Goal: Feedback & Contribution: Submit feedback/report problem

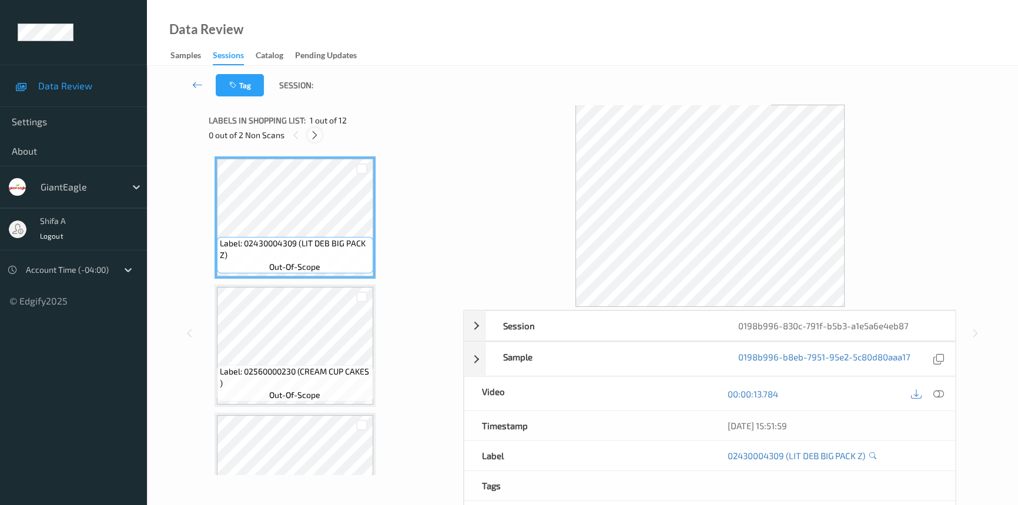
click at [317, 137] on icon at bounding box center [315, 135] width 10 height 11
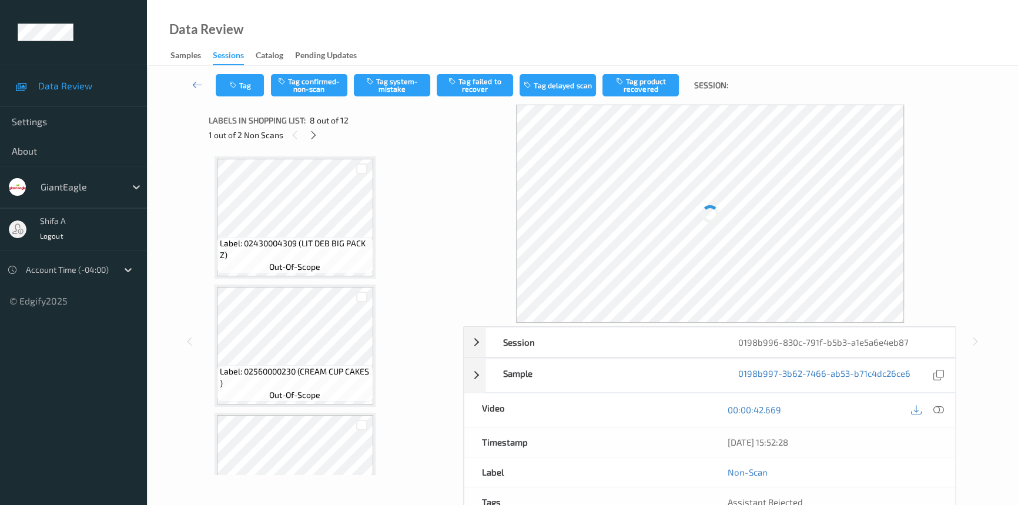
scroll to position [771, 0]
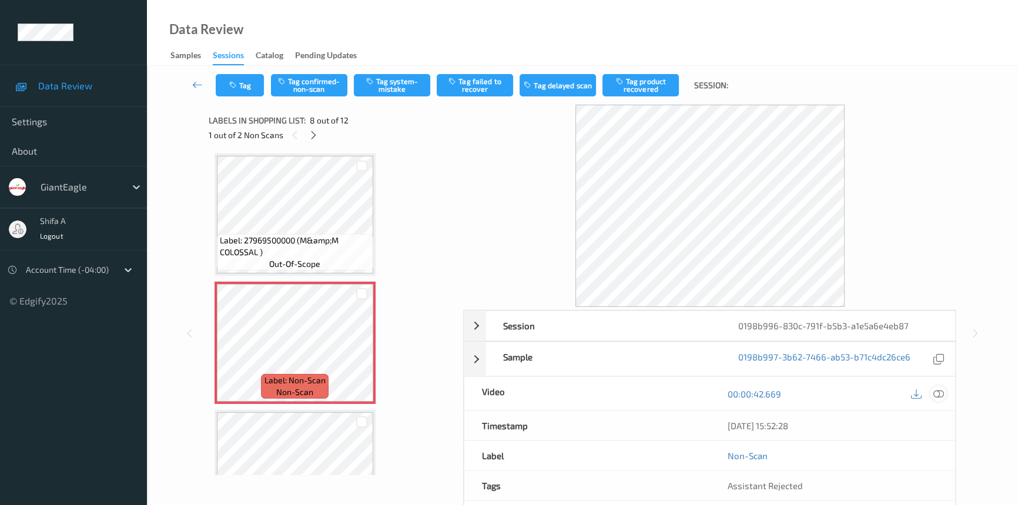
click at [945, 394] on div at bounding box center [938, 393] width 16 height 16
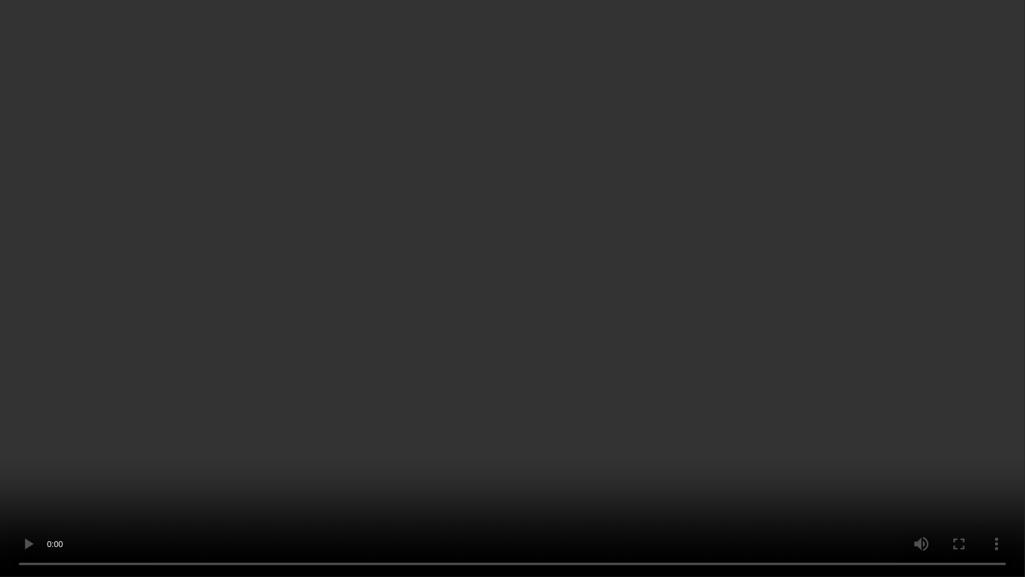
click at [645, 358] on video at bounding box center [512, 288] width 1025 height 577
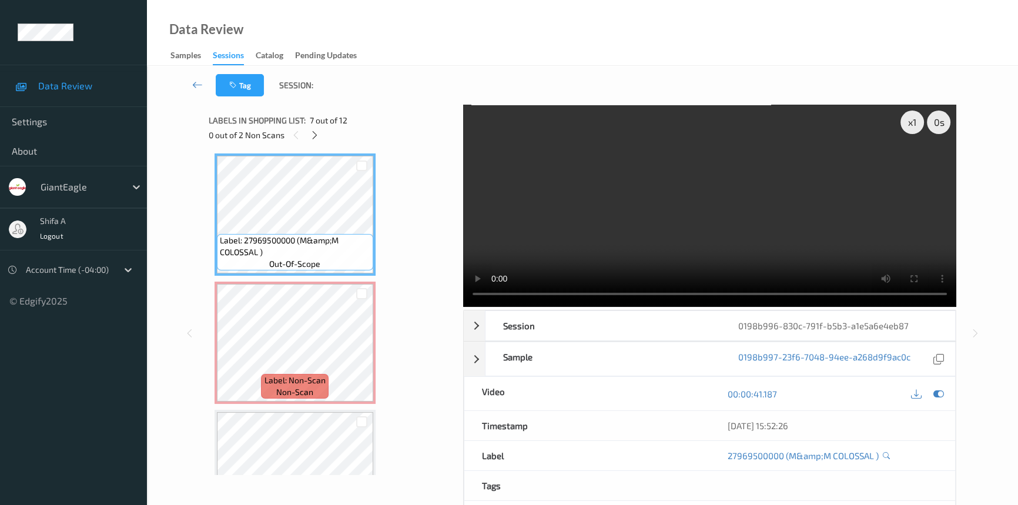
click at [715, 158] on video at bounding box center [709, 206] width 493 height 202
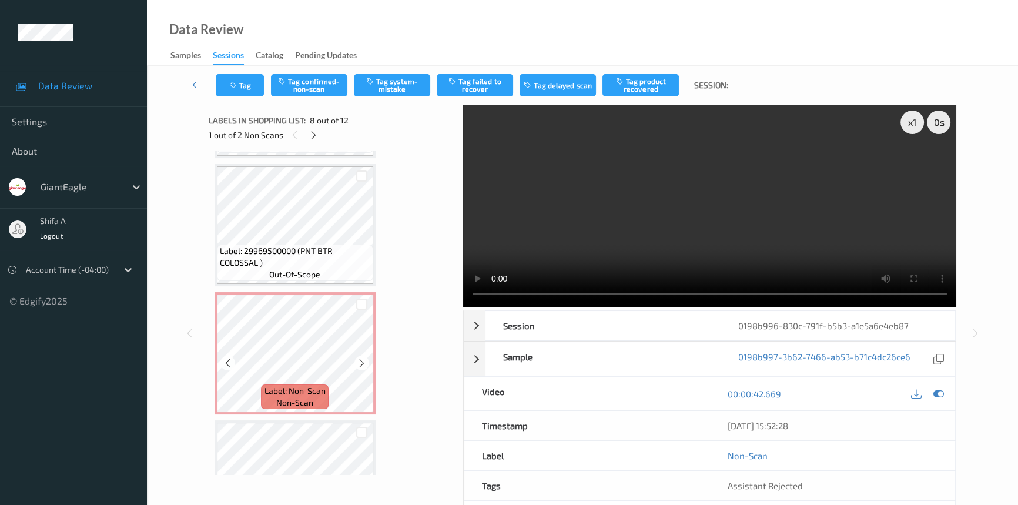
scroll to position [1146, 0]
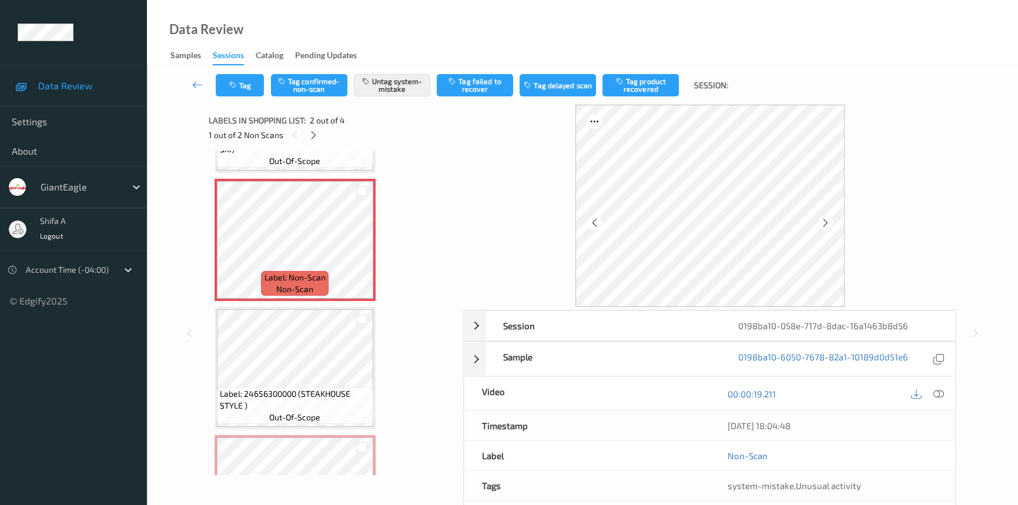
scroll to position [106, 0]
click at [940, 394] on icon at bounding box center [938, 393] width 11 height 11
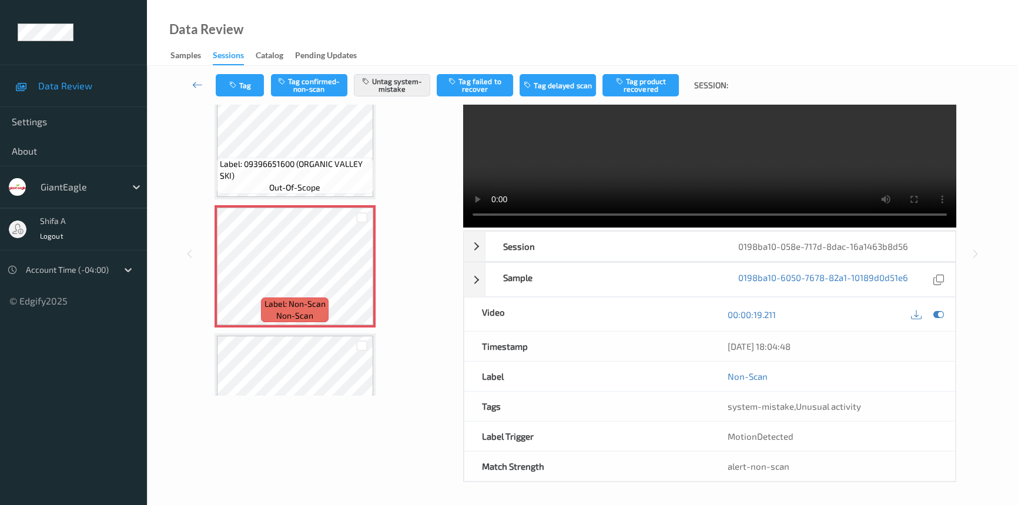
scroll to position [0, 0]
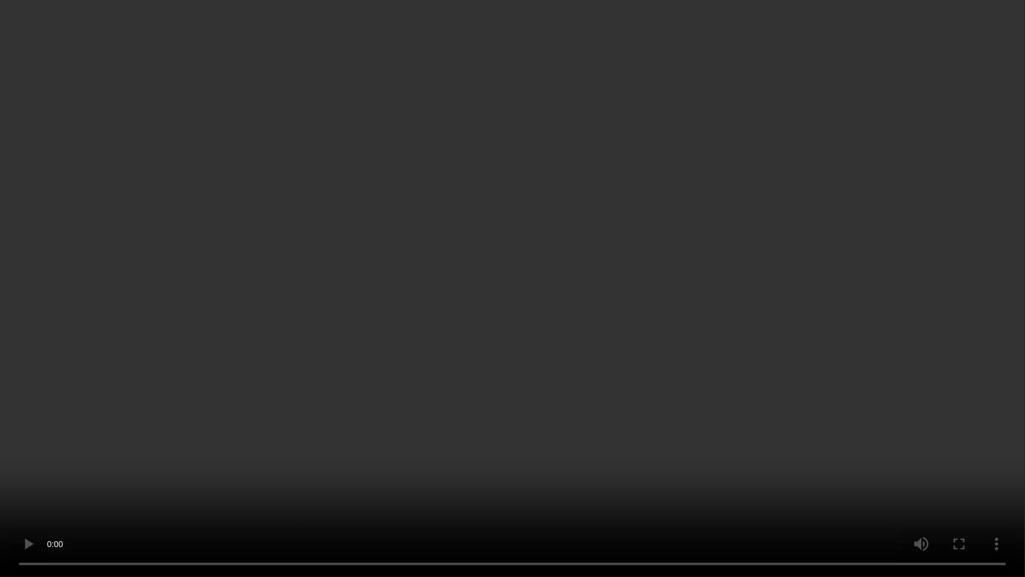
click at [254, 501] on video at bounding box center [512, 288] width 1025 height 577
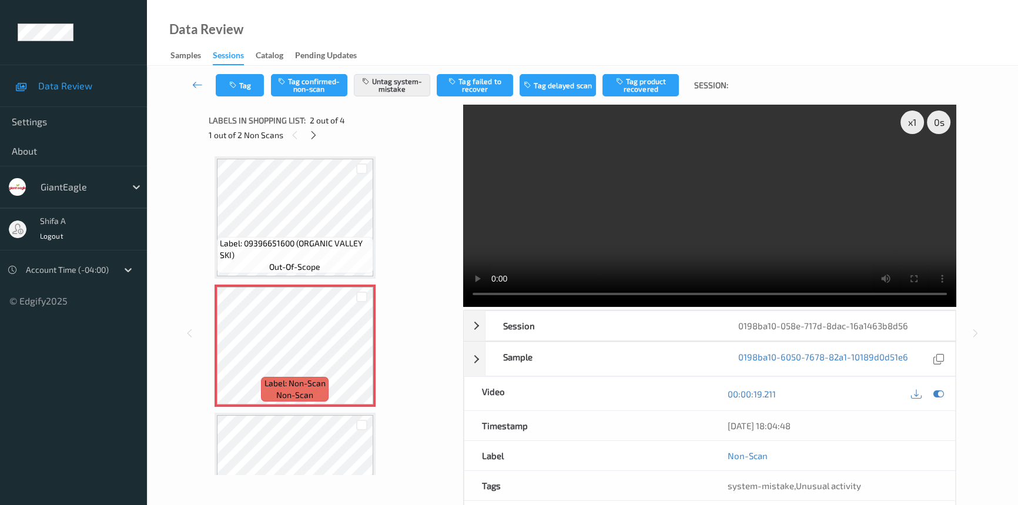
click at [688, 208] on video at bounding box center [709, 206] width 493 height 202
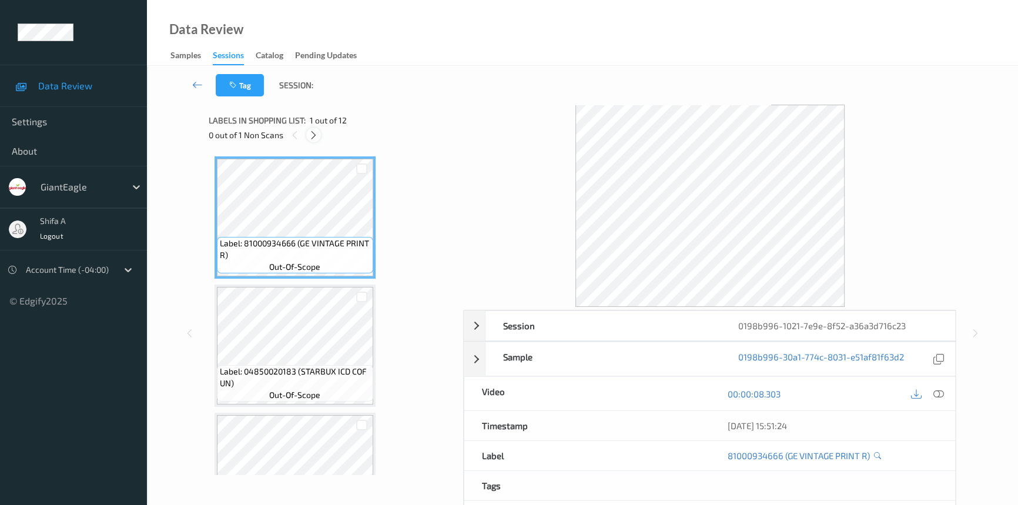
click at [312, 140] on icon at bounding box center [313, 135] width 10 height 11
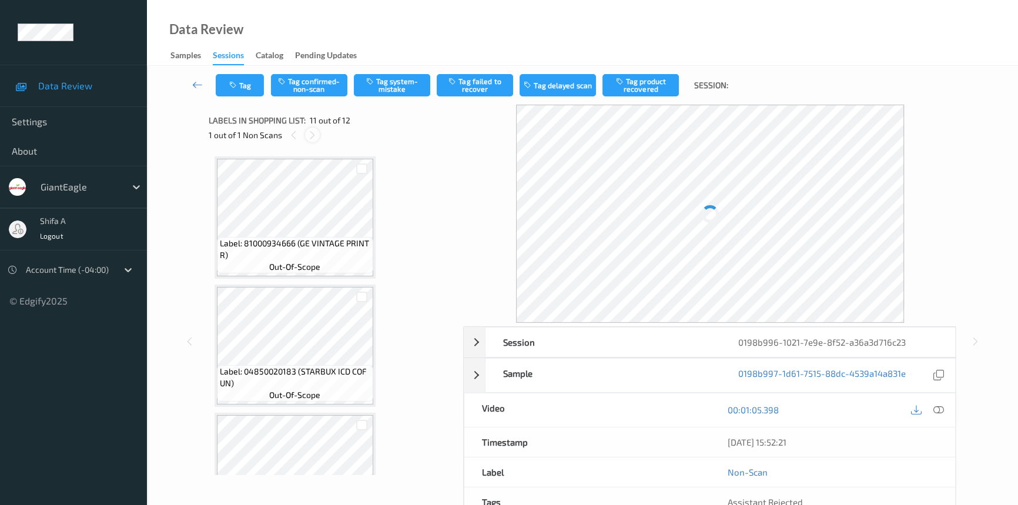
scroll to position [1154, 0]
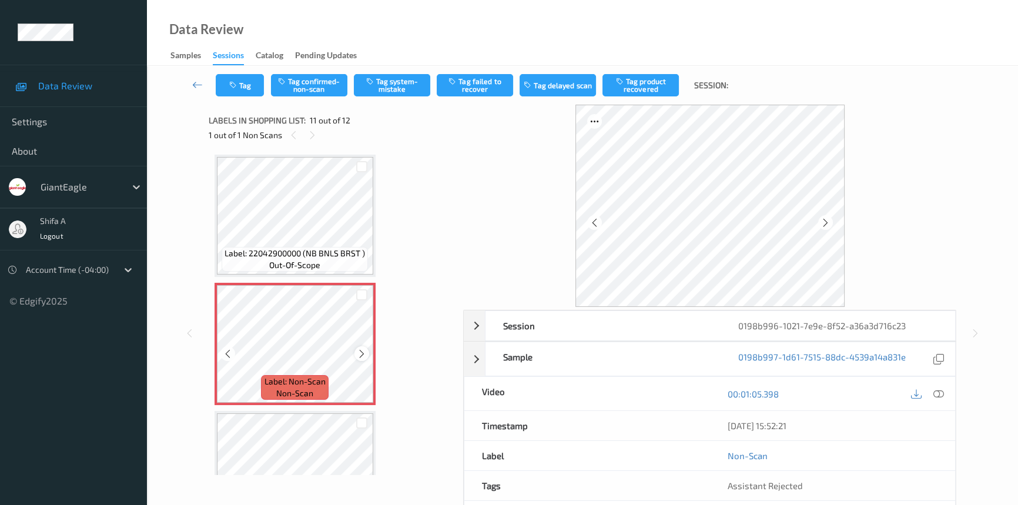
click at [361, 351] on icon at bounding box center [362, 353] width 10 height 11
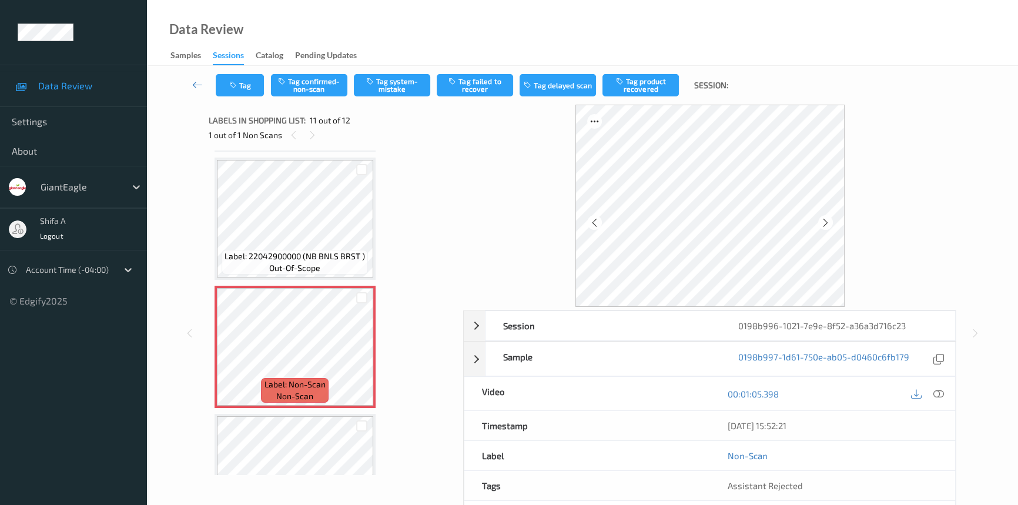
scroll to position [1053, 0]
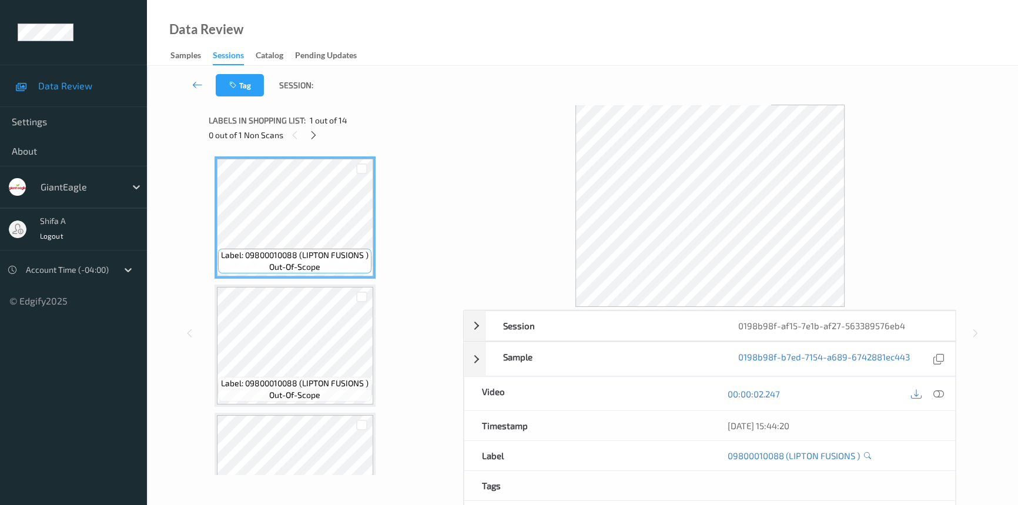
click at [310, 142] on div "Labels in shopping list: 1 out of 14 0 out of 1 Non Scans" at bounding box center [332, 128] width 247 height 46
click at [311, 140] on div at bounding box center [313, 134] width 15 height 15
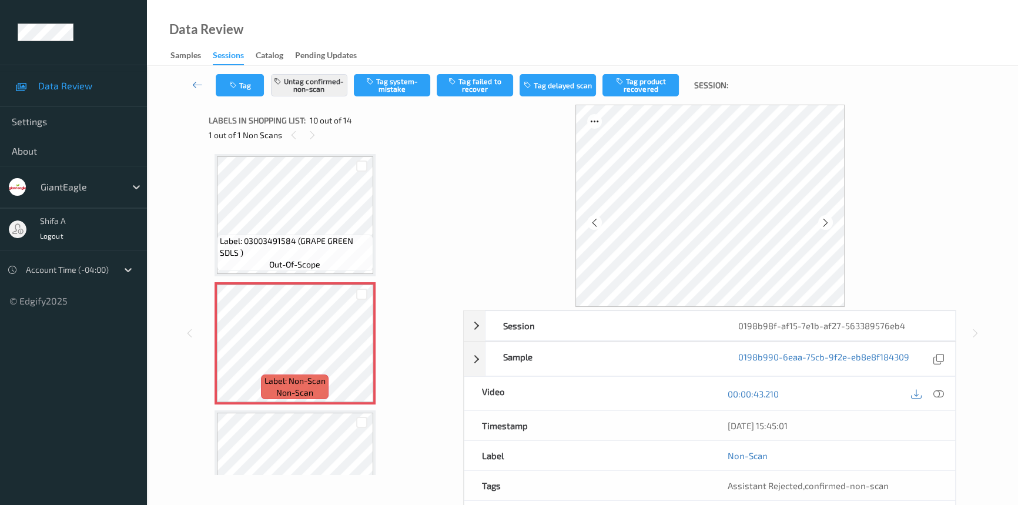
click at [946, 390] on div "00:00:43.210" at bounding box center [833, 393] width 246 height 33
drag, startPoint x: 938, startPoint y: 393, endPoint x: 435, endPoint y: 384, distance: 503.0
click at [936, 394] on icon at bounding box center [938, 393] width 11 height 11
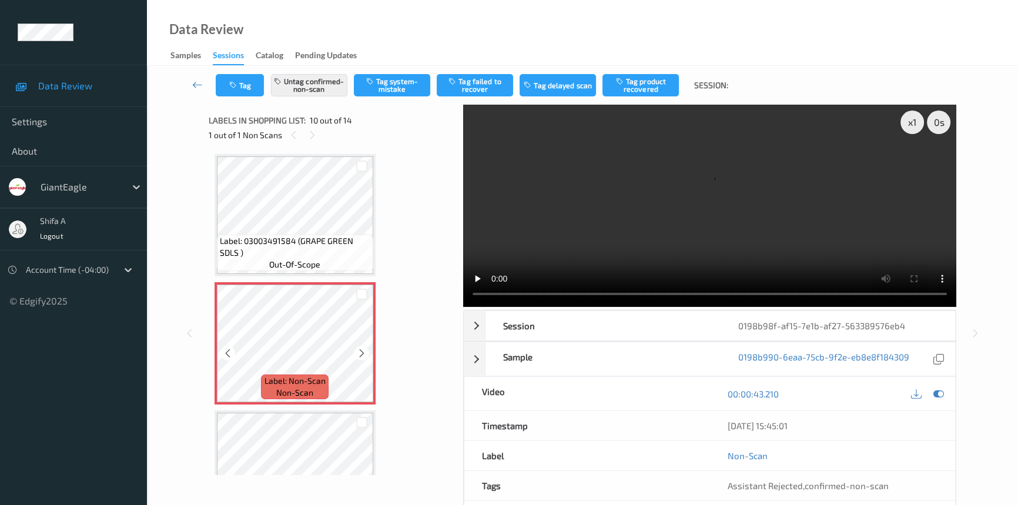
scroll to position [1187, 0]
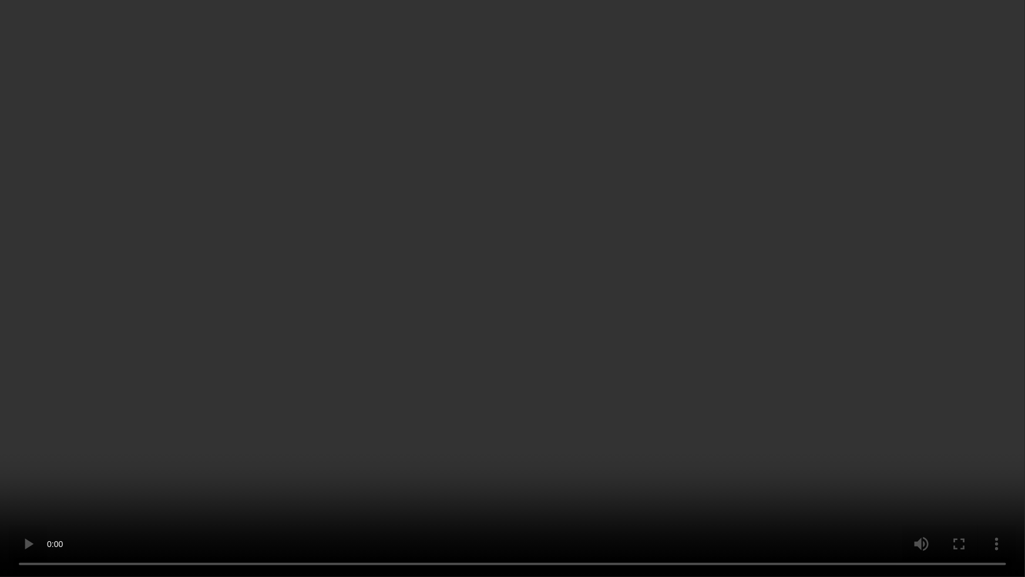
click at [833, 311] on video at bounding box center [512, 288] width 1025 height 577
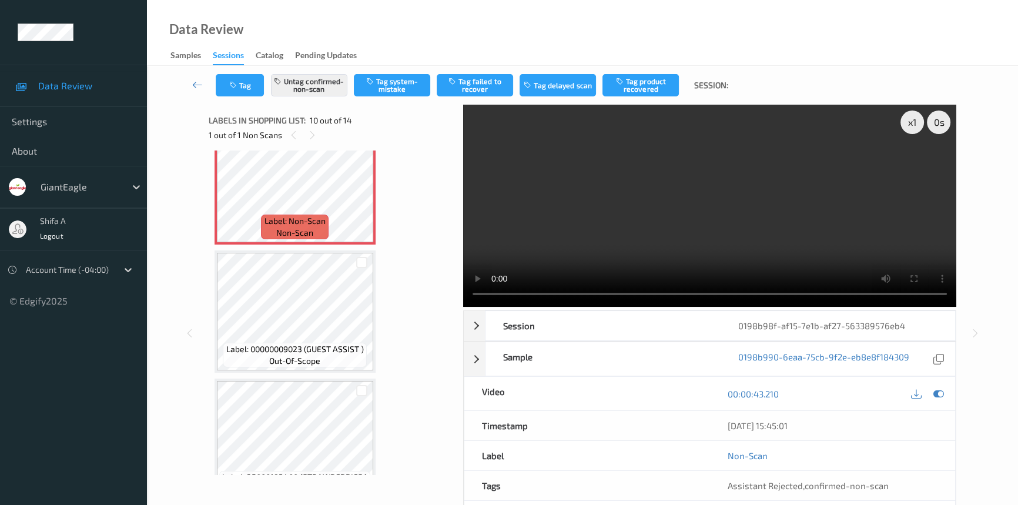
click at [754, 186] on video at bounding box center [709, 206] width 493 height 202
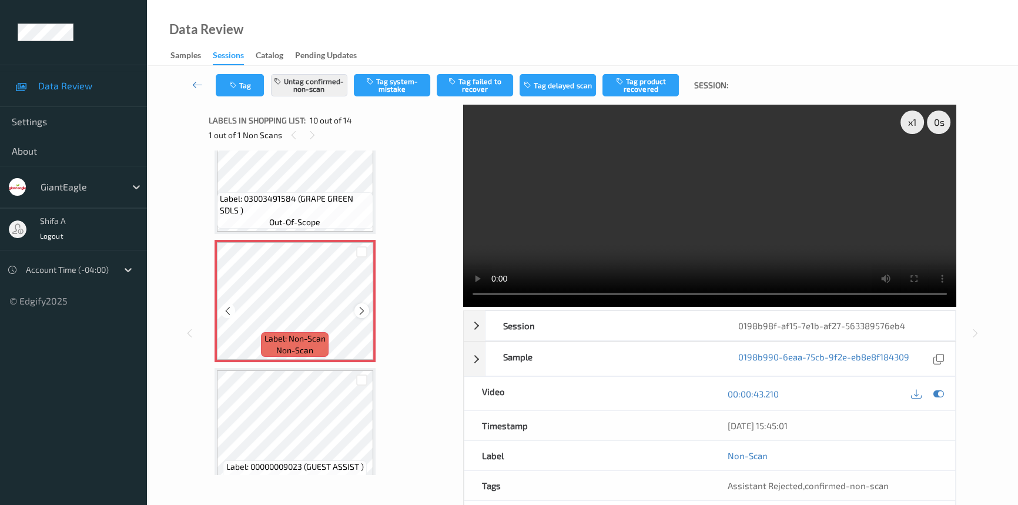
scroll to position [1027, 0]
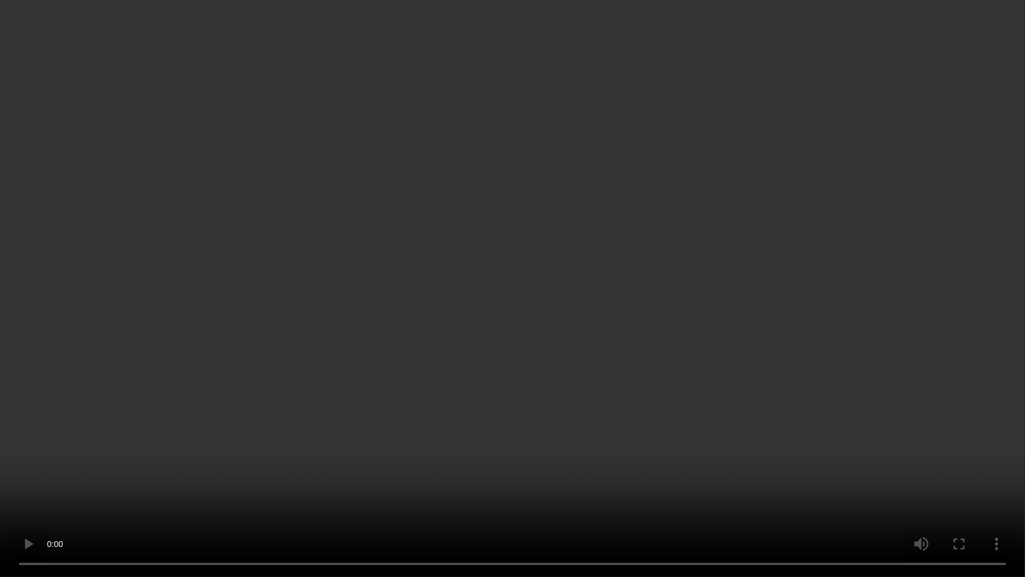
click at [538, 484] on video at bounding box center [512, 288] width 1025 height 577
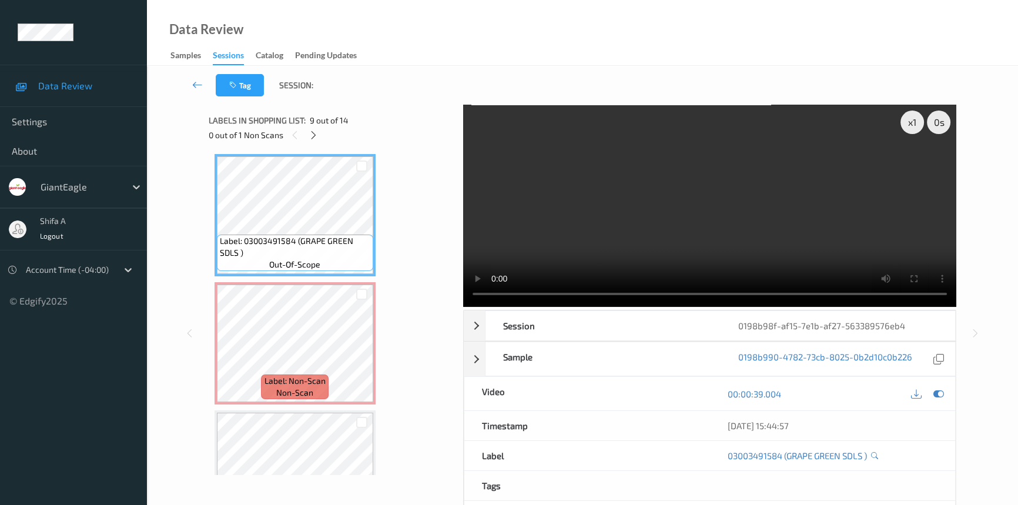
click at [693, 229] on video at bounding box center [709, 206] width 493 height 202
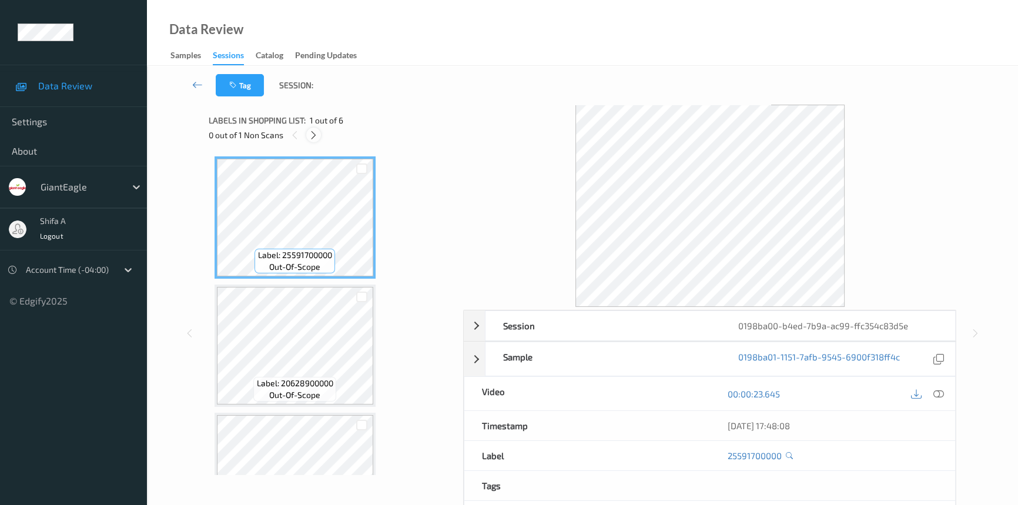
click at [317, 136] on icon at bounding box center [313, 135] width 10 height 11
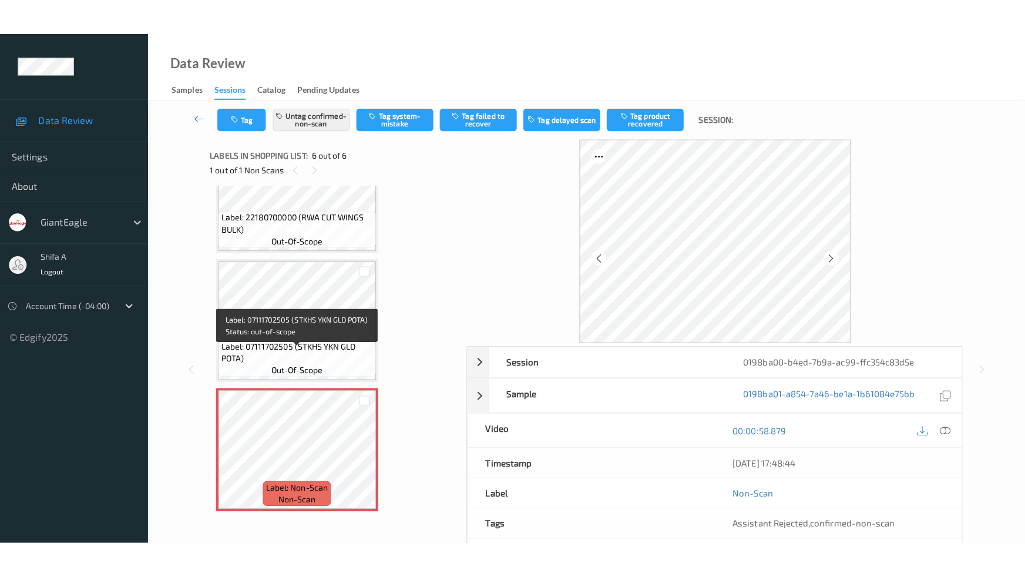
scroll to position [447, 0]
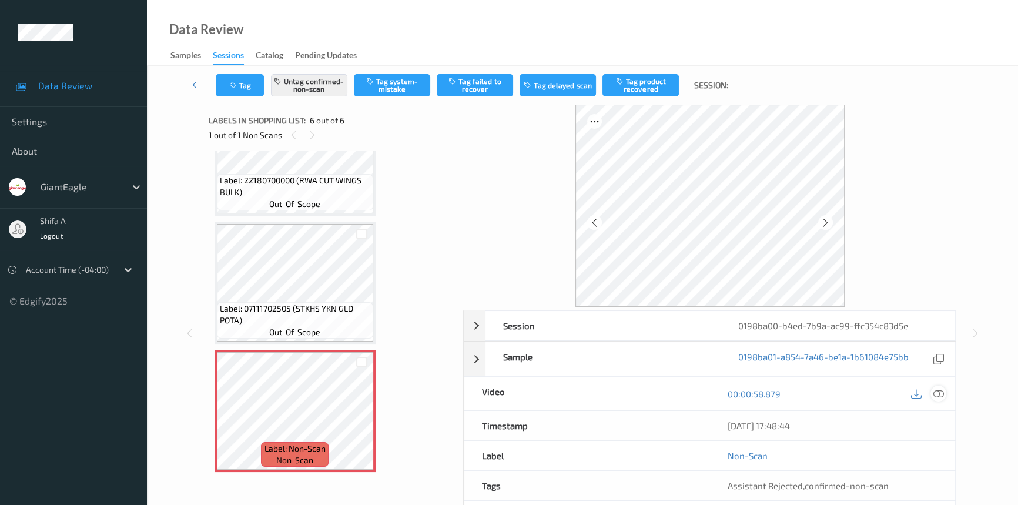
click at [937, 392] on icon at bounding box center [938, 393] width 11 height 11
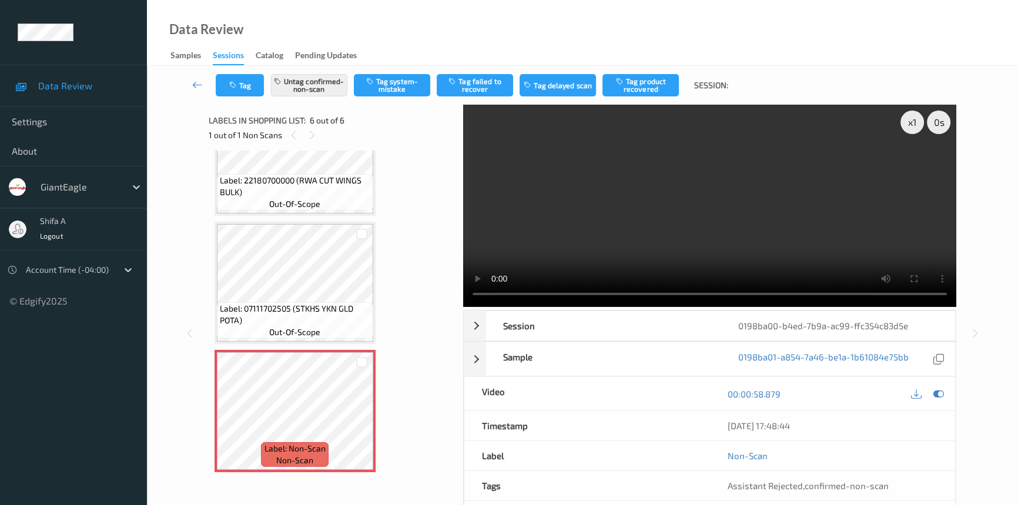
scroll to position [375, 0]
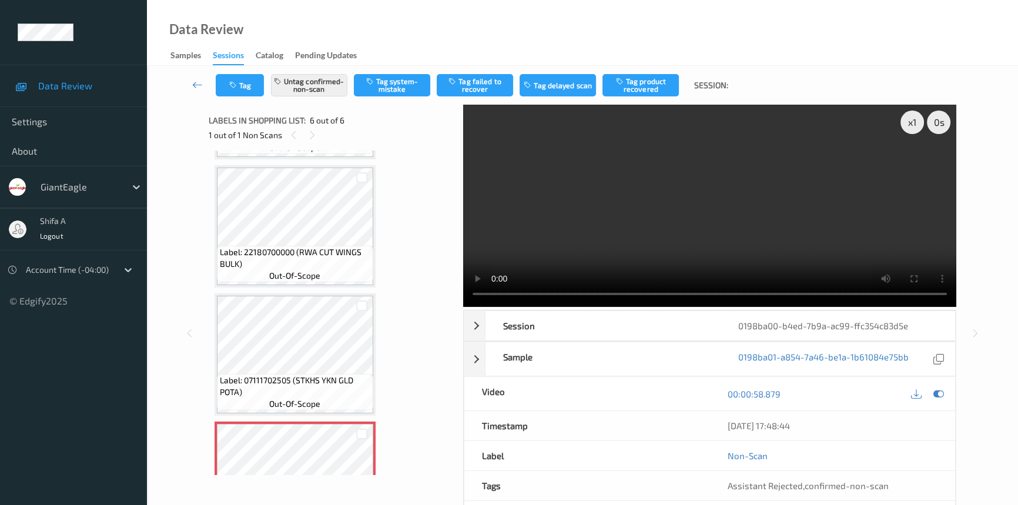
click at [710, 197] on video at bounding box center [709, 206] width 493 height 202
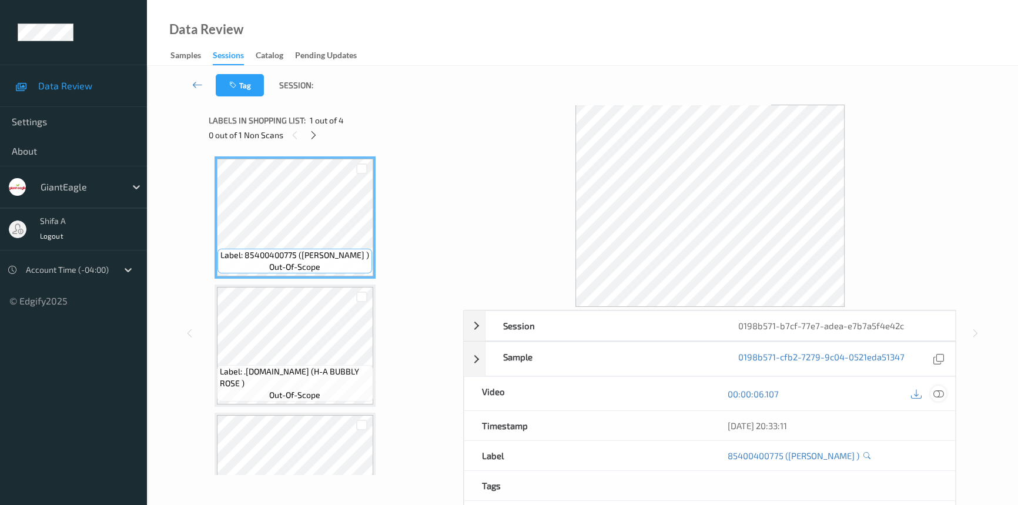
click at [934, 391] on icon at bounding box center [938, 393] width 11 height 11
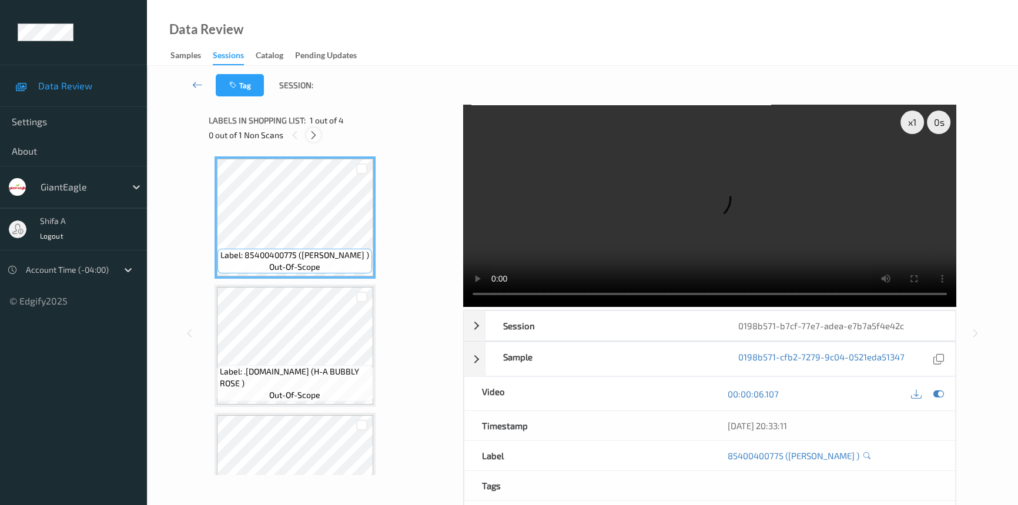
click at [315, 139] on icon at bounding box center [313, 135] width 10 height 11
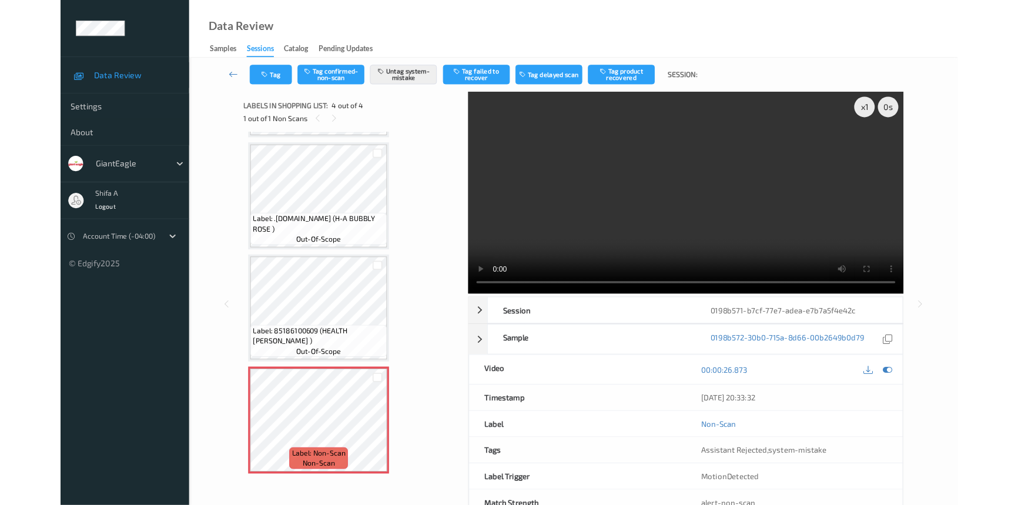
scroll to position [120, 0]
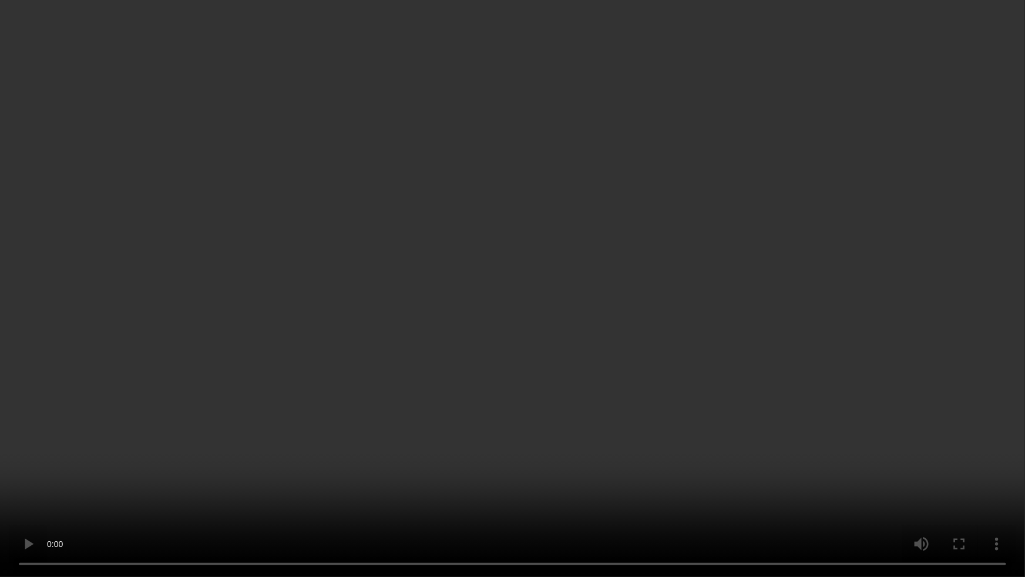
click at [822, 344] on video at bounding box center [512, 288] width 1025 height 577
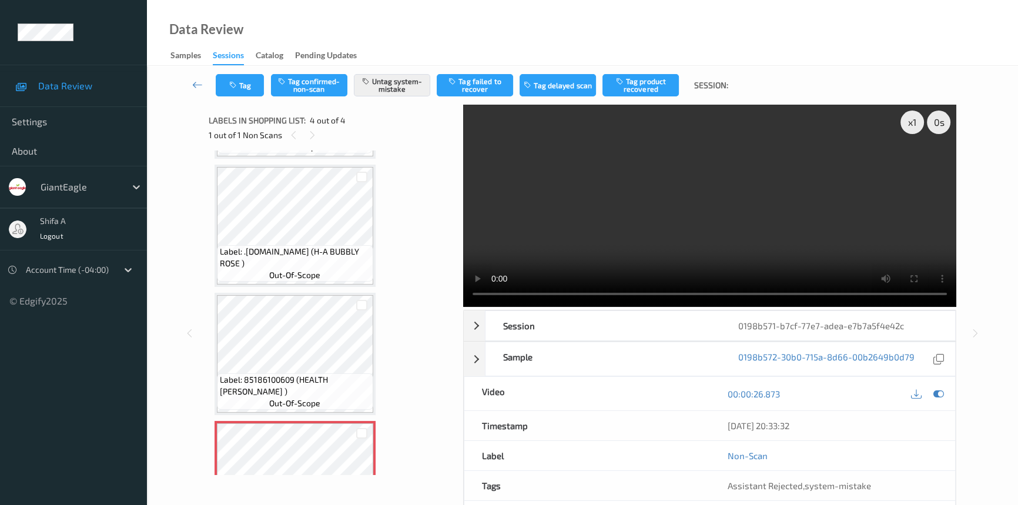
click at [719, 213] on video at bounding box center [709, 206] width 493 height 202
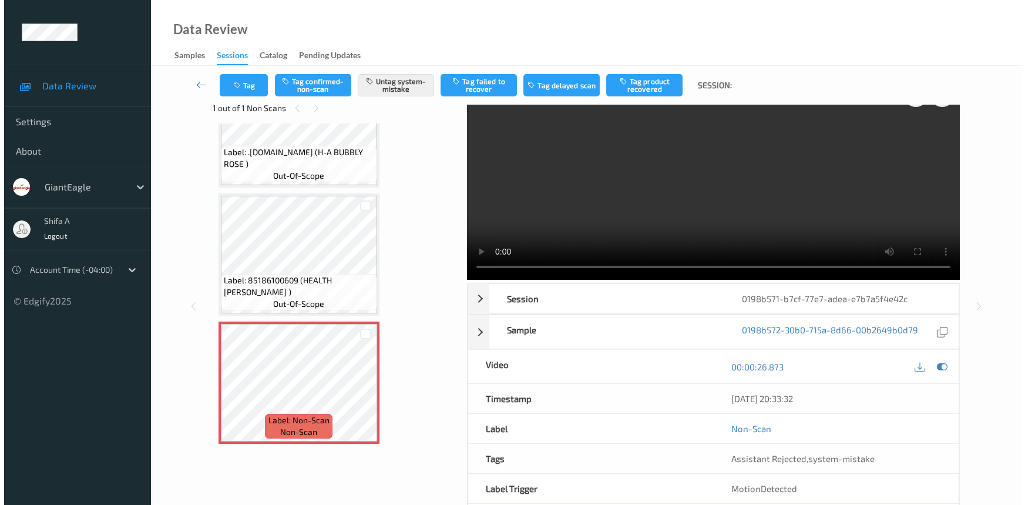
scroll to position [79, 0]
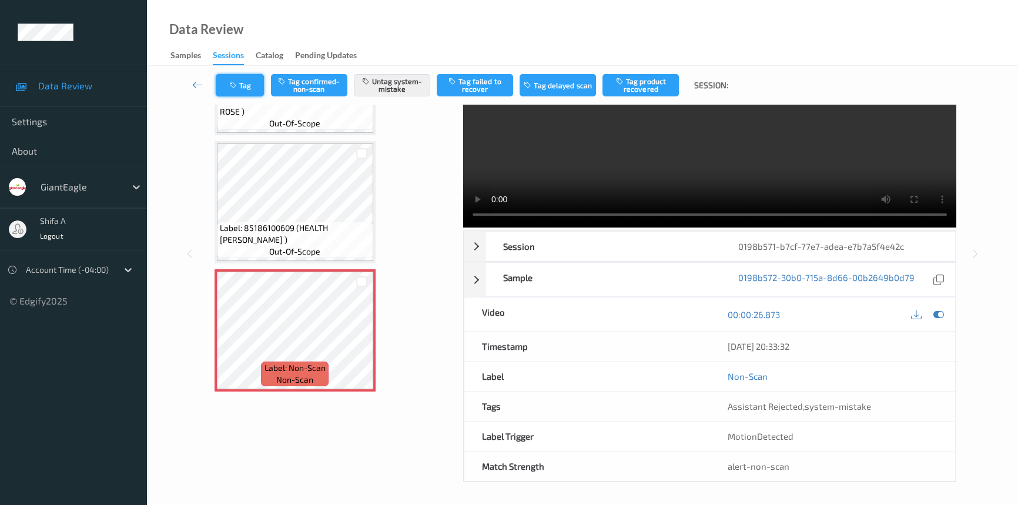
click at [258, 86] on button "Tag" at bounding box center [240, 85] width 48 height 22
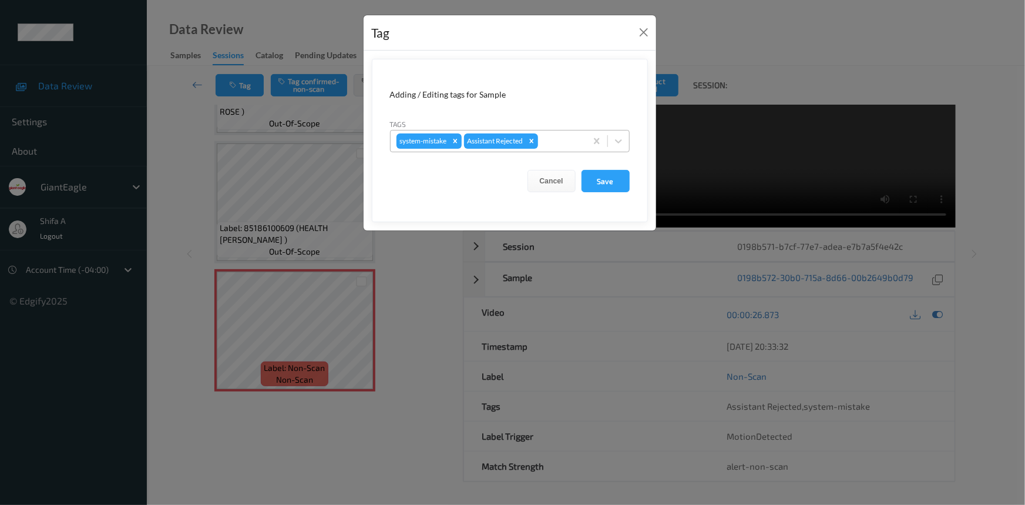
click at [565, 146] on div at bounding box center [560, 141] width 40 height 14
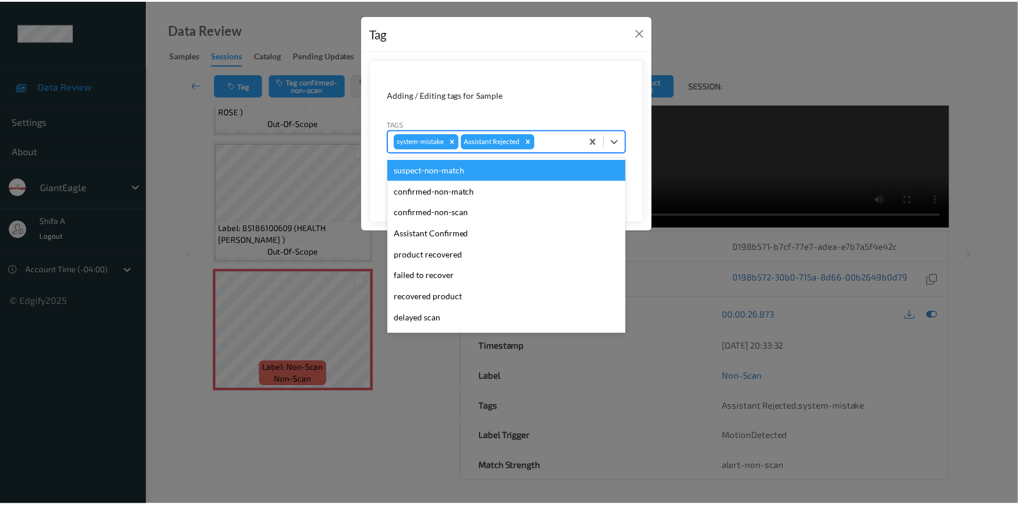
scroll to position [103, 0]
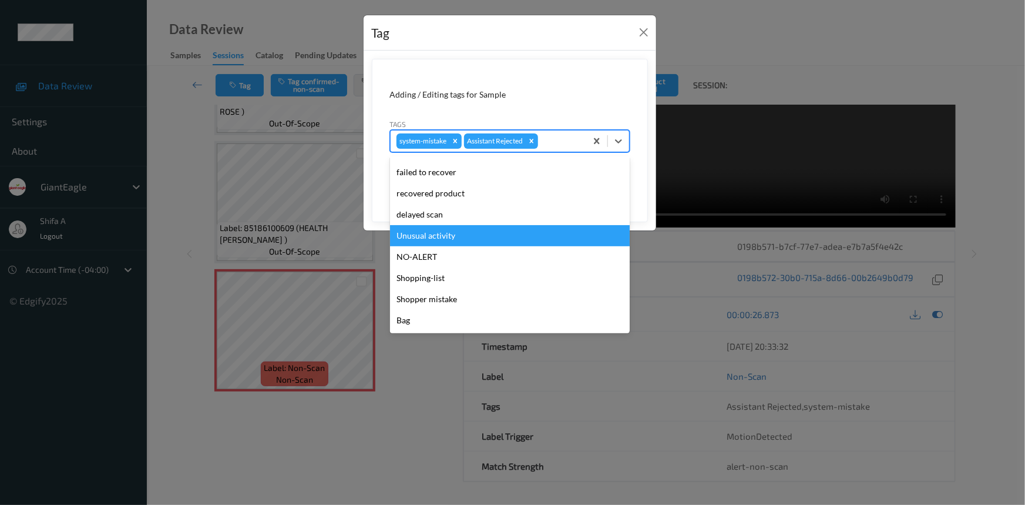
click at [466, 236] on div "Unusual activity" at bounding box center [510, 235] width 240 height 21
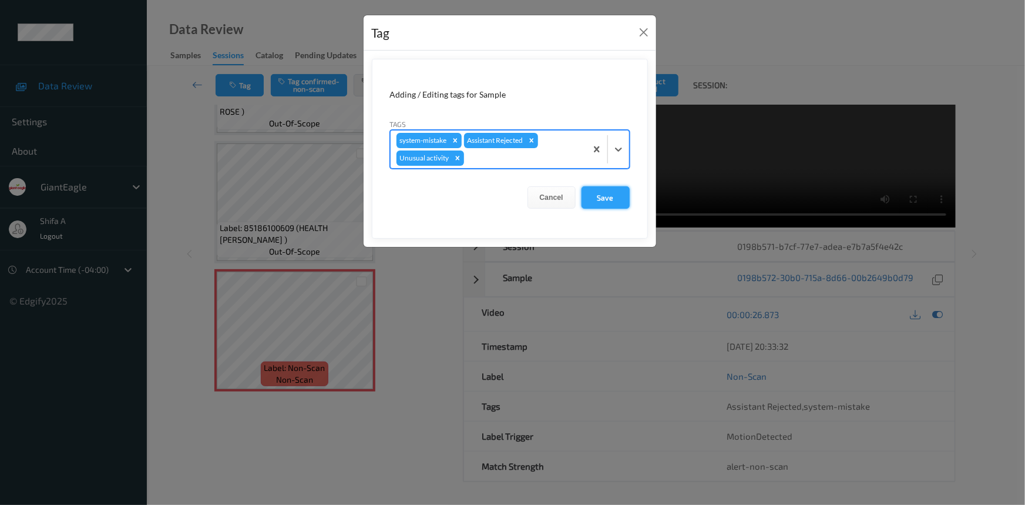
click at [599, 198] on button "Save" at bounding box center [606, 197] width 48 height 22
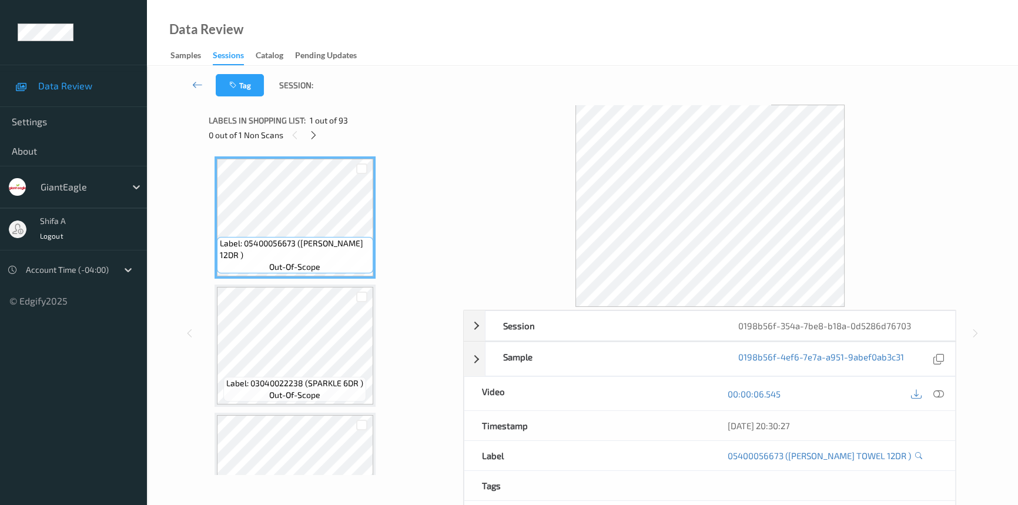
click at [940, 391] on icon at bounding box center [938, 393] width 11 height 11
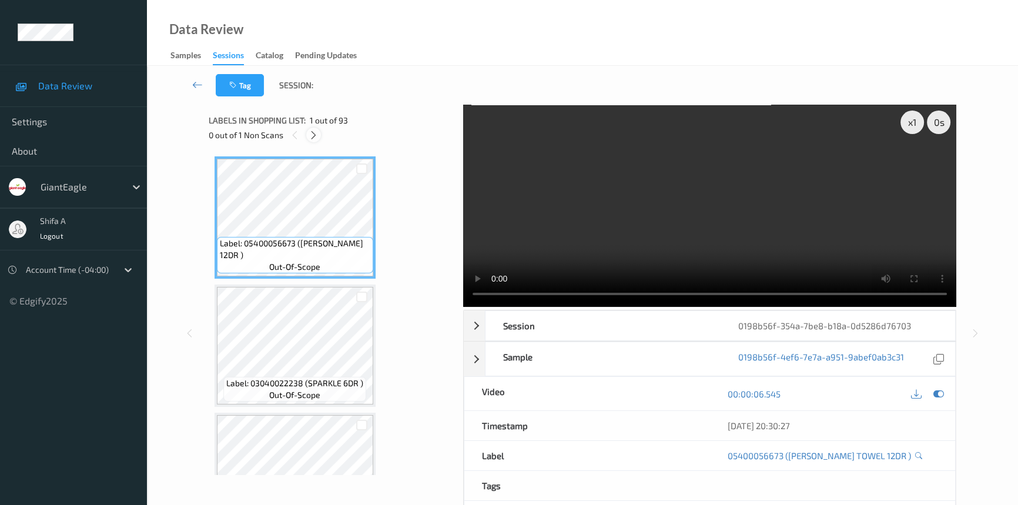
click at [310, 138] on icon at bounding box center [313, 135] width 10 height 11
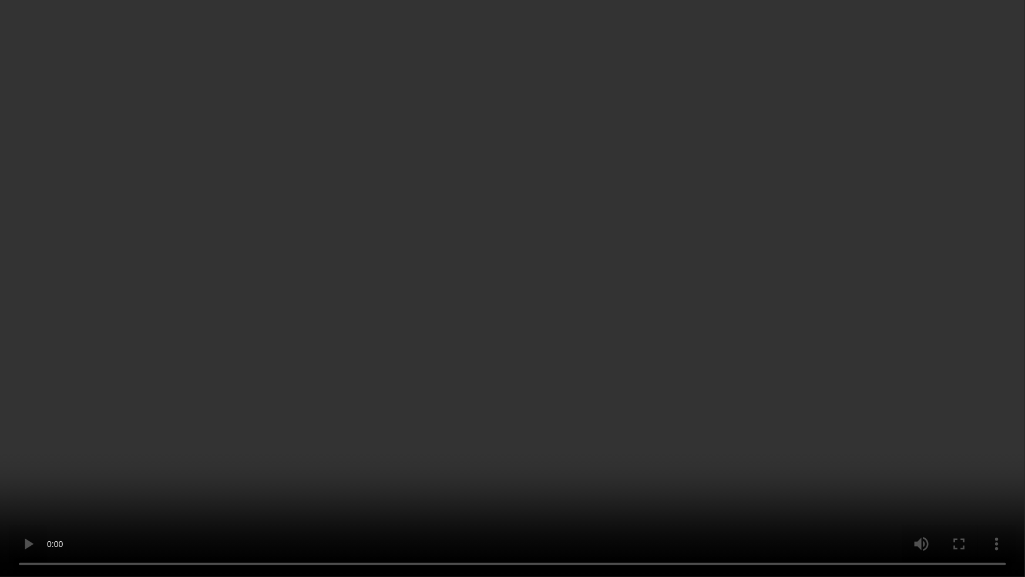
click at [603, 431] on video at bounding box center [512, 288] width 1025 height 577
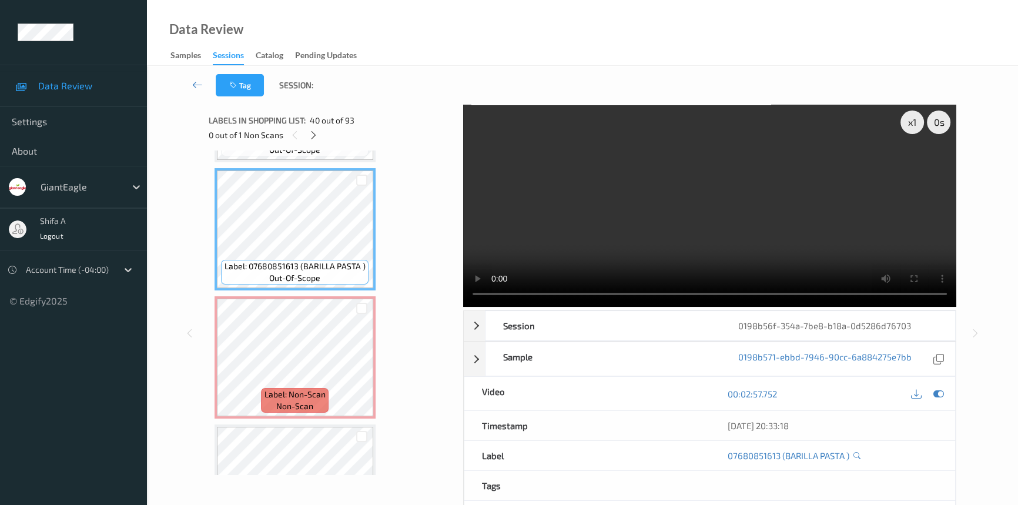
click at [780, 208] on video at bounding box center [709, 206] width 493 height 202
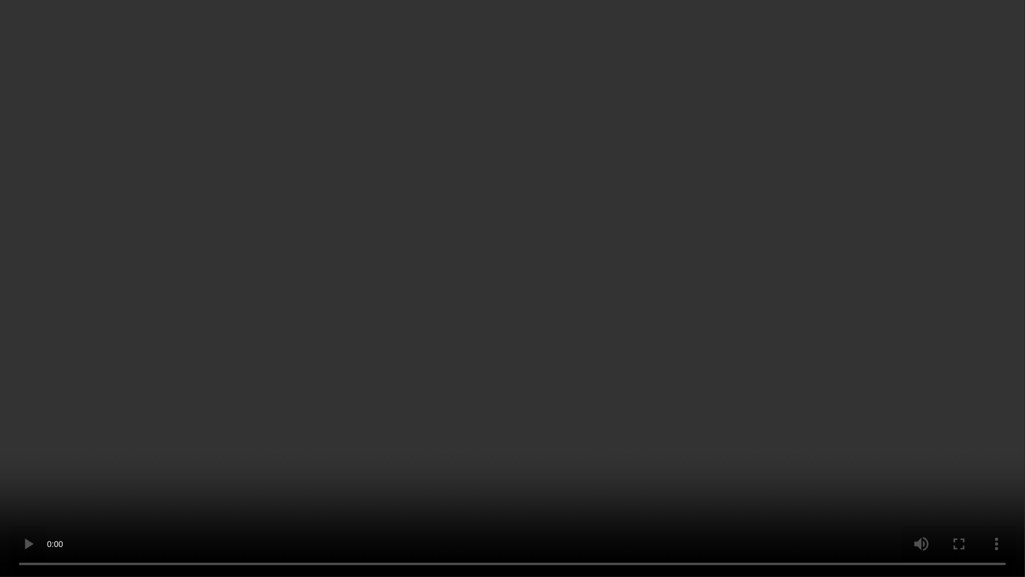
click at [832, 318] on video at bounding box center [512, 288] width 1025 height 577
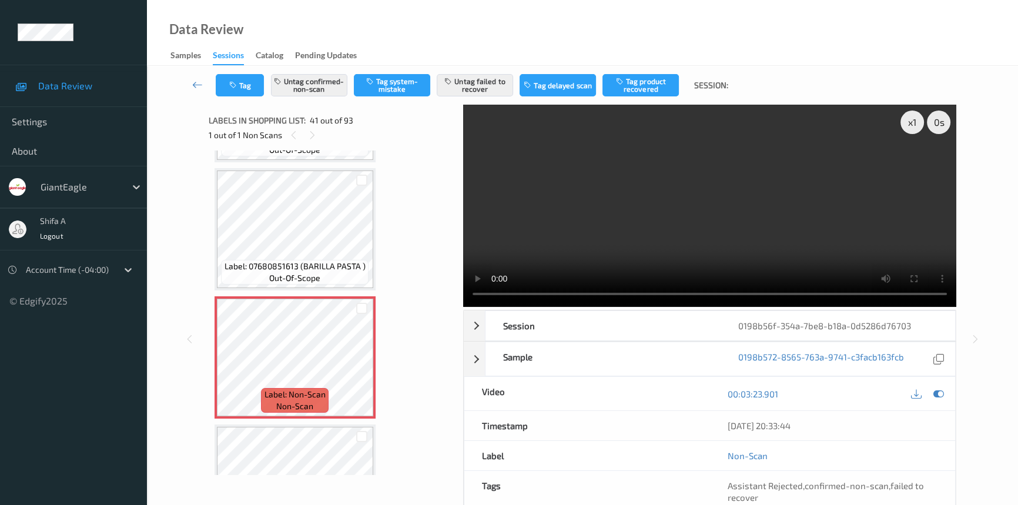
click at [770, 213] on video at bounding box center [709, 206] width 493 height 202
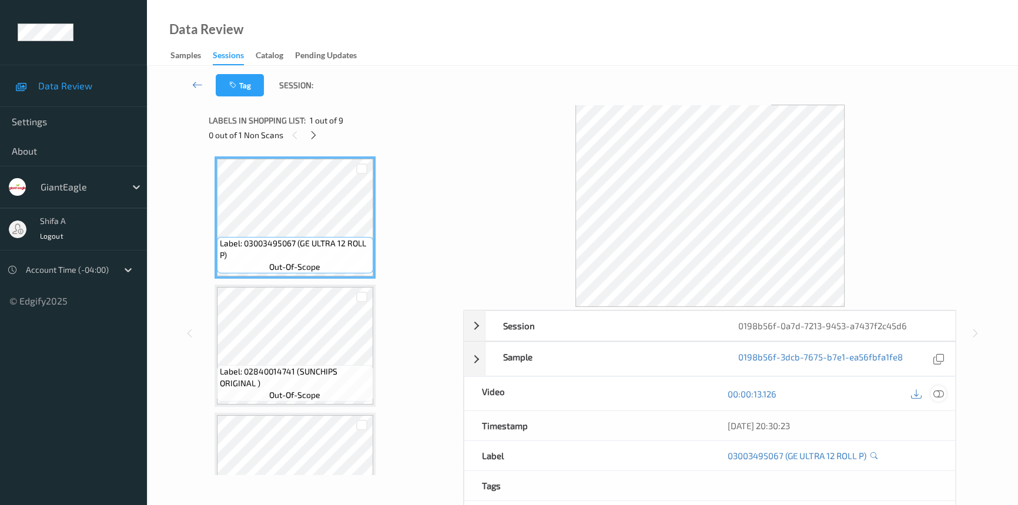
click at [944, 392] on div at bounding box center [938, 393] width 16 height 16
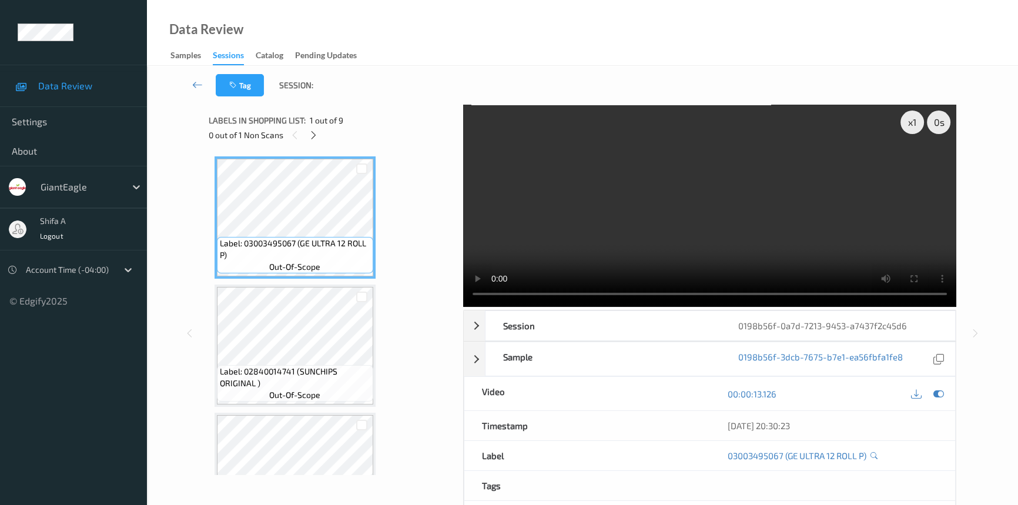
click at [317, 136] on icon at bounding box center [313, 135] width 10 height 11
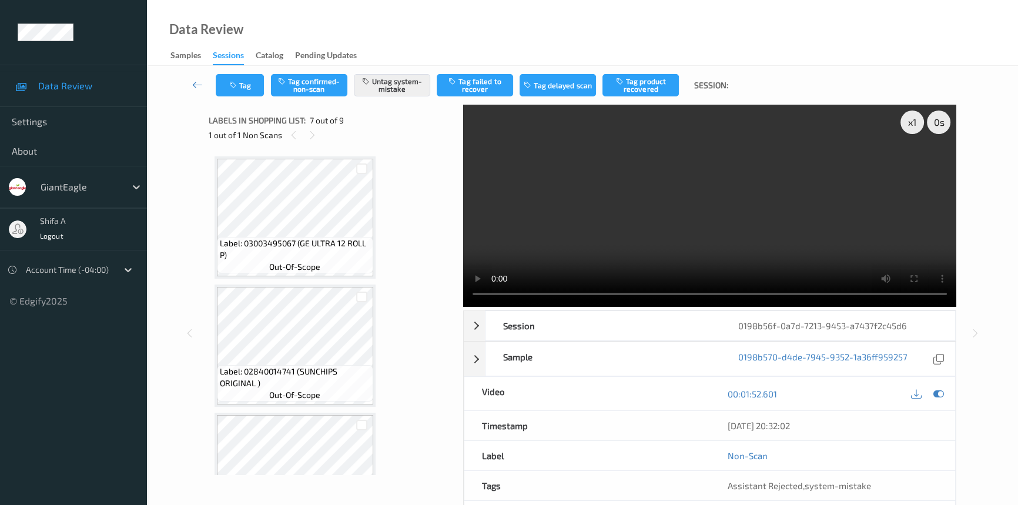
scroll to position [644, 0]
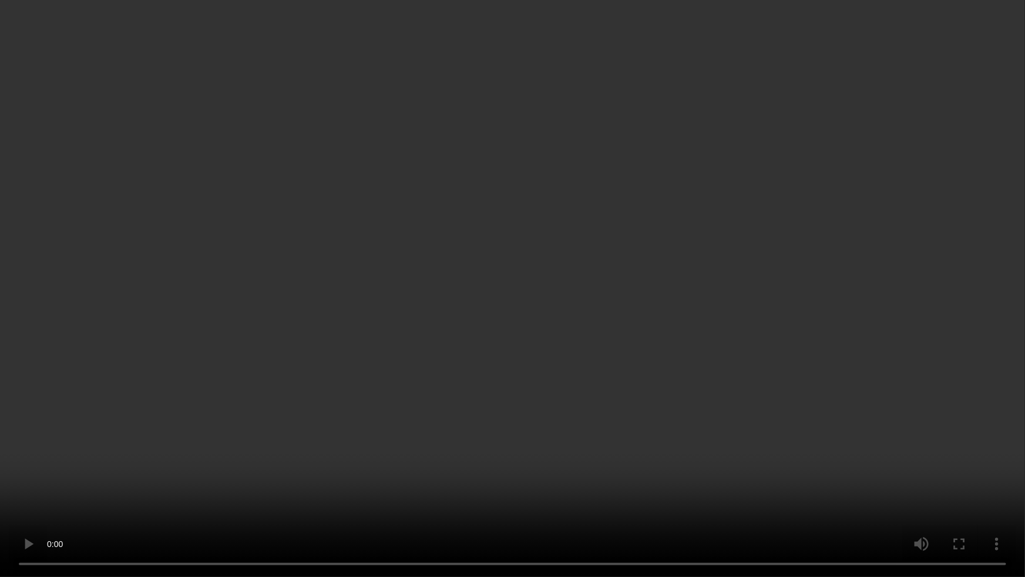
click at [852, 340] on video at bounding box center [512, 288] width 1025 height 577
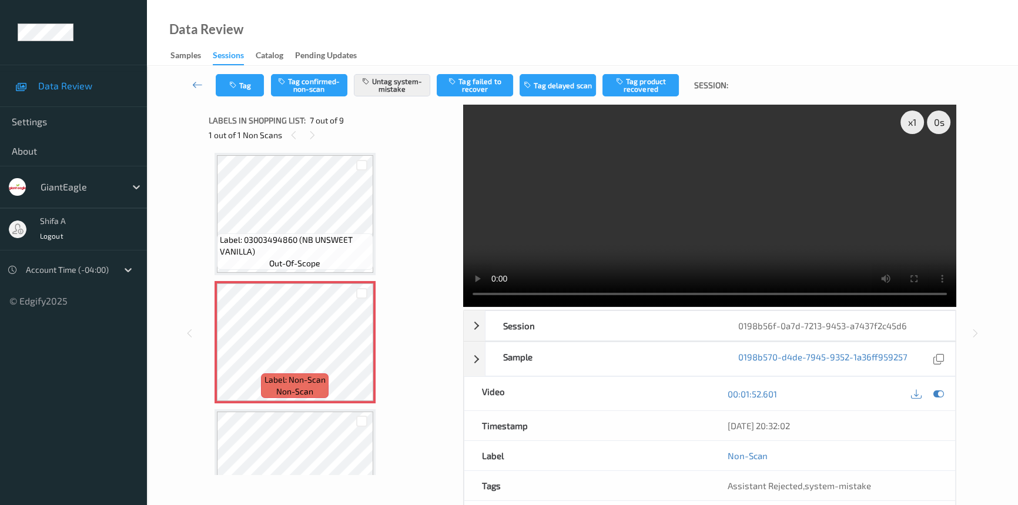
click at [784, 236] on video at bounding box center [709, 206] width 493 height 202
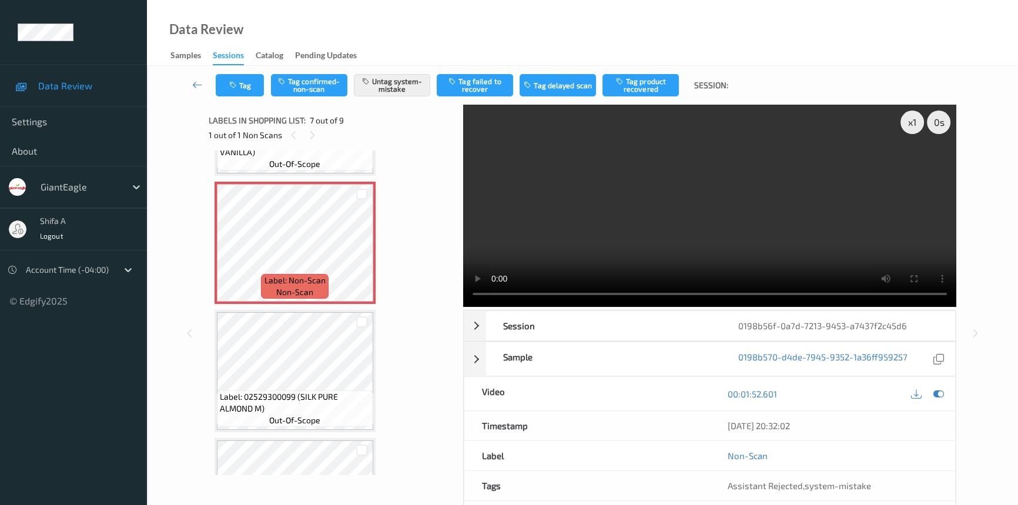
scroll to position [747, 0]
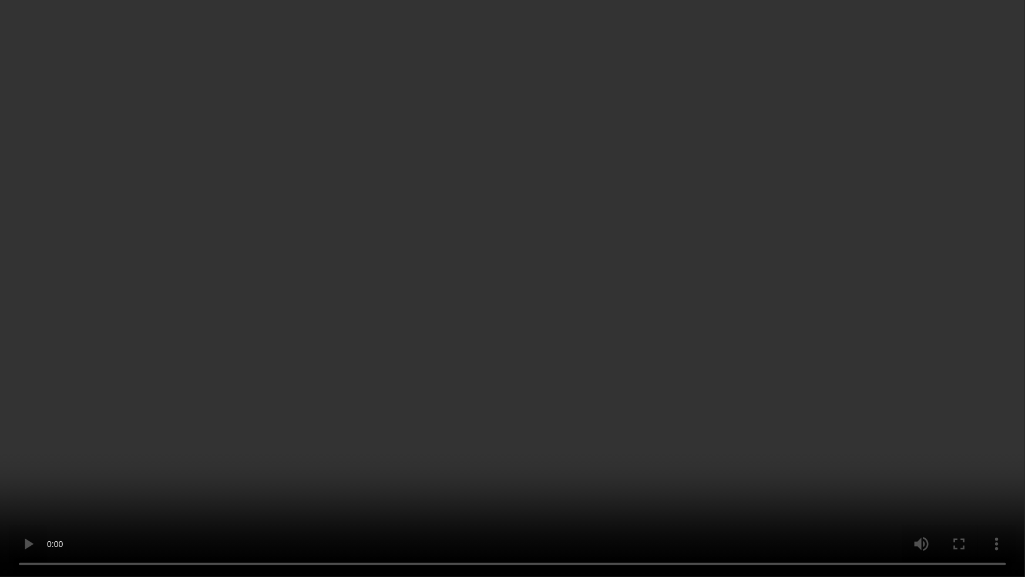
click at [867, 321] on video at bounding box center [512, 288] width 1025 height 577
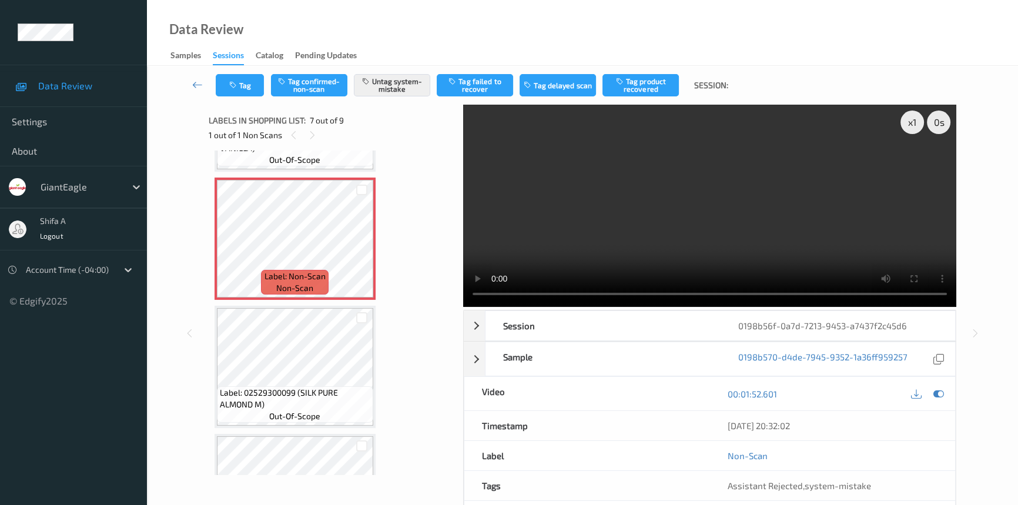
click at [729, 230] on video at bounding box center [709, 206] width 493 height 202
click at [731, 216] on video at bounding box center [709, 206] width 493 height 202
click at [247, 92] on button "Tag" at bounding box center [240, 85] width 48 height 22
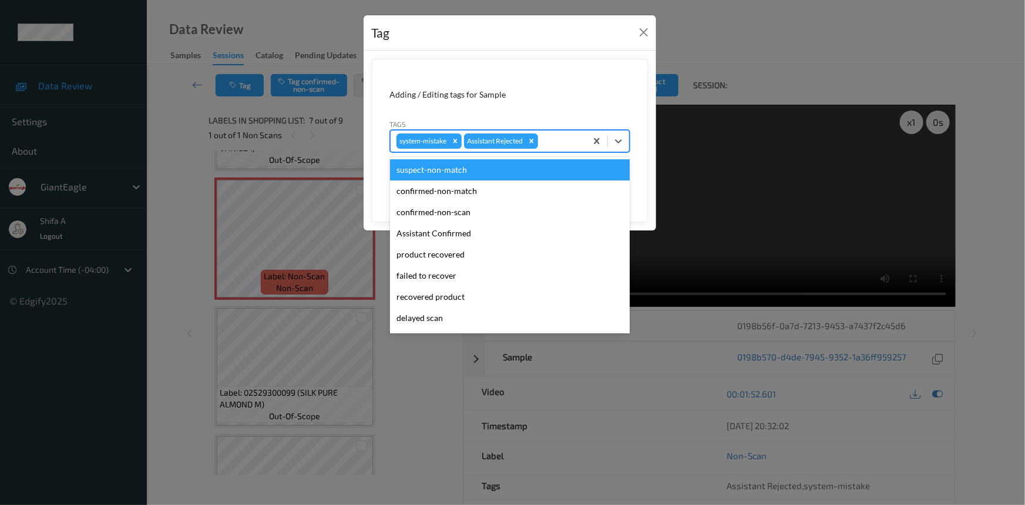
click at [548, 139] on div at bounding box center [560, 141] width 40 height 14
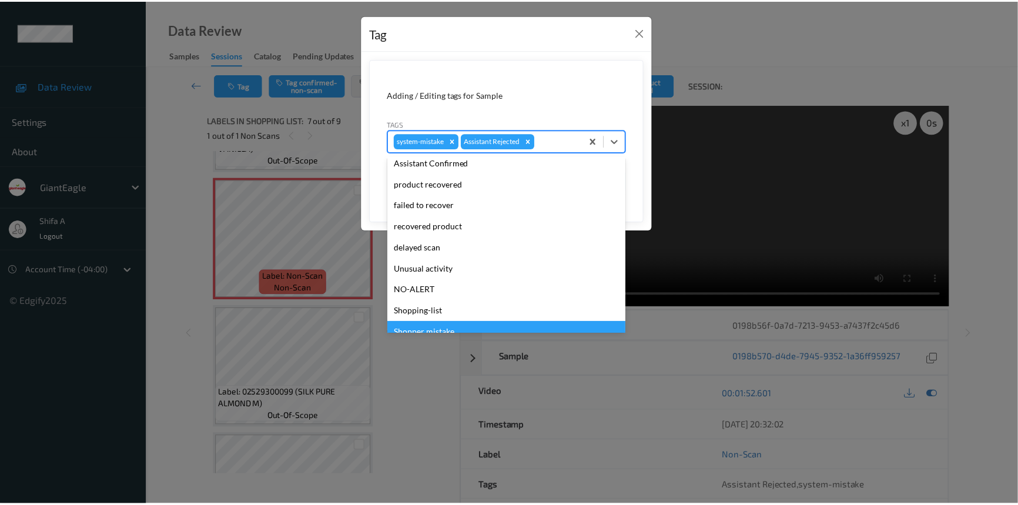
scroll to position [103, 0]
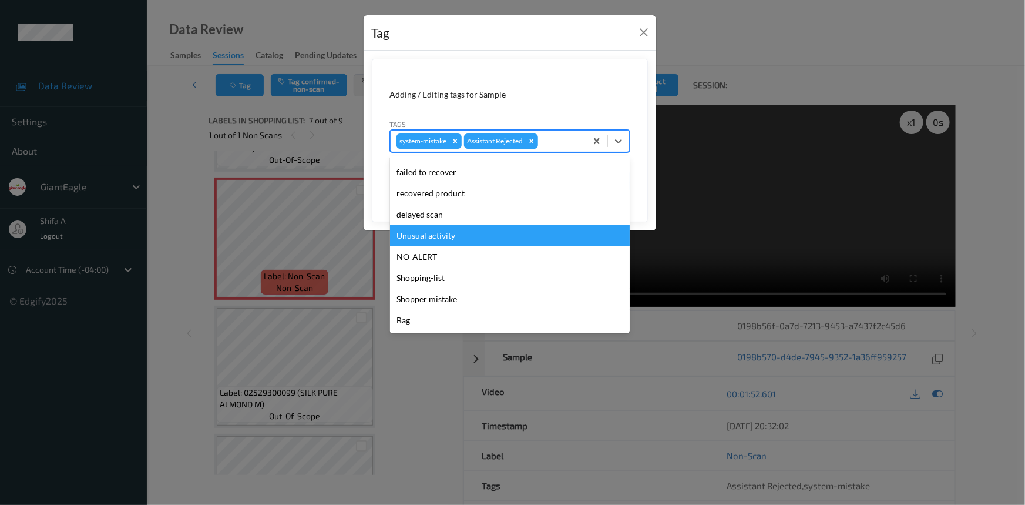
click at [481, 243] on div "Unusual activity" at bounding box center [510, 235] width 240 height 21
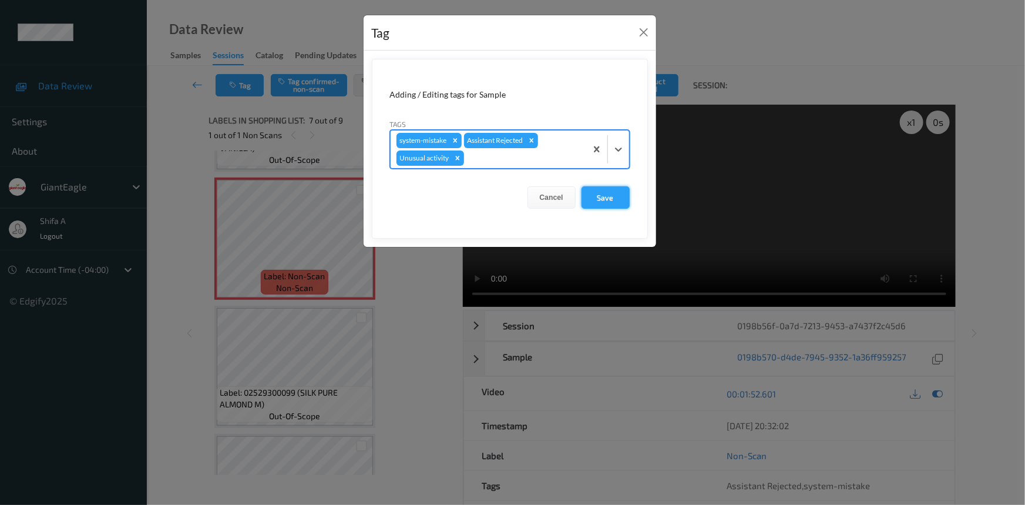
click at [614, 200] on button "Save" at bounding box center [606, 197] width 48 height 22
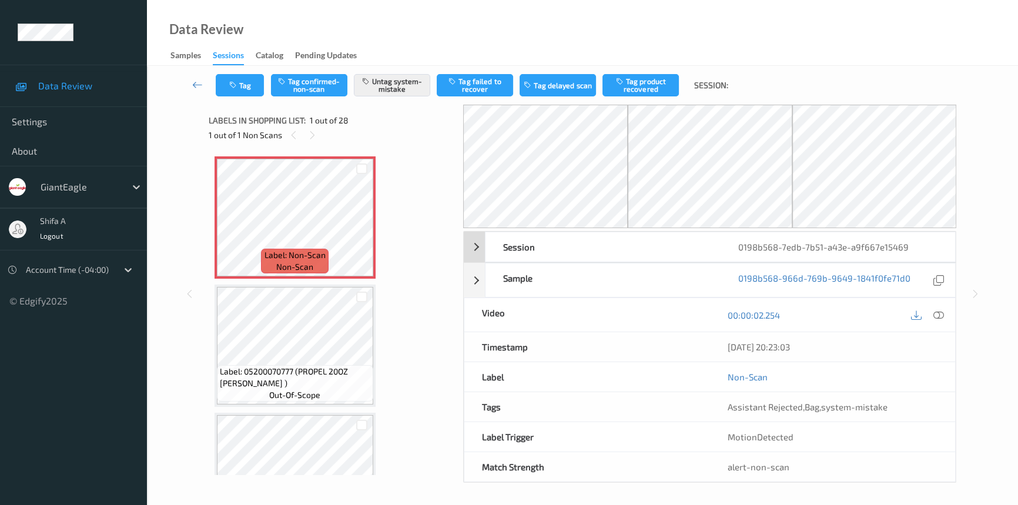
click at [939, 313] on icon at bounding box center [938, 315] width 11 height 11
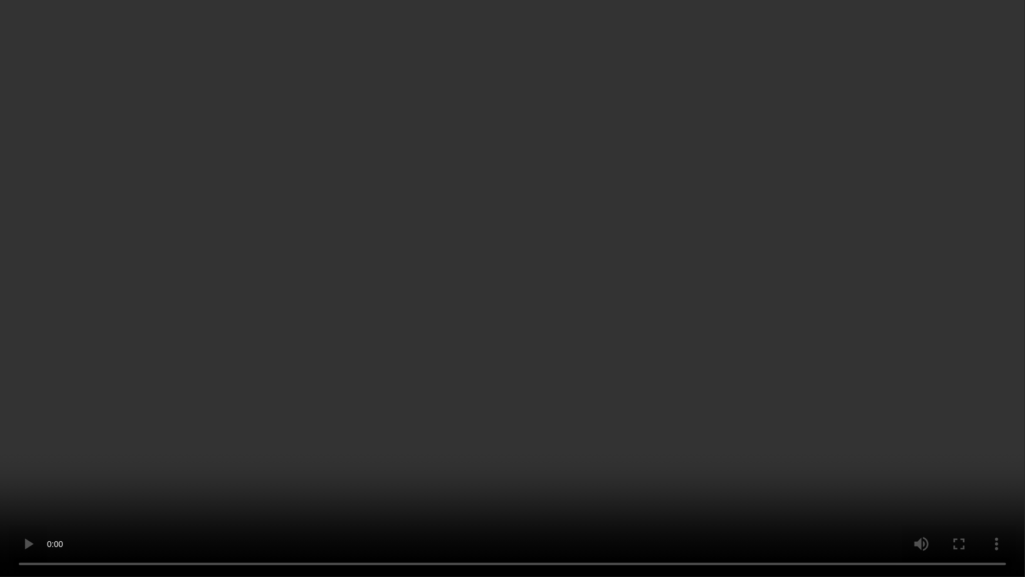
click at [747, 321] on video at bounding box center [512, 288] width 1025 height 577
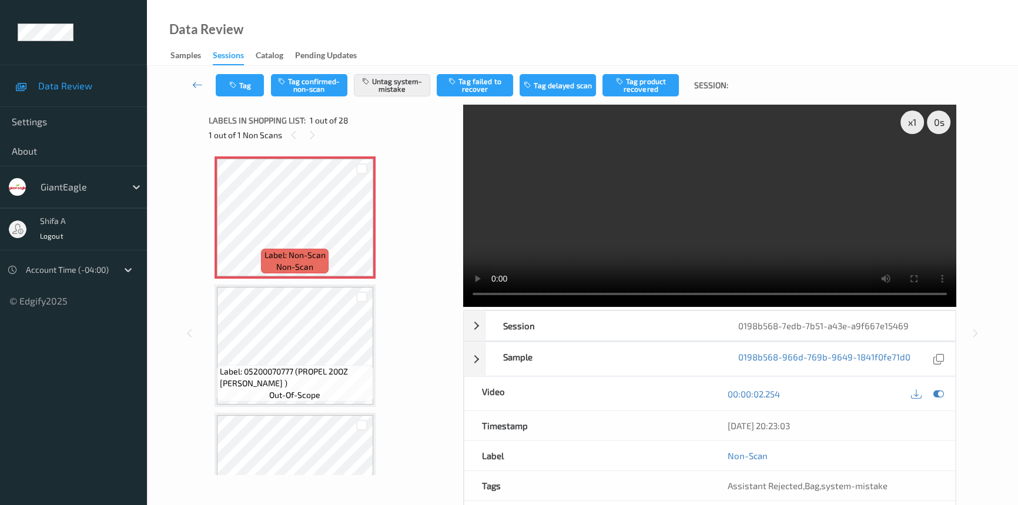
drag, startPoint x: 711, startPoint y: 206, endPoint x: 458, endPoint y: 237, distance: 254.6
click at [709, 206] on video at bounding box center [709, 206] width 493 height 202
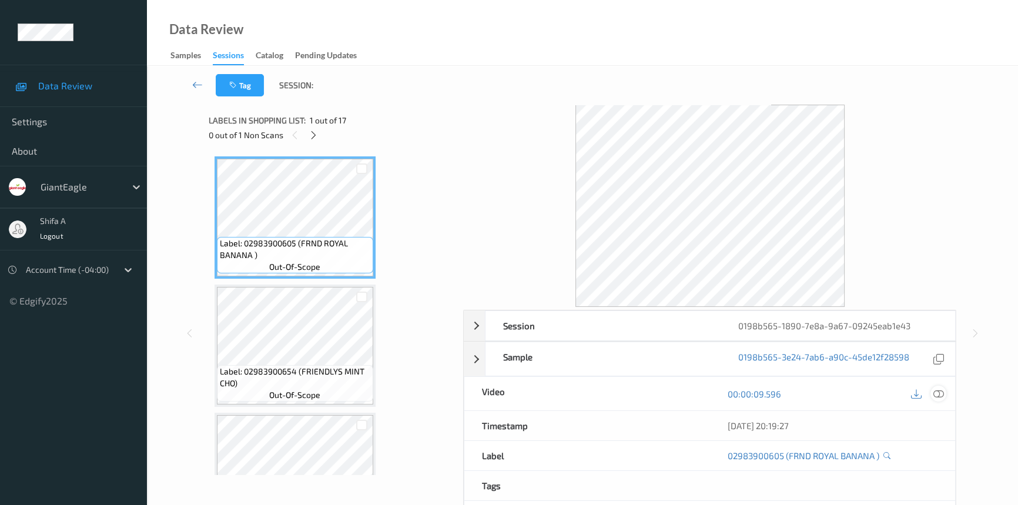
click at [936, 395] on icon at bounding box center [938, 393] width 11 height 11
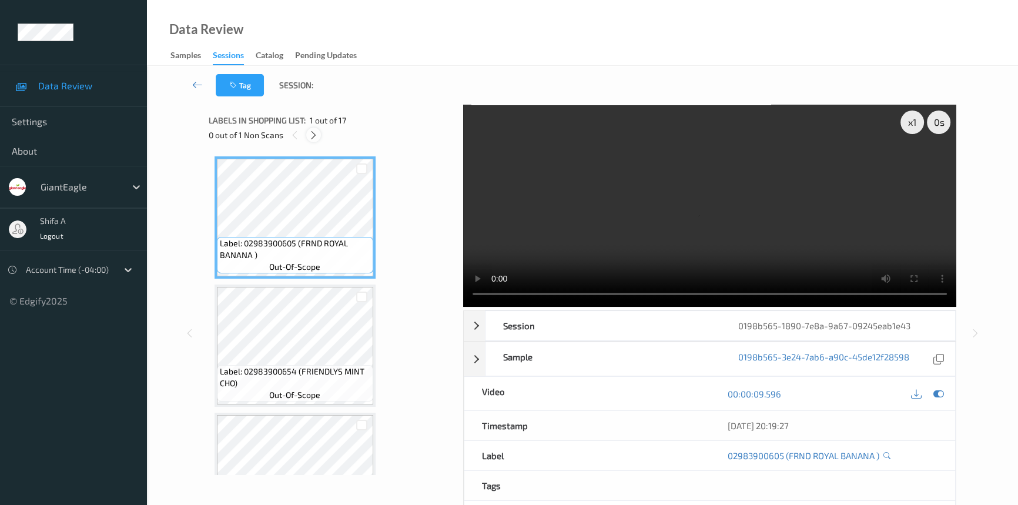
click at [309, 135] on icon at bounding box center [313, 135] width 10 height 11
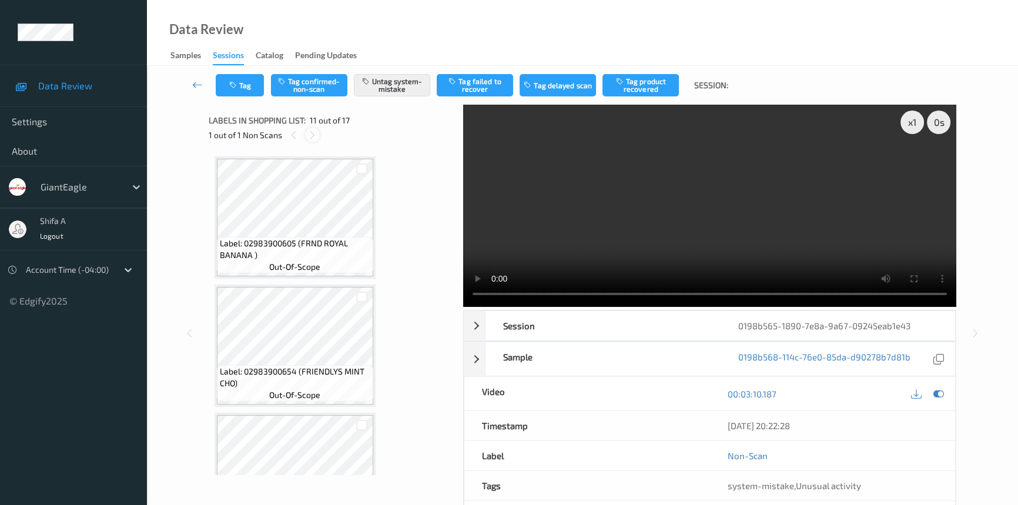
scroll to position [1154, 0]
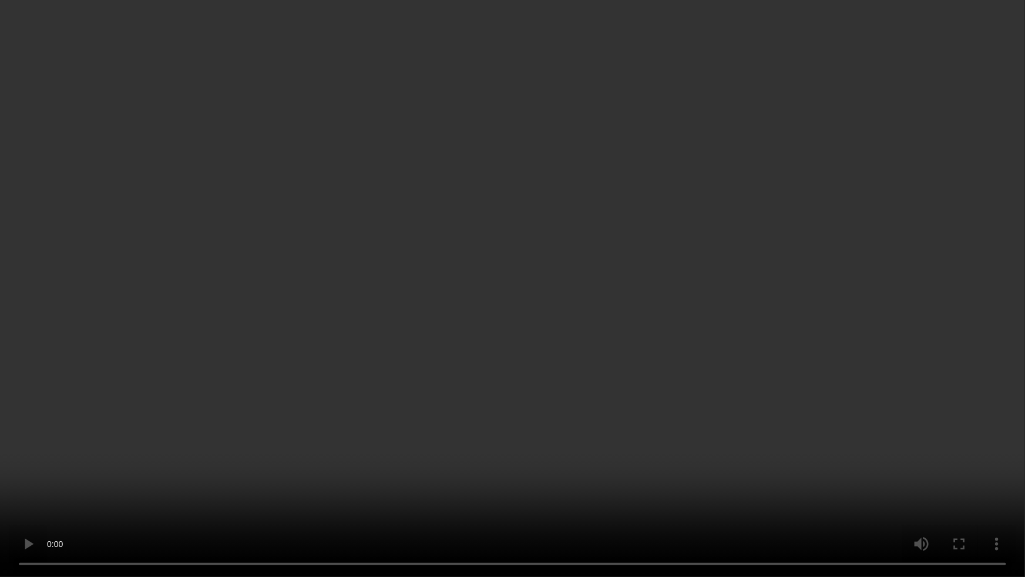
click at [860, 324] on video at bounding box center [512, 288] width 1025 height 577
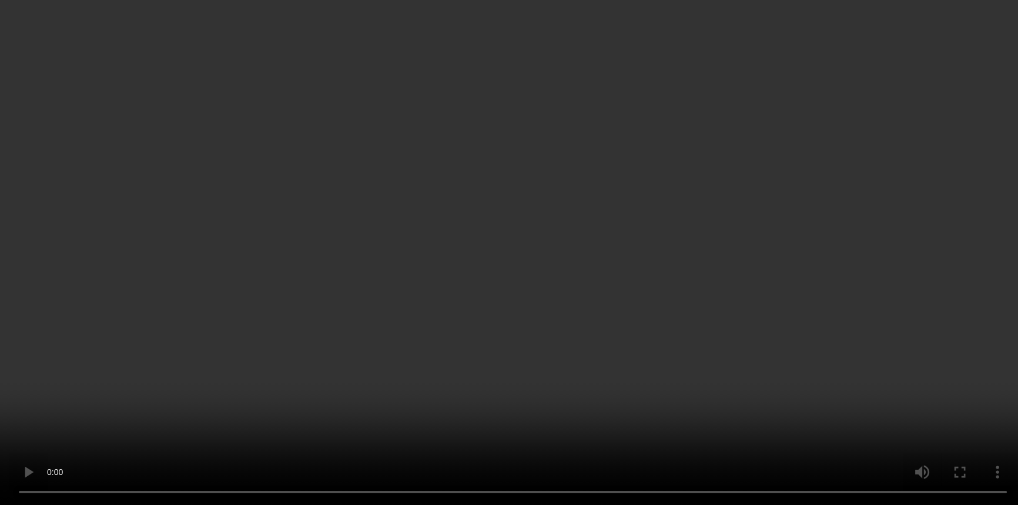
scroll to position [1317, 0]
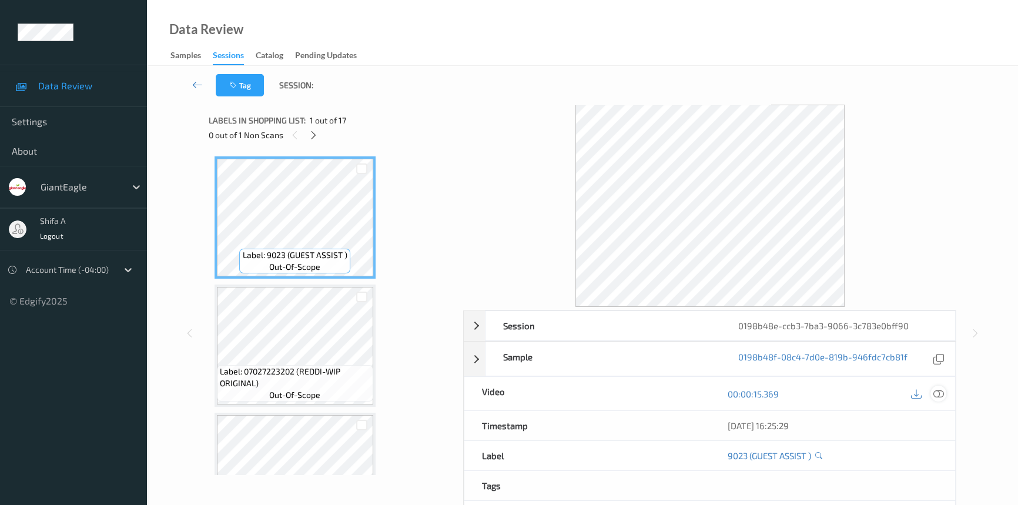
click at [943, 395] on icon at bounding box center [938, 393] width 11 height 11
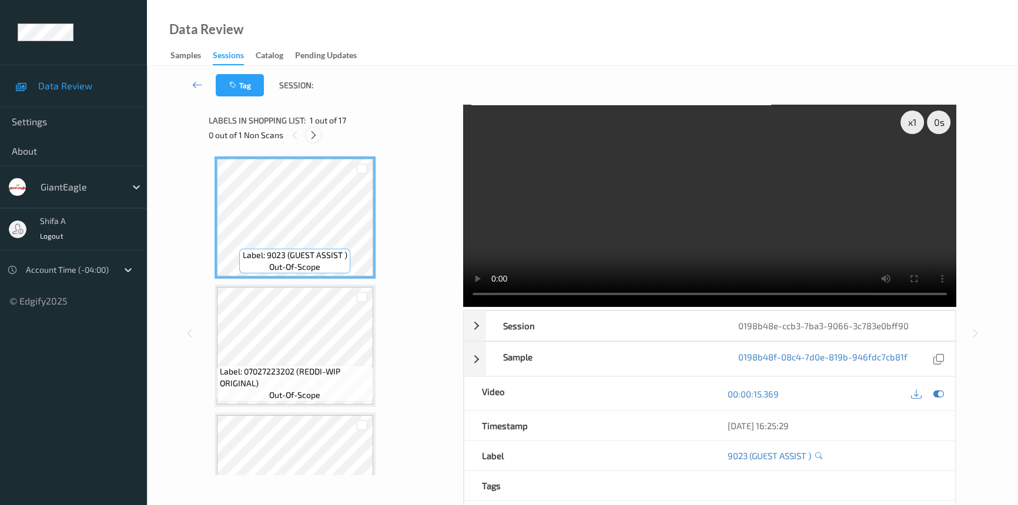
click at [312, 136] on icon at bounding box center [313, 135] width 10 height 11
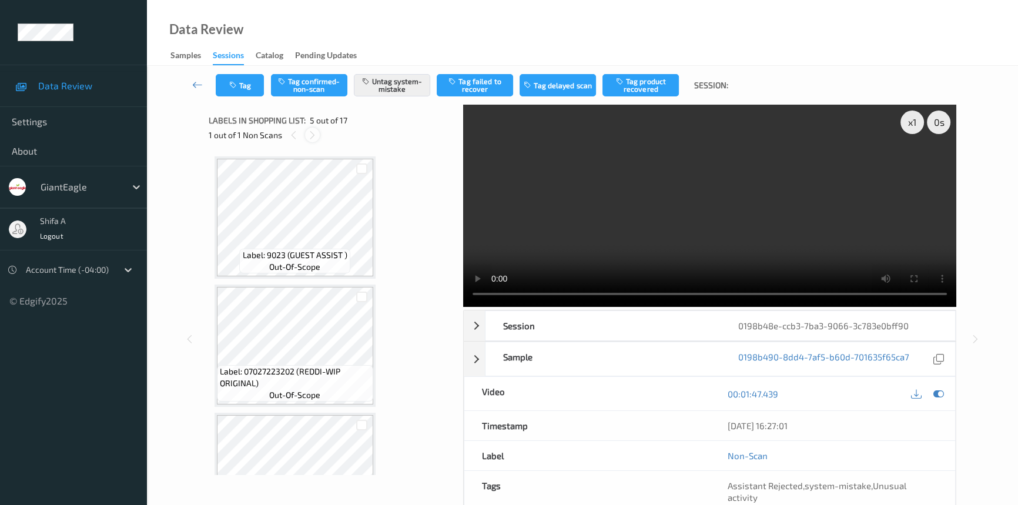
scroll to position [388, 0]
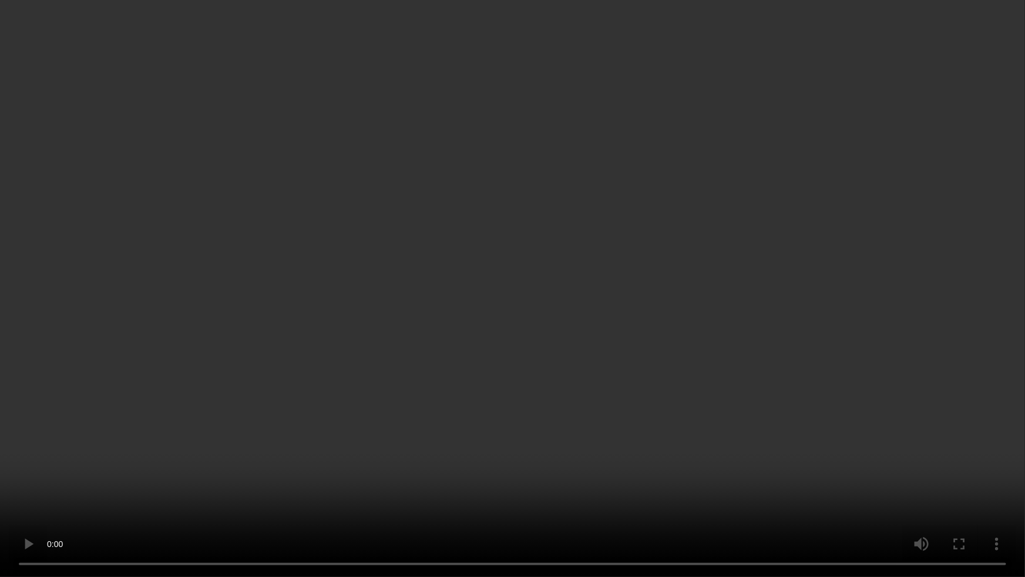
click at [677, 339] on video at bounding box center [512, 288] width 1025 height 577
click at [824, 492] on video at bounding box center [512, 288] width 1025 height 577
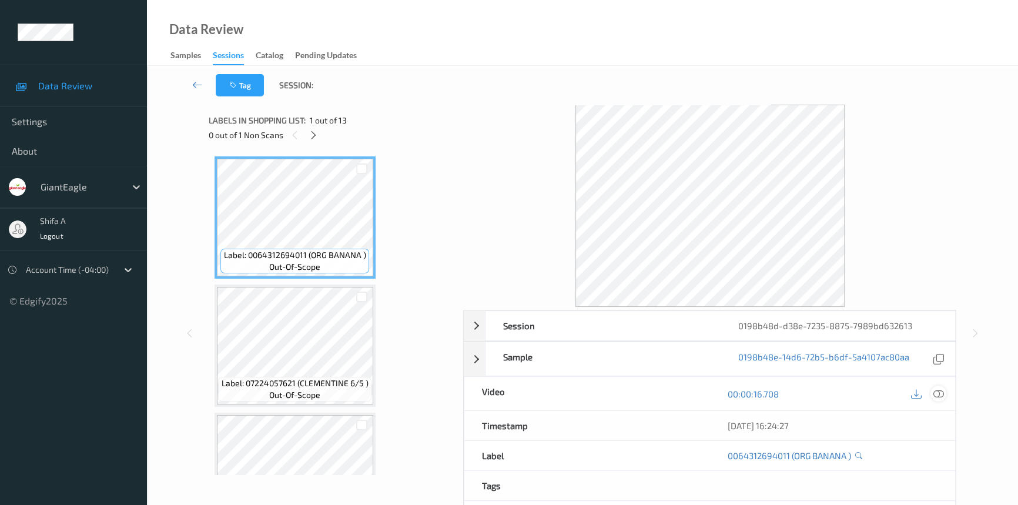
click at [935, 395] on icon at bounding box center [938, 393] width 11 height 11
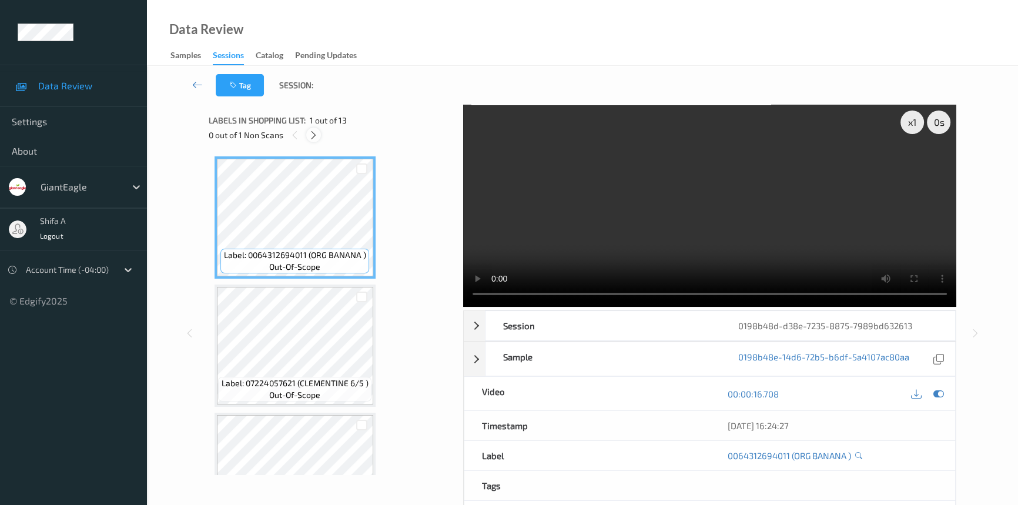
click at [315, 135] on icon at bounding box center [313, 135] width 10 height 11
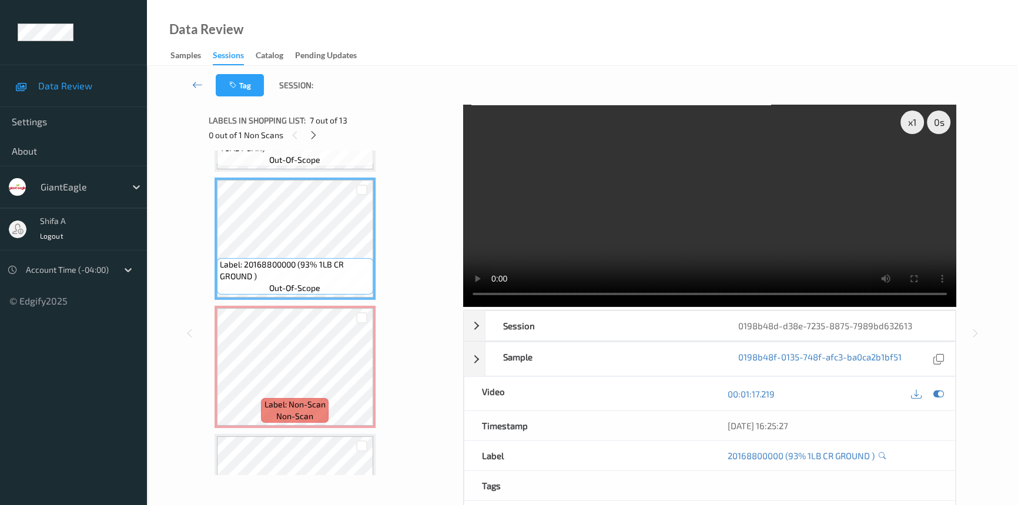
scroll to position [771, 0]
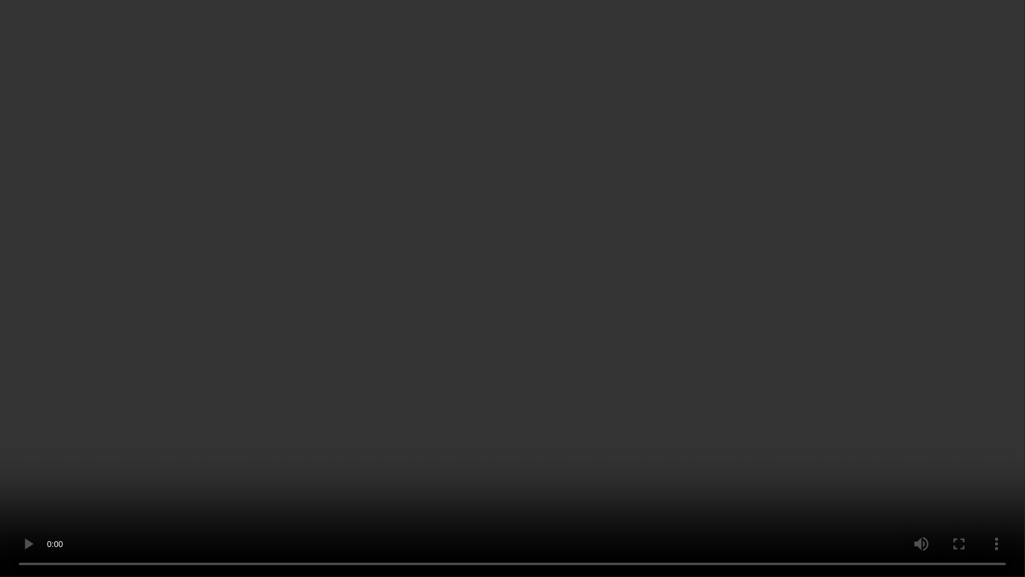
click at [557, 480] on video at bounding box center [512, 288] width 1025 height 577
click at [698, 425] on video at bounding box center [512, 288] width 1025 height 577
click at [906, 320] on video at bounding box center [512, 288] width 1025 height 577
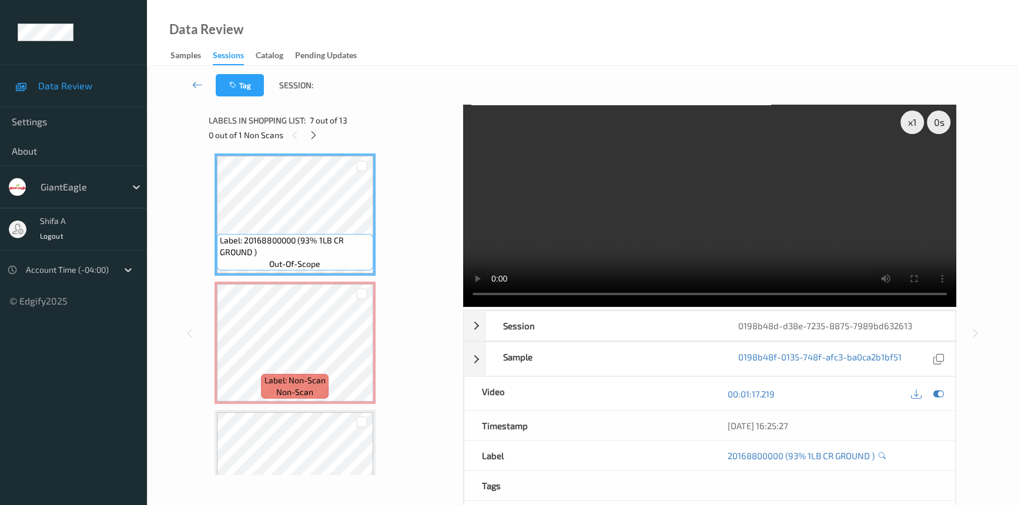
click at [646, 240] on video at bounding box center [709, 206] width 493 height 202
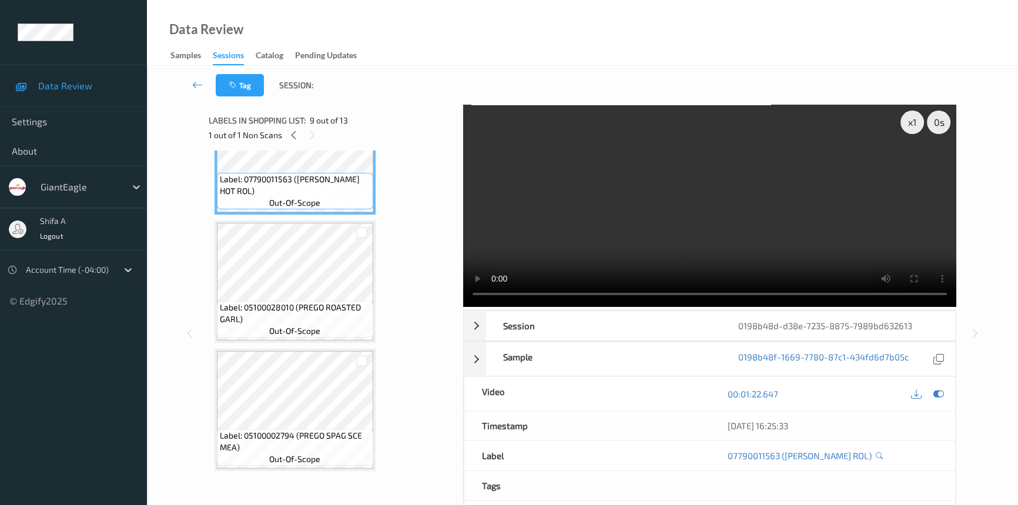
scroll to position [1092, 0]
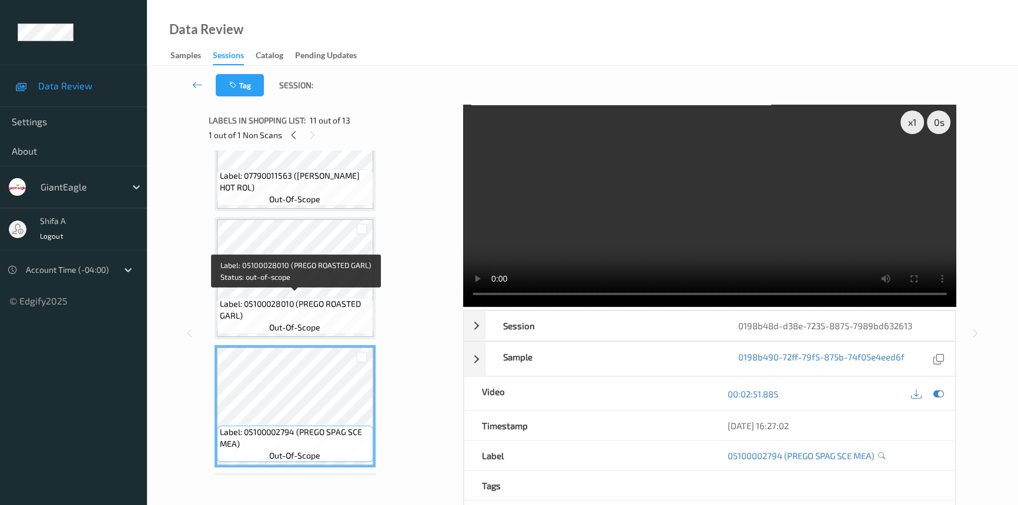
click at [288, 299] on span "Label: 05100028010 (PREGO ROASTED GARL)" at bounding box center [295, 309] width 150 height 23
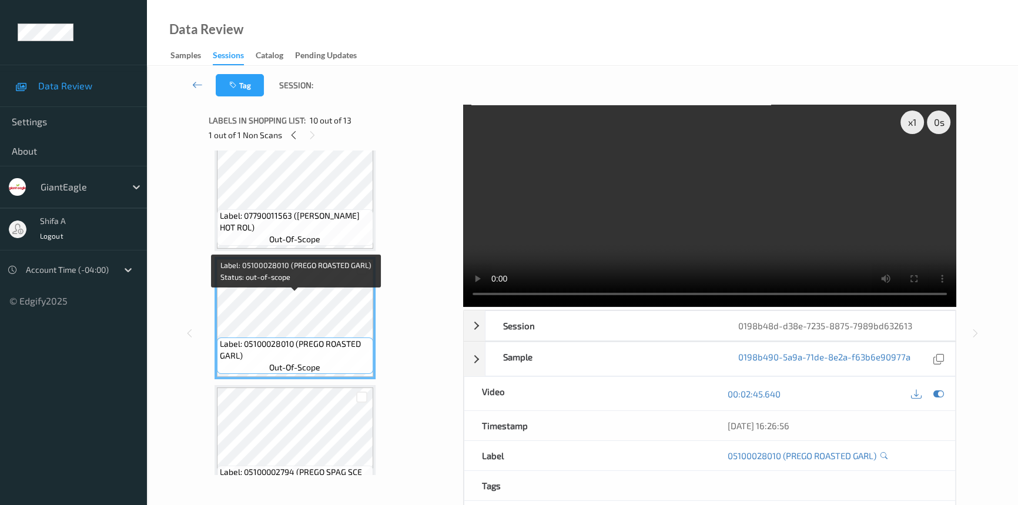
scroll to position [985, 0]
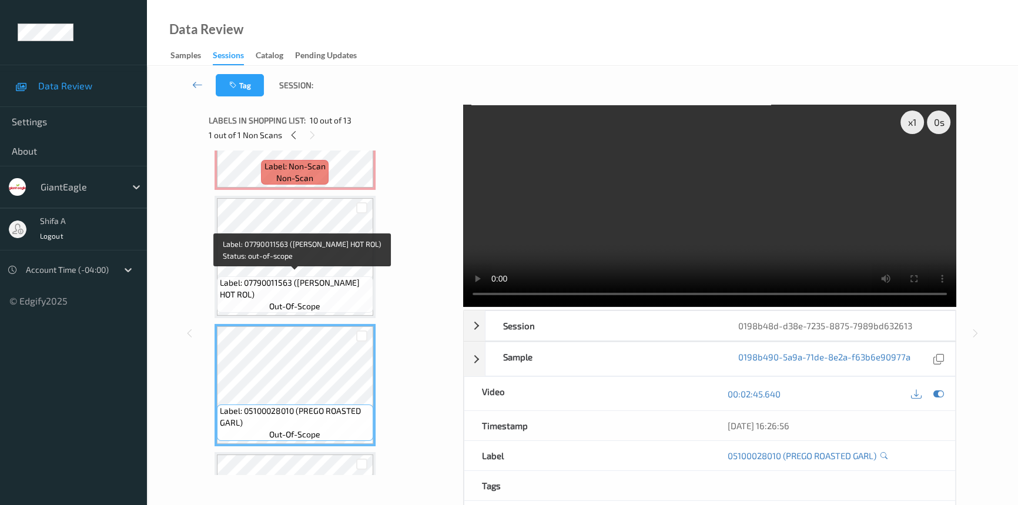
click at [308, 277] on span "Label: 07790011563 ([PERSON_NAME] HOT ROL)" at bounding box center [295, 288] width 150 height 23
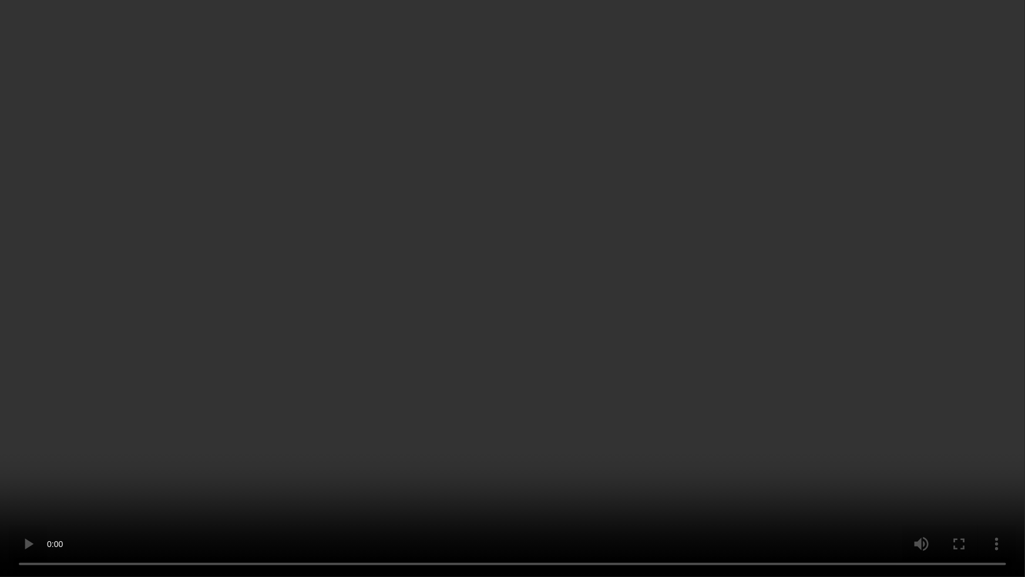
click at [746, 372] on video at bounding box center [512, 288] width 1025 height 577
click at [406, 265] on video at bounding box center [512, 288] width 1025 height 577
click at [868, 325] on video at bounding box center [512, 288] width 1025 height 577
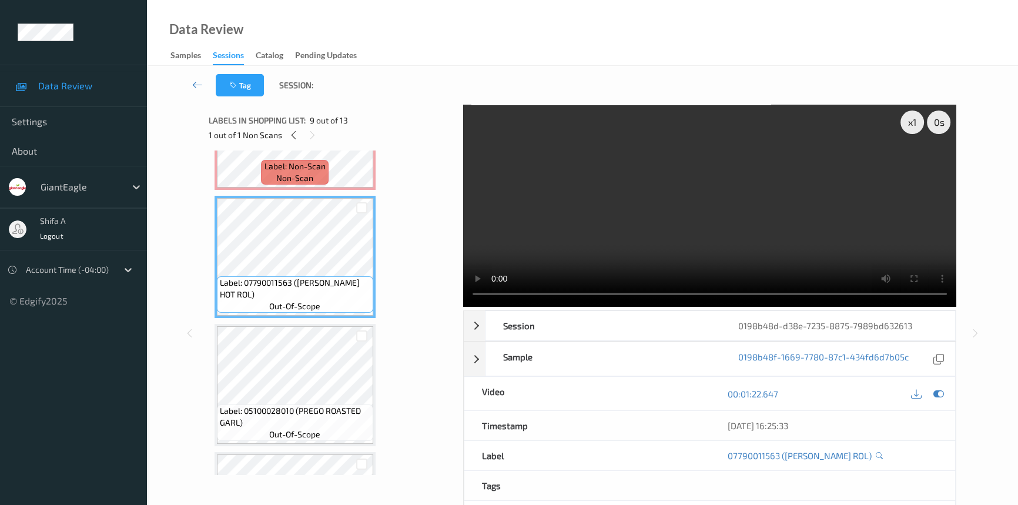
click at [784, 206] on video at bounding box center [709, 206] width 493 height 202
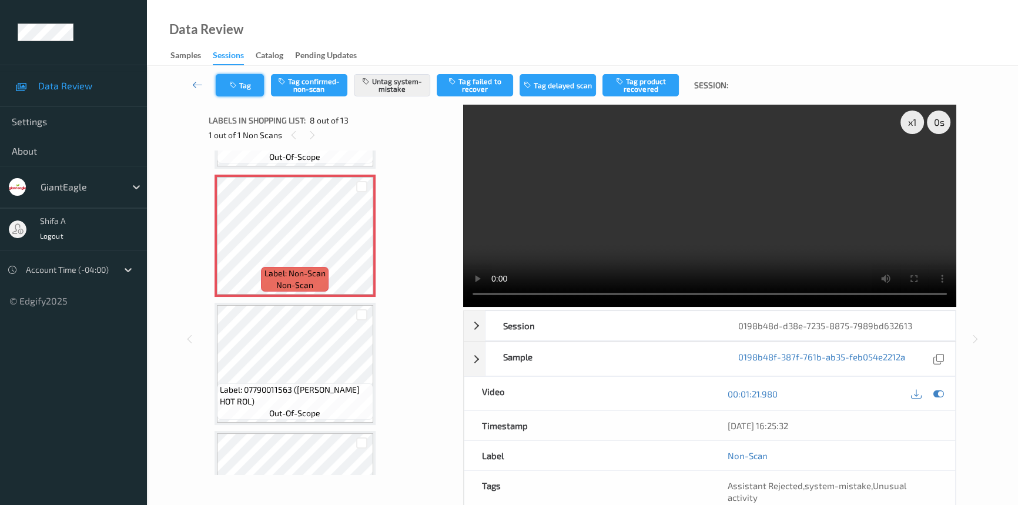
click at [239, 90] on button "Tag" at bounding box center [240, 85] width 48 height 22
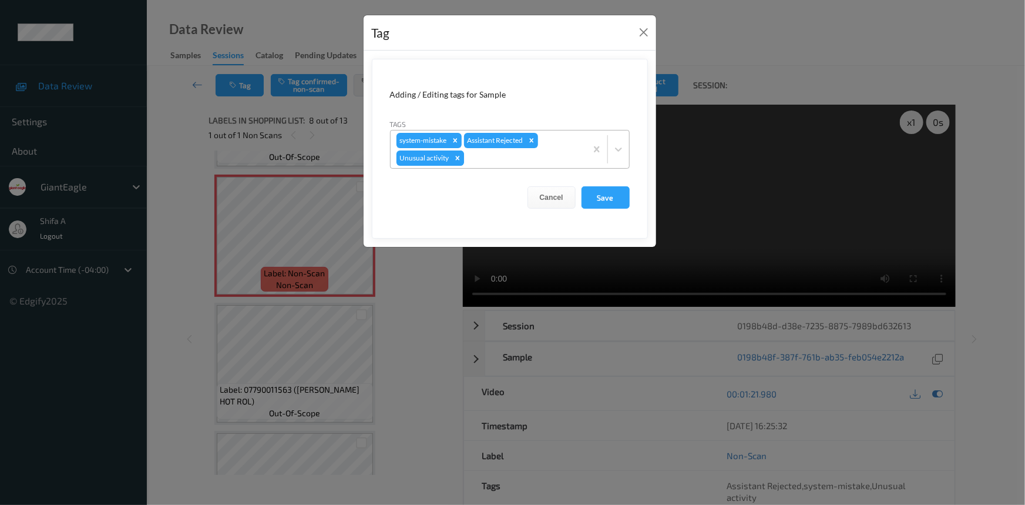
click at [456, 154] on icon "Remove Unusual activity" at bounding box center [458, 158] width 8 height 8
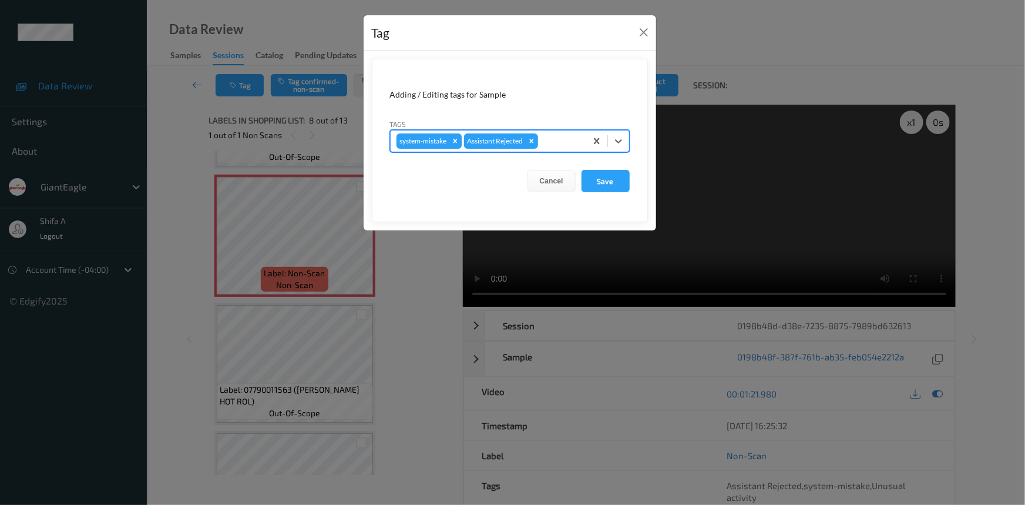
click at [455, 141] on icon "Remove system-mistake" at bounding box center [455, 141] width 4 height 4
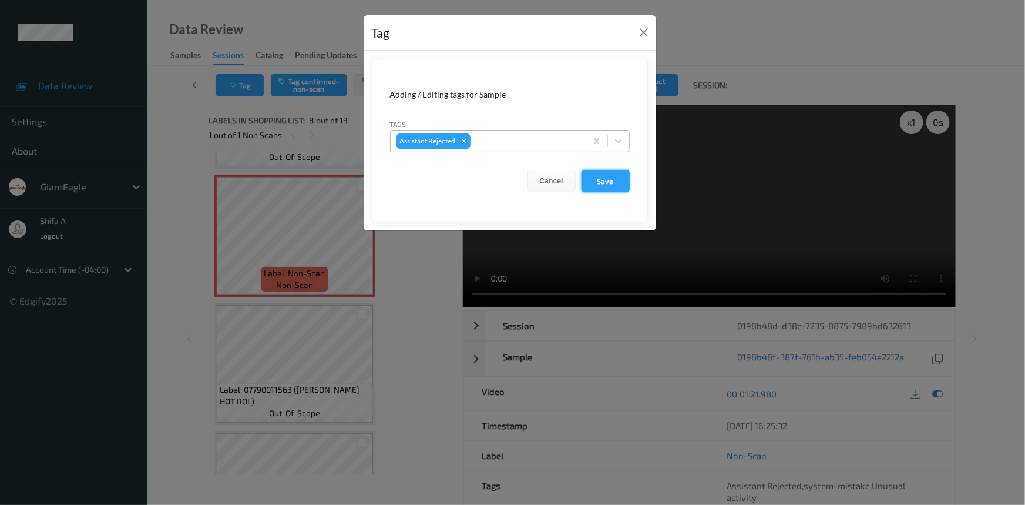
click at [587, 179] on button "Save" at bounding box center [606, 181] width 48 height 22
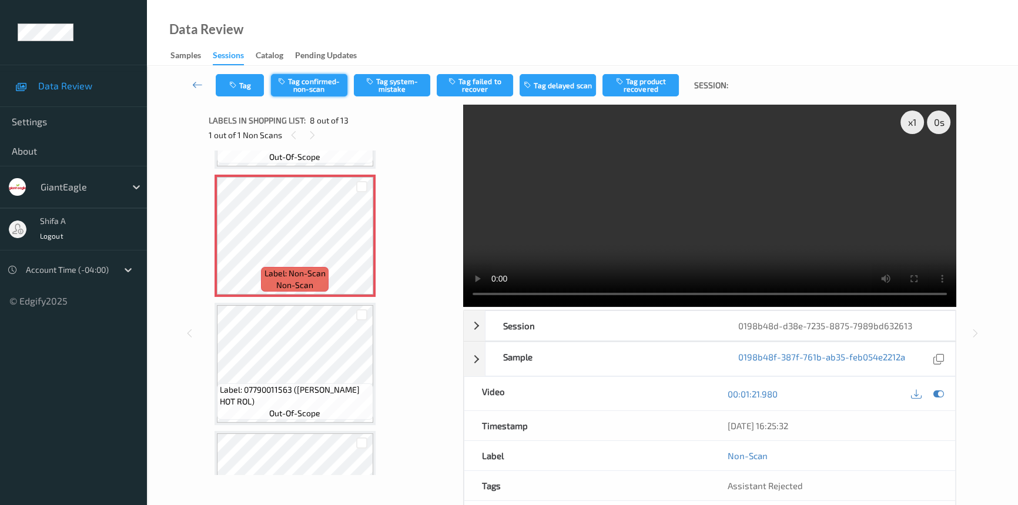
click at [341, 88] on button "Tag confirmed-non-scan" at bounding box center [309, 85] width 76 height 22
click at [653, 92] on button "Tag product recovered" at bounding box center [640, 85] width 76 height 22
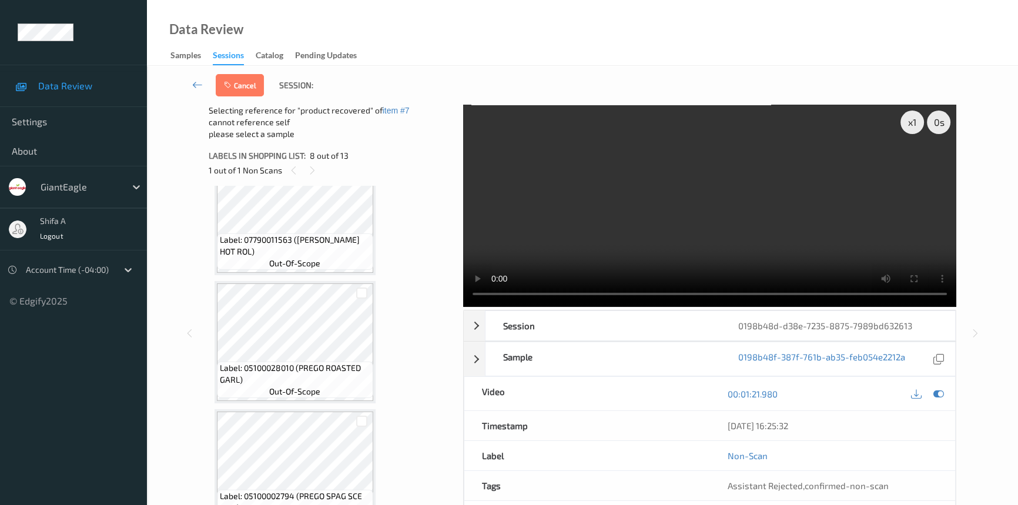
scroll to position [1092, 0]
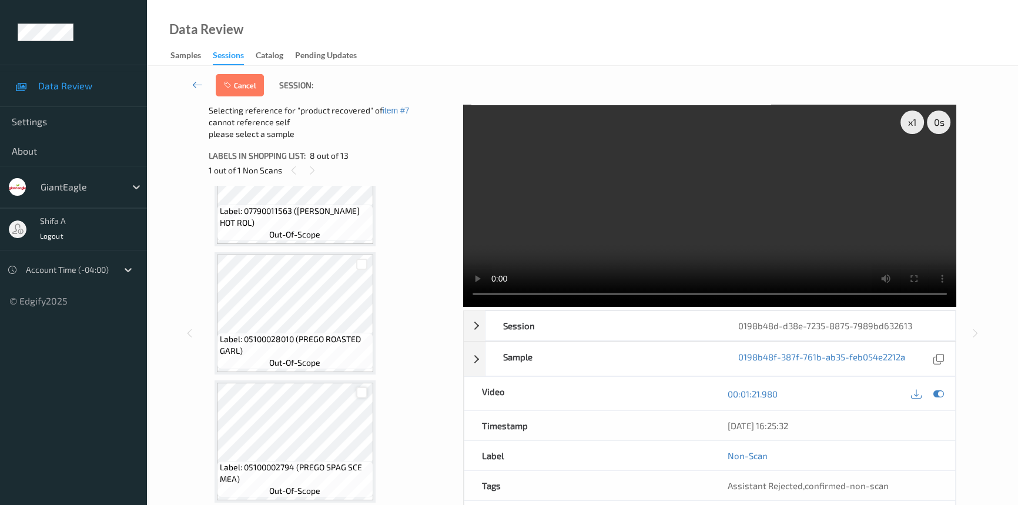
click at [362, 388] on div at bounding box center [361, 392] width 11 height 11
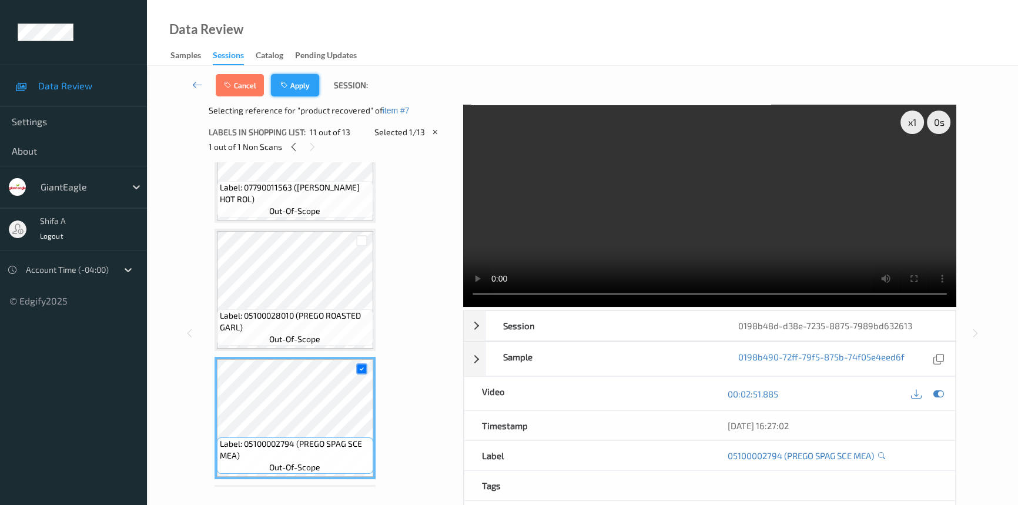
click at [304, 85] on button "Apply" at bounding box center [295, 85] width 48 height 22
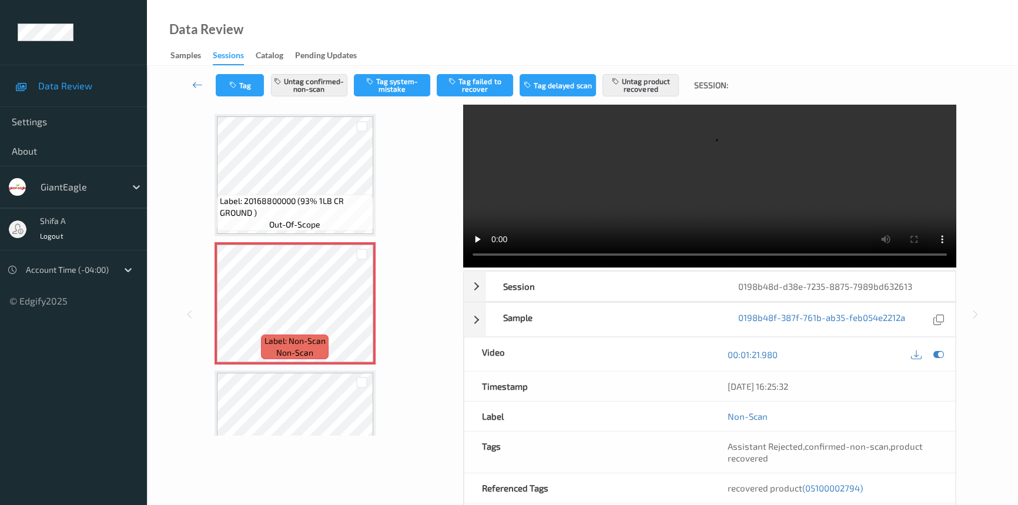
scroll to position [106, 0]
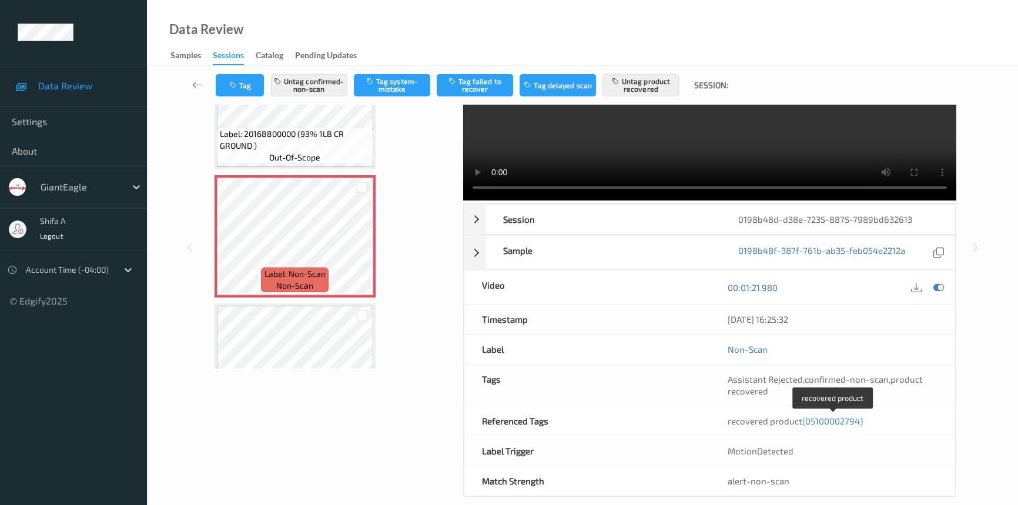
click at [828, 415] on span "(05100002794)" at bounding box center [832, 420] width 61 height 11
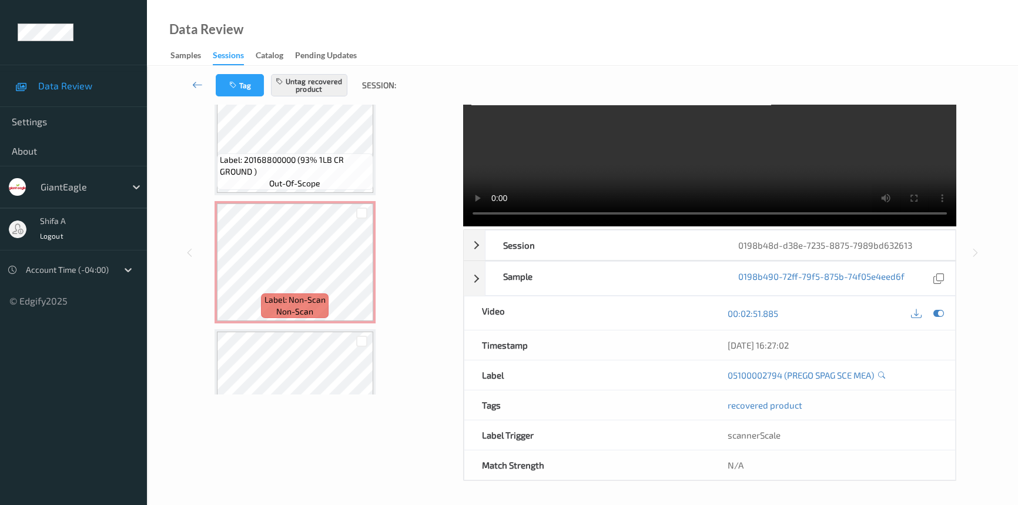
scroll to position [79, 0]
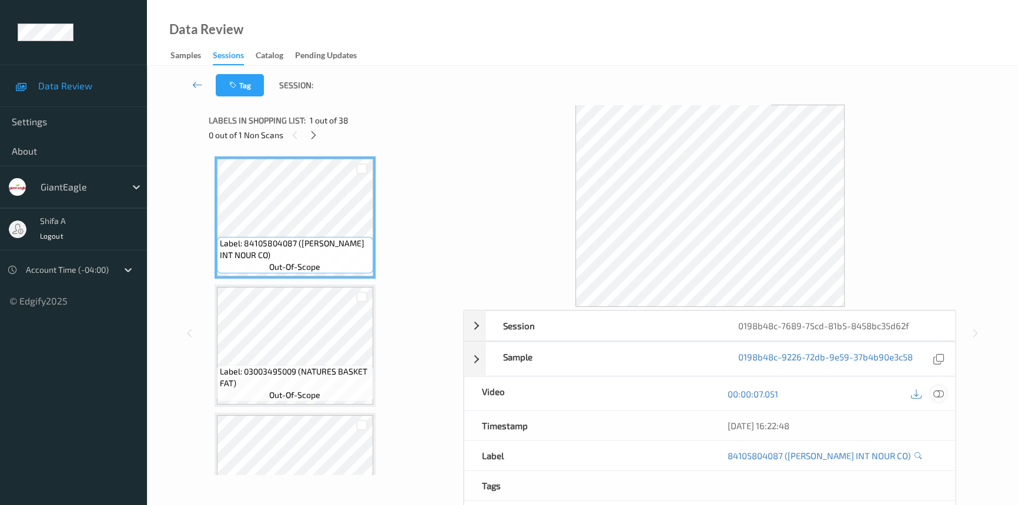
click at [945, 390] on div at bounding box center [938, 393] width 16 height 16
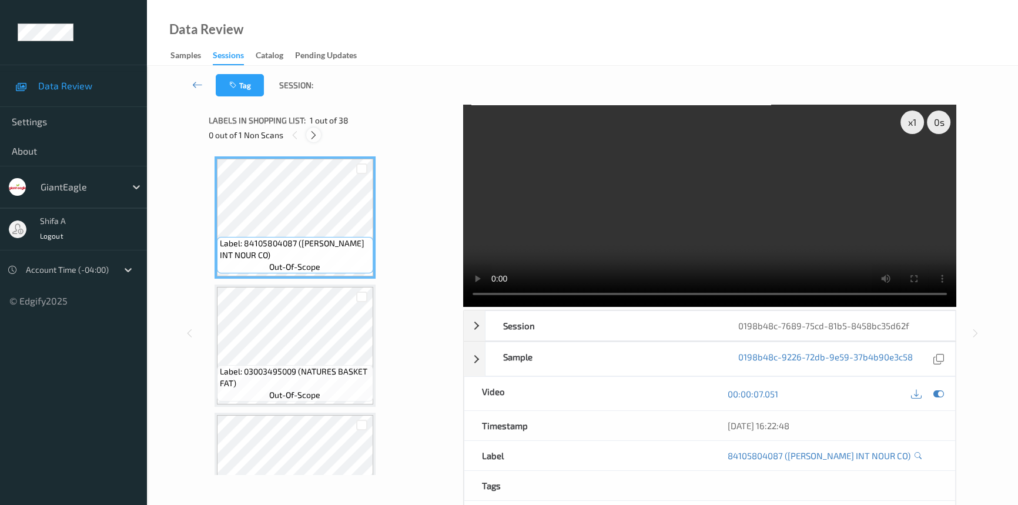
click at [310, 128] on div at bounding box center [313, 134] width 15 height 15
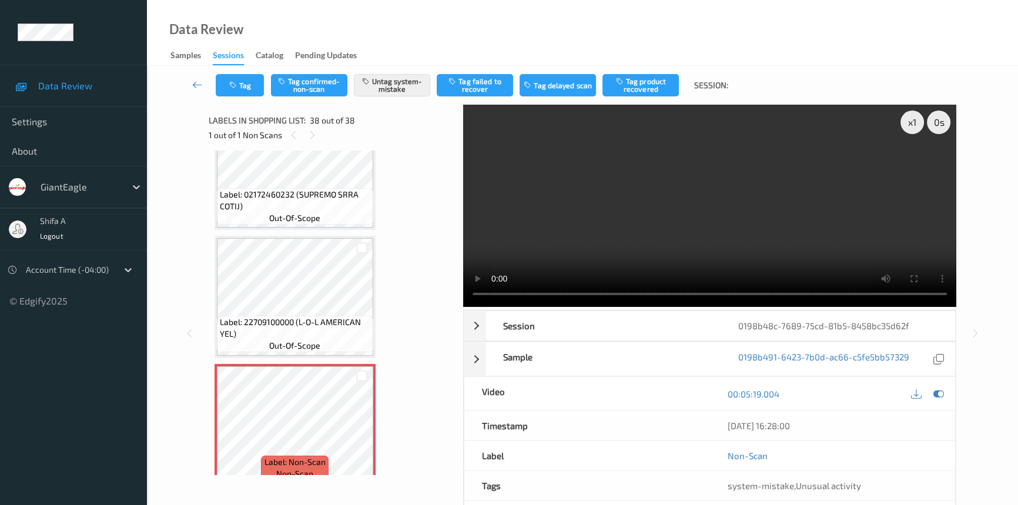
scroll to position [4459, 0]
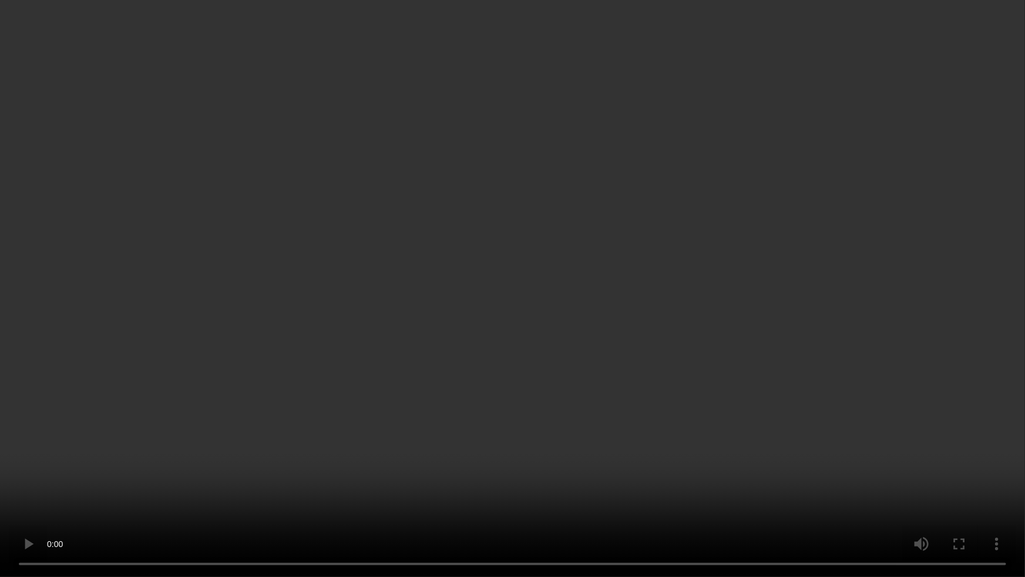
click at [593, 464] on video at bounding box center [512, 288] width 1025 height 577
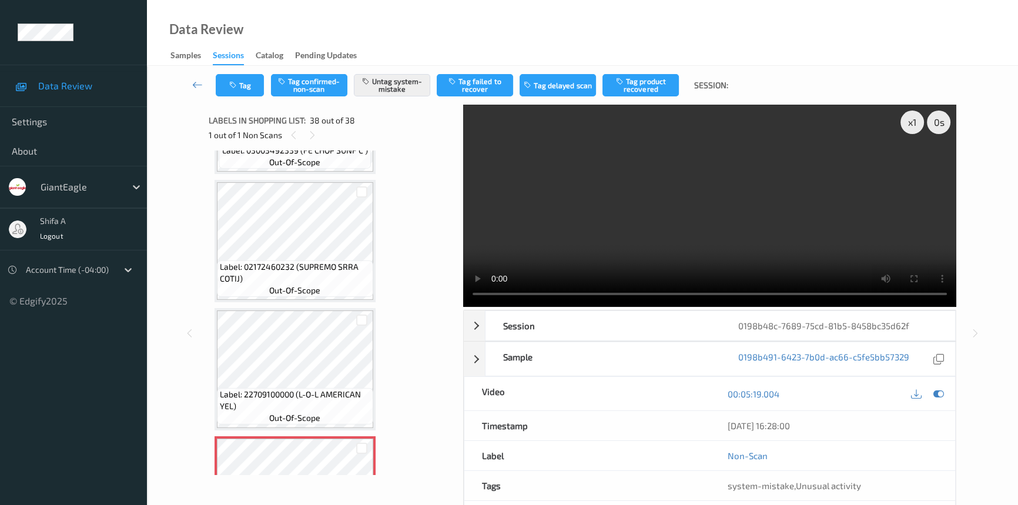
click at [837, 243] on video at bounding box center [709, 206] width 493 height 202
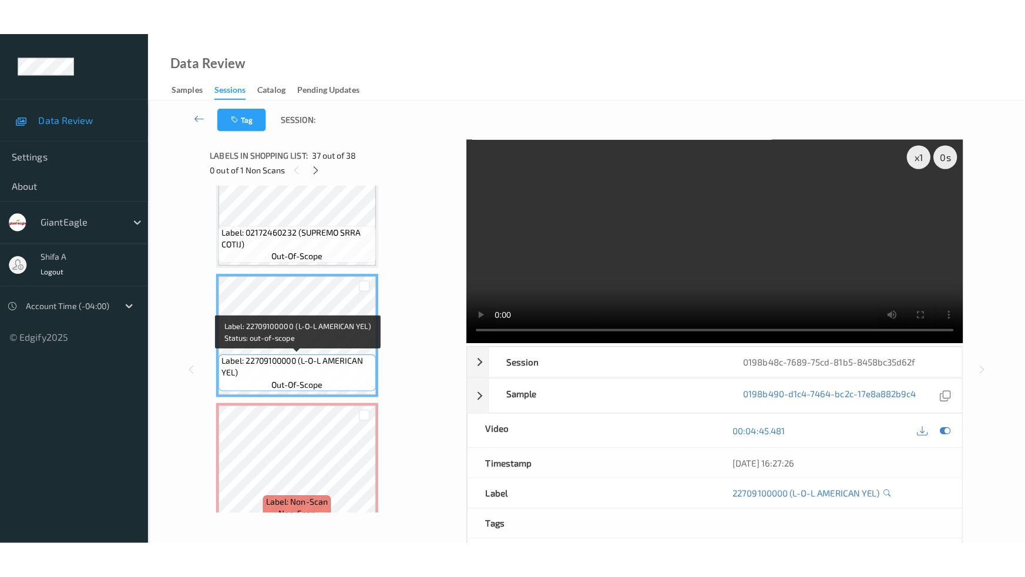
scroll to position [4531, 0]
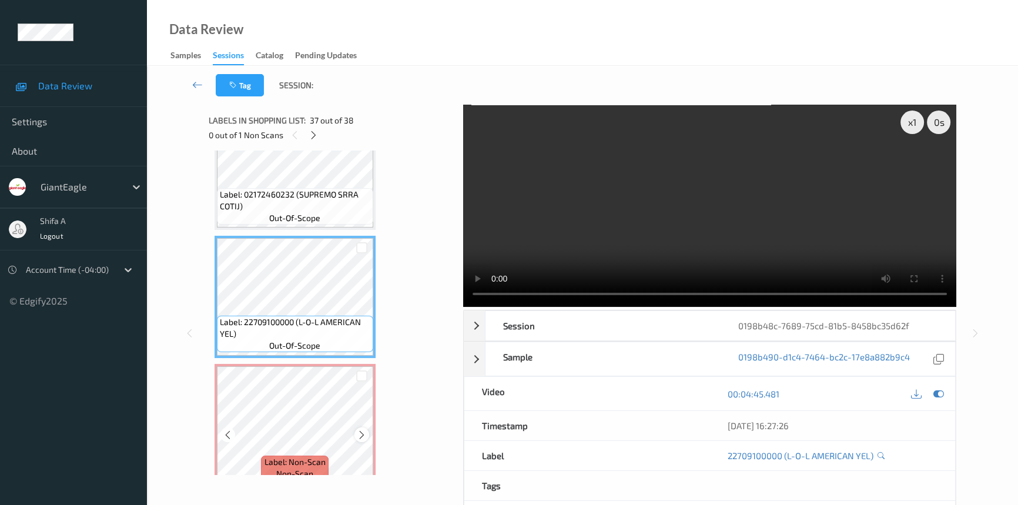
click at [358, 429] on icon at bounding box center [362, 434] width 10 height 11
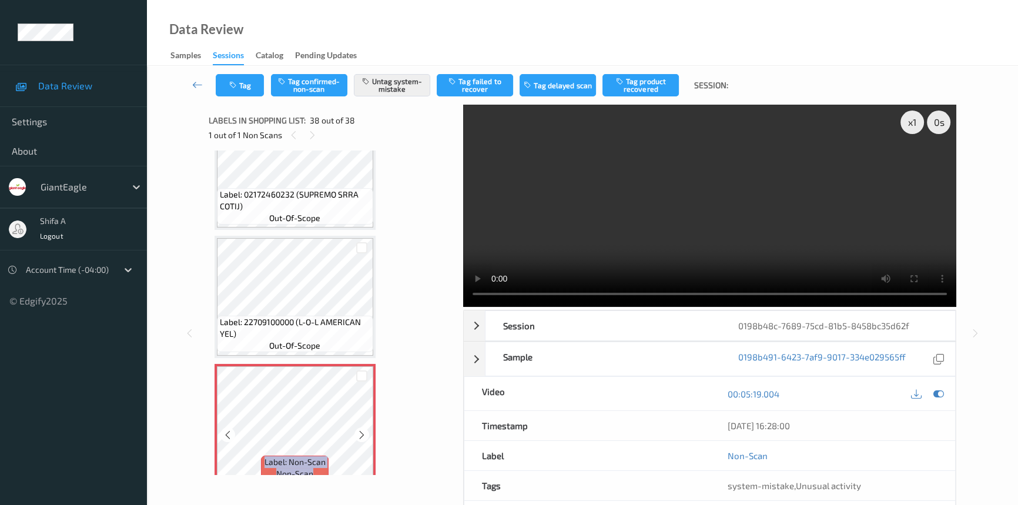
click at [358, 429] on icon at bounding box center [362, 434] width 10 height 11
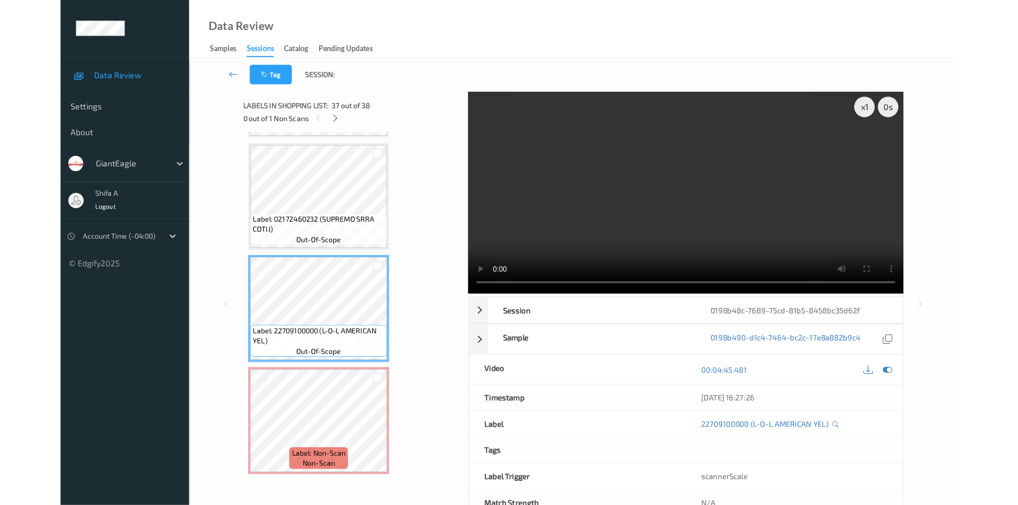
scroll to position [4459, 0]
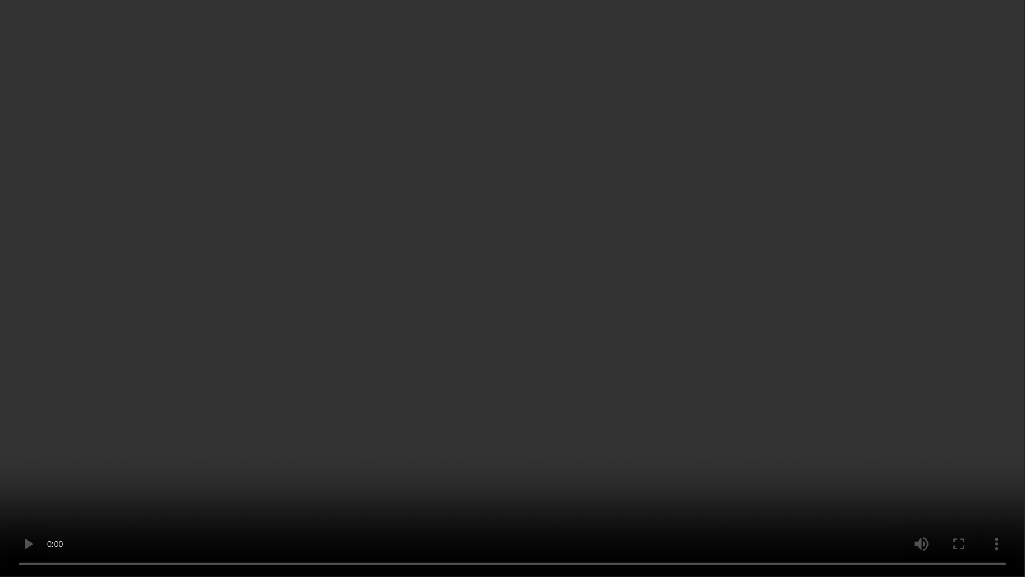
click at [870, 332] on video at bounding box center [512, 288] width 1025 height 577
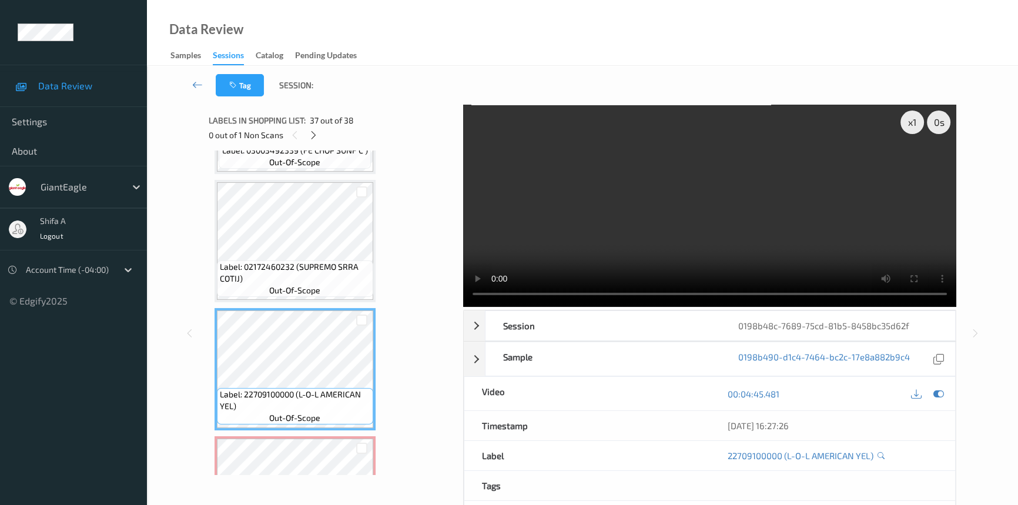
click at [720, 190] on video at bounding box center [709, 206] width 493 height 202
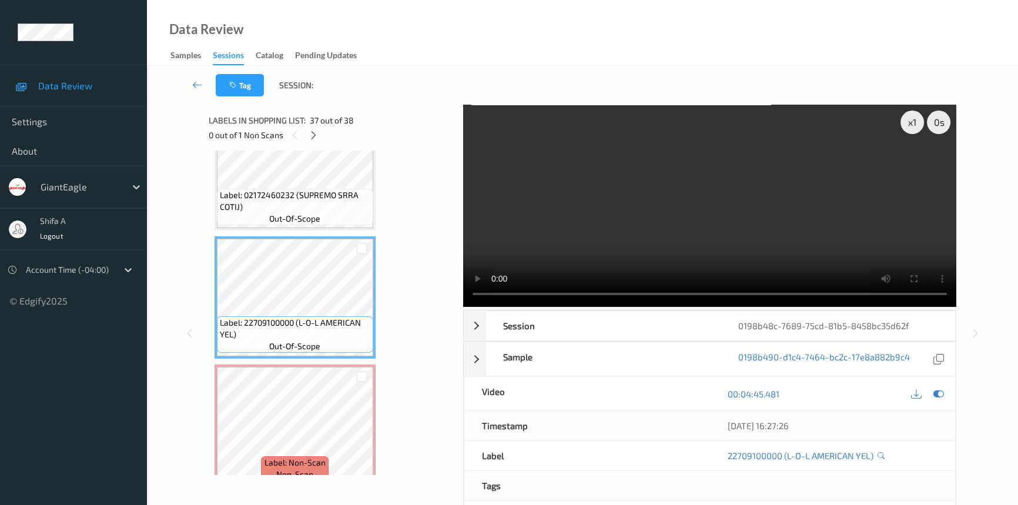
scroll to position [4531, 0]
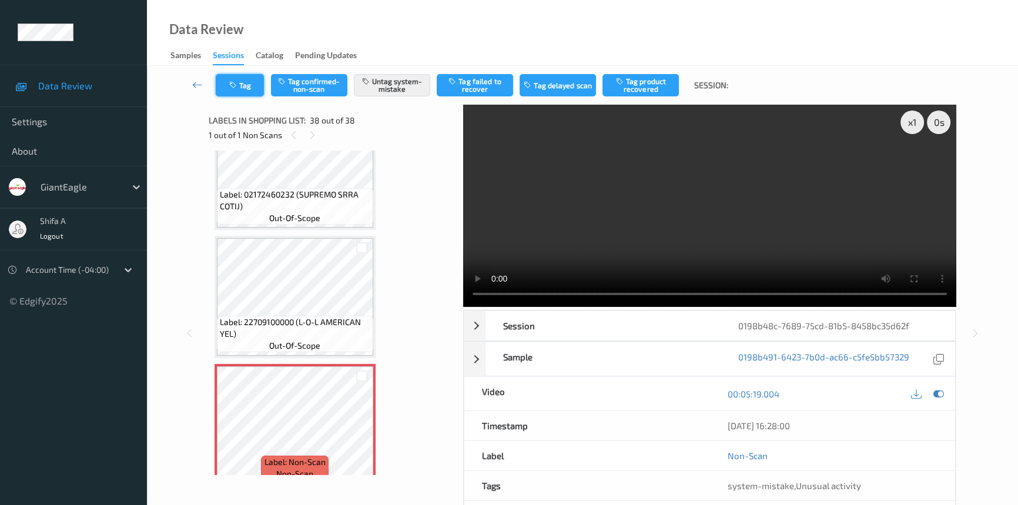
click at [241, 82] on button "Tag" at bounding box center [240, 85] width 48 height 22
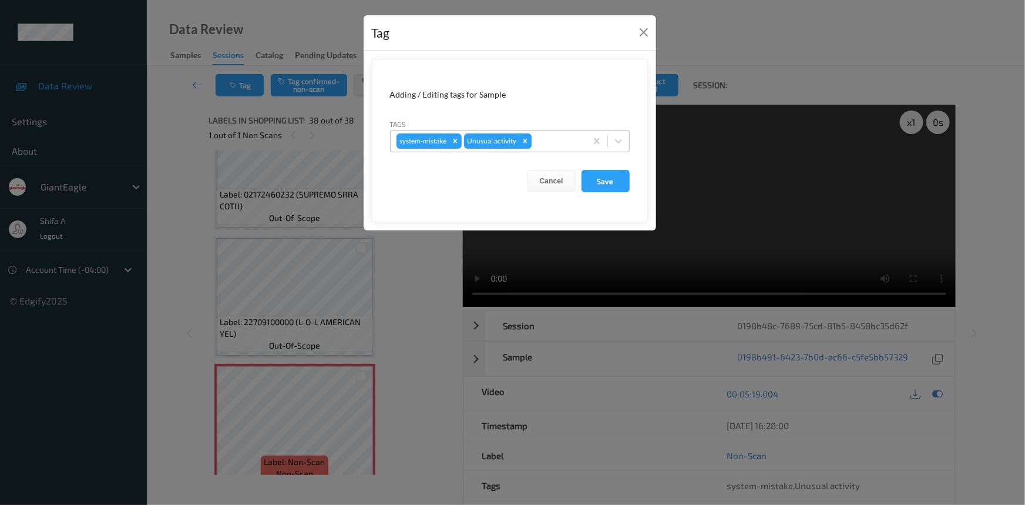
drag, startPoint x: 523, startPoint y: 139, endPoint x: 535, endPoint y: 142, distance: 11.4
click at [523, 139] on icon "Remove Unusual activity" at bounding box center [525, 141] width 8 height 8
click at [606, 180] on button "Save" at bounding box center [606, 181] width 48 height 22
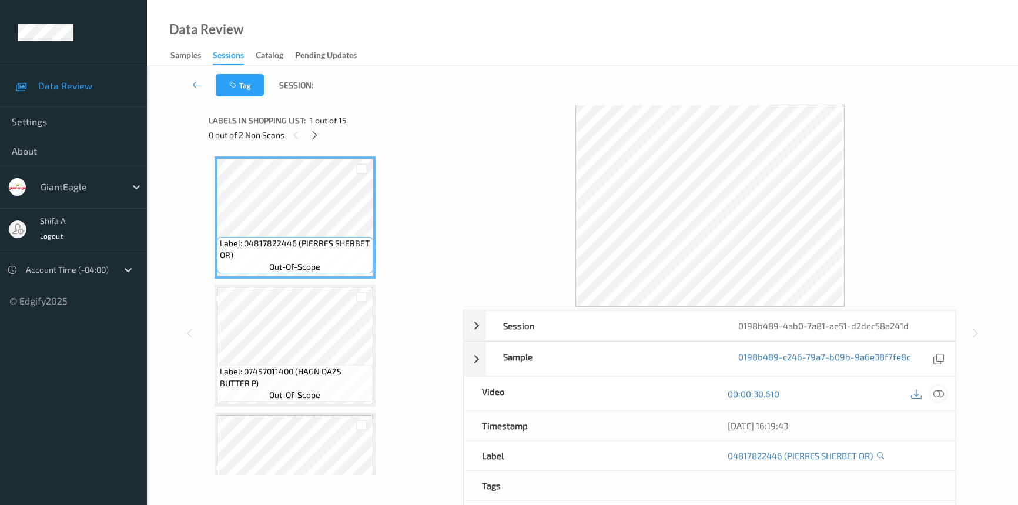
click at [937, 394] on icon at bounding box center [938, 393] width 11 height 11
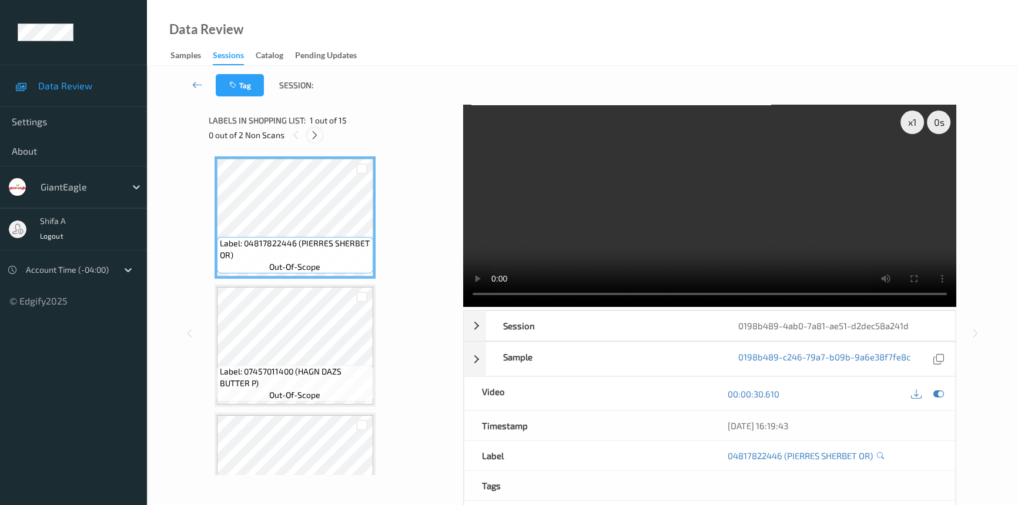
click at [308, 136] on div at bounding box center [314, 134] width 15 height 15
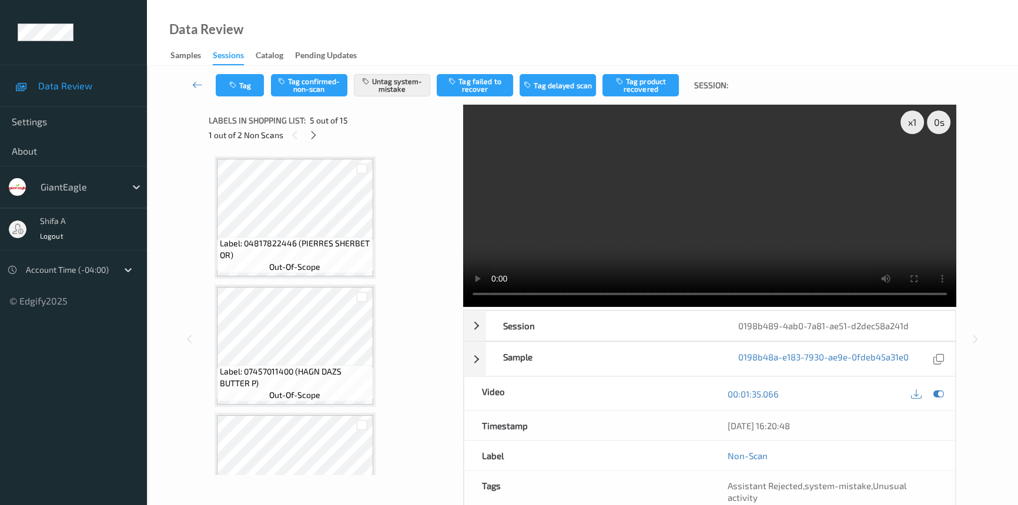
scroll to position [388, 0]
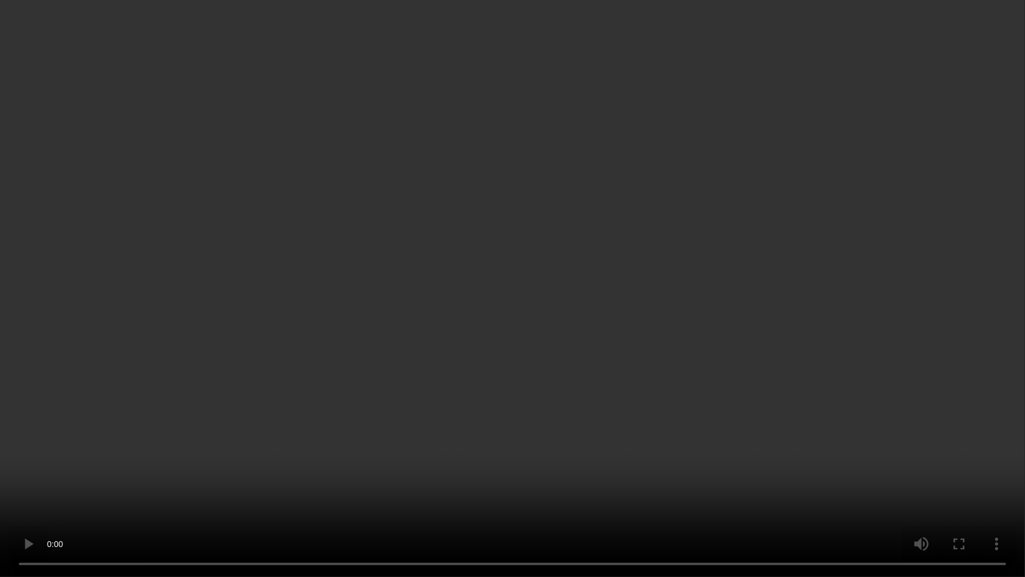
click at [425, 498] on video at bounding box center [512, 288] width 1025 height 577
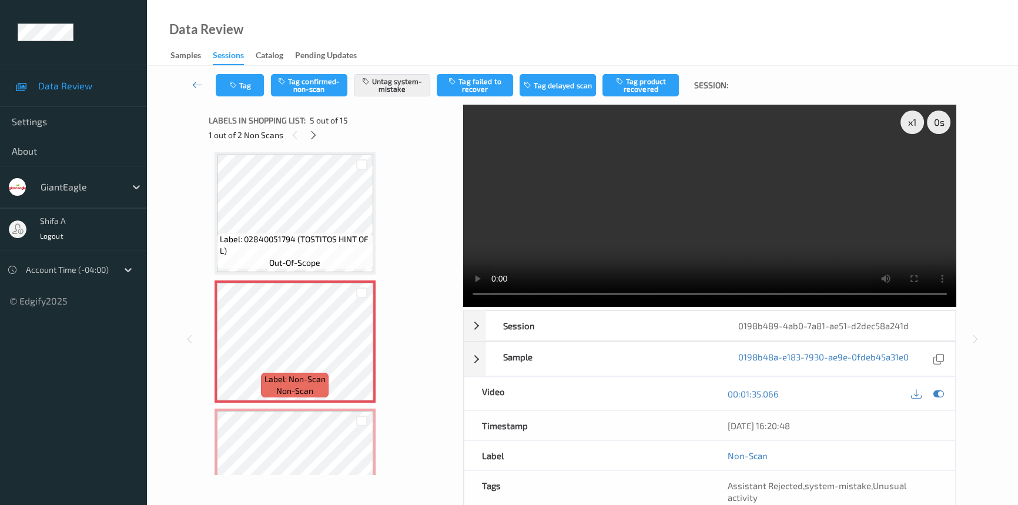
click at [699, 202] on video at bounding box center [709, 206] width 493 height 202
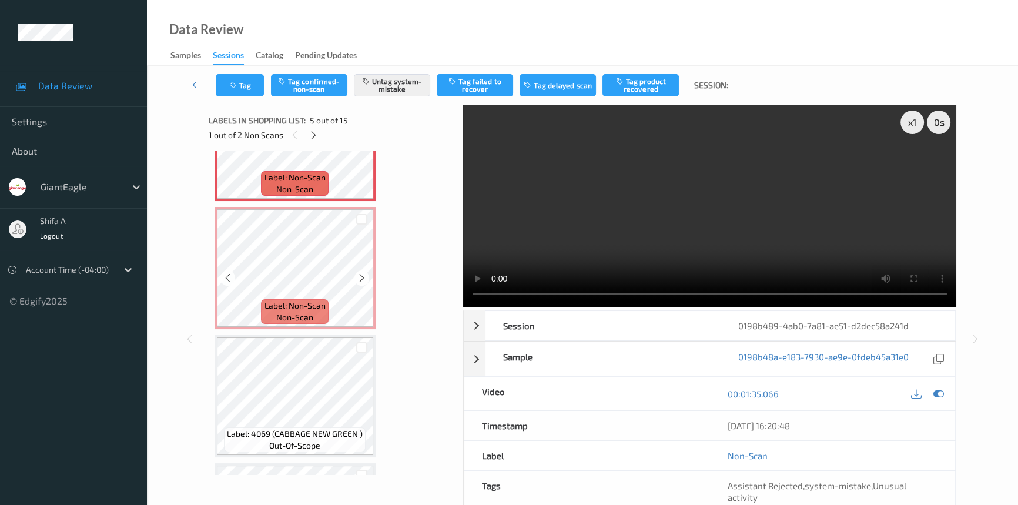
scroll to position [709, 0]
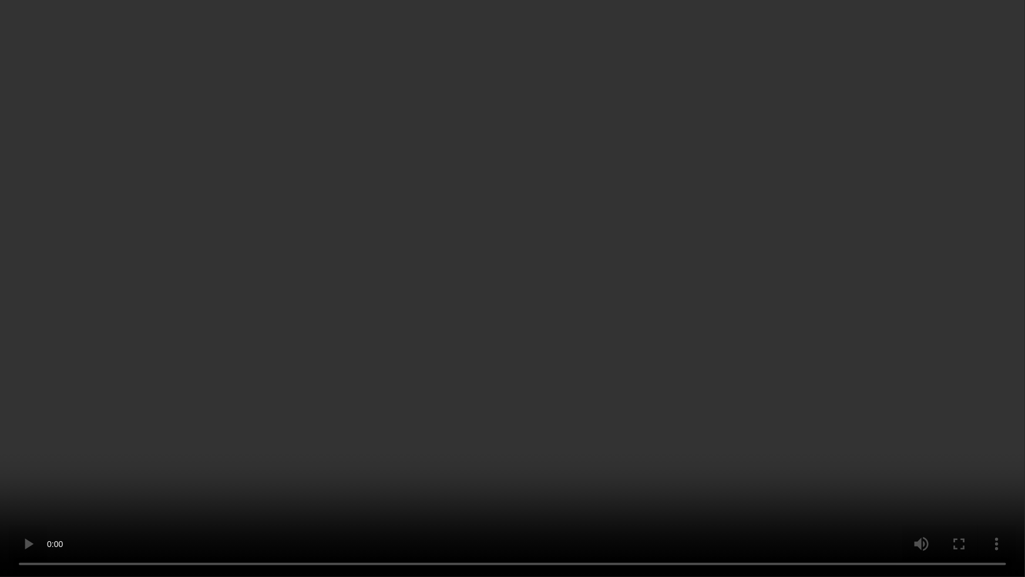
click at [782, 321] on video at bounding box center [512, 288] width 1025 height 577
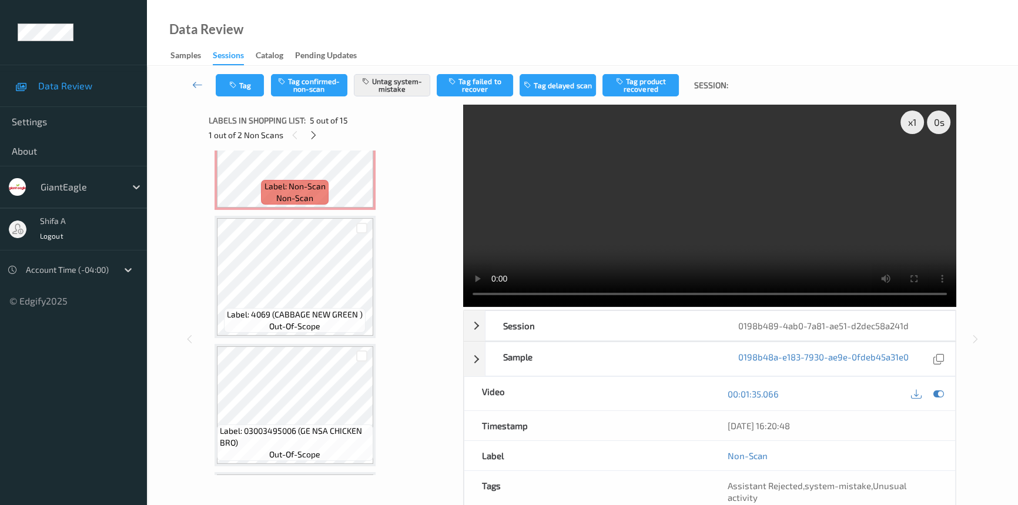
click at [760, 220] on video at bounding box center [709, 206] width 493 height 202
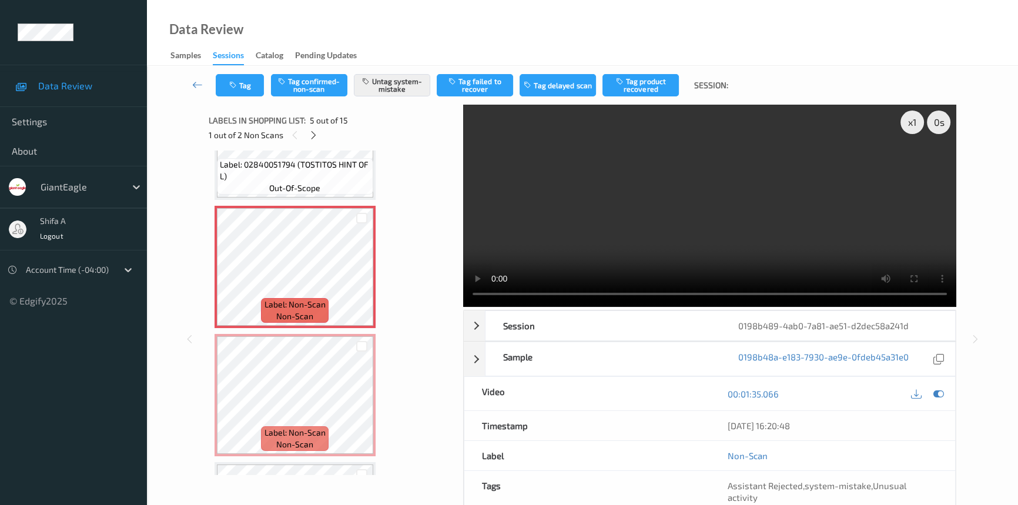
scroll to position [442, 0]
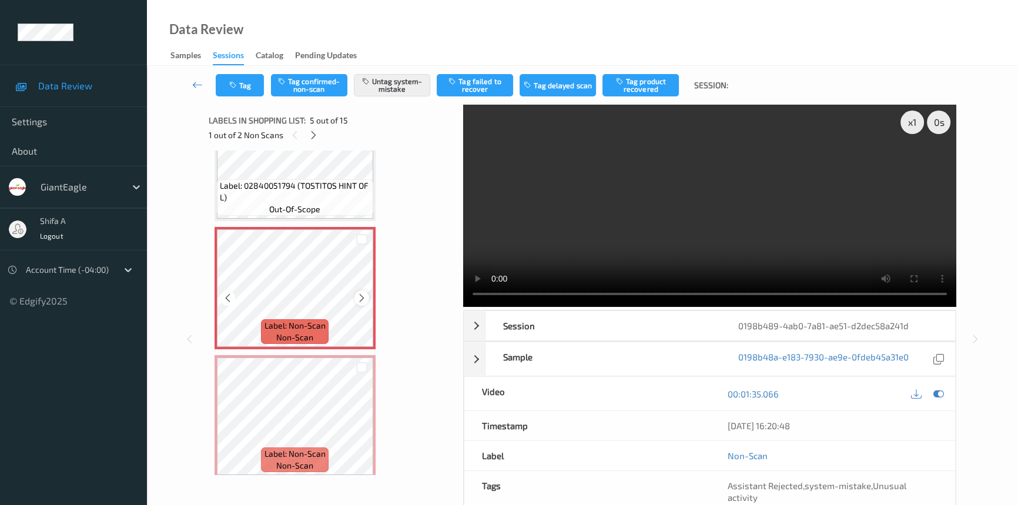
click at [358, 299] on icon at bounding box center [362, 298] width 10 height 11
click at [358, 298] on icon at bounding box center [362, 298] width 10 height 11
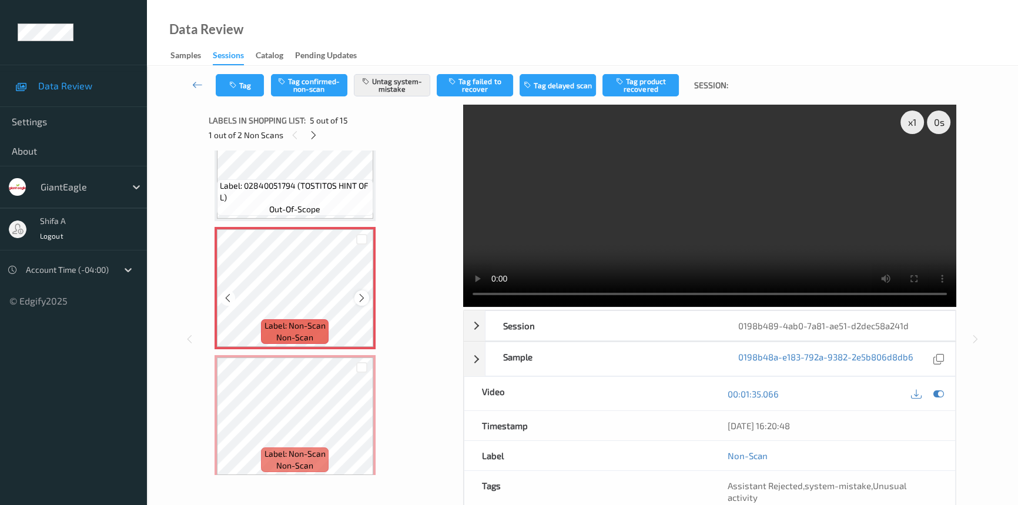
click at [358, 297] on icon at bounding box center [362, 298] width 10 height 11
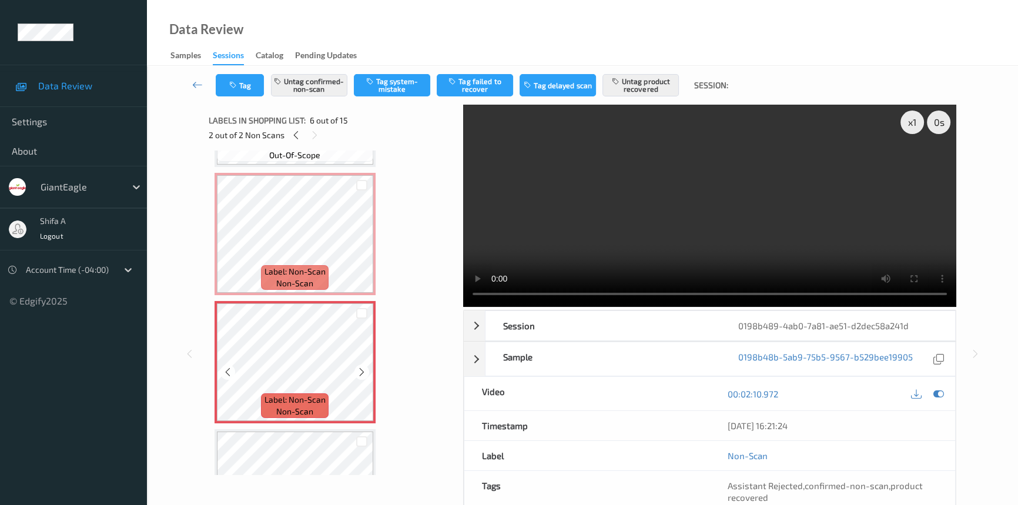
scroll to position [495, 0]
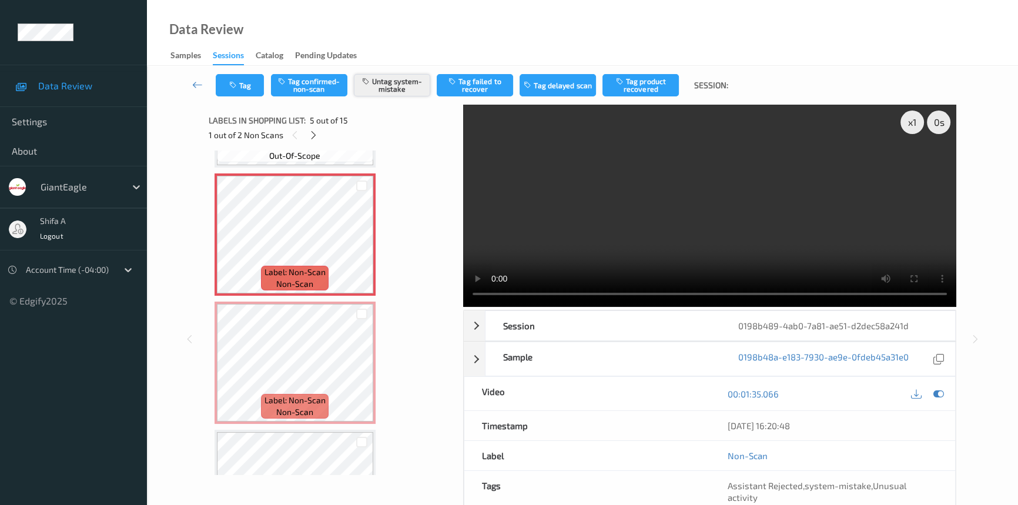
click at [404, 87] on button "Untag system-mistake" at bounding box center [392, 85] width 76 height 22
click at [240, 82] on button "Tag" at bounding box center [240, 85] width 48 height 22
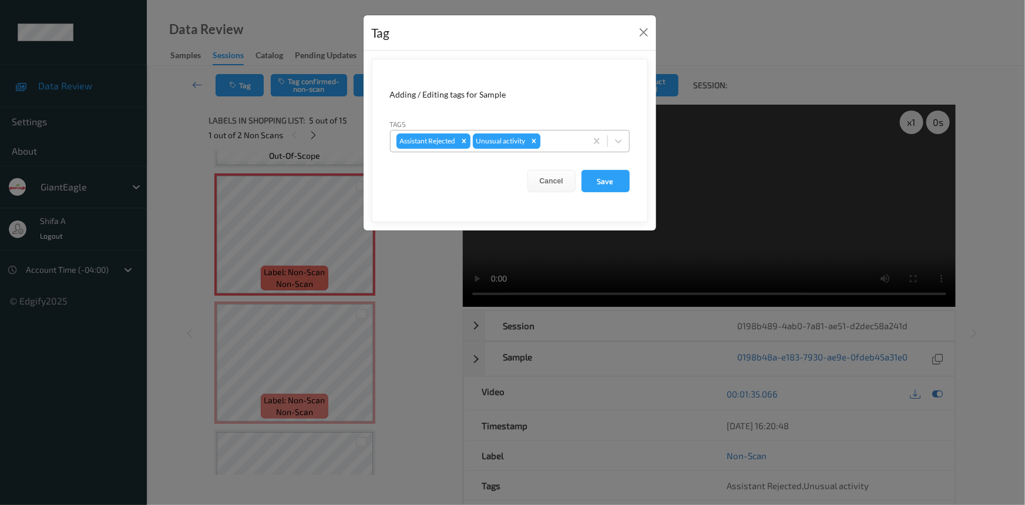
click at [531, 140] on icon "Remove Unusual activity" at bounding box center [534, 141] width 8 height 8
click at [613, 184] on button "Save" at bounding box center [606, 181] width 48 height 22
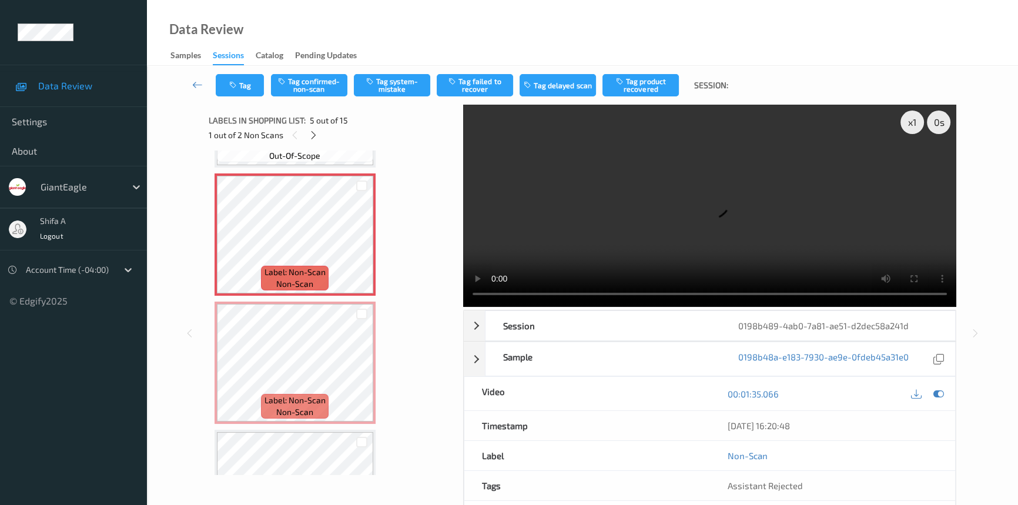
click at [305, 93] on button "Tag confirmed-non-scan" at bounding box center [309, 85] width 76 height 22
click at [647, 88] on button "Tag product recovered" at bounding box center [640, 85] width 76 height 22
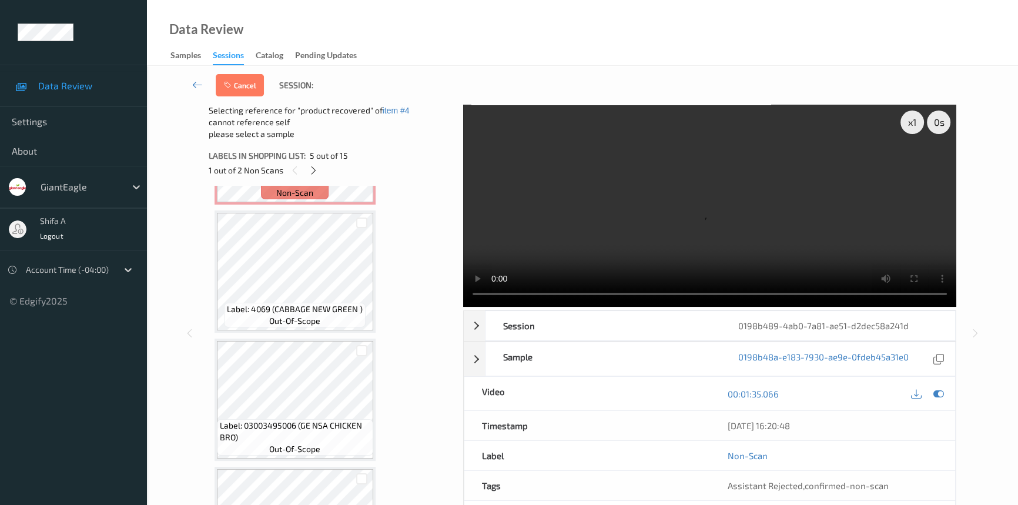
scroll to position [763, 0]
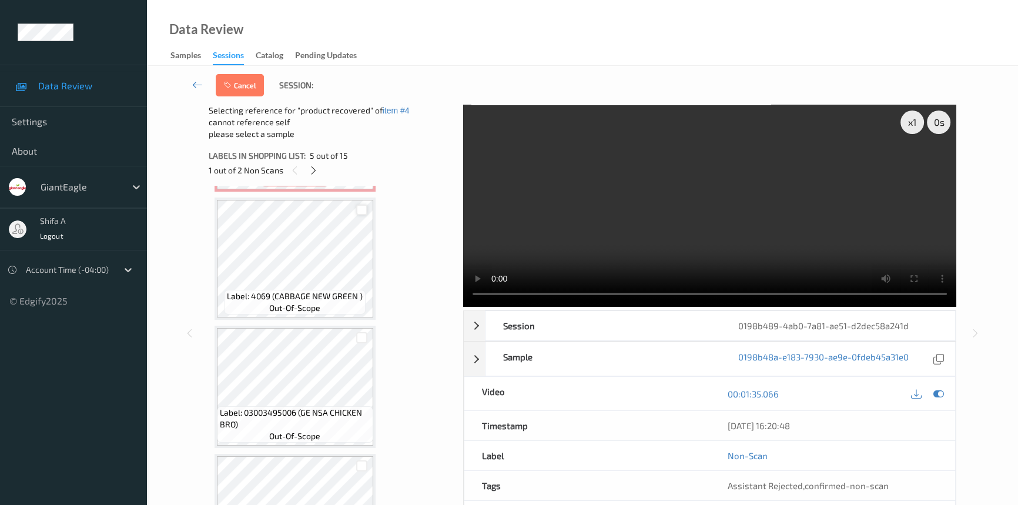
click at [362, 209] on div at bounding box center [361, 209] width 11 height 11
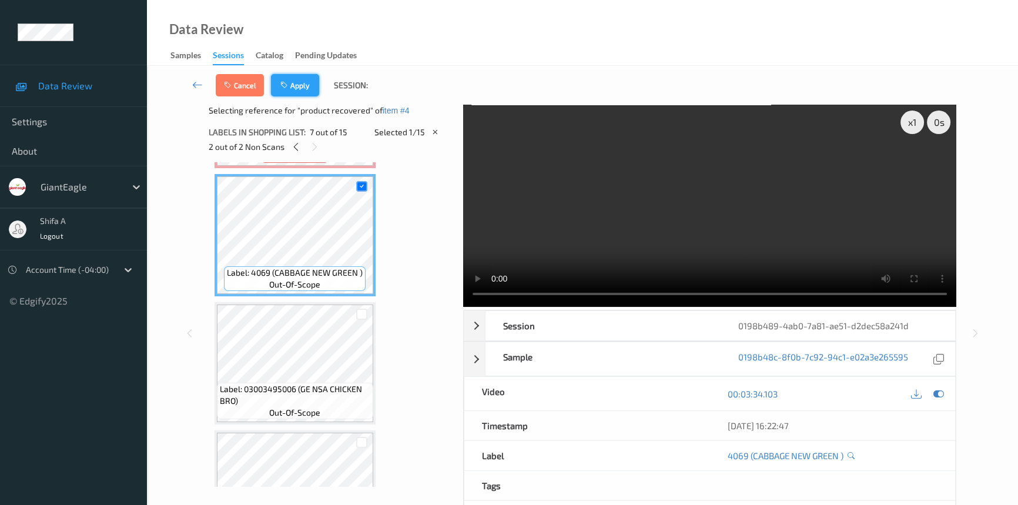
click at [292, 80] on button "Apply" at bounding box center [295, 85] width 48 height 22
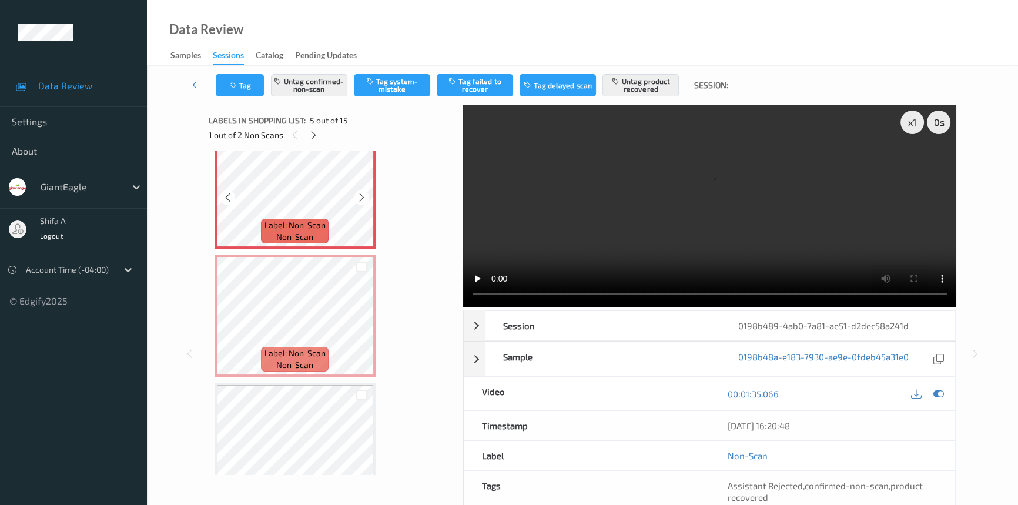
scroll to position [549, 0]
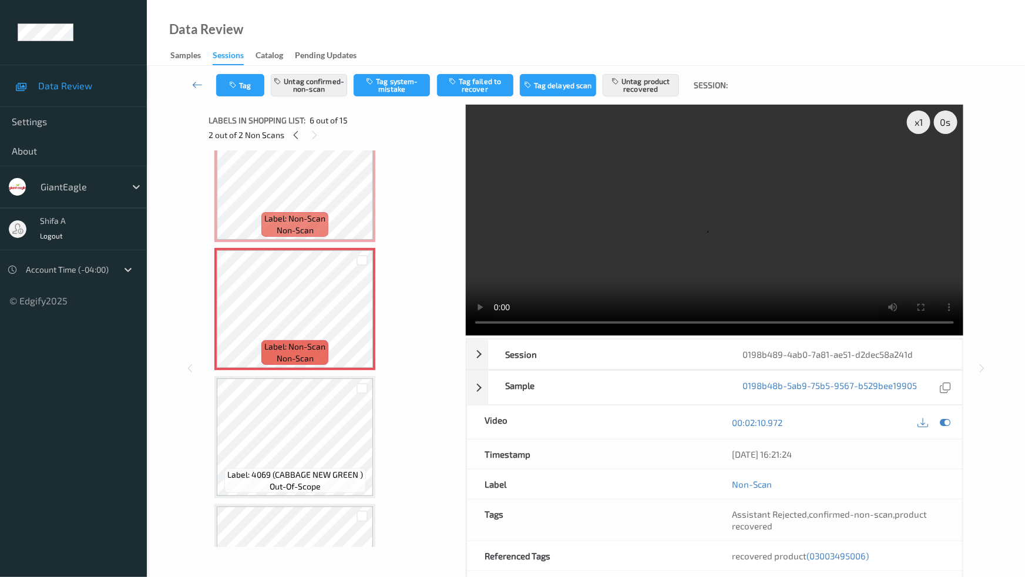
click at [515, 335] on video at bounding box center [715, 220] width 498 height 231
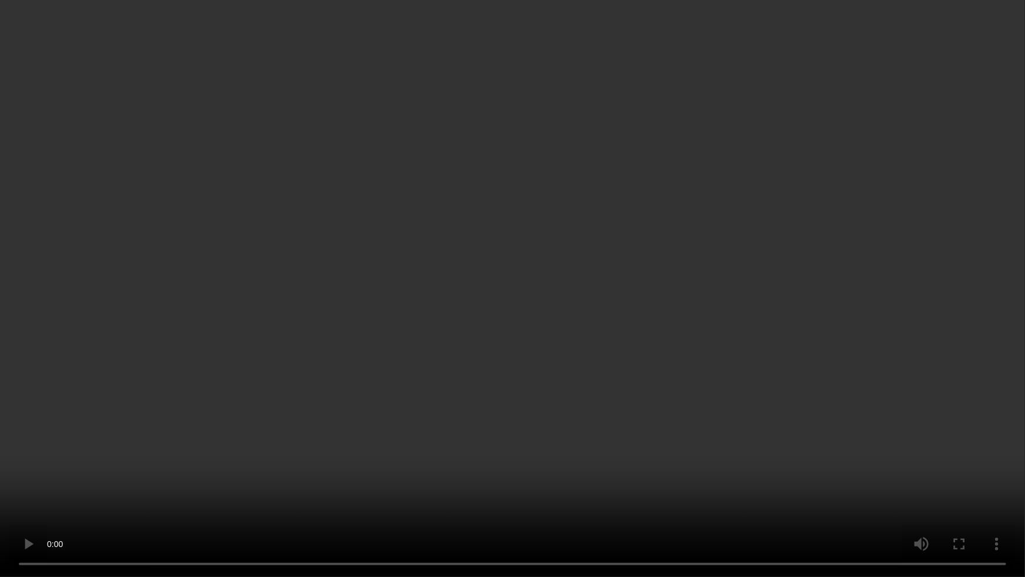
click at [771, 466] on video at bounding box center [512, 288] width 1025 height 577
click at [681, 407] on video at bounding box center [512, 288] width 1025 height 577
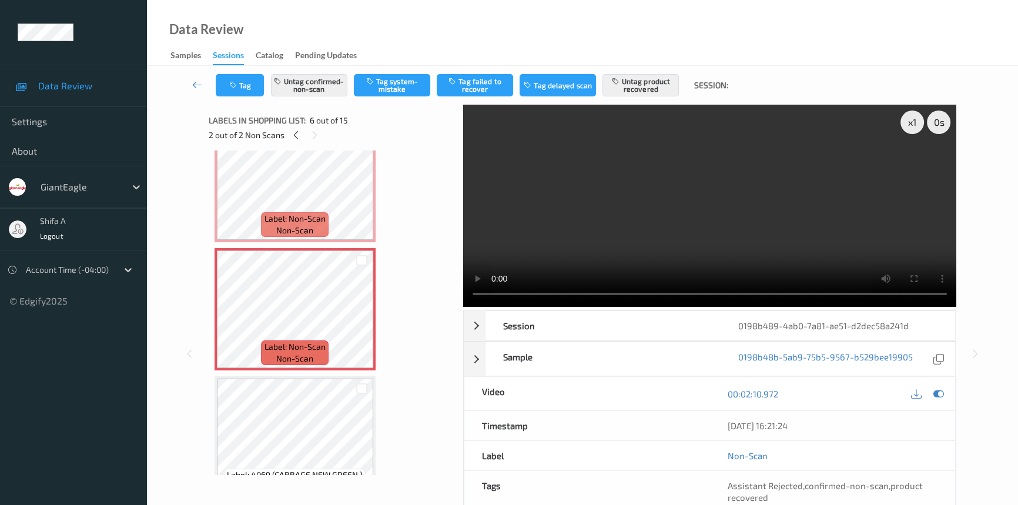
click at [731, 226] on video at bounding box center [709, 206] width 493 height 202
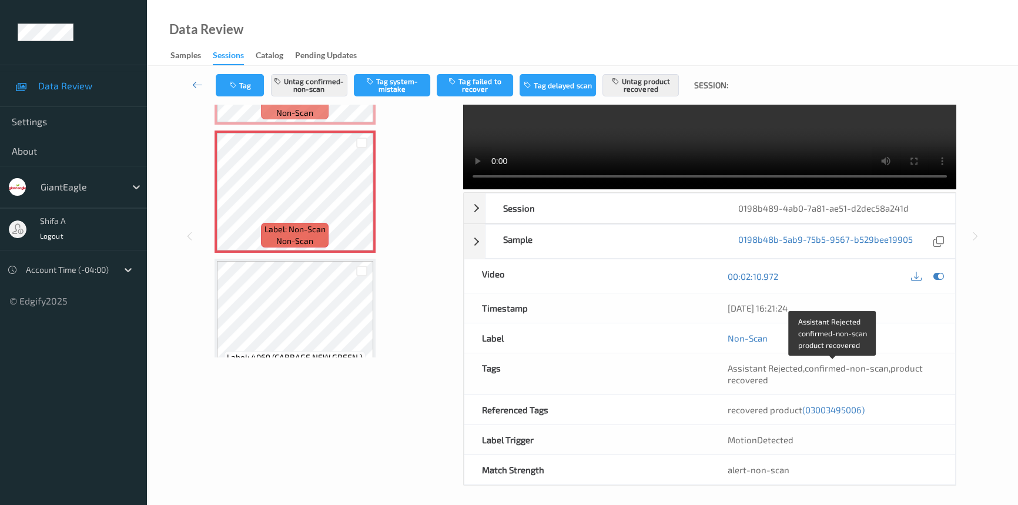
scroll to position [121, 0]
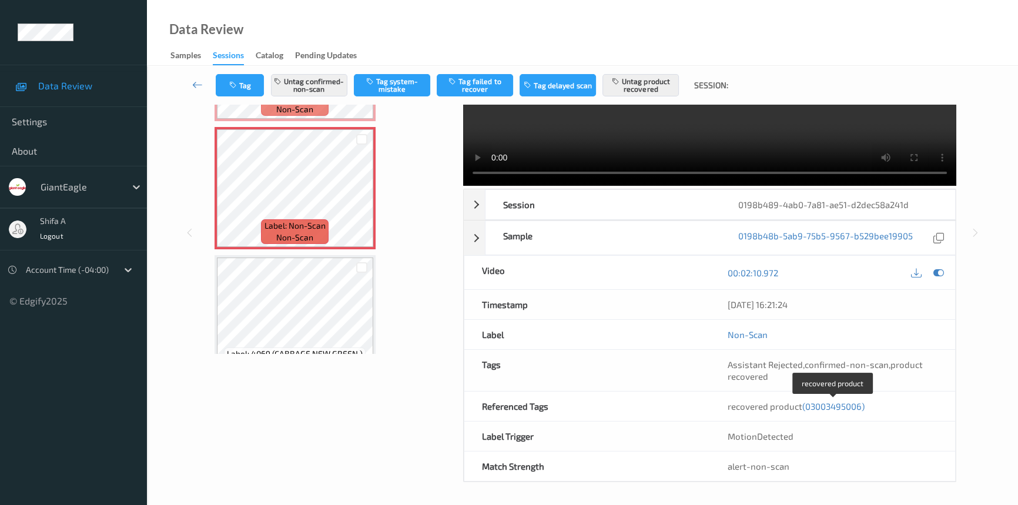
click at [835, 405] on span "(03003495006)" at bounding box center [833, 406] width 62 height 11
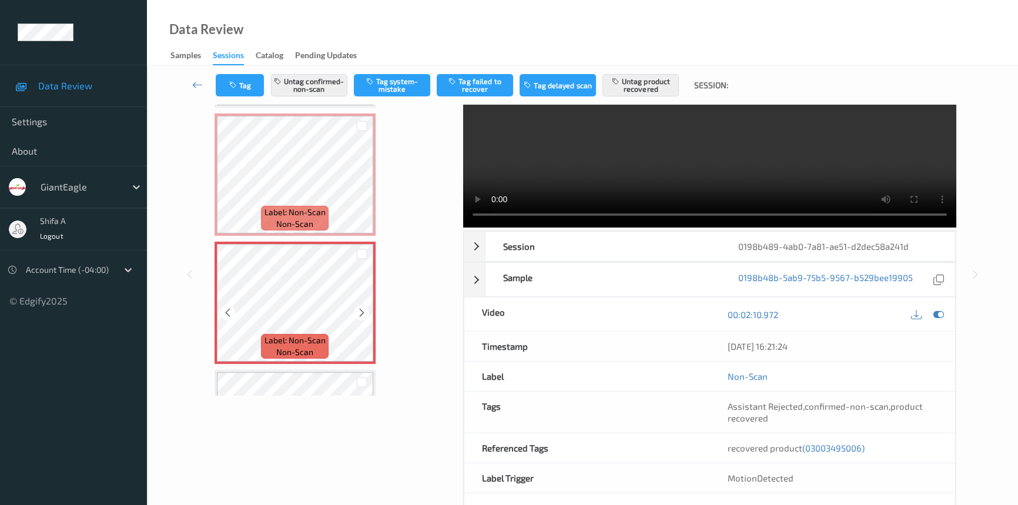
scroll to position [418, 0]
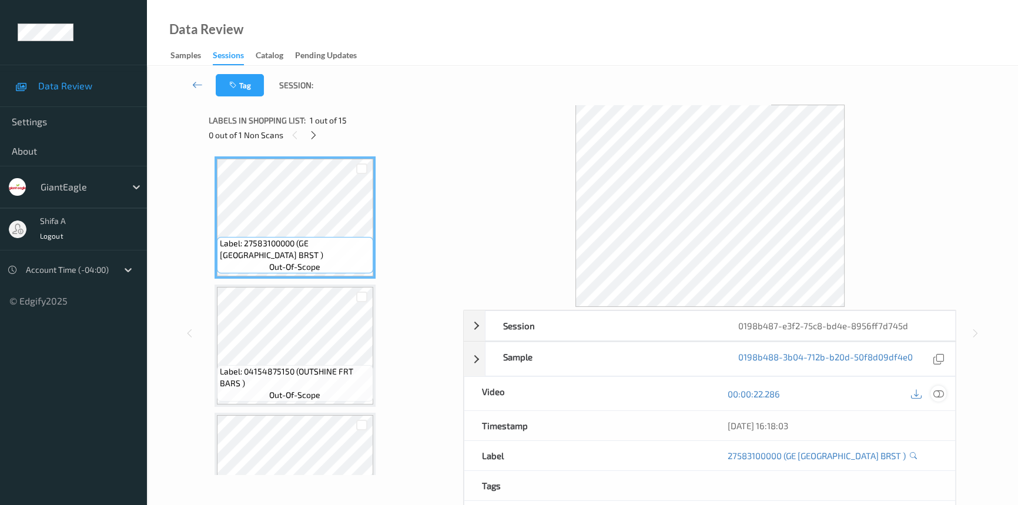
click at [933, 396] on icon at bounding box center [938, 393] width 11 height 11
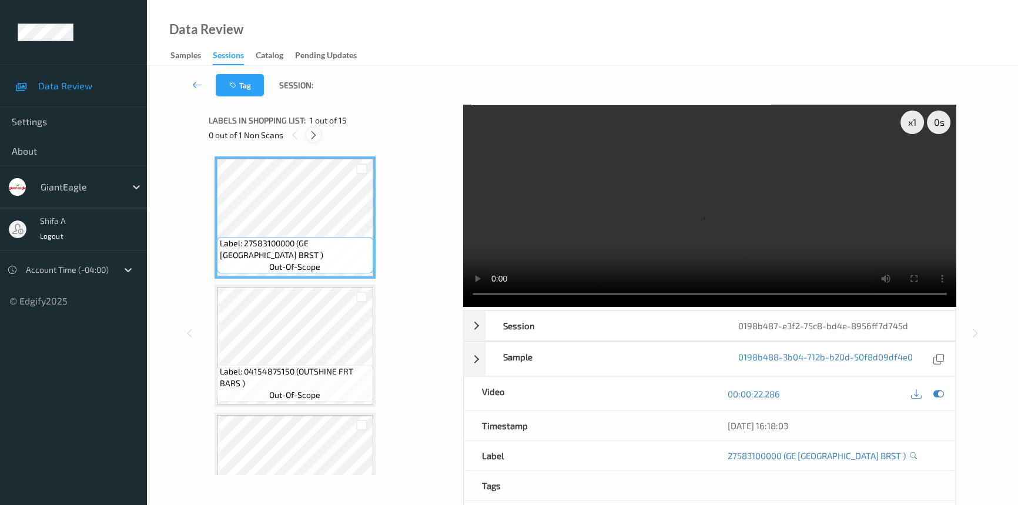
click at [308, 135] on div at bounding box center [313, 134] width 15 height 15
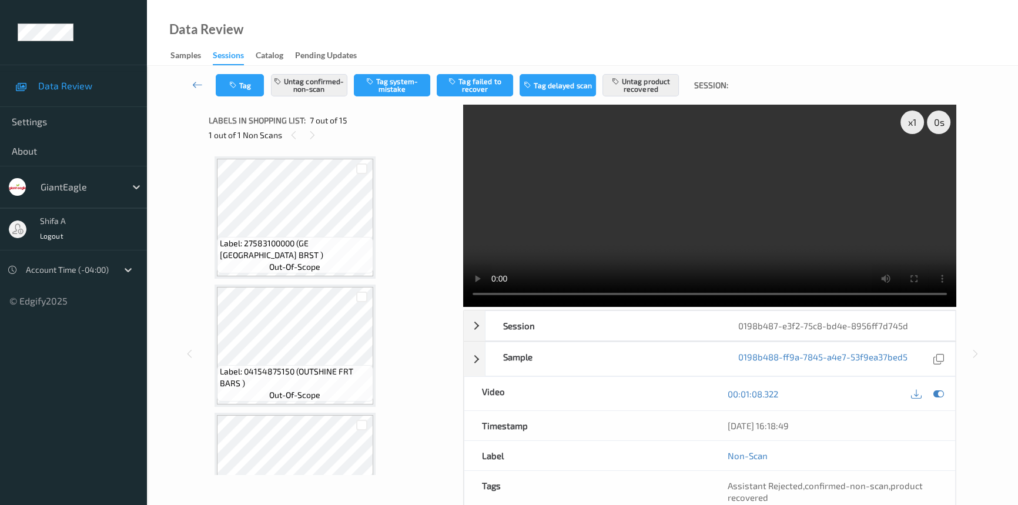
scroll to position [644, 0]
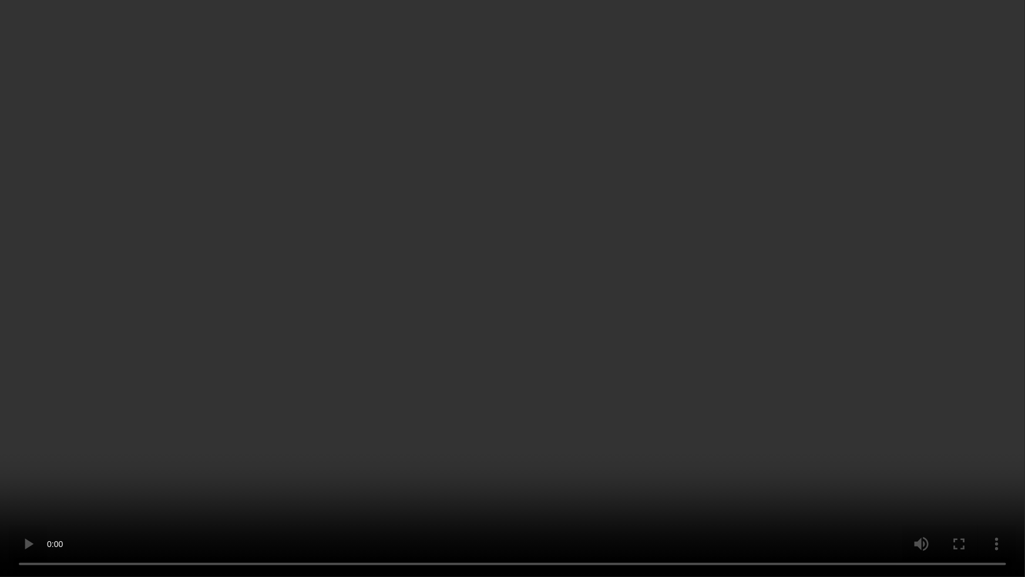
click at [875, 300] on video at bounding box center [512, 288] width 1025 height 577
click at [879, 299] on video at bounding box center [512, 288] width 1025 height 577
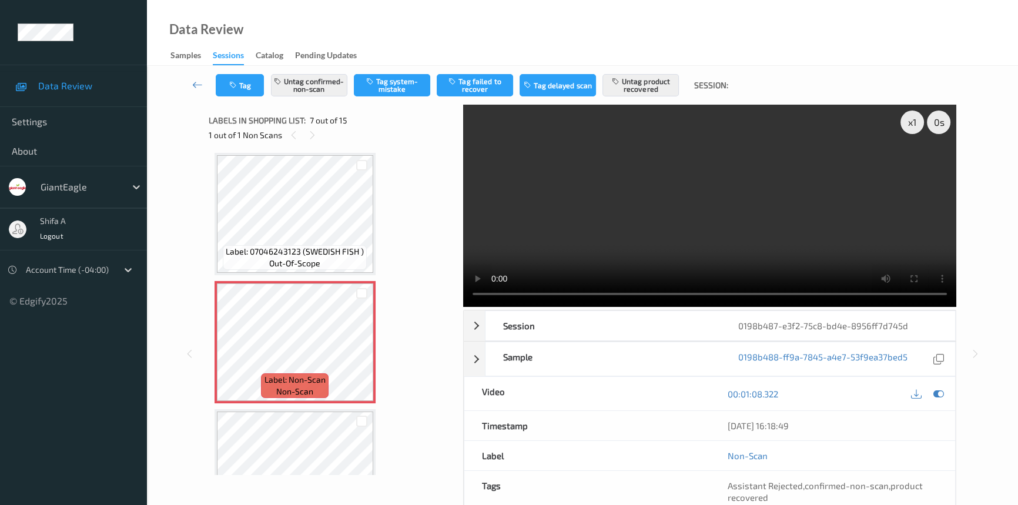
click at [791, 202] on video at bounding box center [709, 206] width 493 height 202
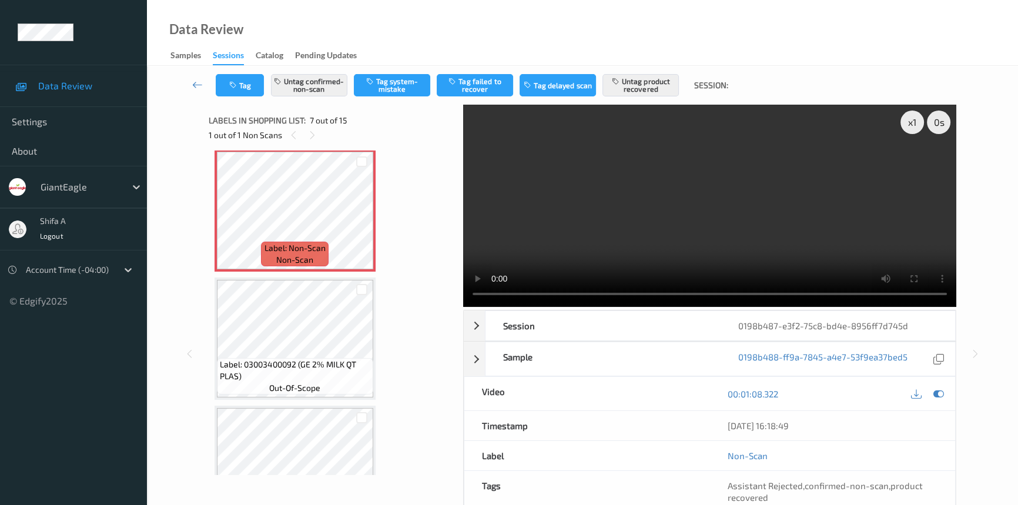
scroll to position [804, 0]
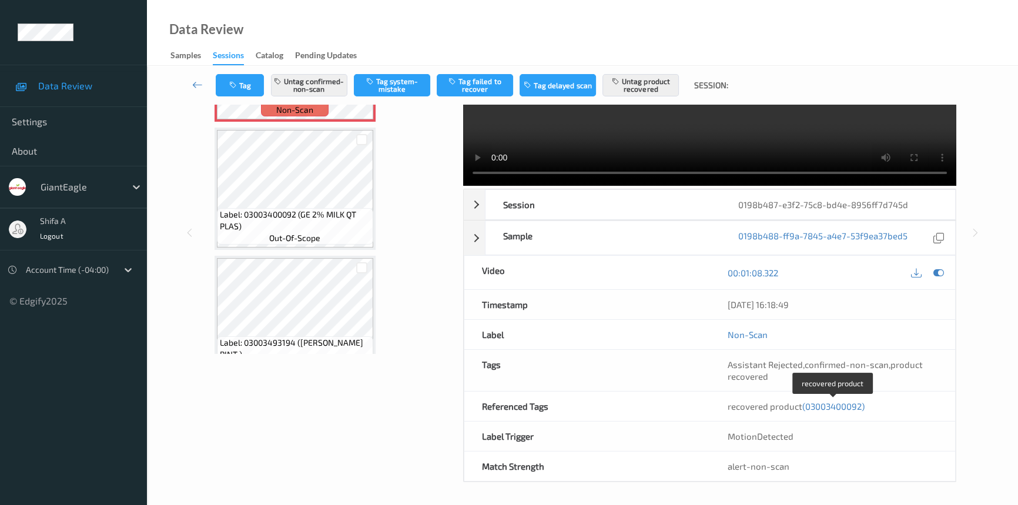
click at [833, 403] on span "(03003400092)" at bounding box center [833, 406] width 62 height 11
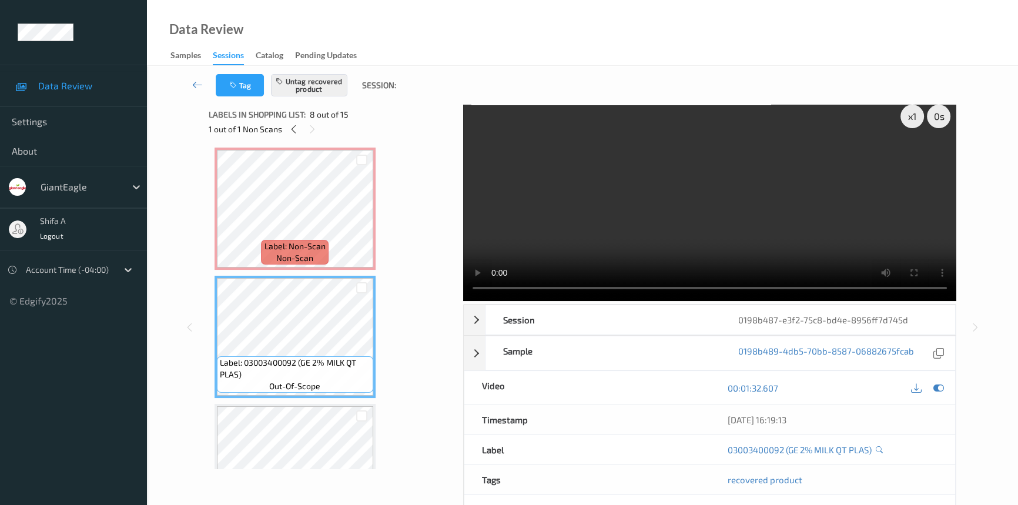
scroll to position [0, 0]
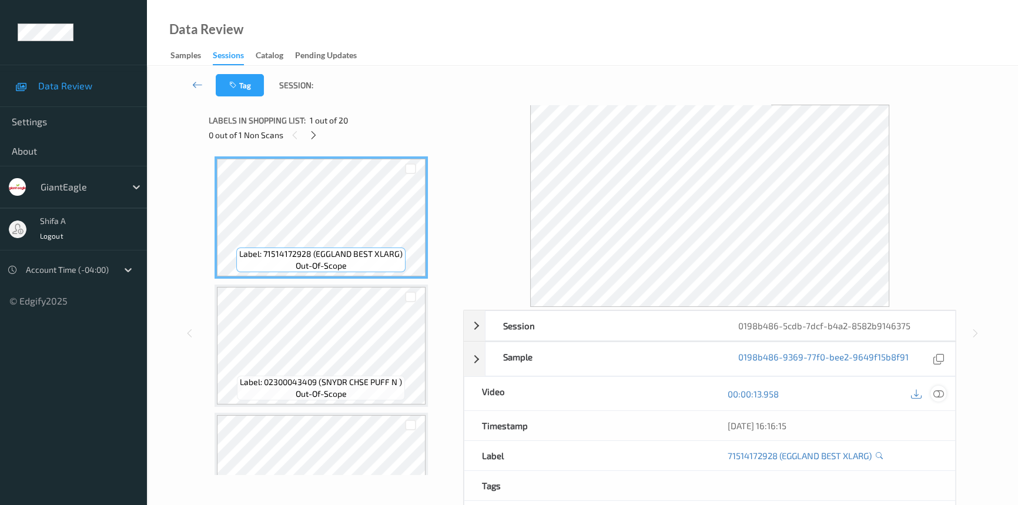
click at [941, 392] on icon at bounding box center [938, 393] width 11 height 11
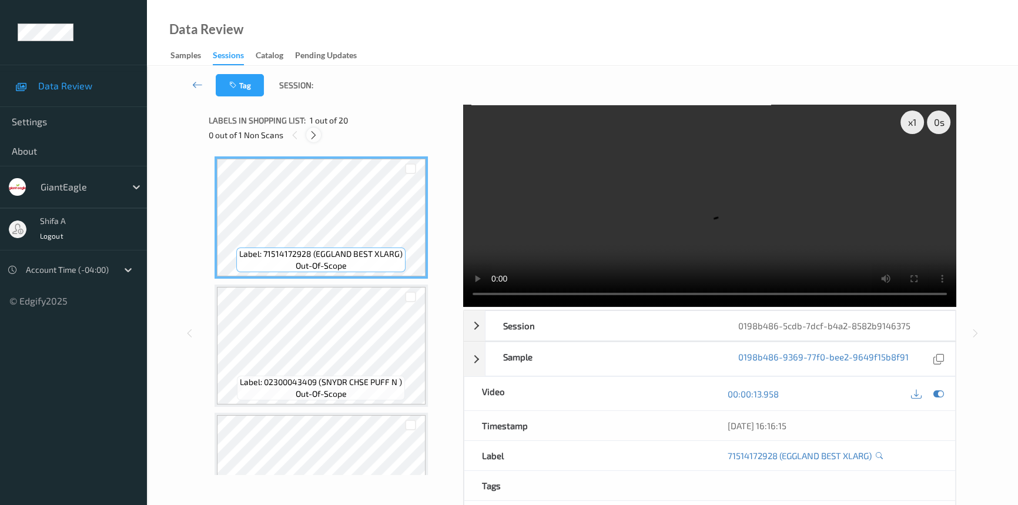
click at [309, 137] on icon at bounding box center [313, 135] width 10 height 11
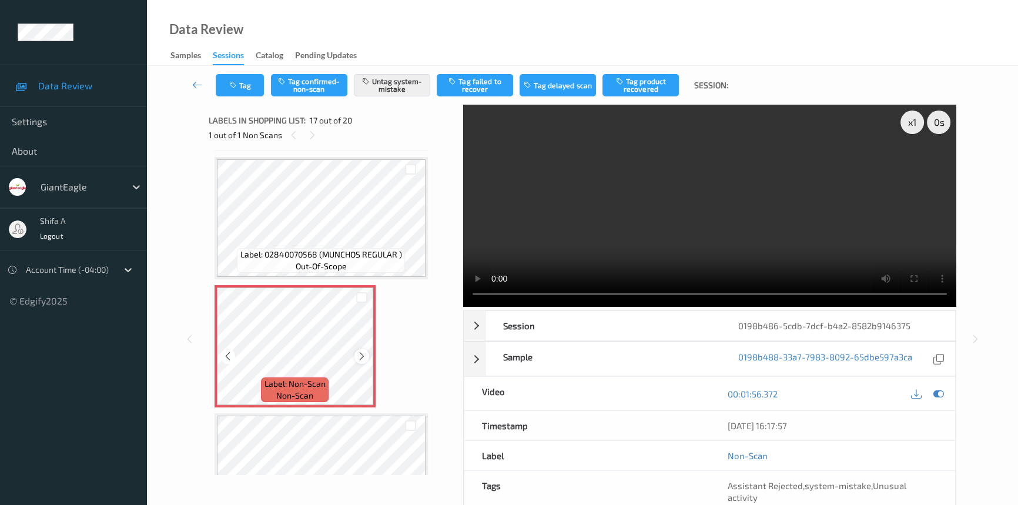
click at [365, 351] on icon at bounding box center [362, 356] width 10 height 11
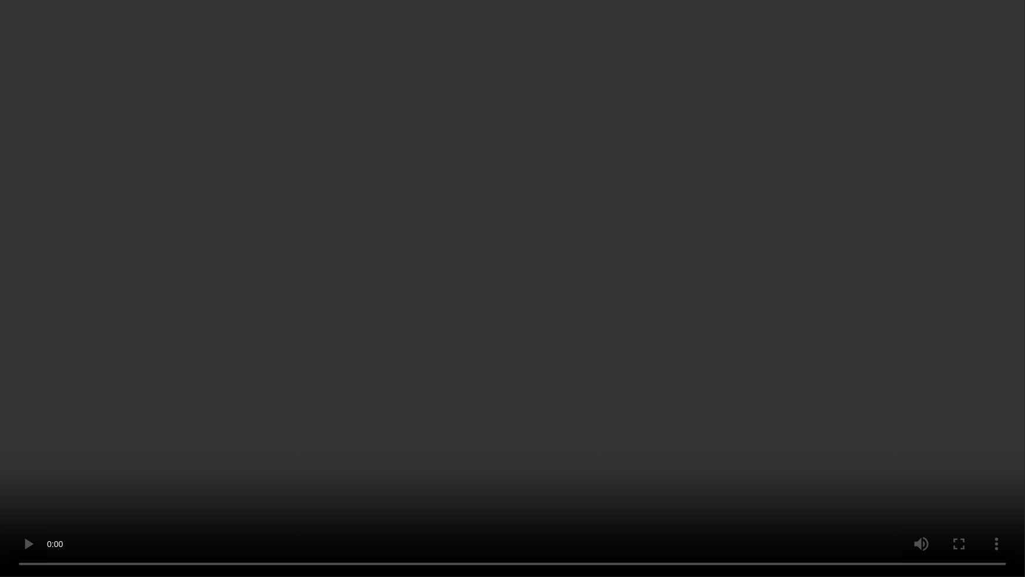
click at [727, 341] on video at bounding box center [512, 288] width 1025 height 577
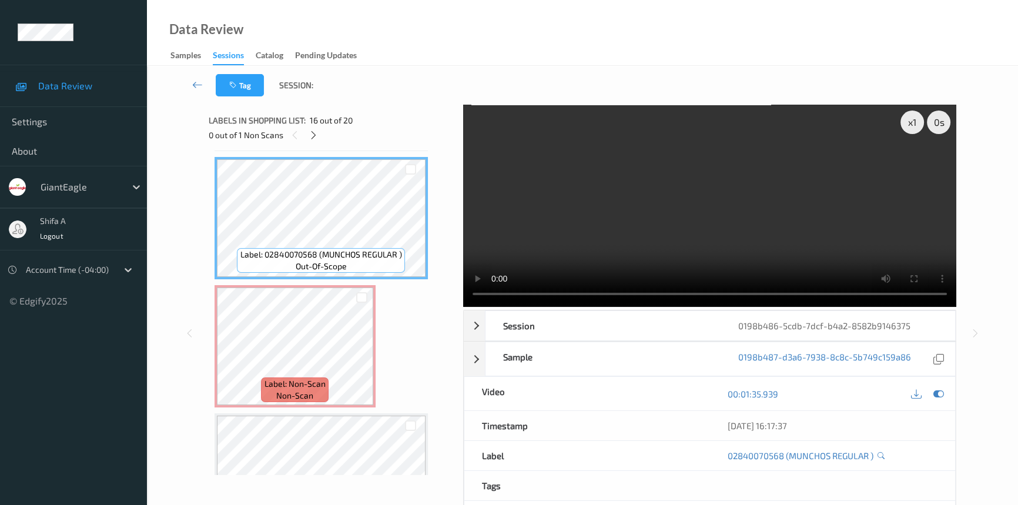
click at [845, 226] on video at bounding box center [709, 206] width 493 height 202
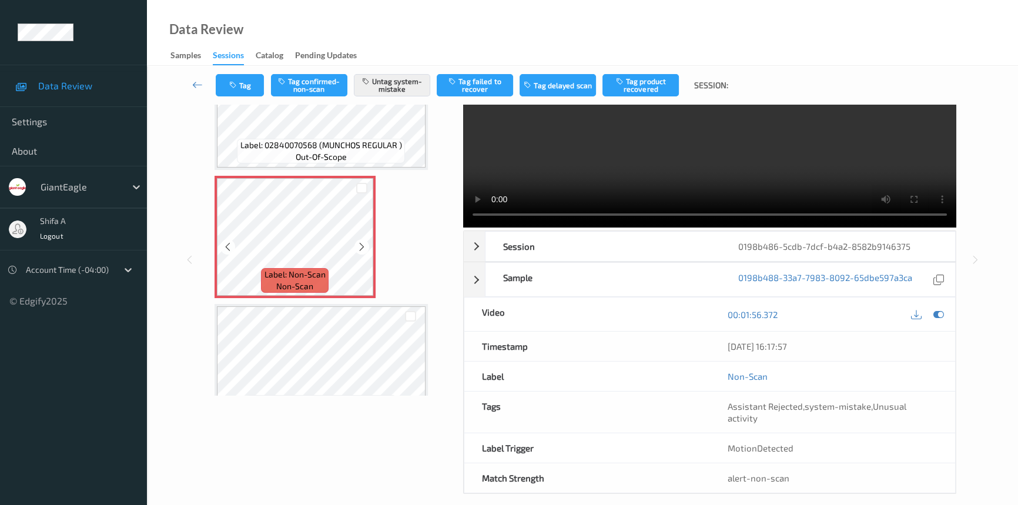
scroll to position [2027, 0]
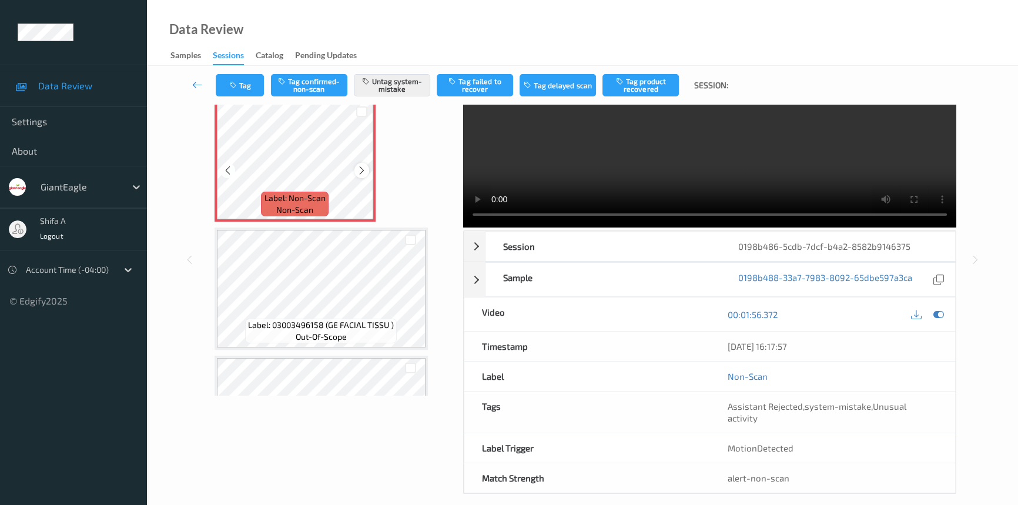
click at [358, 165] on icon at bounding box center [362, 170] width 10 height 11
click at [252, 79] on button "Tag" at bounding box center [240, 85] width 48 height 22
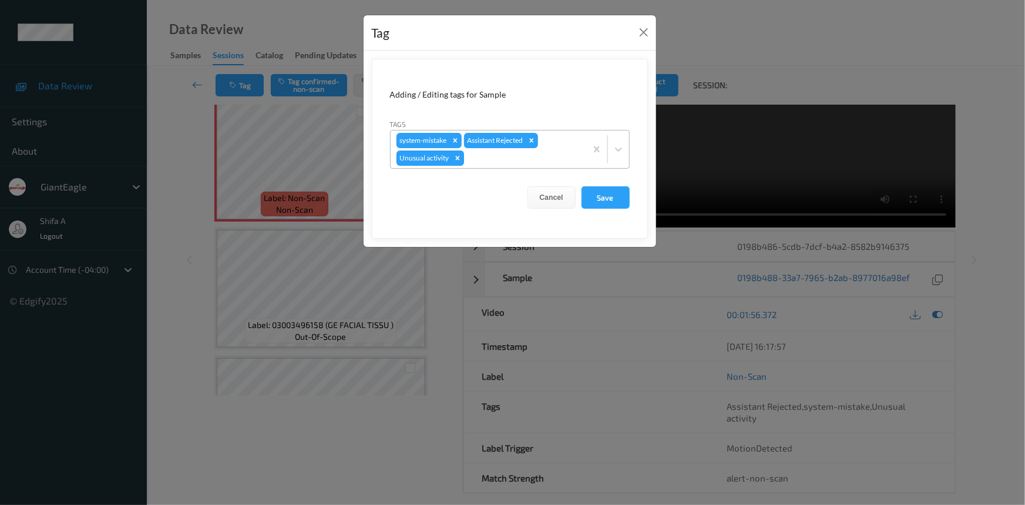
click at [455, 158] on icon "Remove Unusual activity" at bounding box center [458, 158] width 8 height 8
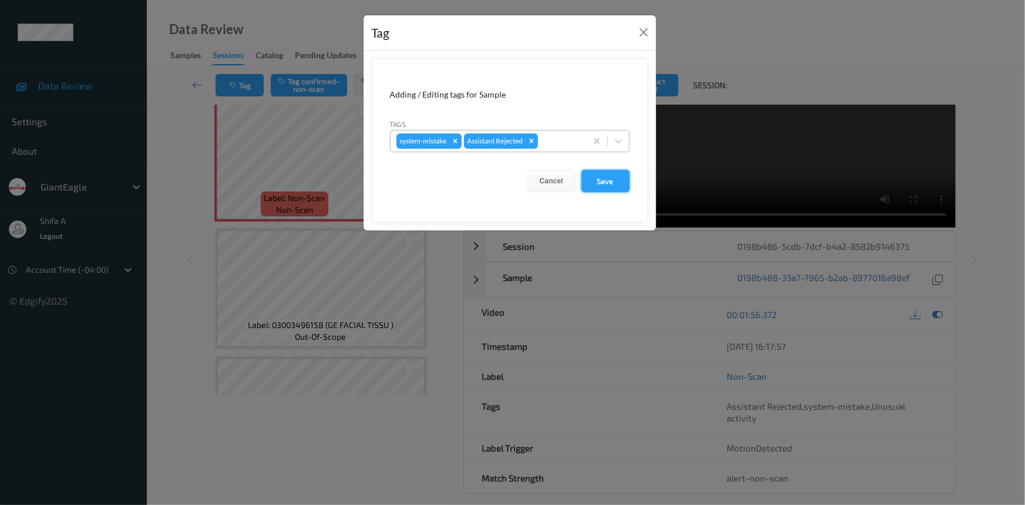
click at [593, 184] on button "Save" at bounding box center [606, 181] width 48 height 22
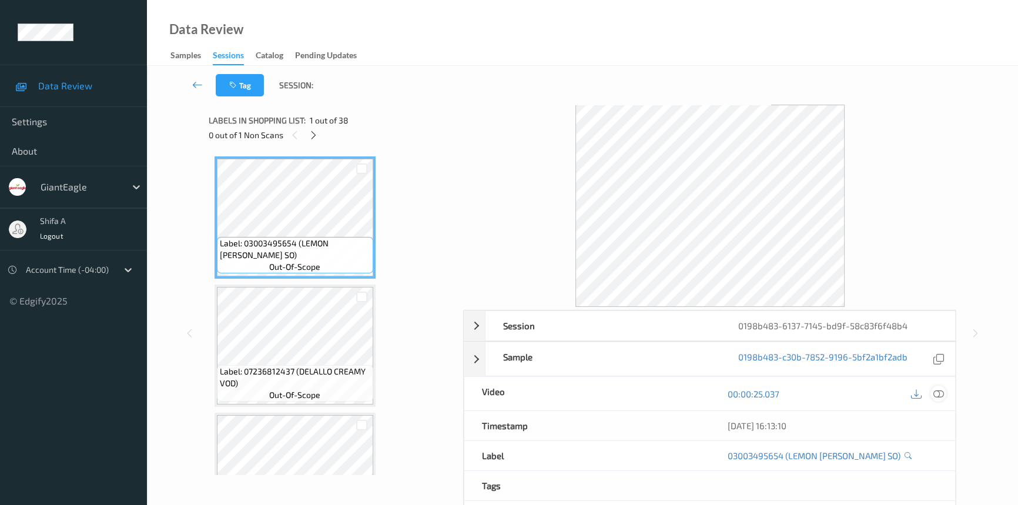
click at [942, 392] on icon at bounding box center [938, 393] width 11 height 11
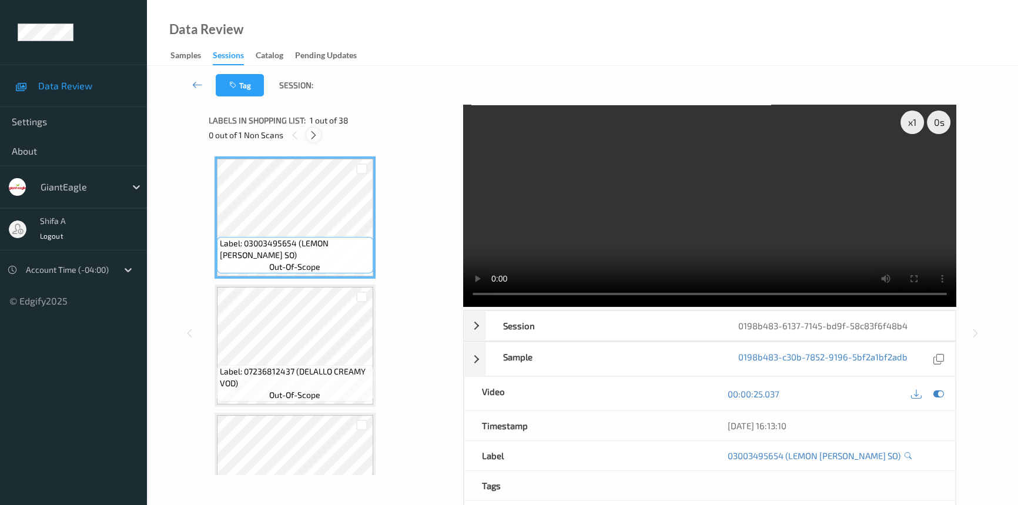
click at [318, 138] on icon at bounding box center [313, 135] width 10 height 11
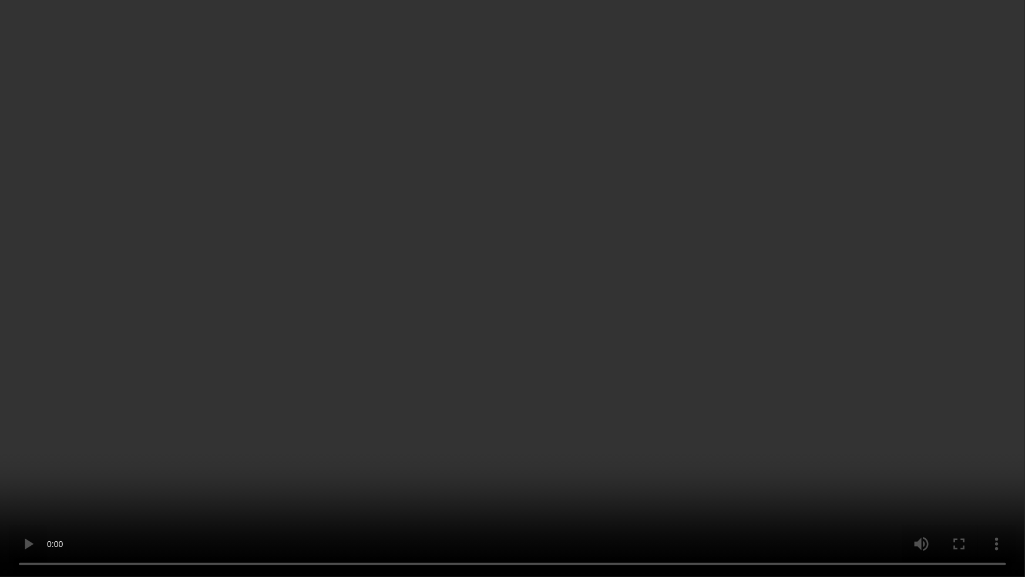
click at [893, 327] on video at bounding box center [512, 288] width 1025 height 577
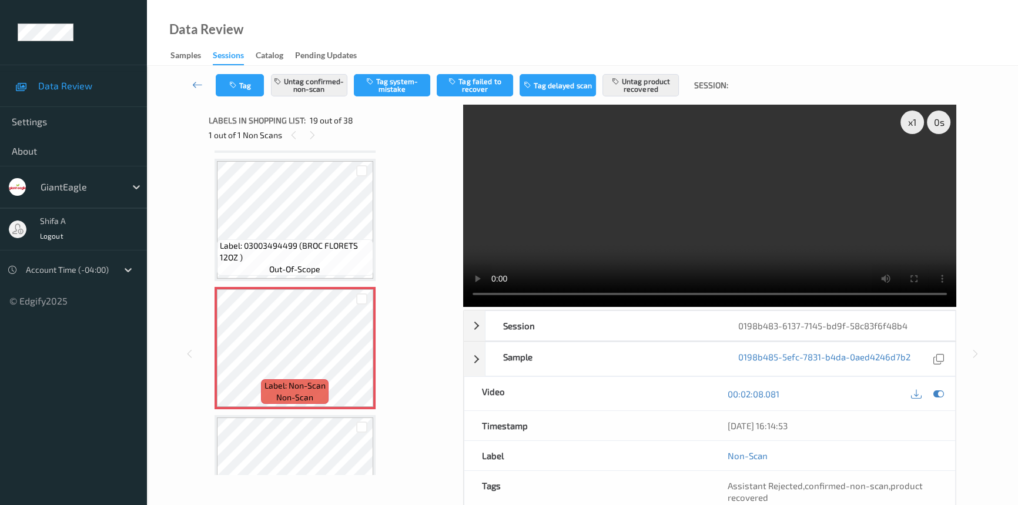
click at [757, 229] on video at bounding box center [709, 206] width 493 height 202
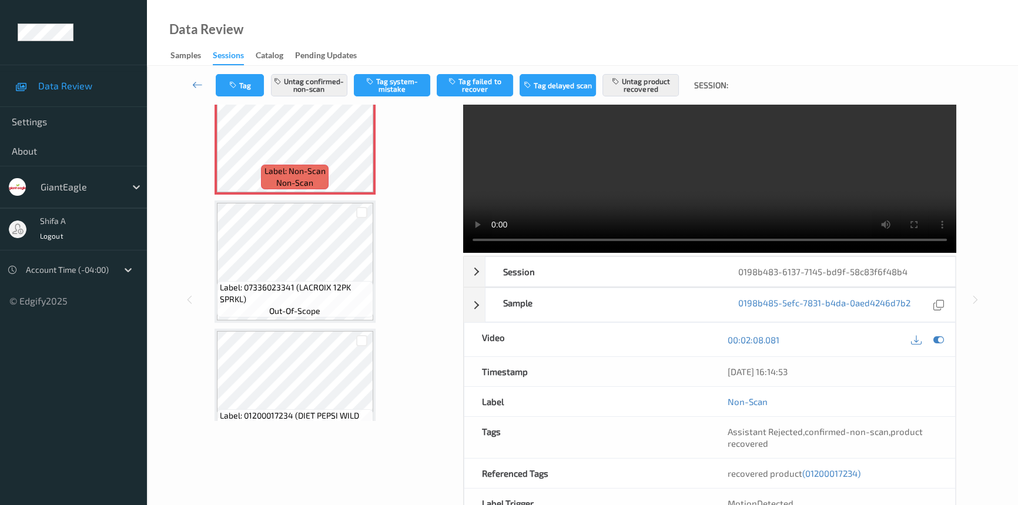
scroll to position [121, 0]
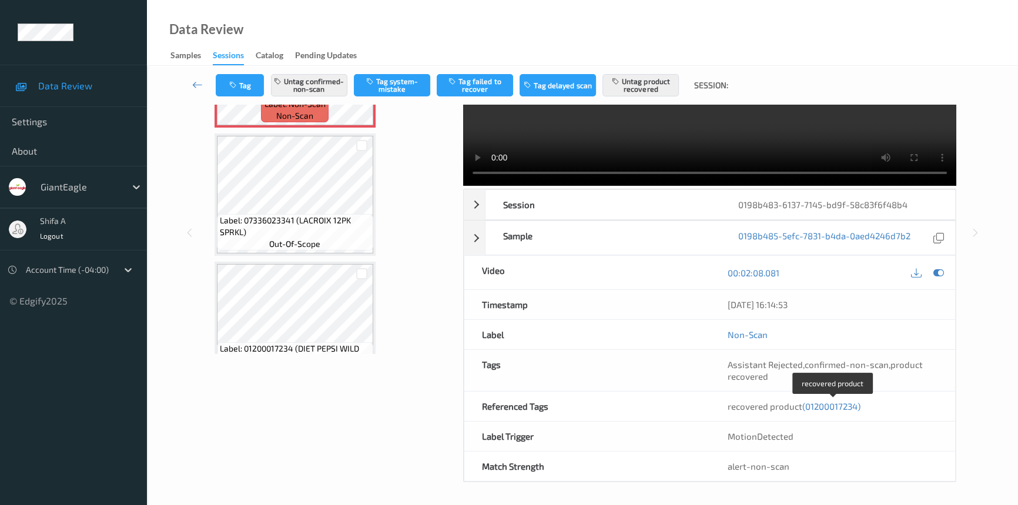
click at [840, 405] on span "(01200017234)" at bounding box center [831, 406] width 58 height 11
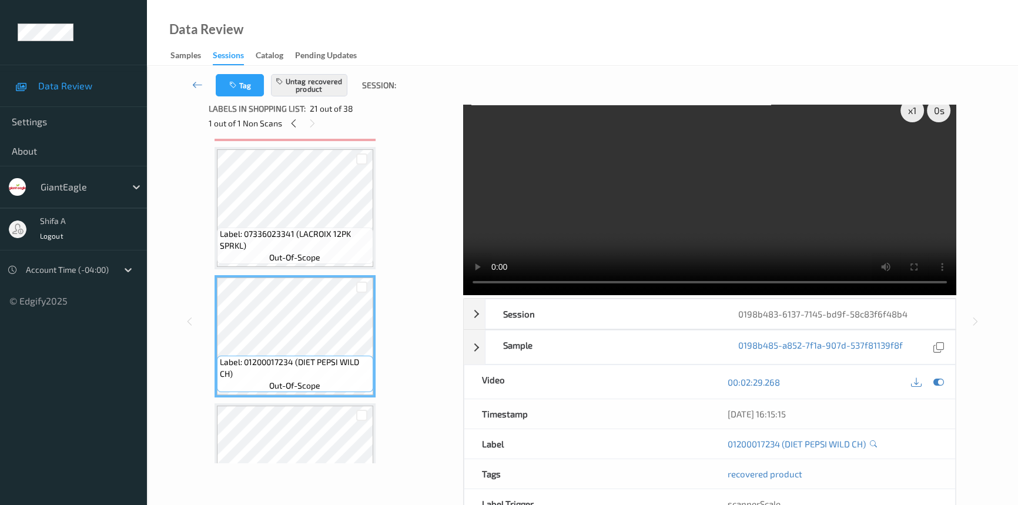
scroll to position [0, 0]
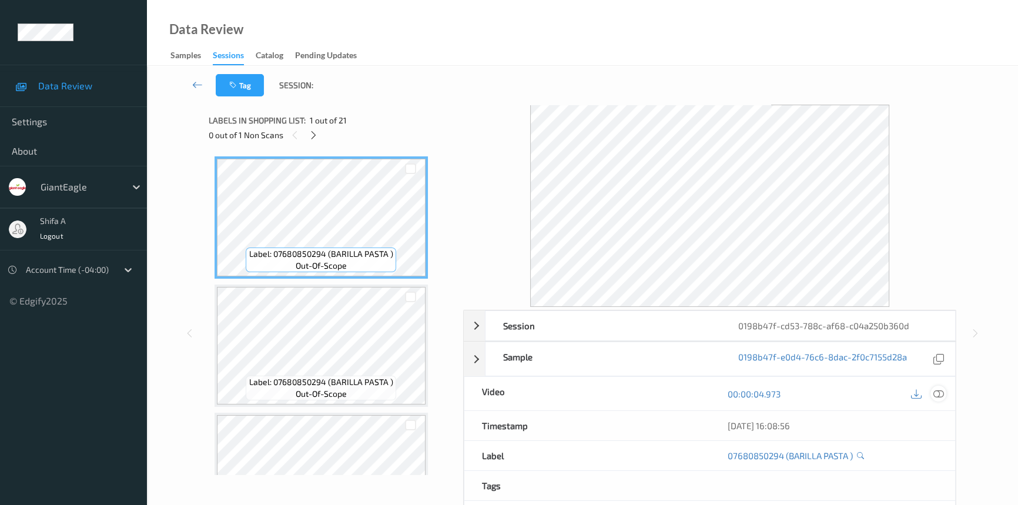
click at [941, 388] on icon at bounding box center [938, 393] width 11 height 11
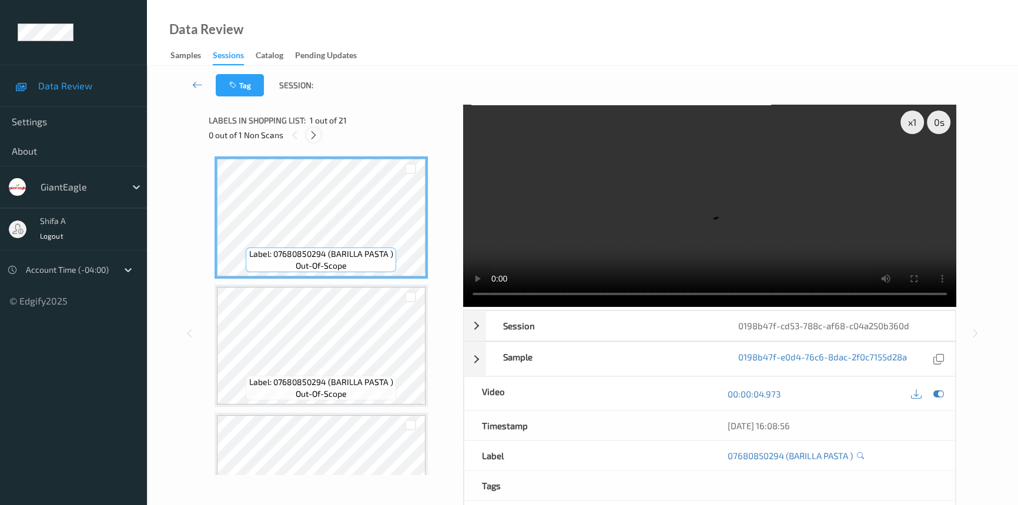
click at [317, 140] on icon at bounding box center [313, 135] width 10 height 11
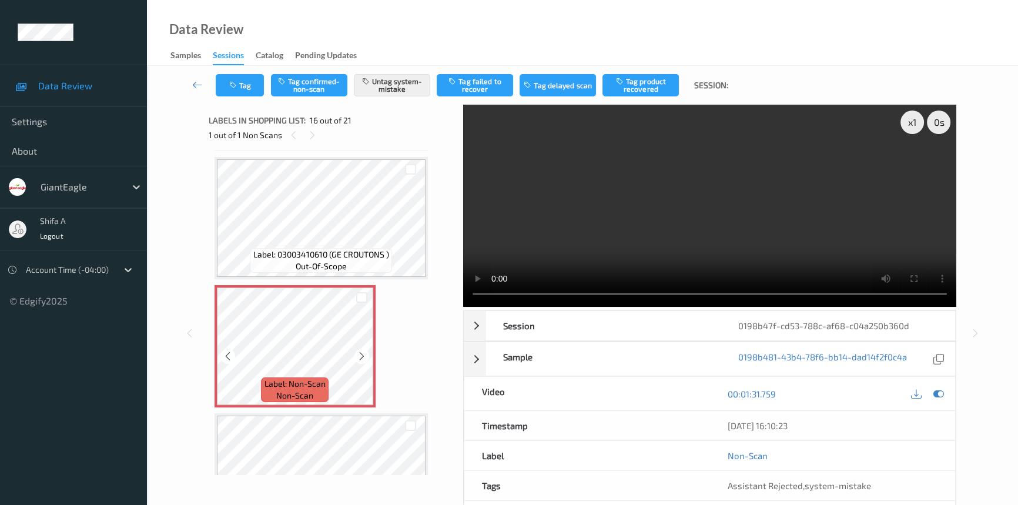
scroll to position [1899, 0]
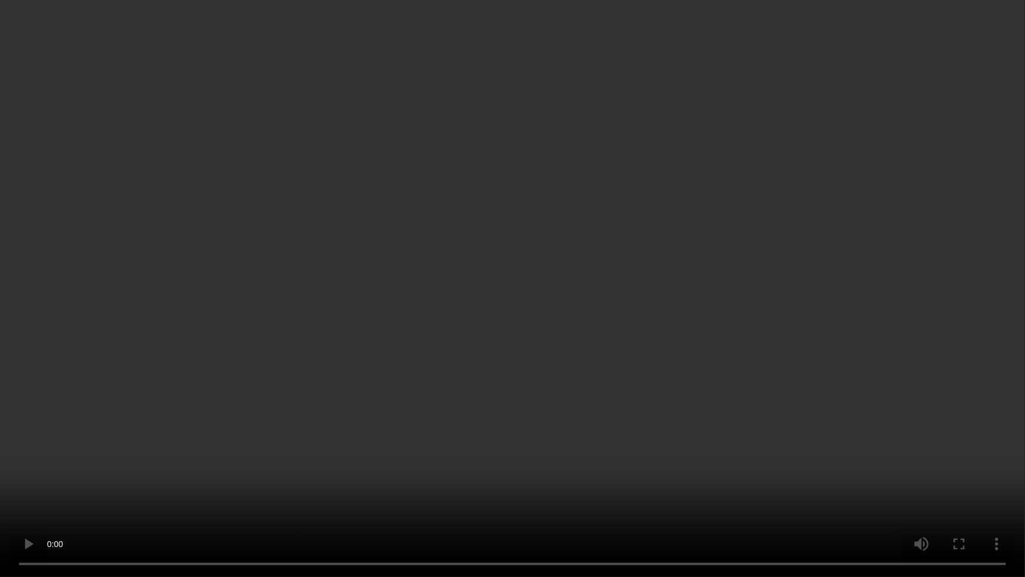
click at [763, 307] on video at bounding box center [512, 288] width 1025 height 577
click at [595, 433] on video at bounding box center [512, 288] width 1025 height 577
click at [597, 432] on video at bounding box center [512, 288] width 1025 height 577
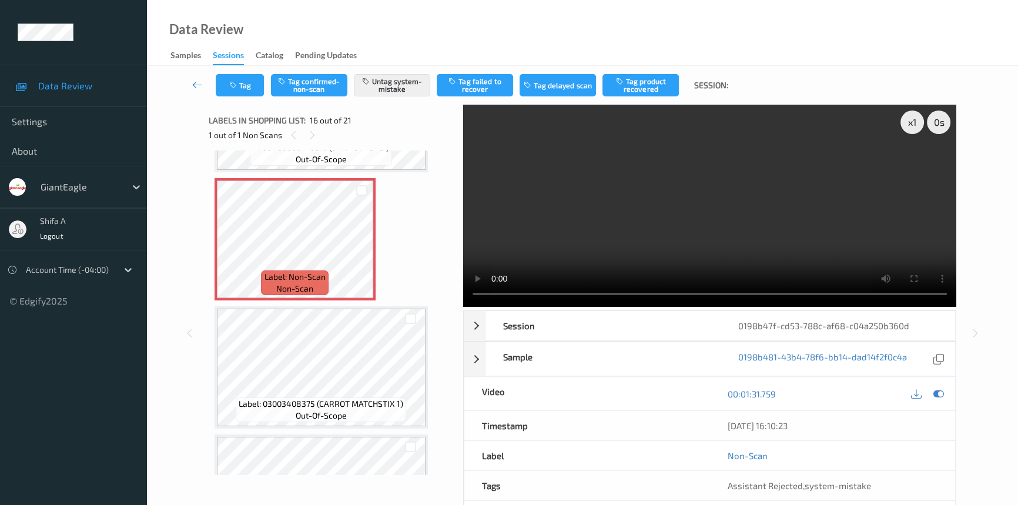
click at [748, 184] on video at bounding box center [709, 206] width 493 height 202
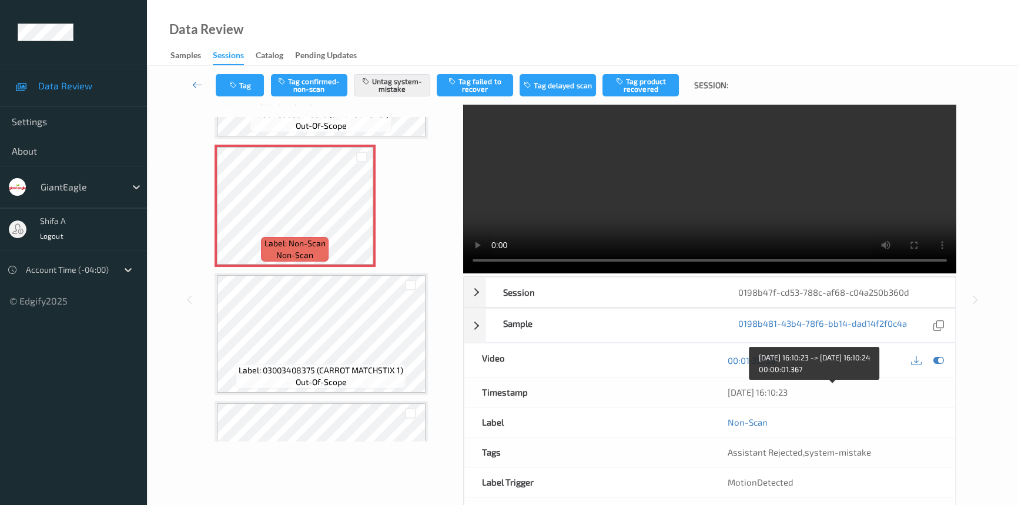
scroll to position [0, 0]
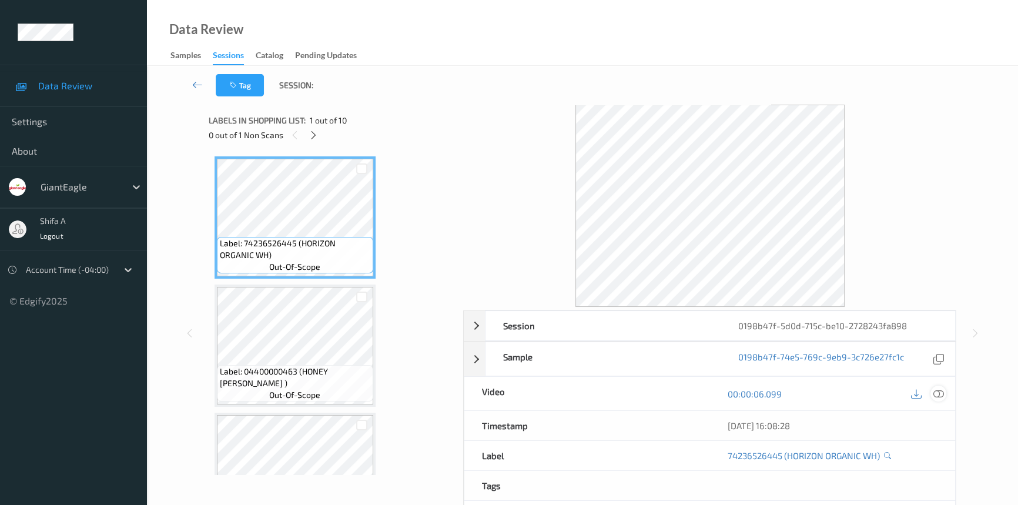
click at [945, 392] on div at bounding box center [938, 393] width 16 height 16
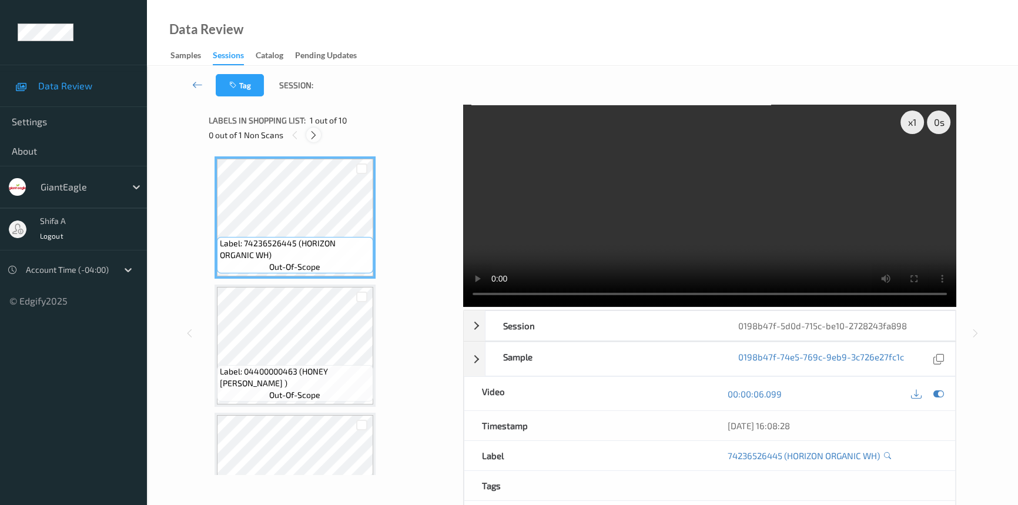
click at [310, 135] on icon at bounding box center [313, 135] width 10 height 11
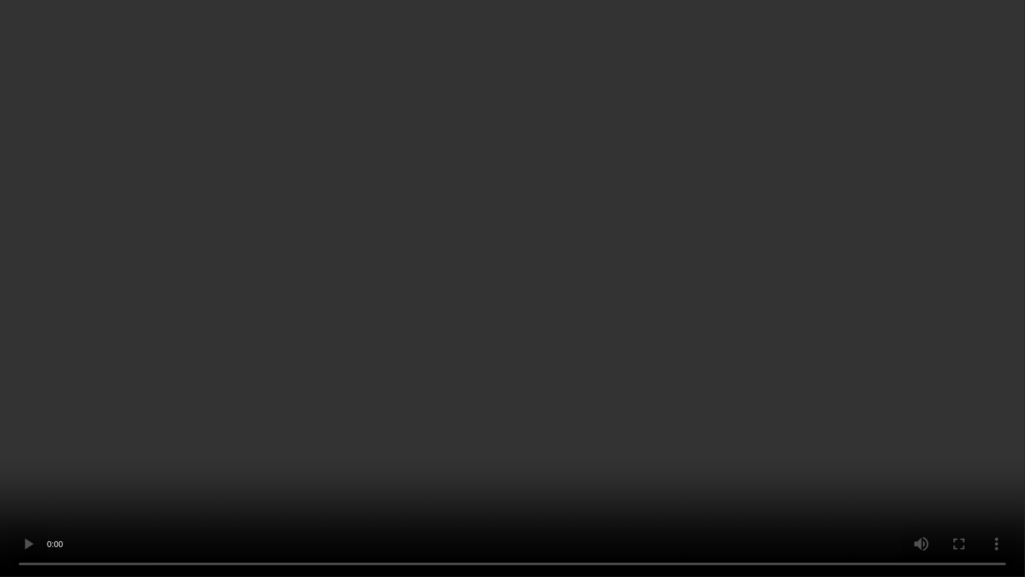
click at [887, 325] on video at bounding box center [512, 288] width 1025 height 577
click at [705, 341] on video at bounding box center [512, 288] width 1025 height 577
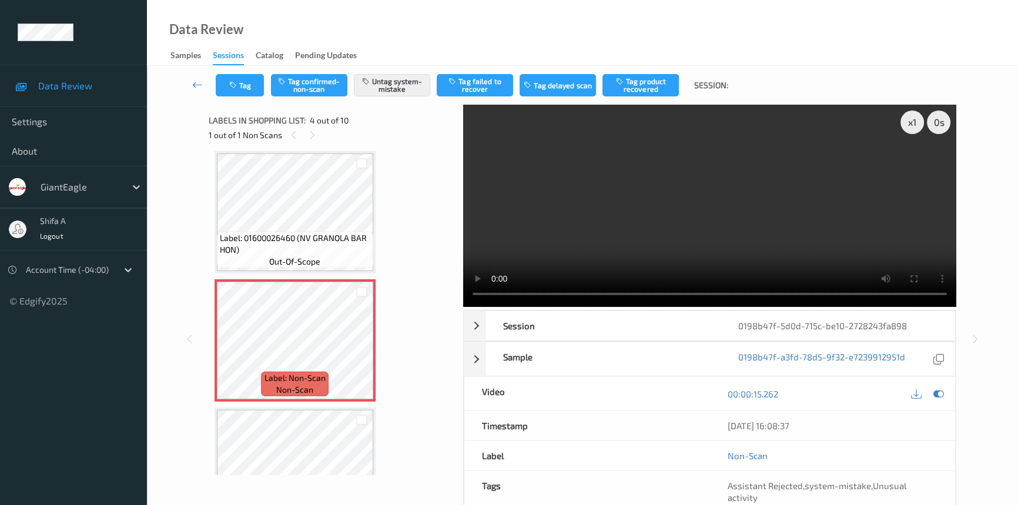
click at [763, 194] on video at bounding box center [709, 206] width 493 height 202
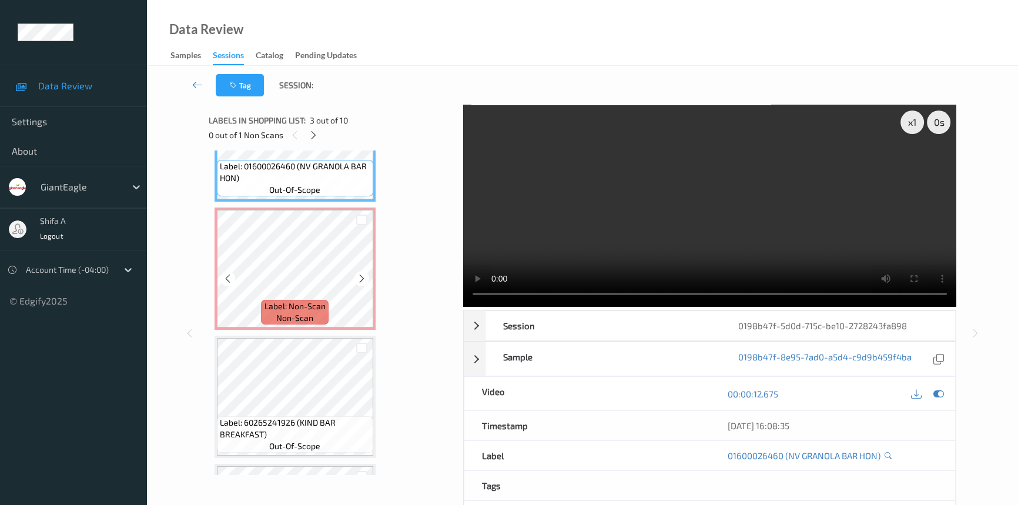
scroll to position [368, 0]
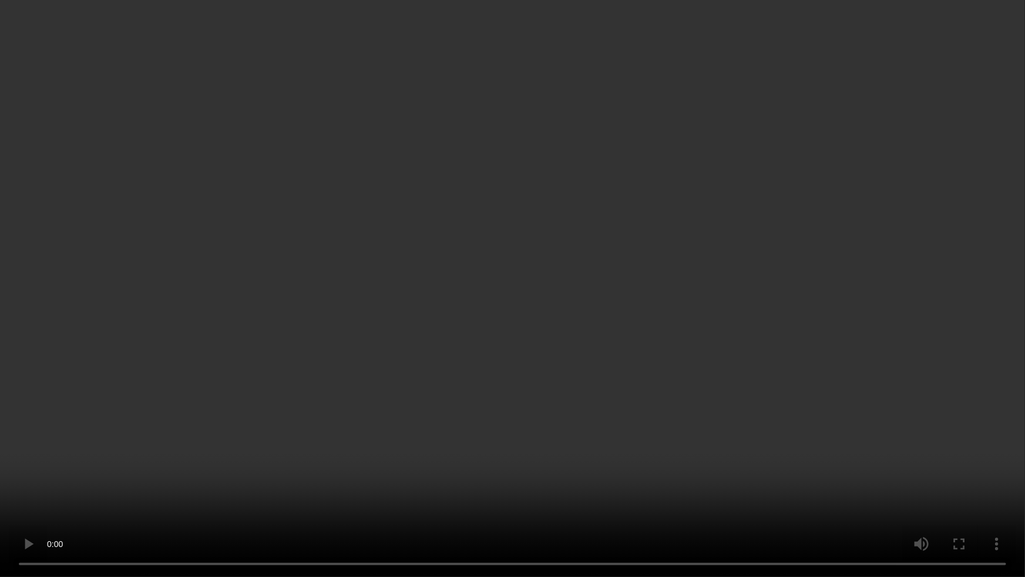
click at [913, 317] on video at bounding box center [512, 288] width 1025 height 577
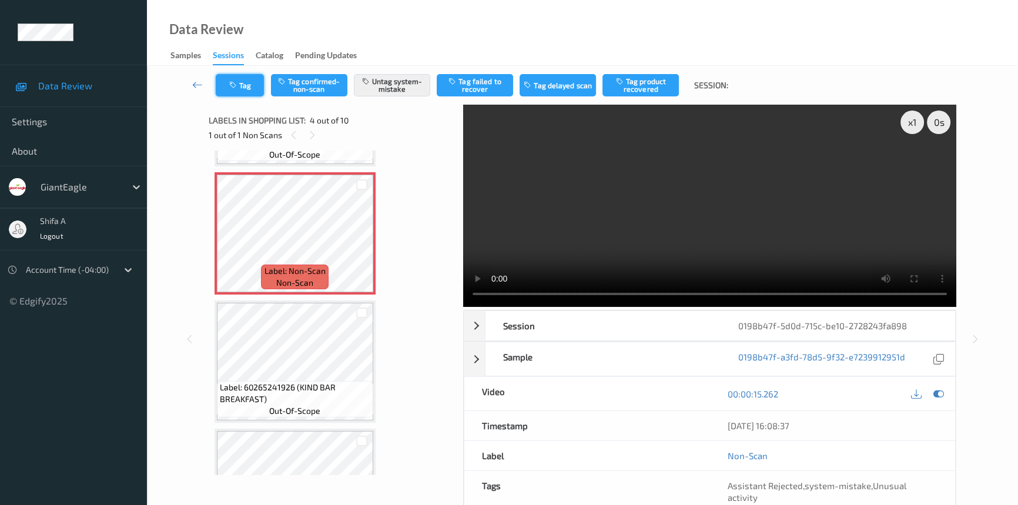
click at [249, 92] on button "Tag" at bounding box center [240, 85] width 48 height 22
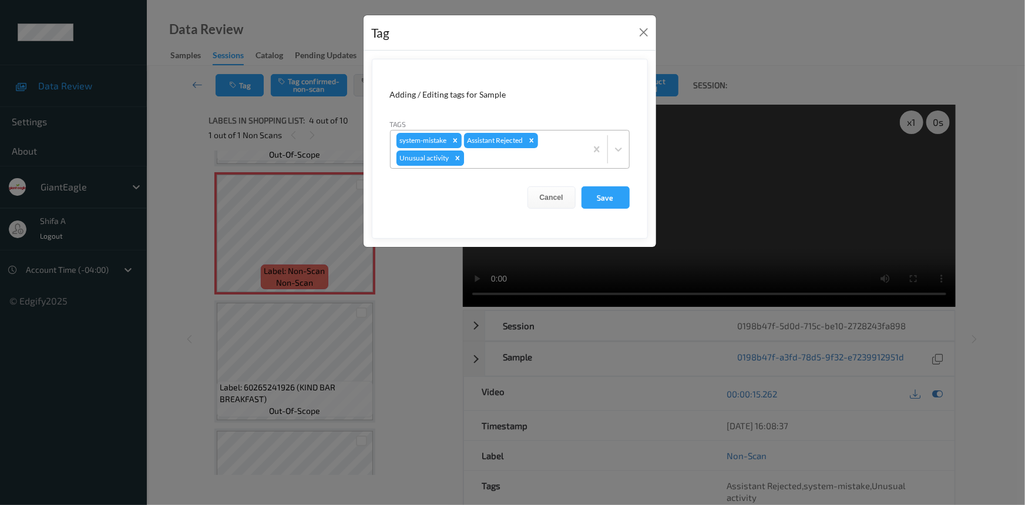
click at [458, 159] on icon "Remove Unusual activity" at bounding box center [457, 158] width 4 height 4
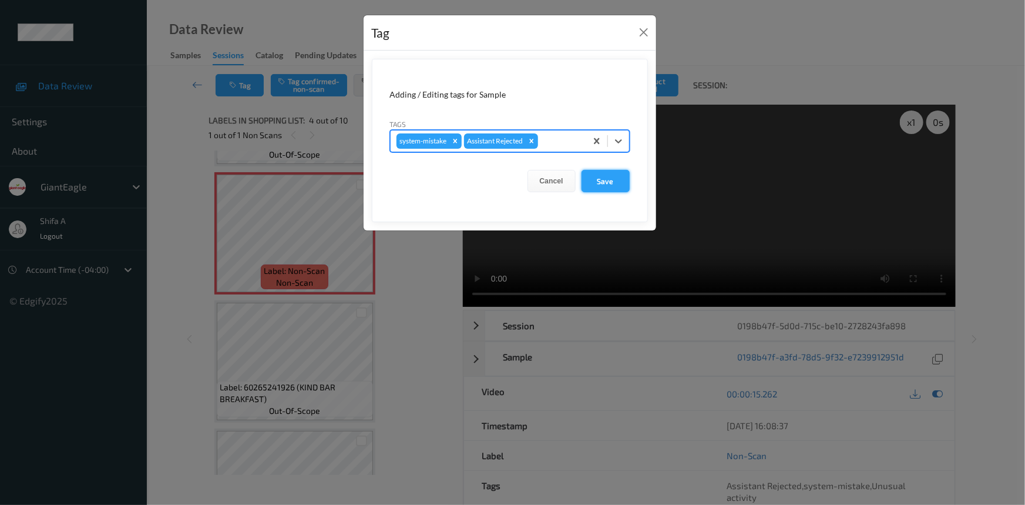
click at [622, 182] on button "Save" at bounding box center [606, 181] width 48 height 22
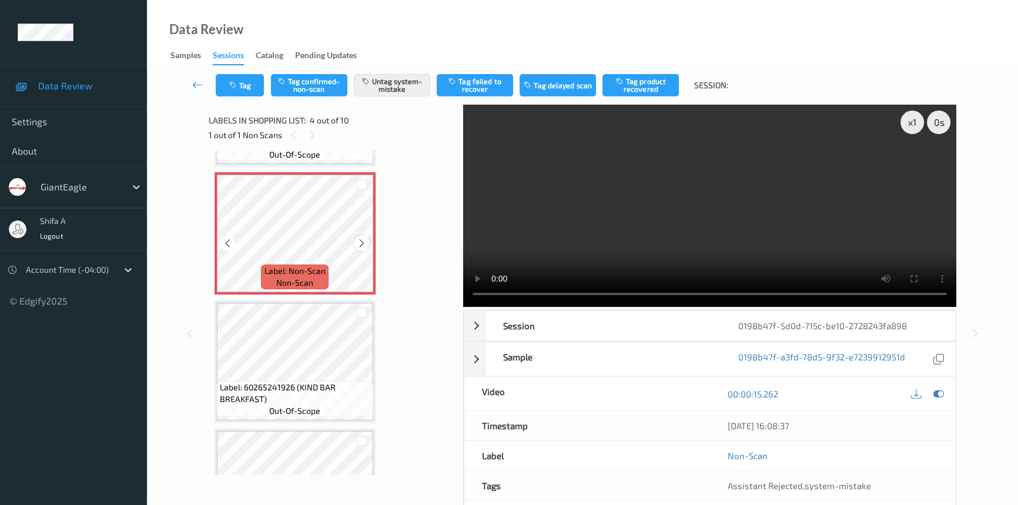
click at [364, 241] on icon at bounding box center [362, 243] width 10 height 11
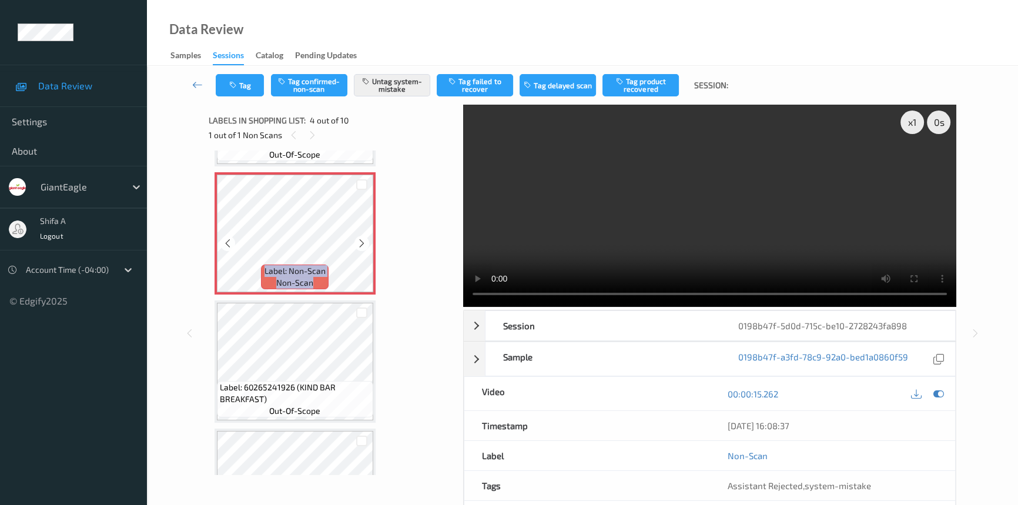
click at [364, 241] on icon at bounding box center [362, 243] width 10 height 11
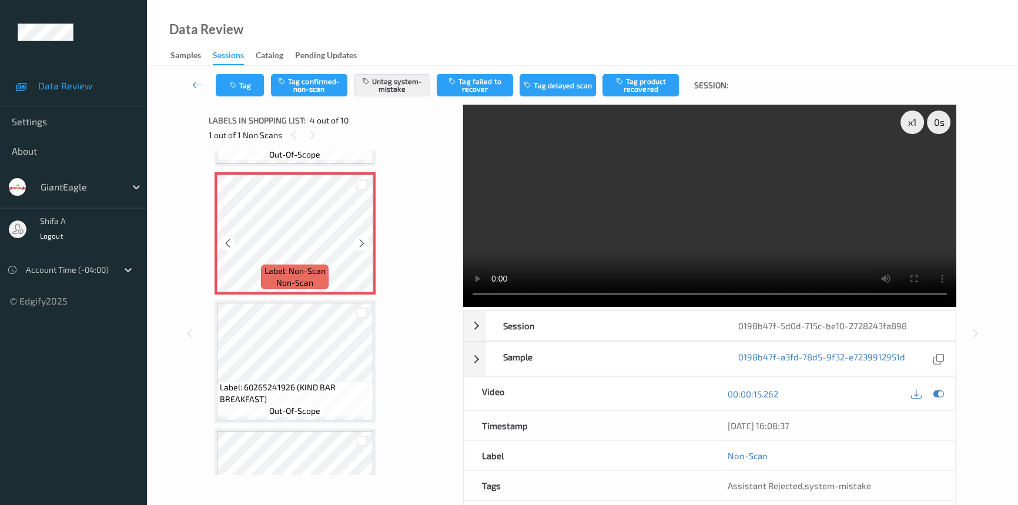
click at [364, 241] on icon at bounding box center [362, 243] width 10 height 11
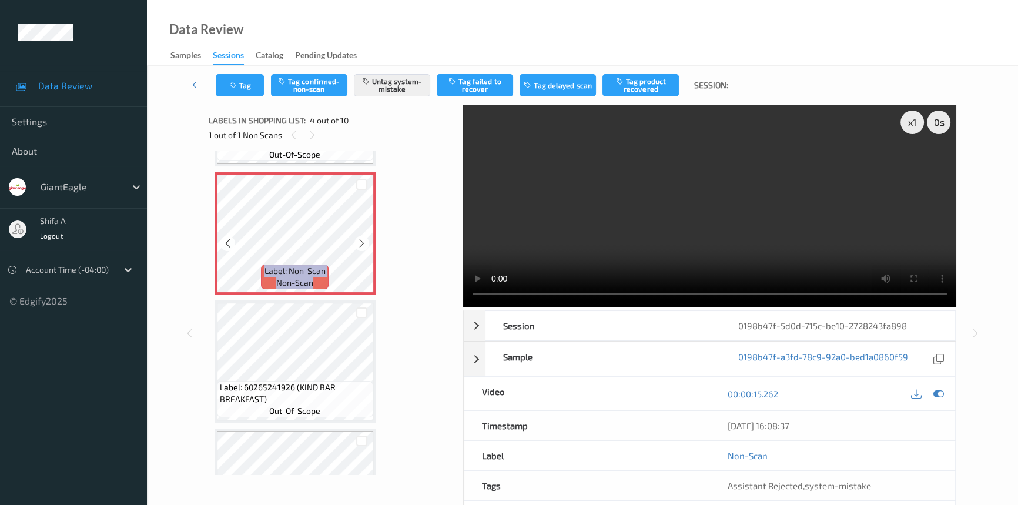
click at [364, 241] on icon at bounding box center [362, 243] width 10 height 11
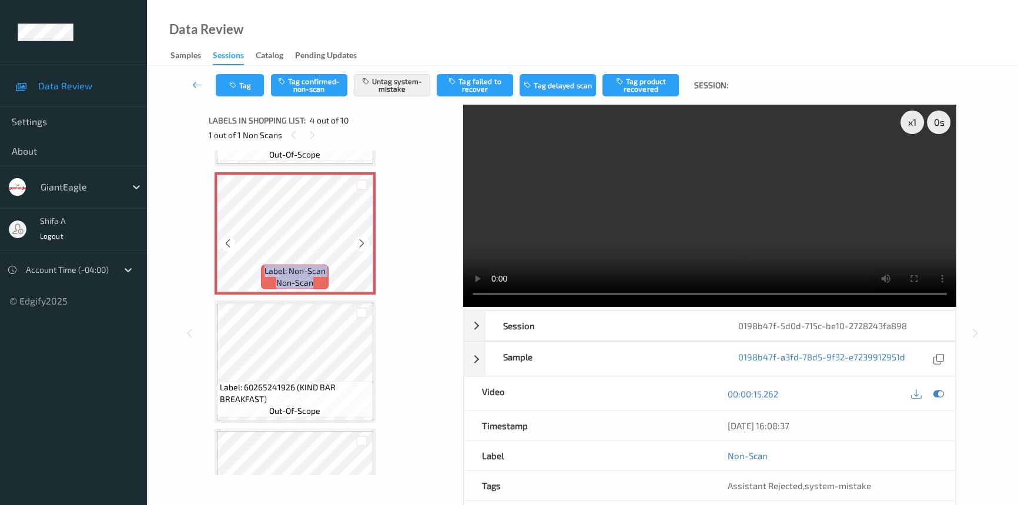
click at [364, 241] on icon at bounding box center [362, 243] width 10 height 11
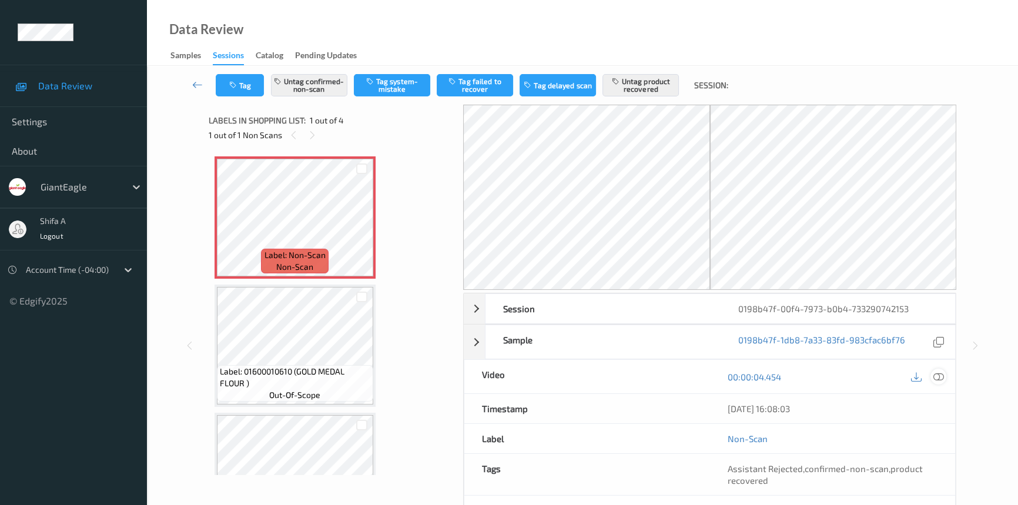
click at [934, 378] on icon at bounding box center [938, 376] width 11 height 11
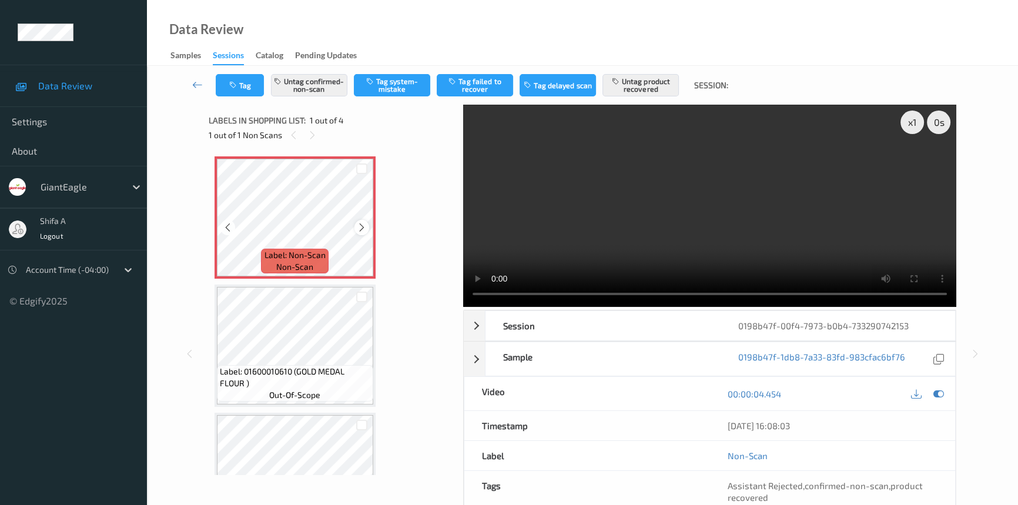
click at [364, 229] on icon at bounding box center [362, 227] width 10 height 11
click at [219, 161] on div "Label: Non-Scan non-scan" at bounding box center [216, 158] width 5 height 5
click at [364, 229] on icon at bounding box center [362, 227] width 10 height 11
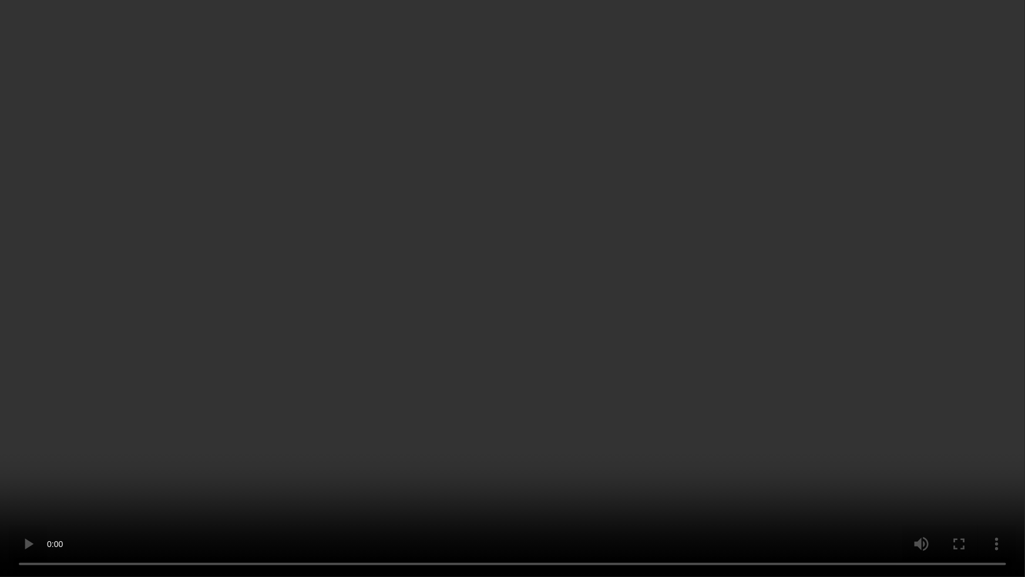
click at [744, 323] on video at bounding box center [512, 288] width 1025 height 577
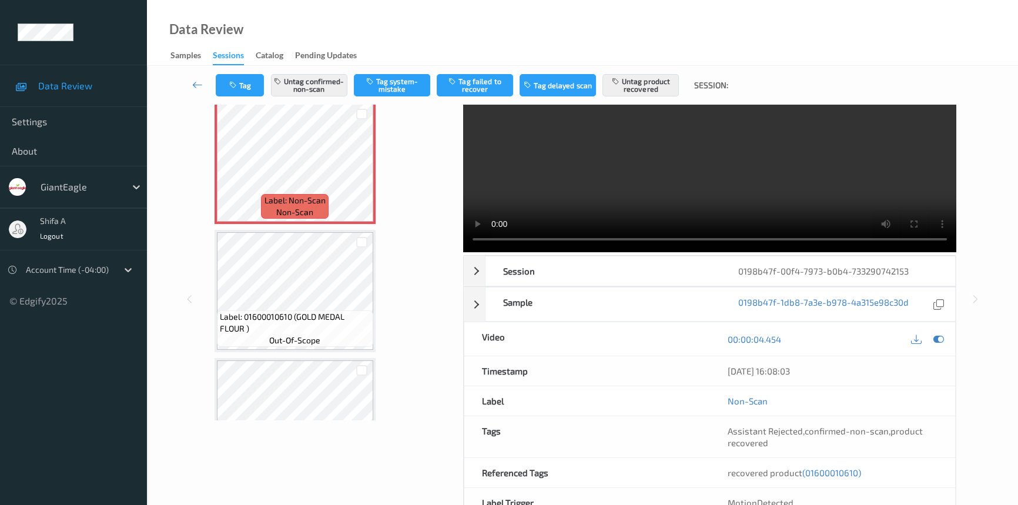
scroll to position [121, 0]
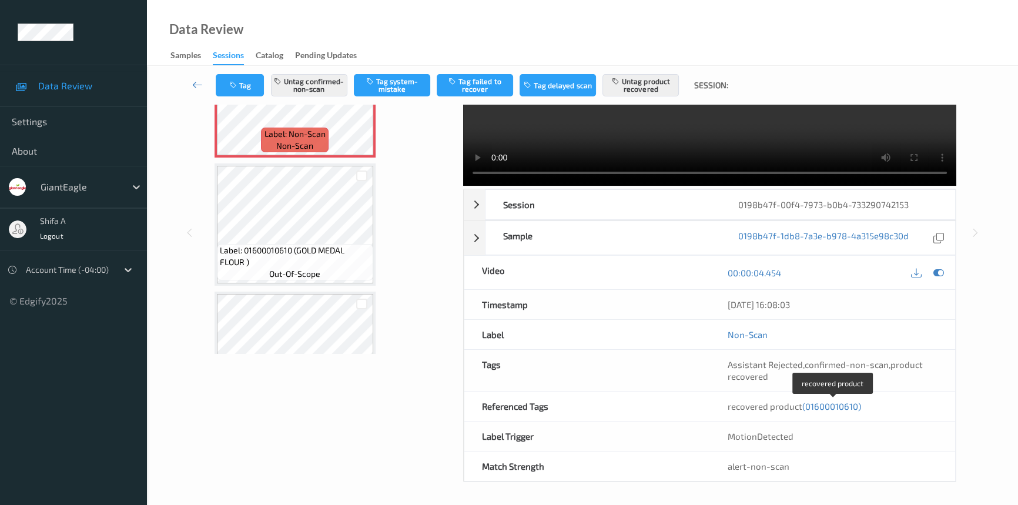
click at [828, 406] on span "(01600010610)" at bounding box center [831, 406] width 59 height 11
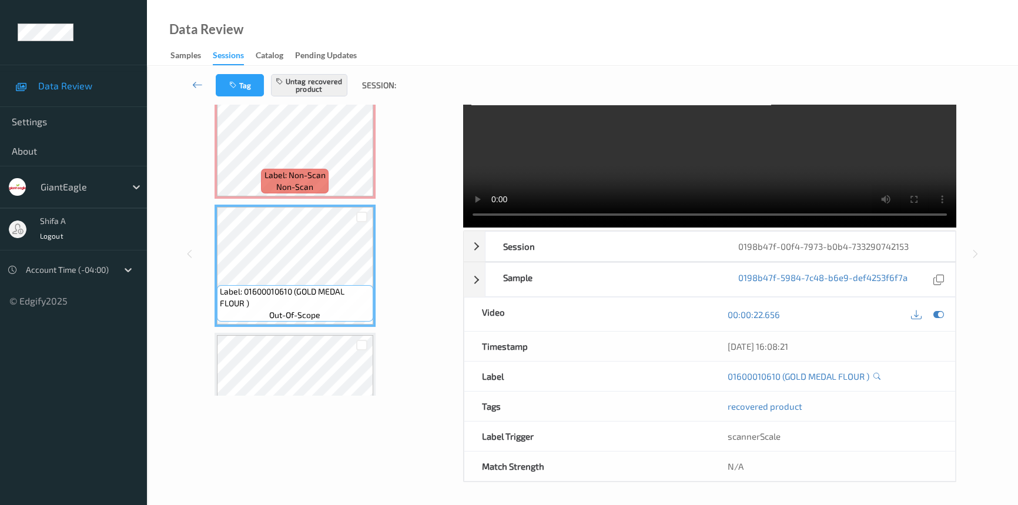
scroll to position [0, 0]
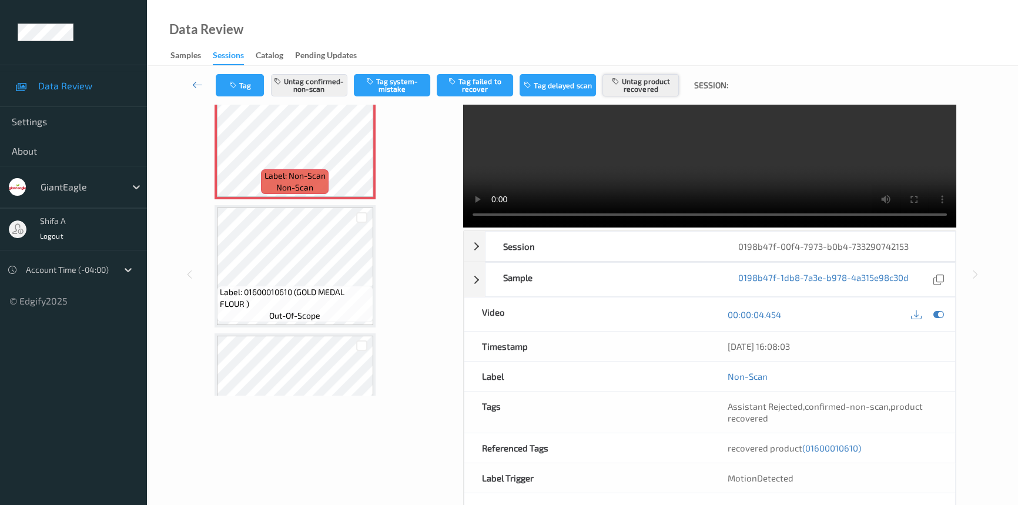
click at [649, 92] on button "Untag product recovered" at bounding box center [640, 85] width 76 height 22
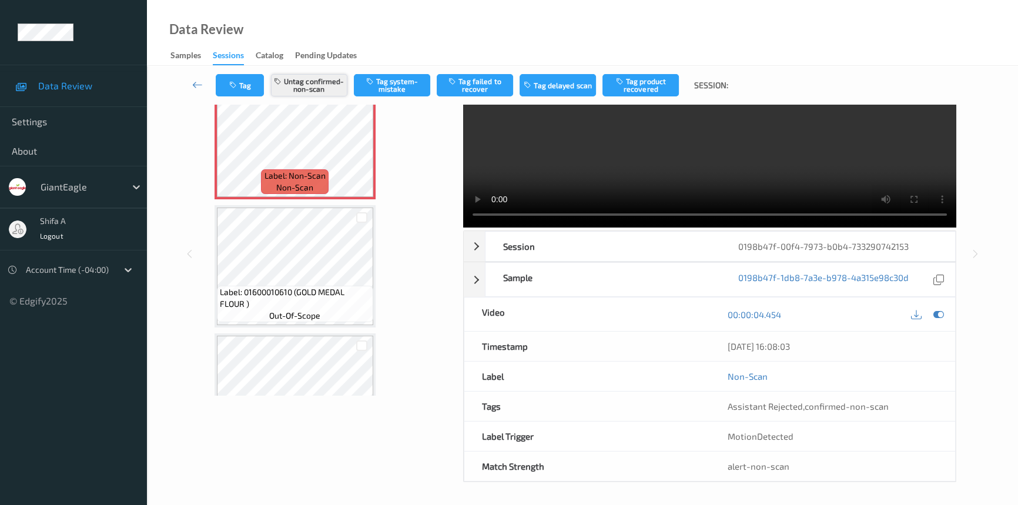
click at [313, 89] on button "Untag confirmed-non-scan" at bounding box center [309, 85] width 76 height 22
click at [401, 88] on button "Tag system-mistake" at bounding box center [392, 85] width 76 height 22
click at [243, 85] on button "Tag" at bounding box center [240, 85] width 48 height 22
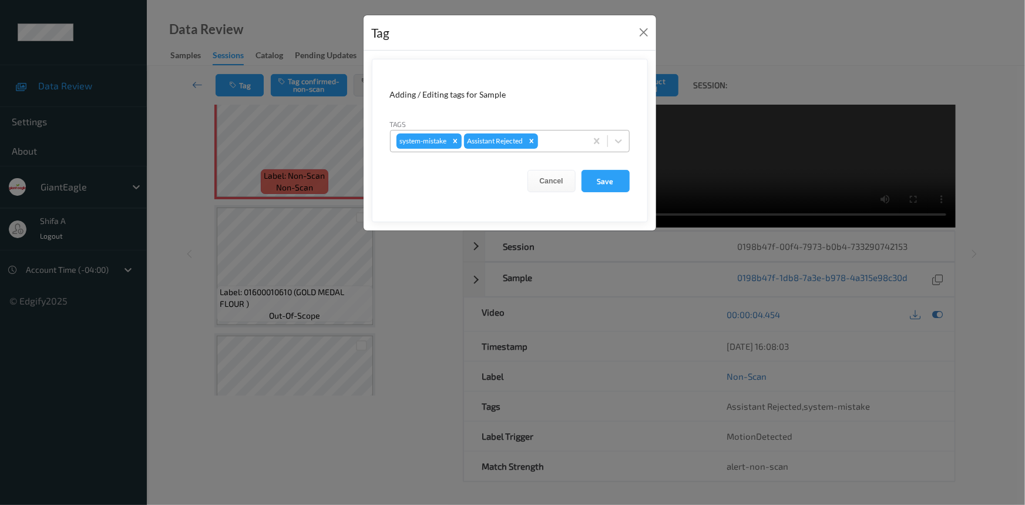
click at [558, 138] on div at bounding box center [560, 141] width 40 height 14
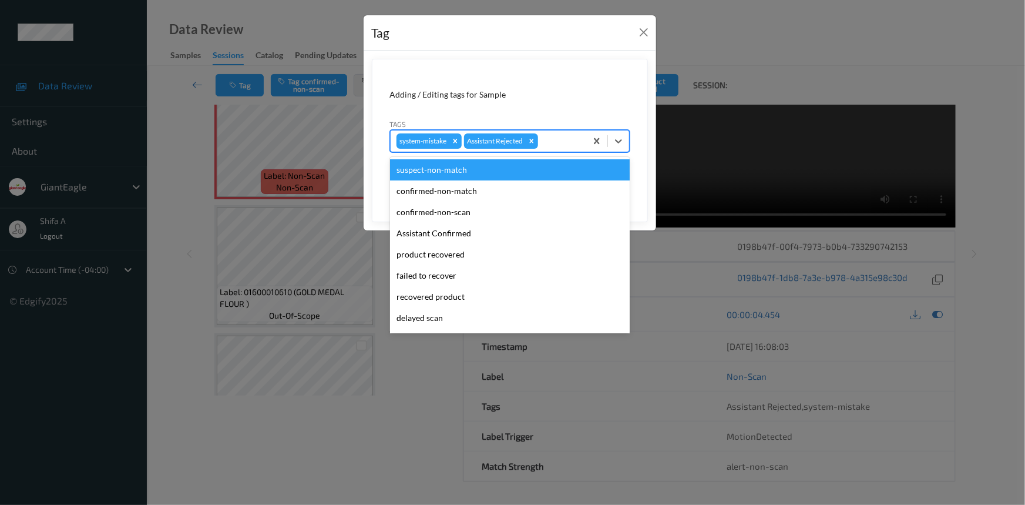
type input "b"
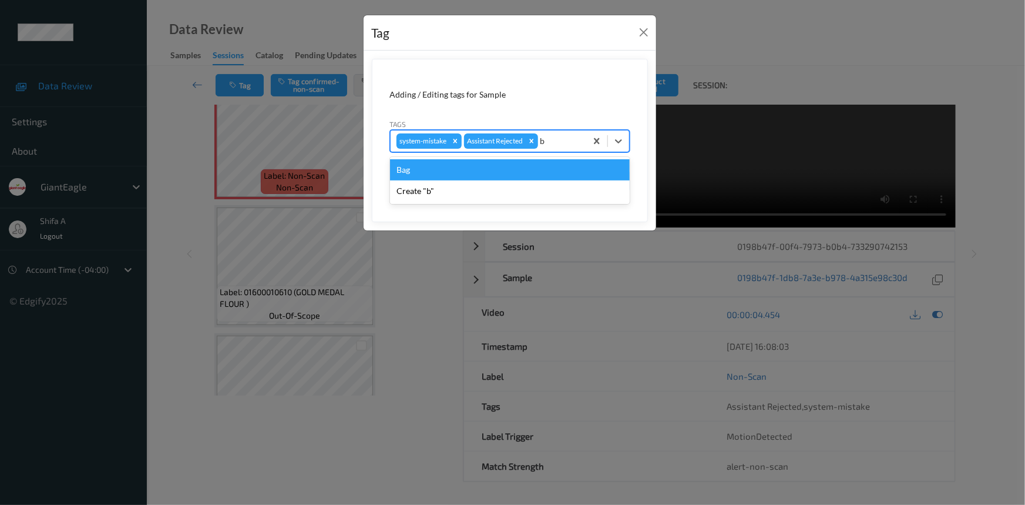
click at [457, 174] on div "Bag" at bounding box center [510, 169] width 240 height 21
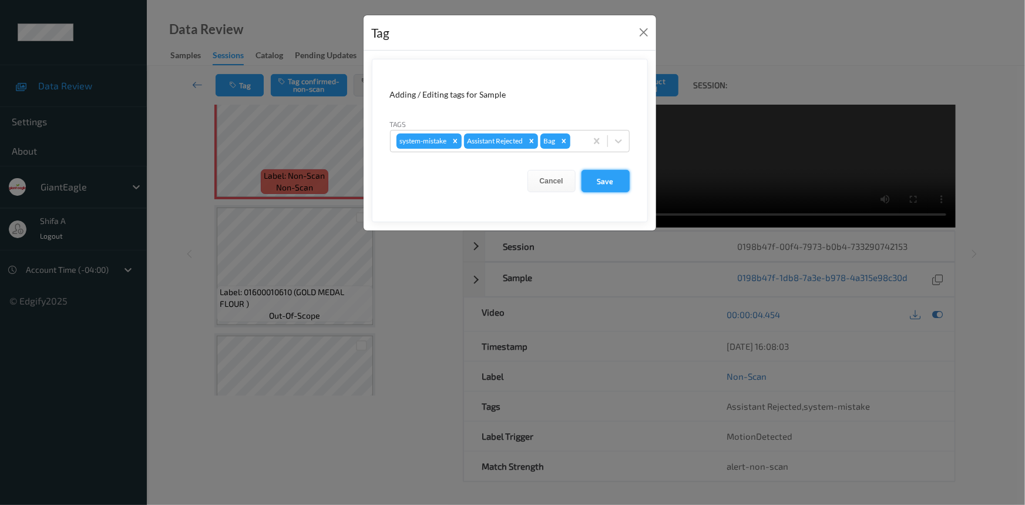
click at [606, 183] on button "Save" at bounding box center [606, 181] width 48 height 22
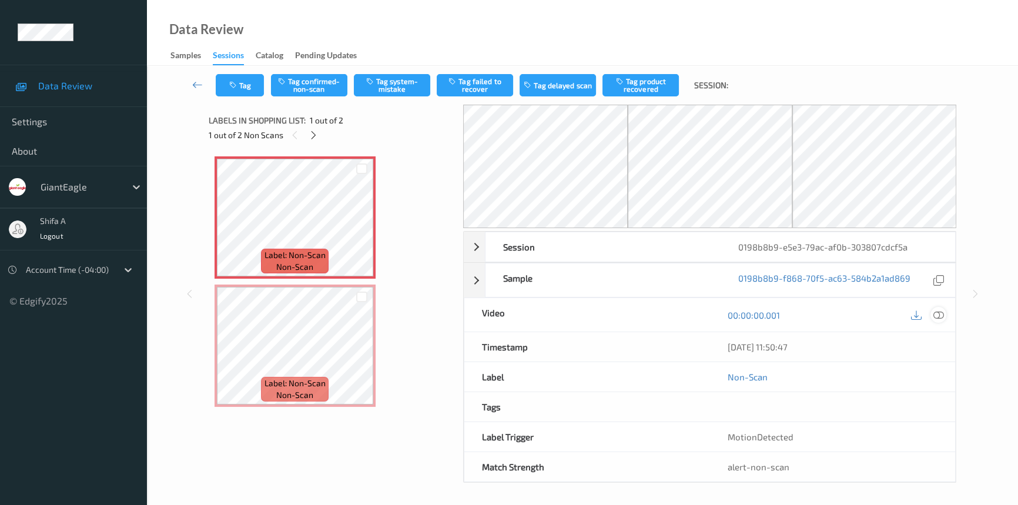
click at [936, 314] on icon at bounding box center [938, 315] width 11 height 11
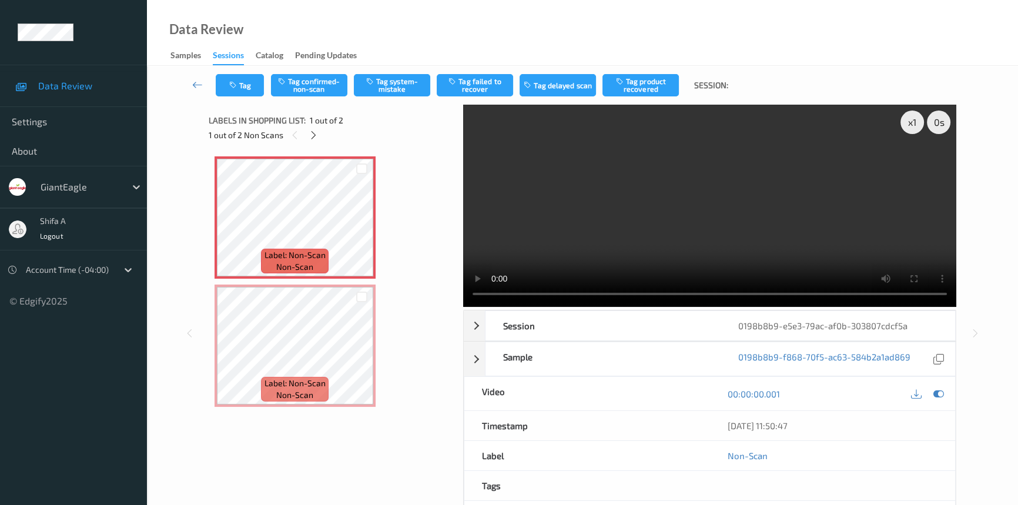
click at [691, 216] on video at bounding box center [709, 206] width 493 height 202
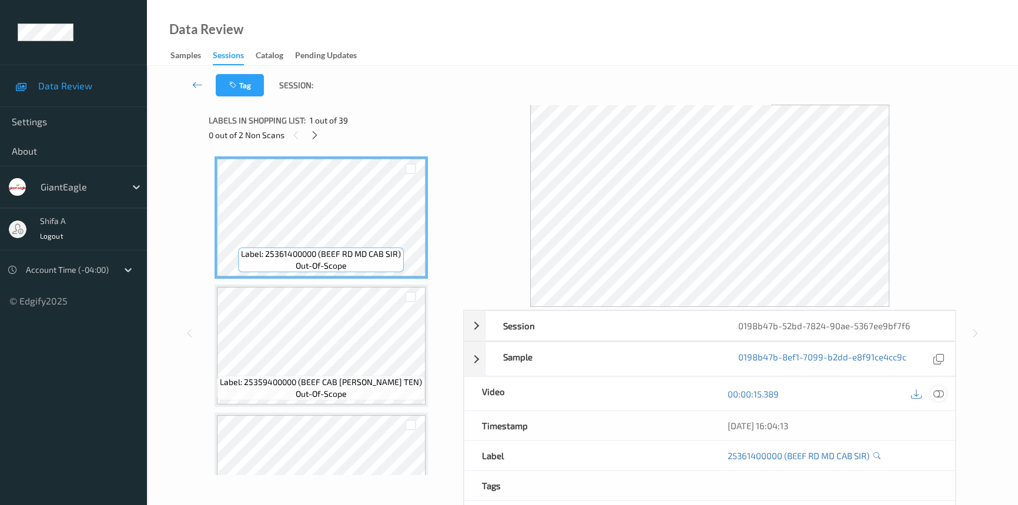
click at [941, 388] on icon at bounding box center [938, 393] width 11 height 11
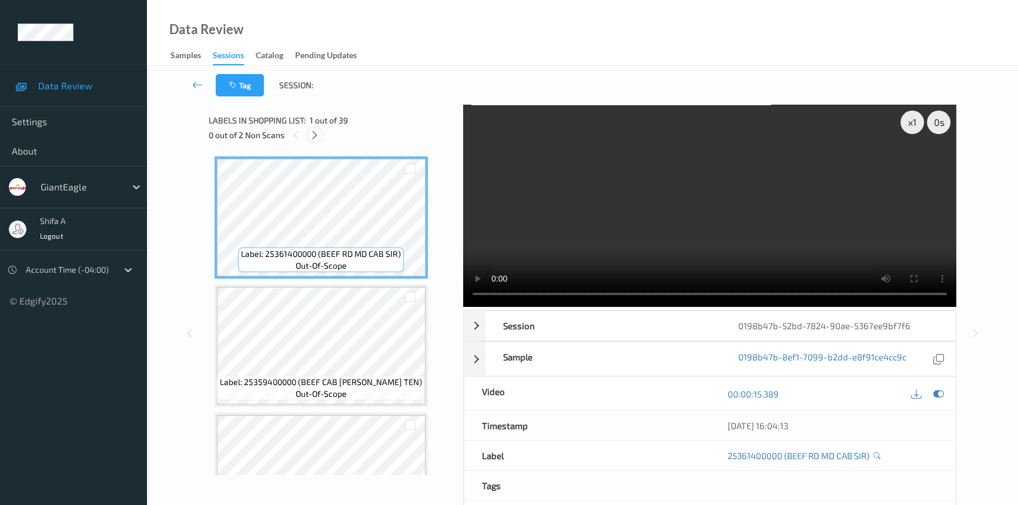
click at [319, 139] on icon at bounding box center [315, 135] width 10 height 11
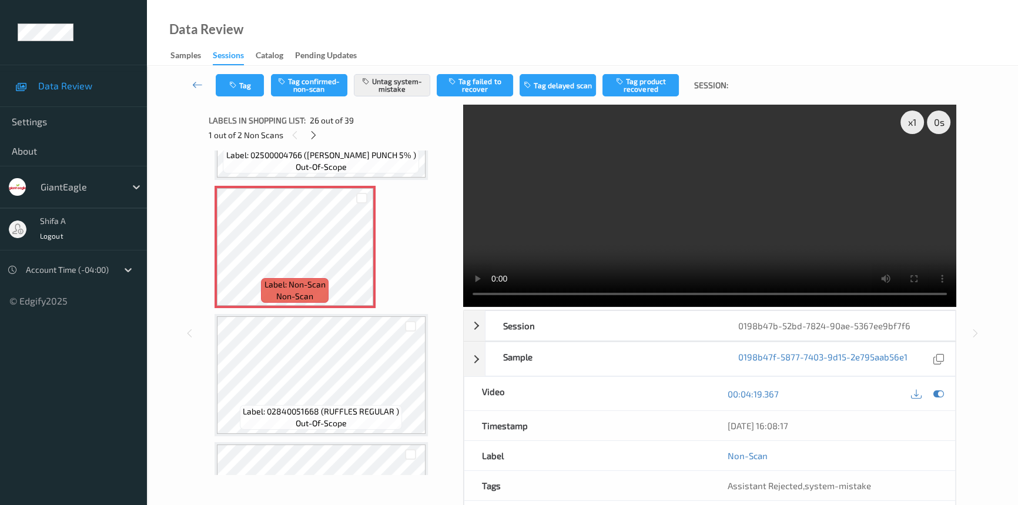
scroll to position [3177, 0]
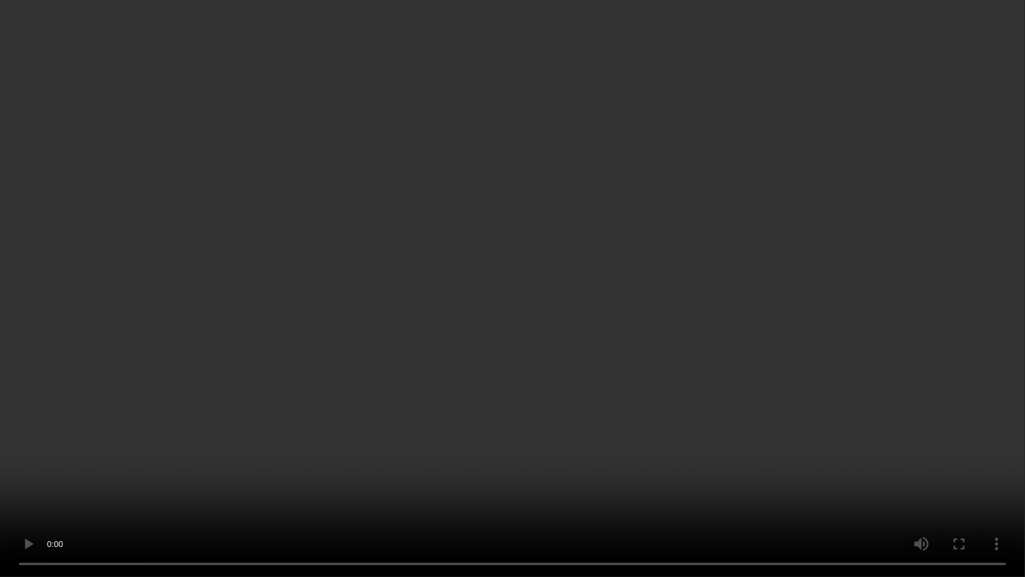
click at [773, 487] on video at bounding box center [512, 288] width 1025 height 577
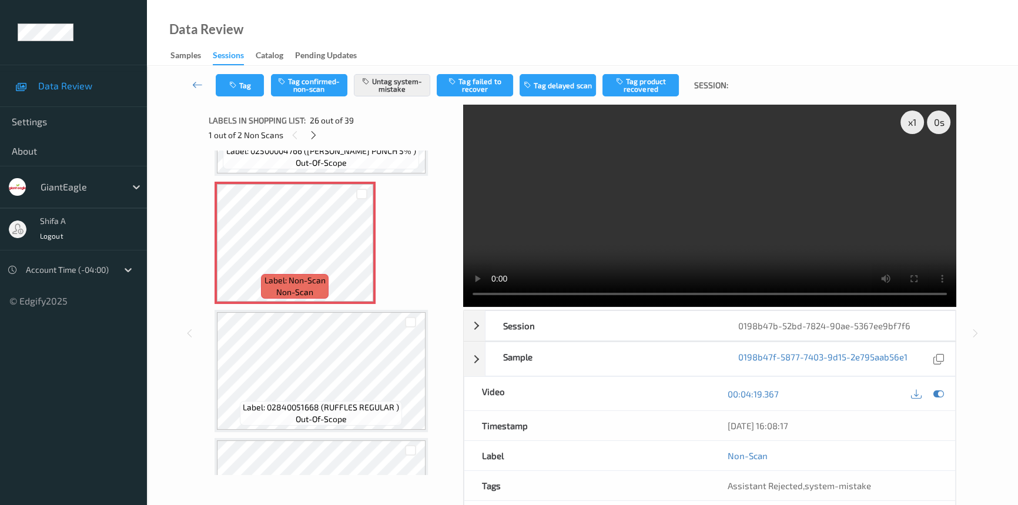
click at [821, 201] on video at bounding box center [709, 206] width 493 height 202
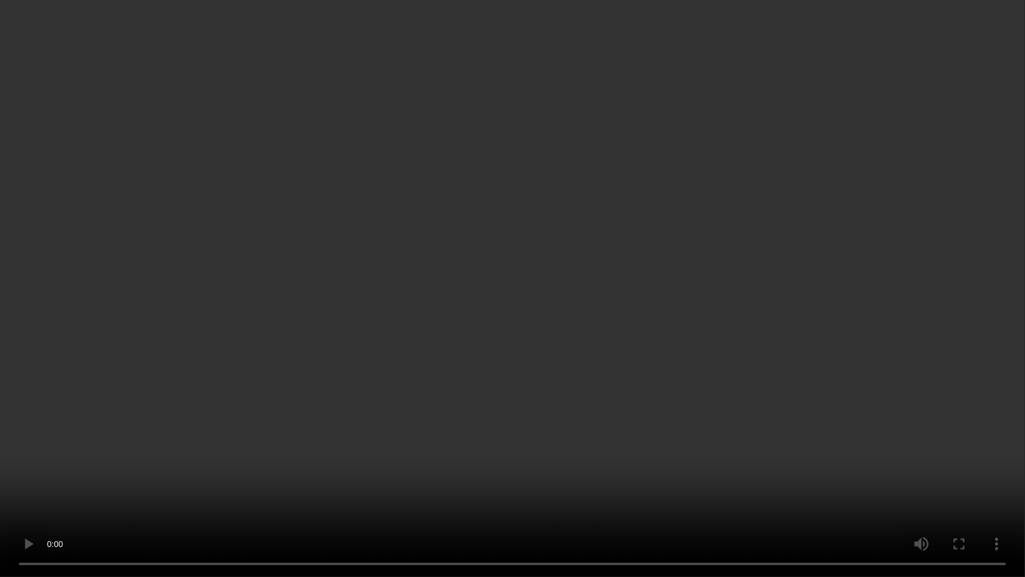
click at [657, 446] on video at bounding box center [512, 288] width 1025 height 577
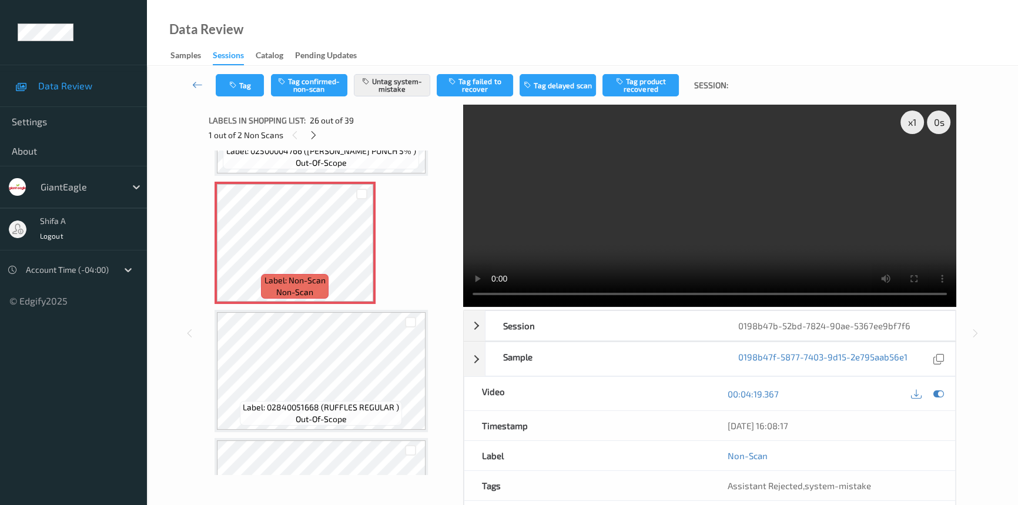
click at [734, 227] on video at bounding box center [709, 206] width 493 height 202
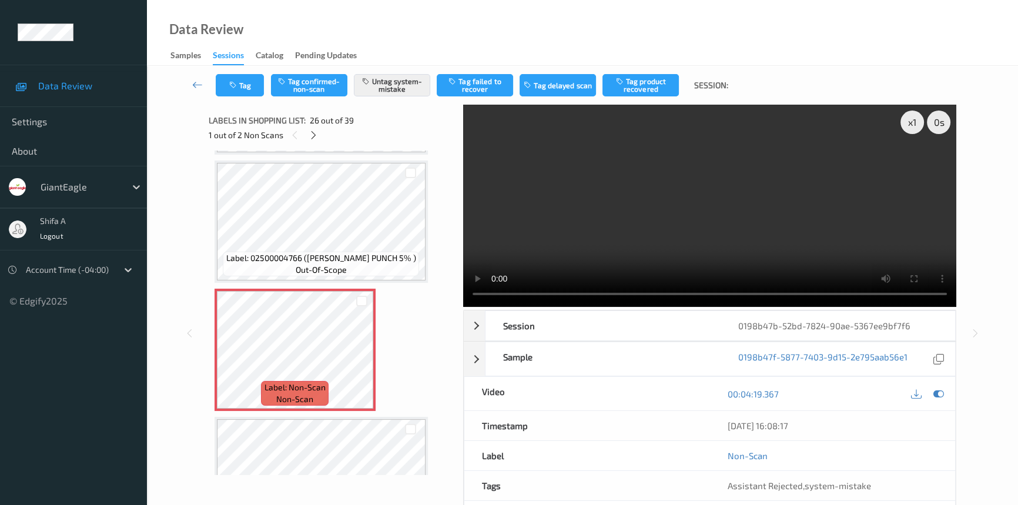
scroll to position [3123, 0]
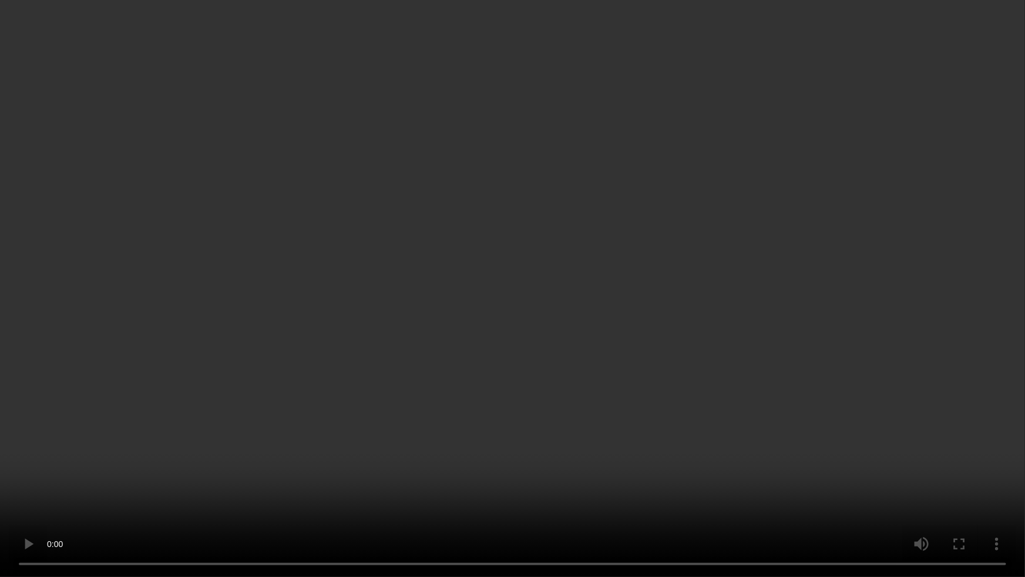
click at [758, 306] on video at bounding box center [512, 288] width 1025 height 577
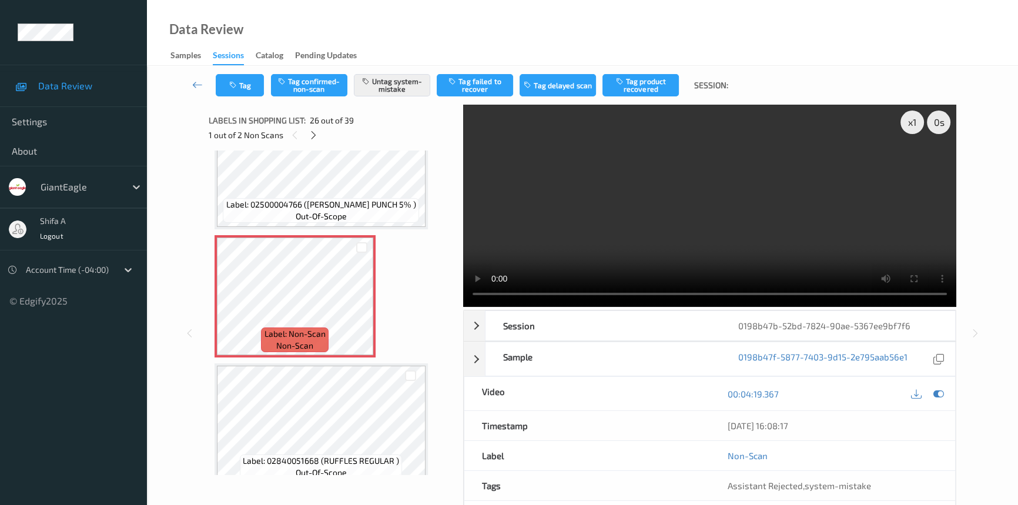
click at [724, 167] on video at bounding box center [709, 206] width 493 height 202
click at [312, 135] on icon at bounding box center [313, 135] width 10 height 11
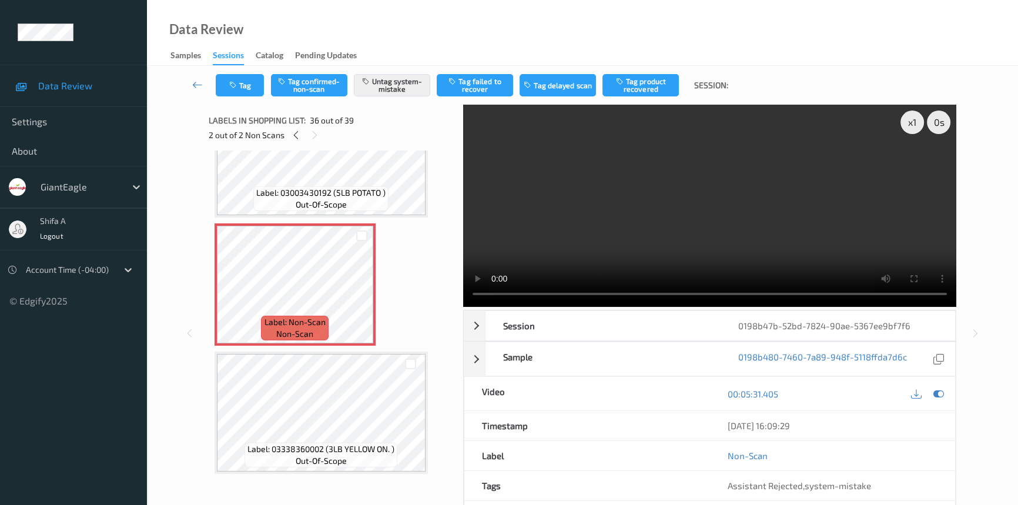
scroll to position [4399, 0]
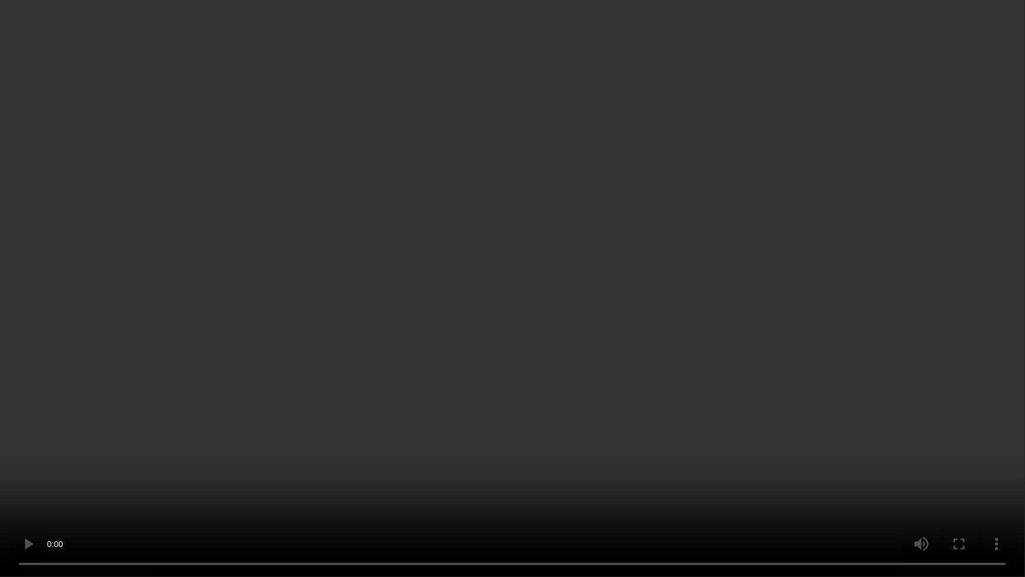
click at [753, 364] on video at bounding box center [512, 288] width 1025 height 577
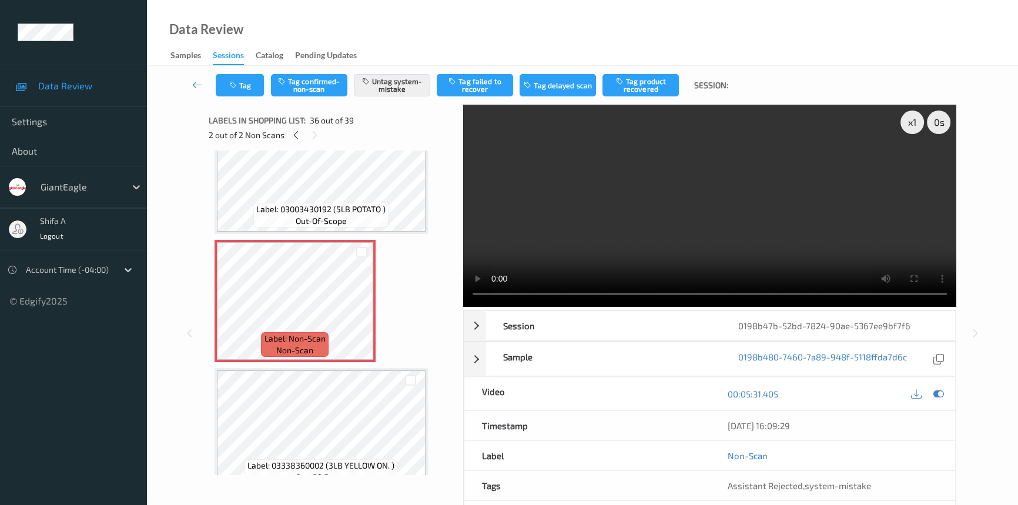
click at [747, 197] on video at bounding box center [709, 206] width 493 height 202
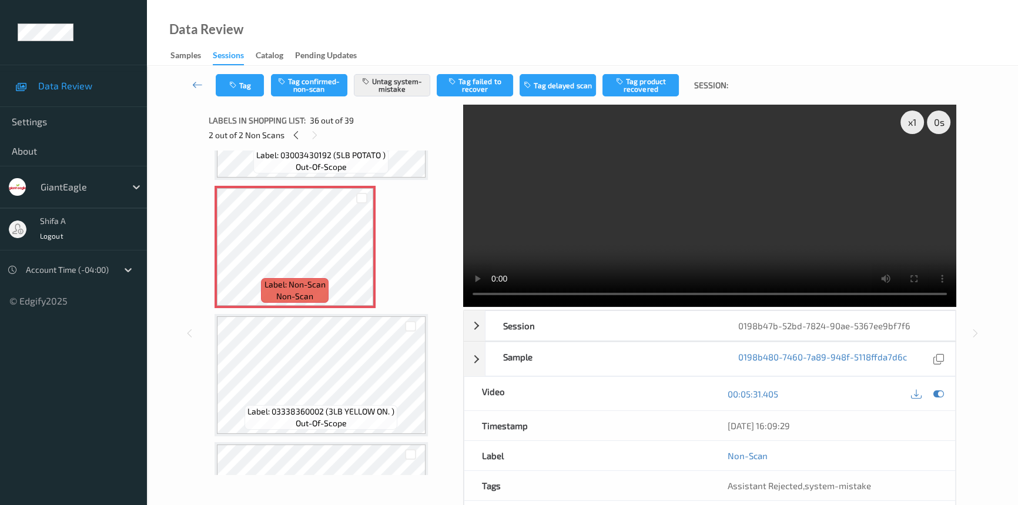
scroll to position [4453, 0]
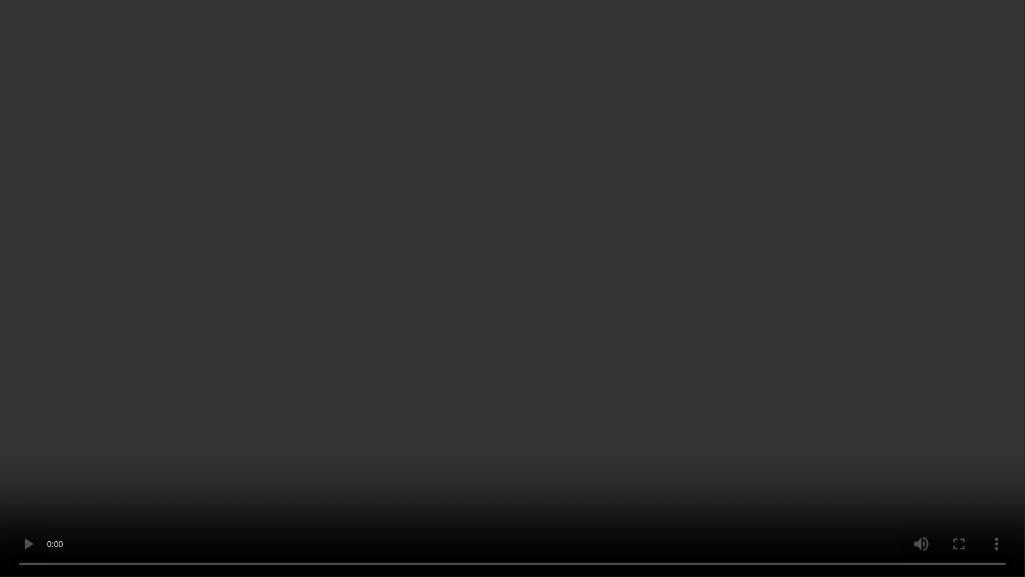
click at [797, 361] on video at bounding box center [512, 288] width 1025 height 577
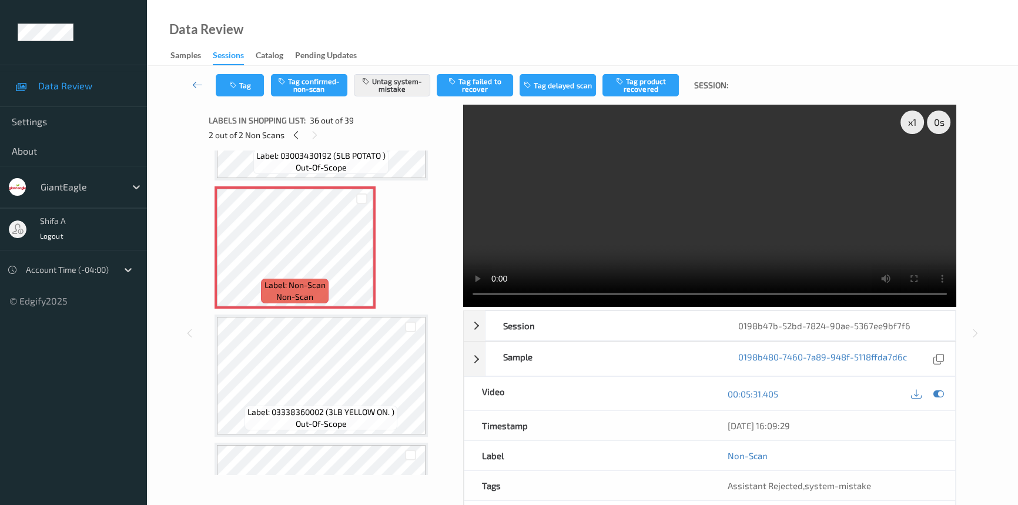
click at [792, 222] on video at bounding box center [709, 206] width 493 height 202
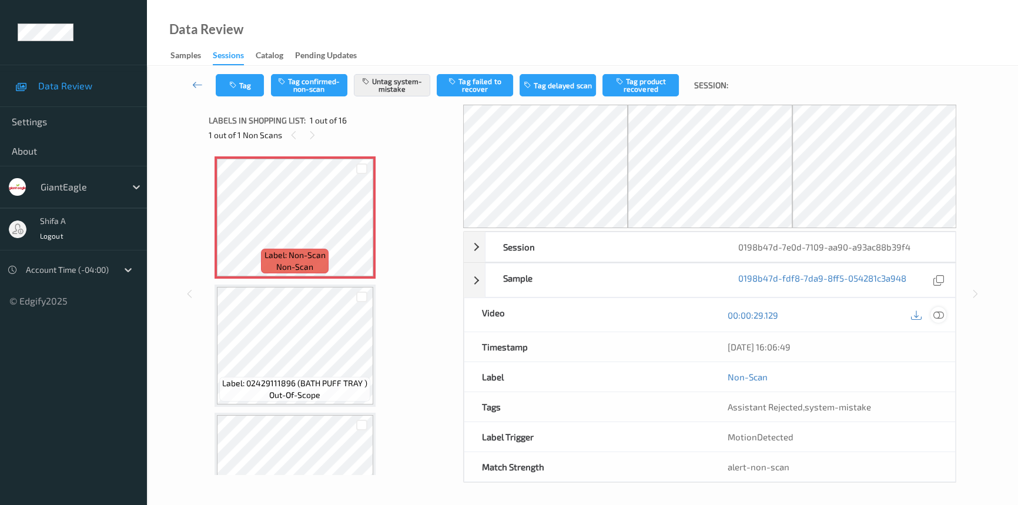
click at [942, 315] on icon at bounding box center [938, 315] width 11 height 11
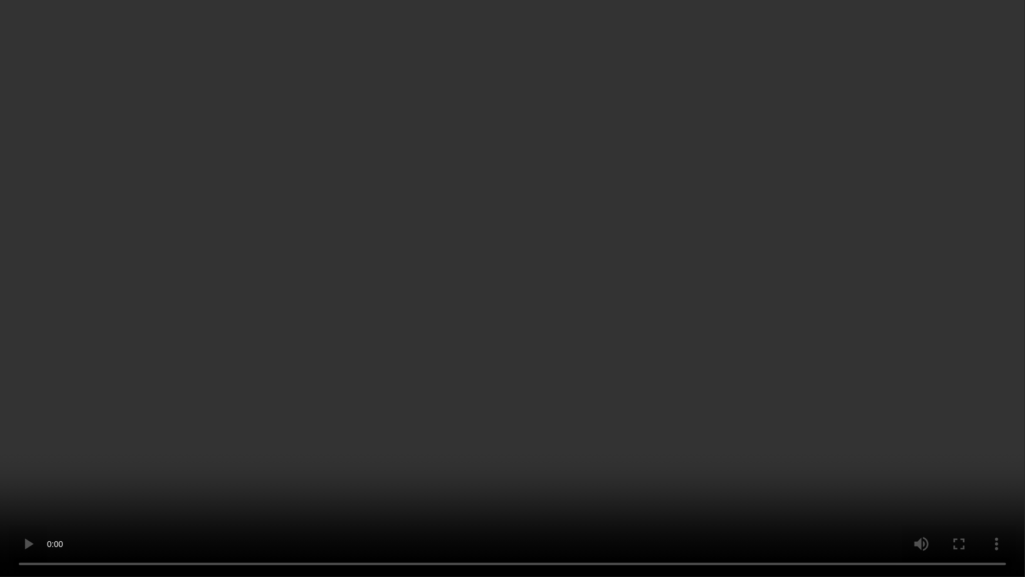
click at [822, 324] on video at bounding box center [512, 288] width 1025 height 577
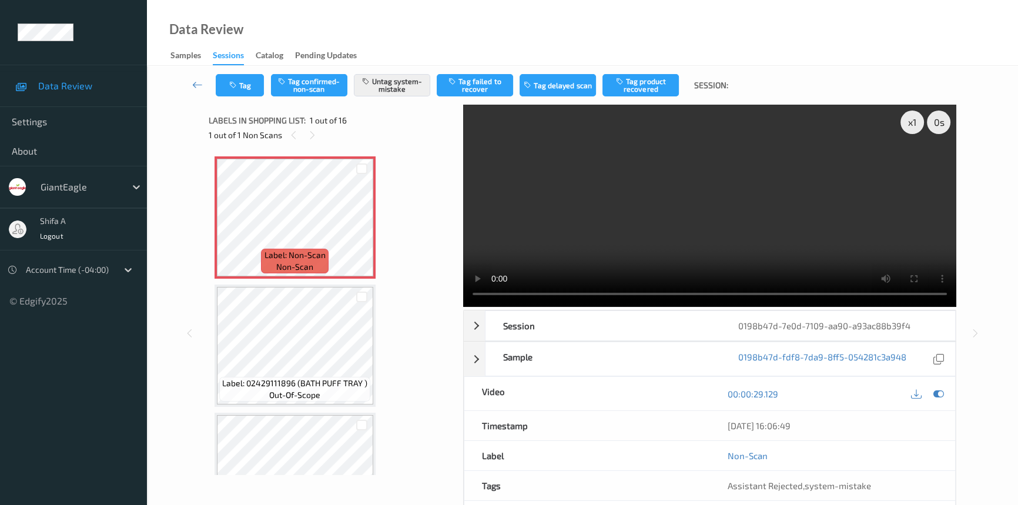
click at [745, 194] on video at bounding box center [709, 206] width 493 height 202
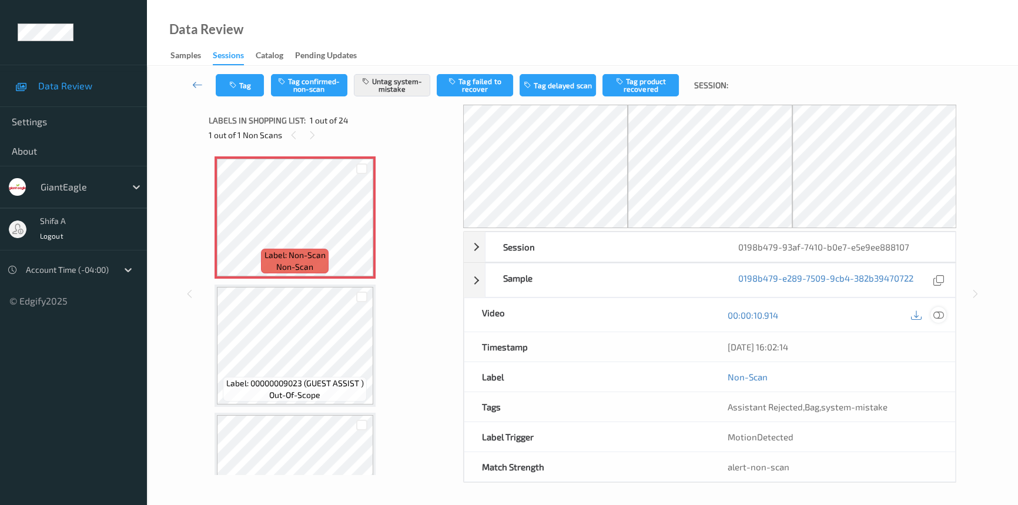
click at [942, 314] on icon at bounding box center [938, 315] width 11 height 11
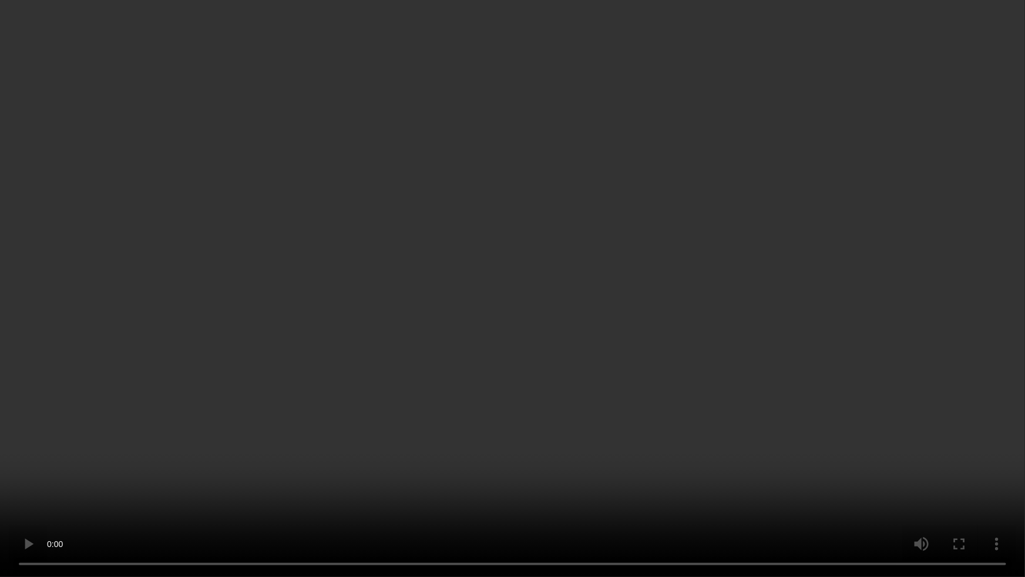
click at [817, 323] on video at bounding box center [512, 288] width 1025 height 577
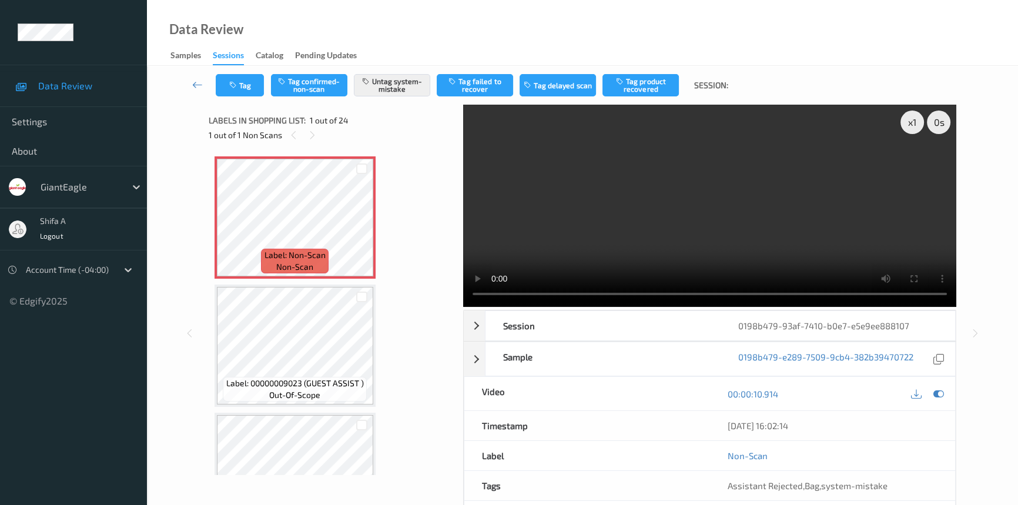
click at [694, 225] on video at bounding box center [709, 206] width 493 height 202
click at [626, 193] on video at bounding box center [709, 206] width 493 height 202
click at [677, 256] on video at bounding box center [709, 206] width 493 height 202
click at [234, 87] on icon "button" at bounding box center [234, 85] width 10 height 8
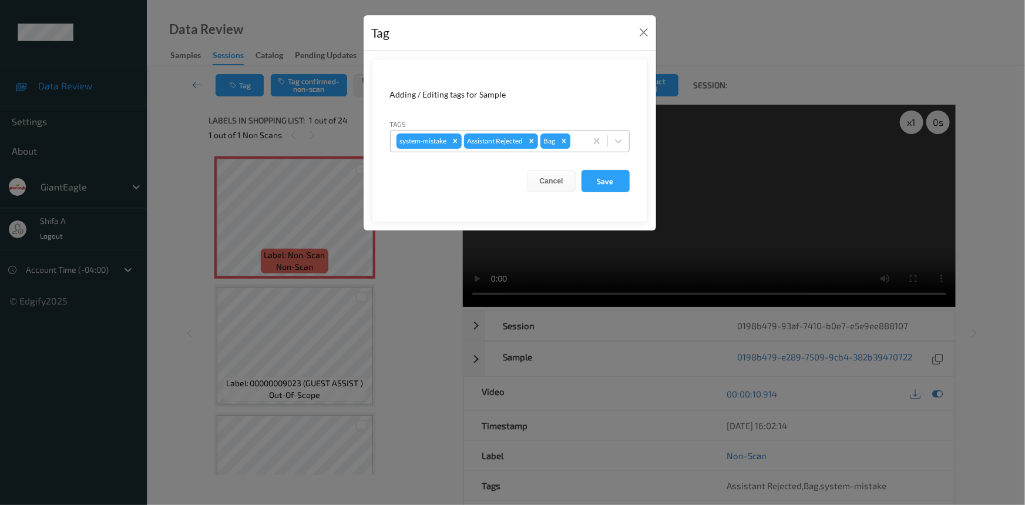
click at [568, 146] on div "Remove Bag" at bounding box center [564, 140] width 13 height 15
click at [454, 144] on icon "Remove system-mistake" at bounding box center [455, 141] width 8 height 8
click at [605, 177] on button "Save" at bounding box center [606, 181] width 48 height 22
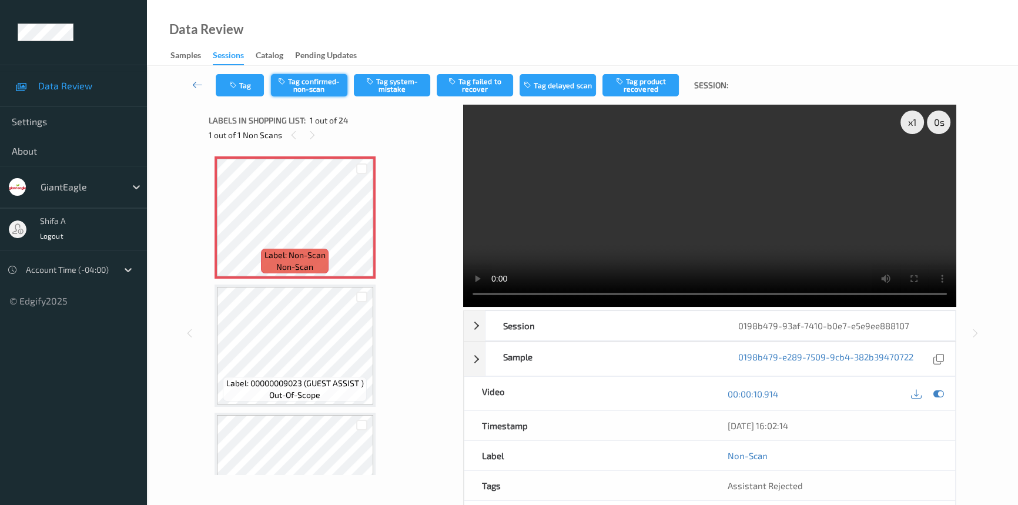
click at [321, 80] on button "Tag confirmed-non-scan" at bounding box center [309, 85] width 76 height 22
click at [646, 89] on button "Tag product recovered" at bounding box center [640, 85] width 76 height 22
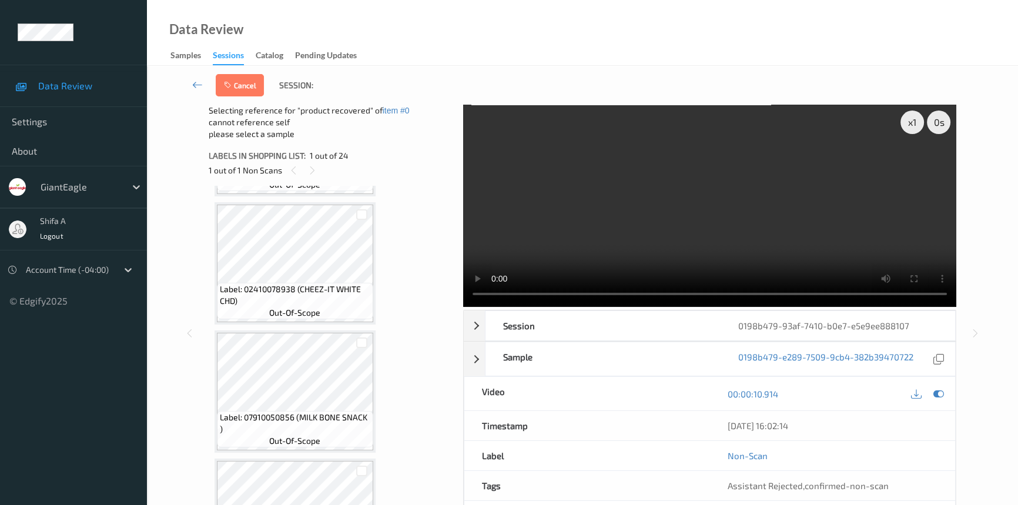
scroll to position [427, 0]
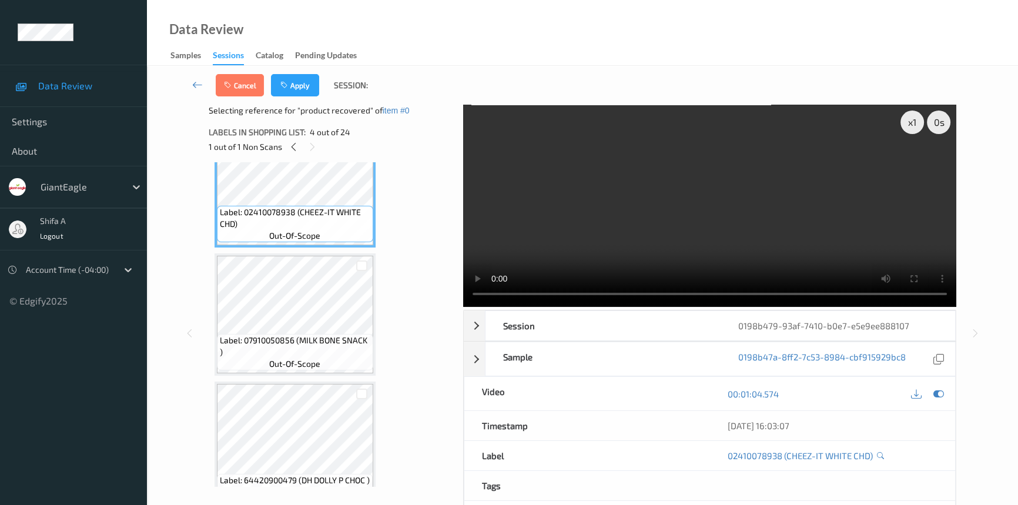
drag, startPoint x: 936, startPoint y: 394, endPoint x: 919, endPoint y: 392, distance: 17.1
click at [935, 394] on icon at bounding box center [938, 393] width 11 height 11
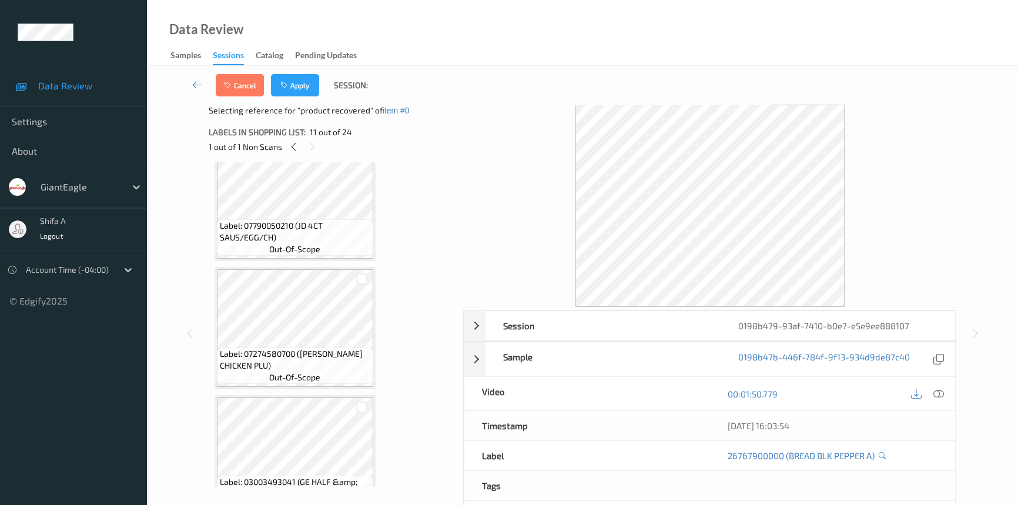
scroll to position [1442, 0]
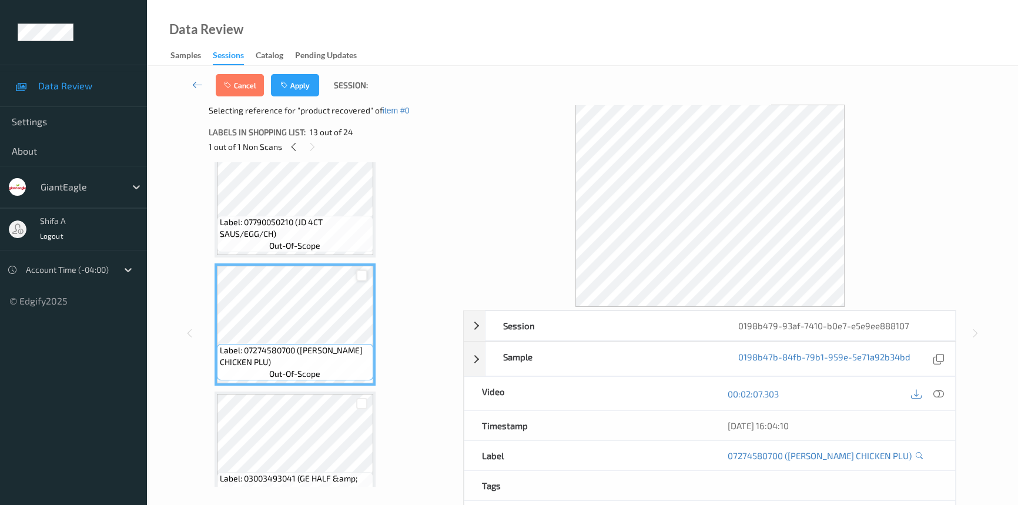
click at [363, 271] on div at bounding box center [361, 275] width 11 height 11
click at [297, 85] on button "Apply" at bounding box center [295, 85] width 48 height 22
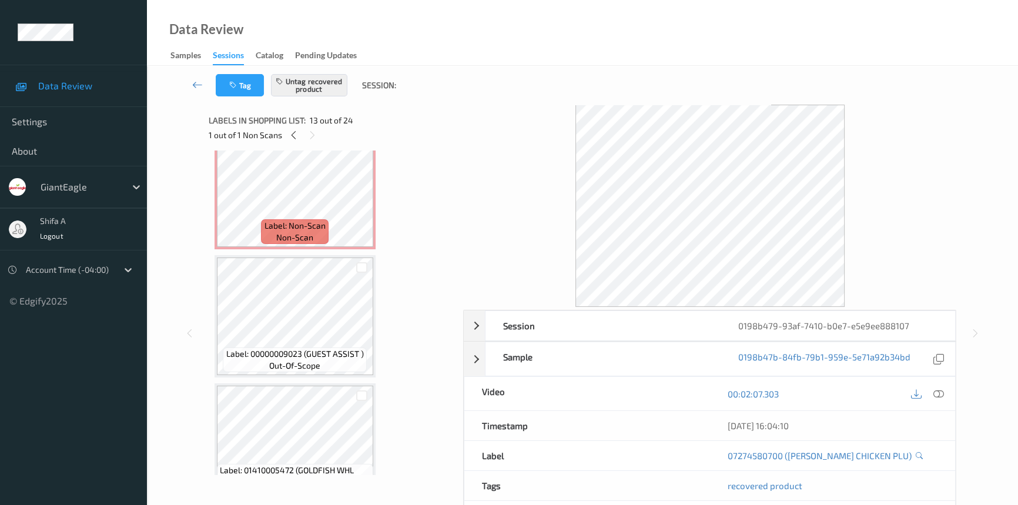
scroll to position [0, 0]
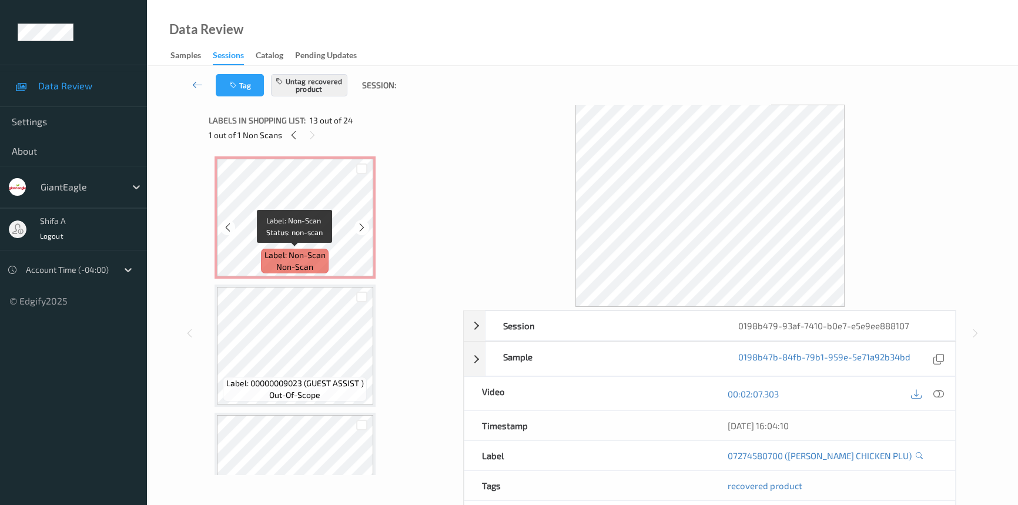
click at [323, 256] on span "Label: Non-Scan" at bounding box center [294, 255] width 61 height 12
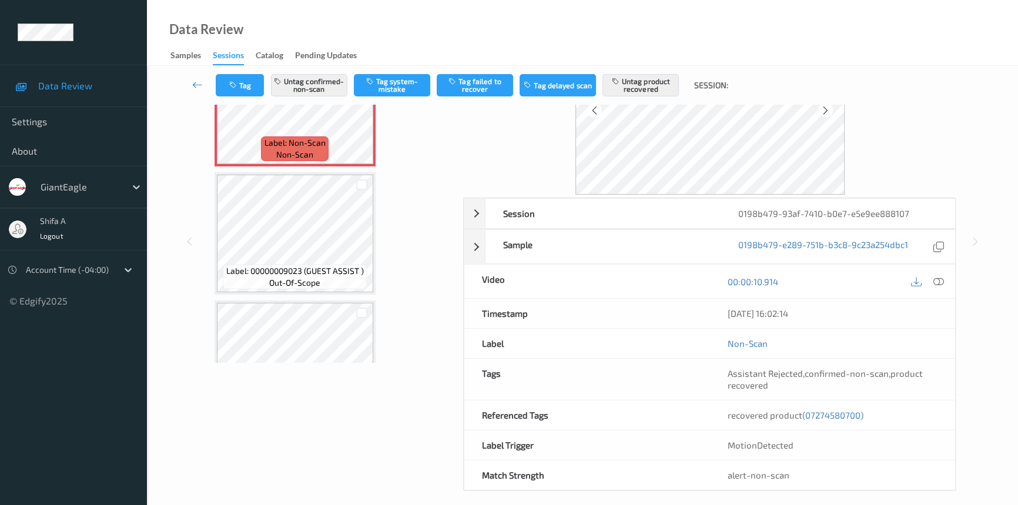
scroll to position [121, 0]
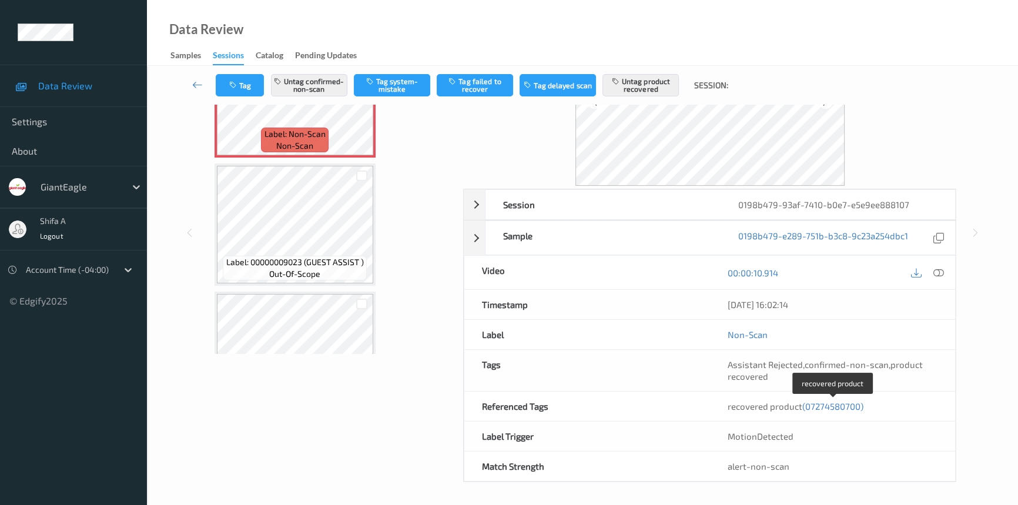
click at [848, 405] on span "(07274580700)" at bounding box center [832, 406] width 61 height 11
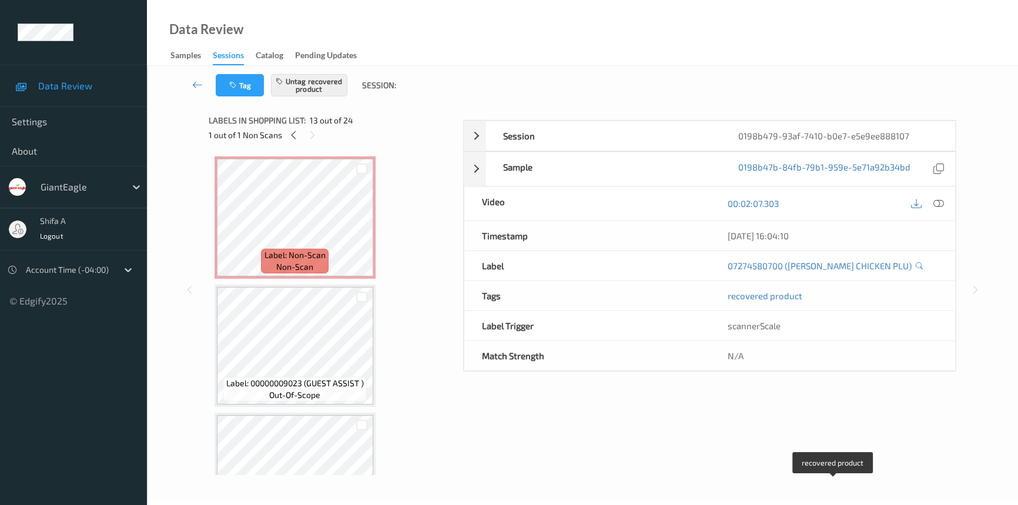
scroll to position [79, 0]
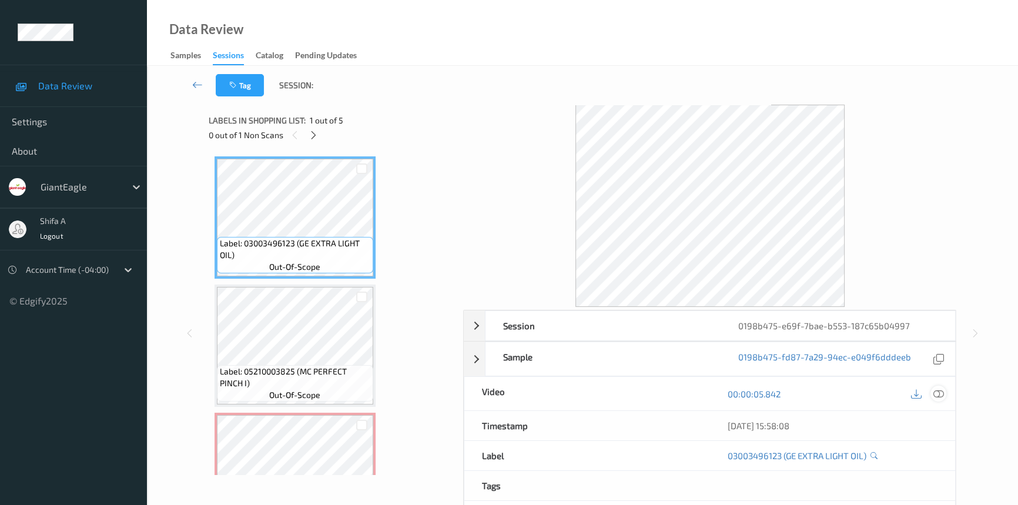
click at [938, 395] on icon at bounding box center [938, 393] width 11 height 11
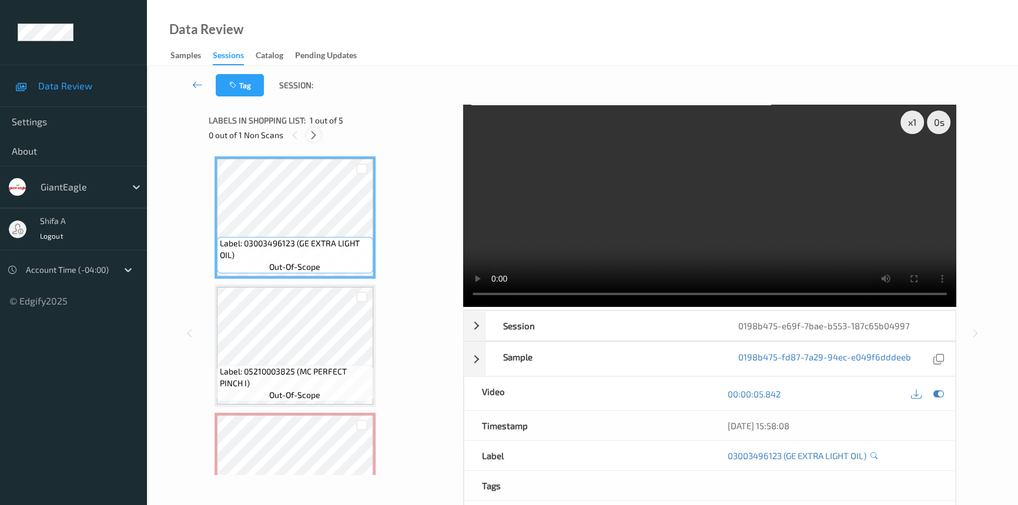
click at [317, 137] on icon at bounding box center [313, 135] width 10 height 11
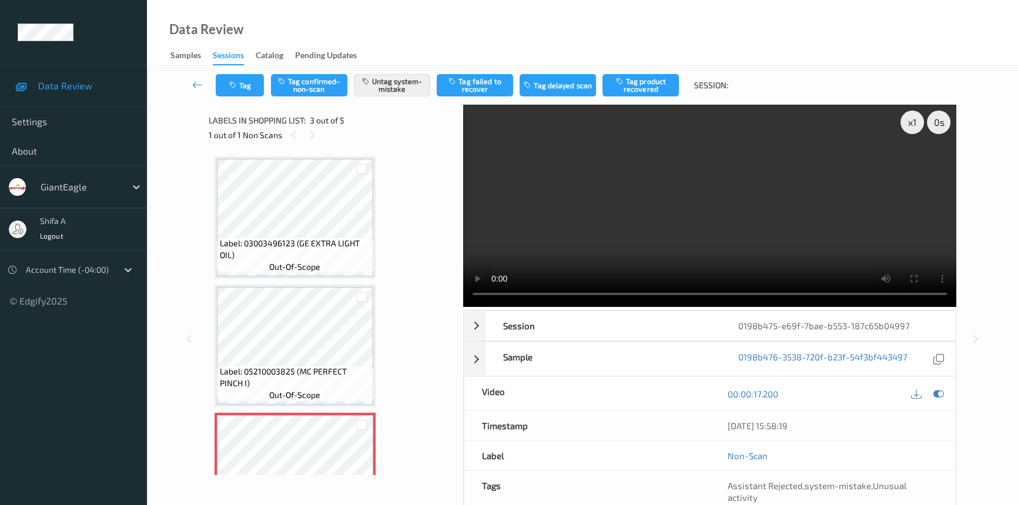
scroll to position [133, 0]
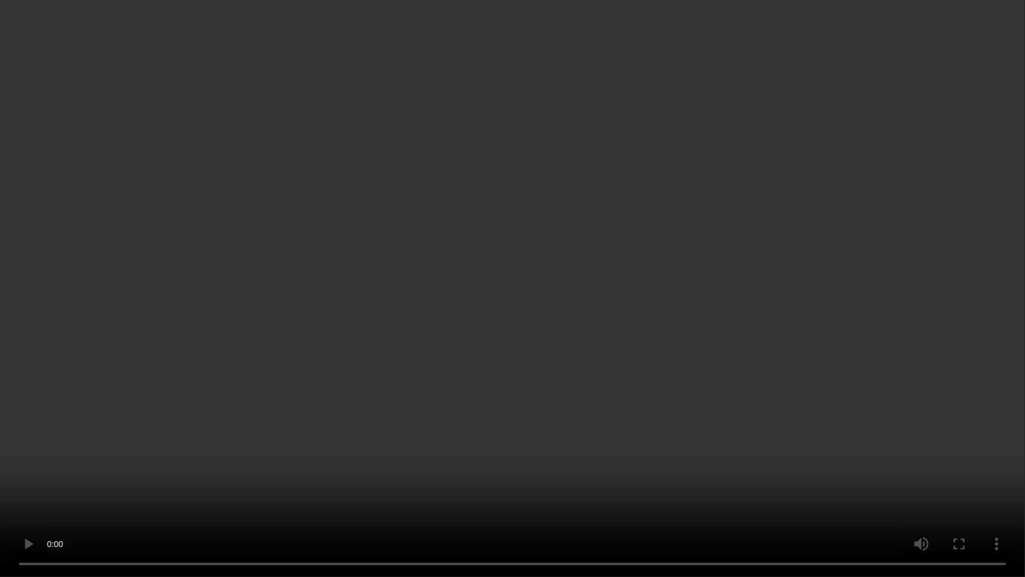
click at [840, 305] on video at bounding box center [512, 288] width 1025 height 577
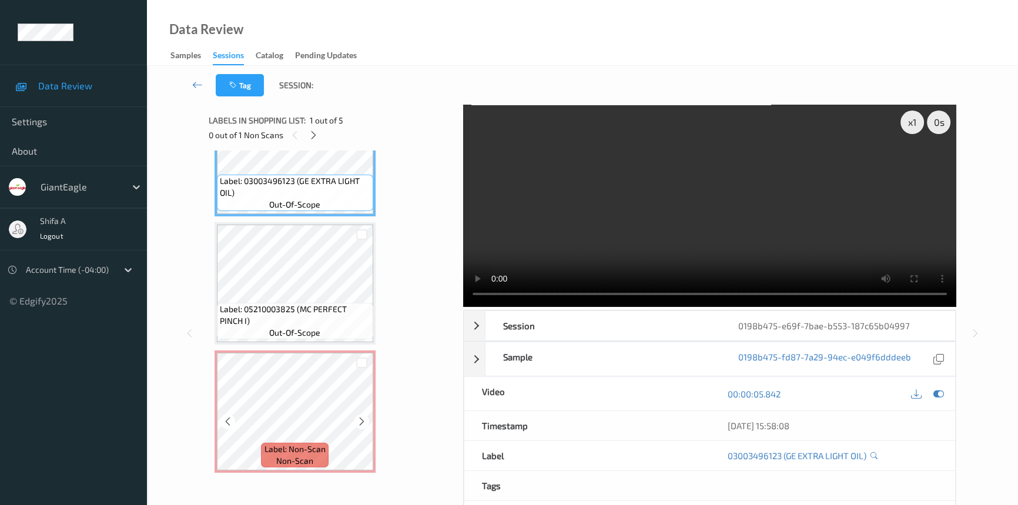
scroll to position [213, 0]
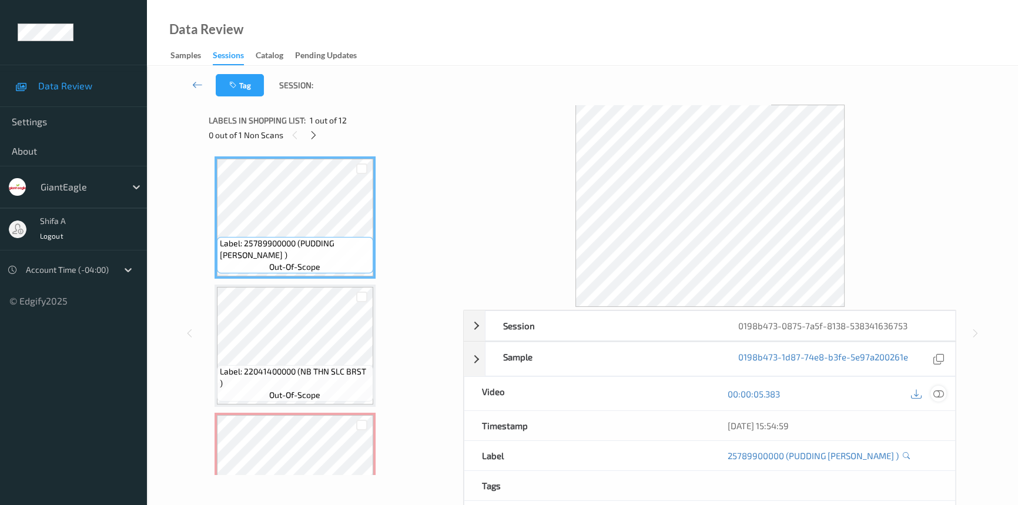
click at [943, 395] on icon at bounding box center [938, 393] width 11 height 11
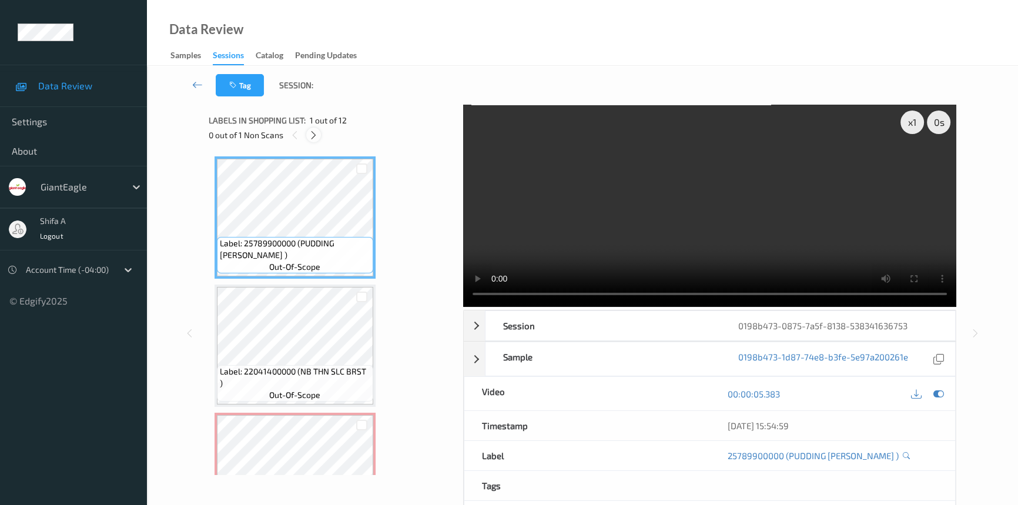
click at [314, 136] on icon at bounding box center [313, 135] width 10 height 11
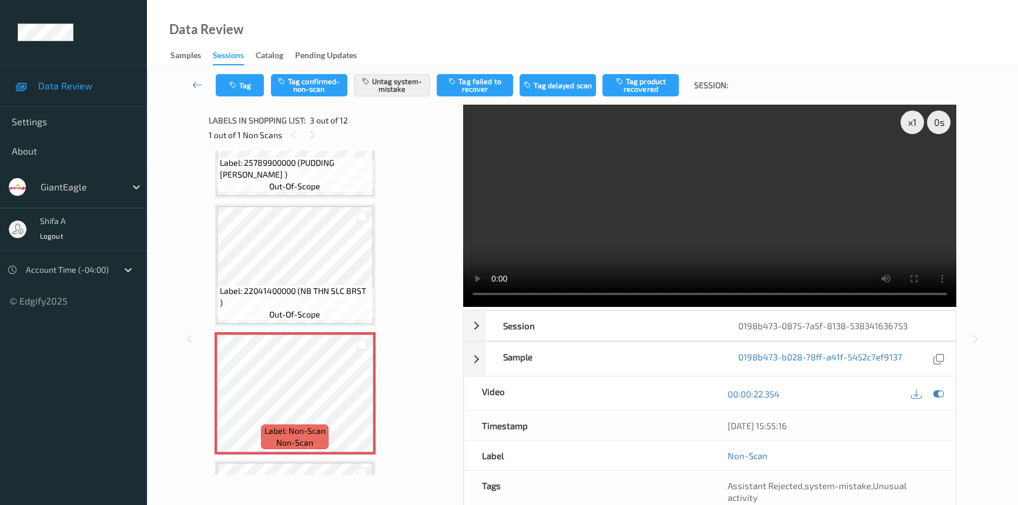
scroll to position [80, 0]
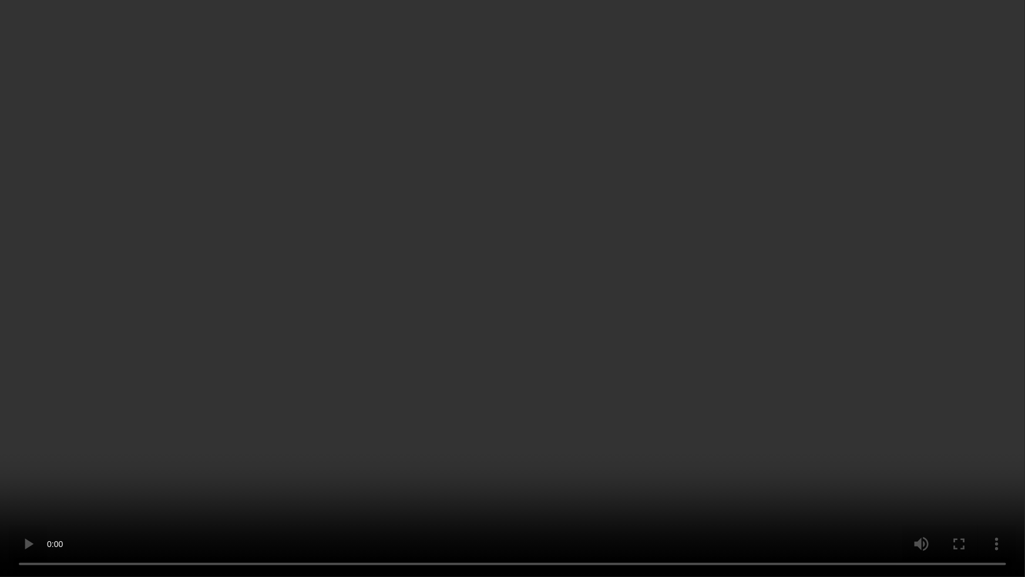
click at [825, 339] on video at bounding box center [512, 288] width 1025 height 577
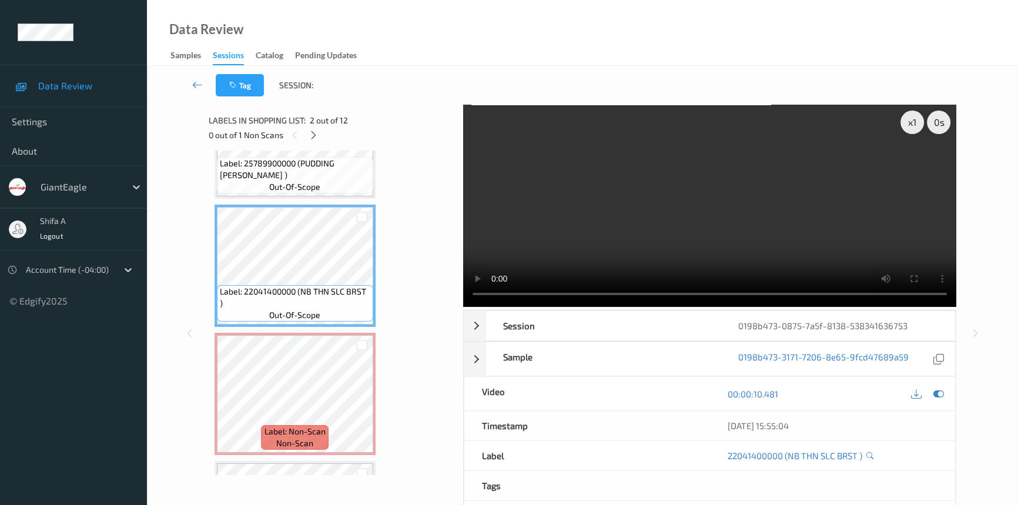
click at [748, 227] on video at bounding box center [709, 206] width 493 height 202
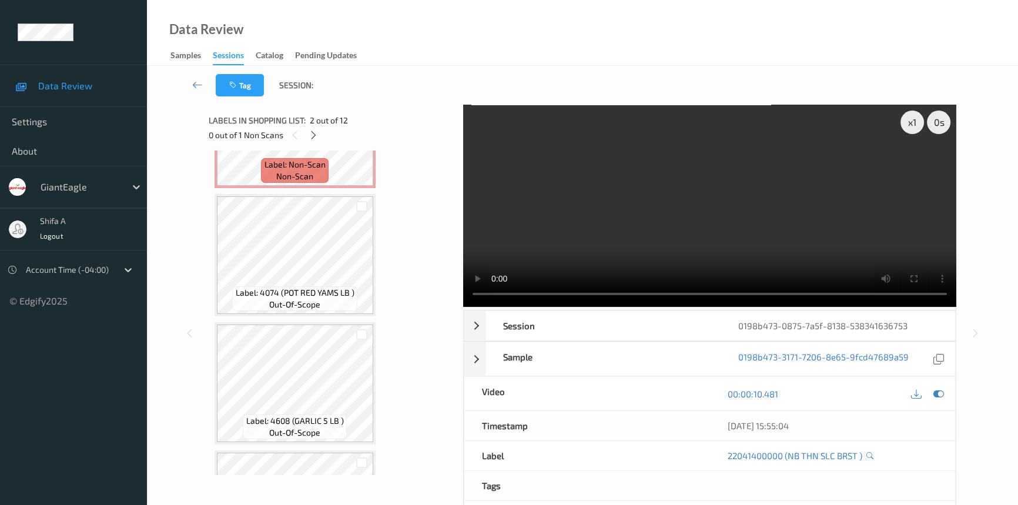
scroll to position [133, 0]
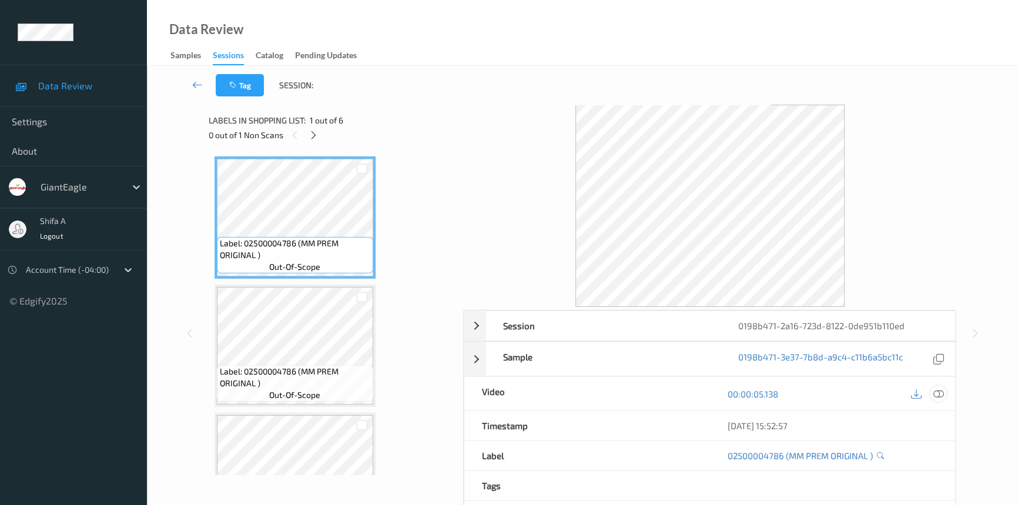
click at [940, 392] on icon at bounding box center [938, 393] width 11 height 11
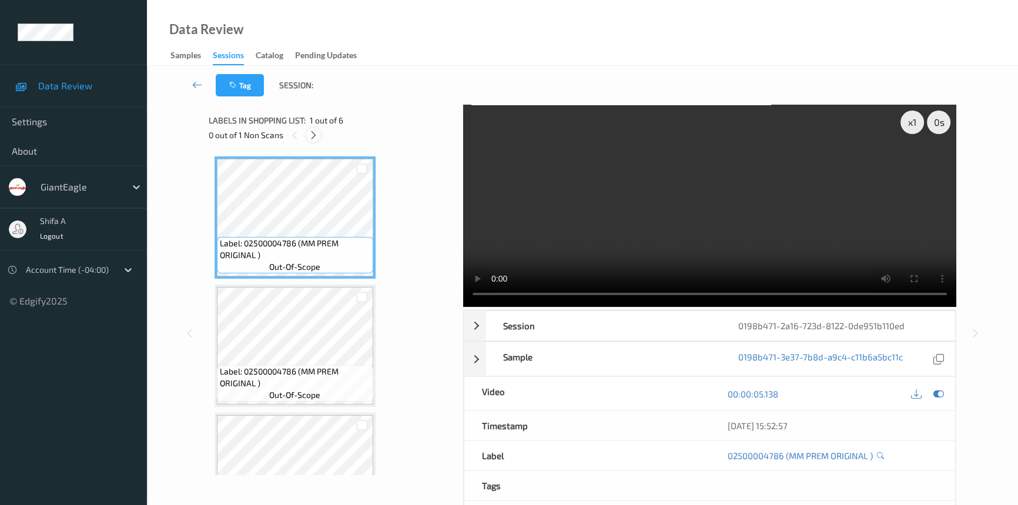
click at [318, 136] on div at bounding box center [313, 134] width 15 height 15
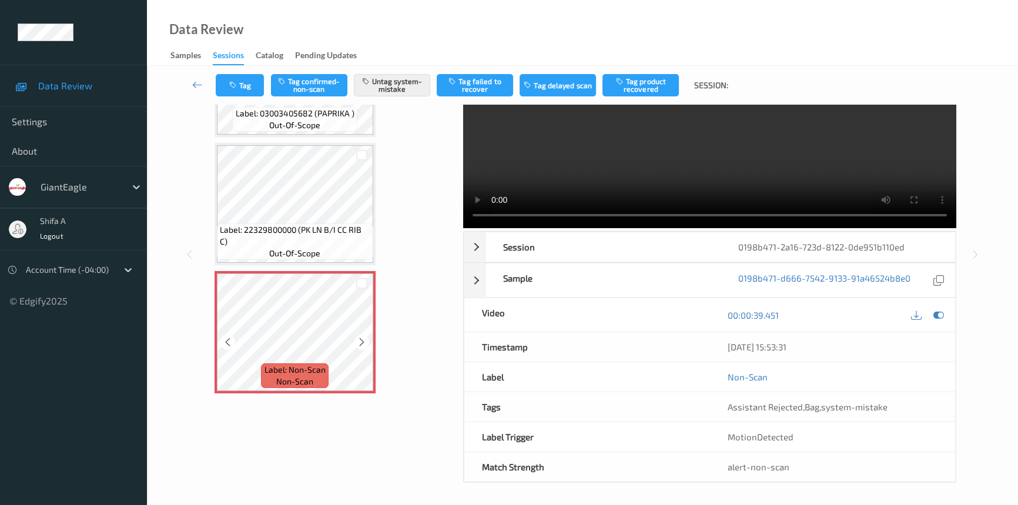
scroll to position [79, 0]
click at [361, 341] on icon at bounding box center [362, 341] width 10 height 11
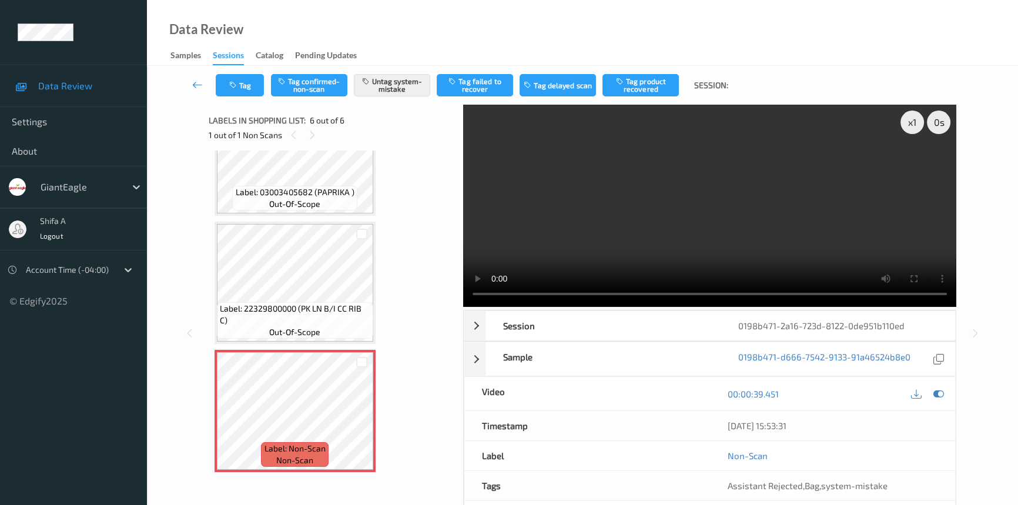
scroll to position [375, 0]
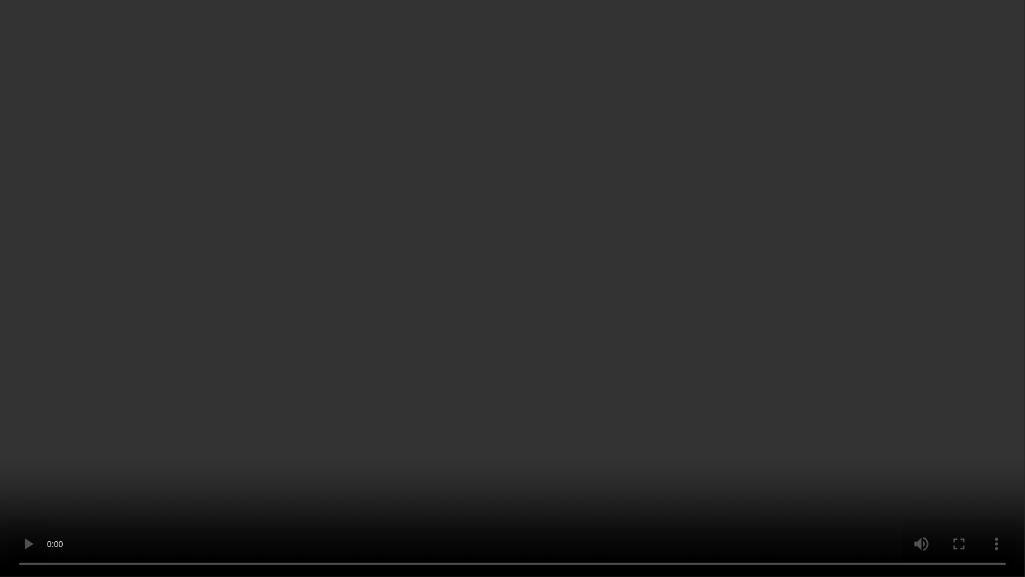
click at [855, 325] on video at bounding box center [512, 288] width 1025 height 577
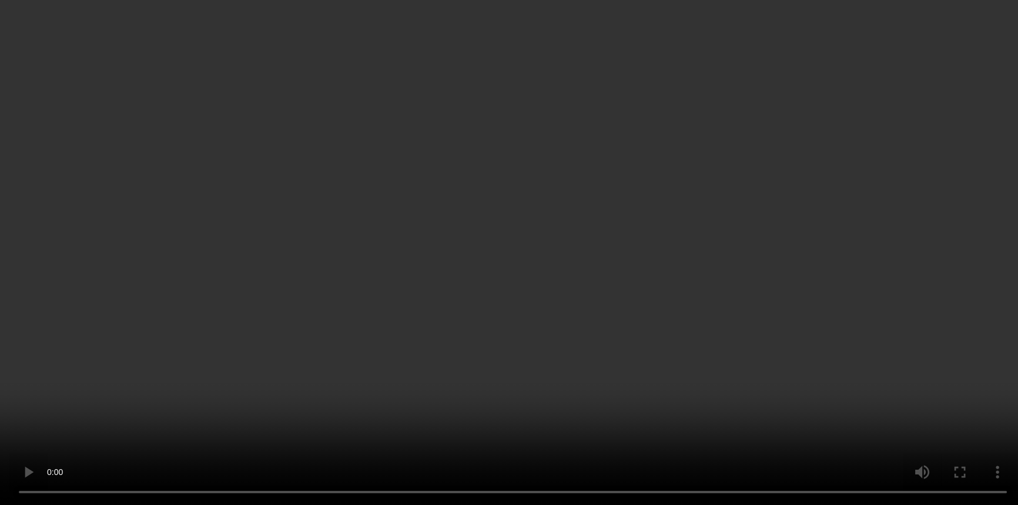
scroll to position [53, 0]
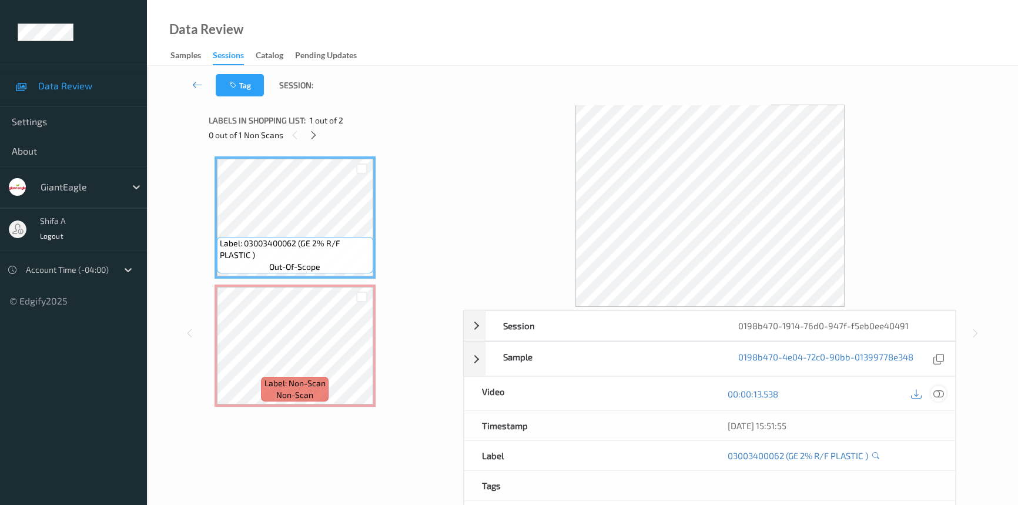
click at [940, 392] on icon at bounding box center [938, 393] width 11 height 11
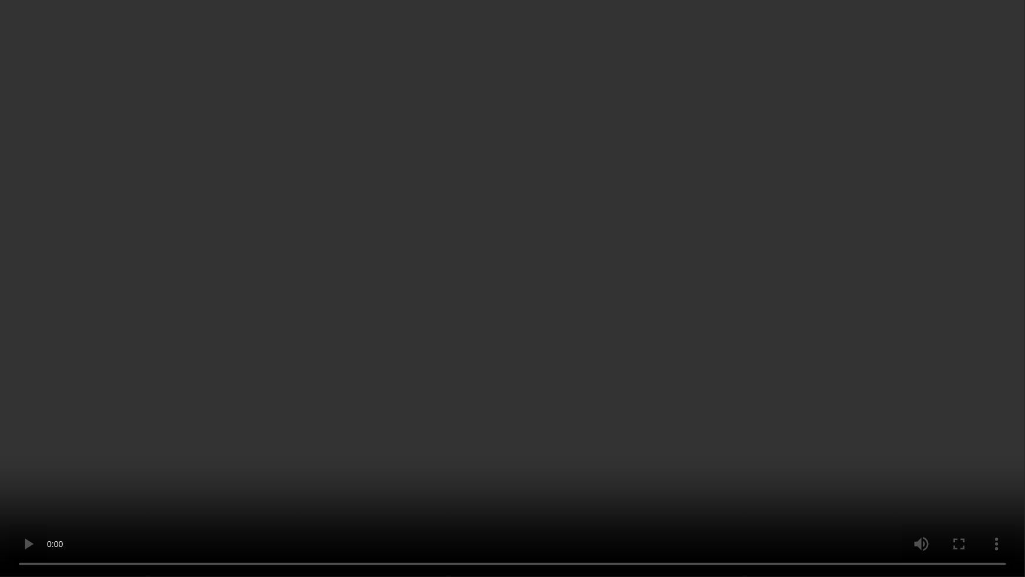
click at [861, 321] on video at bounding box center [512, 288] width 1025 height 577
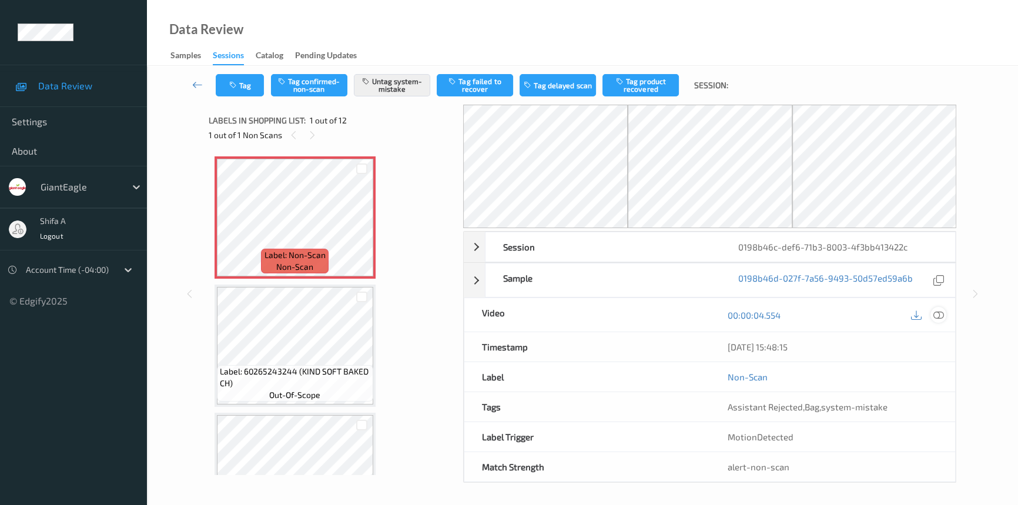
click at [939, 311] on icon at bounding box center [938, 315] width 11 height 11
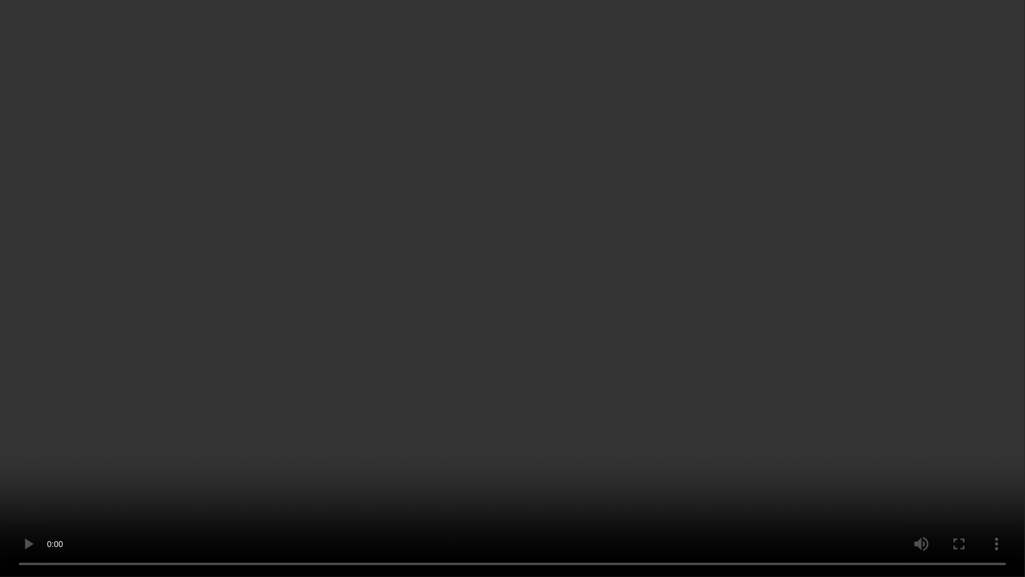
click at [785, 295] on video at bounding box center [512, 288] width 1025 height 577
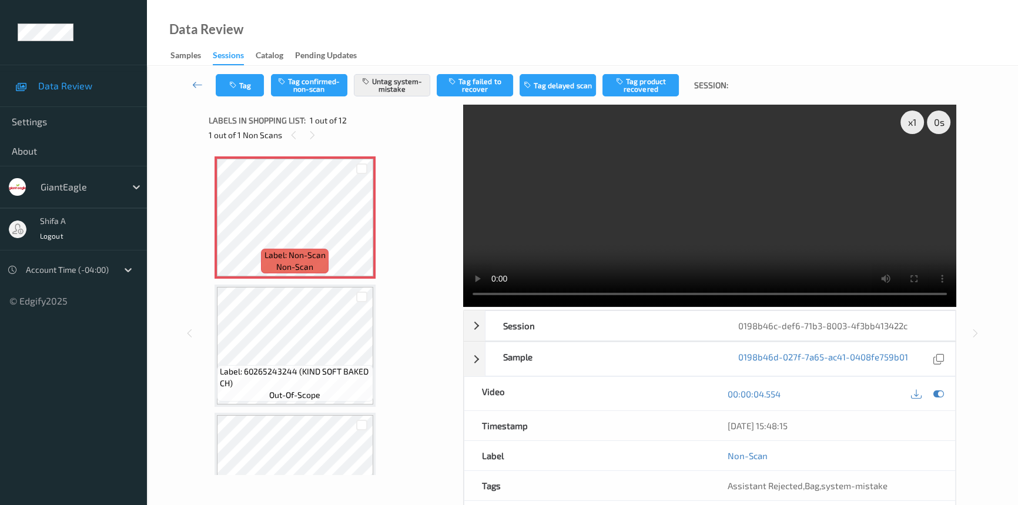
click at [767, 229] on video at bounding box center [709, 206] width 493 height 202
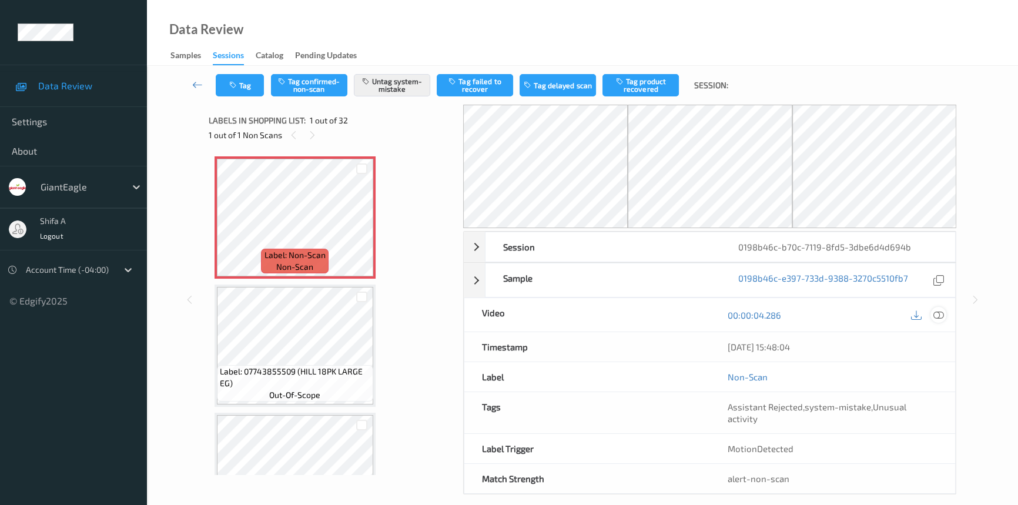
click at [939, 313] on icon at bounding box center [938, 315] width 11 height 11
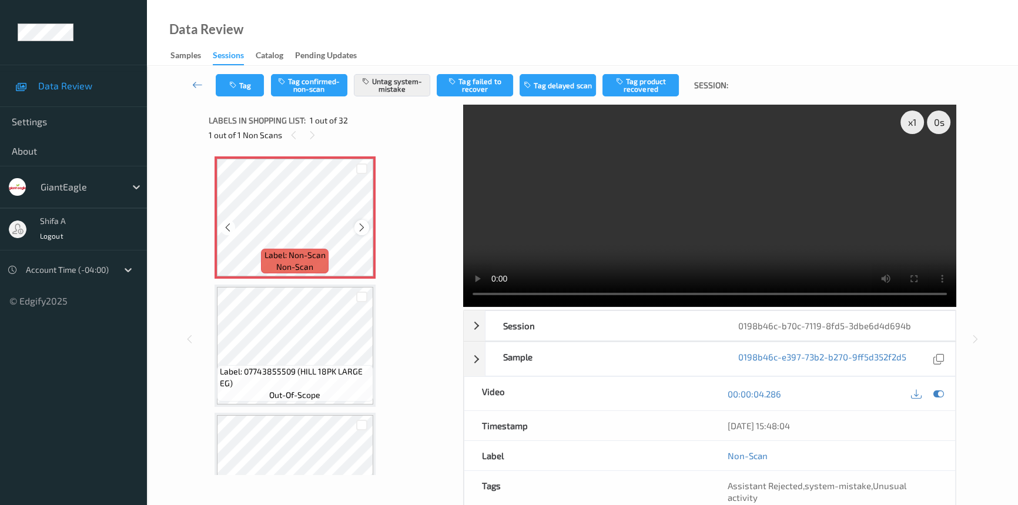
click at [363, 226] on icon at bounding box center [362, 227] width 10 height 11
click at [748, 207] on video at bounding box center [709, 206] width 493 height 202
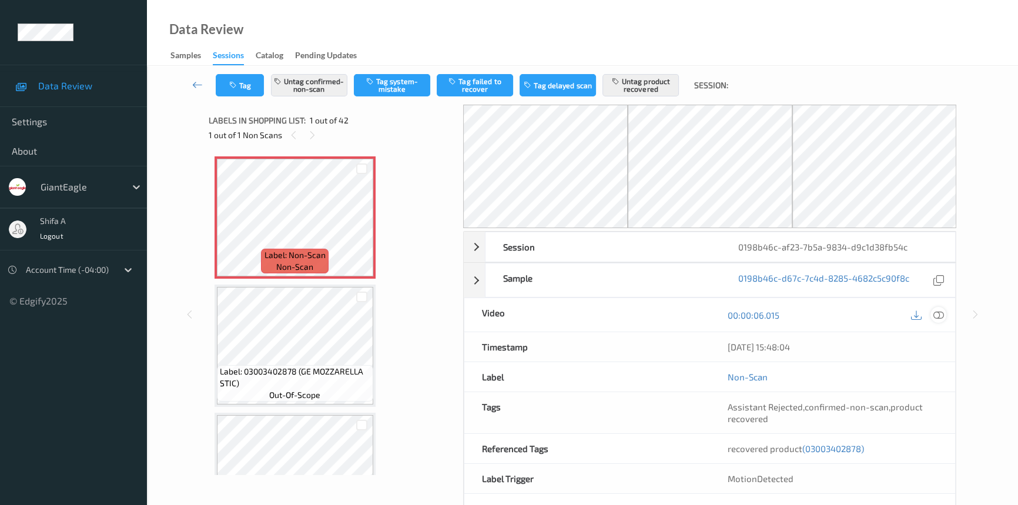
click at [938, 313] on icon at bounding box center [938, 315] width 11 height 11
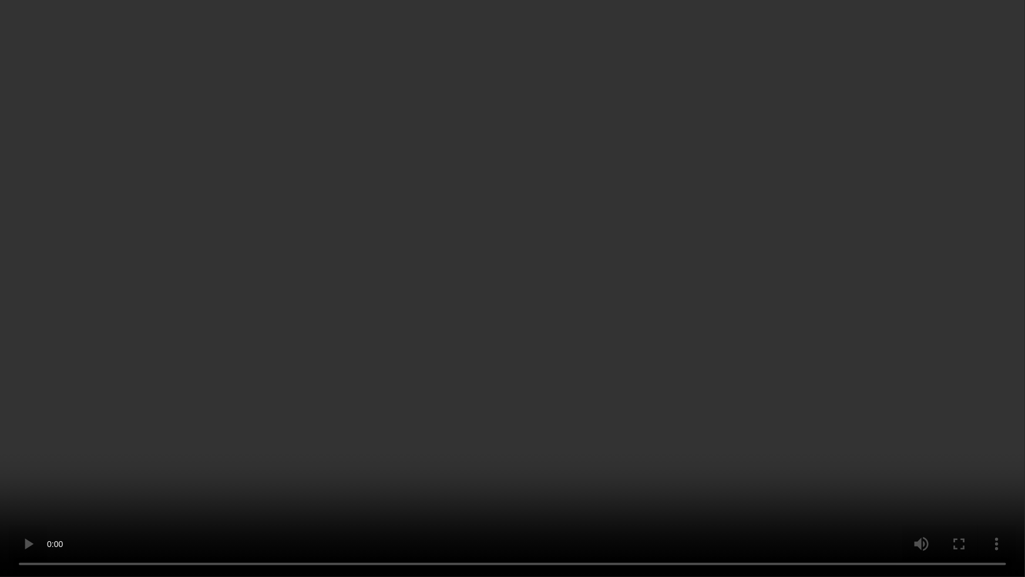
click at [716, 365] on video at bounding box center [512, 288] width 1025 height 577
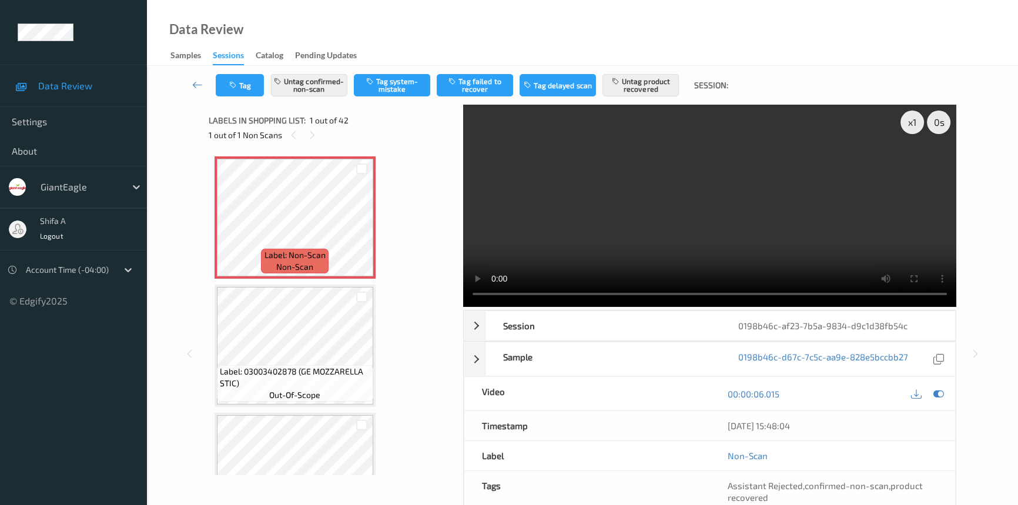
click at [671, 219] on video at bounding box center [709, 206] width 493 height 202
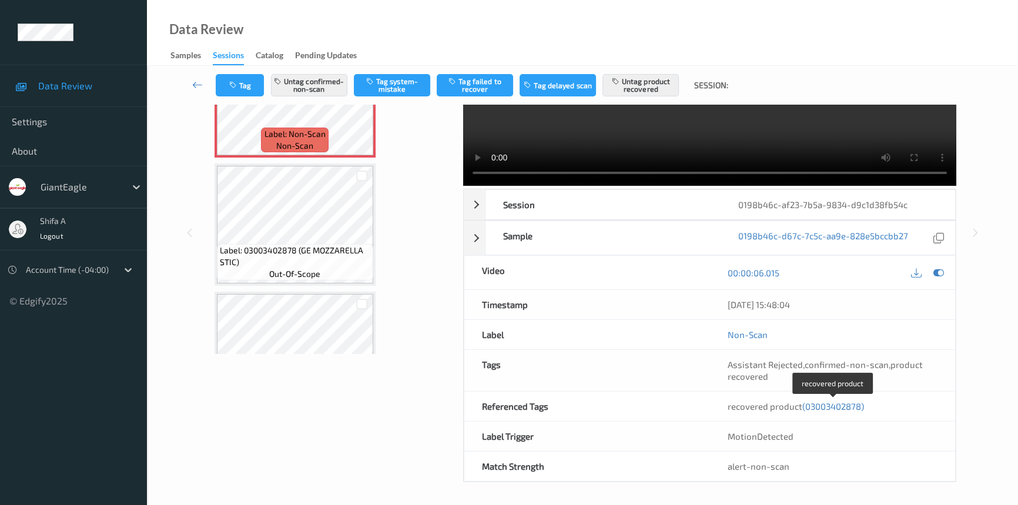
click at [820, 407] on span "(03003402878)" at bounding box center [833, 406] width 62 height 11
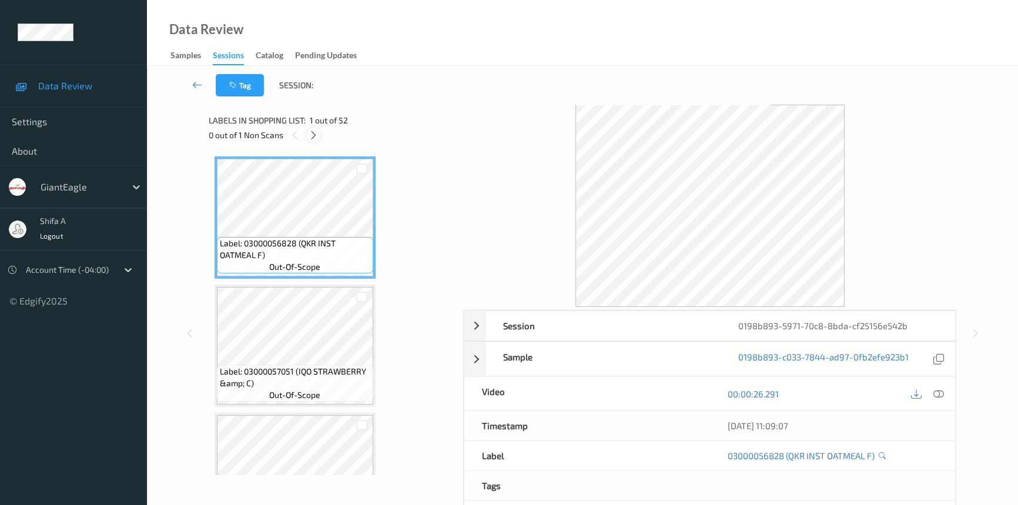
click at [313, 139] on icon at bounding box center [313, 135] width 10 height 11
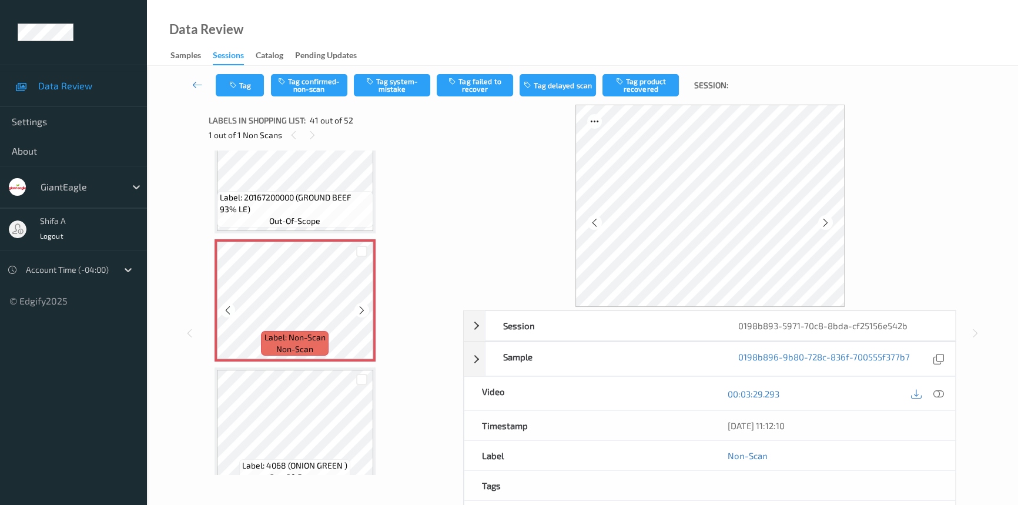
scroll to position [4983, 0]
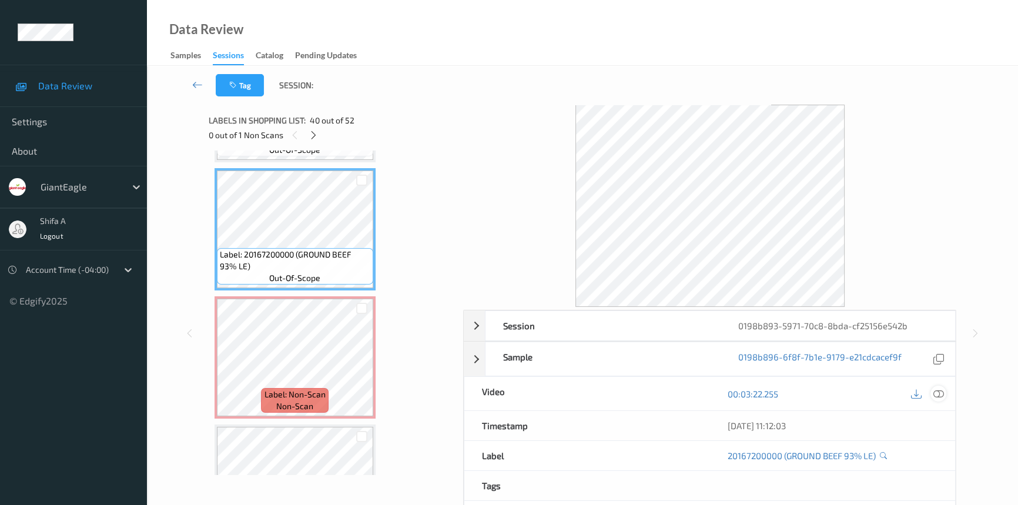
click at [940, 390] on icon at bounding box center [938, 393] width 11 height 11
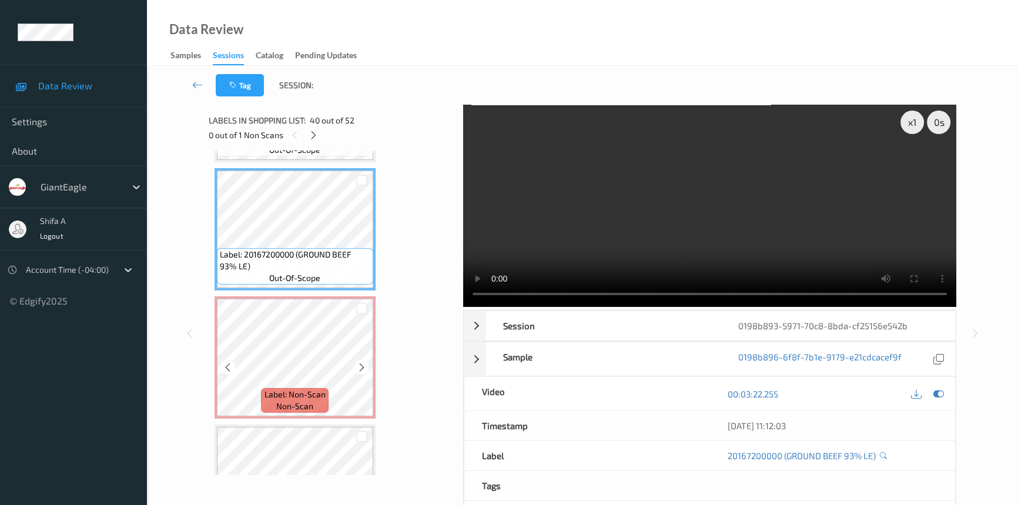
click at [364, 361] on icon at bounding box center [362, 366] width 10 height 11
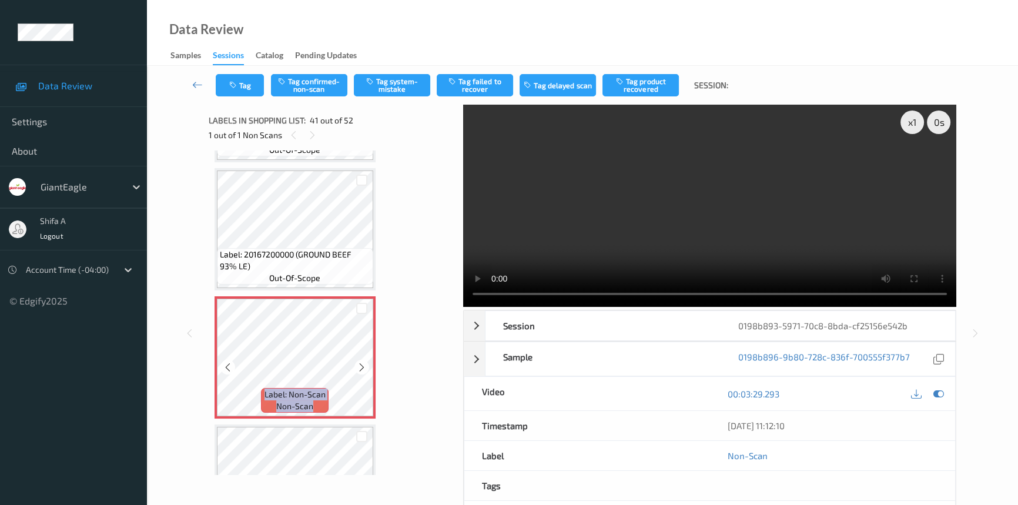
click at [364, 361] on icon at bounding box center [362, 366] width 10 height 11
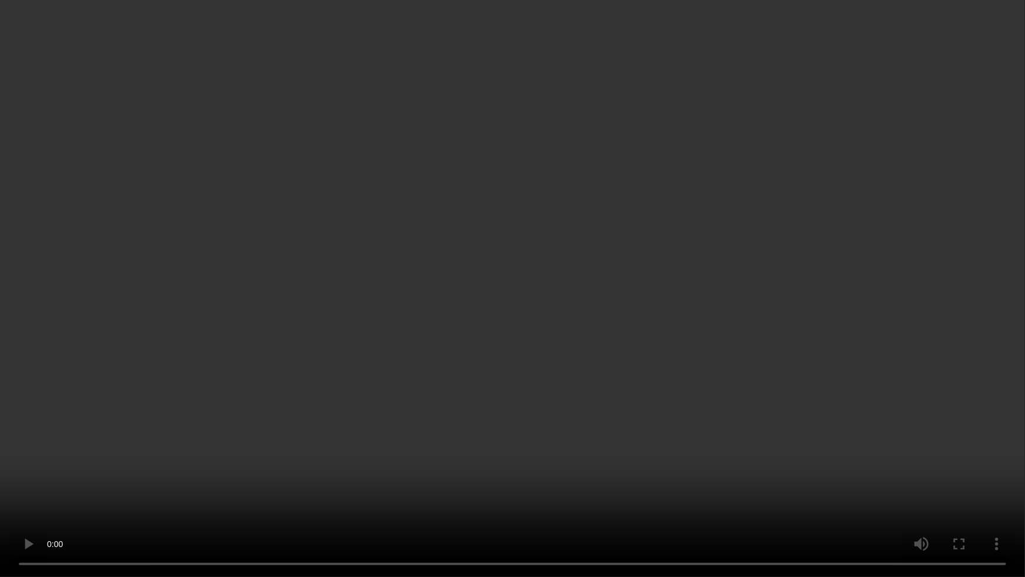
click at [695, 335] on video at bounding box center [512, 288] width 1025 height 577
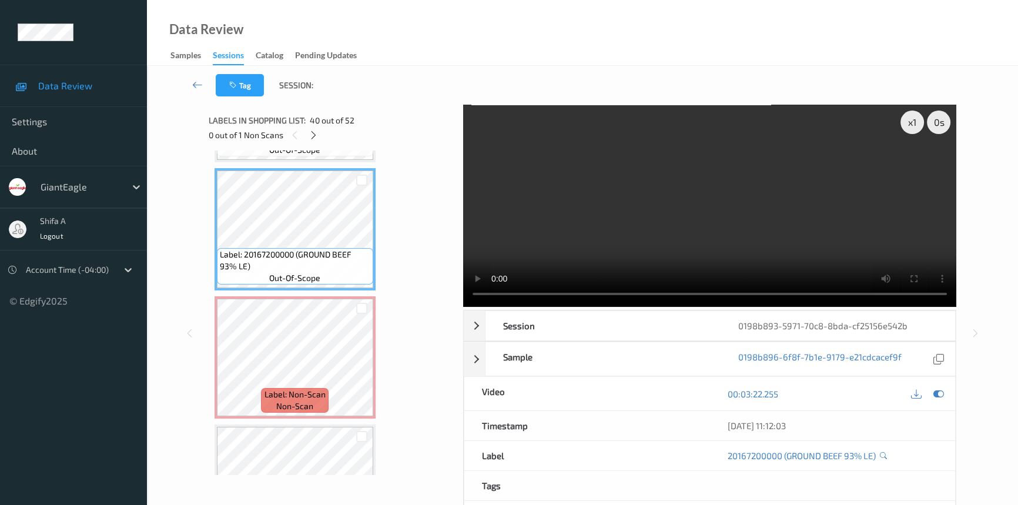
click at [694, 151] on video at bounding box center [709, 206] width 493 height 202
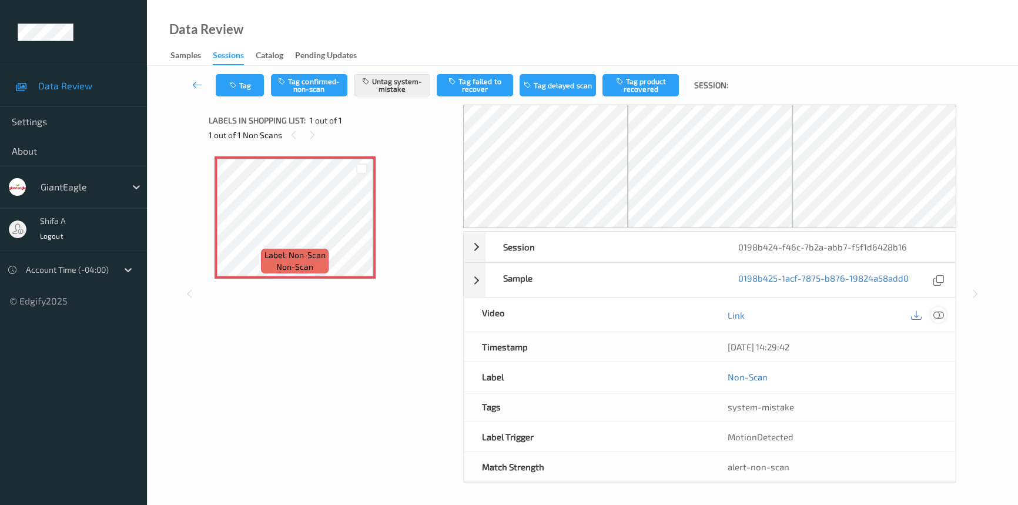
click at [937, 314] on icon at bounding box center [938, 315] width 11 height 11
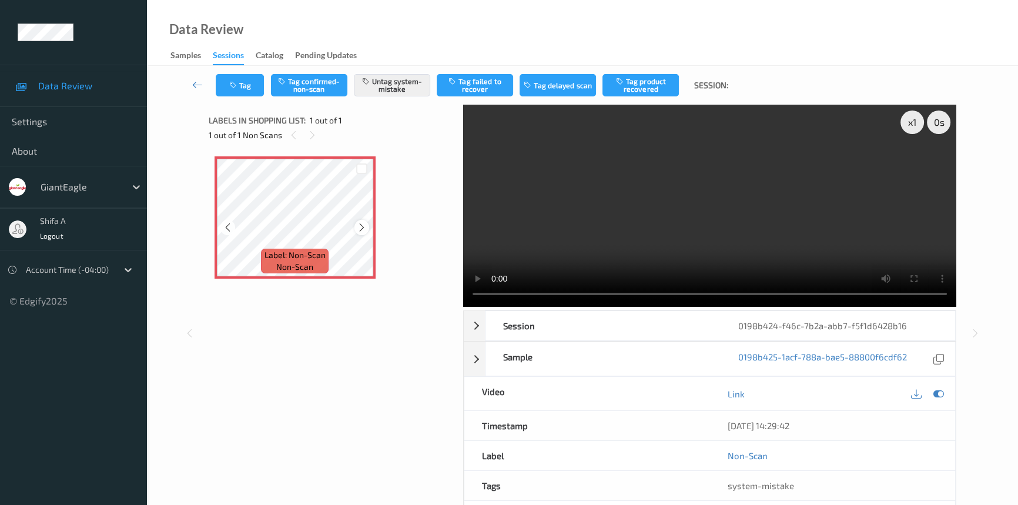
click at [364, 230] on icon at bounding box center [362, 227] width 10 height 11
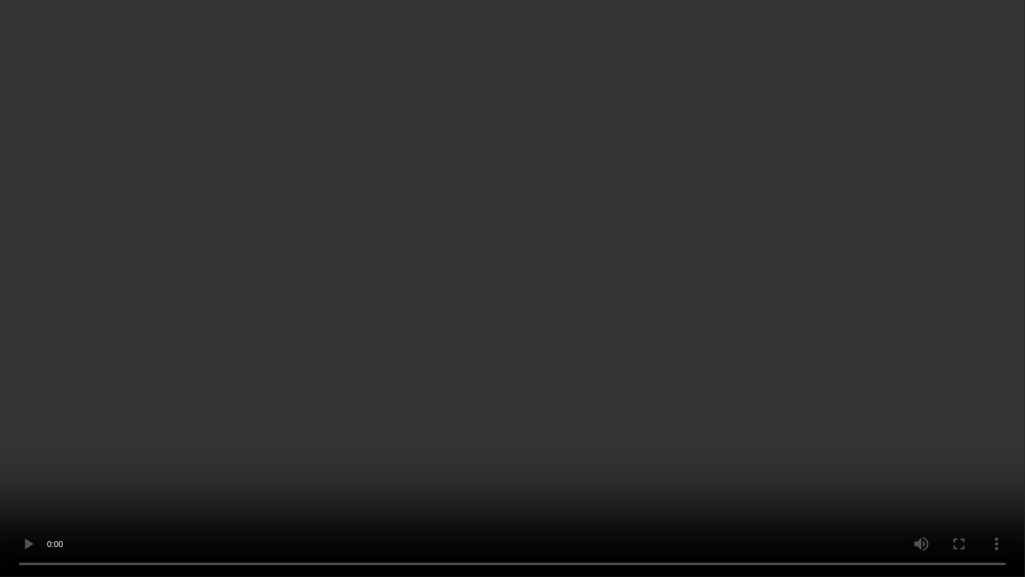
click at [814, 327] on video at bounding box center [512, 288] width 1025 height 577
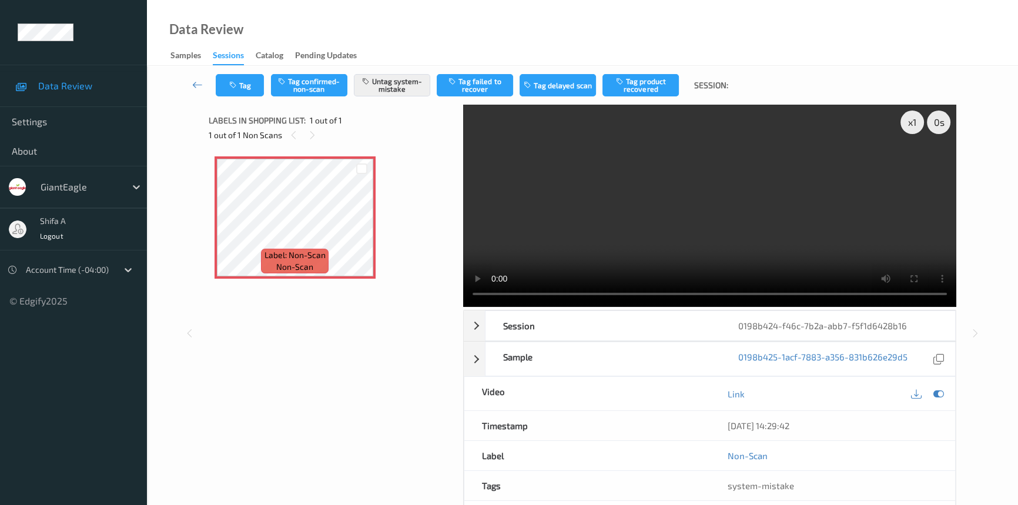
click at [734, 210] on video at bounding box center [709, 206] width 493 height 202
click at [765, 156] on video at bounding box center [709, 206] width 493 height 202
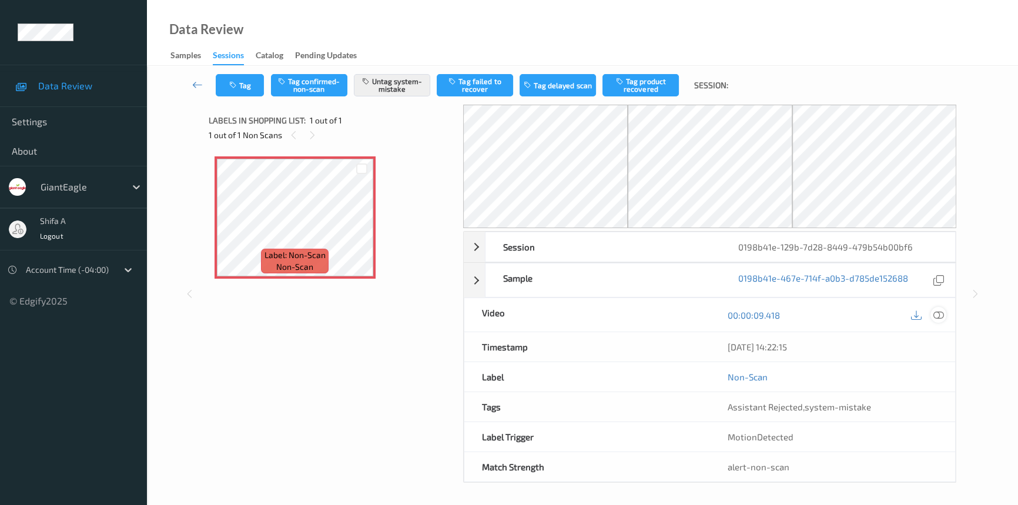
click at [941, 311] on icon at bounding box center [938, 315] width 11 height 11
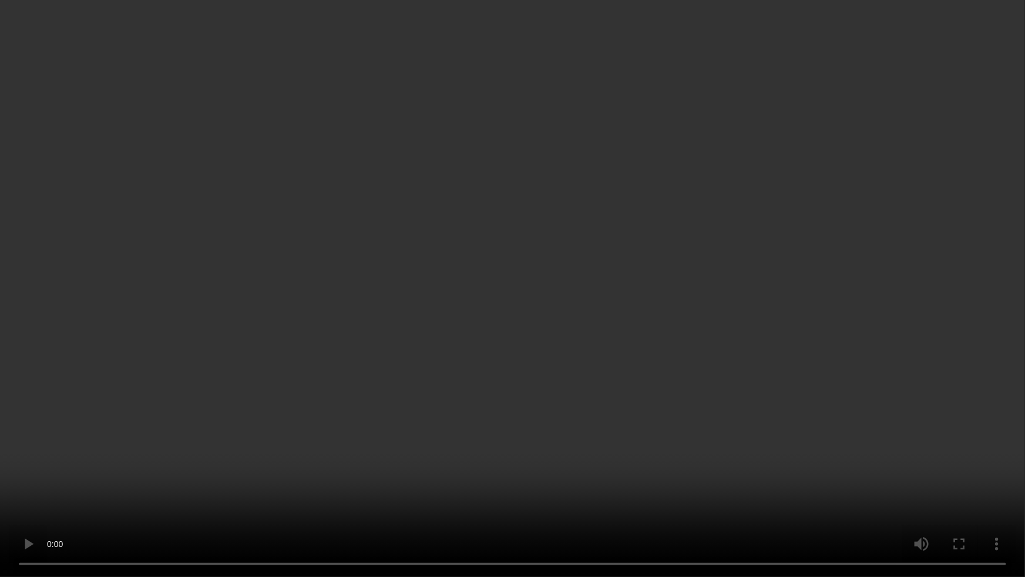
click at [856, 325] on video at bounding box center [512, 288] width 1025 height 577
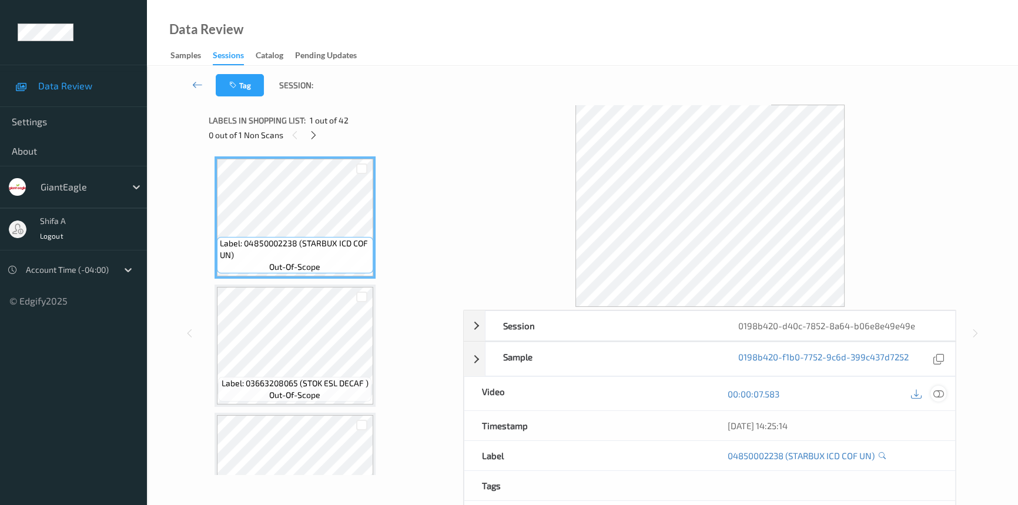
drag, startPoint x: 940, startPoint y: 394, endPoint x: 515, endPoint y: 321, distance: 431.1
click at [940, 394] on icon at bounding box center [938, 393] width 11 height 11
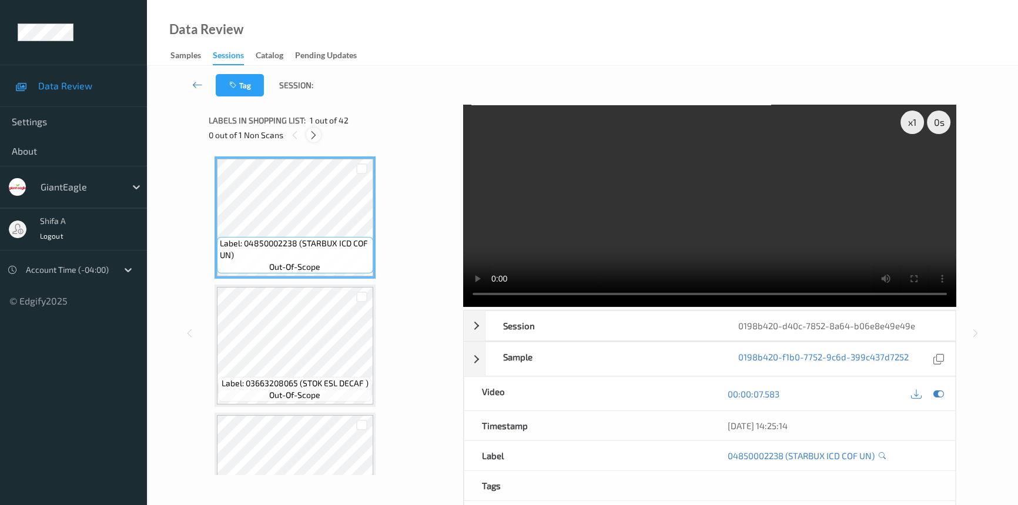
click at [313, 133] on icon at bounding box center [313, 135] width 10 height 11
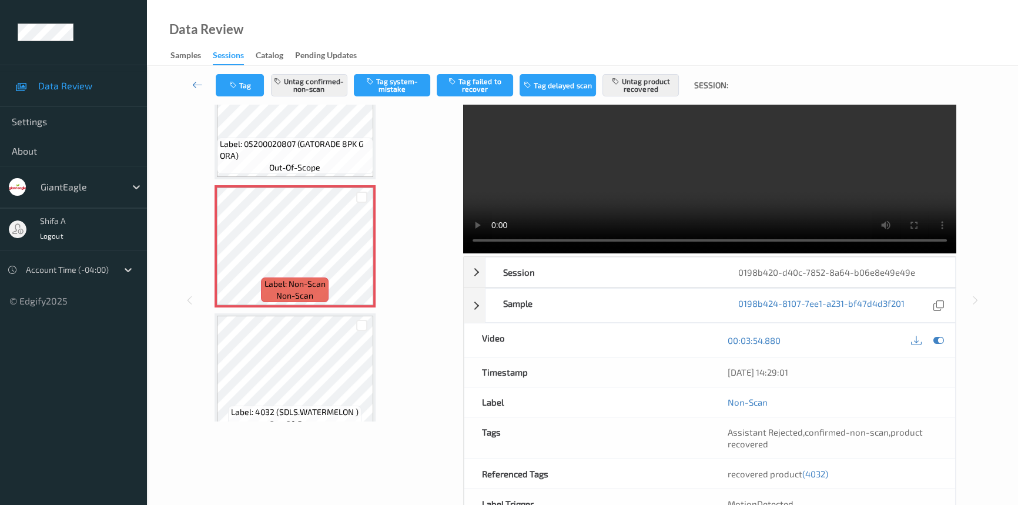
scroll to position [121, 0]
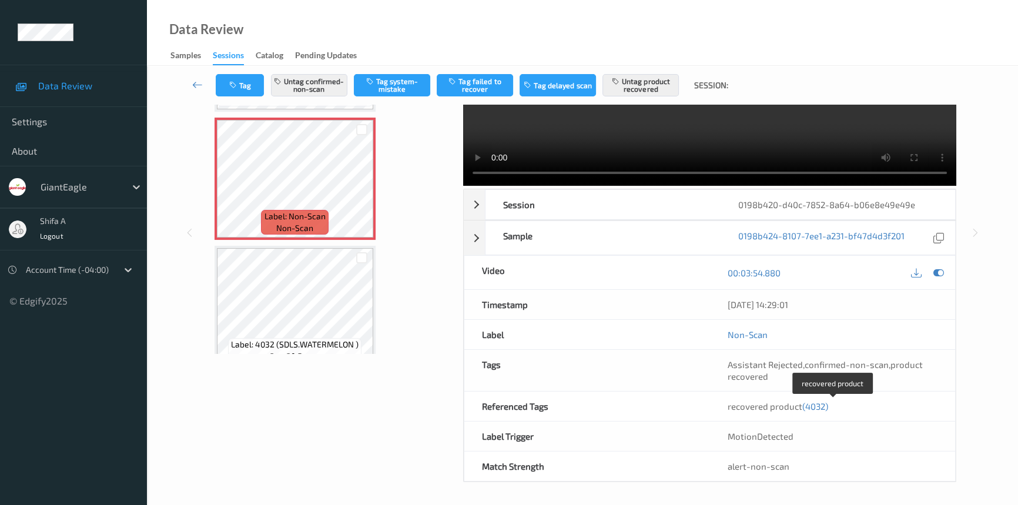
click at [812, 405] on span "(4032)" at bounding box center [815, 406] width 26 height 11
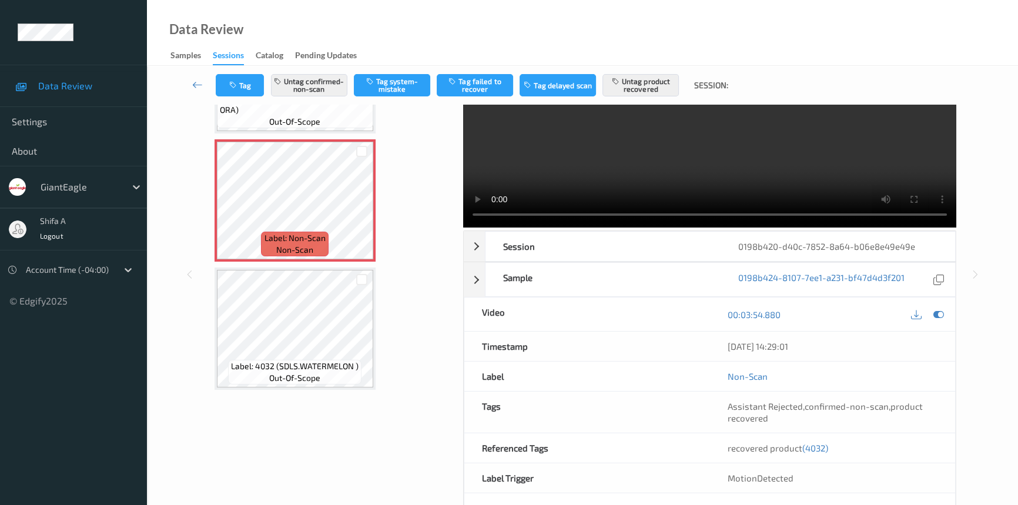
scroll to position [0, 0]
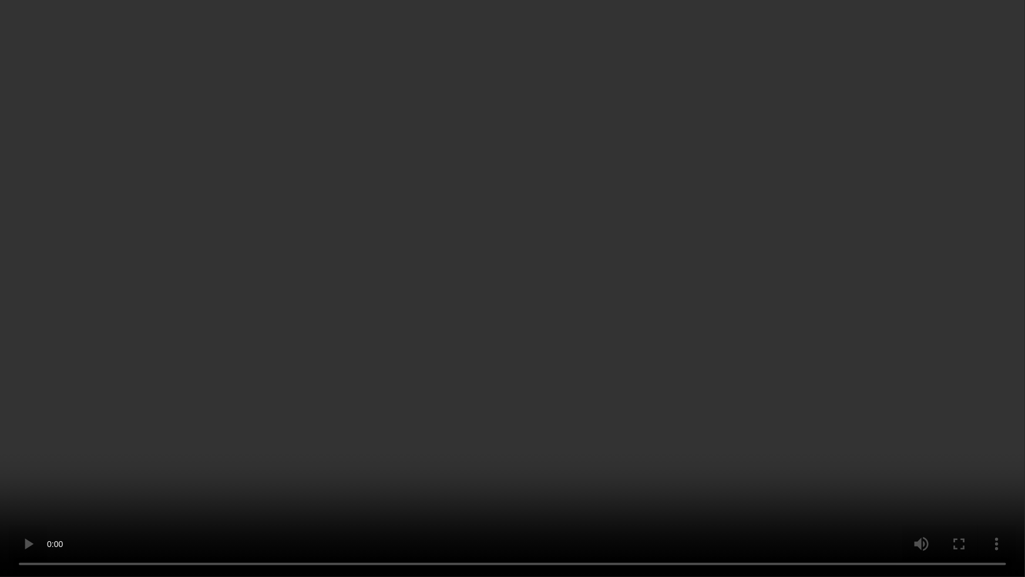
click at [787, 247] on video at bounding box center [512, 288] width 1025 height 577
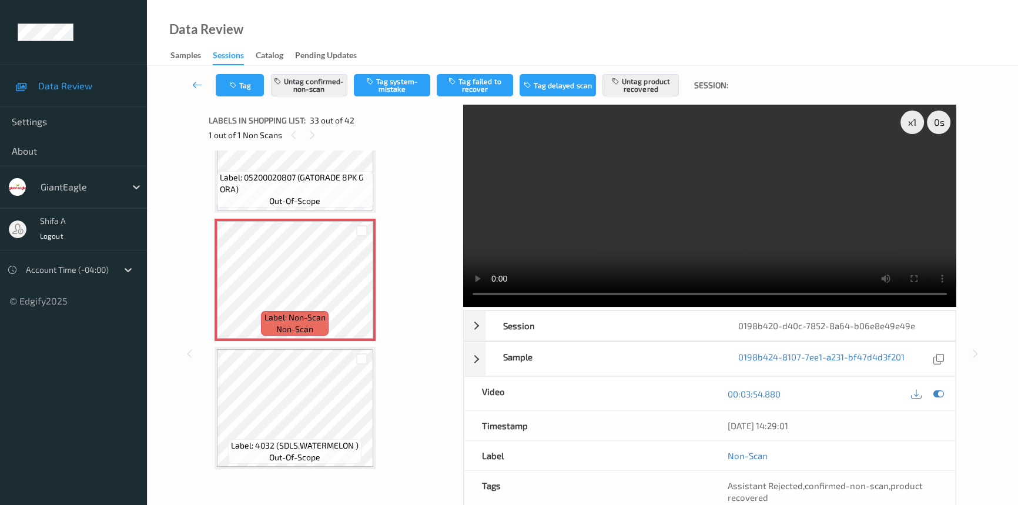
click at [844, 235] on video at bounding box center [709, 206] width 493 height 202
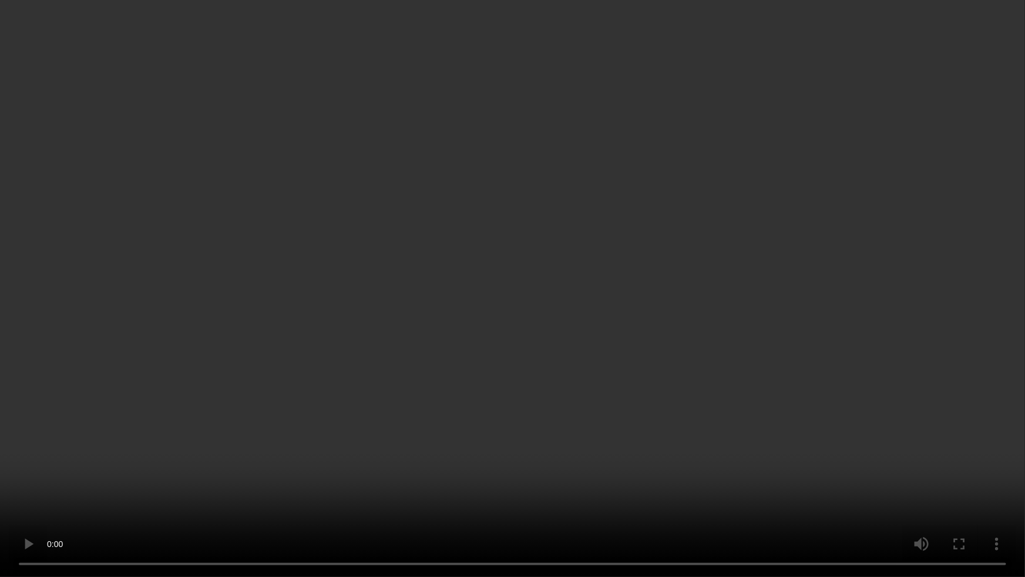
click at [894, 331] on video at bounding box center [512, 288] width 1025 height 577
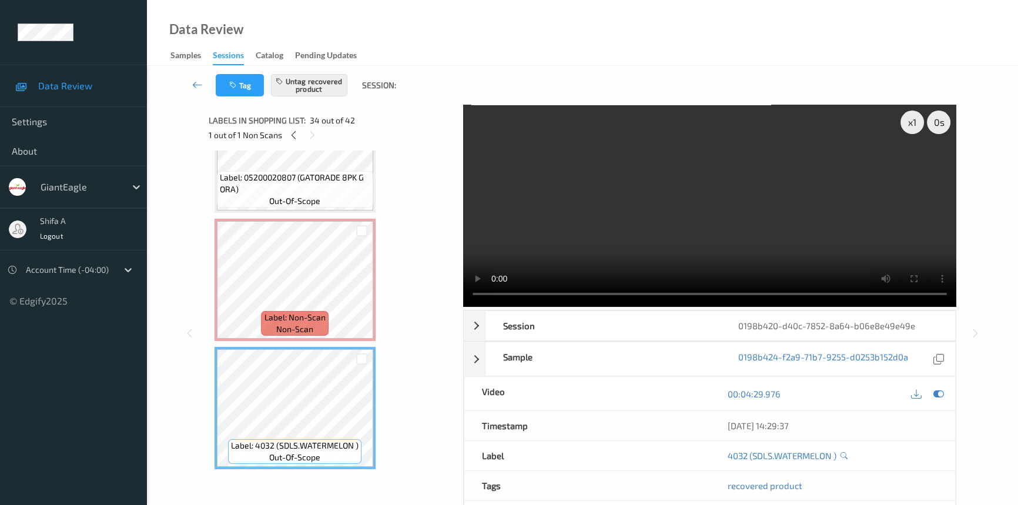
click at [808, 211] on video at bounding box center [709, 206] width 493 height 202
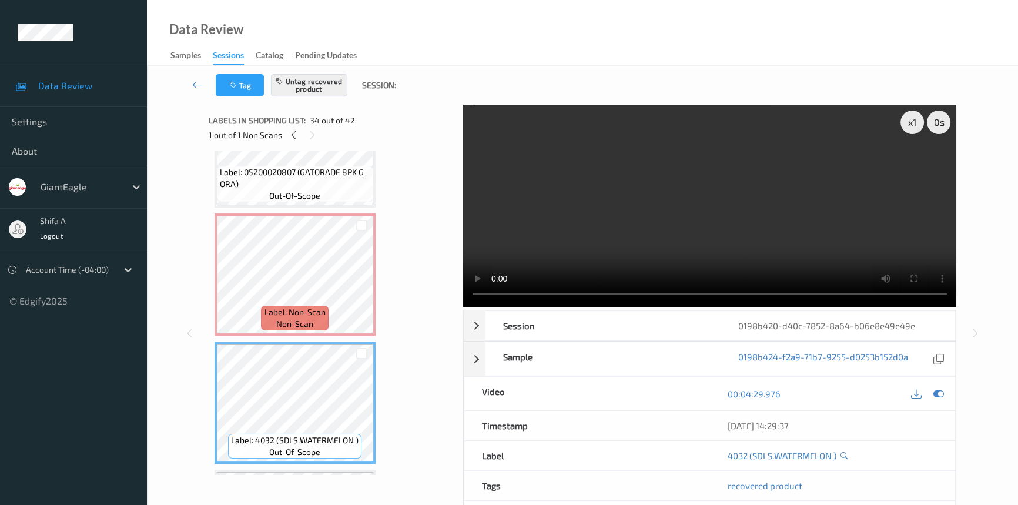
scroll to position [4036, 0]
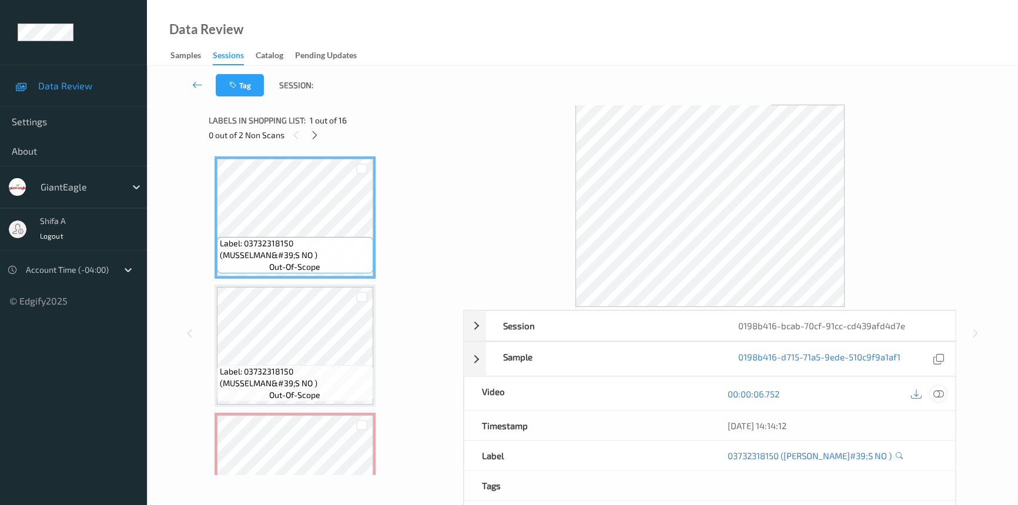
click at [938, 389] on icon at bounding box center [938, 393] width 11 height 11
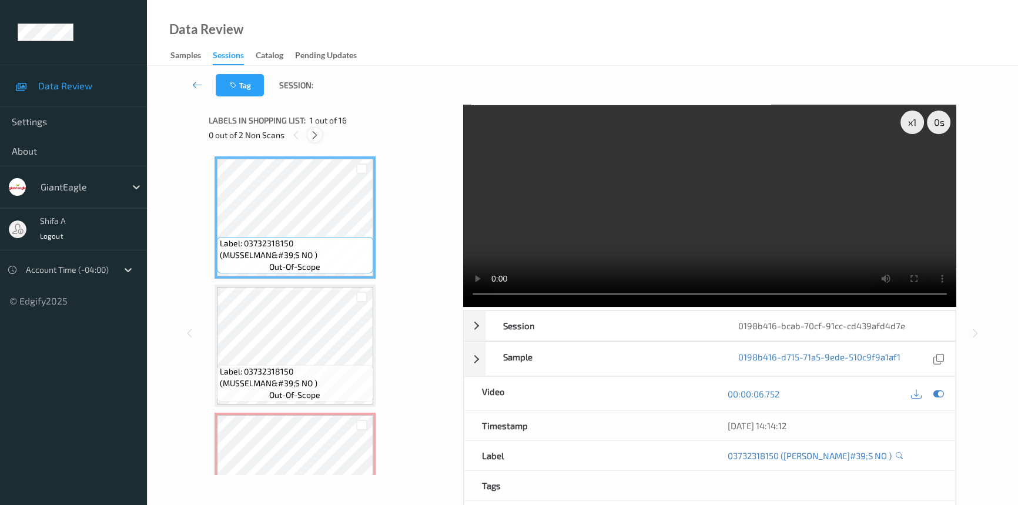
click at [318, 133] on icon at bounding box center [315, 135] width 10 height 11
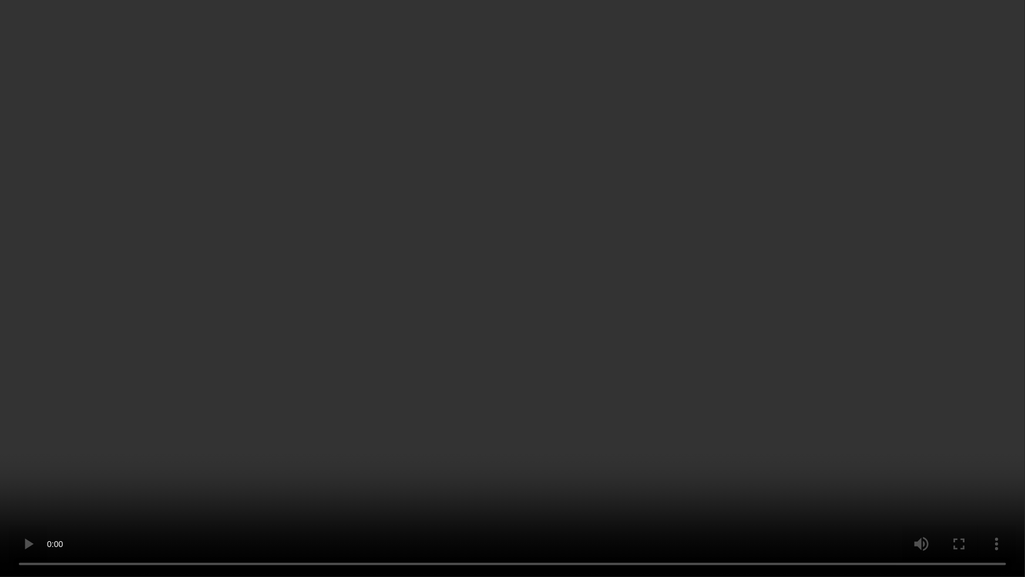
click at [807, 317] on video at bounding box center [512, 288] width 1025 height 577
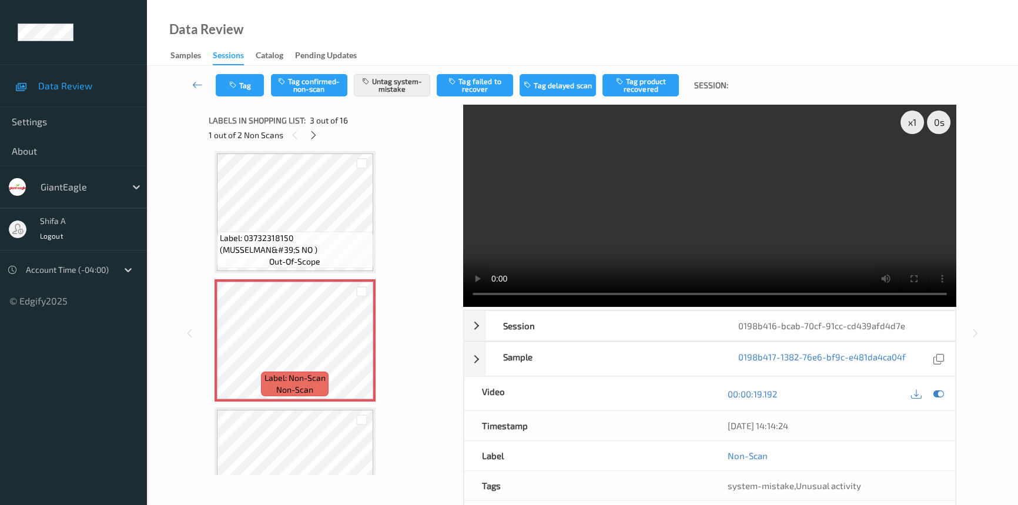
click at [814, 217] on video at bounding box center [709, 206] width 493 height 202
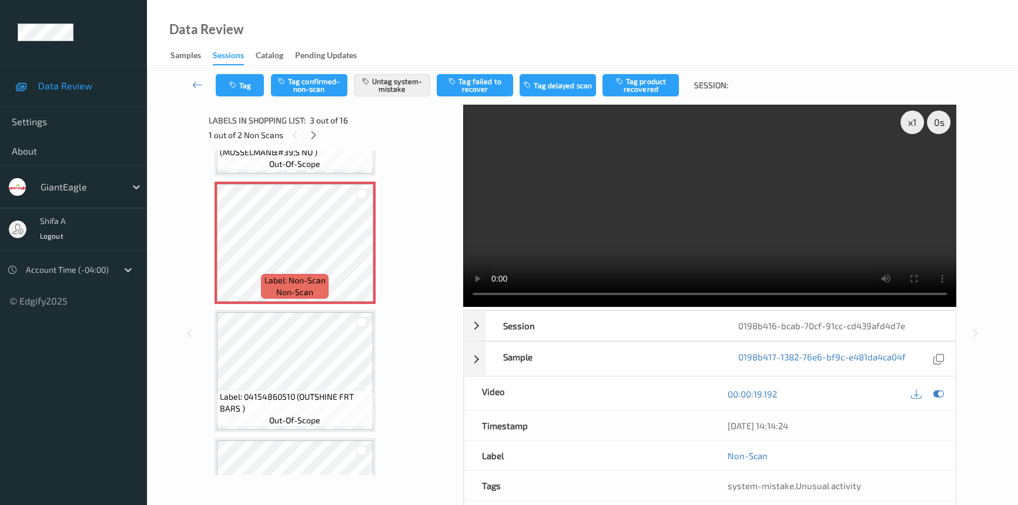
scroll to position [294, 0]
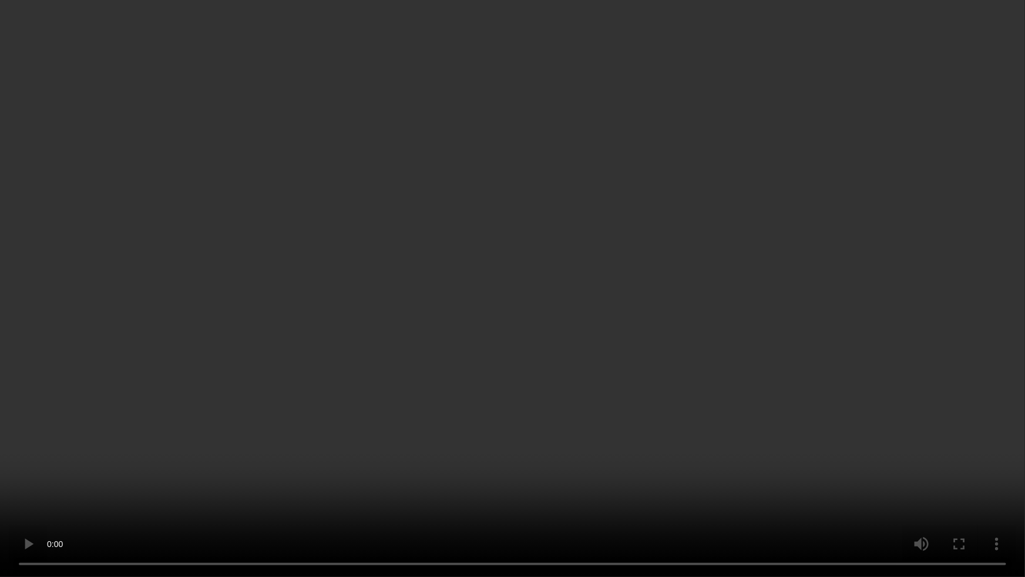
click at [182, 504] on video at bounding box center [512, 288] width 1025 height 577
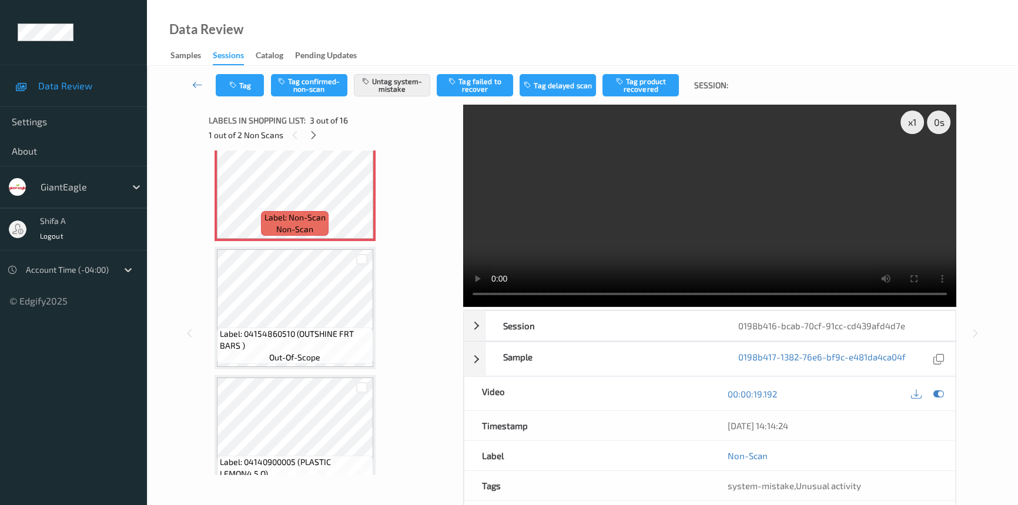
click at [778, 220] on video at bounding box center [709, 206] width 493 height 202
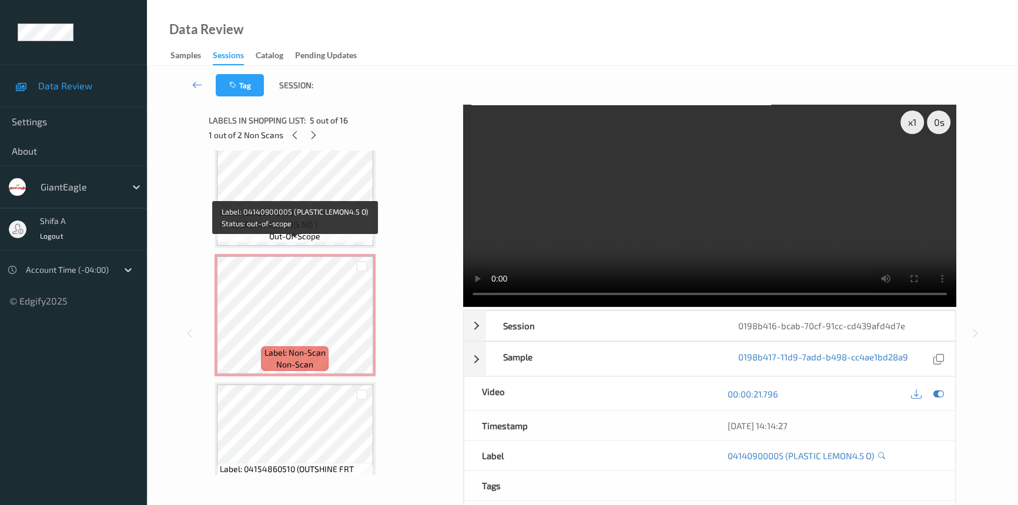
scroll to position [26, 0]
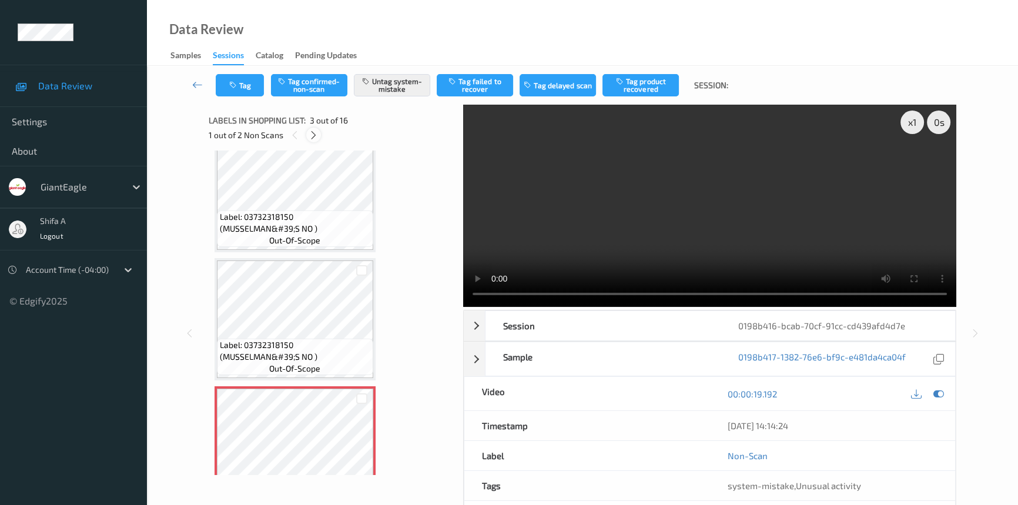
click at [314, 134] on icon at bounding box center [313, 135] width 10 height 11
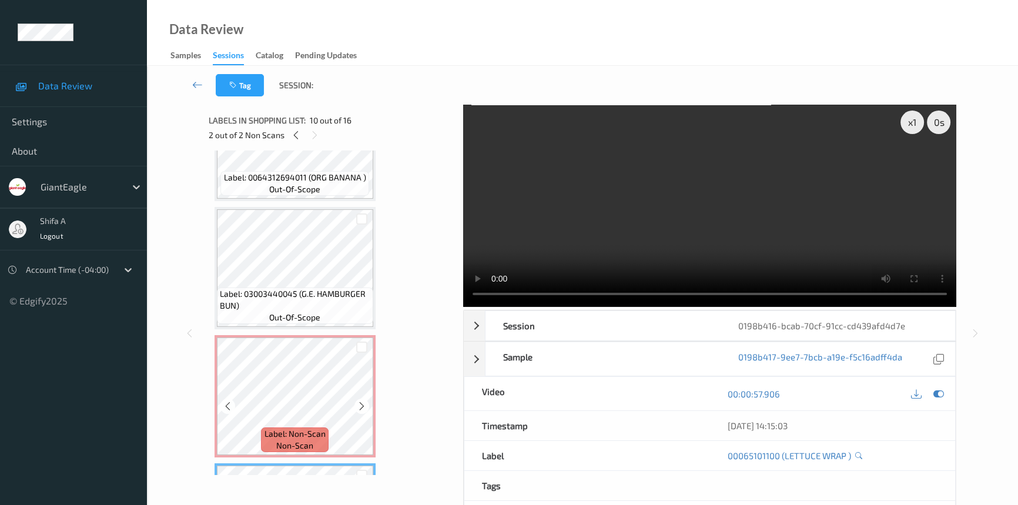
scroll to position [899, 0]
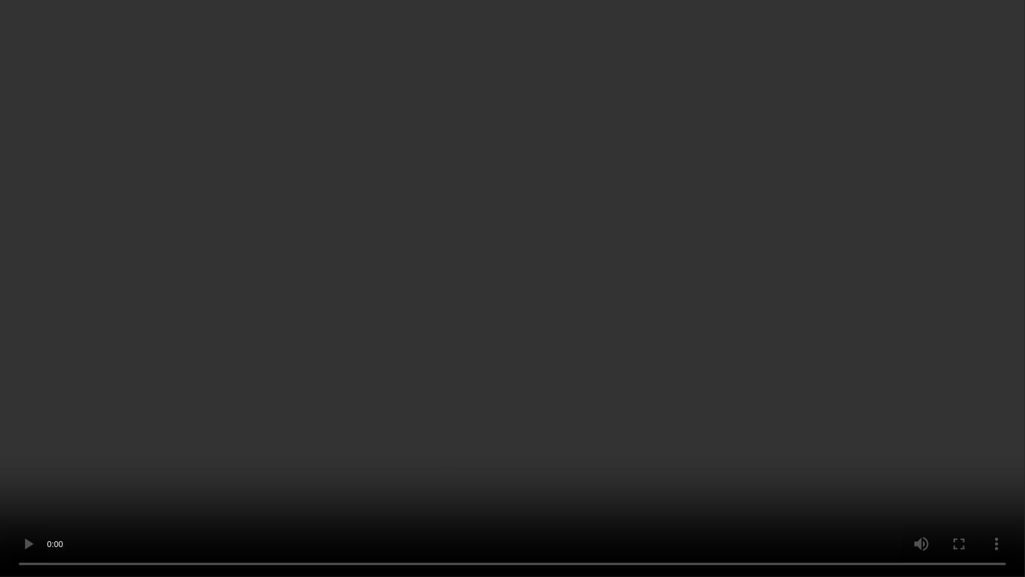
click at [881, 314] on video at bounding box center [512, 288] width 1025 height 577
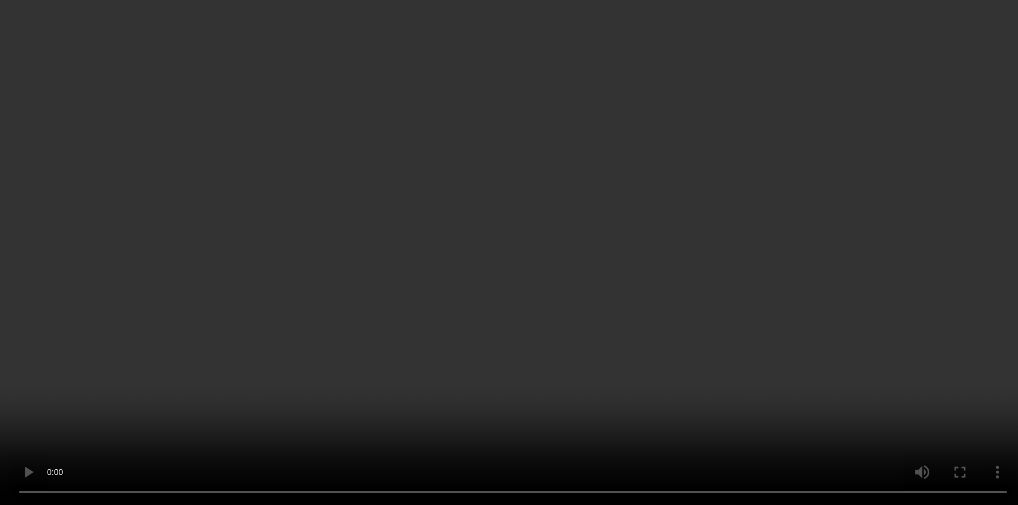
scroll to position [1166, 0]
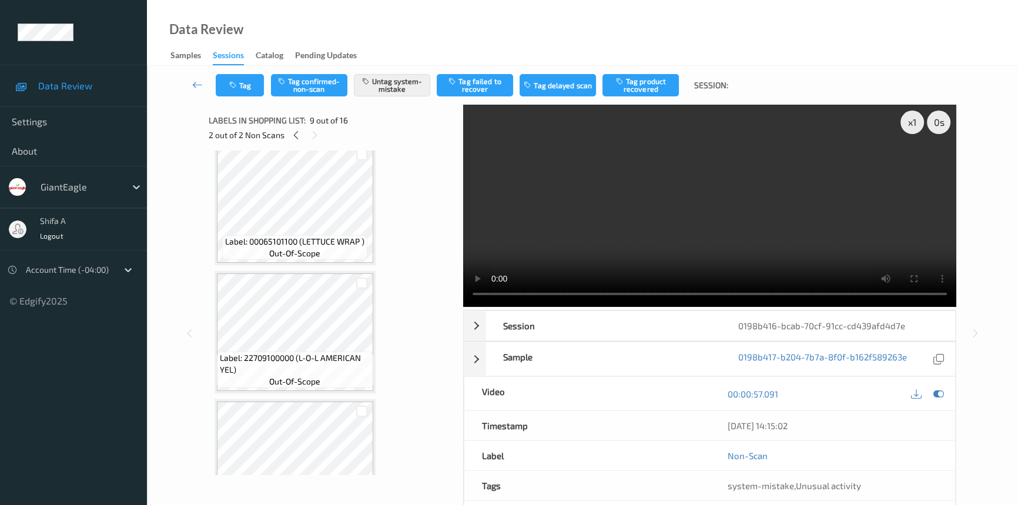
click at [810, 201] on video at bounding box center [709, 206] width 493 height 202
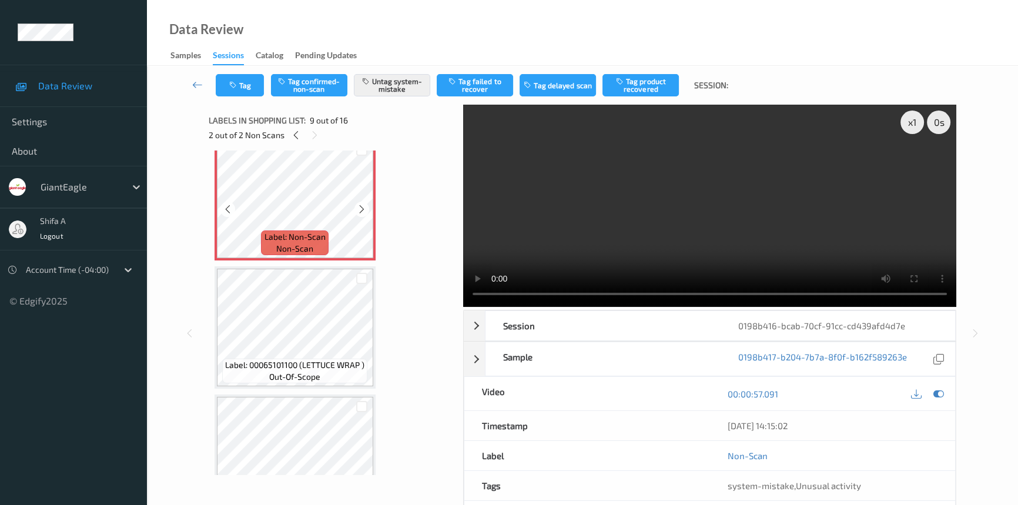
scroll to position [899, 0]
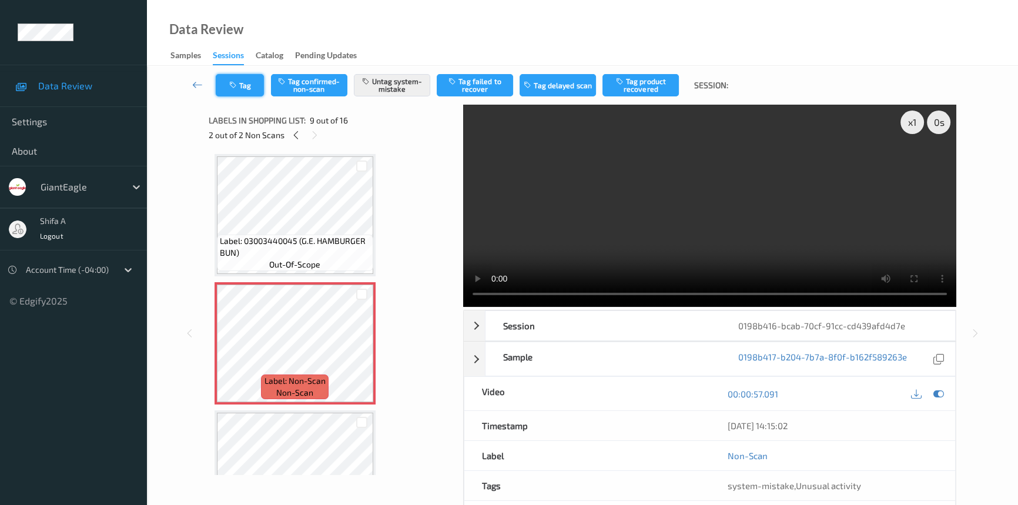
click at [222, 80] on button "Tag" at bounding box center [240, 85] width 48 height 22
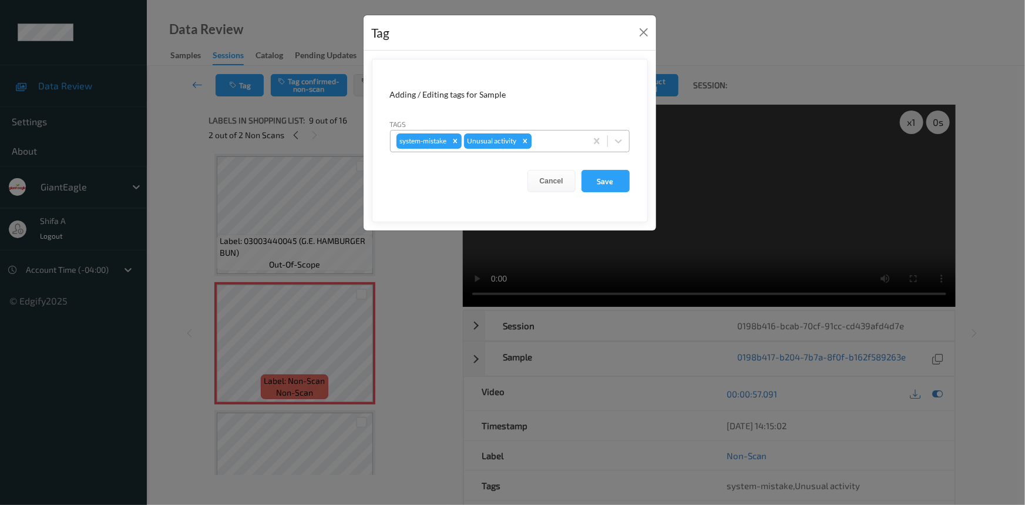
click at [526, 141] on icon "Remove Unusual activity" at bounding box center [525, 141] width 4 height 4
click at [449, 141] on div "Remove system-mistake" at bounding box center [455, 140] width 13 height 15
click at [619, 184] on button "Save" at bounding box center [606, 181] width 48 height 22
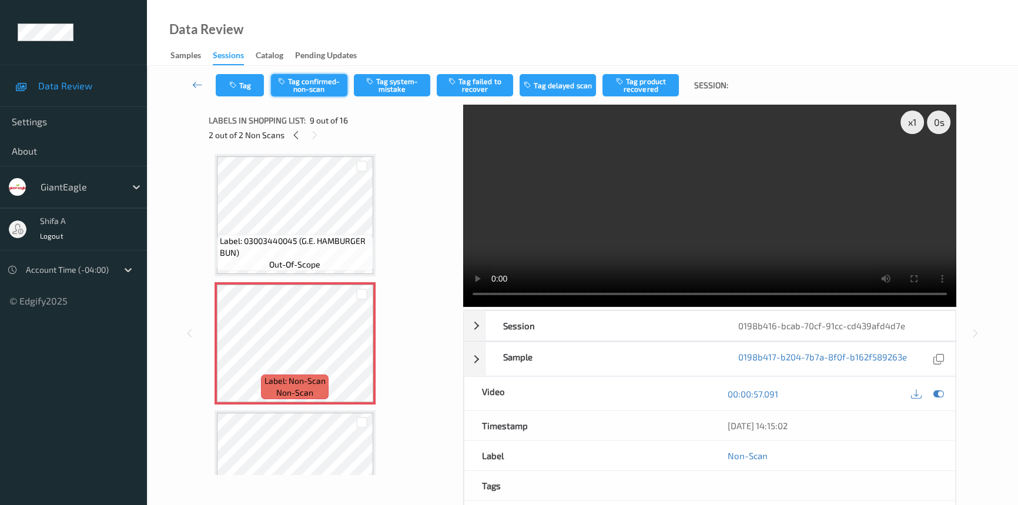
click at [309, 85] on button "Tag confirmed-non-scan" at bounding box center [309, 85] width 76 height 22
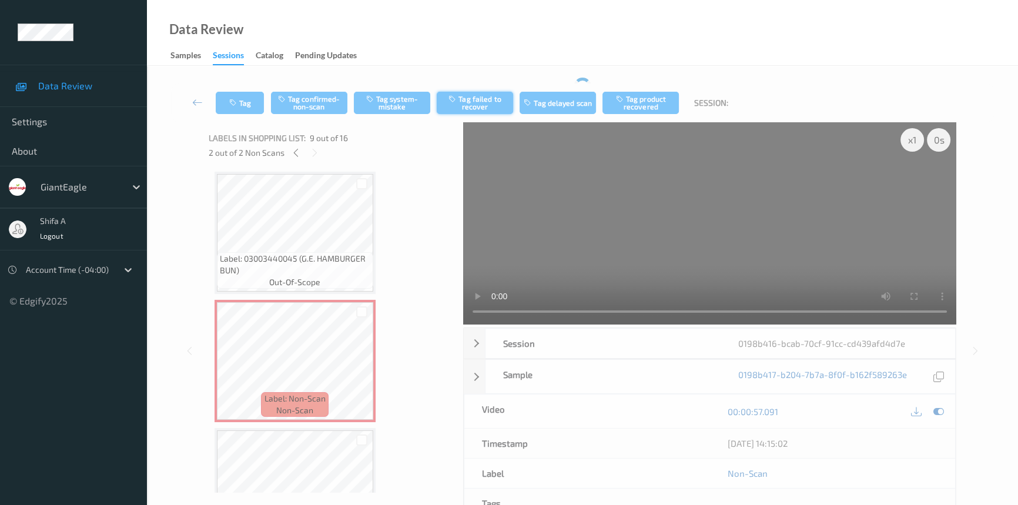
click at [481, 92] on button "Tag failed to recover" at bounding box center [475, 103] width 76 height 22
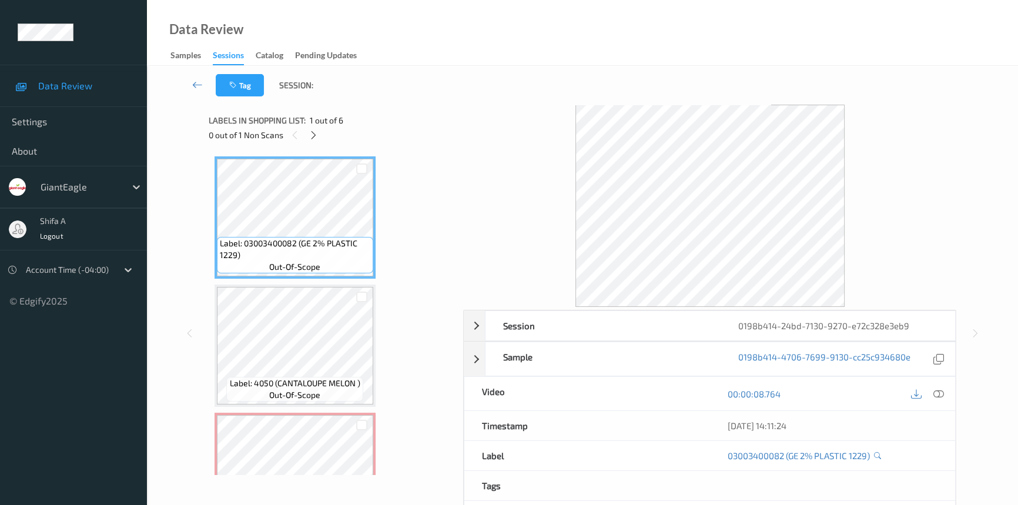
drag, startPoint x: 912, startPoint y: 368, endPoint x: 938, endPoint y: 385, distance: 30.6
click at [917, 375] on div "Sample 0198b414-4706-7699-9130-cc25c934680e" at bounding box center [720, 358] width 471 height 35
click at [478, 361] on div "Sample 0198b414-4706-7699-9130-cc25c934680e" at bounding box center [710, 358] width 492 height 35
click at [942, 391] on icon at bounding box center [938, 393] width 11 height 11
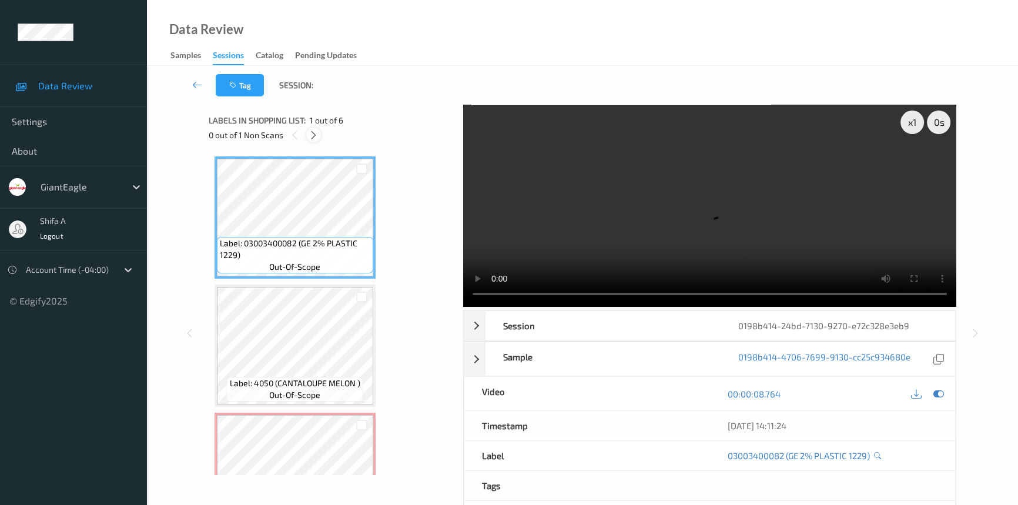
click at [315, 135] on icon at bounding box center [313, 135] width 10 height 11
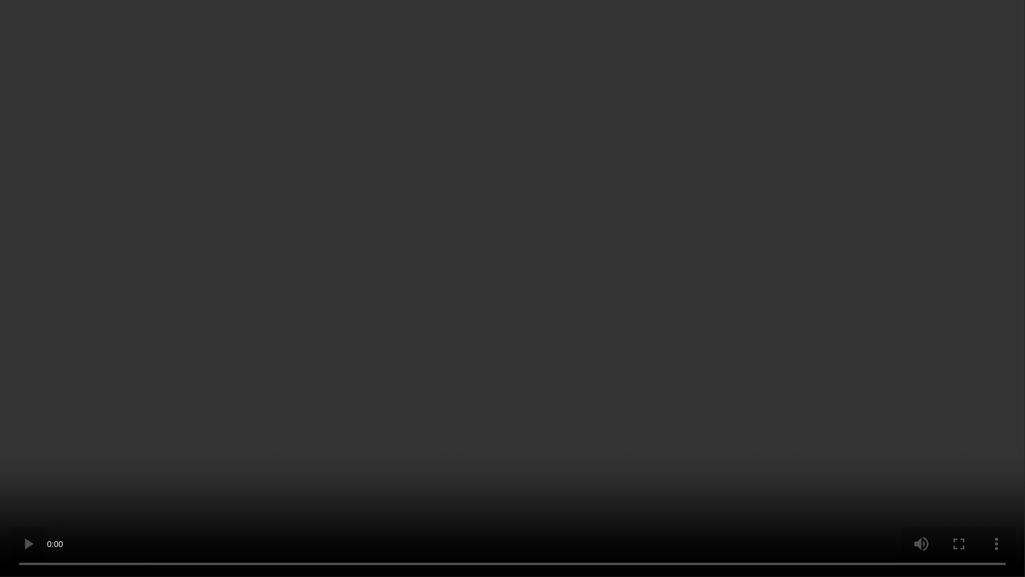
click at [839, 320] on video at bounding box center [512, 288] width 1025 height 577
click at [375, 488] on video at bounding box center [512, 288] width 1025 height 577
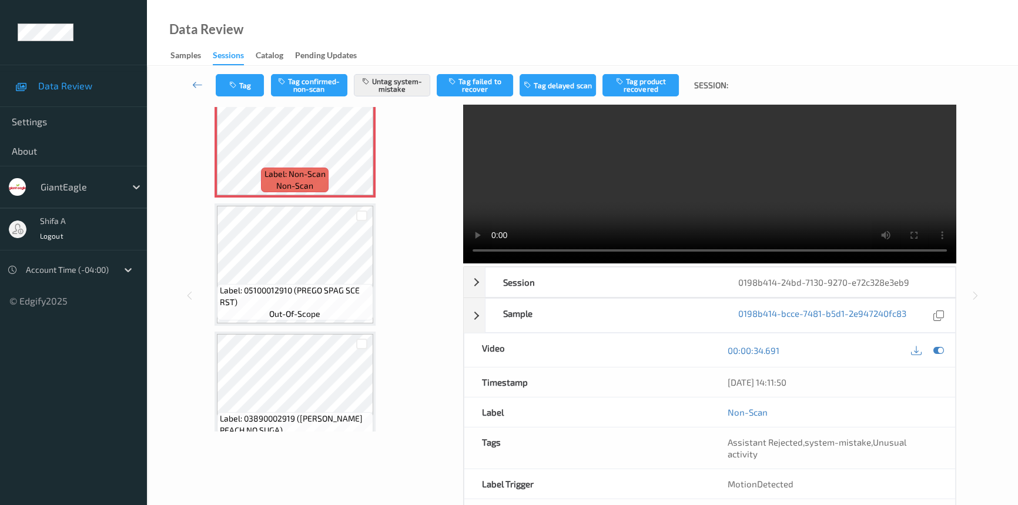
scroll to position [0, 0]
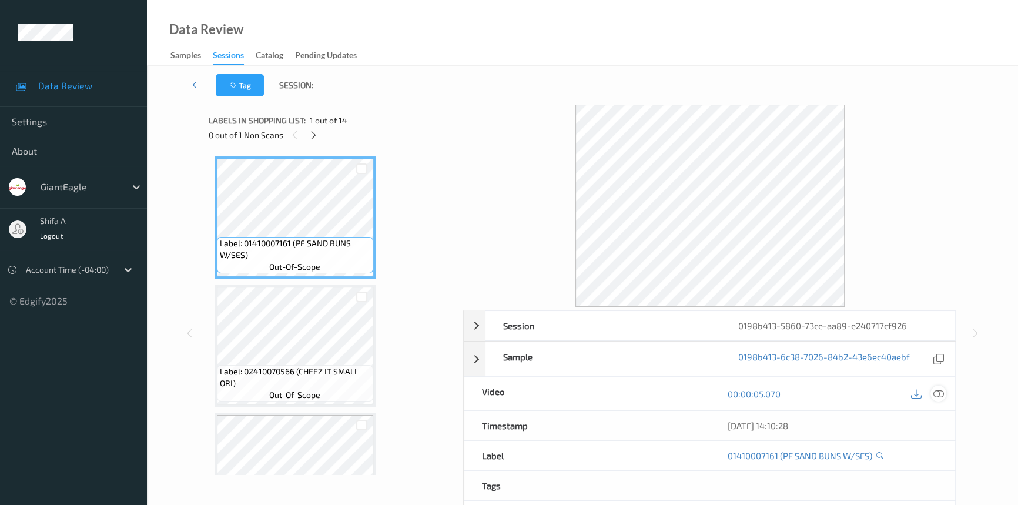
drag, startPoint x: 941, startPoint y: 390, endPoint x: 941, endPoint y: 400, distance: 10.0
click at [940, 390] on icon at bounding box center [938, 393] width 11 height 11
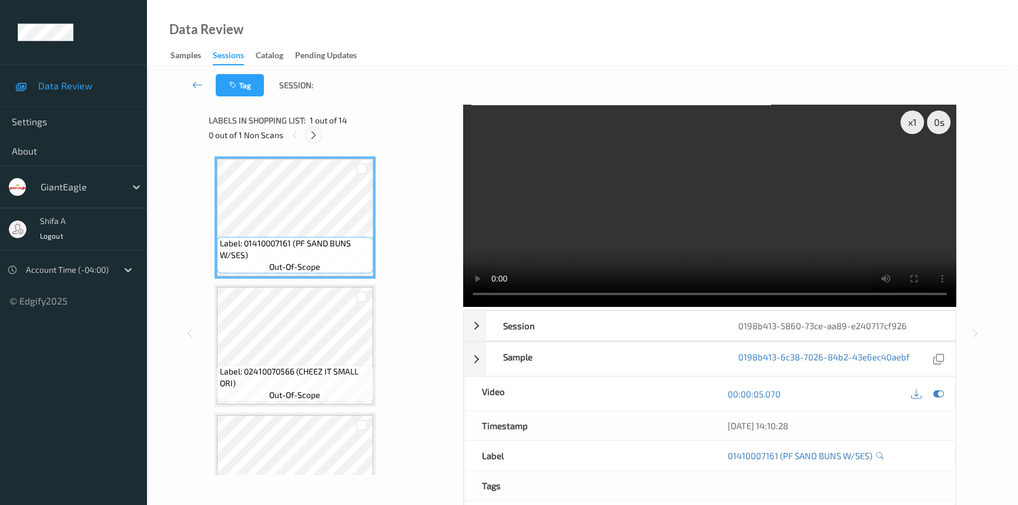
click at [315, 133] on icon at bounding box center [313, 135] width 10 height 11
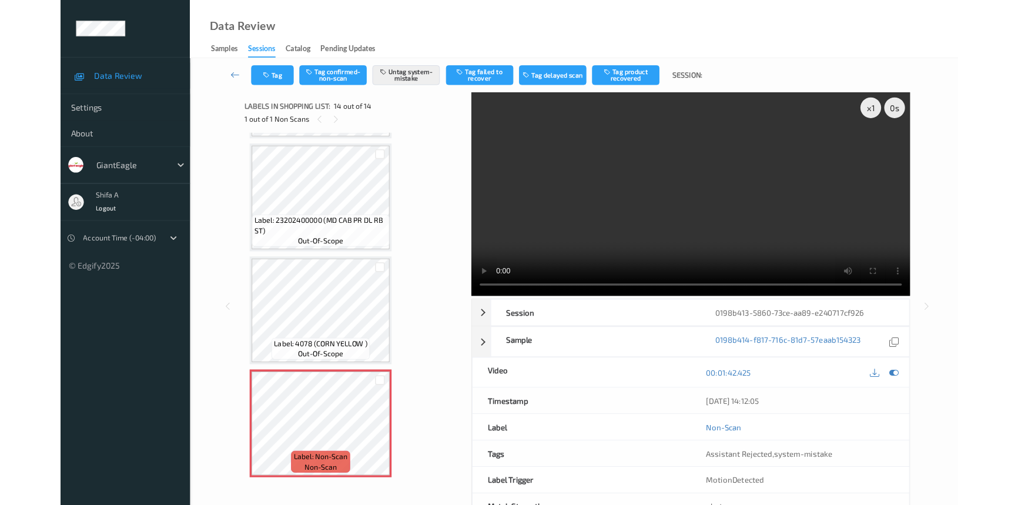
scroll to position [1396, 0]
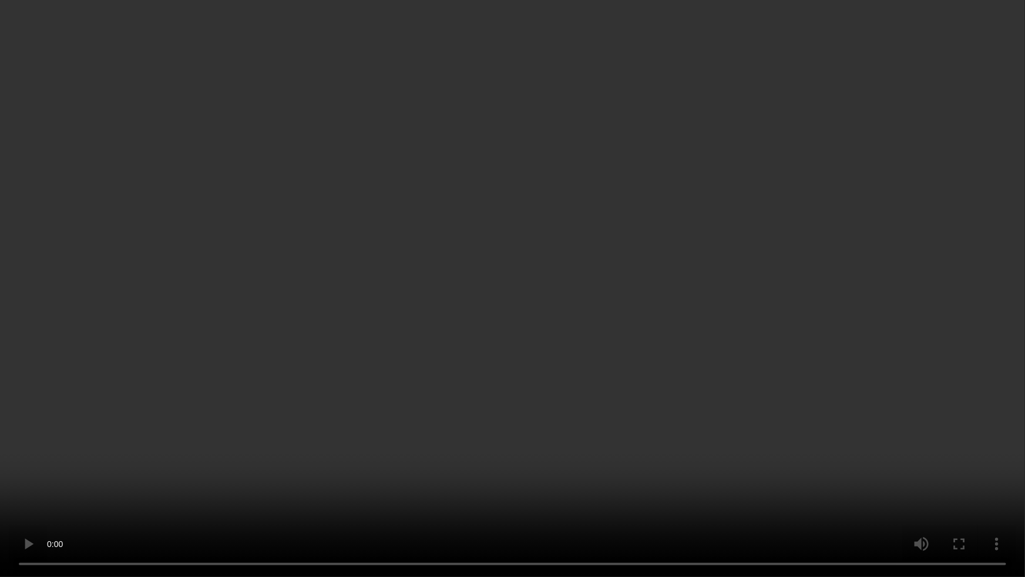
click at [744, 331] on video at bounding box center [512, 288] width 1025 height 577
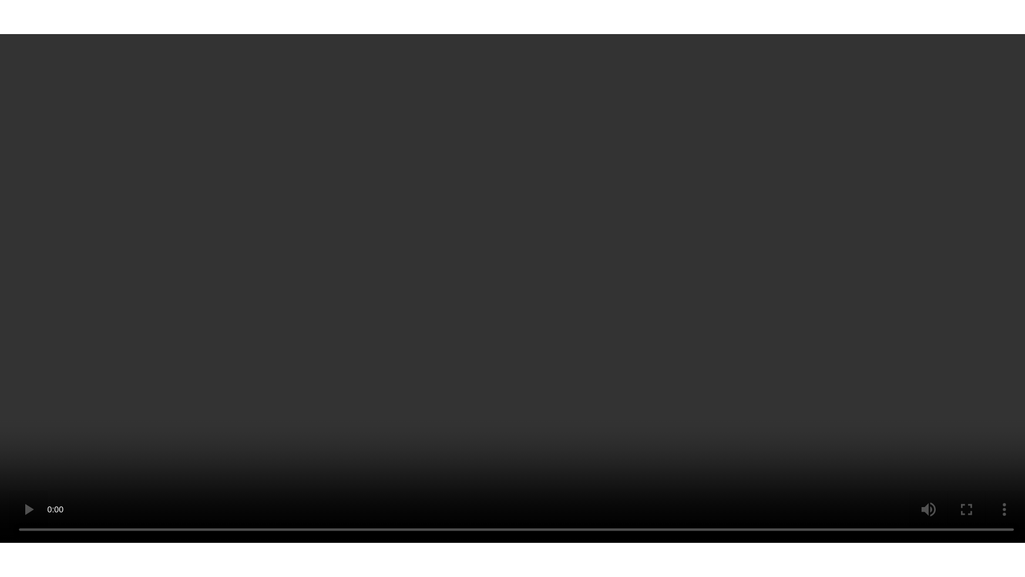
scroll to position [1469, 0]
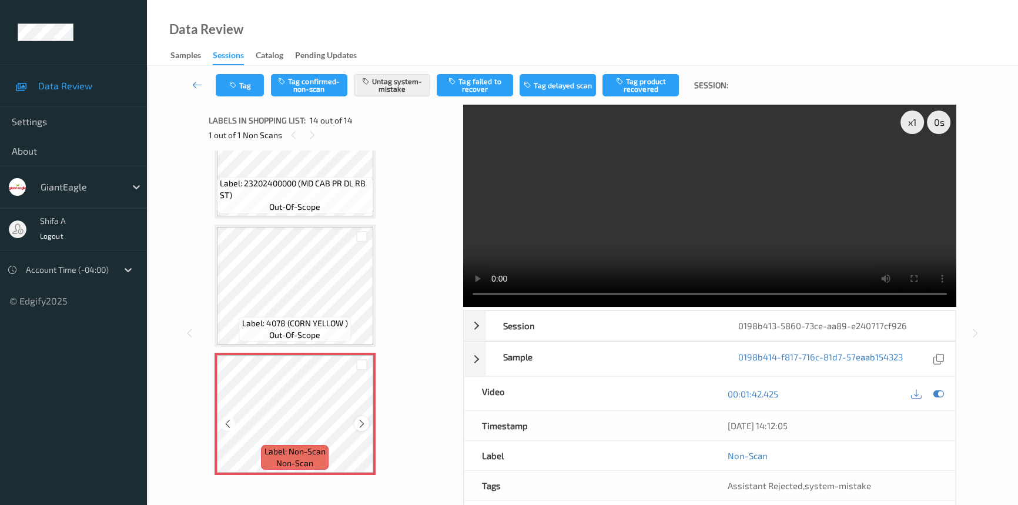
click at [366, 420] on div at bounding box center [361, 423] width 15 height 15
click at [365, 421] on icon at bounding box center [362, 423] width 10 height 11
click at [364, 420] on icon at bounding box center [362, 423] width 10 height 11
click at [244, 88] on button "Tag" at bounding box center [240, 85] width 48 height 22
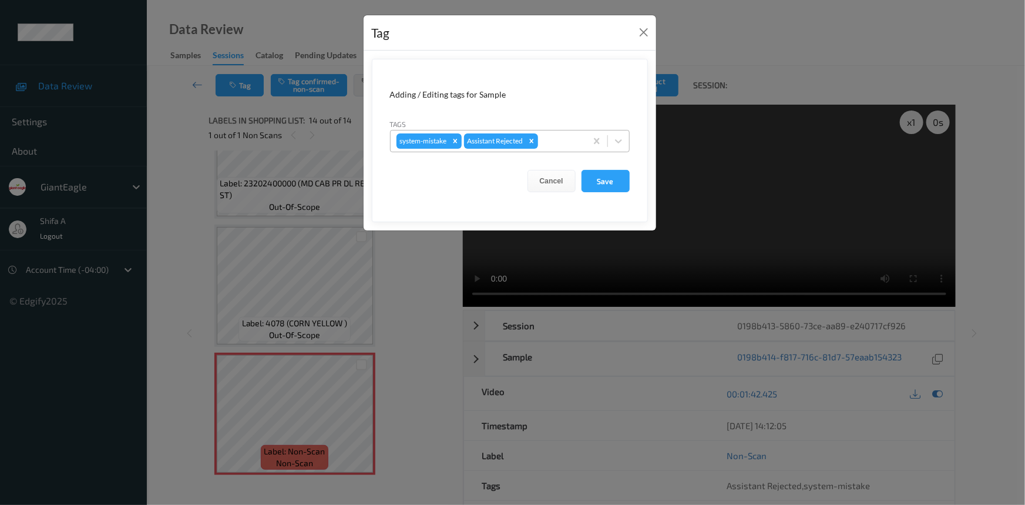
click at [552, 138] on div at bounding box center [560, 141] width 40 height 14
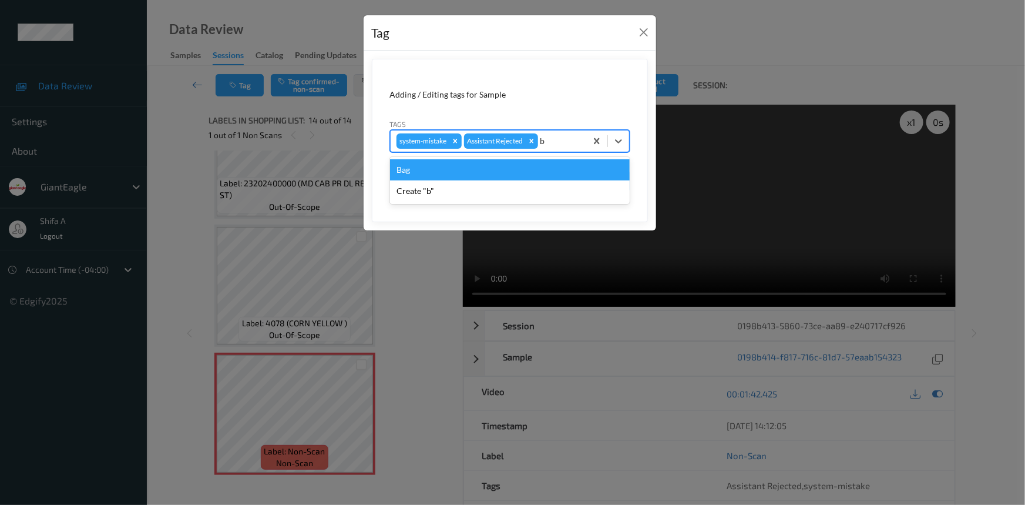
type input "ba"
click at [482, 170] on div "Bag" at bounding box center [510, 169] width 240 height 21
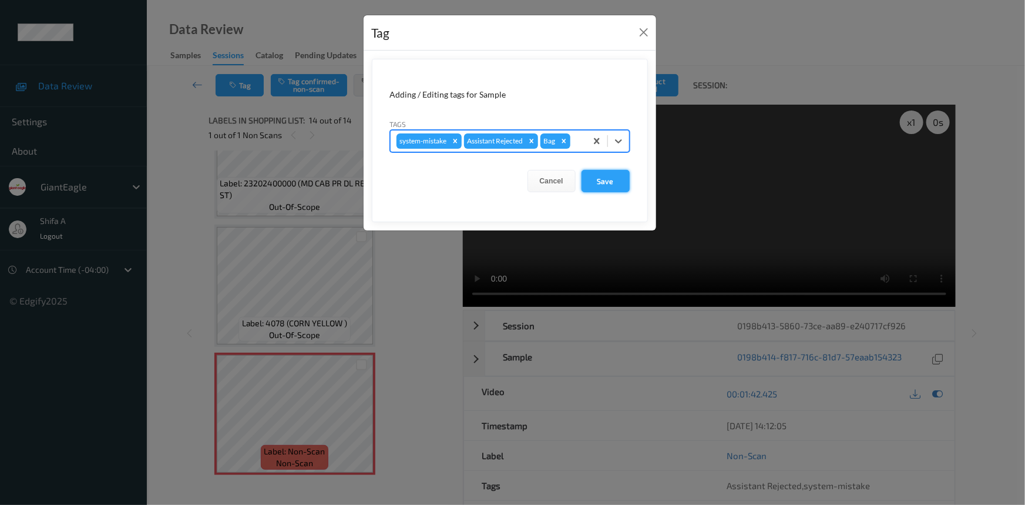
click at [610, 182] on button "Save" at bounding box center [606, 181] width 48 height 22
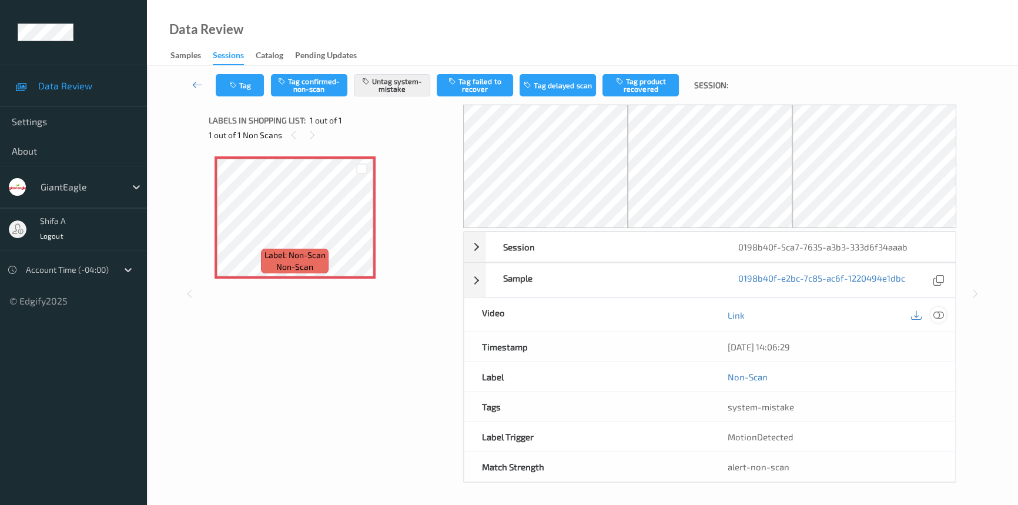
click at [934, 314] on icon at bounding box center [938, 315] width 11 height 11
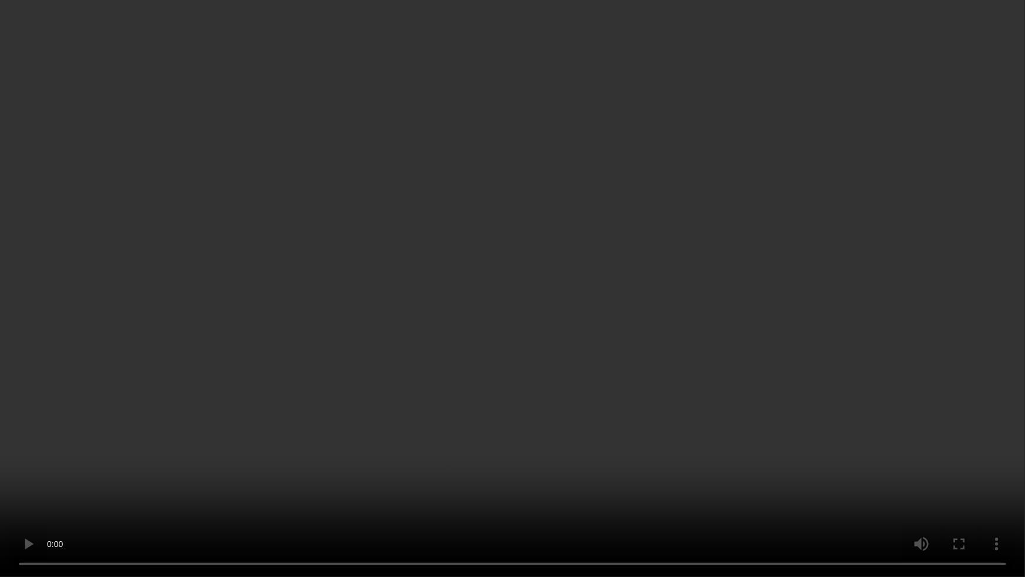
click at [647, 418] on video at bounding box center [512, 288] width 1025 height 577
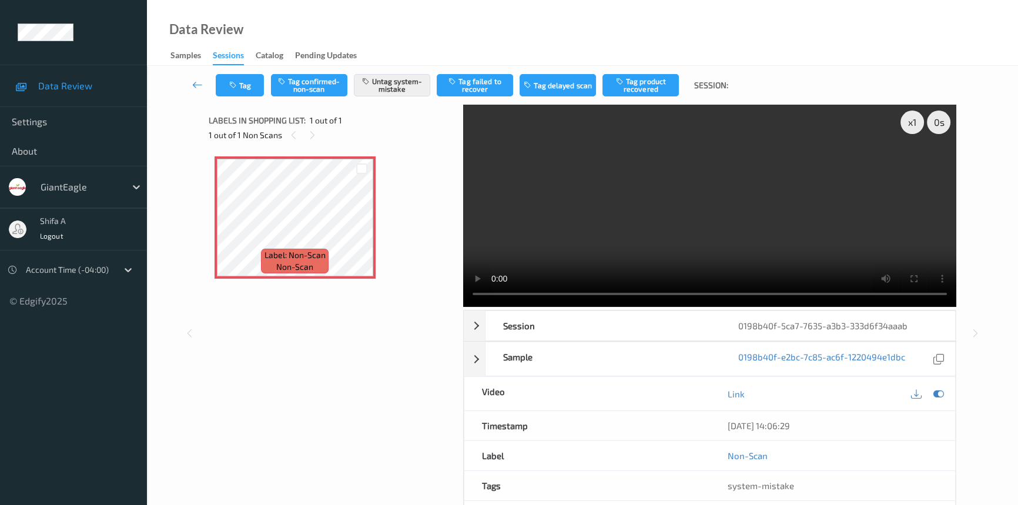
click at [735, 200] on video at bounding box center [709, 206] width 493 height 202
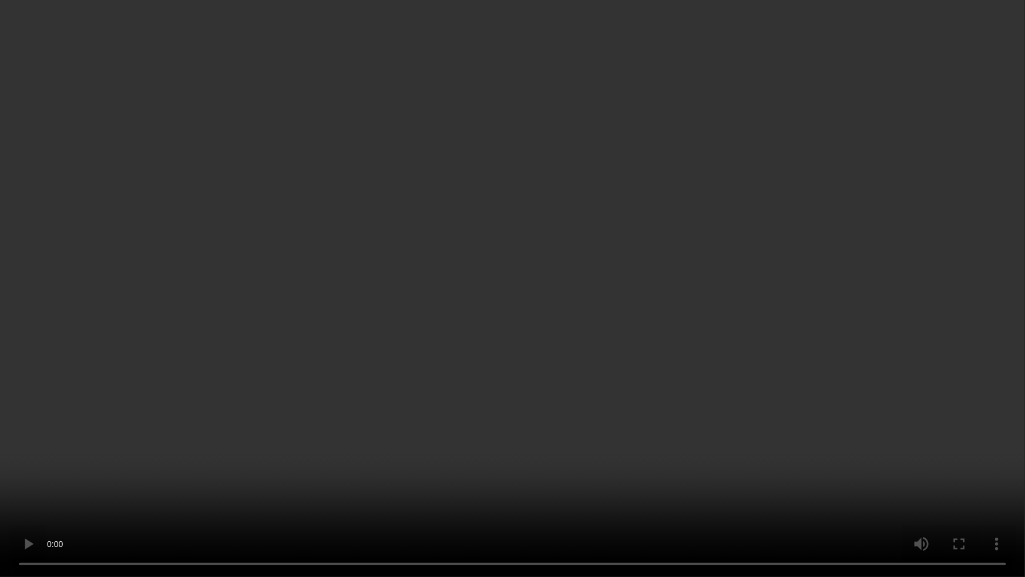
click at [741, 333] on video at bounding box center [512, 288] width 1025 height 577
click at [987, 472] on video at bounding box center [512, 288] width 1025 height 577
click at [804, 459] on video at bounding box center [512, 288] width 1025 height 577
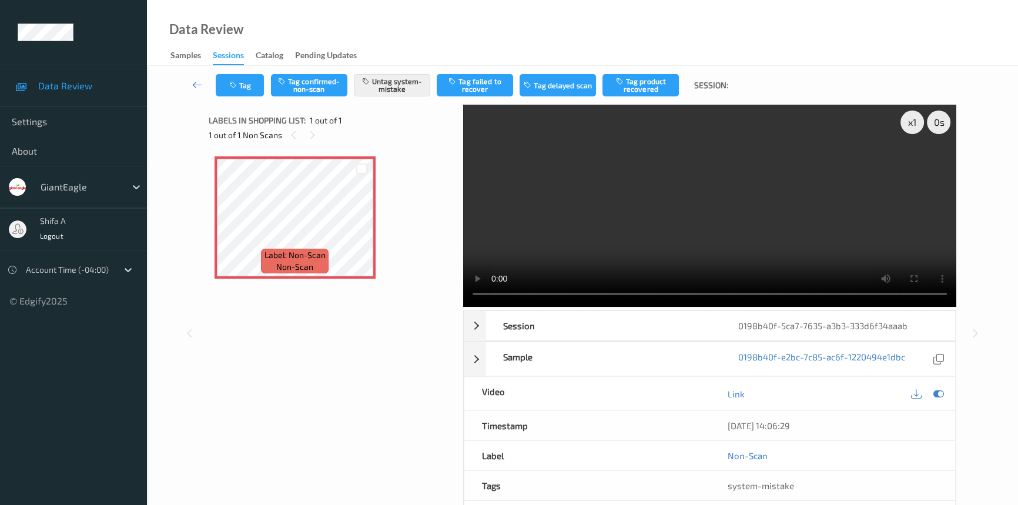
click at [801, 205] on video at bounding box center [709, 206] width 493 height 202
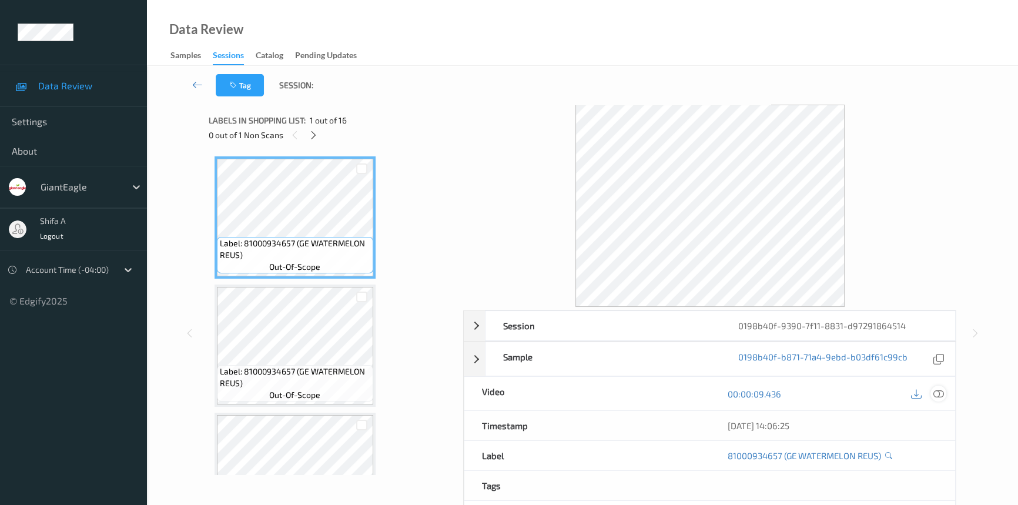
click at [940, 394] on icon at bounding box center [938, 393] width 11 height 11
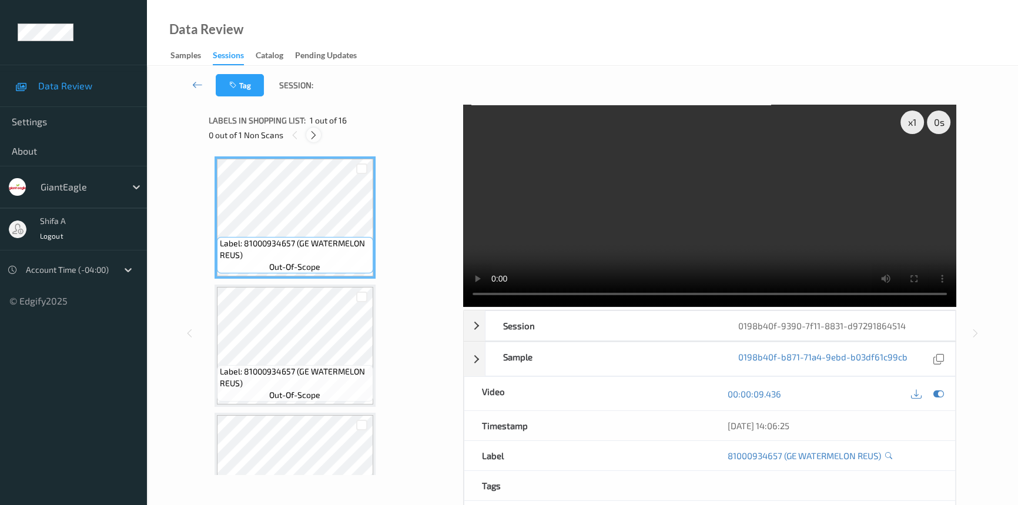
click at [314, 140] on div at bounding box center [313, 134] width 15 height 15
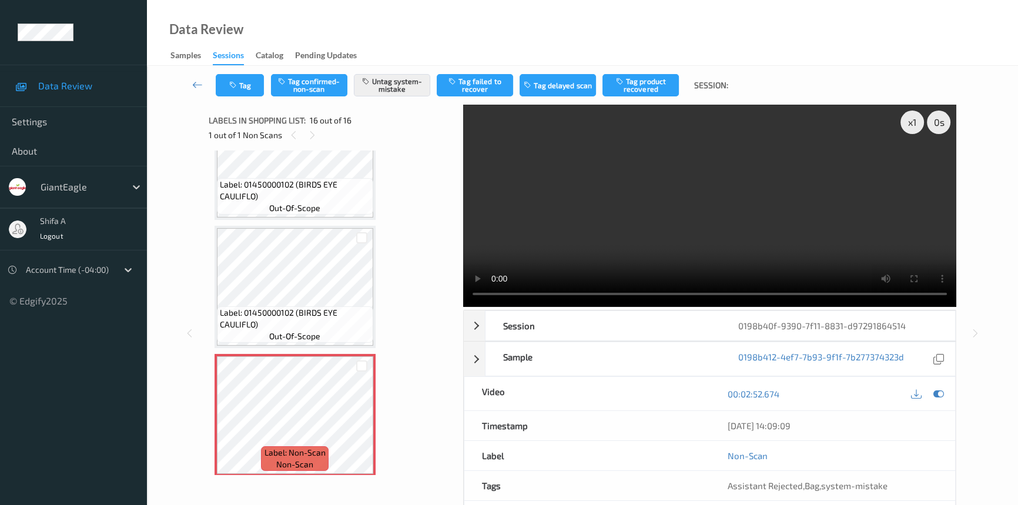
scroll to position [1651, 0]
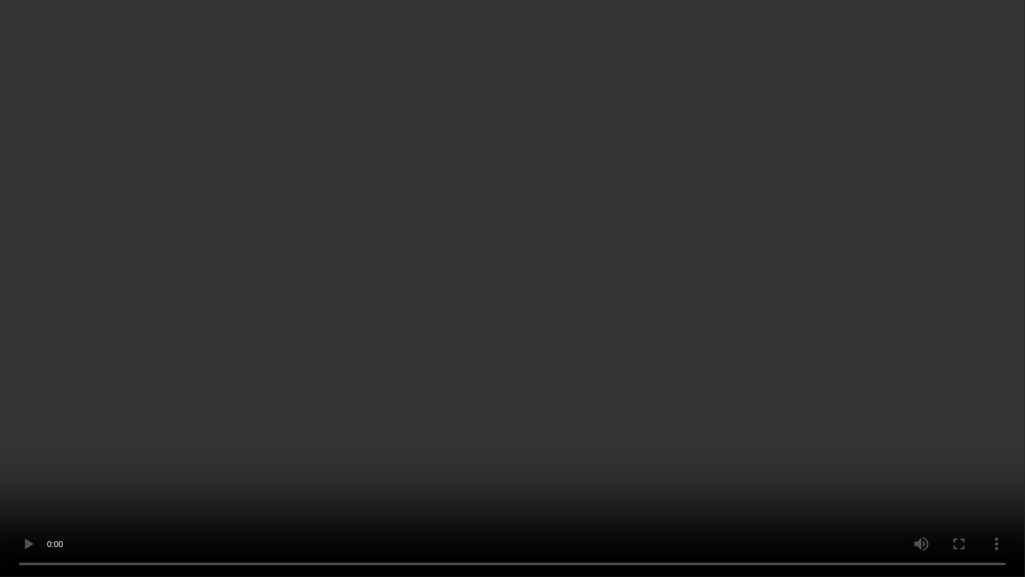
click at [894, 329] on video at bounding box center [512, 288] width 1025 height 577
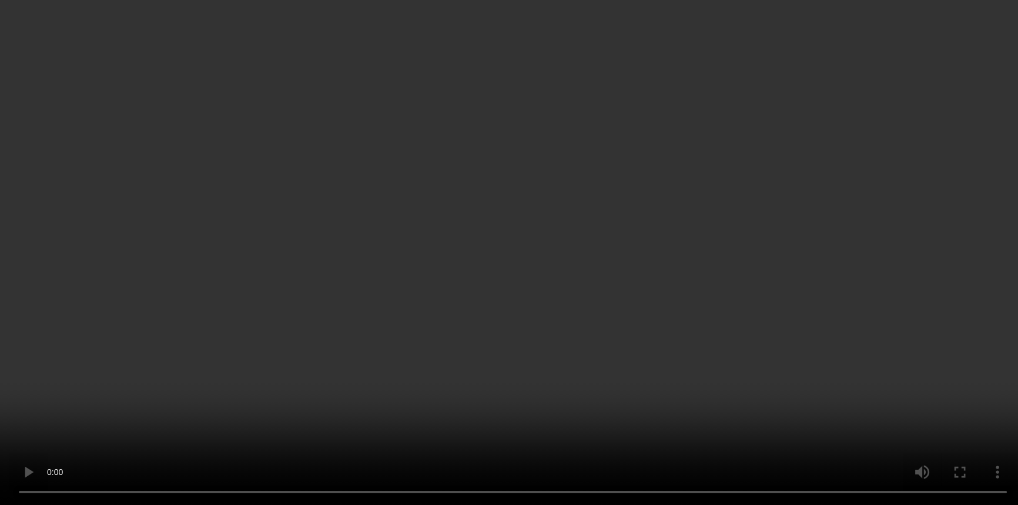
scroll to position [1724, 0]
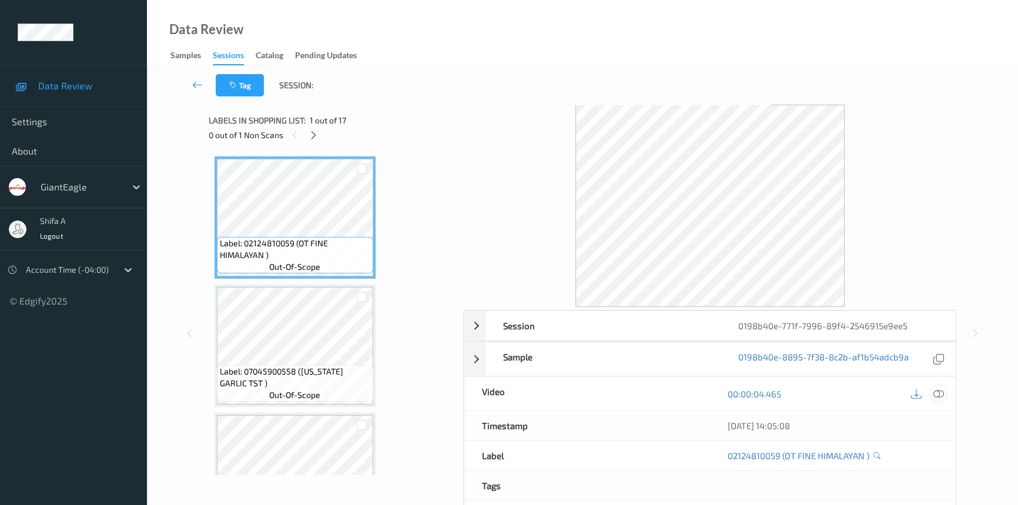
click at [941, 399] on div at bounding box center [938, 393] width 16 height 16
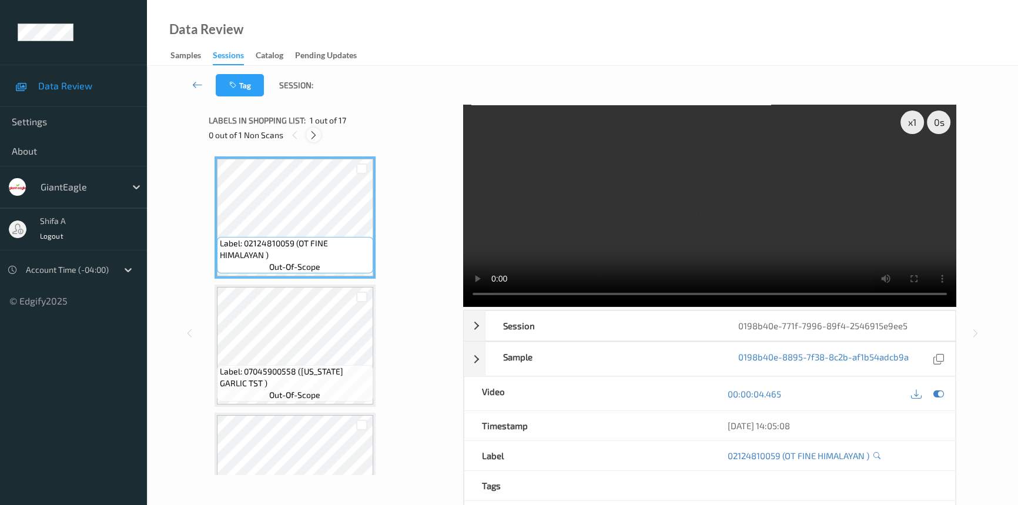
click at [315, 135] on icon at bounding box center [313, 135] width 10 height 11
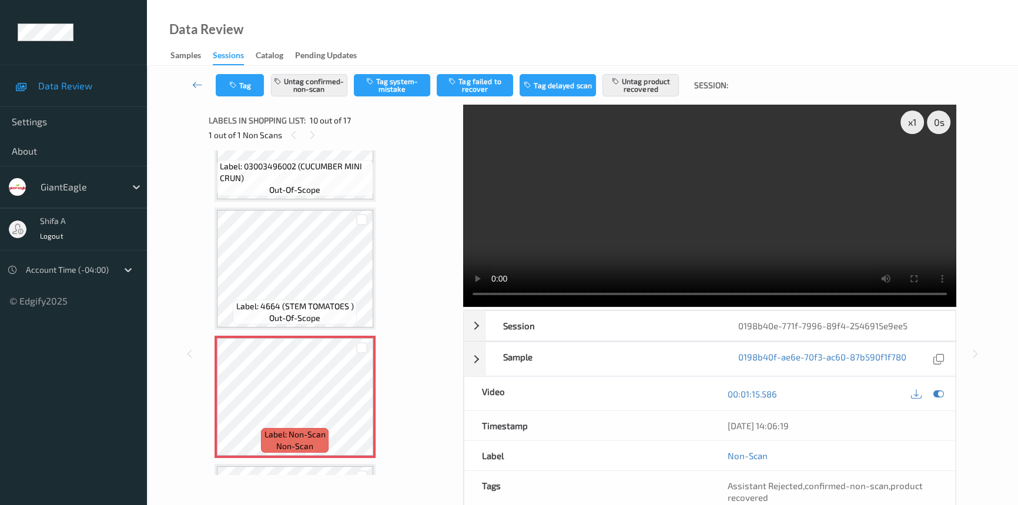
scroll to position [1027, 0]
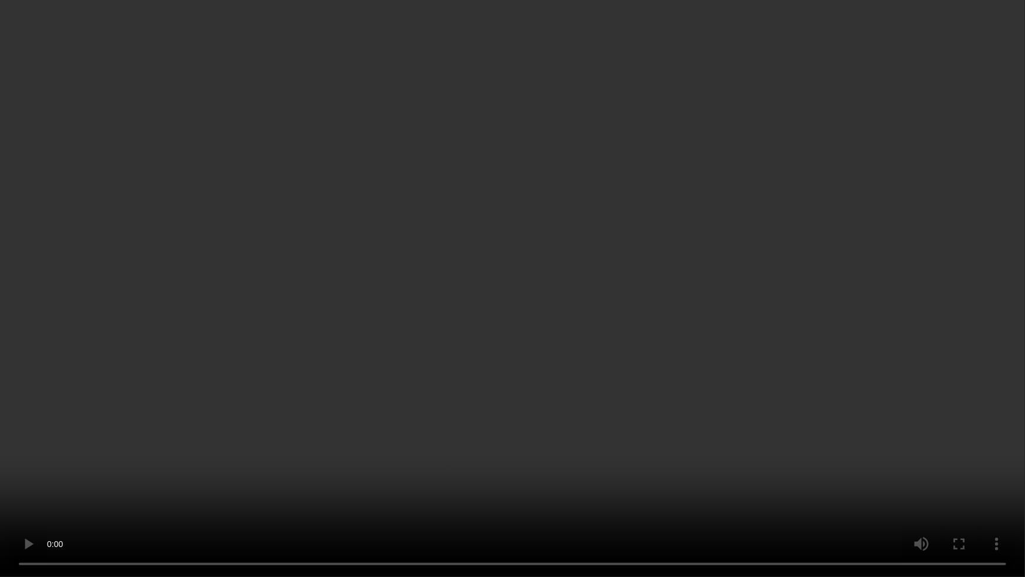
click at [865, 322] on video at bounding box center [512, 288] width 1025 height 577
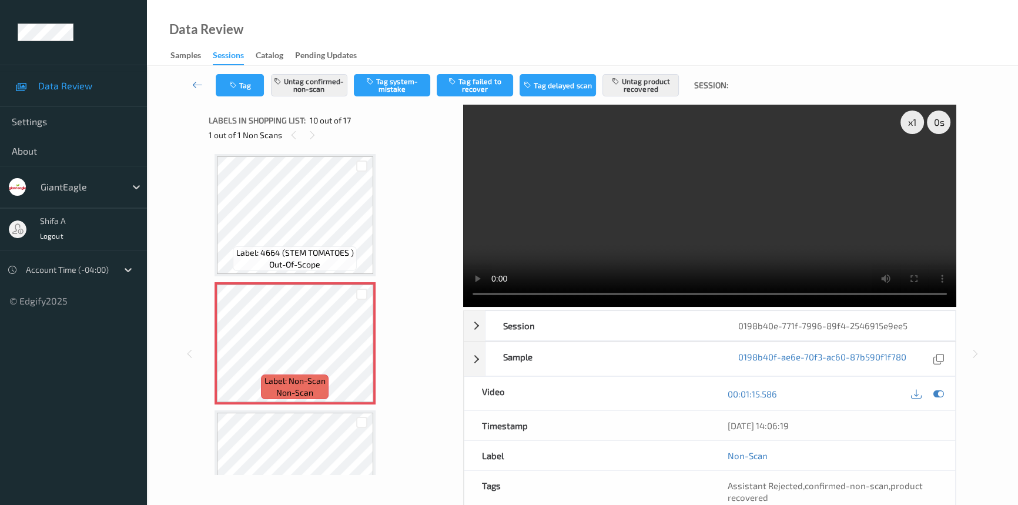
click at [734, 240] on video at bounding box center [709, 206] width 493 height 202
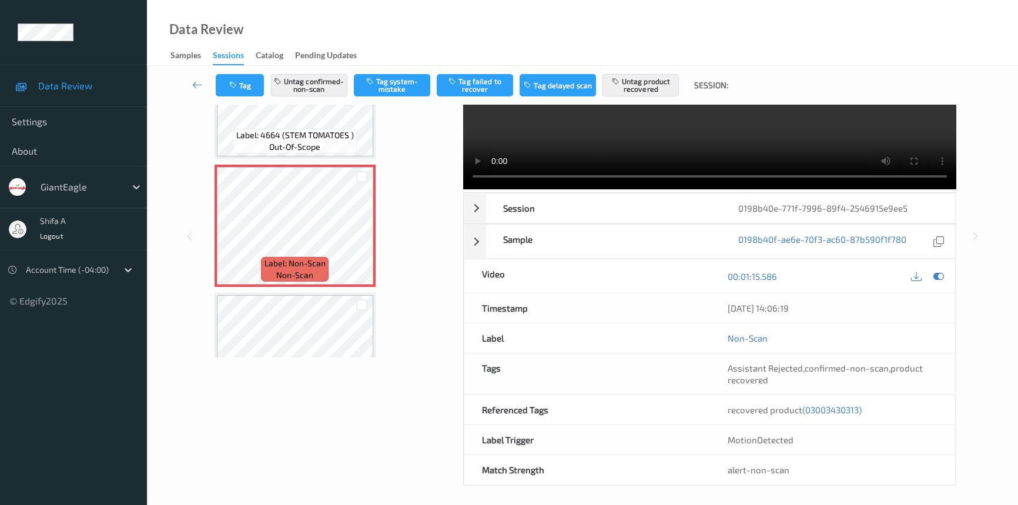
scroll to position [121, 0]
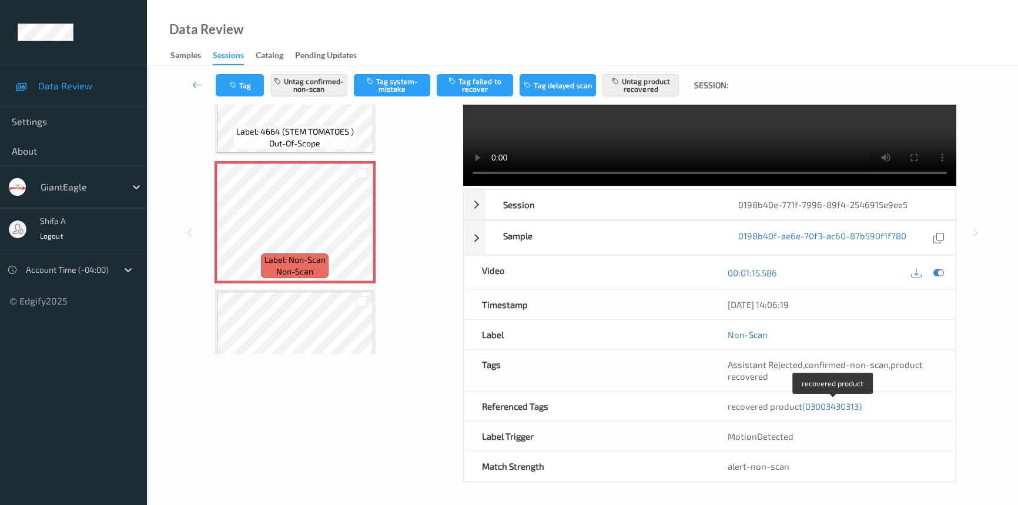
click at [825, 404] on span "(03003430313)" at bounding box center [831, 406] width 59 height 11
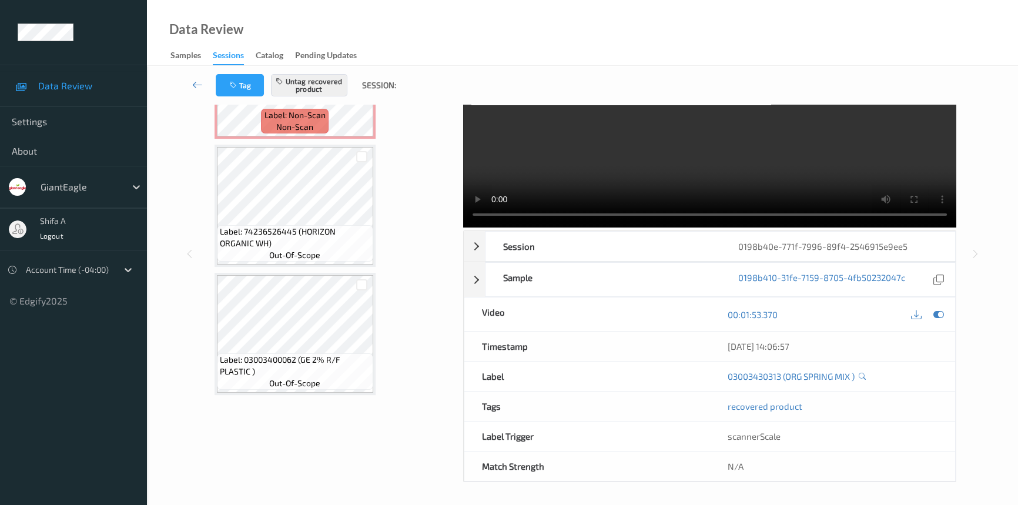
scroll to position [1143, 0]
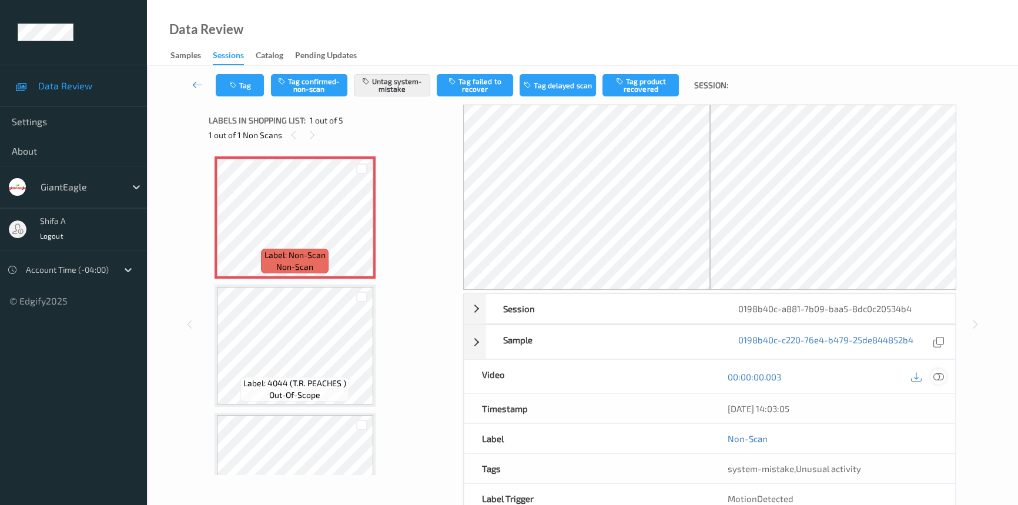
click at [941, 371] on icon at bounding box center [938, 376] width 11 height 11
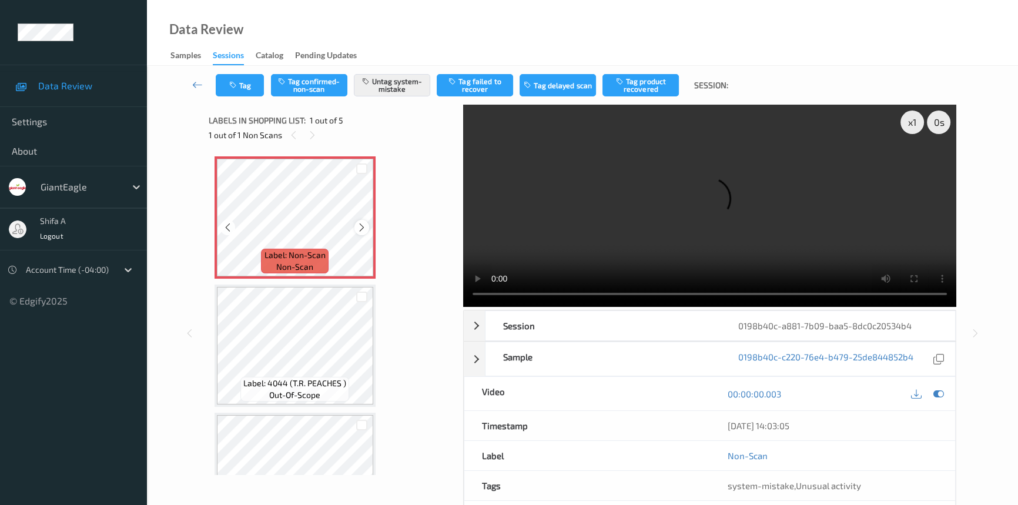
click at [362, 229] on icon at bounding box center [362, 227] width 10 height 11
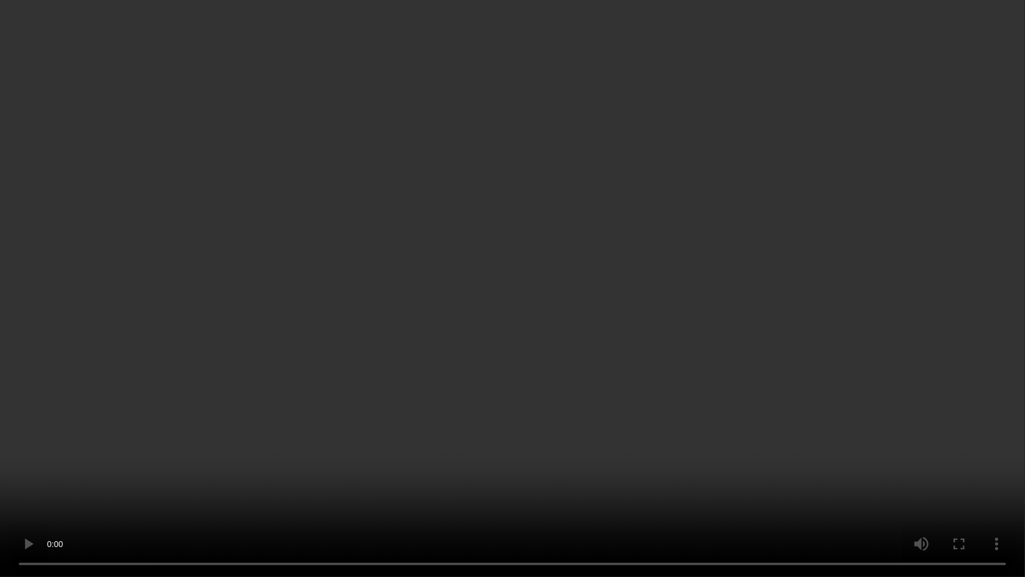
click at [787, 323] on video at bounding box center [512, 288] width 1025 height 577
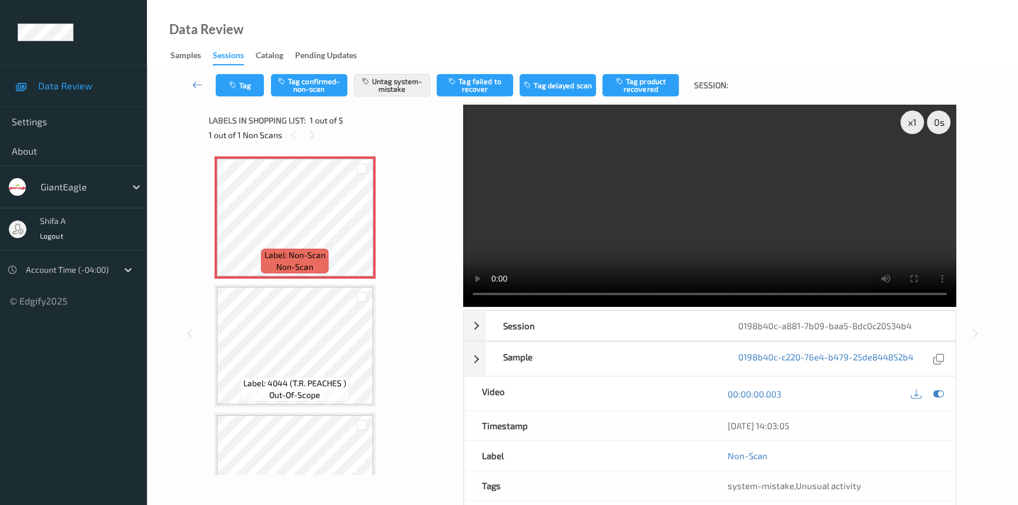
click at [690, 209] on video at bounding box center [709, 206] width 493 height 202
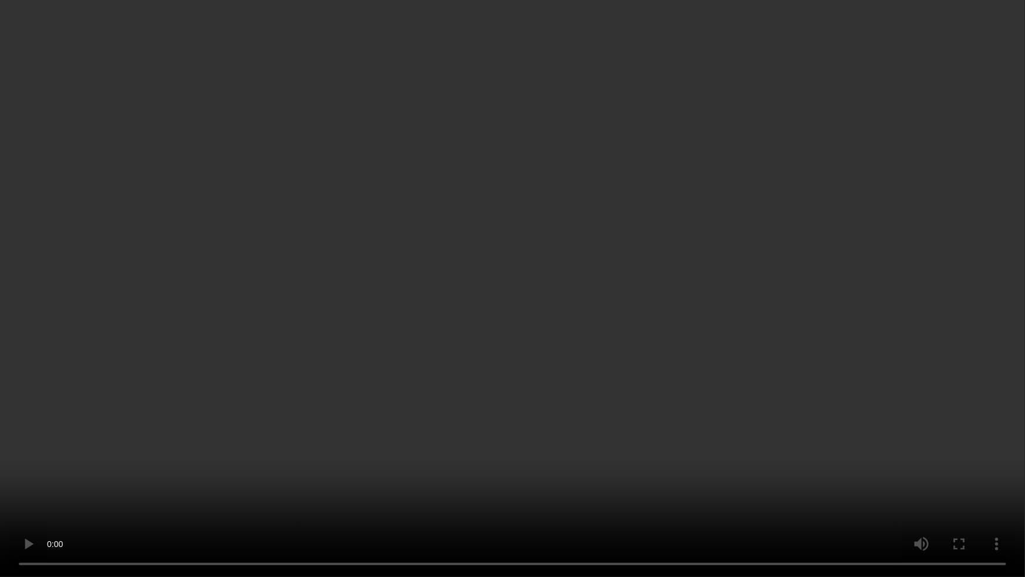
click at [858, 312] on video at bounding box center [512, 288] width 1025 height 577
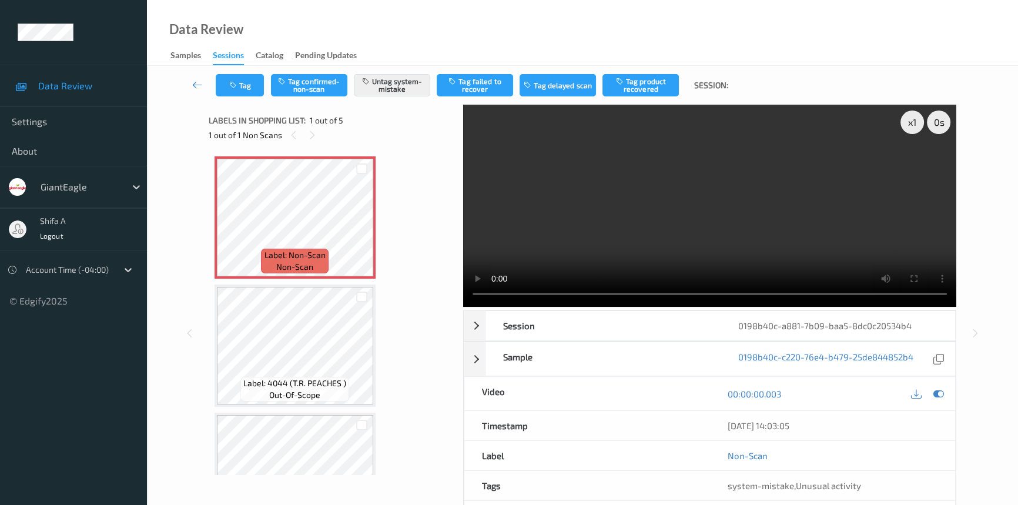
click at [731, 219] on video at bounding box center [709, 206] width 493 height 202
click at [543, 6] on div "Data Review Samples Sessions Catalog Pending Updates" at bounding box center [582, 33] width 871 height 66
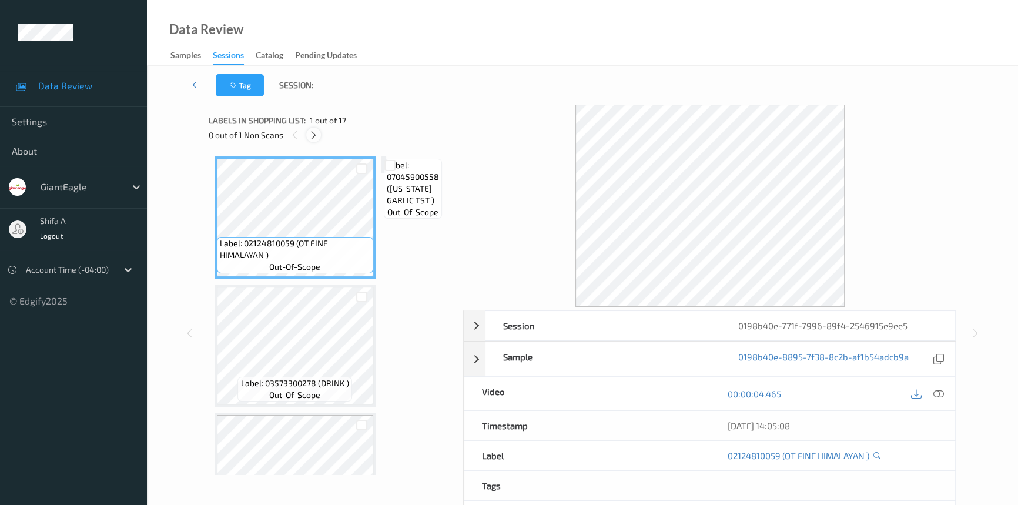
click at [317, 137] on icon at bounding box center [313, 135] width 10 height 11
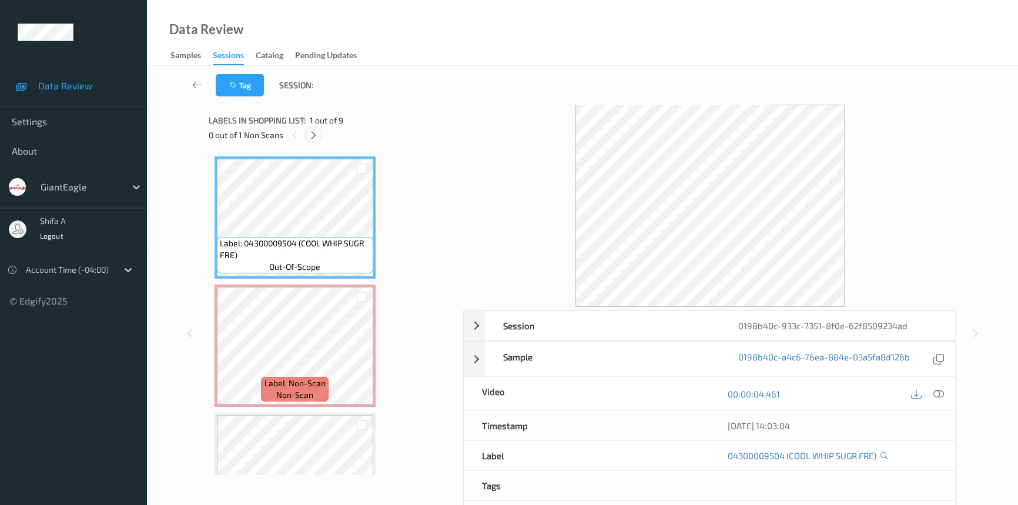
click at [309, 136] on icon at bounding box center [313, 135] width 10 height 11
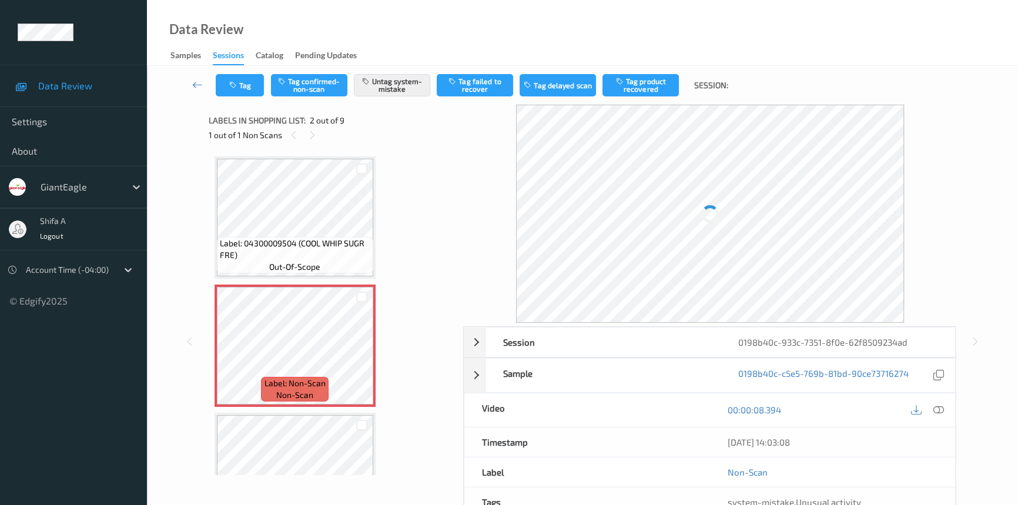
scroll to position [6, 0]
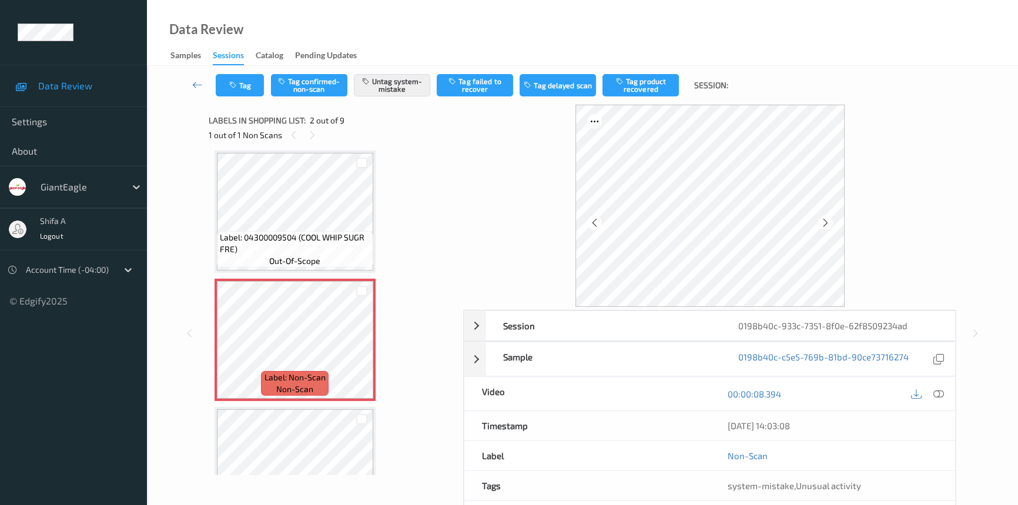
click at [934, 396] on icon at bounding box center [938, 393] width 11 height 11
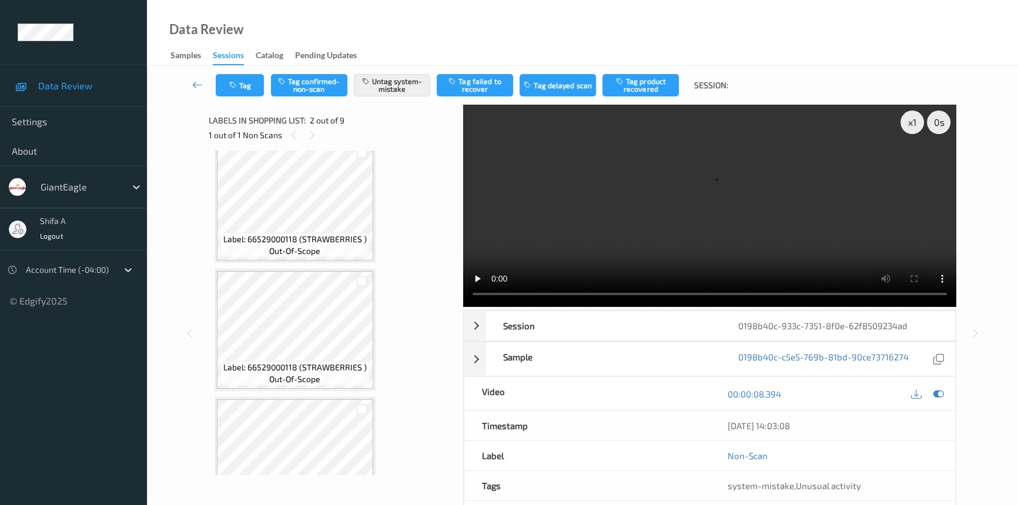
scroll to position [273, 0]
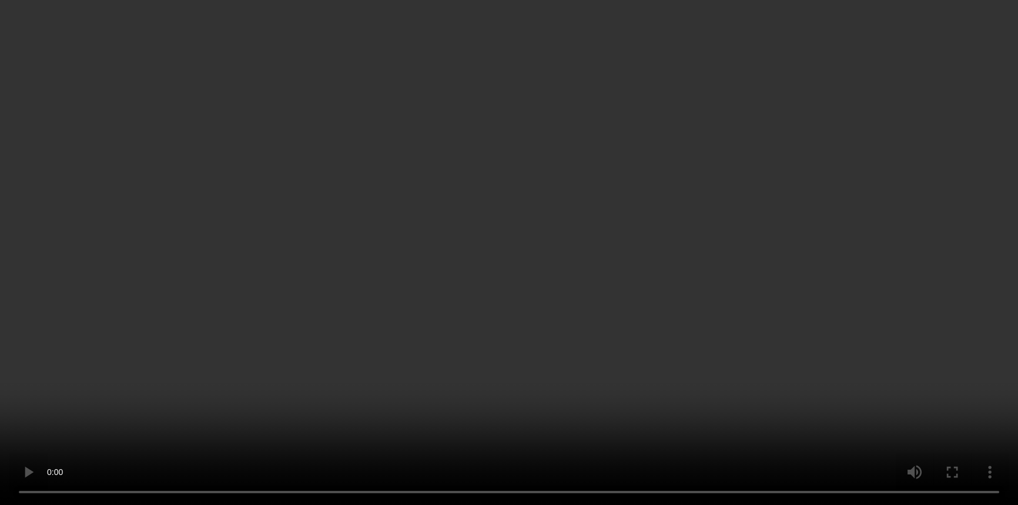
click at [840, 304] on video at bounding box center [509, 252] width 1018 height 505
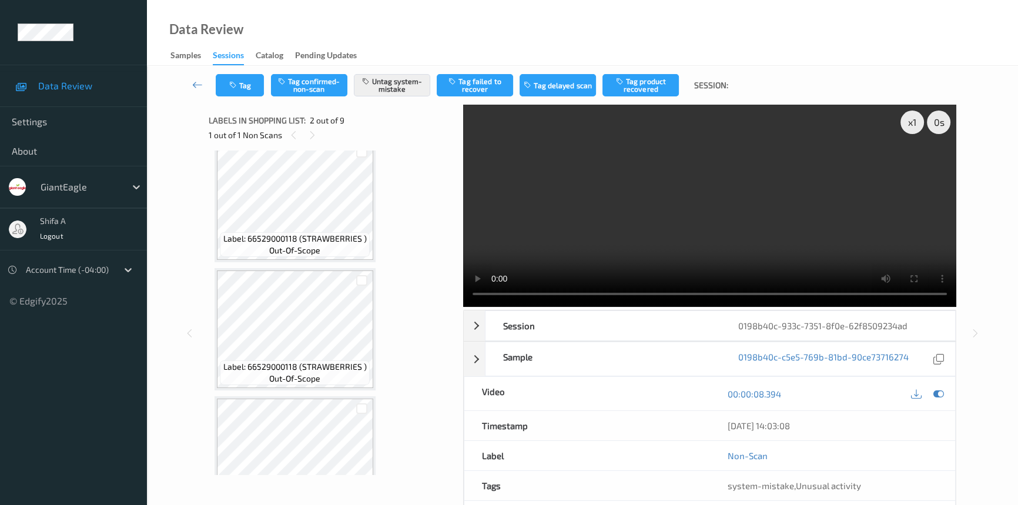
click at [745, 169] on video at bounding box center [709, 206] width 493 height 202
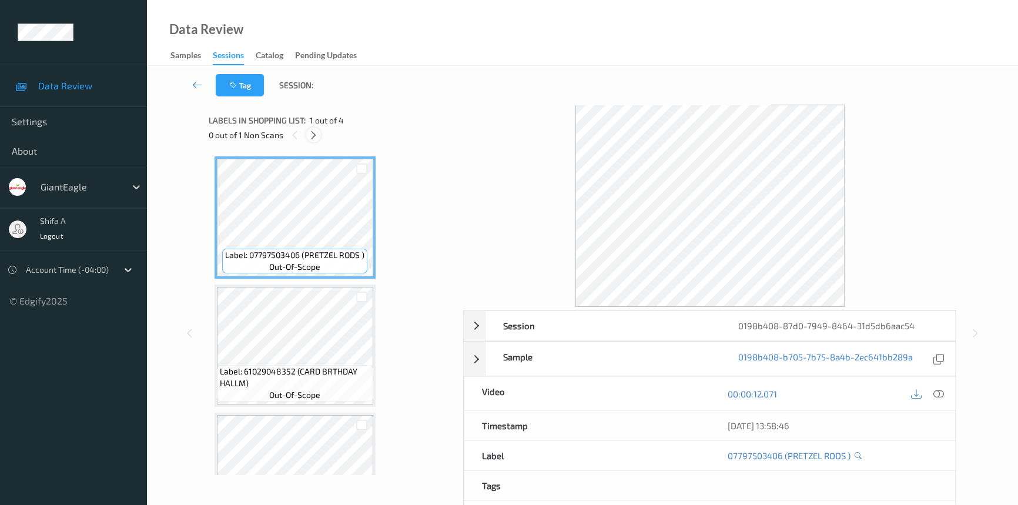
click at [318, 138] on icon at bounding box center [313, 135] width 10 height 11
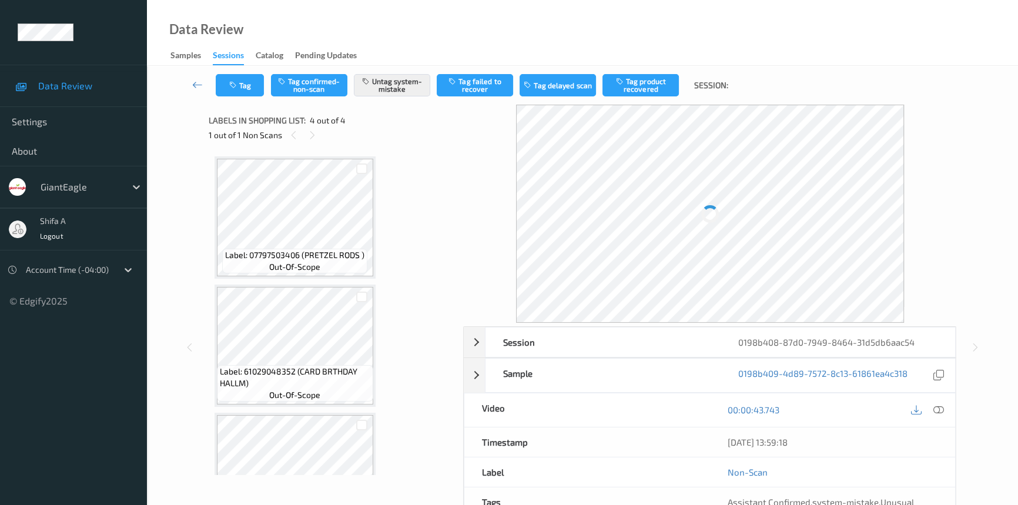
scroll to position [192, 0]
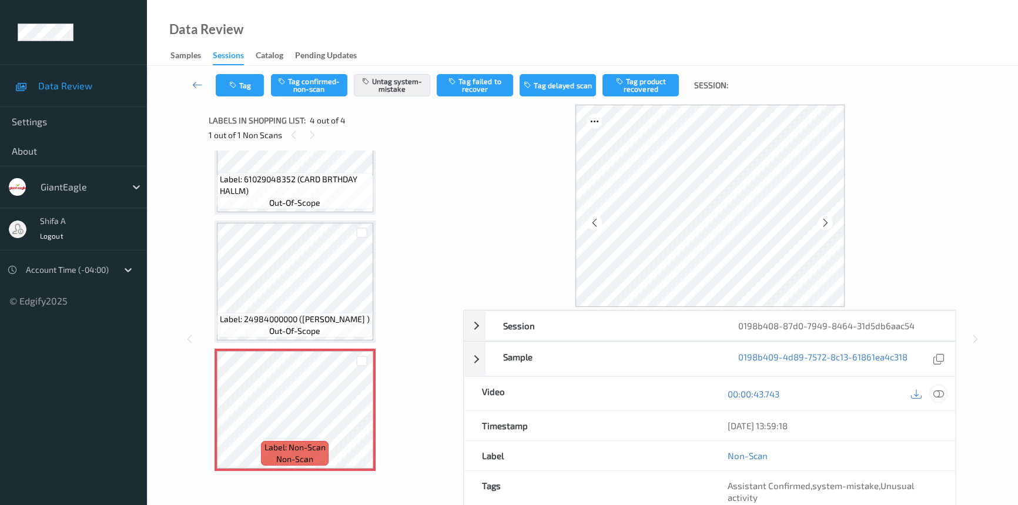
click at [941, 393] on icon at bounding box center [938, 393] width 11 height 11
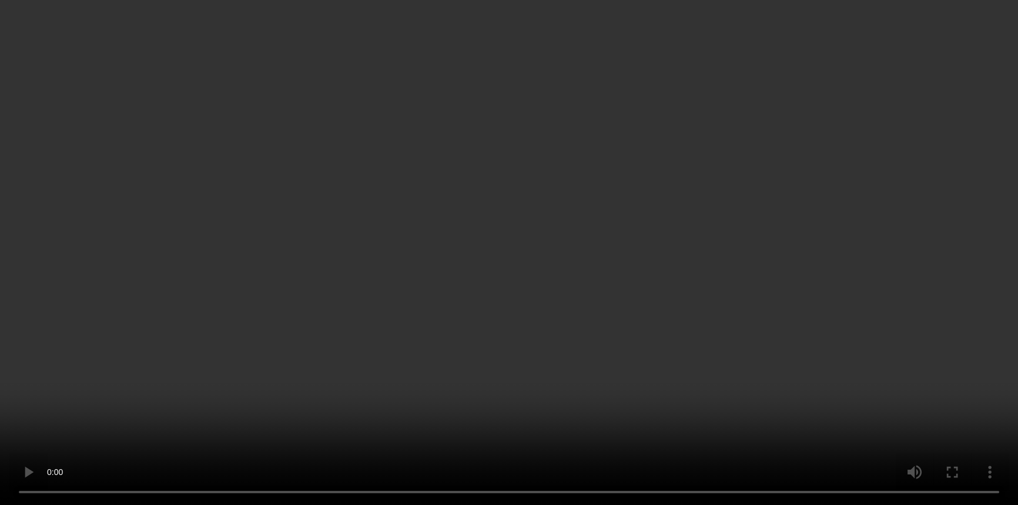
scroll to position [120, 0]
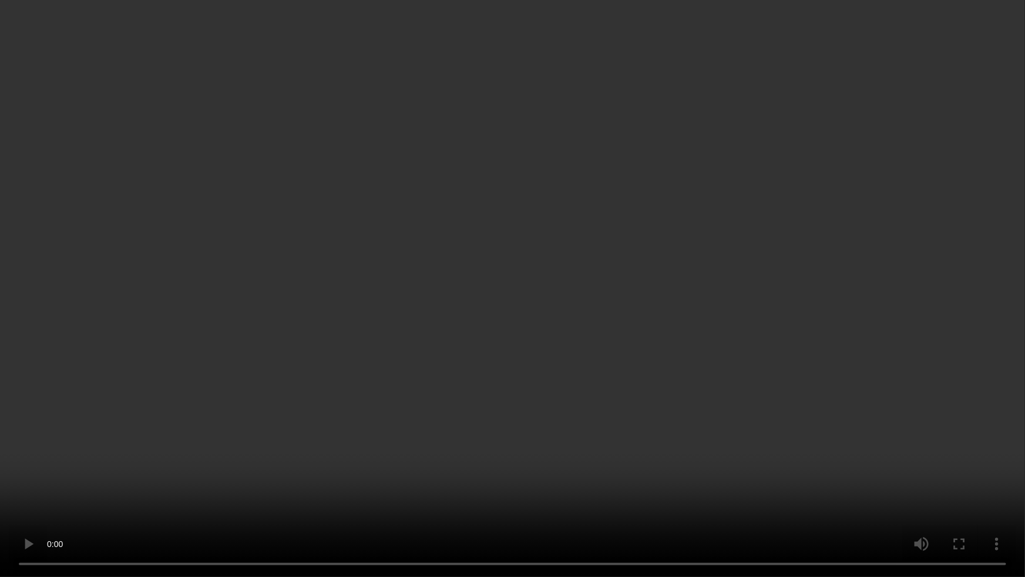
click at [791, 314] on video at bounding box center [512, 288] width 1025 height 577
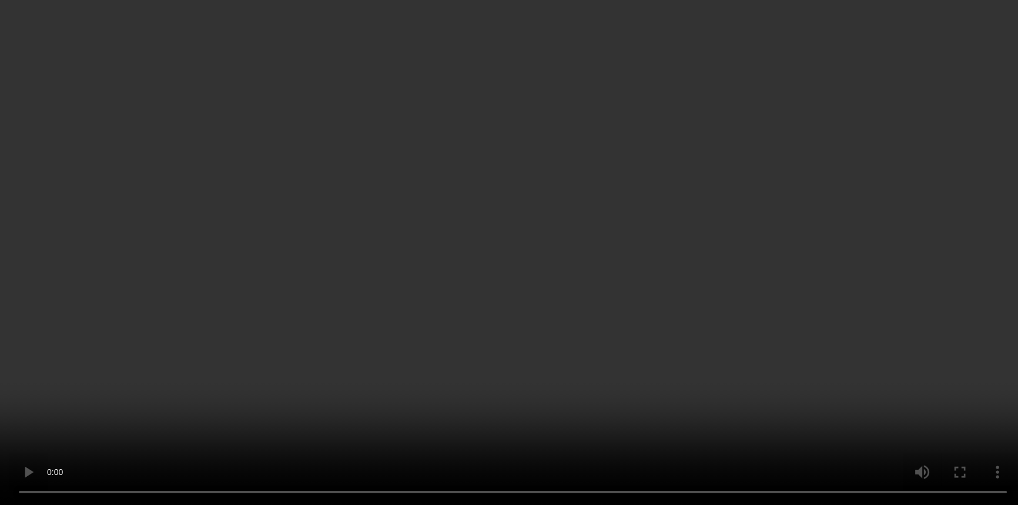
scroll to position [0, 0]
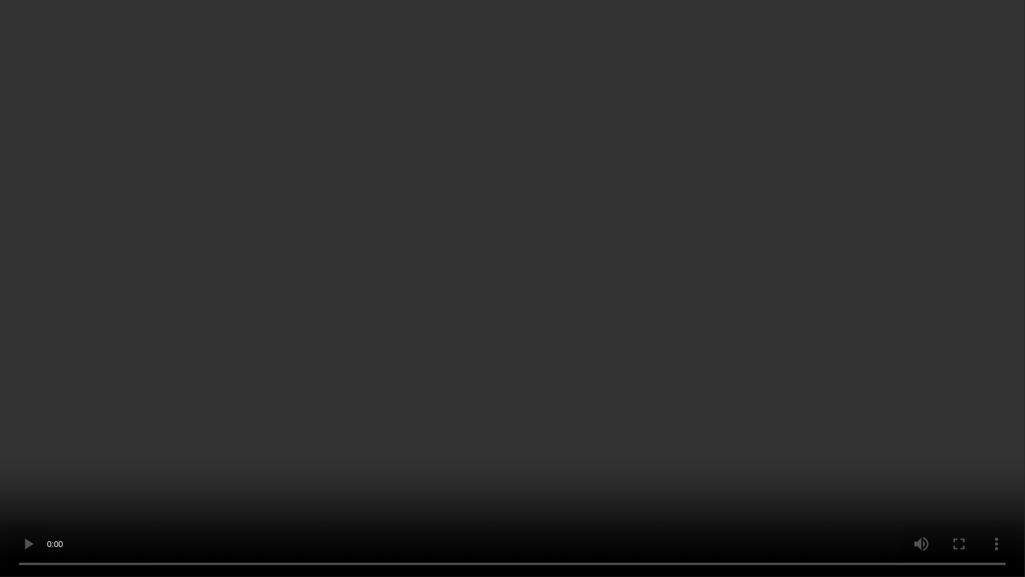
click at [787, 297] on video at bounding box center [512, 288] width 1025 height 577
click at [624, 297] on video at bounding box center [512, 288] width 1025 height 577
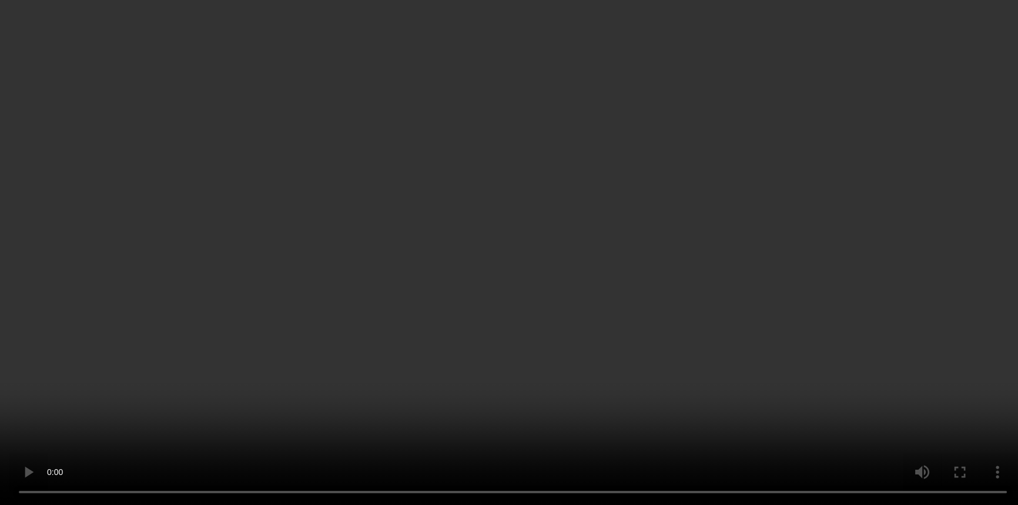
scroll to position [192, 0]
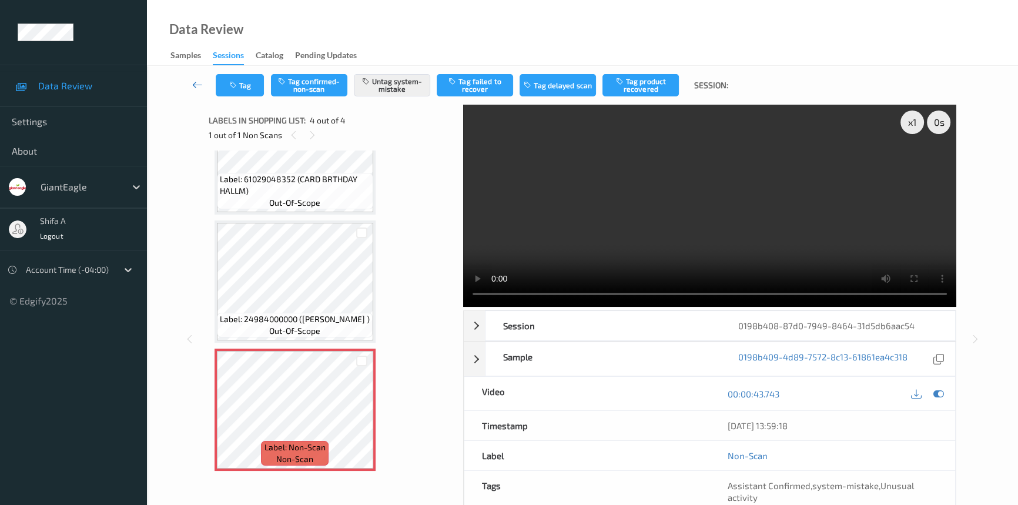
click at [213, 75] on link at bounding box center [197, 85] width 36 height 22
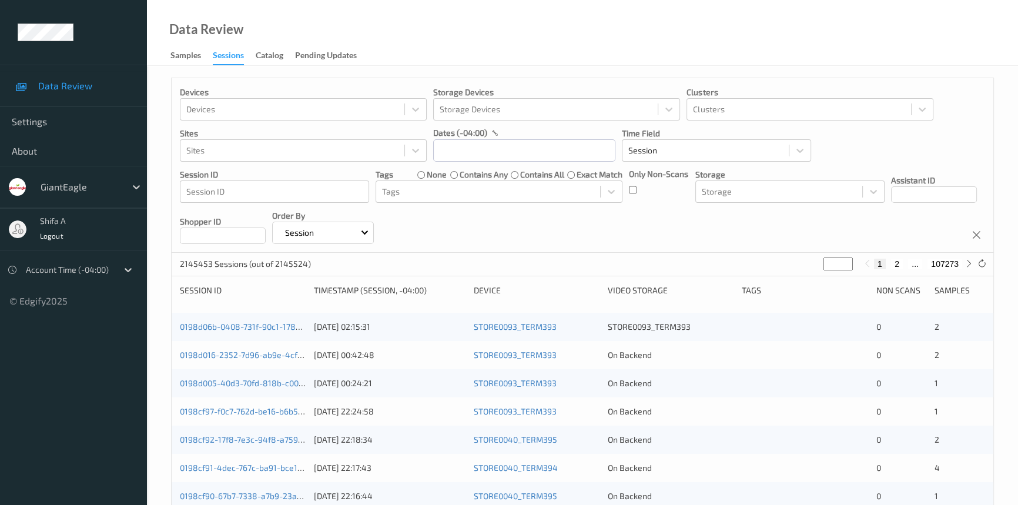
click at [241, 86] on p "Devices" at bounding box center [303, 92] width 247 height 12
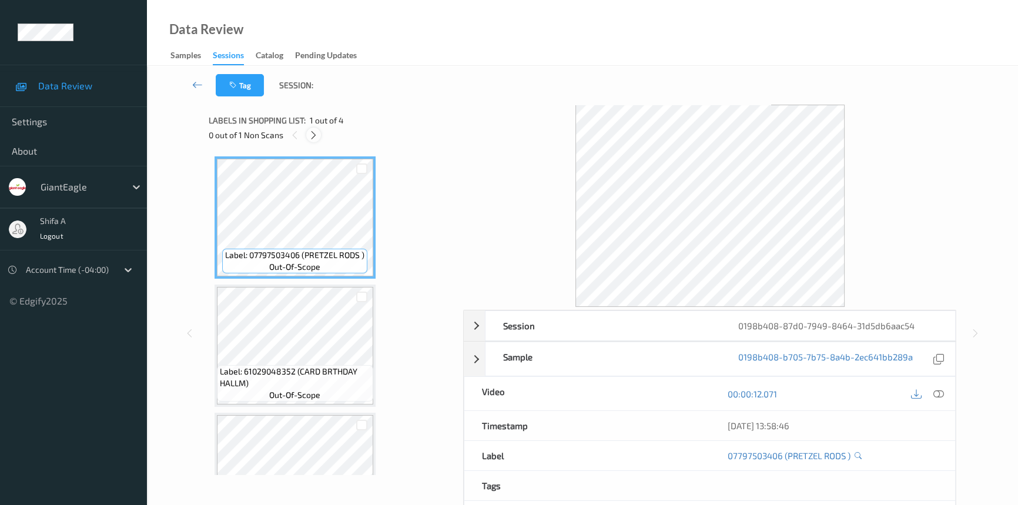
click at [315, 132] on icon at bounding box center [313, 135] width 10 height 11
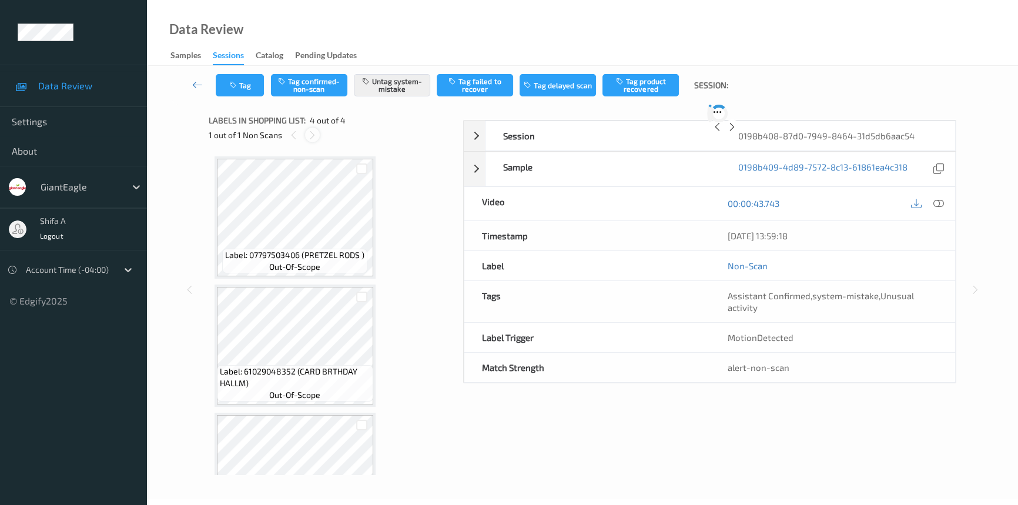
scroll to position [192, 0]
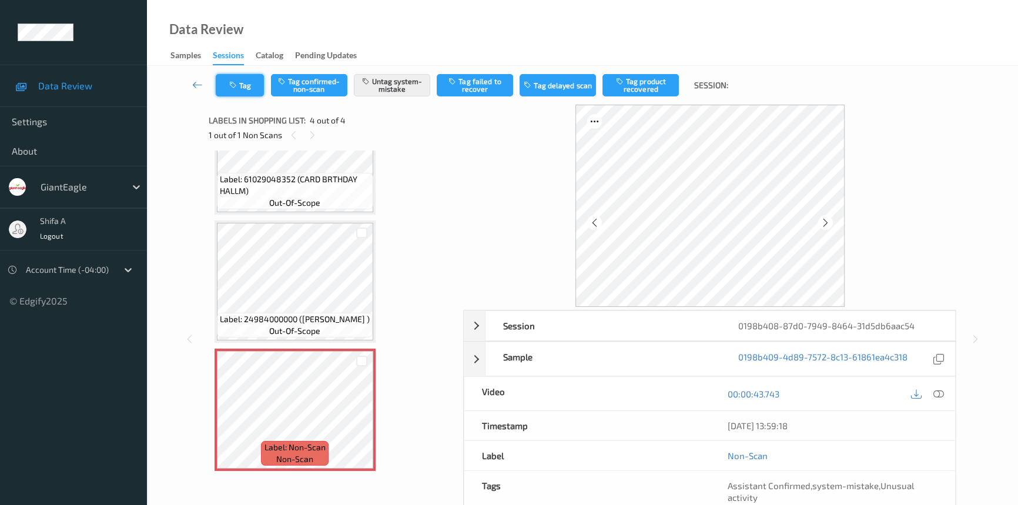
click at [247, 82] on button "Tag" at bounding box center [240, 85] width 48 height 22
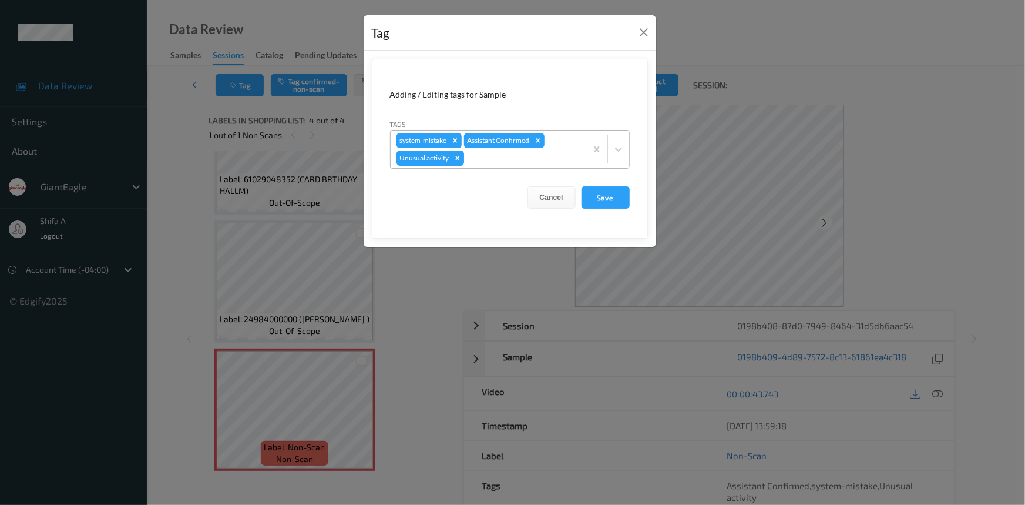
click at [456, 159] on icon "Remove Unusual activity" at bounding box center [457, 158] width 4 height 4
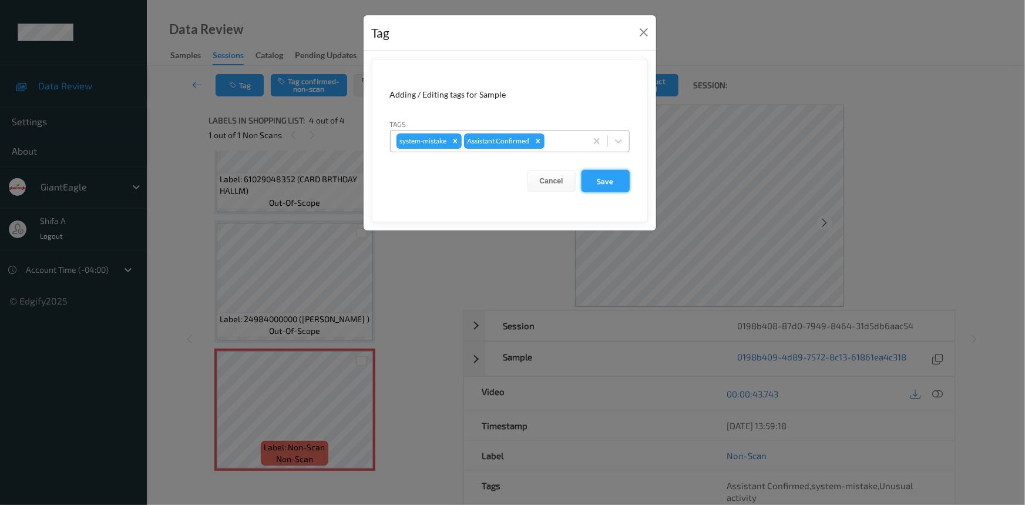
click at [600, 179] on button "Save" at bounding box center [606, 181] width 48 height 22
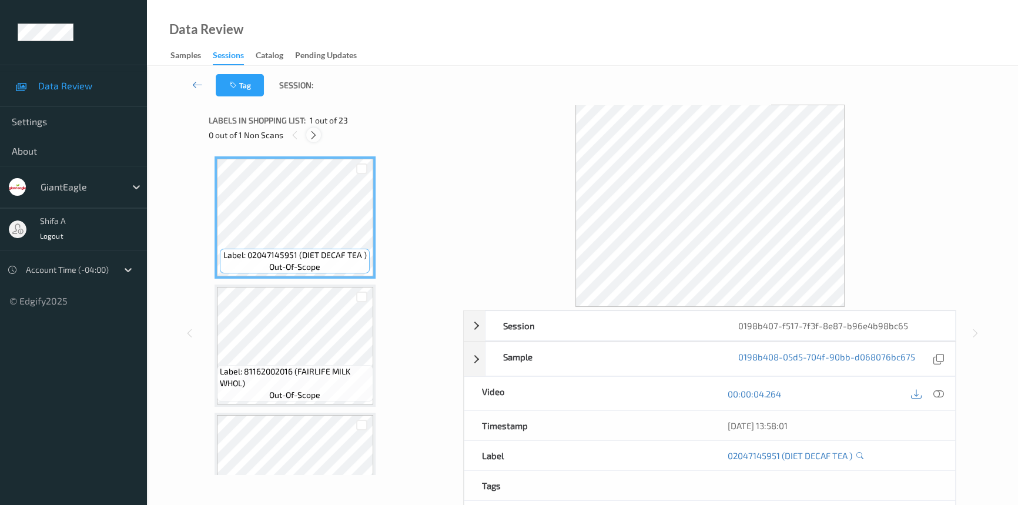
click at [311, 135] on icon at bounding box center [313, 135] width 10 height 11
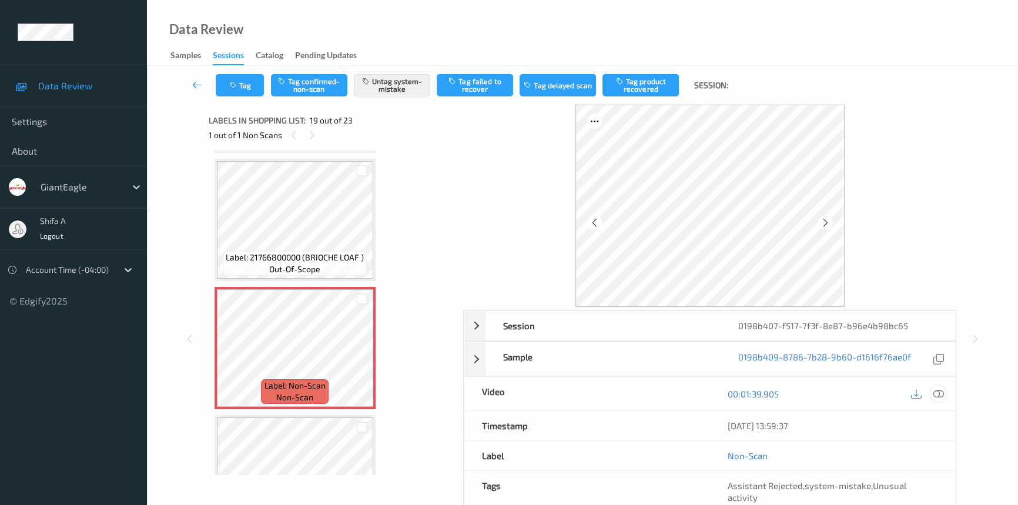
click at [934, 393] on icon at bounding box center [938, 393] width 11 height 11
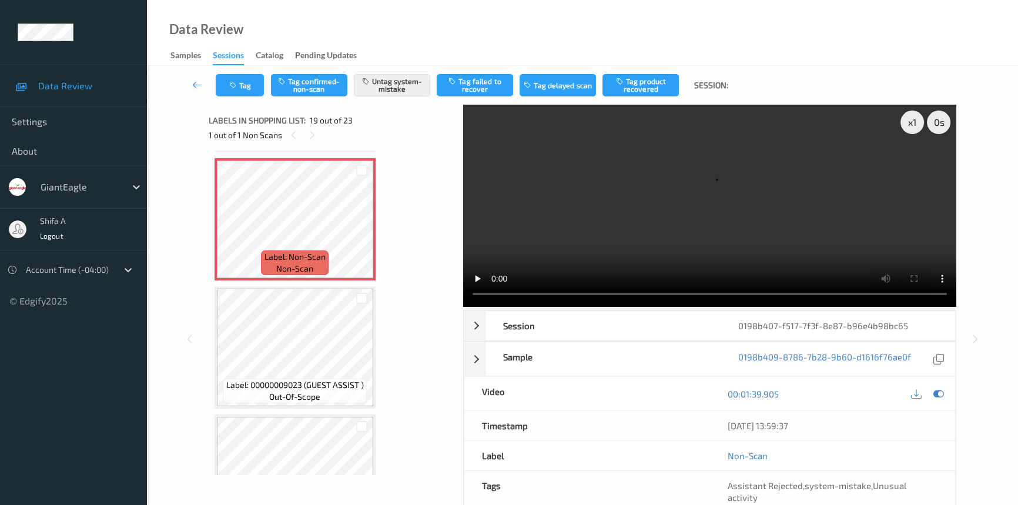
scroll to position [2282, 0]
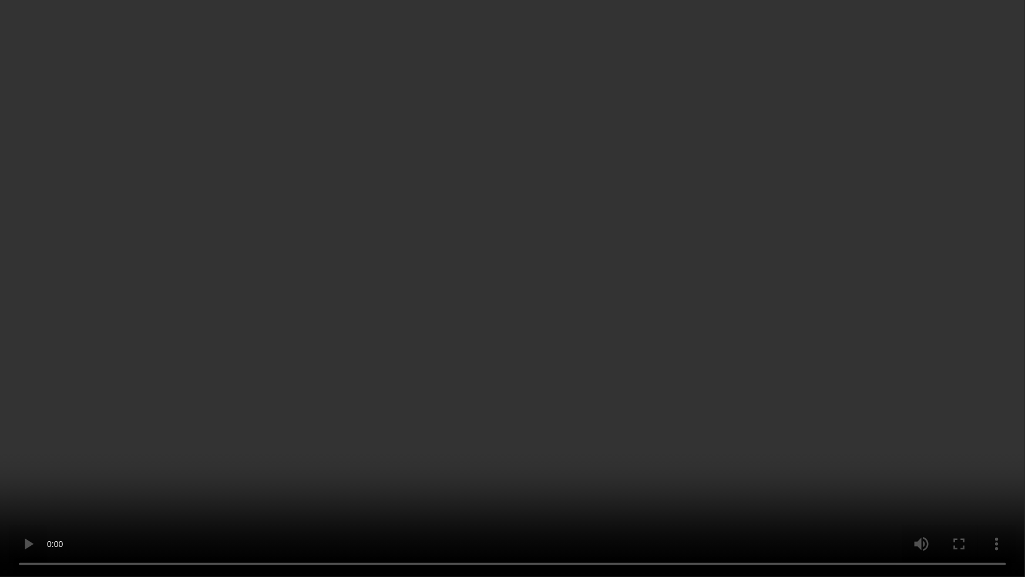
click at [710, 344] on video at bounding box center [512, 288] width 1025 height 577
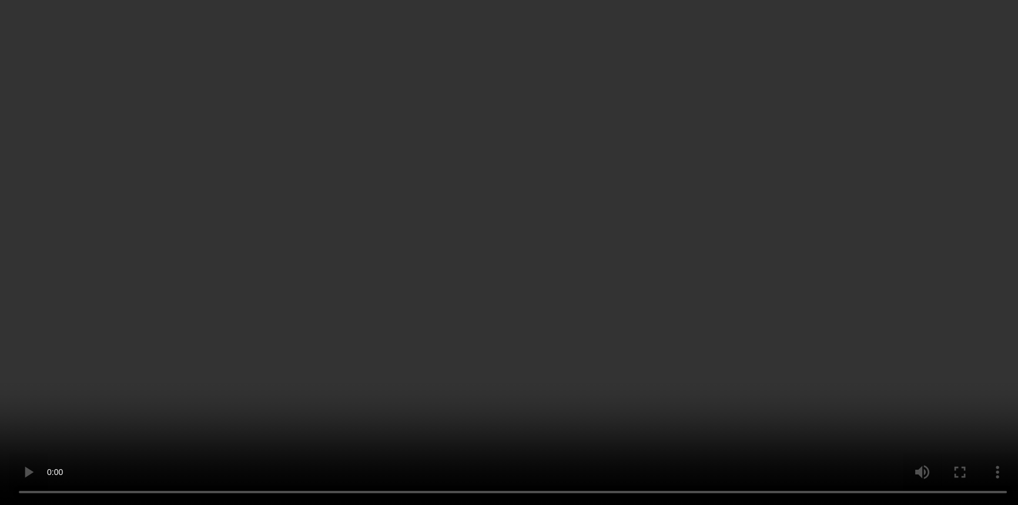
scroll to position [2121, 0]
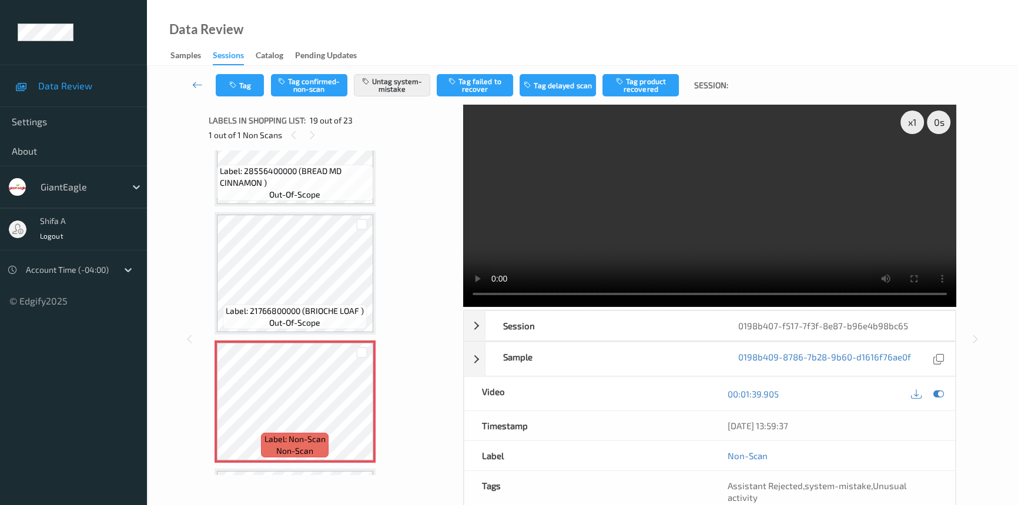
click at [738, 224] on video at bounding box center [709, 206] width 493 height 202
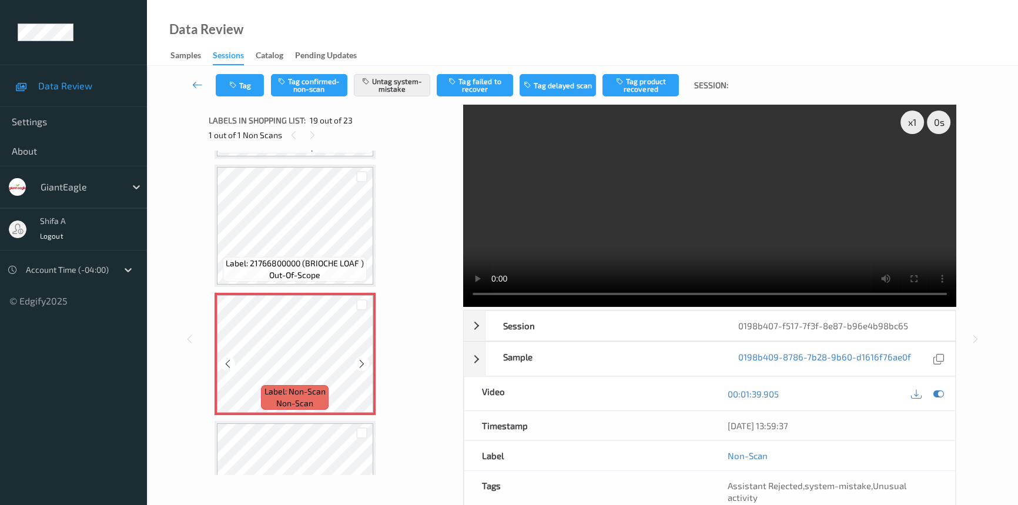
scroll to position [2335, 0]
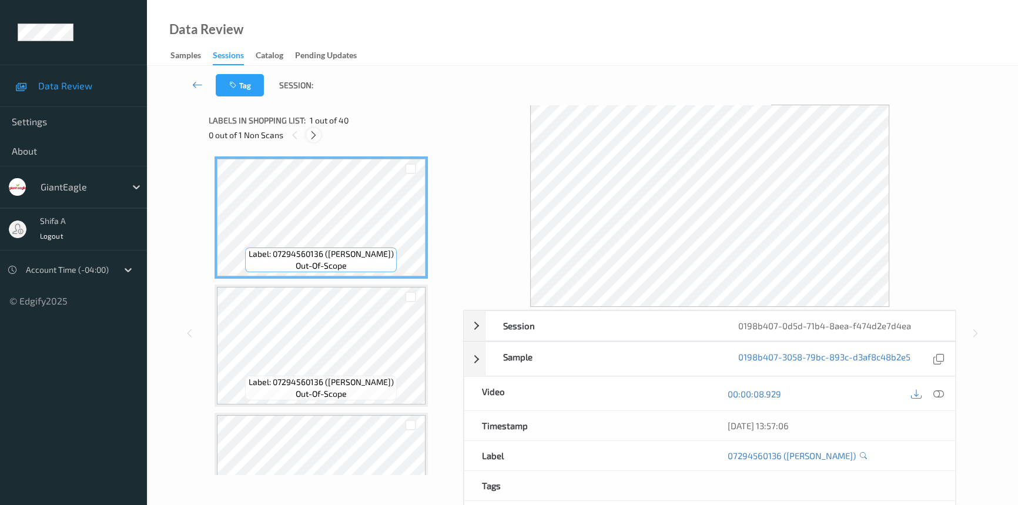
click at [317, 135] on icon at bounding box center [313, 135] width 10 height 11
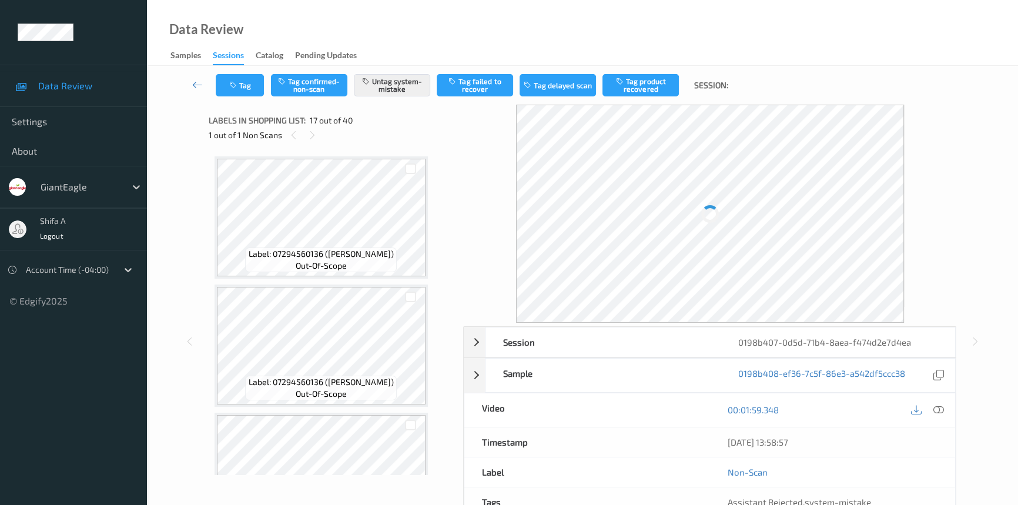
scroll to position [1921, 0]
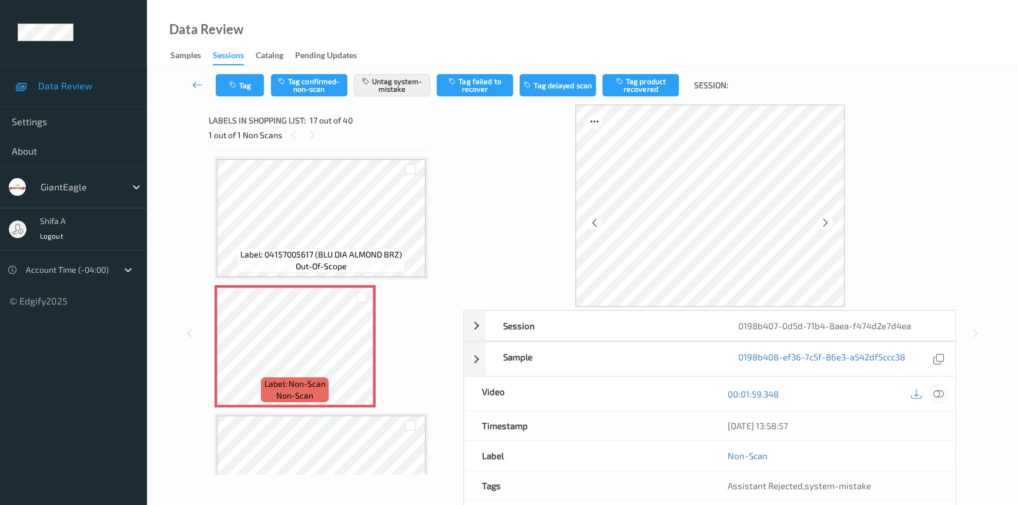
click at [936, 389] on icon at bounding box center [938, 393] width 11 height 11
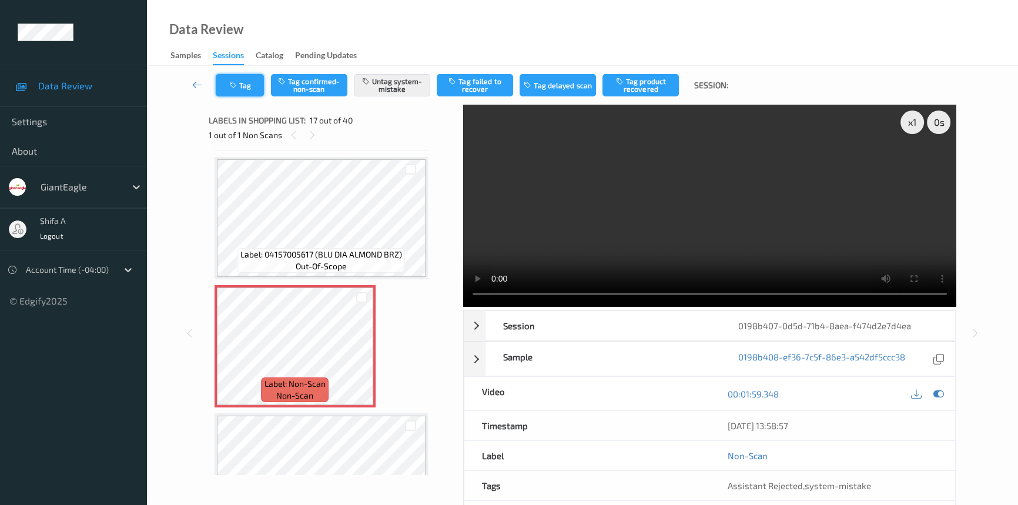
click at [241, 85] on button "Tag" at bounding box center [240, 85] width 48 height 22
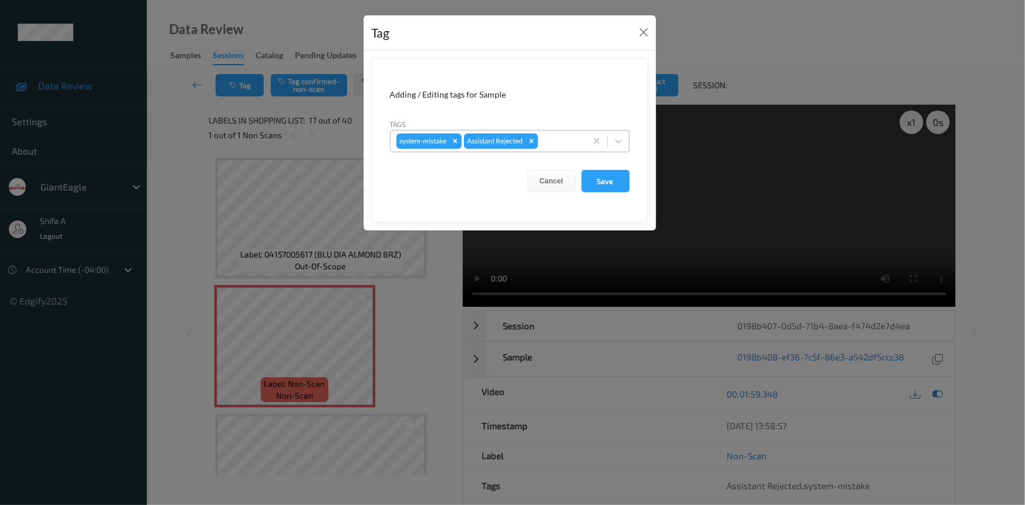
click at [559, 141] on div at bounding box center [560, 141] width 40 height 14
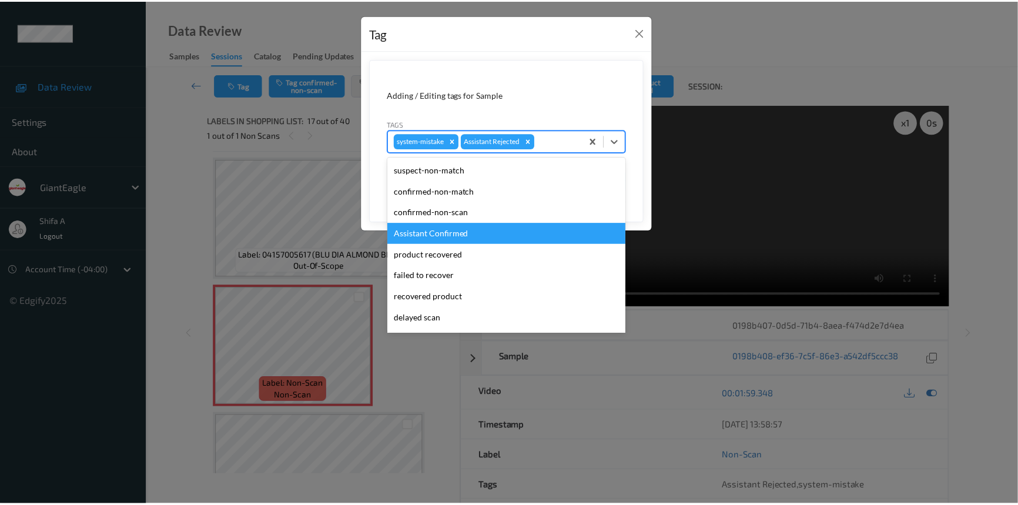
scroll to position [103, 0]
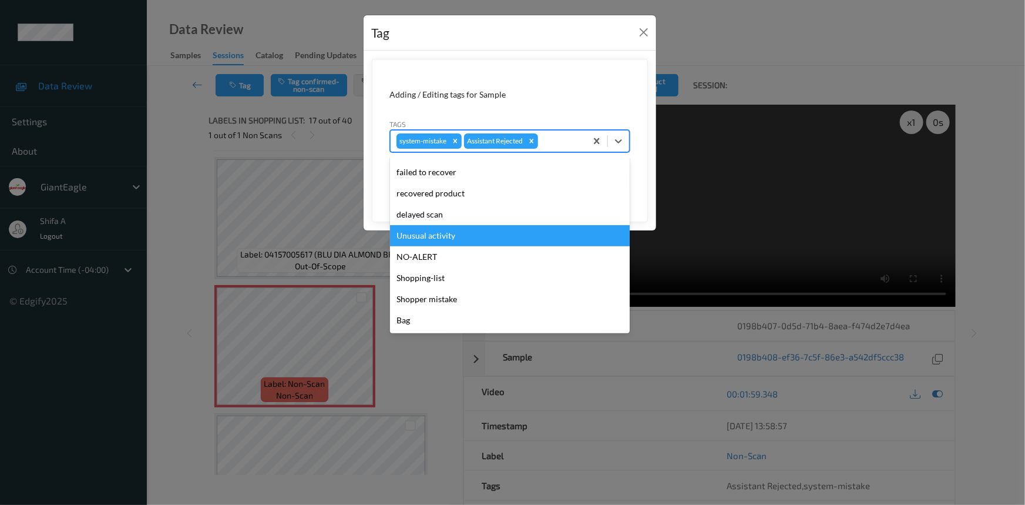
click at [463, 236] on div "Unusual activity" at bounding box center [510, 235] width 240 height 21
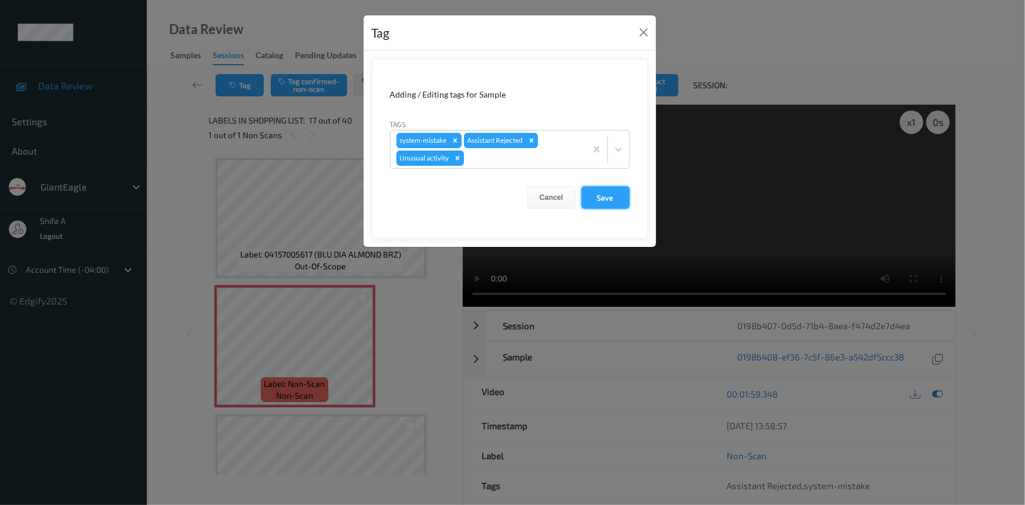
click at [617, 203] on button "Save" at bounding box center [606, 197] width 48 height 22
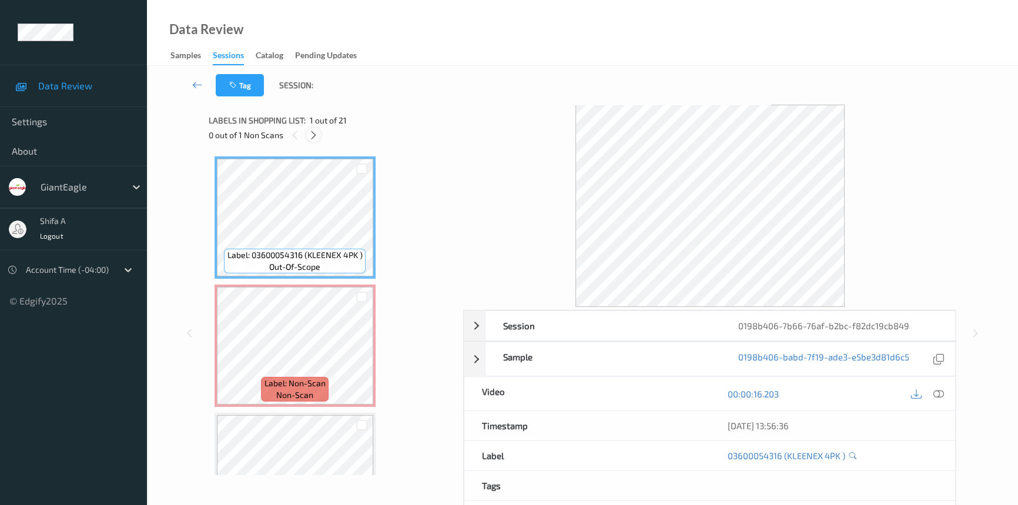
click at [318, 135] on icon at bounding box center [313, 135] width 10 height 11
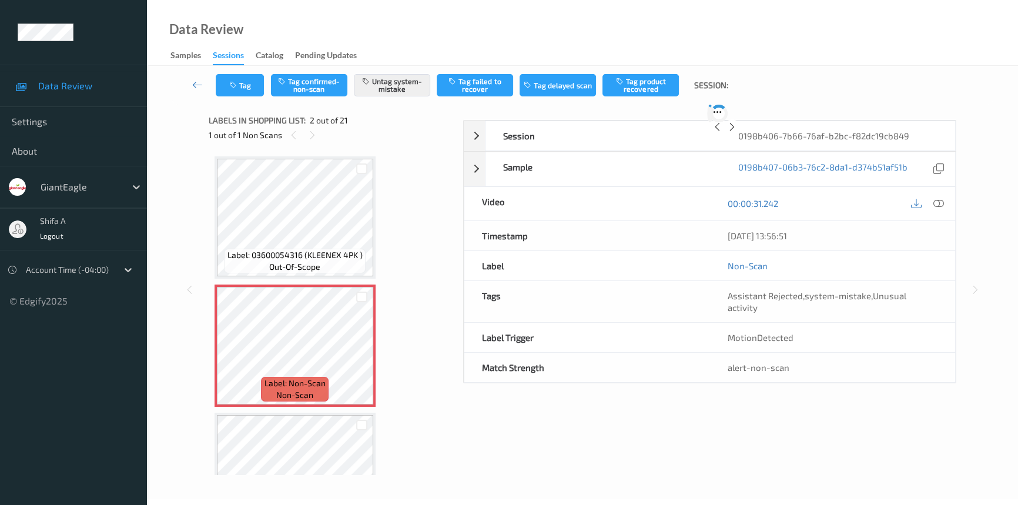
scroll to position [6, 0]
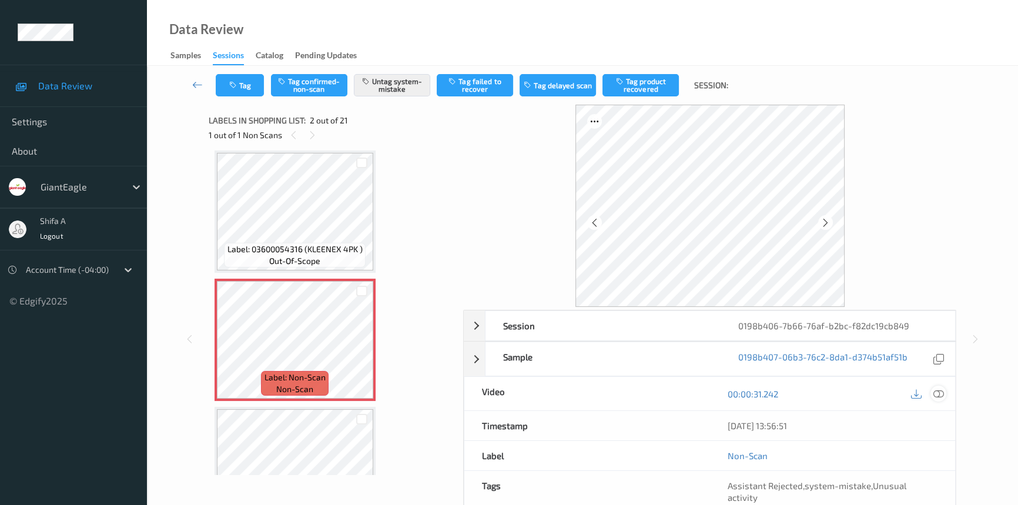
click at [939, 389] on icon at bounding box center [938, 393] width 11 height 11
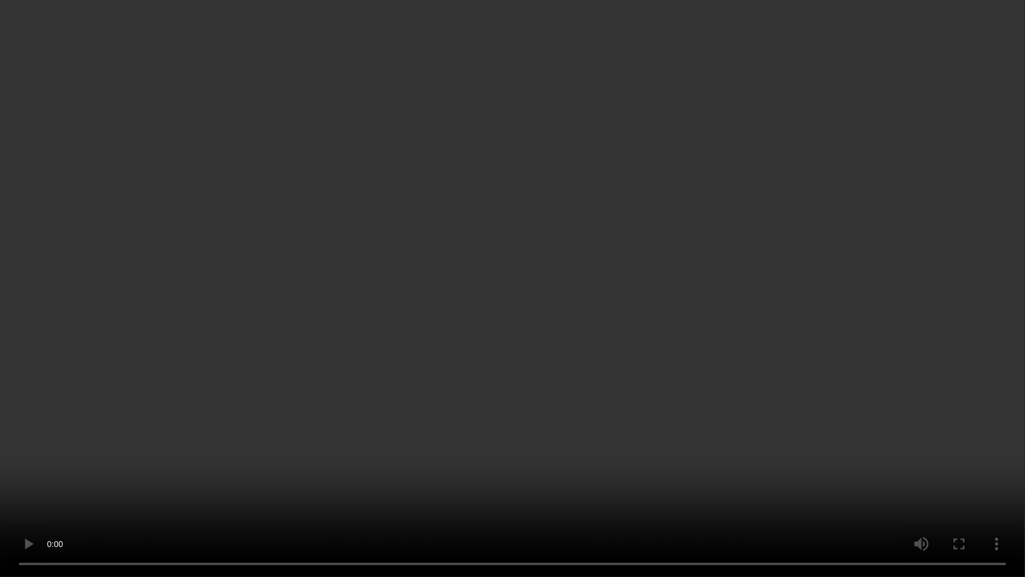
click at [846, 320] on video at bounding box center [512, 288] width 1025 height 577
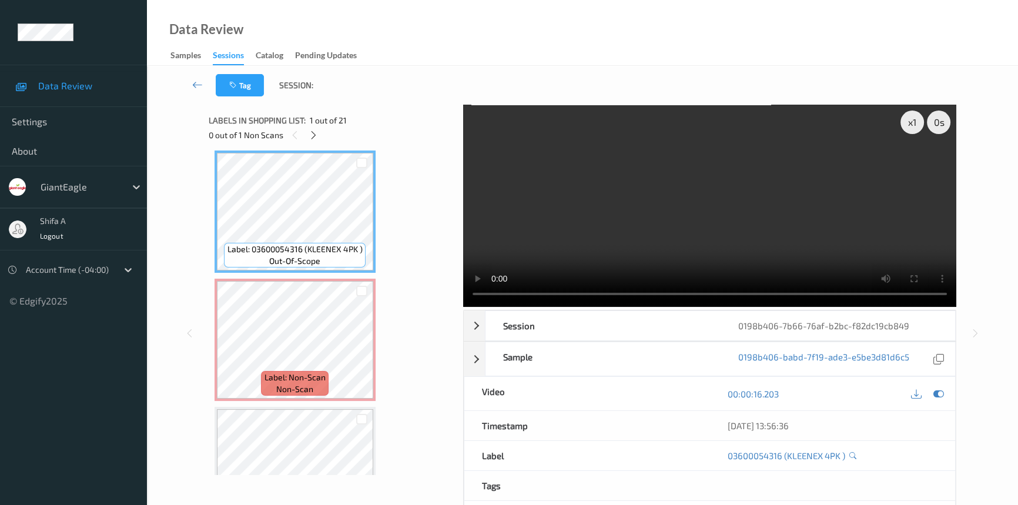
click at [723, 211] on video at bounding box center [709, 206] width 493 height 202
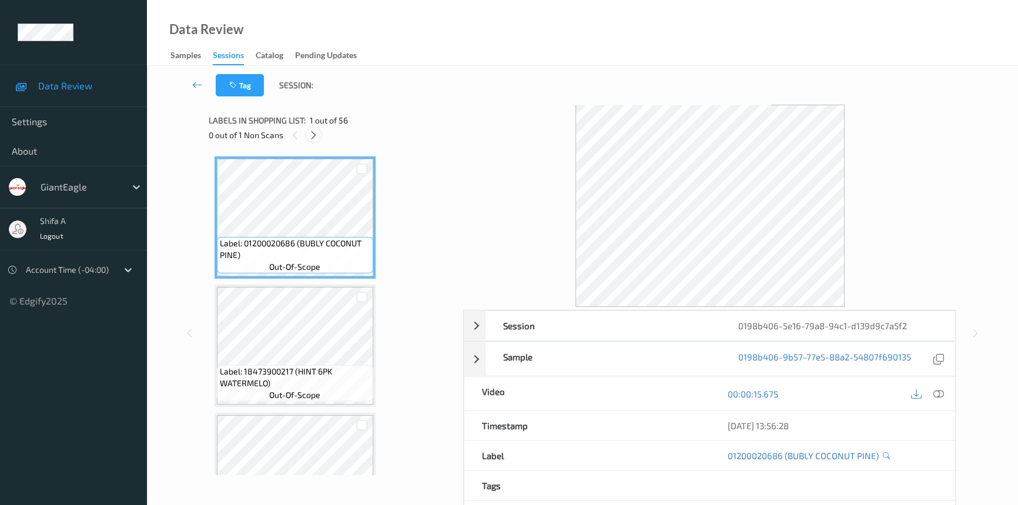
click at [315, 135] on icon at bounding box center [313, 135] width 10 height 11
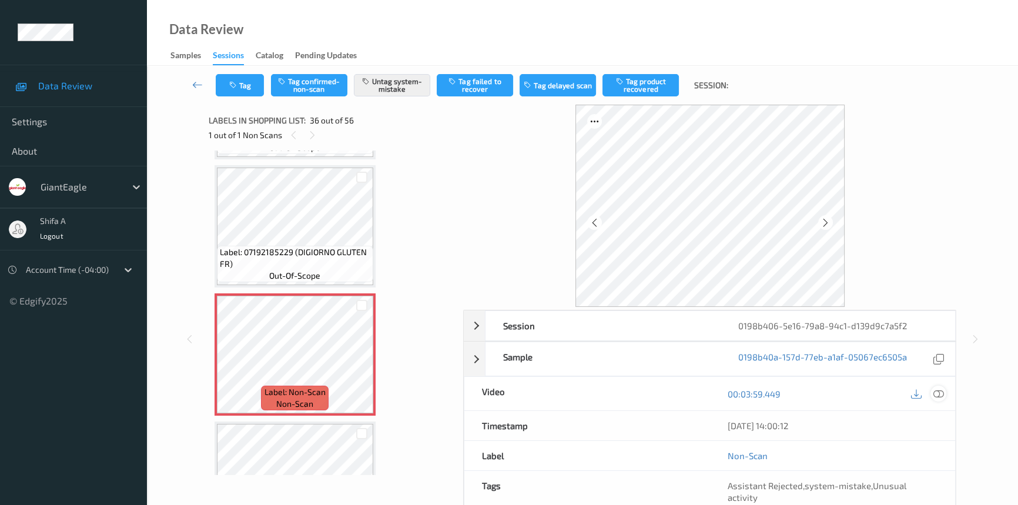
click at [940, 391] on icon at bounding box center [938, 393] width 11 height 11
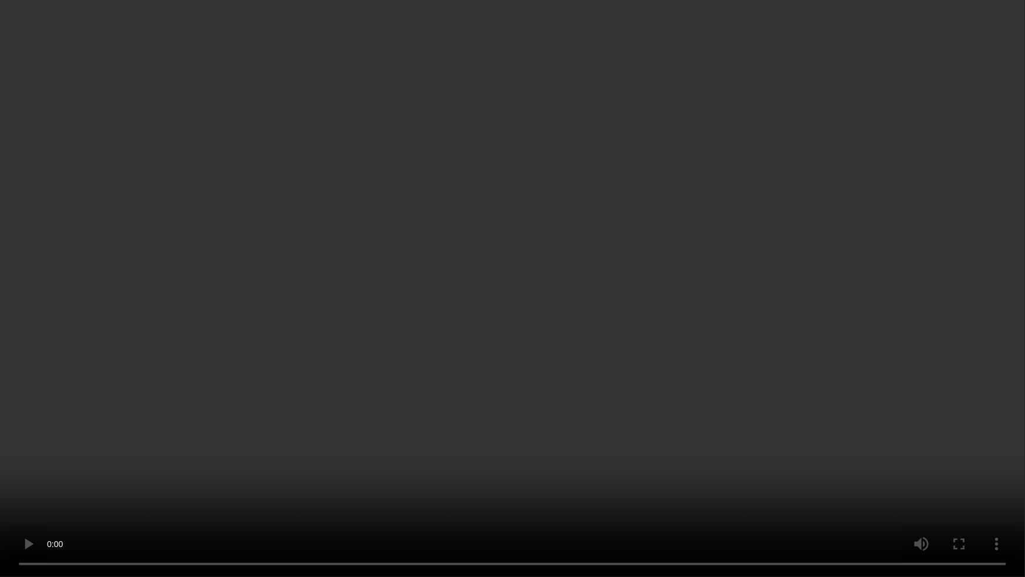
click at [770, 325] on video at bounding box center [512, 288] width 1025 height 577
click at [503, 486] on video at bounding box center [512, 288] width 1025 height 577
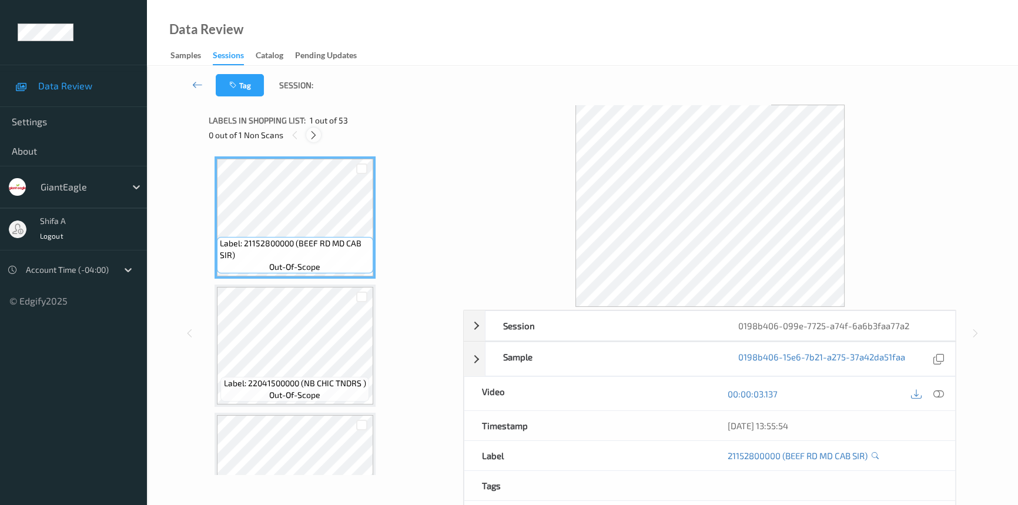
click at [320, 132] on div at bounding box center [313, 134] width 15 height 15
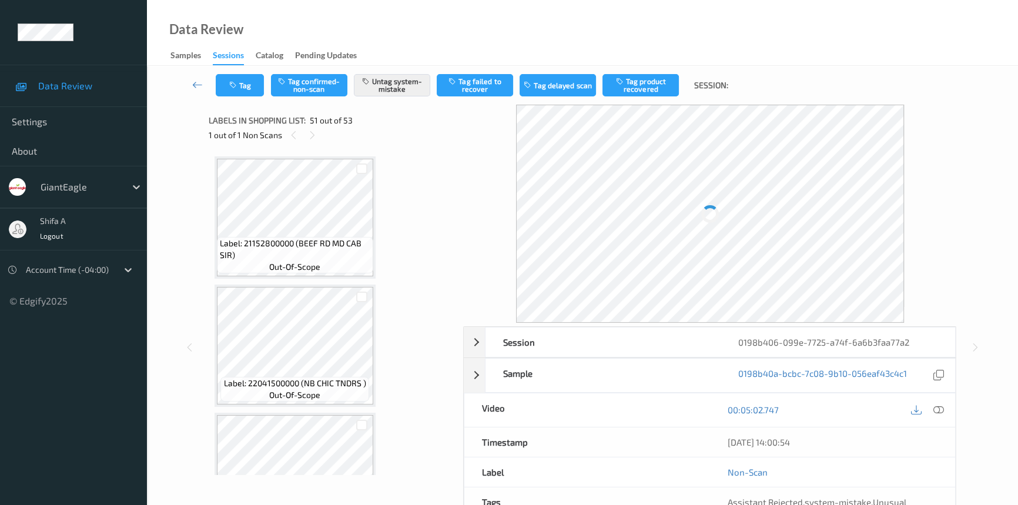
scroll to position [6260, 0]
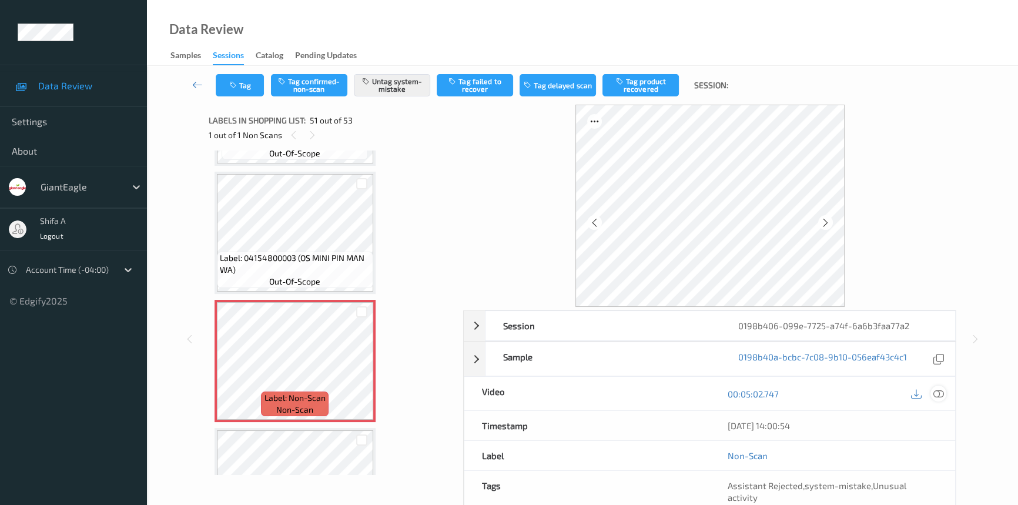
click at [937, 394] on icon at bounding box center [938, 393] width 11 height 11
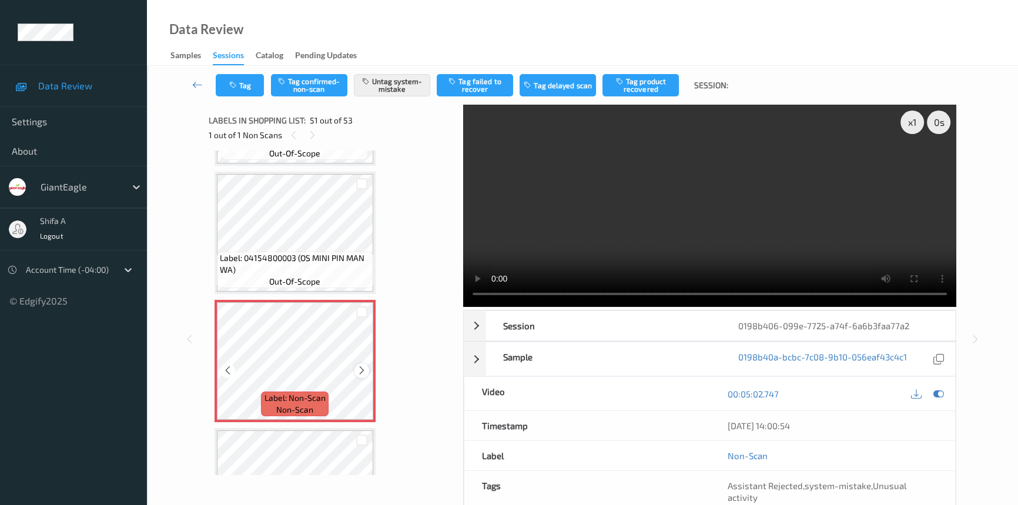
click at [361, 365] on icon at bounding box center [362, 370] width 10 height 11
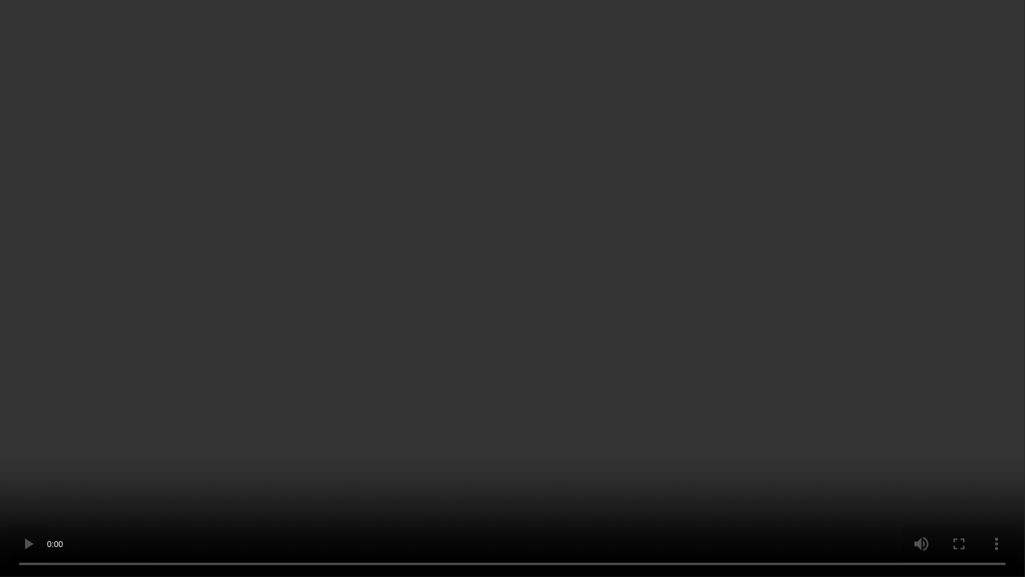
click at [864, 318] on video at bounding box center [512, 288] width 1025 height 577
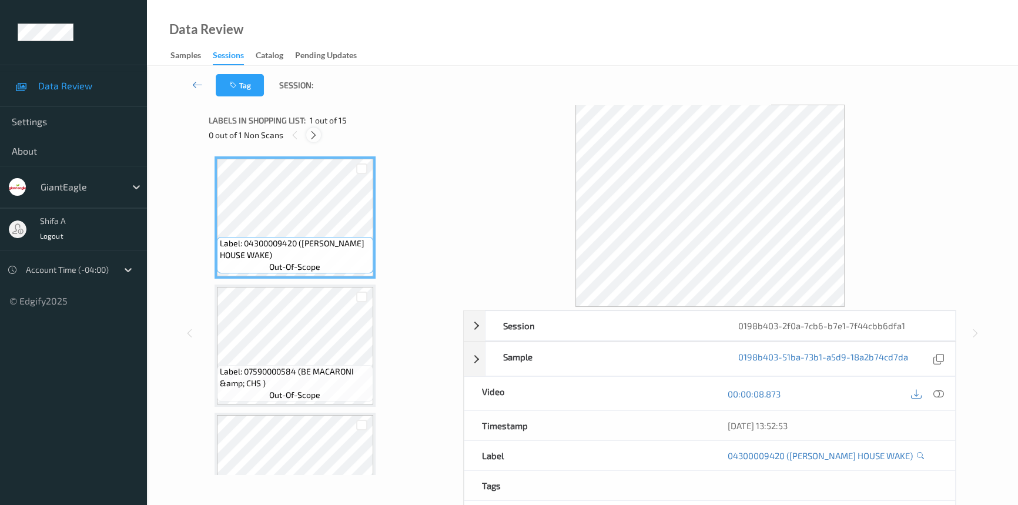
click at [313, 132] on icon at bounding box center [313, 135] width 10 height 11
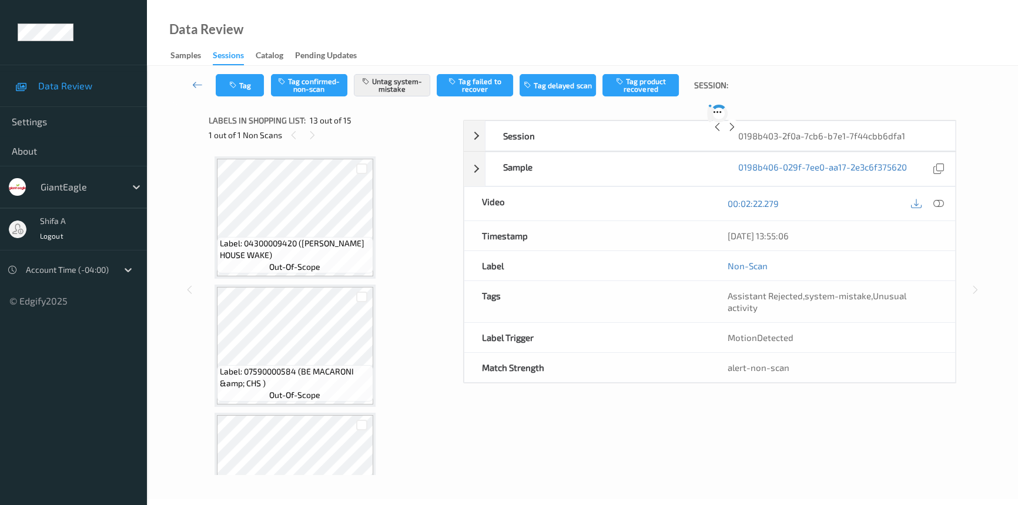
scroll to position [1410, 0]
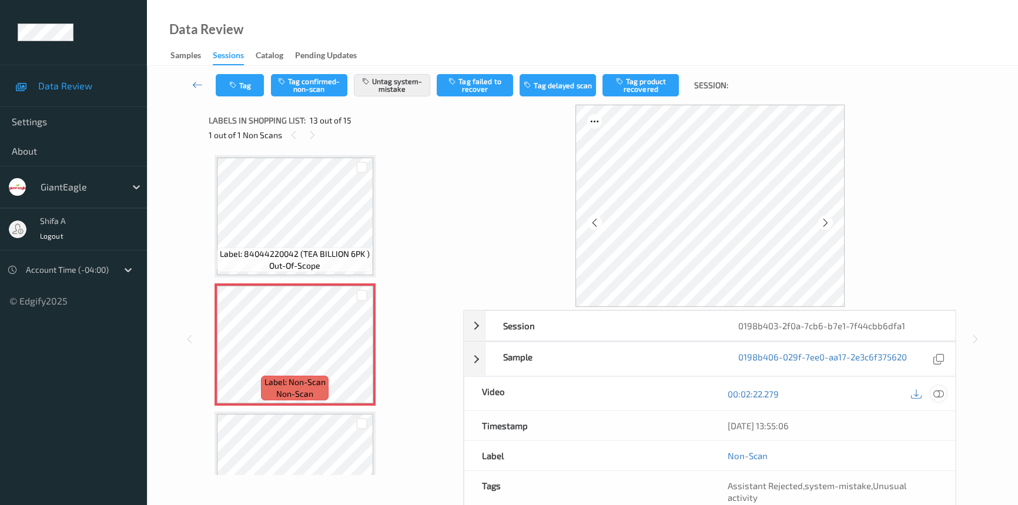
click at [940, 390] on icon at bounding box center [938, 393] width 11 height 11
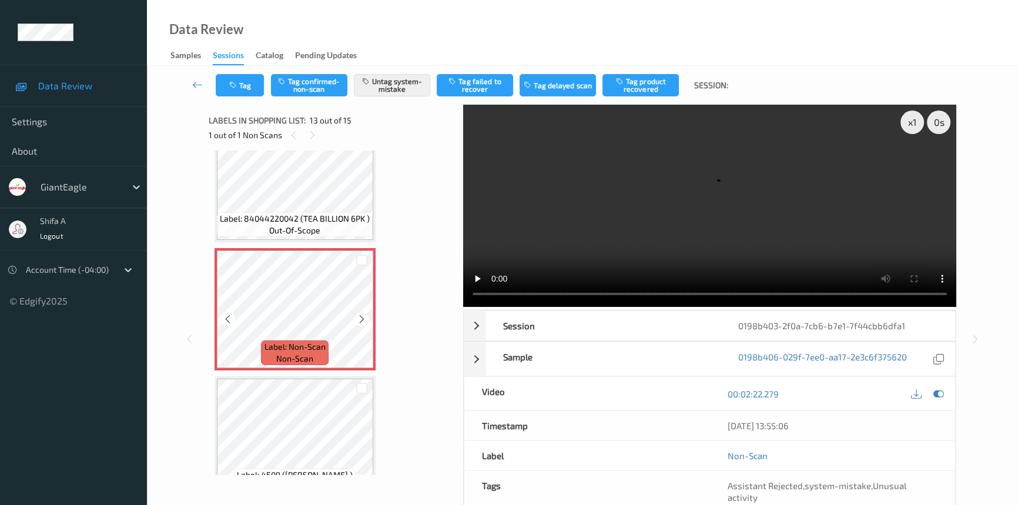
scroll to position [1463, 0]
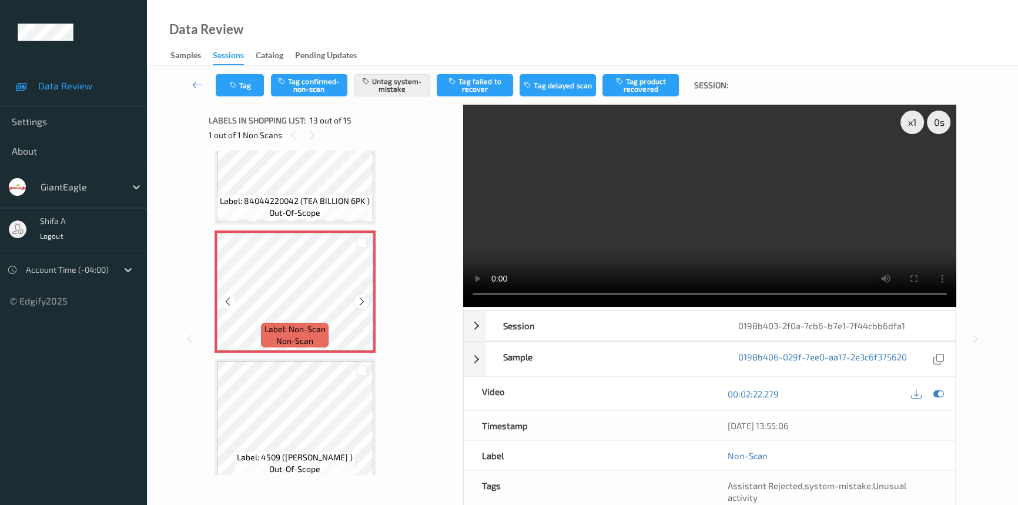
click at [360, 296] on icon at bounding box center [362, 301] width 10 height 11
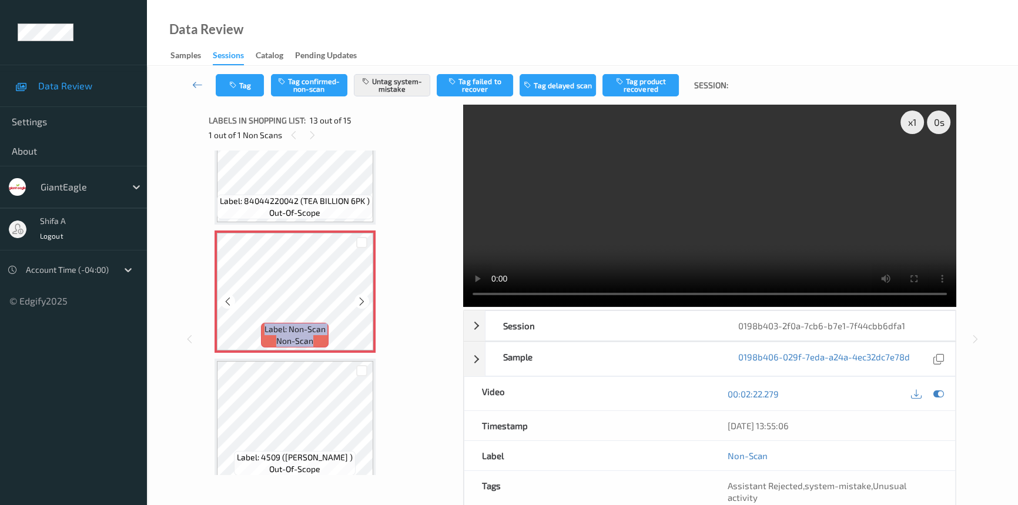
click at [360, 296] on icon at bounding box center [362, 301] width 10 height 11
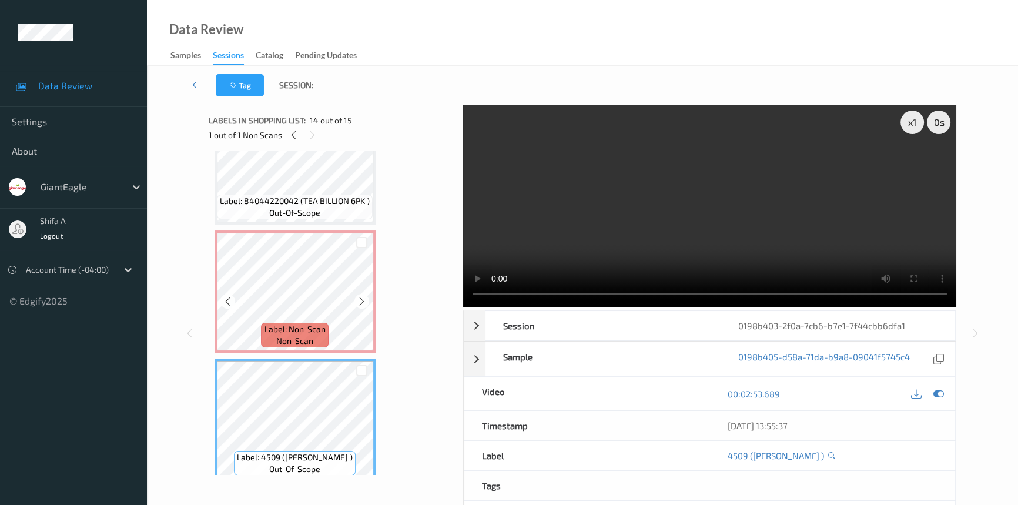
click at [307, 324] on span "Label: Non-Scan" at bounding box center [294, 329] width 61 height 12
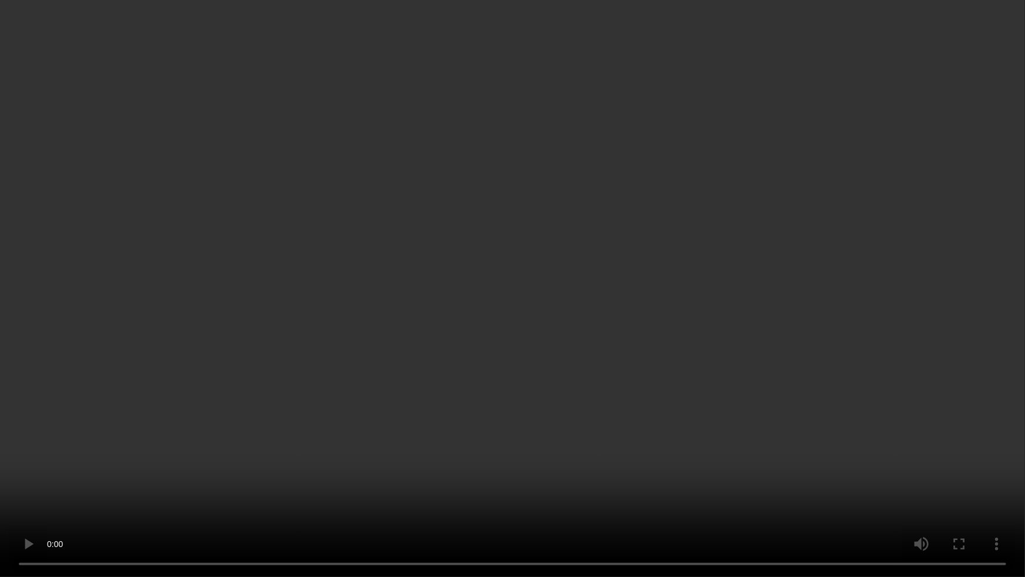
click at [858, 344] on video at bounding box center [512, 288] width 1025 height 577
click at [617, 491] on video at bounding box center [512, 288] width 1025 height 577
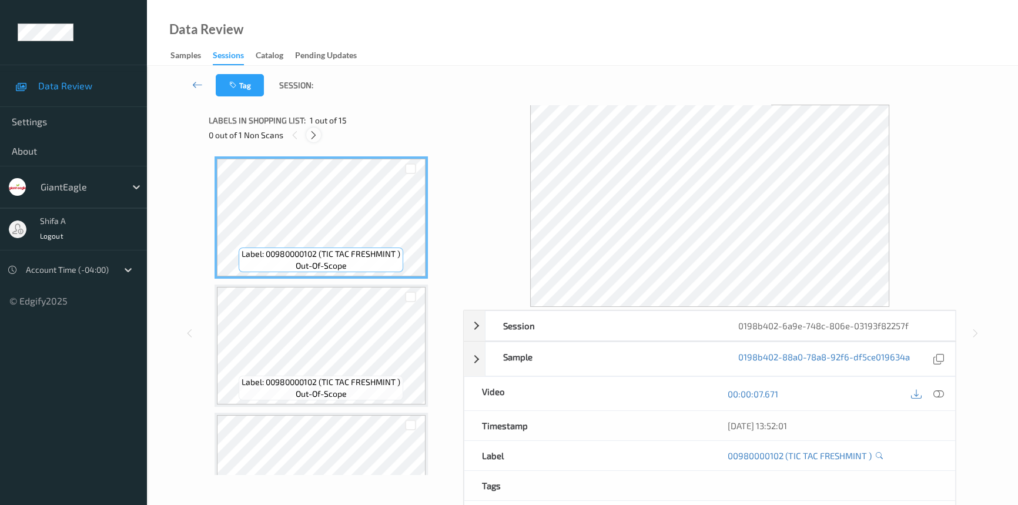
click at [311, 140] on icon at bounding box center [313, 135] width 10 height 11
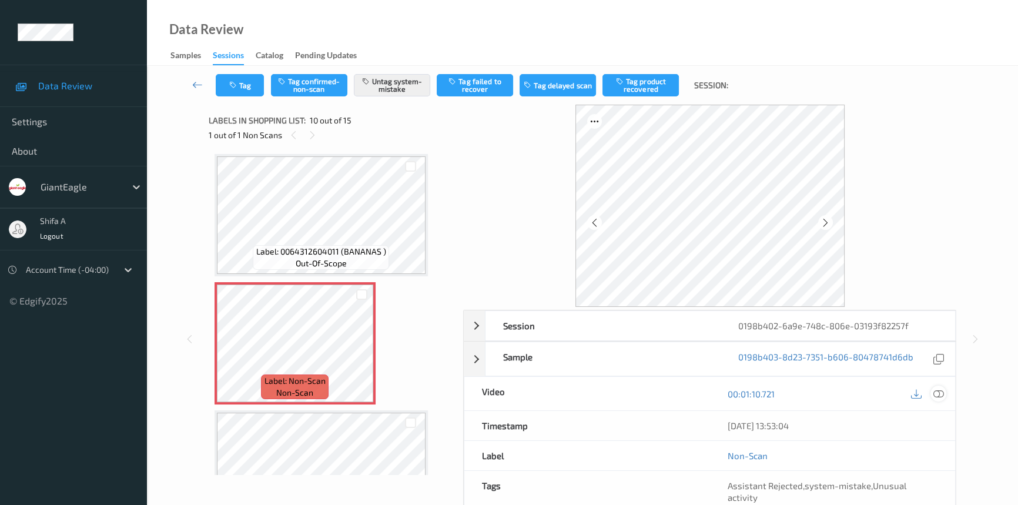
click at [935, 392] on icon at bounding box center [938, 393] width 11 height 11
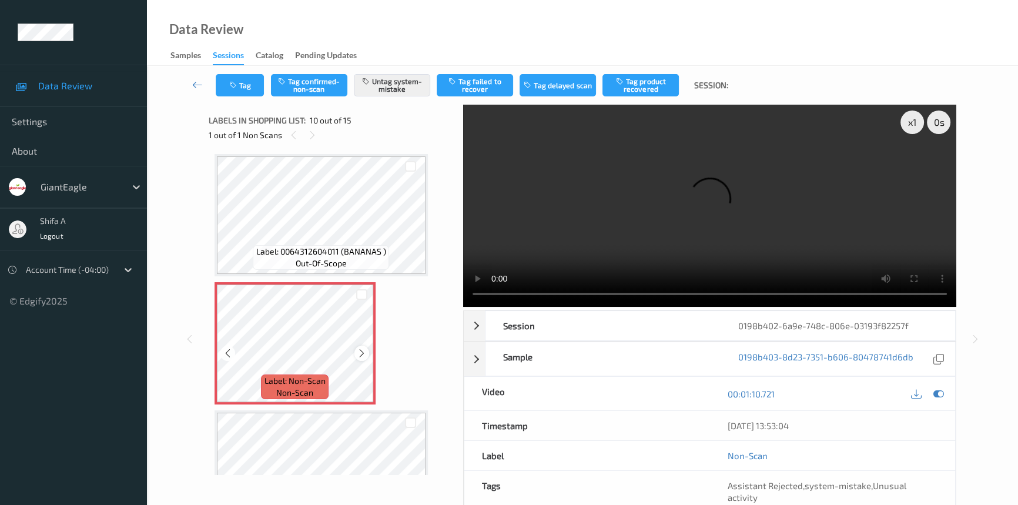
click at [361, 349] on icon at bounding box center [362, 353] width 10 height 11
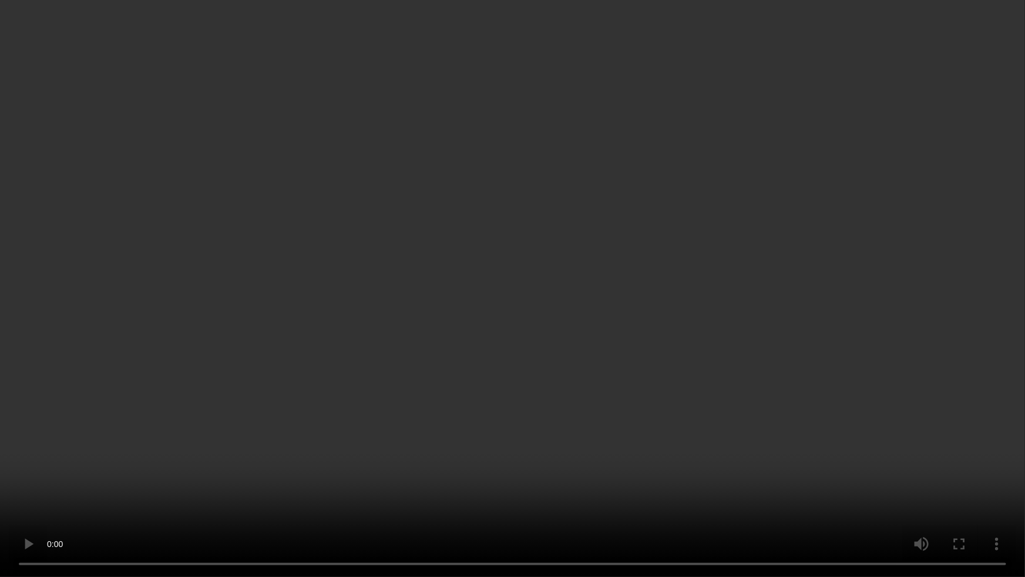
click at [833, 311] on video at bounding box center [512, 288] width 1025 height 577
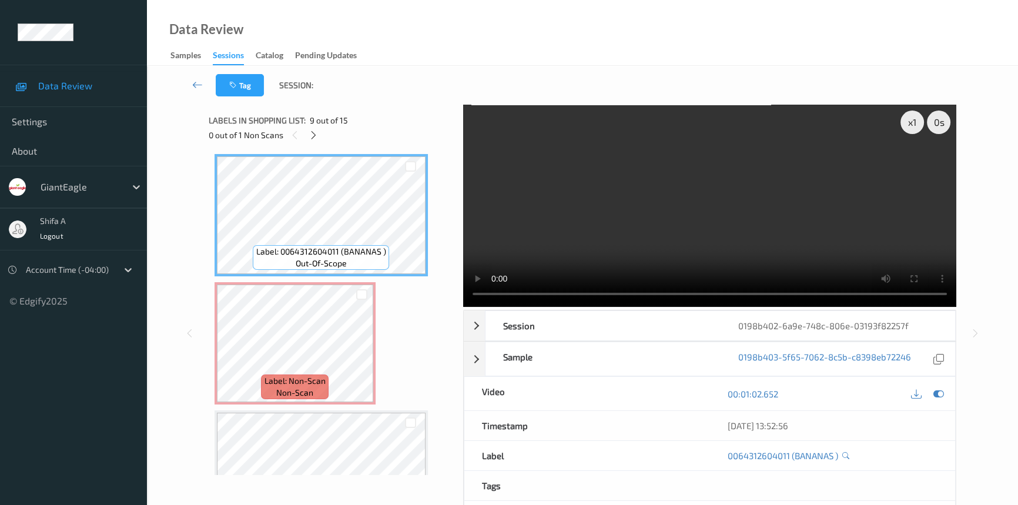
click at [691, 196] on video at bounding box center [709, 206] width 493 height 202
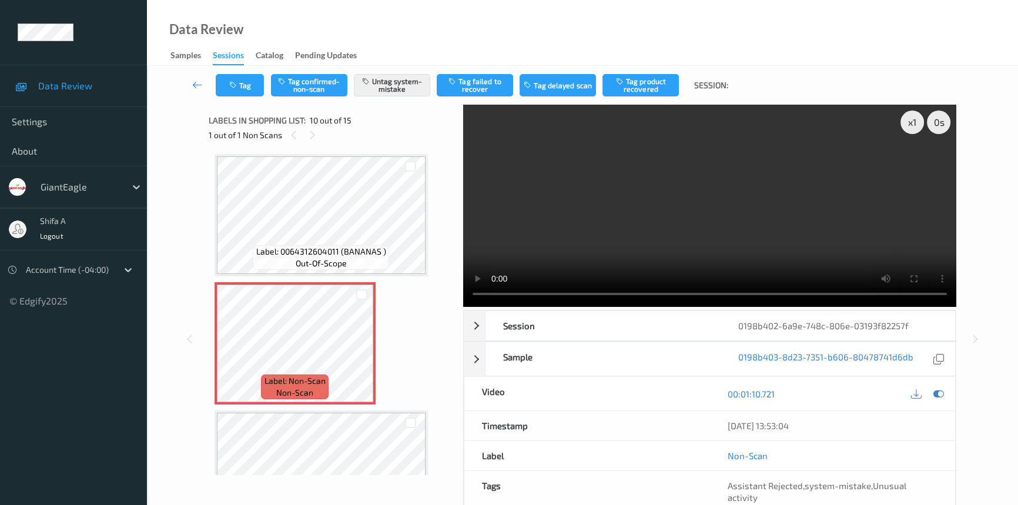
click at [303, 260] on span "out-of-scope" at bounding box center [321, 263] width 51 height 12
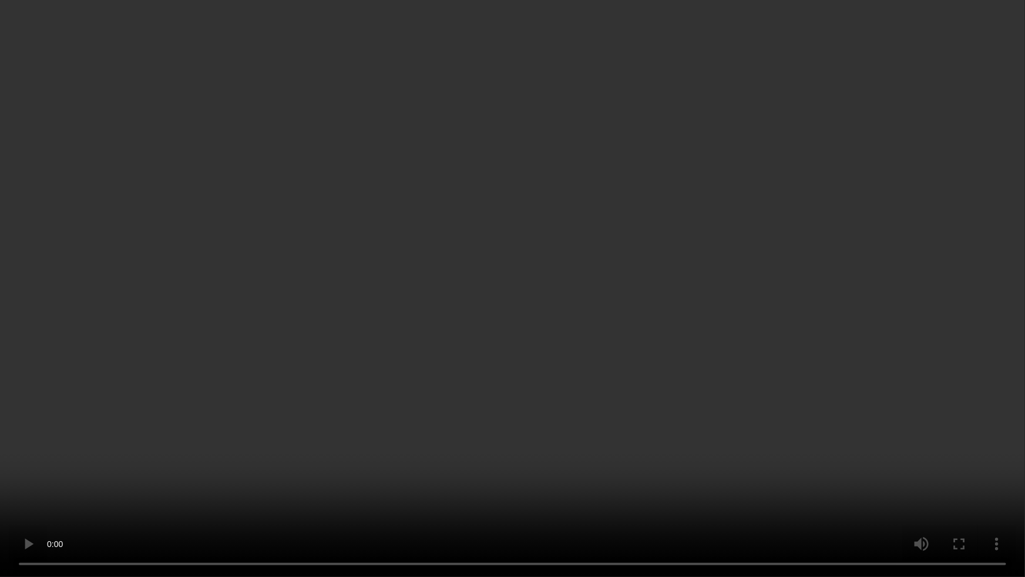
click at [779, 325] on video at bounding box center [512, 288] width 1025 height 577
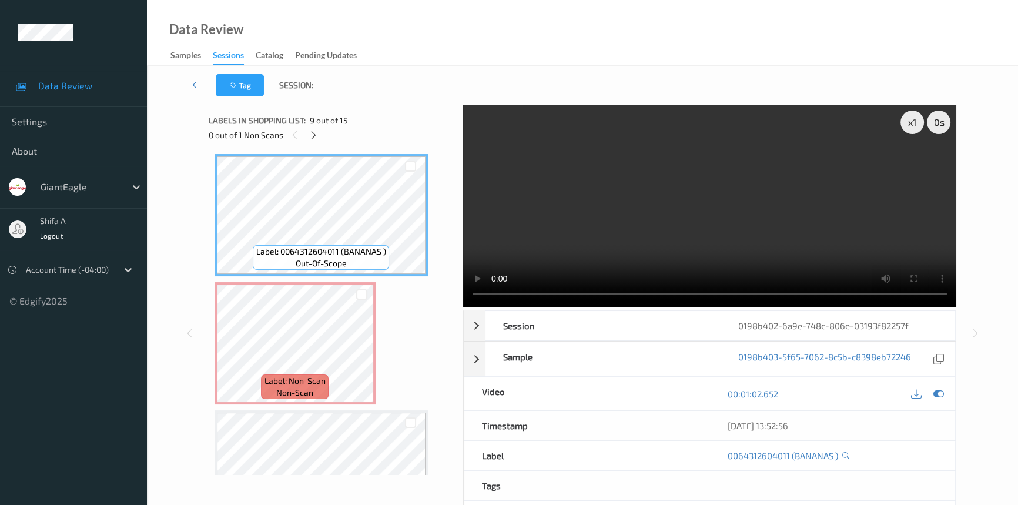
click at [635, 234] on video at bounding box center [709, 206] width 493 height 202
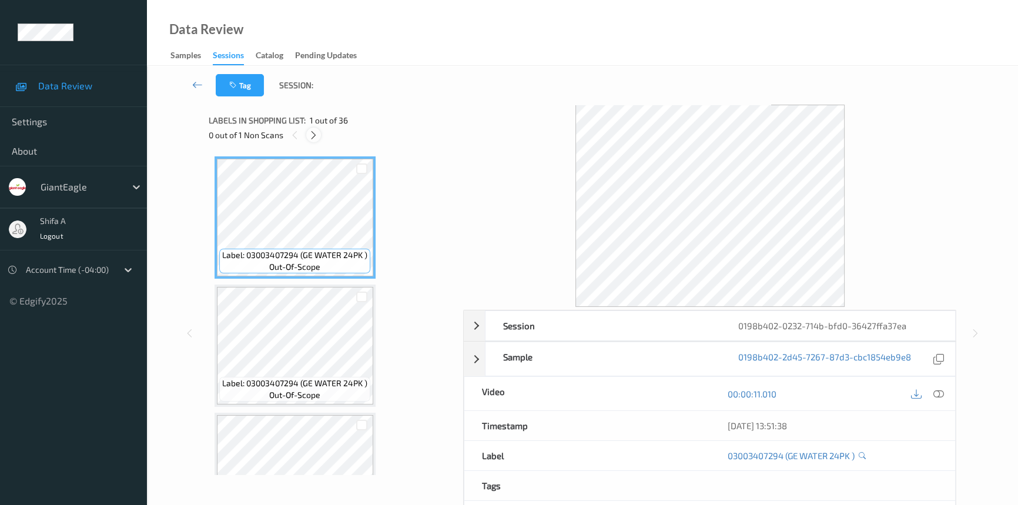
click at [315, 135] on icon at bounding box center [313, 135] width 10 height 11
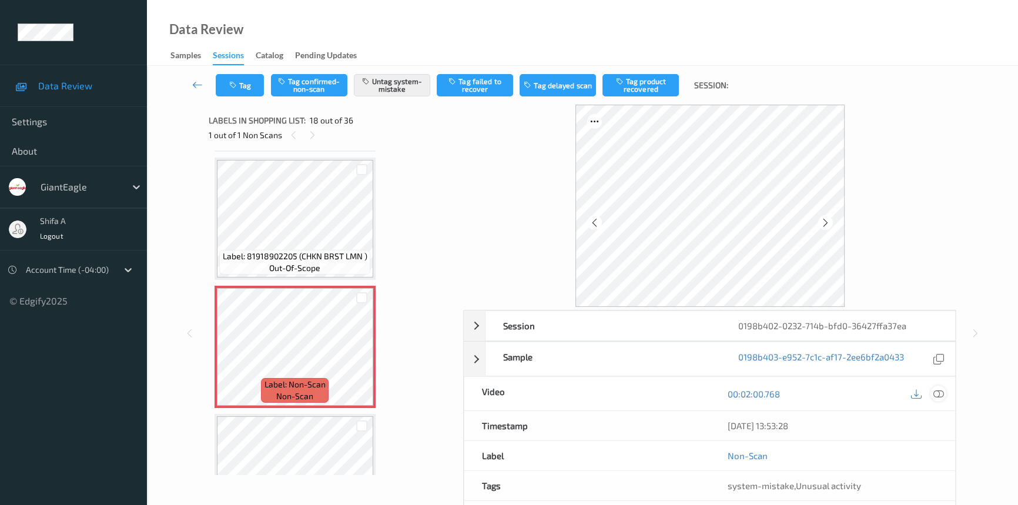
click at [939, 394] on icon at bounding box center [938, 393] width 11 height 11
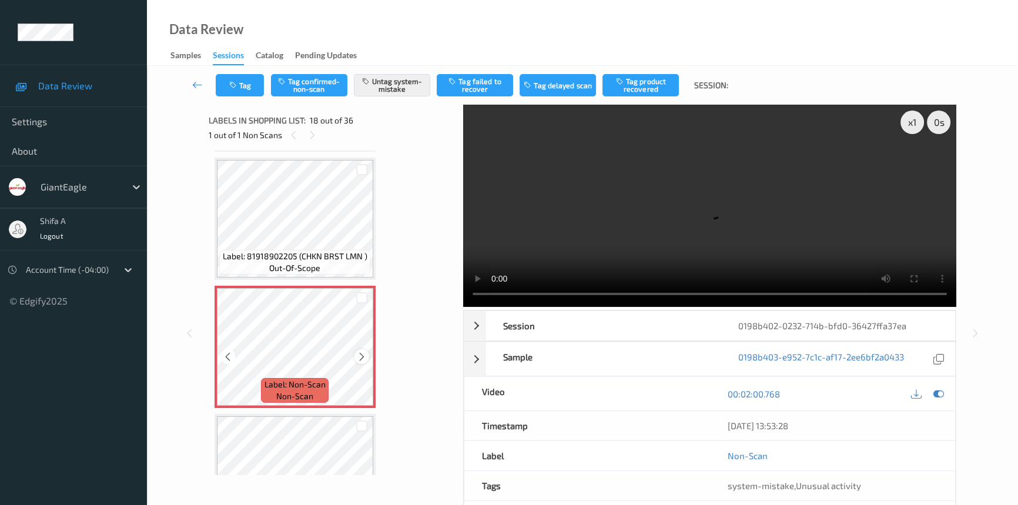
click at [359, 351] on icon at bounding box center [362, 356] width 10 height 11
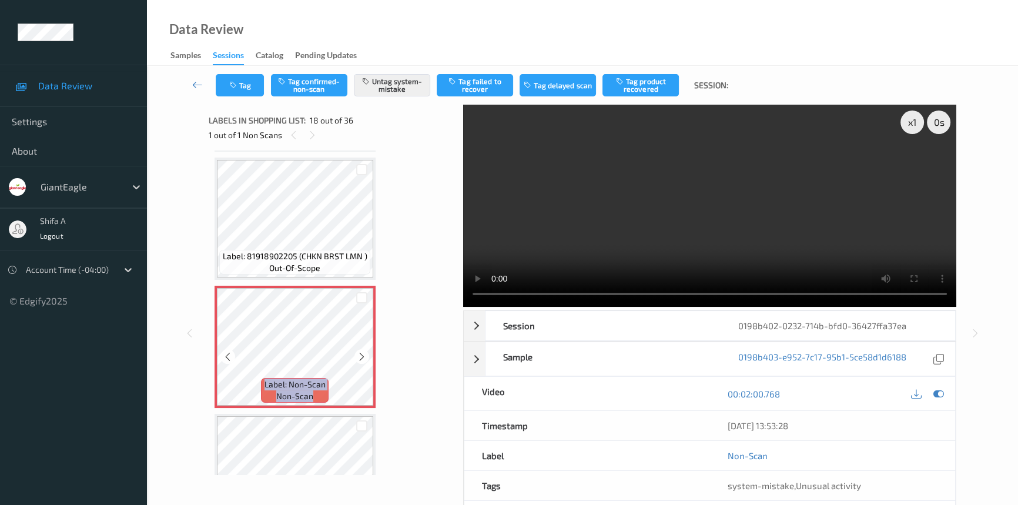
click at [359, 351] on icon at bounding box center [362, 356] width 10 height 11
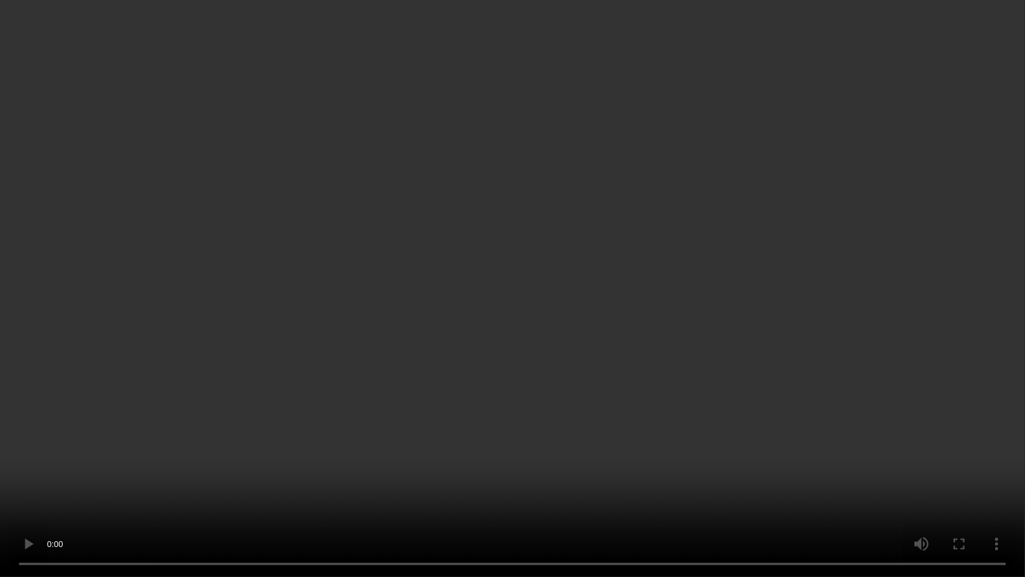
click at [705, 386] on video at bounding box center [512, 288] width 1025 height 577
click at [569, 458] on video at bounding box center [512, 288] width 1025 height 577
click at [485, 504] on video at bounding box center [512, 288] width 1025 height 577
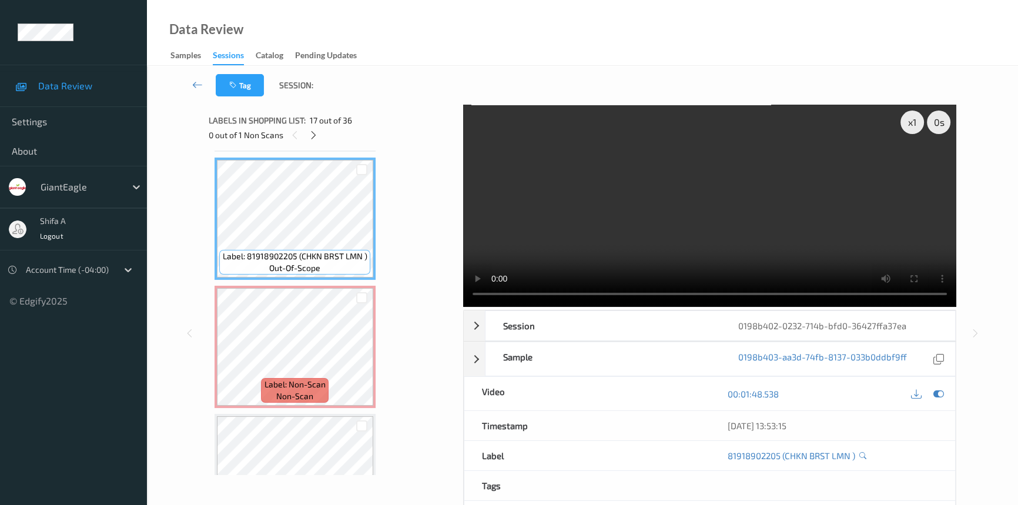
click at [724, 231] on video at bounding box center [709, 206] width 493 height 202
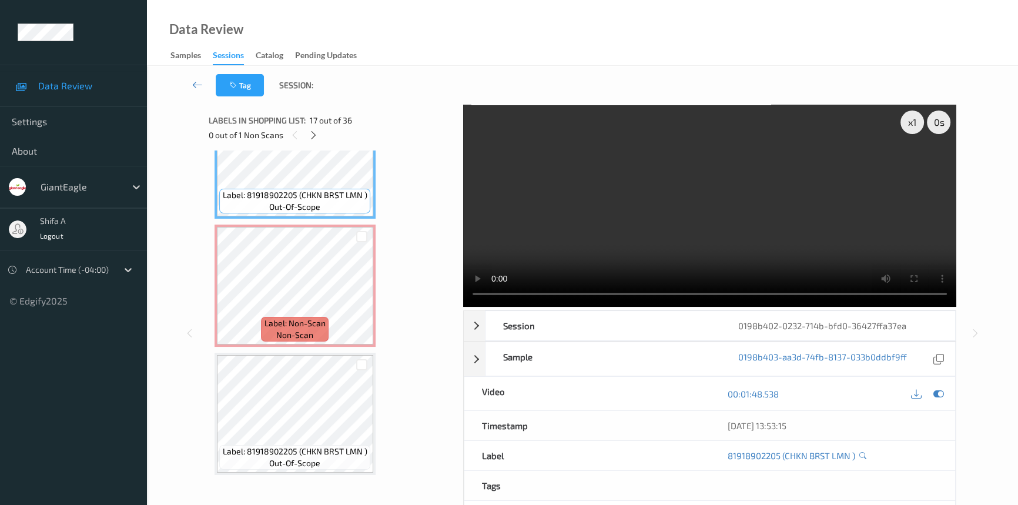
scroll to position [2101, 0]
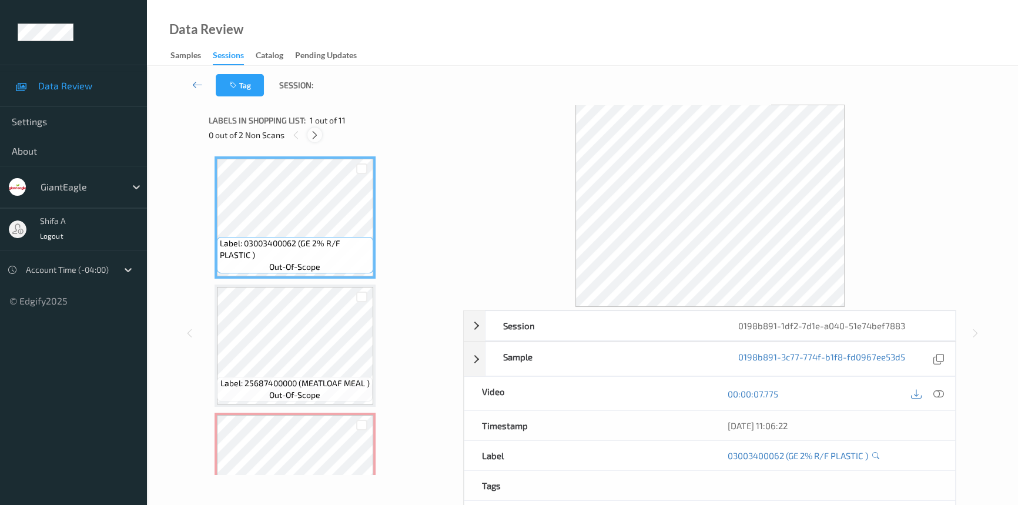
click at [311, 134] on icon at bounding box center [315, 135] width 10 height 11
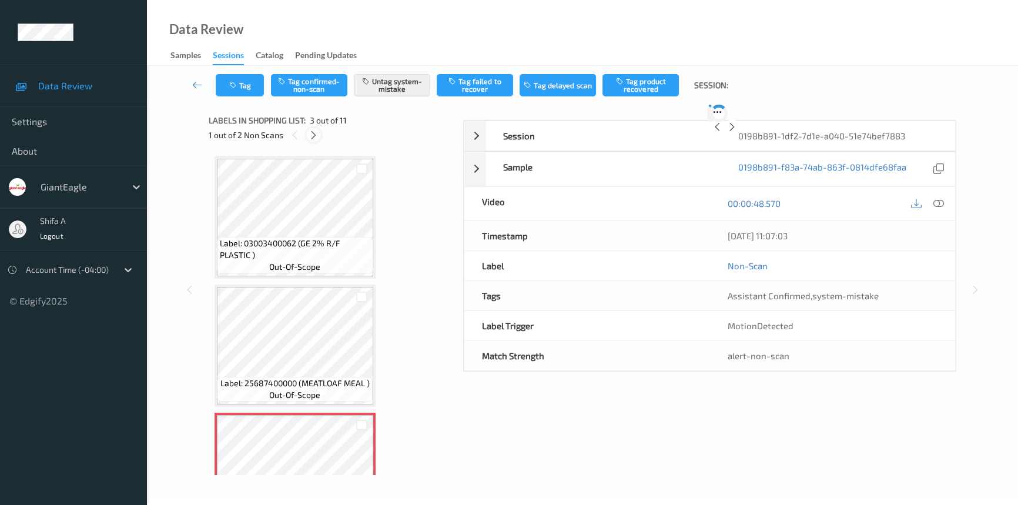
scroll to position [133, 0]
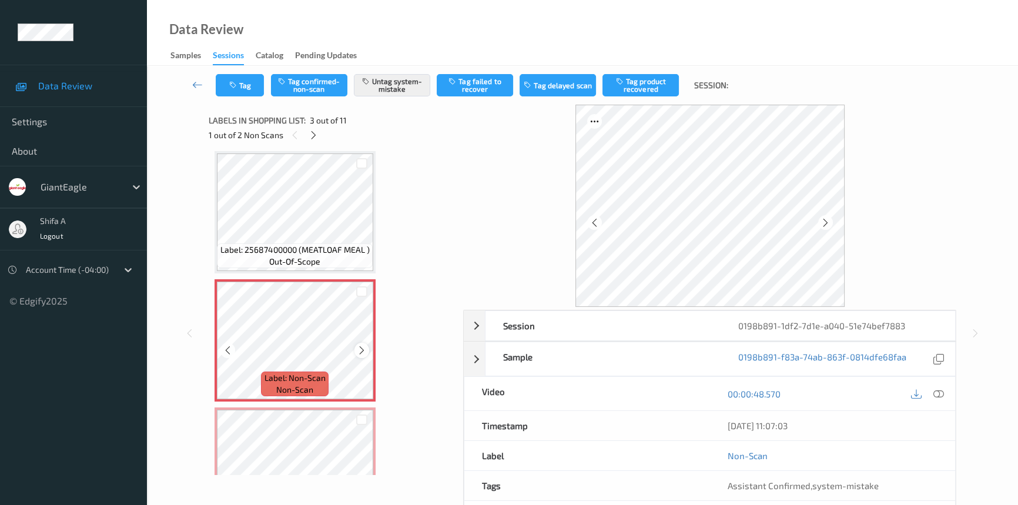
click at [354, 348] on div at bounding box center [361, 350] width 15 height 15
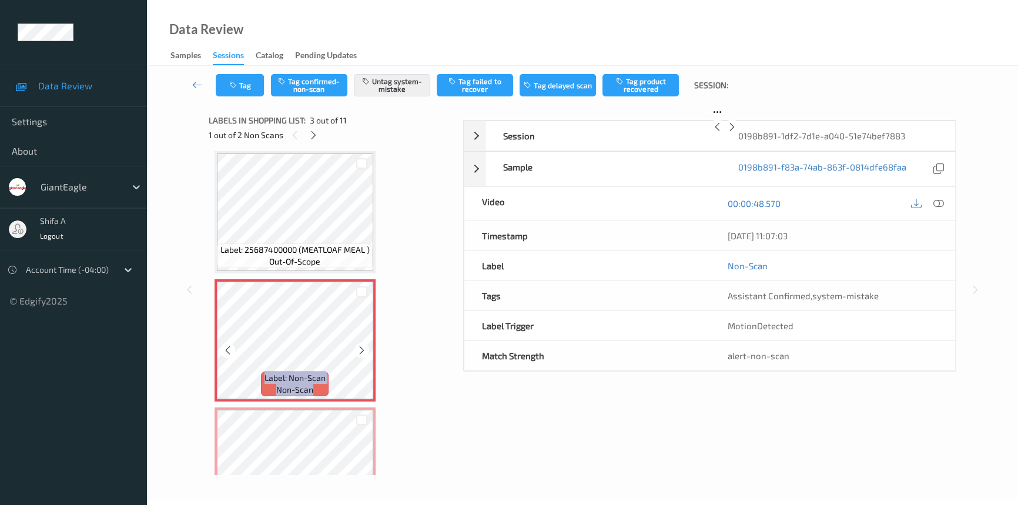
click at [354, 348] on div at bounding box center [361, 350] width 15 height 15
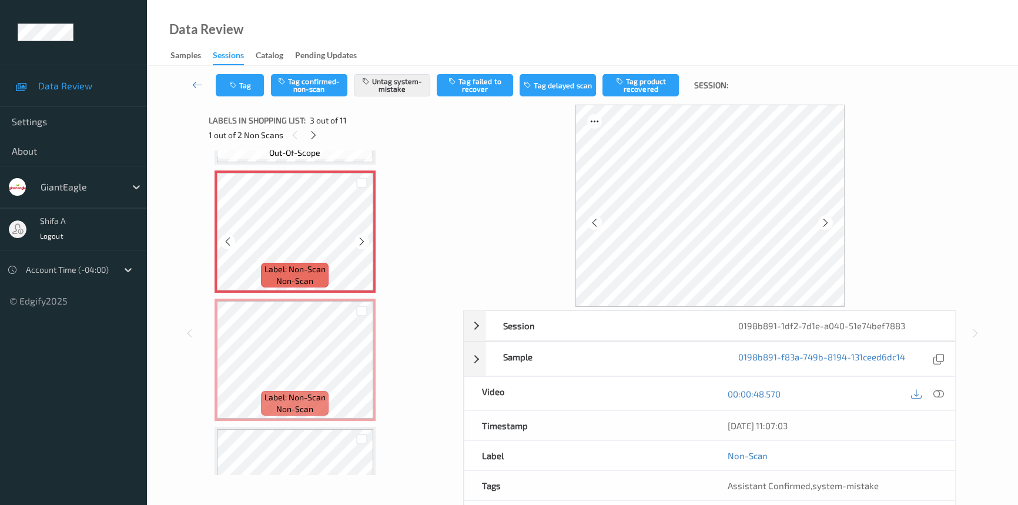
scroll to position [294, 0]
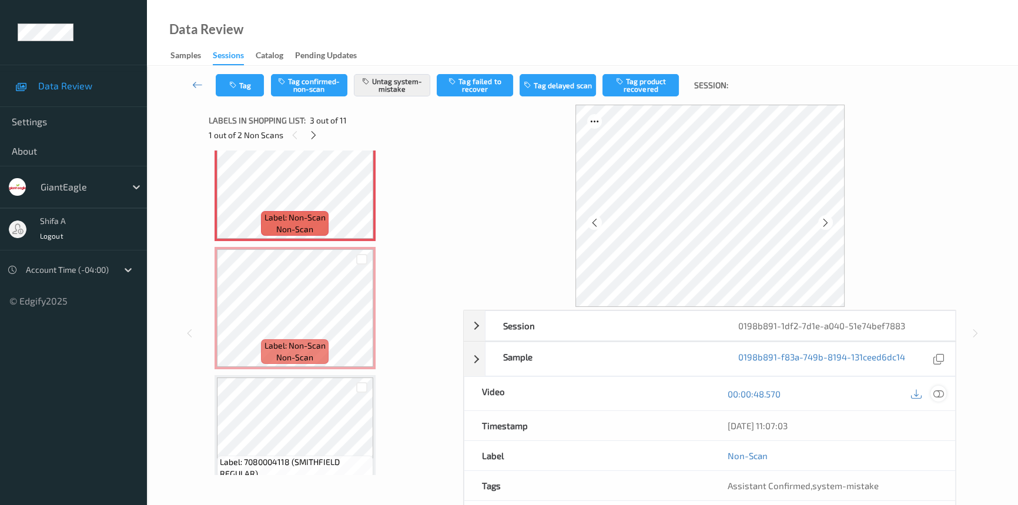
click at [936, 394] on icon at bounding box center [938, 393] width 11 height 11
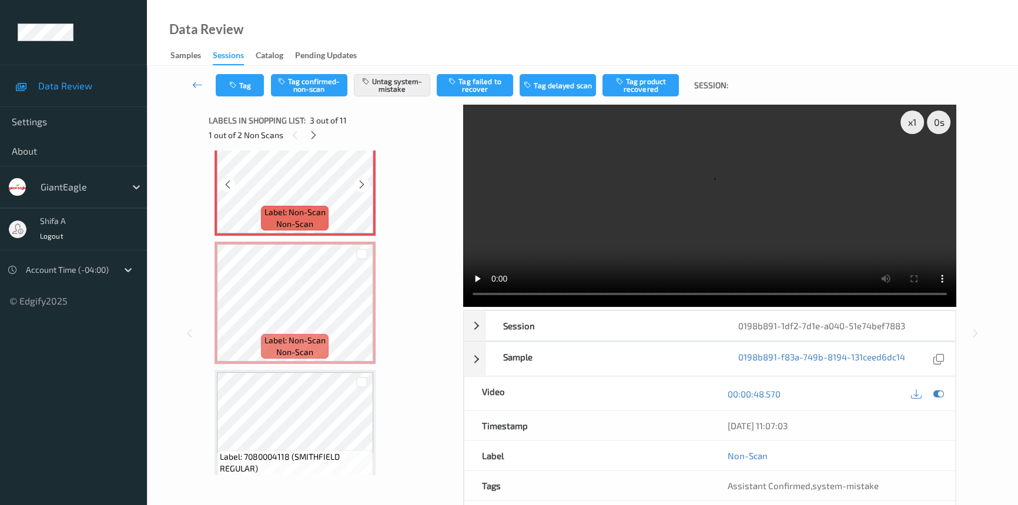
scroll to position [347, 0]
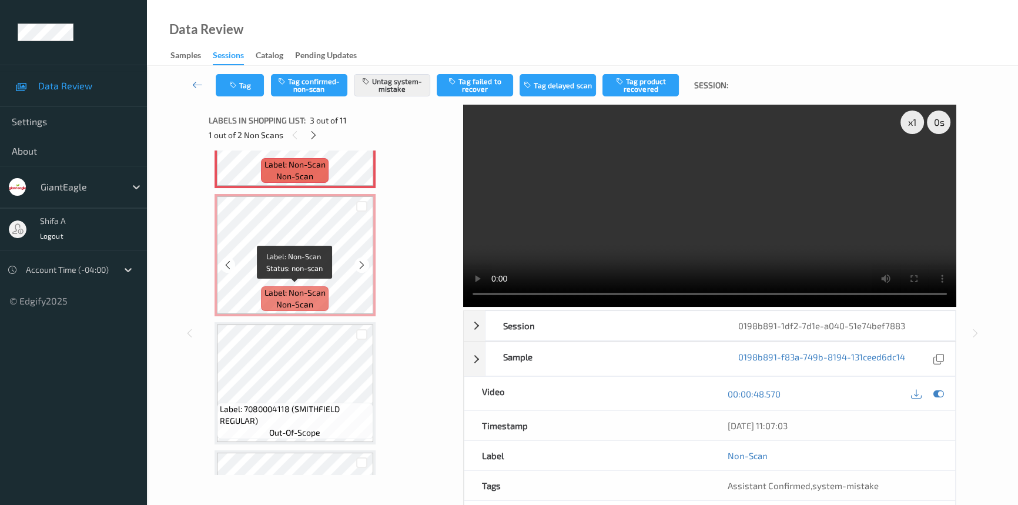
click at [310, 292] on span "Label: Non-Scan" at bounding box center [294, 293] width 61 height 12
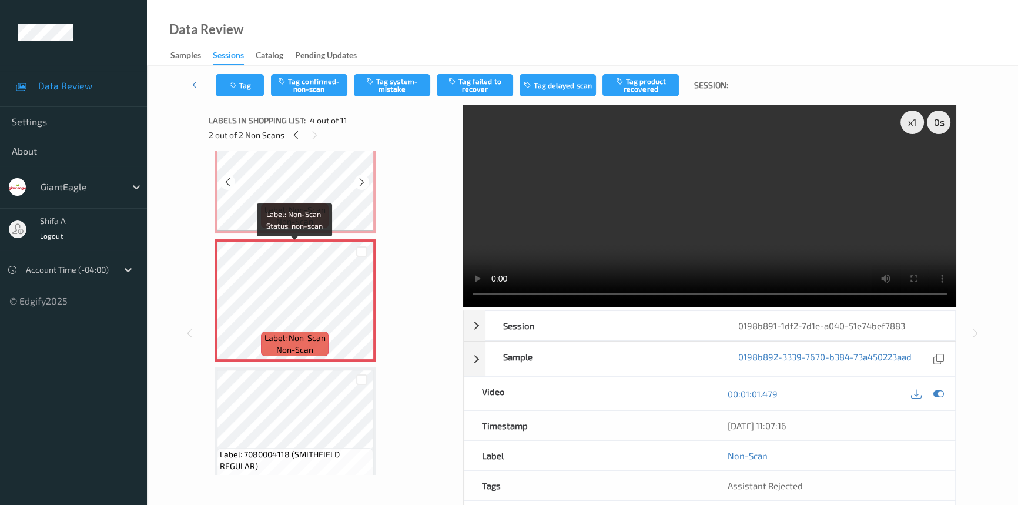
scroll to position [240, 0]
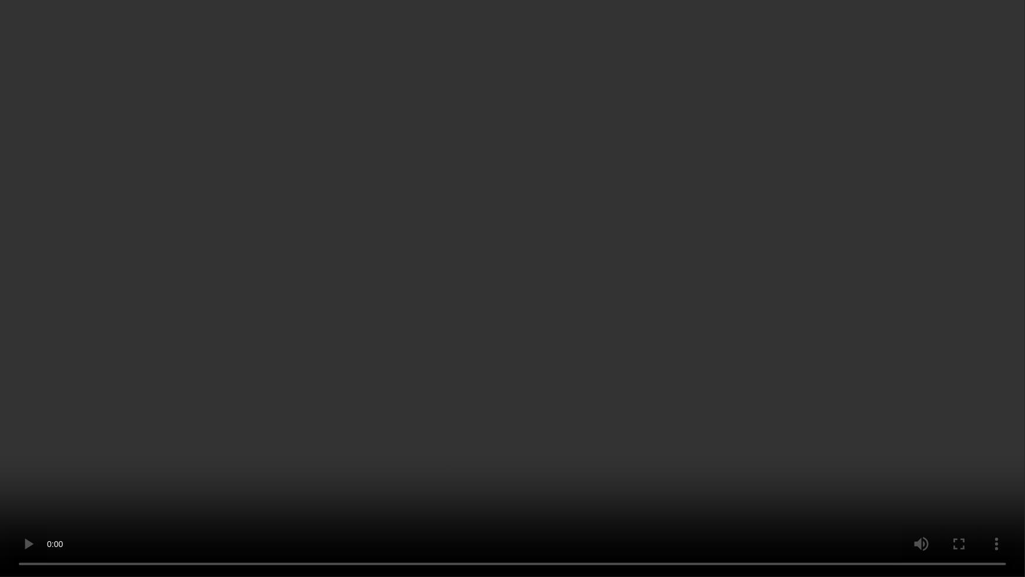
click at [768, 351] on video at bounding box center [512, 288] width 1025 height 577
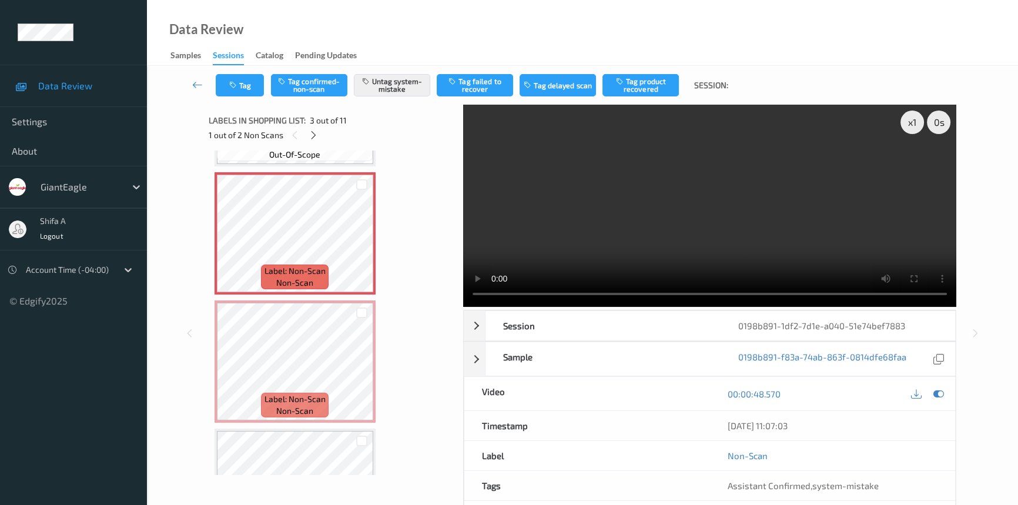
click at [777, 219] on video at bounding box center [709, 206] width 493 height 202
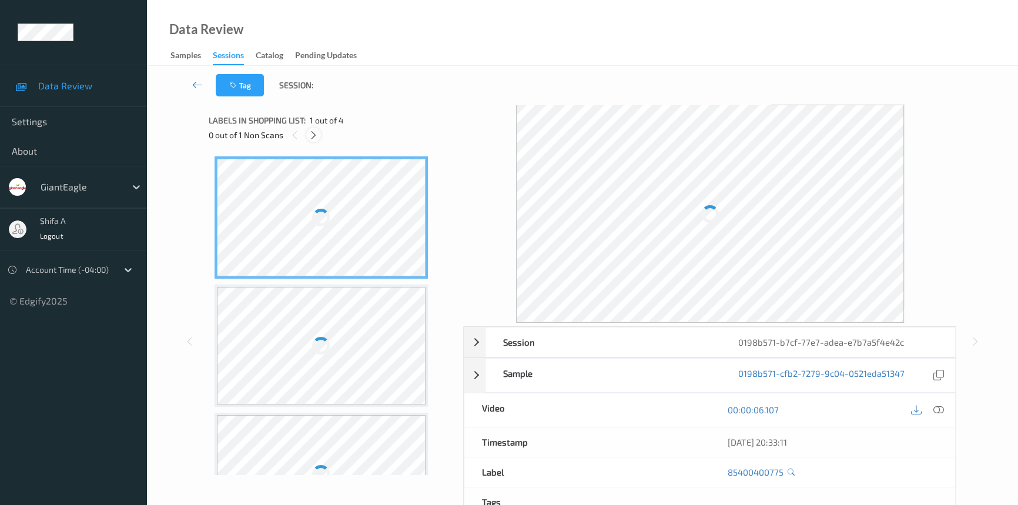
click at [308, 135] on icon at bounding box center [313, 135] width 10 height 11
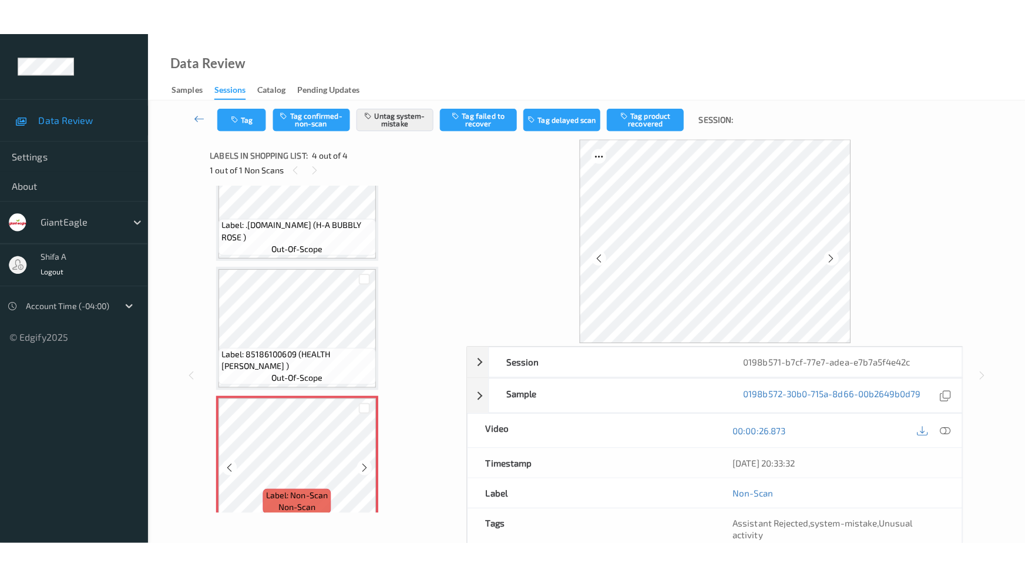
scroll to position [192, 0]
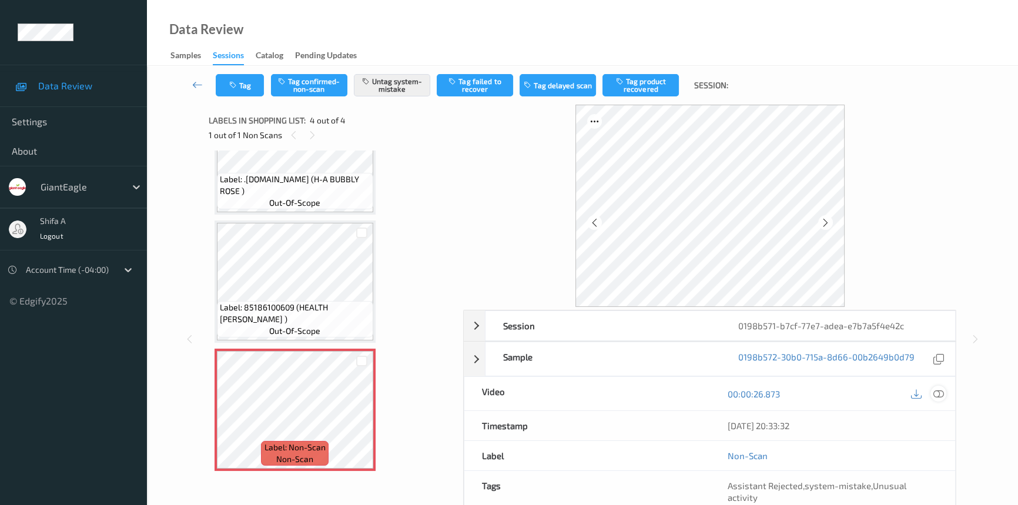
click at [943, 388] on icon at bounding box center [938, 393] width 11 height 11
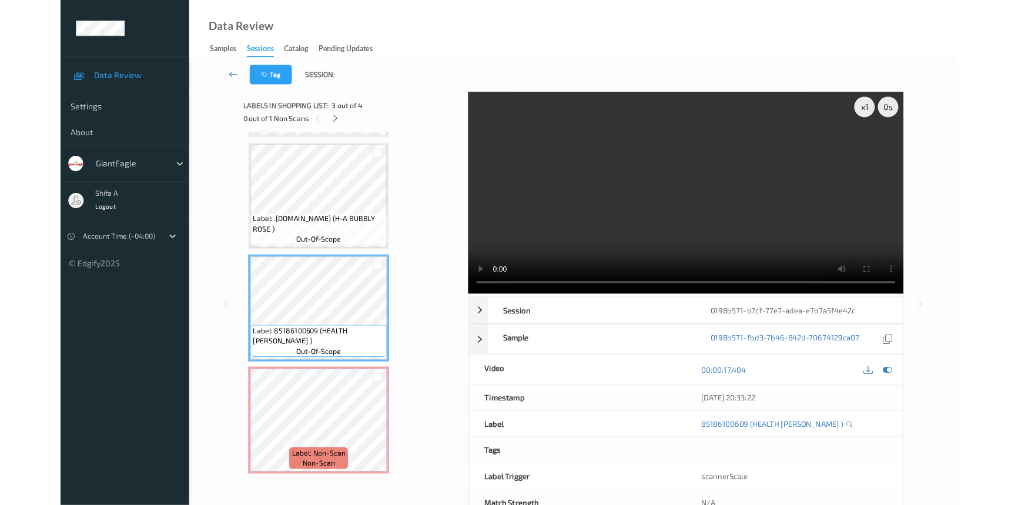
scroll to position [120, 0]
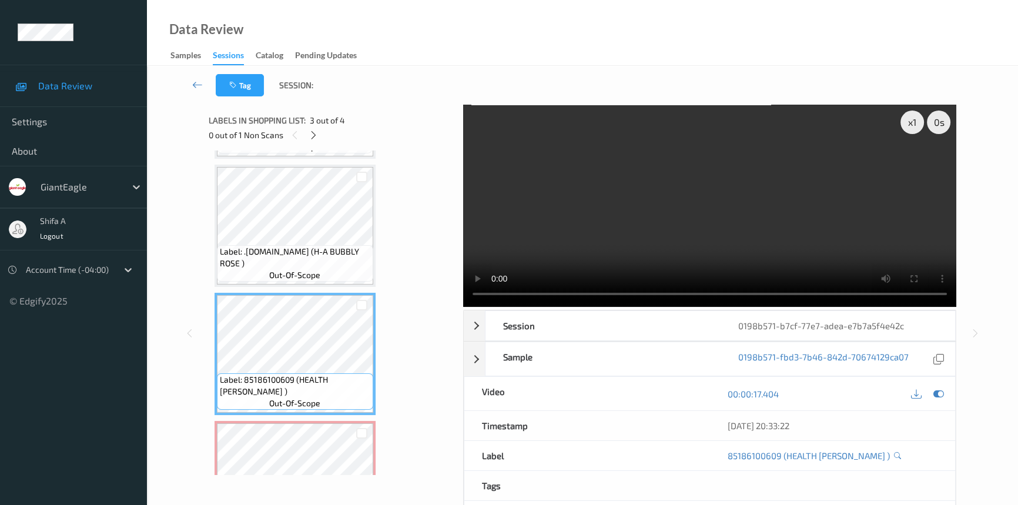
click at [740, 235] on video at bounding box center [709, 206] width 493 height 202
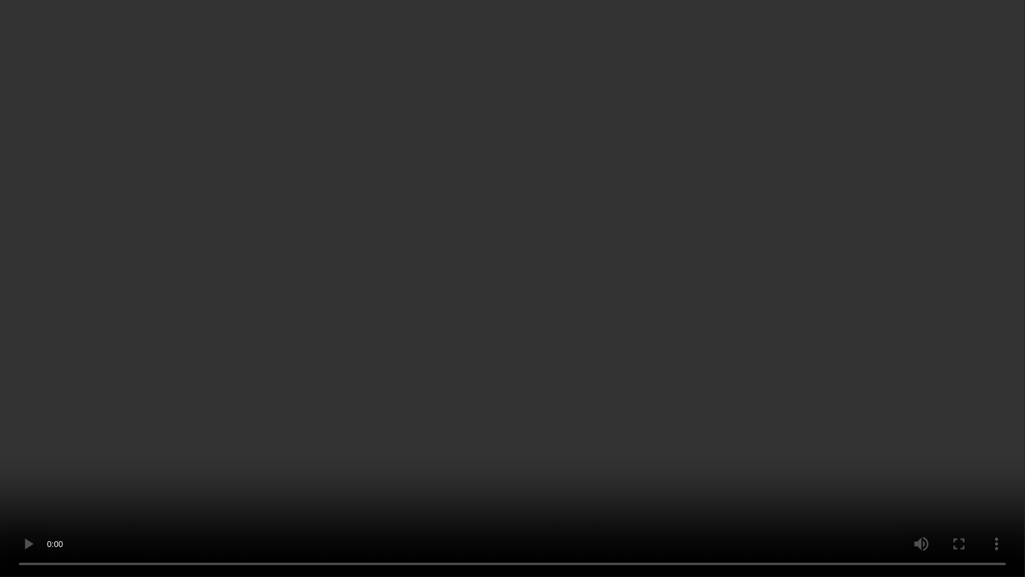
click at [610, 374] on video at bounding box center [512, 288] width 1025 height 577
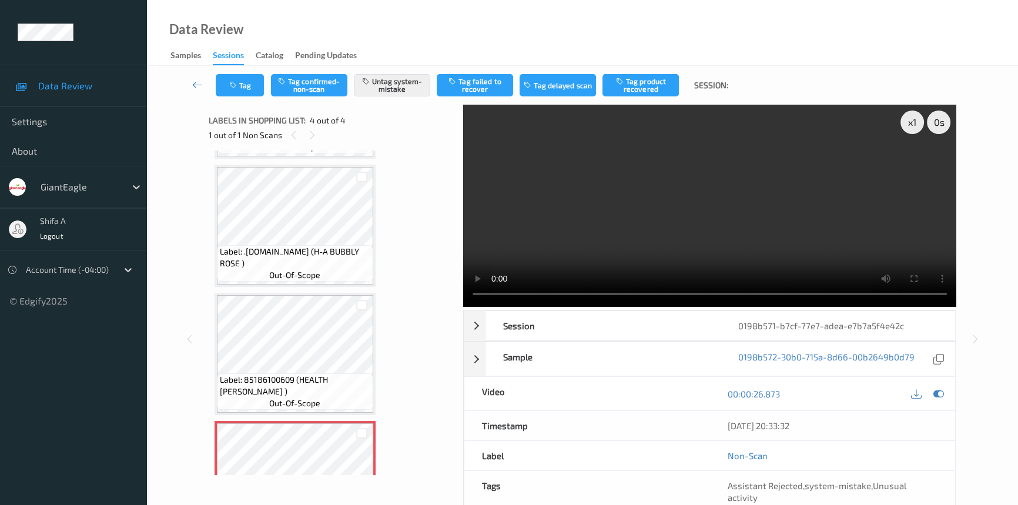
click at [731, 232] on video at bounding box center [709, 206] width 493 height 202
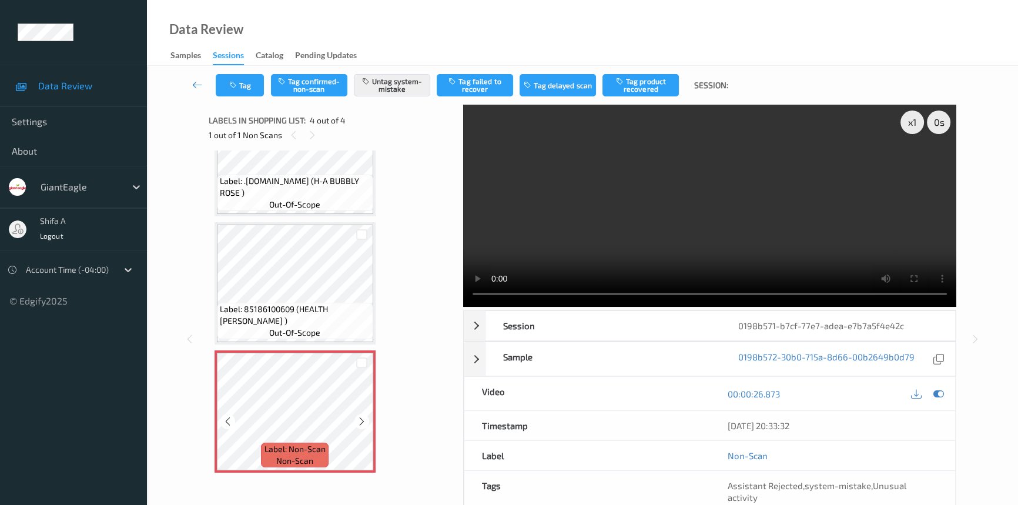
scroll to position [192, 0]
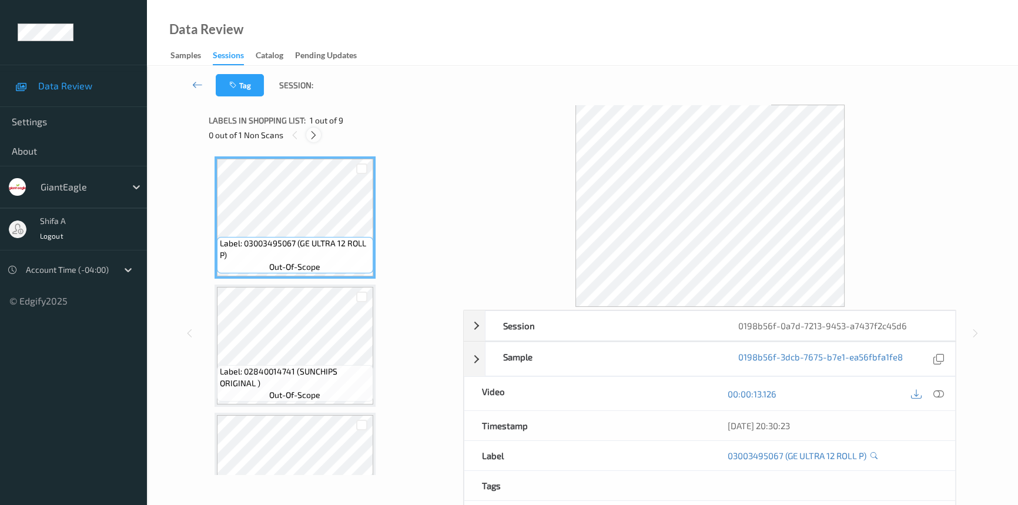
click at [314, 136] on icon at bounding box center [313, 135] width 10 height 11
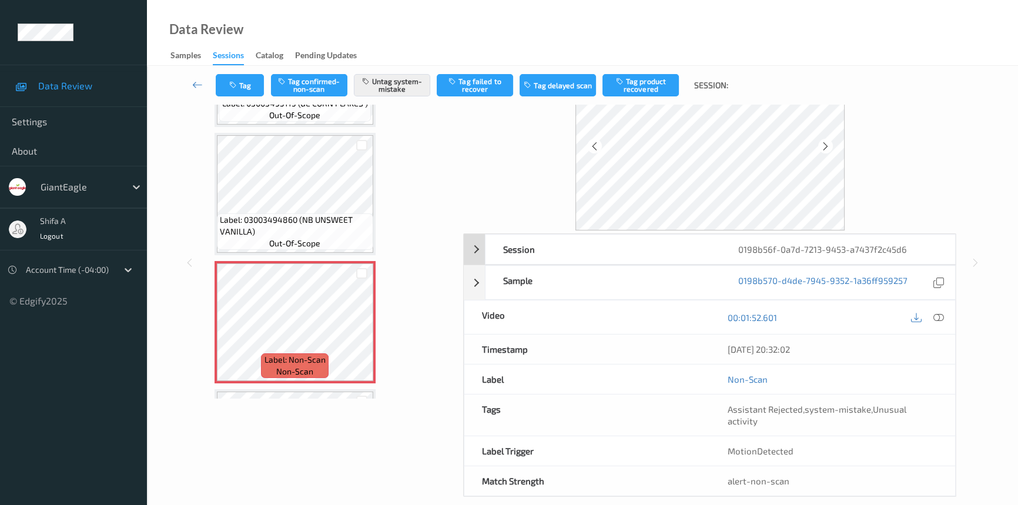
scroll to position [79, 0]
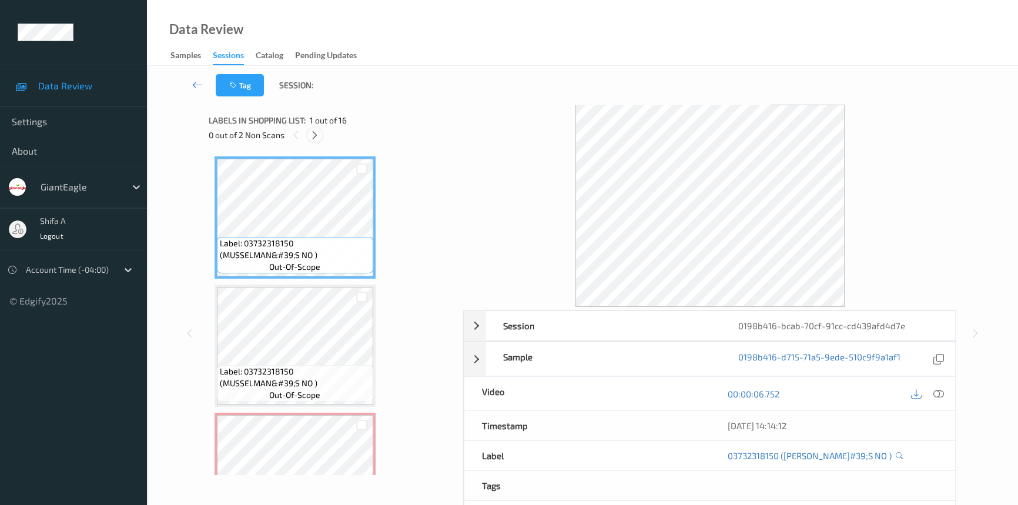
click at [317, 130] on icon at bounding box center [315, 135] width 10 height 11
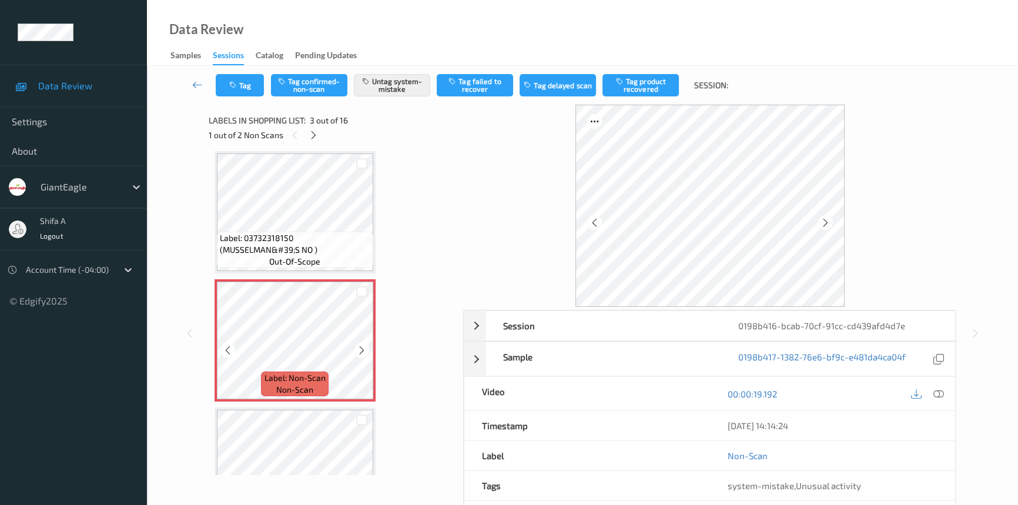
scroll to position [240, 0]
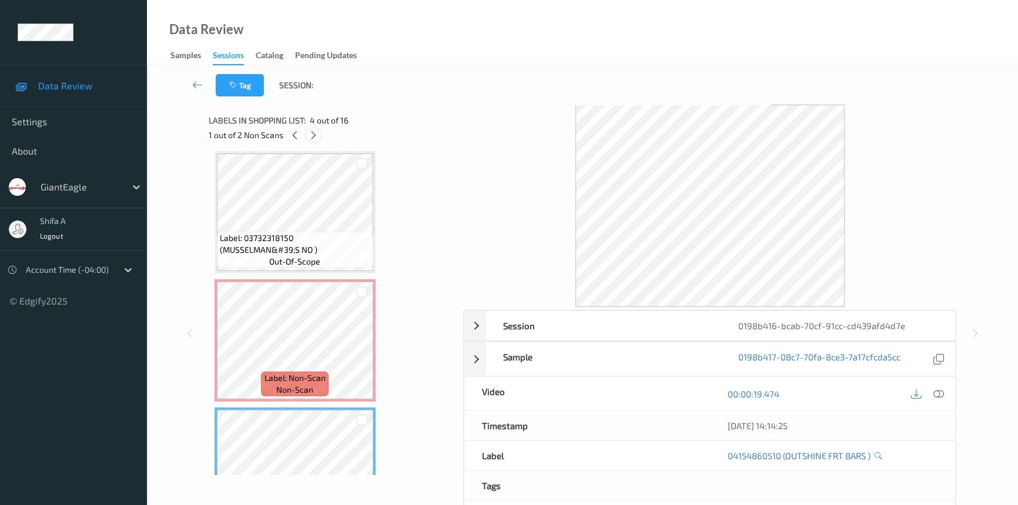
click at [310, 135] on icon at bounding box center [313, 135] width 10 height 11
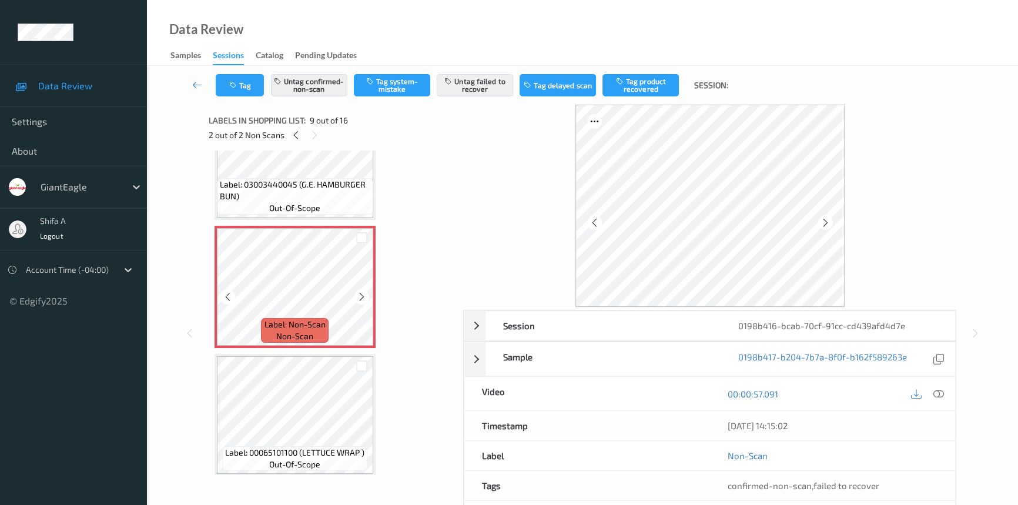
scroll to position [952, 0]
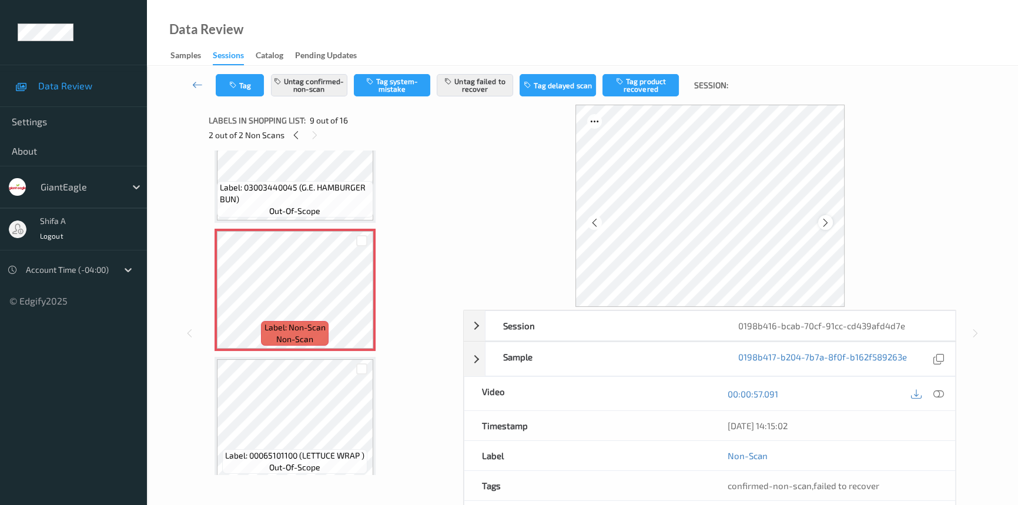
click at [828, 224] on icon at bounding box center [825, 222] width 10 height 11
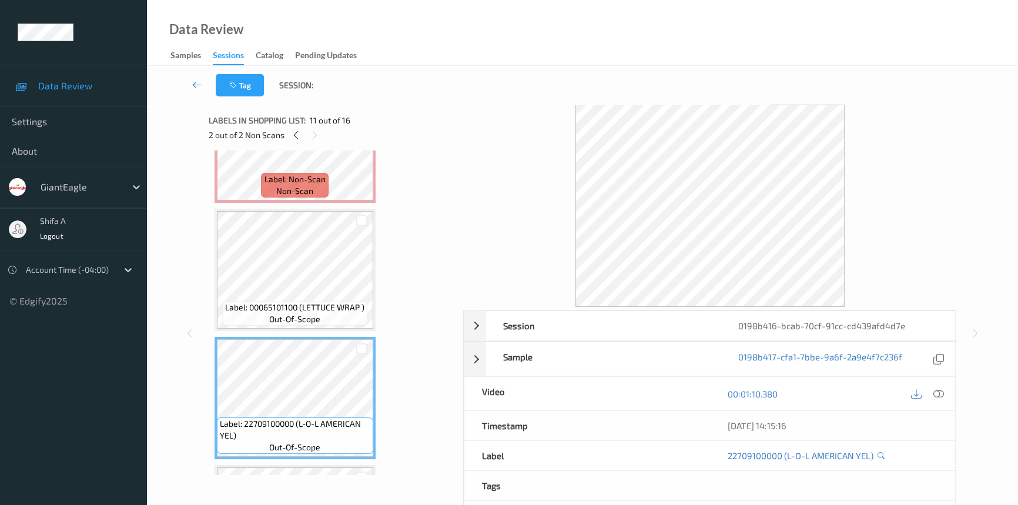
scroll to position [1059, 0]
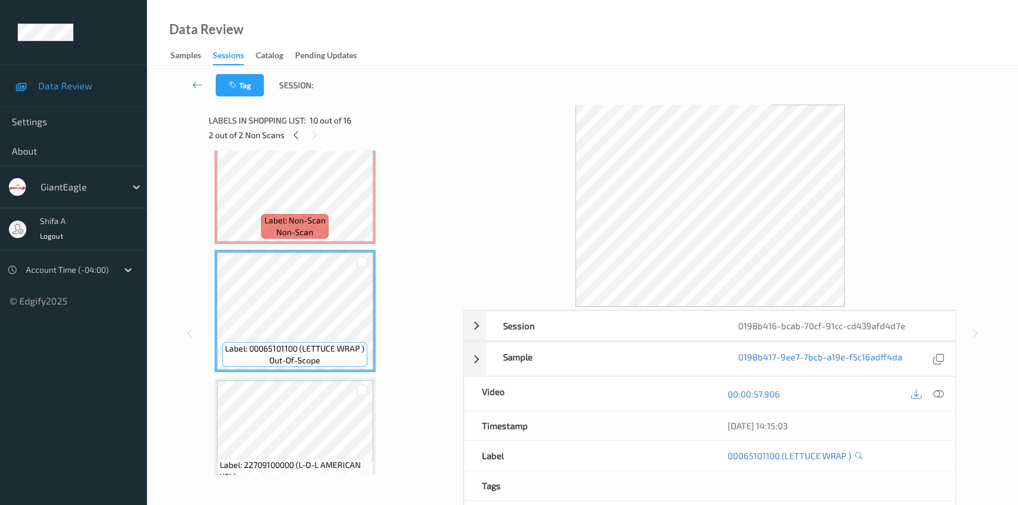
click at [940, 390] on icon at bounding box center [938, 393] width 11 height 11
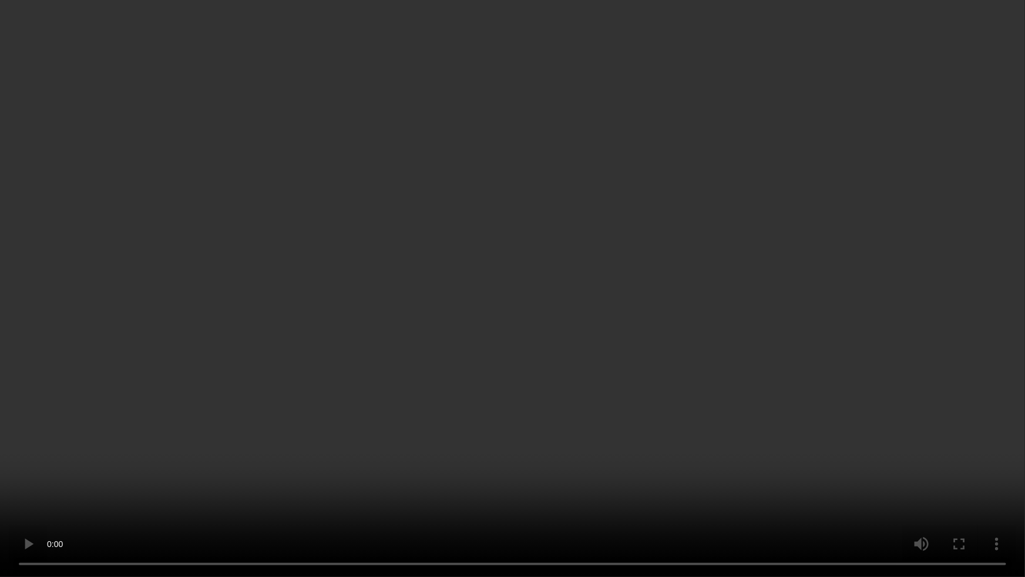
click at [794, 469] on video at bounding box center [512, 288] width 1025 height 577
click at [499, 499] on video at bounding box center [512, 288] width 1025 height 577
click at [917, 341] on video at bounding box center [512, 288] width 1025 height 577
click at [895, 347] on video at bounding box center [512, 288] width 1025 height 577
click at [772, 355] on video at bounding box center [512, 288] width 1025 height 577
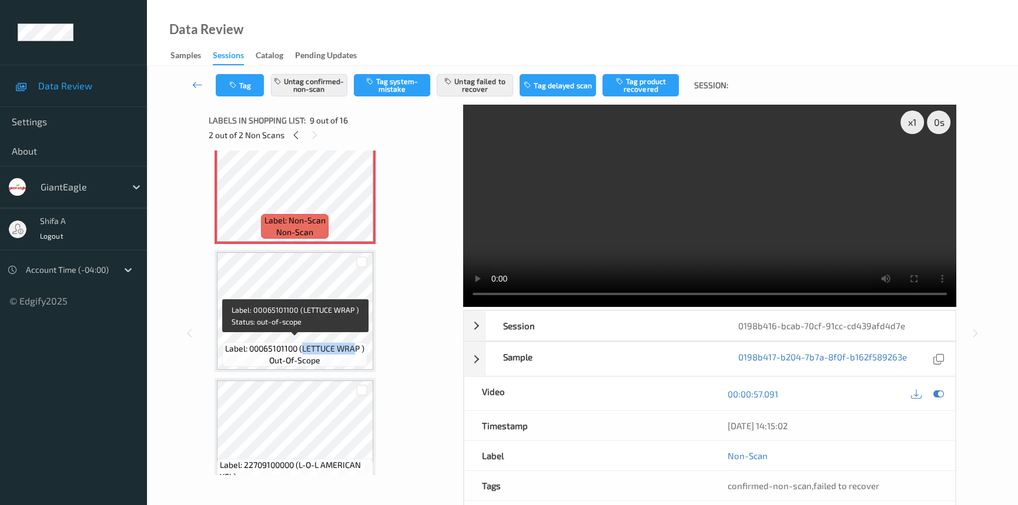
drag, startPoint x: 302, startPoint y: 343, endPoint x: 357, endPoint y: 345, distance: 54.7
click at [357, 345] on span "Label: 00065101100 (LETTUCE WRAP )" at bounding box center [294, 349] width 139 height 12
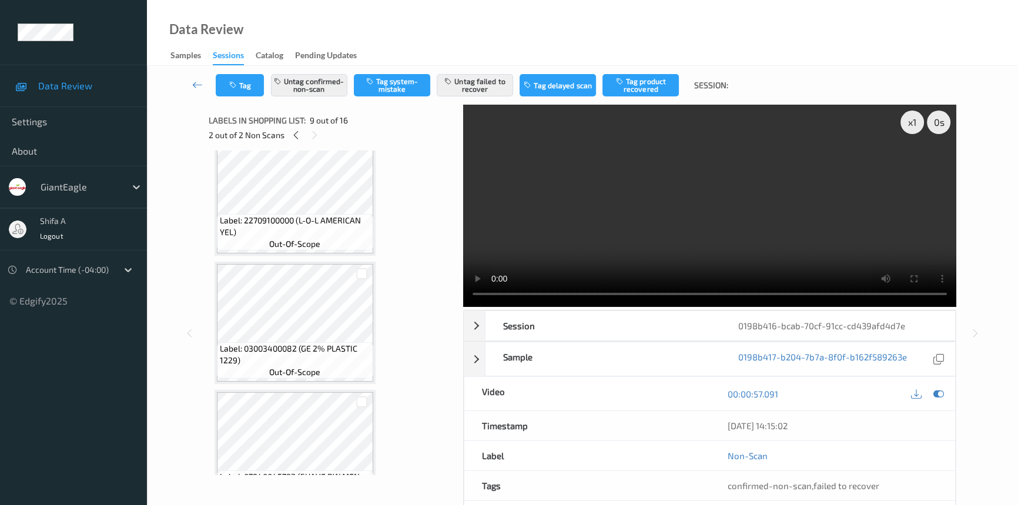
scroll to position [1166, 0]
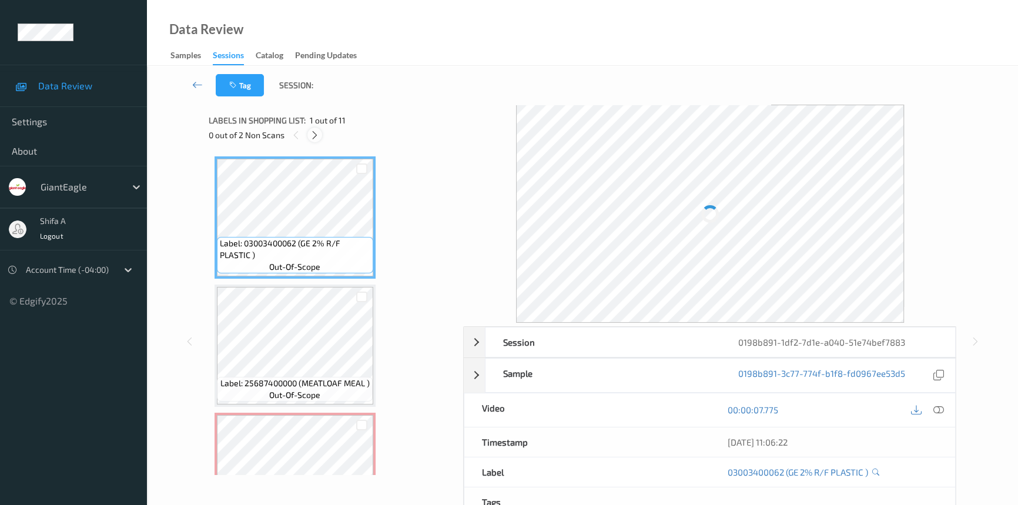
click at [314, 136] on icon at bounding box center [315, 135] width 10 height 11
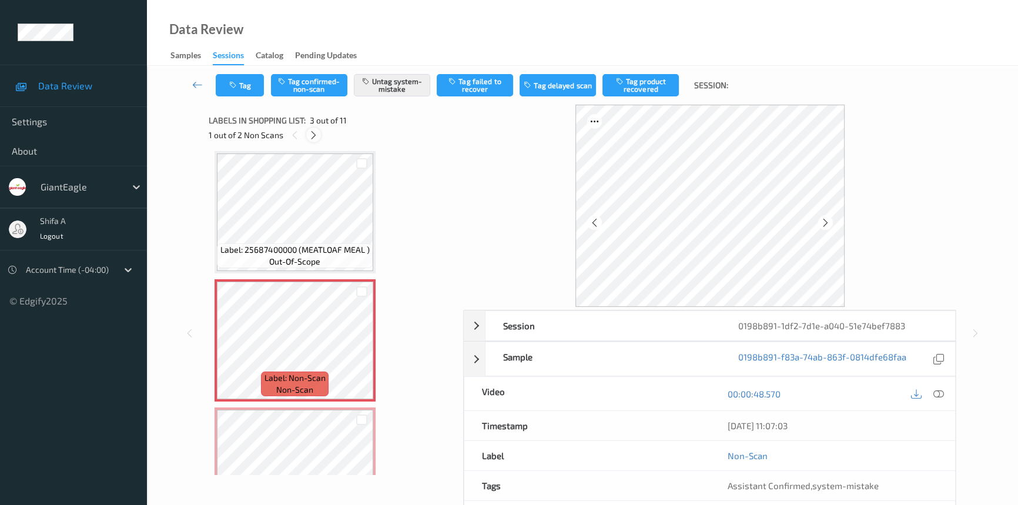
click at [314, 136] on icon at bounding box center [313, 135] width 10 height 11
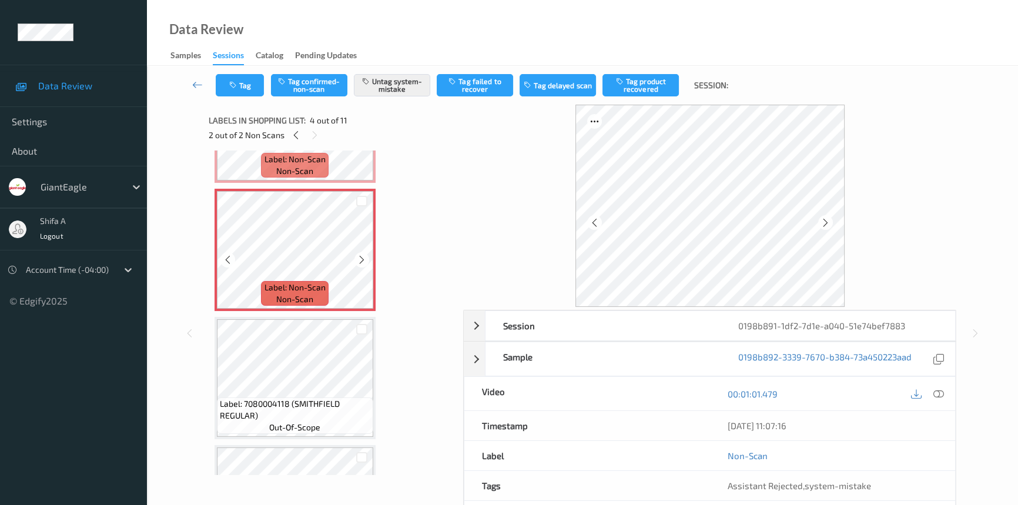
scroll to position [368, 0]
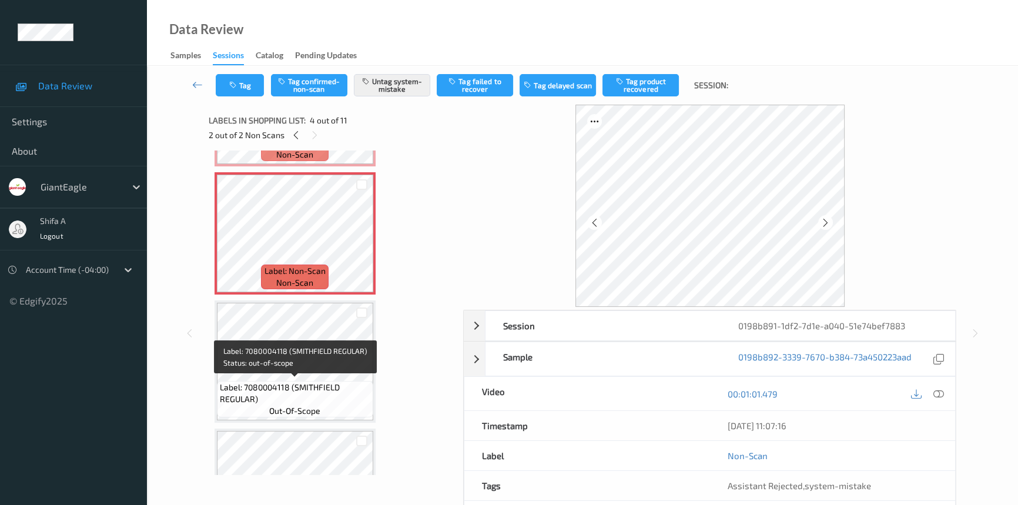
click at [317, 386] on span "Label: 7080004118 (SMITHFIELD REGULAR)" at bounding box center [295, 392] width 150 height 23
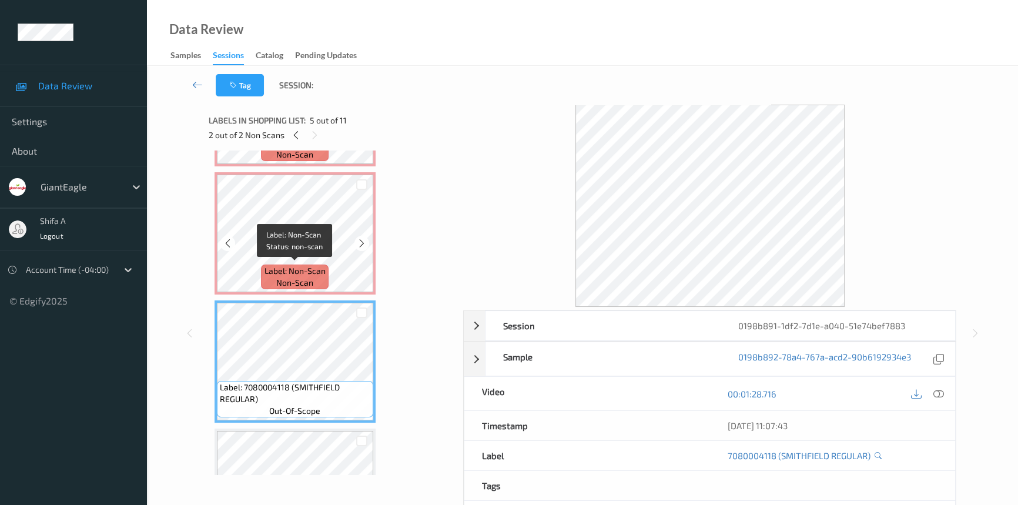
scroll to position [261, 0]
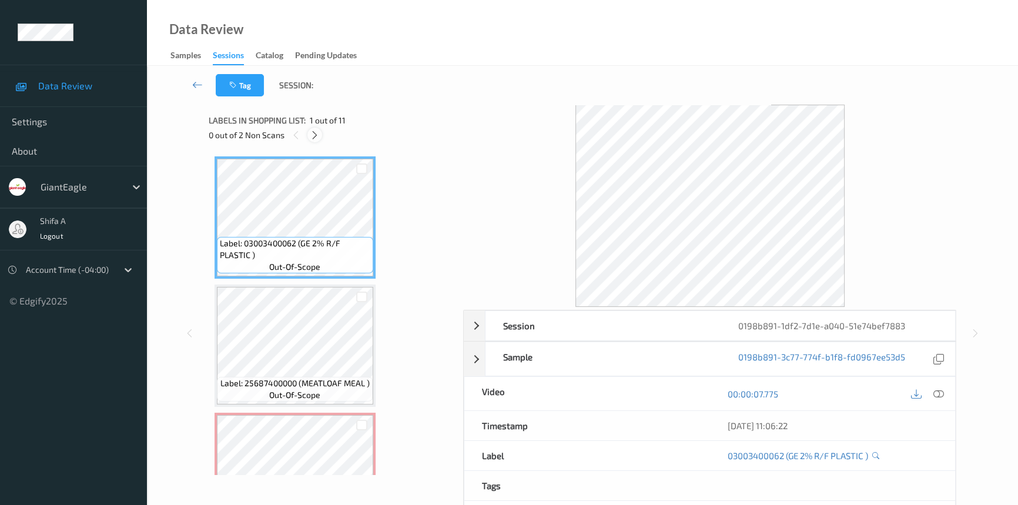
click at [318, 137] on icon at bounding box center [315, 135] width 10 height 11
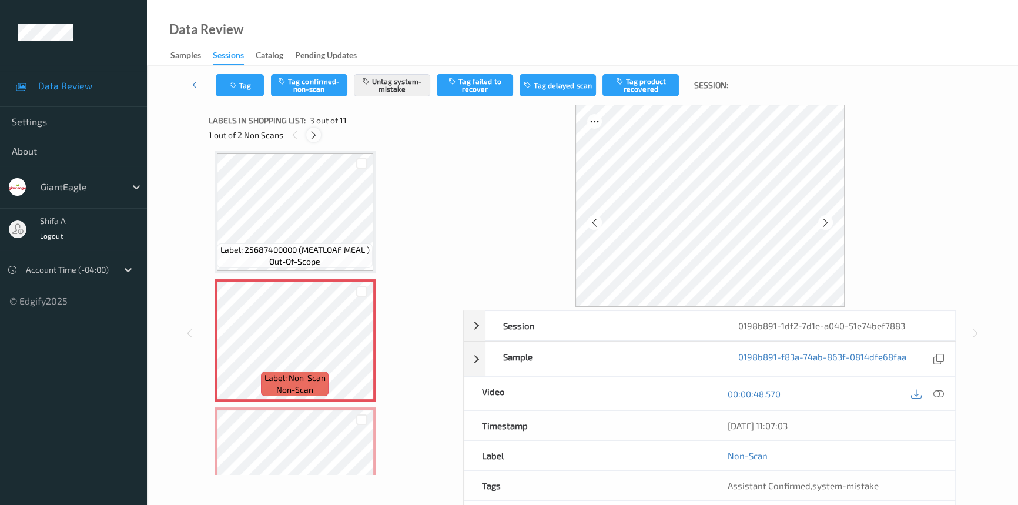
click at [318, 139] on div at bounding box center [313, 134] width 15 height 15
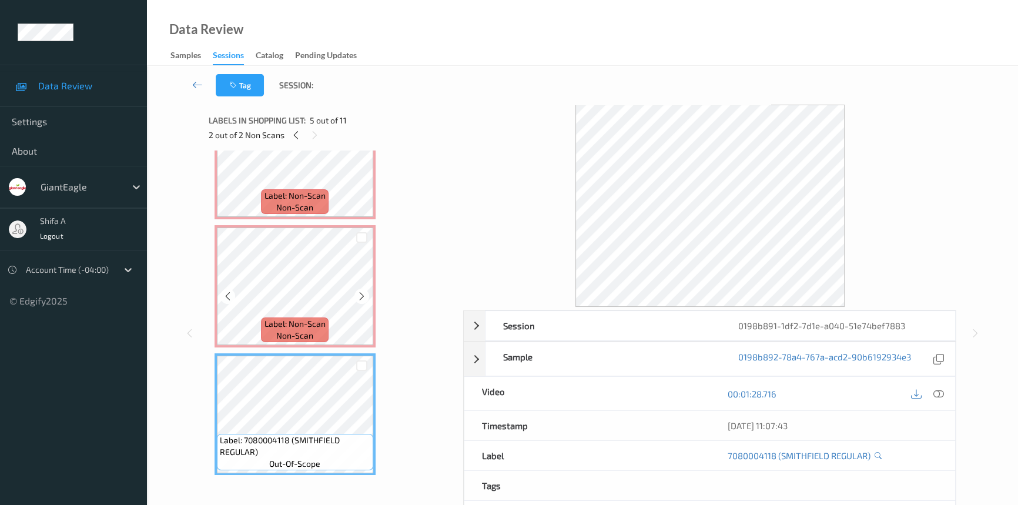
scroll to position [315, 0]
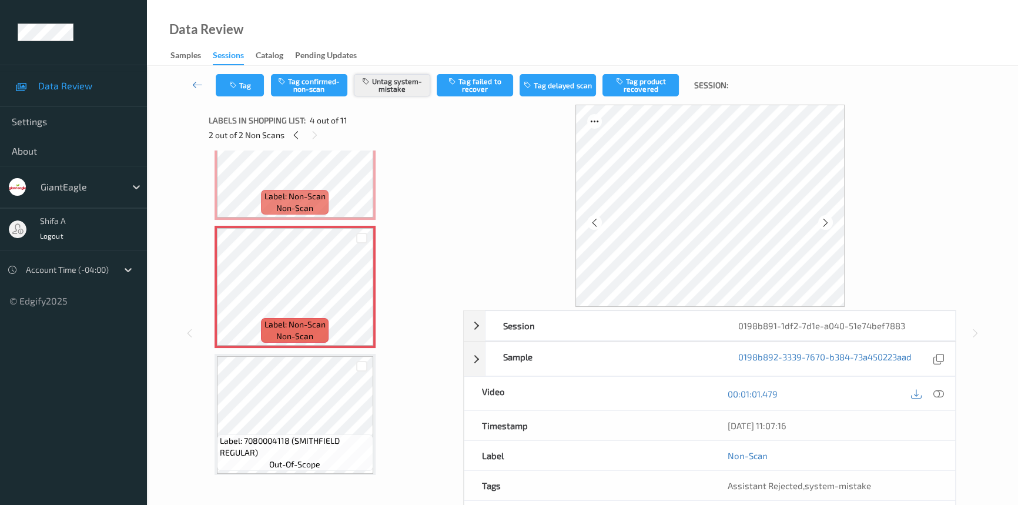
click at [373, 87] on button "Untag system-mistake" at bounding box center [392, 85] width 76 height 22
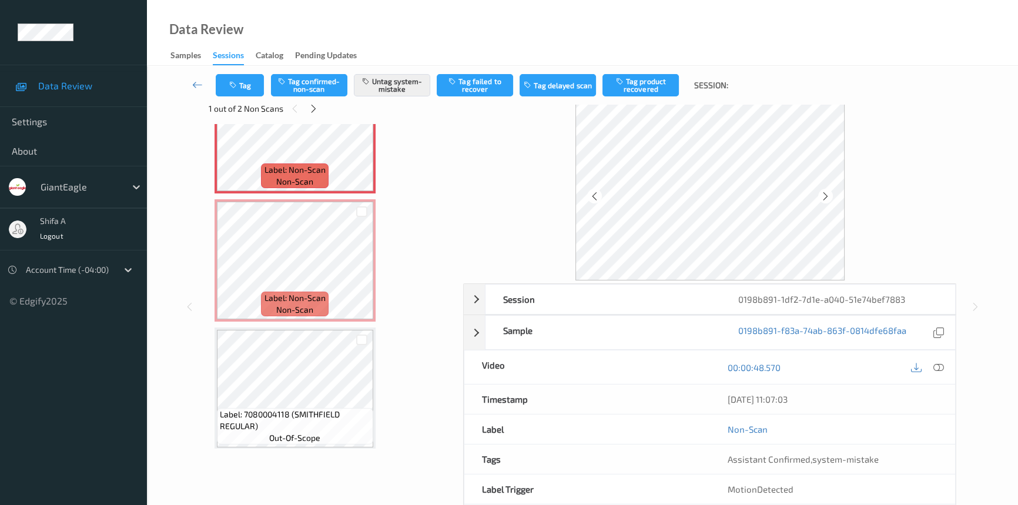
scroll to position [53, 0]
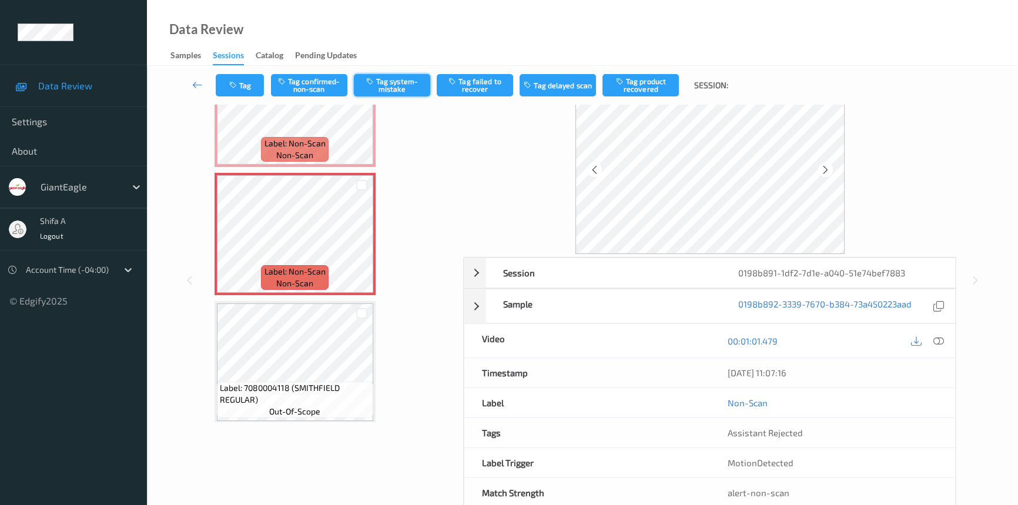
click at [401, 85] on button "Tag system-mistake" at bounding box center [392, 85] width 76 height 22
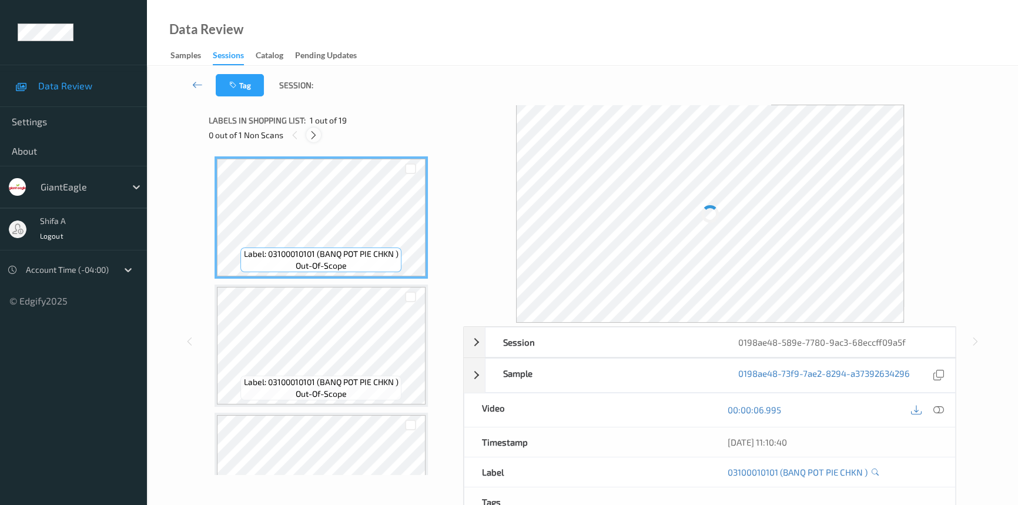
click at [308, 139] on div at bounding box center [313, 134] width 15 height 15
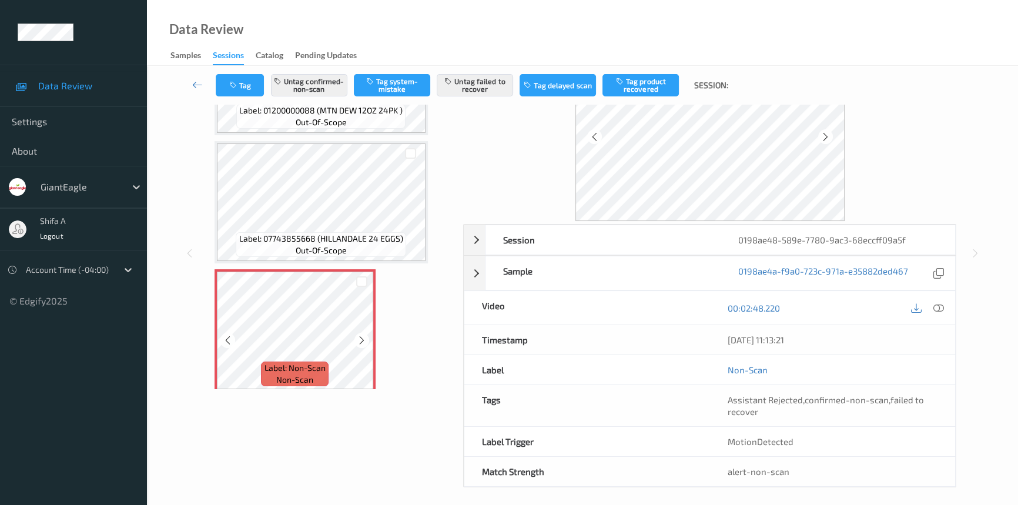
scroll to position [91, 0]
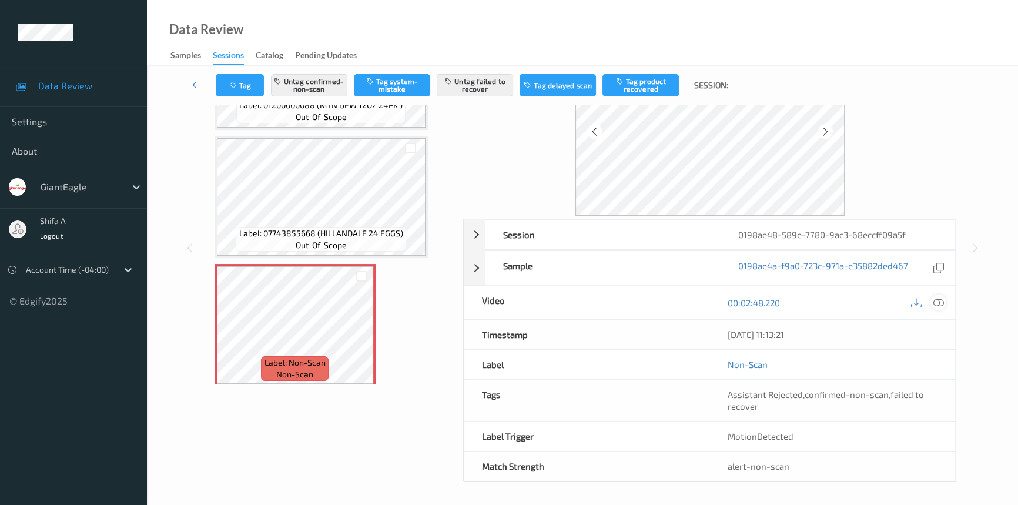
click at [939, 305] on icon at bounding box center [938, 302] width 11 height 11
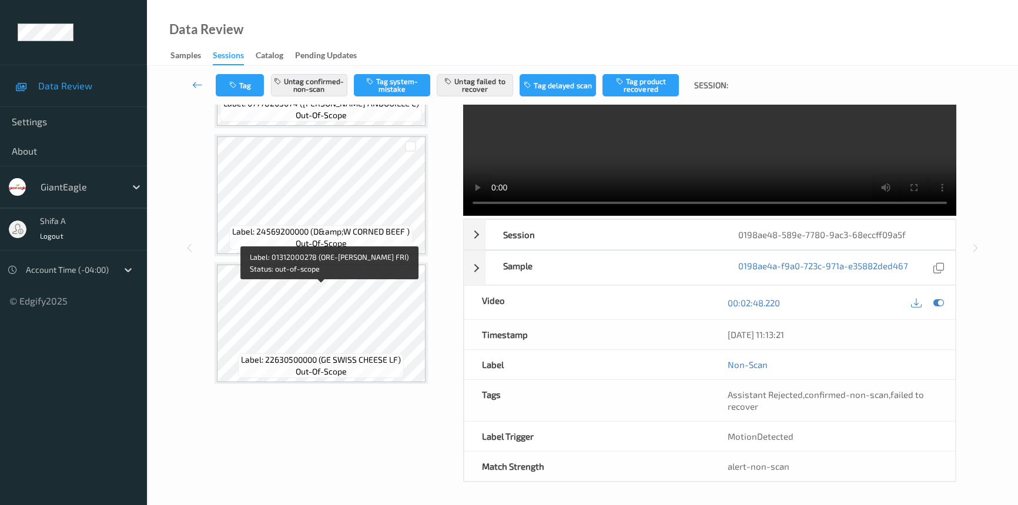
scroll to position [1466, 0]
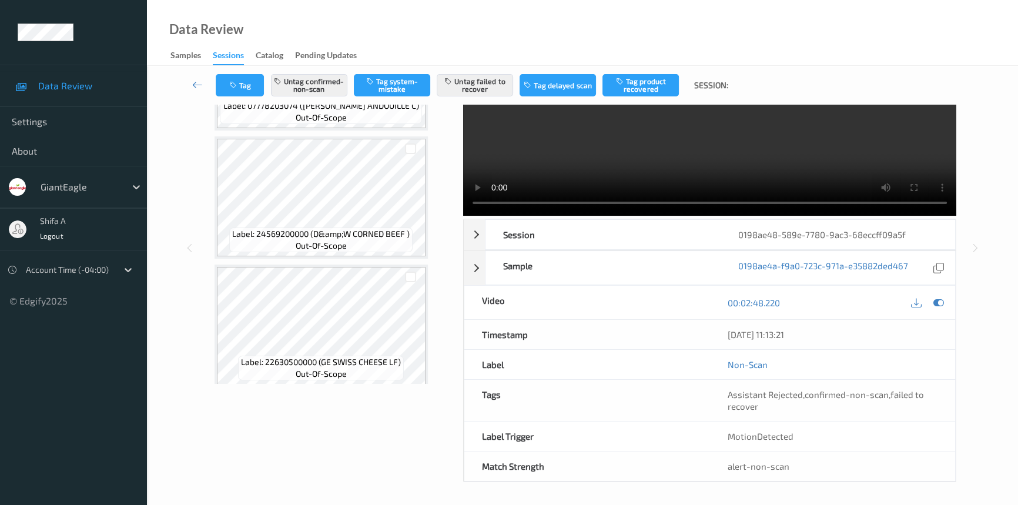
click at [533, 35] on div "Data Review Samples Sessions Catalog Pending Updates" at bounding box center [582, 33] width 871 height 66
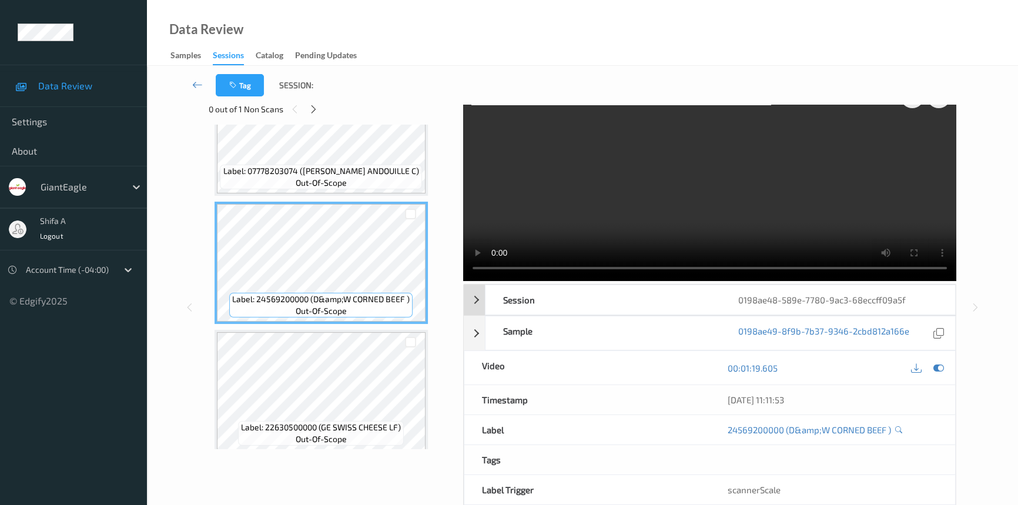
scroll to position [0, 0]
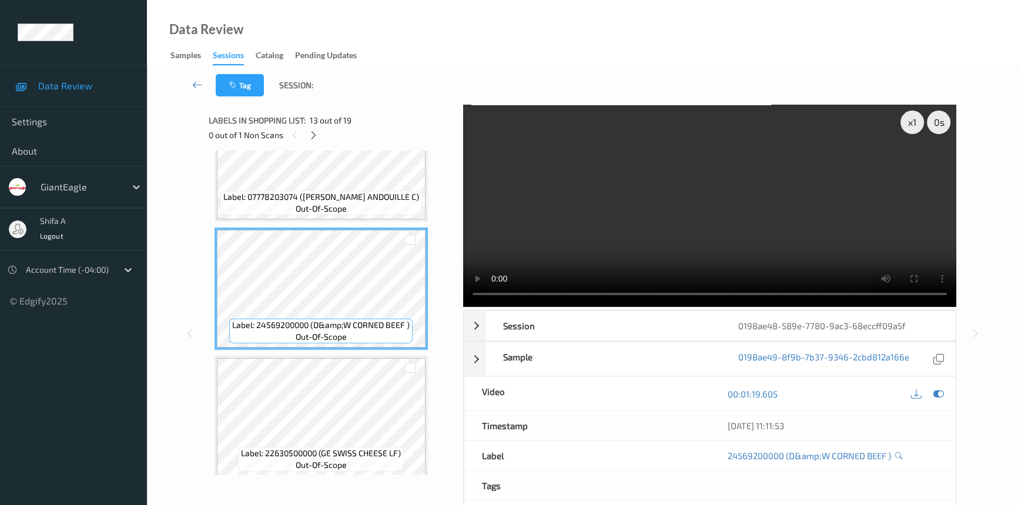
drag, startPoint x: 939, startPoint y: 397, endPoint x: 928, endPoint y: 396, distance: 11.2
click at [939, 396] on icon at bounding box center [938, 393] width 11 height 11
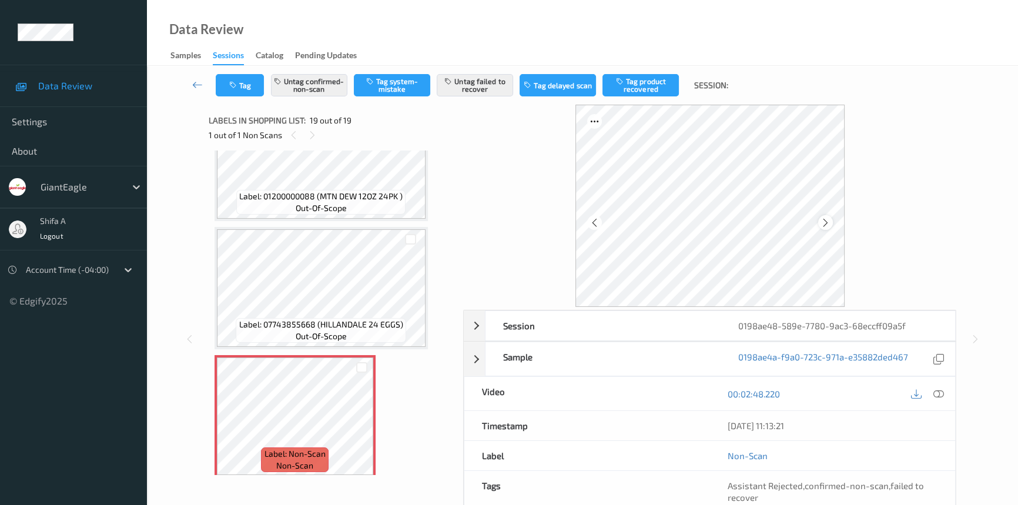
click at [822, 221] on icon at bounding box center [825, 222] width 10 height 11
click at [464, 91] on button "Untag failed to recover" at bounding box center [475, 85] width 76 height 22
click at [327, 90] on div "Tag Untag confirmed-non-scan Tag system-mistake Untag failed to recover Tag del…" at bounding box center [582, 85] width 822 height 39
click at [307, 89] on button "Untag confirmed-non-scan" at bounding box center [309, 85] width 76 height 22
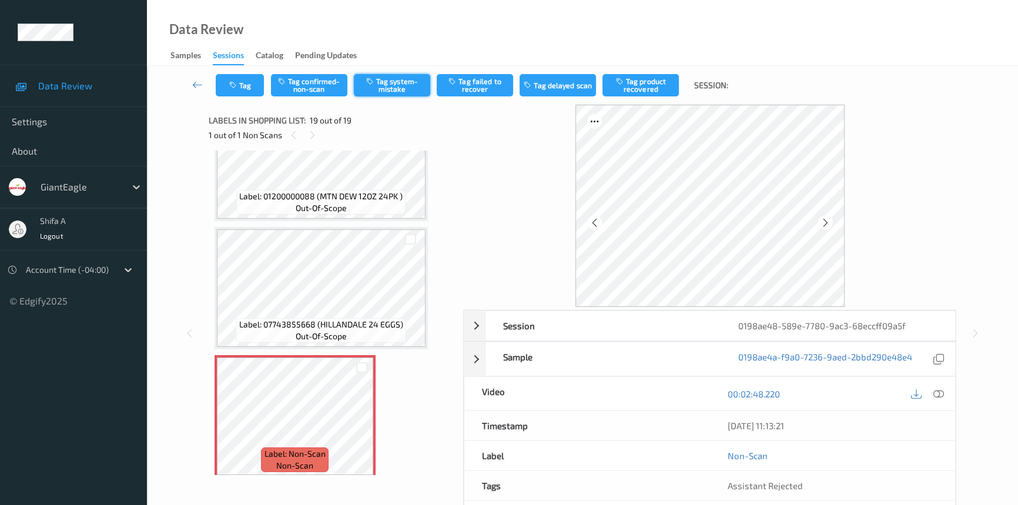
click at [391, 88] on button "Tag system-mistake" at bounding box center [392, 85] width 76 height 22
click at [246, 90] on button "Tag" at bounding box center [240, 85] width 48 height 22
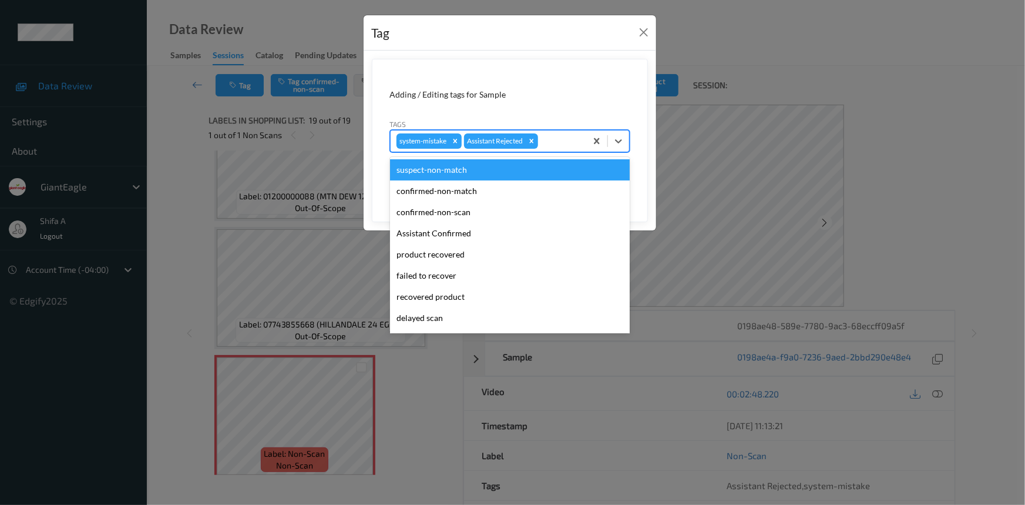
click at [552, 145] on div at bounding box center [560, 141] width 40 height 14
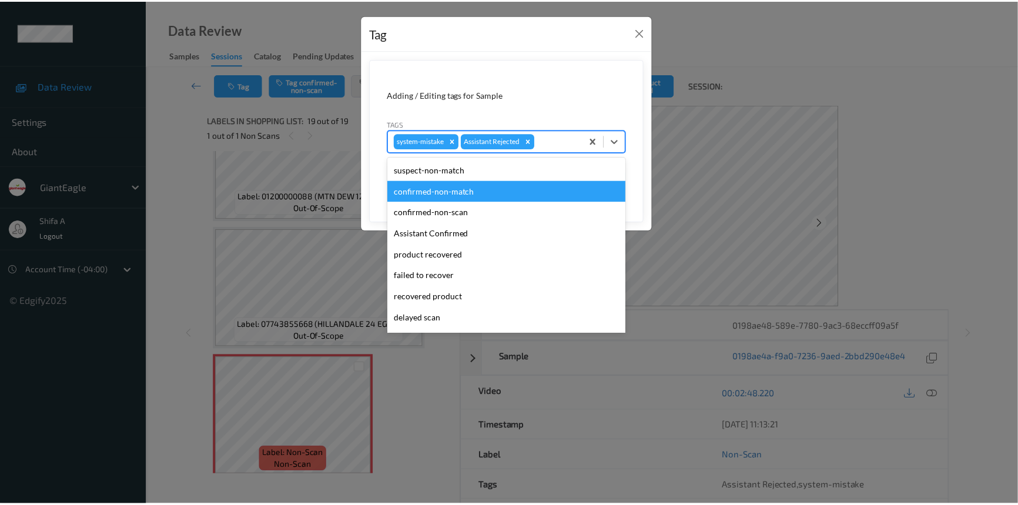
scroll to position [103, 0]
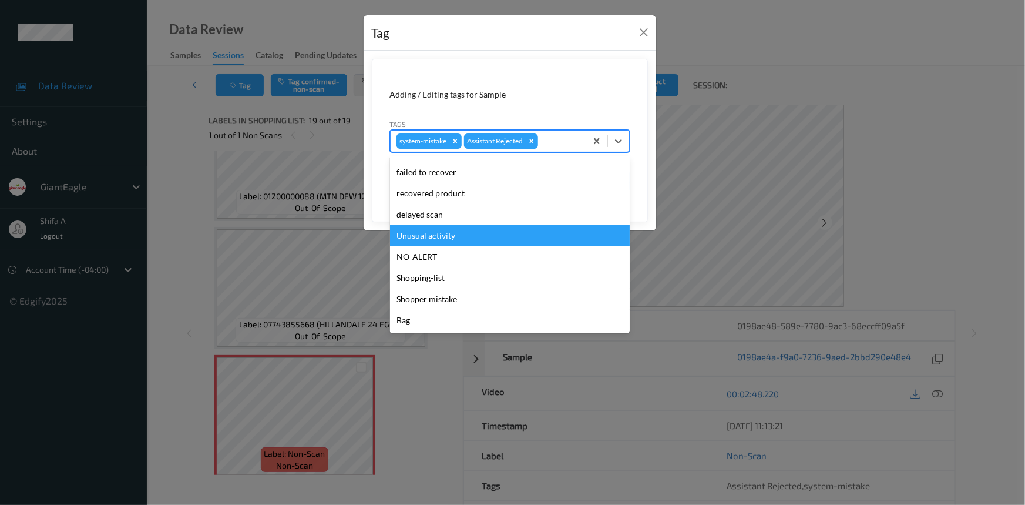
click at [451, 235] on div "Unusual activity" at bounding box center [510, 235] width 240 height 21
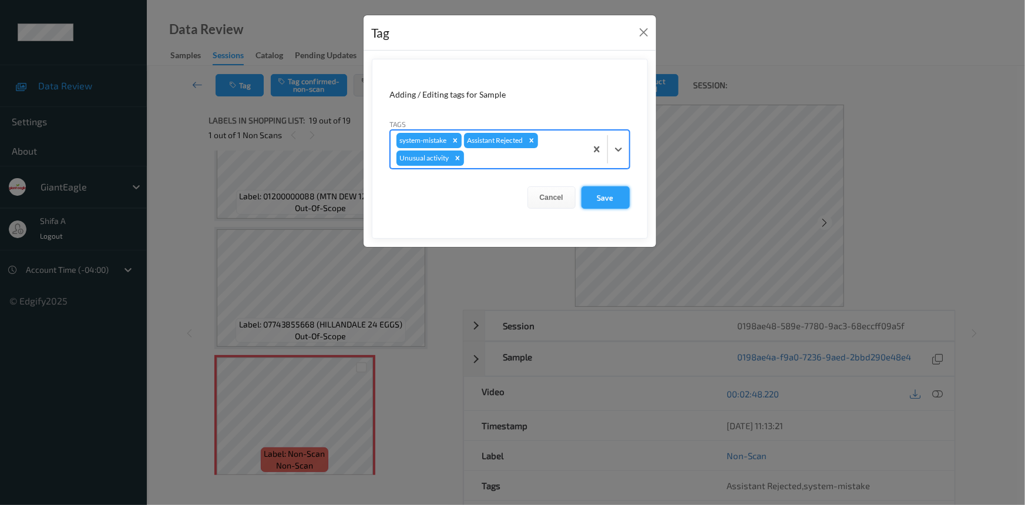
click at [608, 198] on button "Save" at bounding box center [606, 197] width 48 height 22
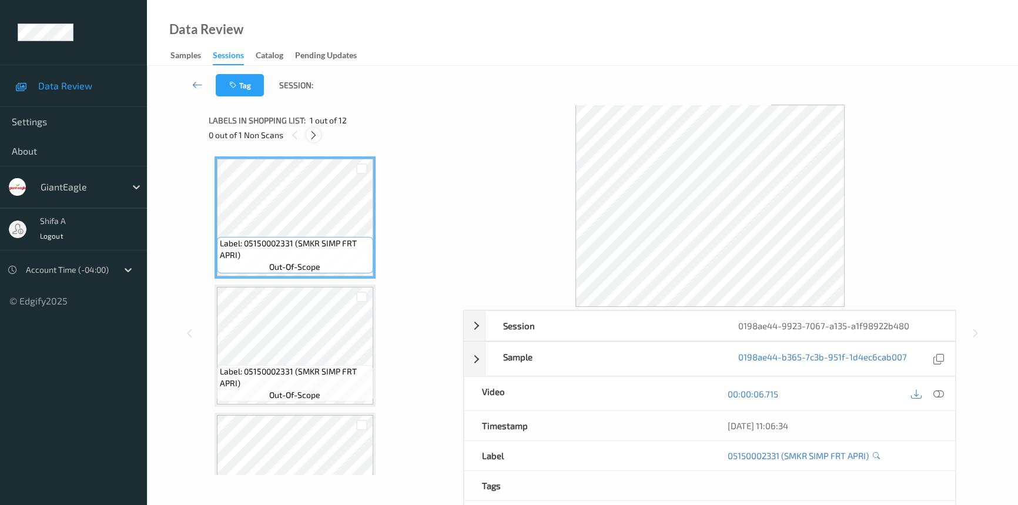
click at [315, 137] on icon at bounding box center [313, 135] width 10 height 11
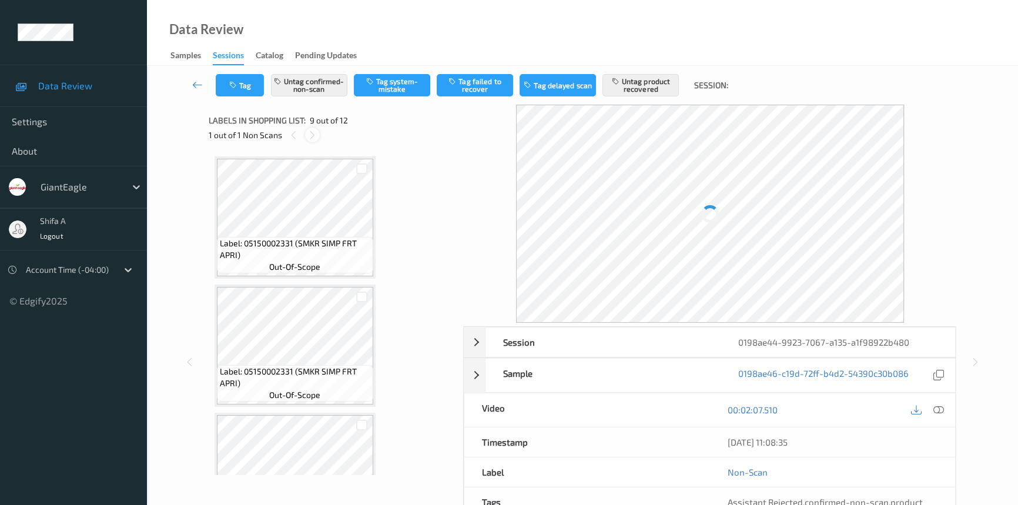
scroll to position [899, 0]
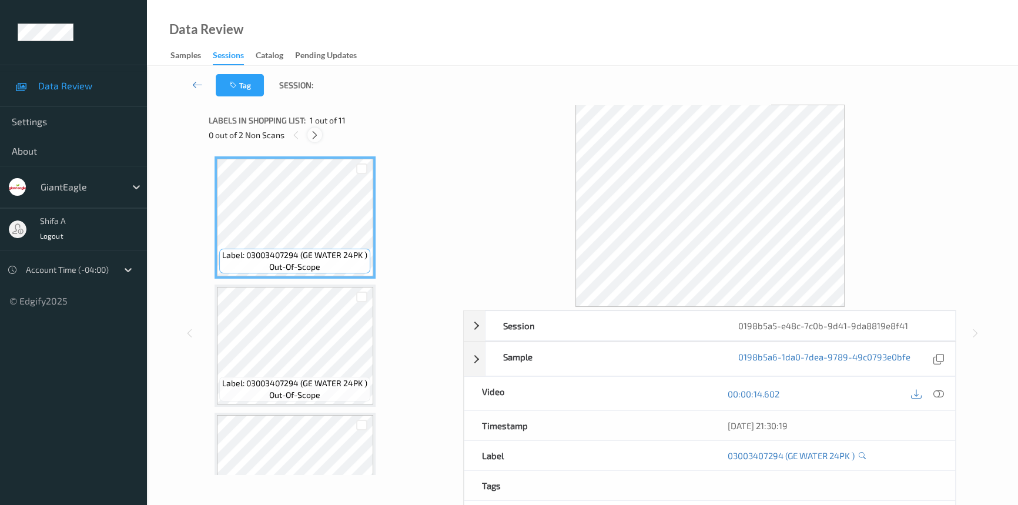
click at [316, 136] on icon at bounding box center [315, 135] width 10 height 11
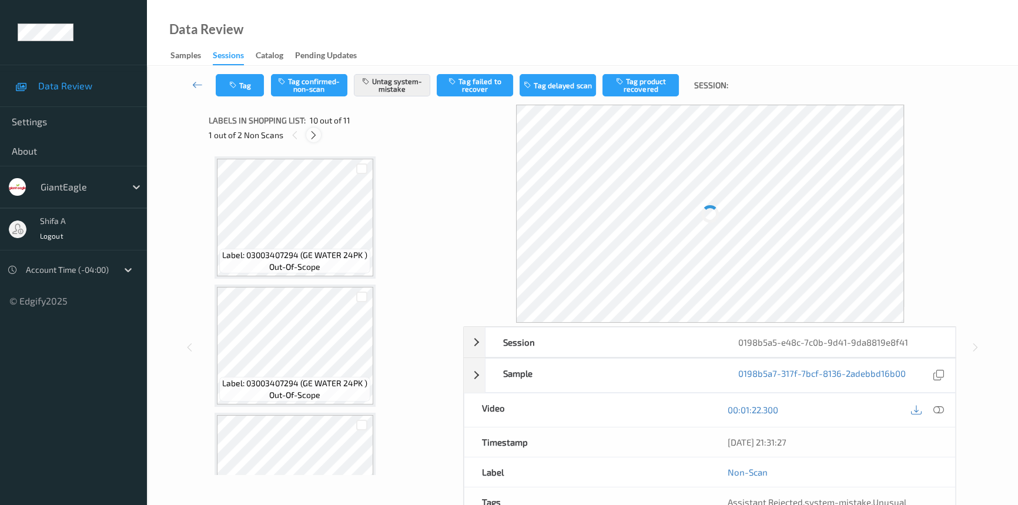
scroll to position [1027, 0]
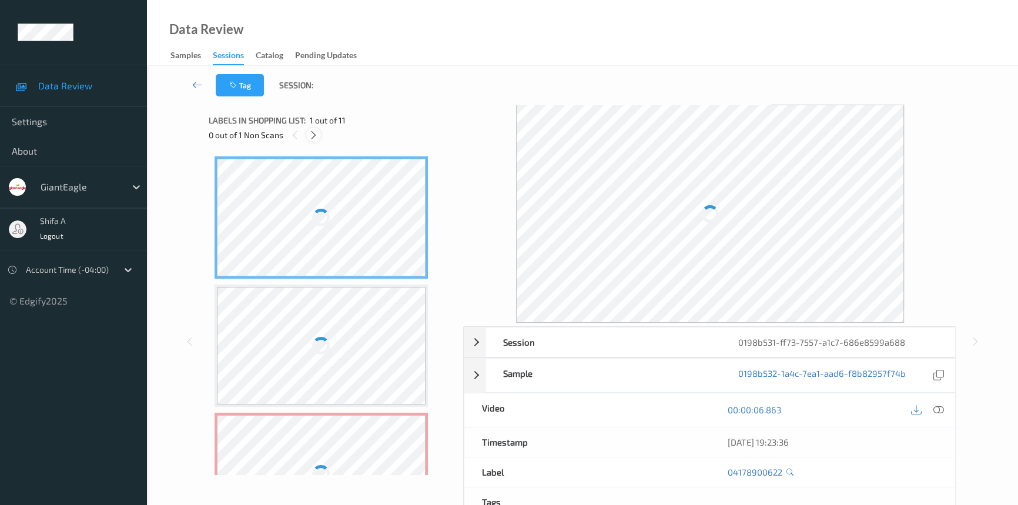
click at [314, 136] on icon at bounding box center [313, 135] width 10 height 11
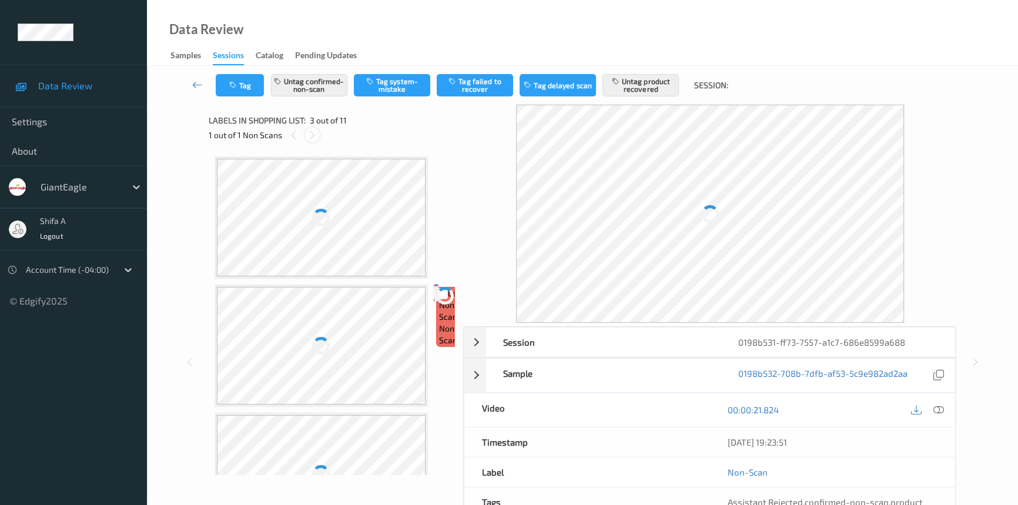
scroll to position [133, 0]
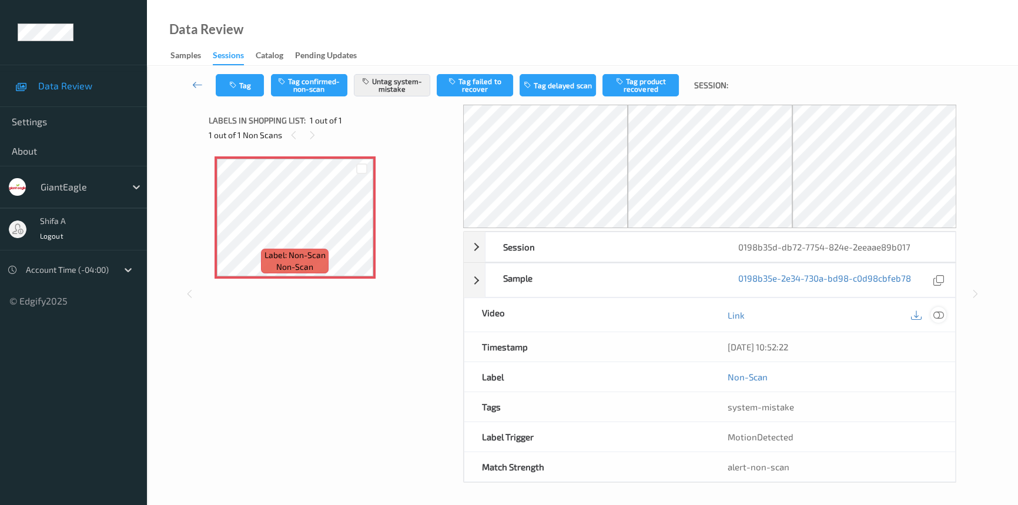
click at [945, 312] on div at bounding box center [938, 315] width 16 height 16
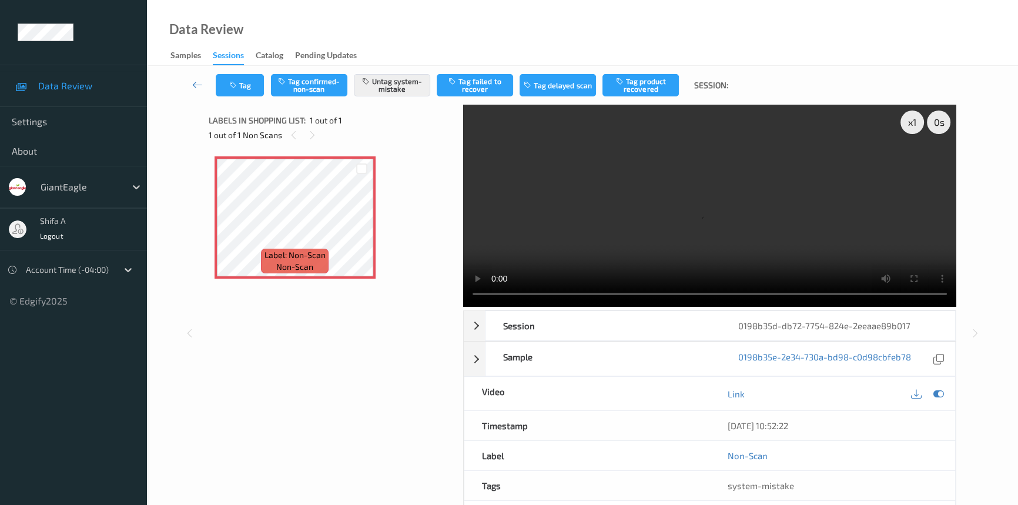
click at [790, 279] on video at bounding box center [709, 206] width 493 height 202
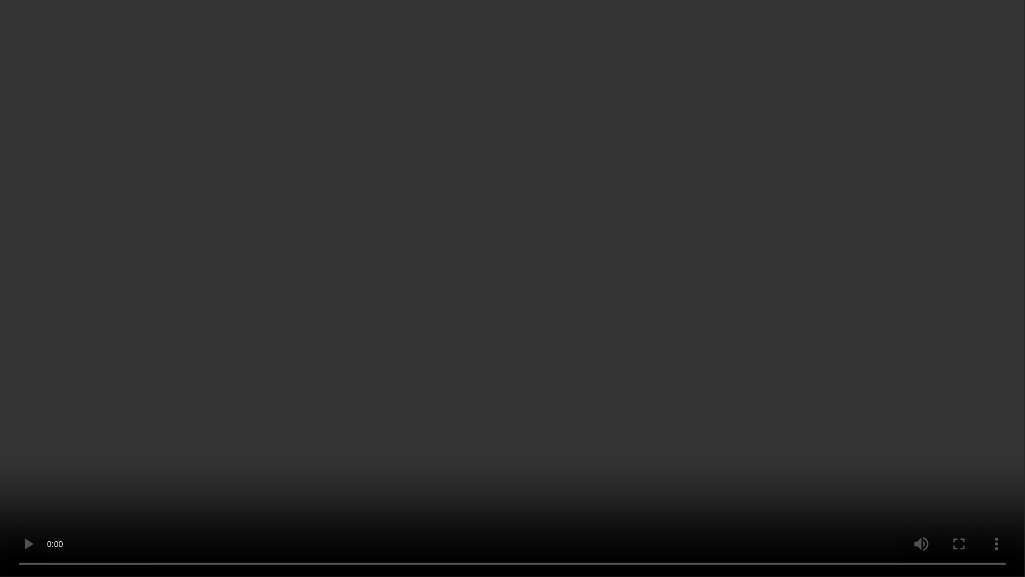
click at [789, 278] on video at bounding box center [512, 288] width 1025 height 577
click at [767, 242] on video at bounding box center [512, 288] width 1025 height 577
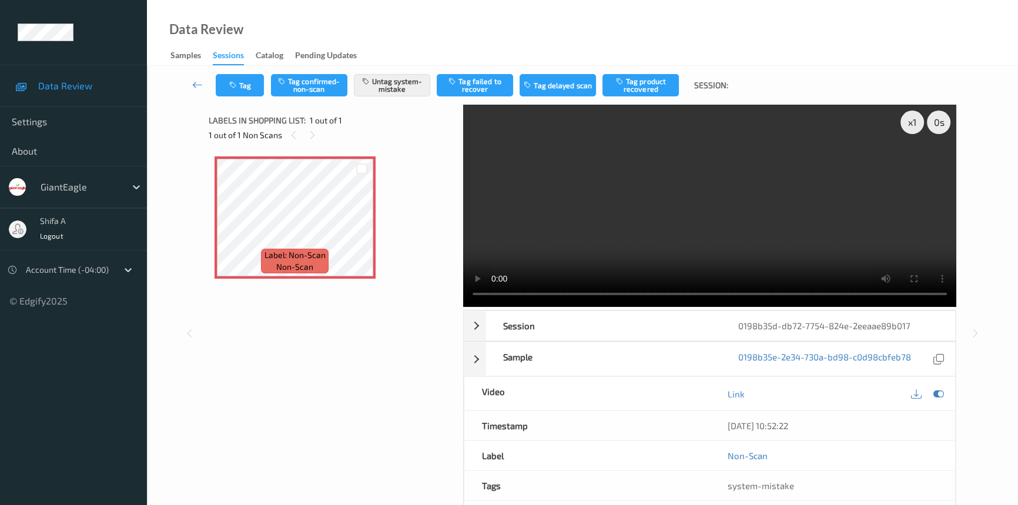
click at [626, 212] on video at bounding box center [709, 206] width 493 height 202
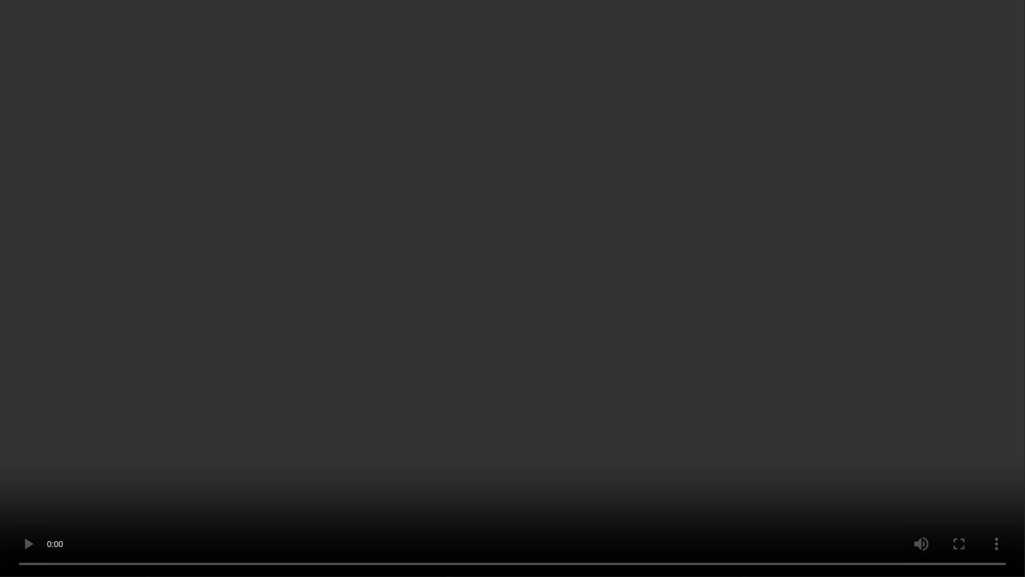
click at [803, 361] on video at bounding box center [512, 288] width 1025 height 577
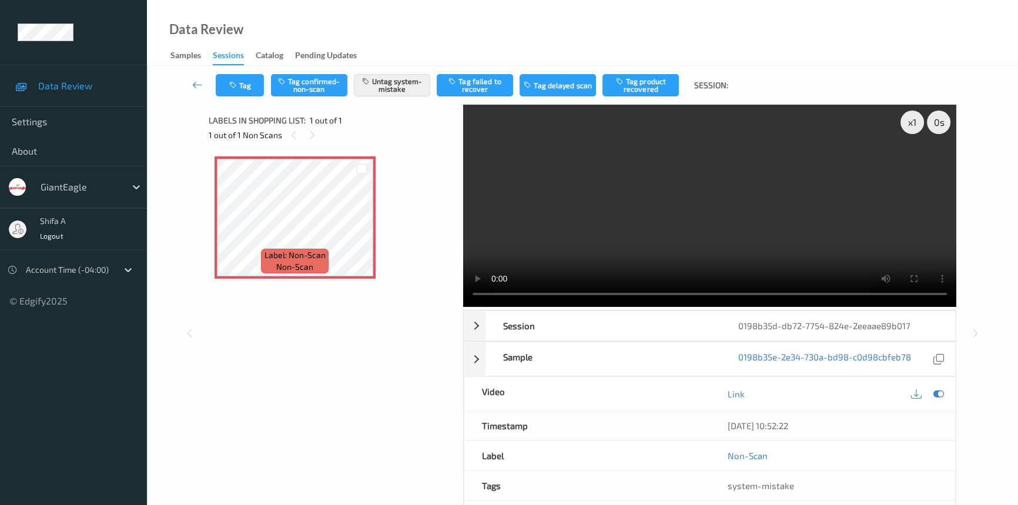
click at [790, 251] on video at bounding box center [709, 206] width 493 height 202
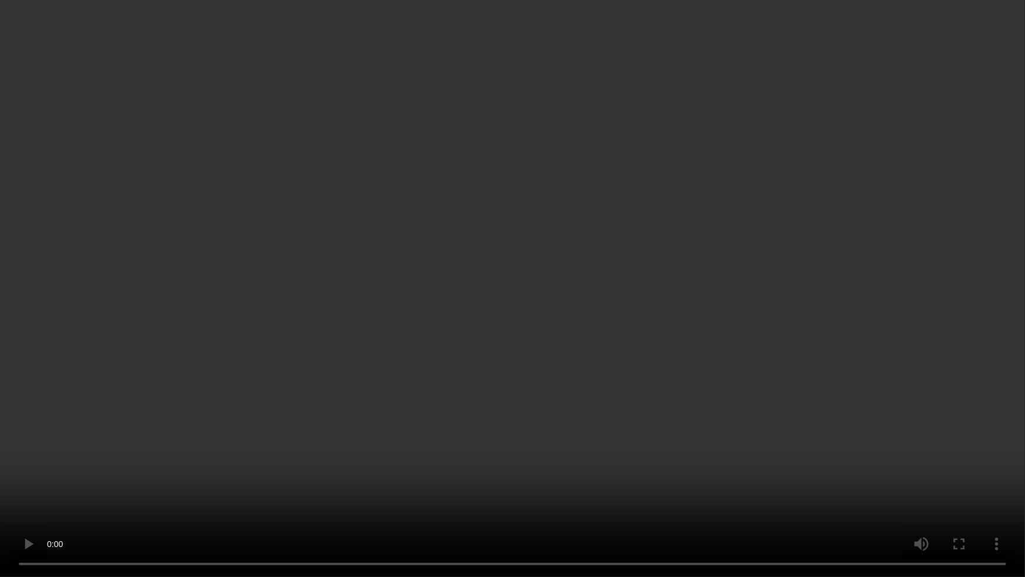
click at [753, 341] on video at bounding box center [512, 288] width 1025 height 577
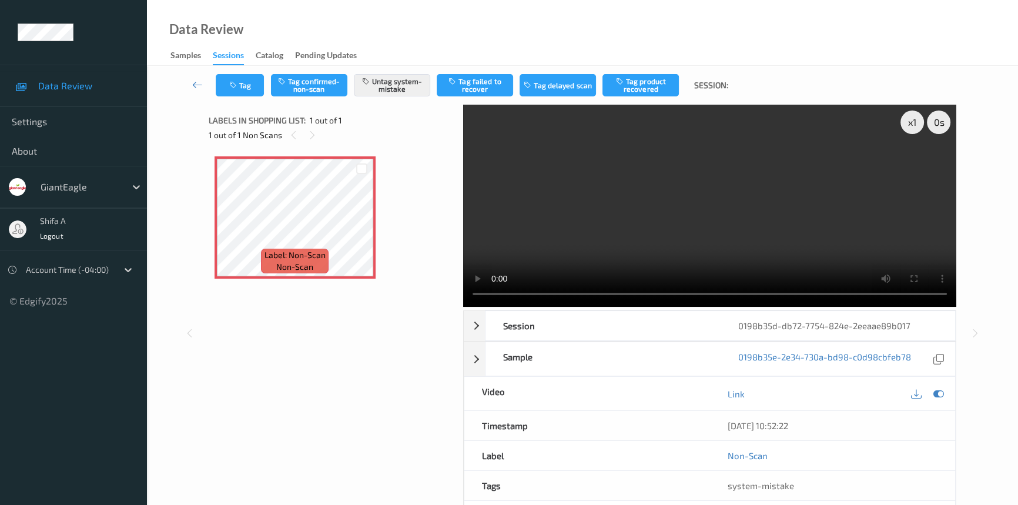
click at [738, 202] on video at bounding box center [709, 206] width 493 height 202
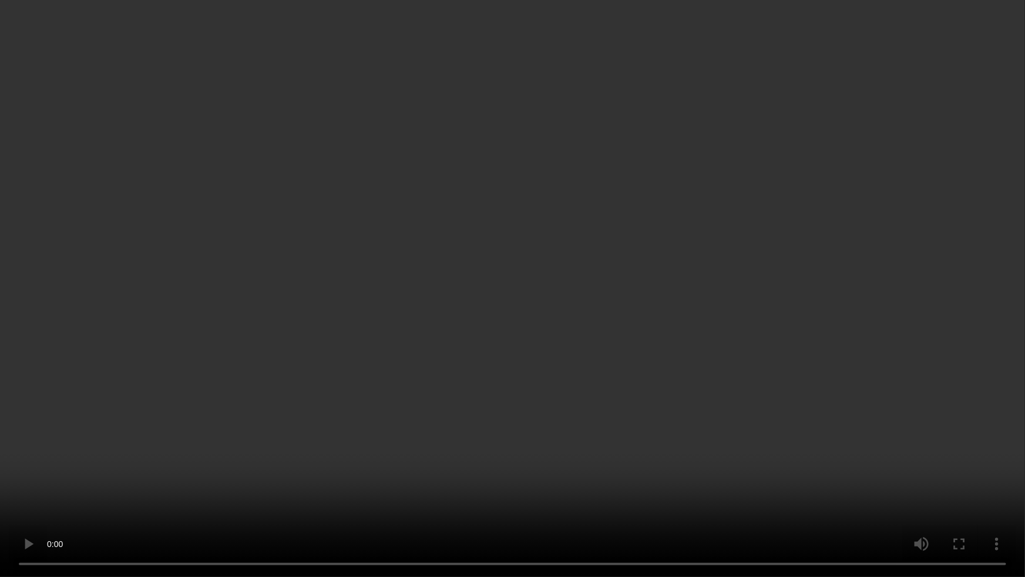
click at [834, 334] on video at bounding box center [512, 288] width 1025 height 577
click at [968, 484] on video at bounding box center [512, 288] width 1025 height 577
click at [955, 461] on video at bounding box center [512, 288] width 1025 height 577
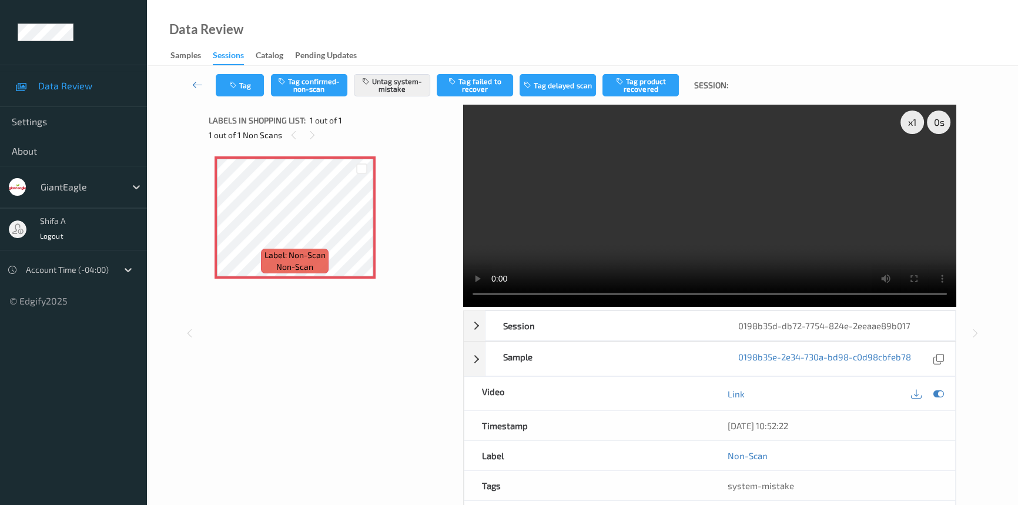
click at [761, 182] on video at bounding box center [709, 206] width 493 height 202
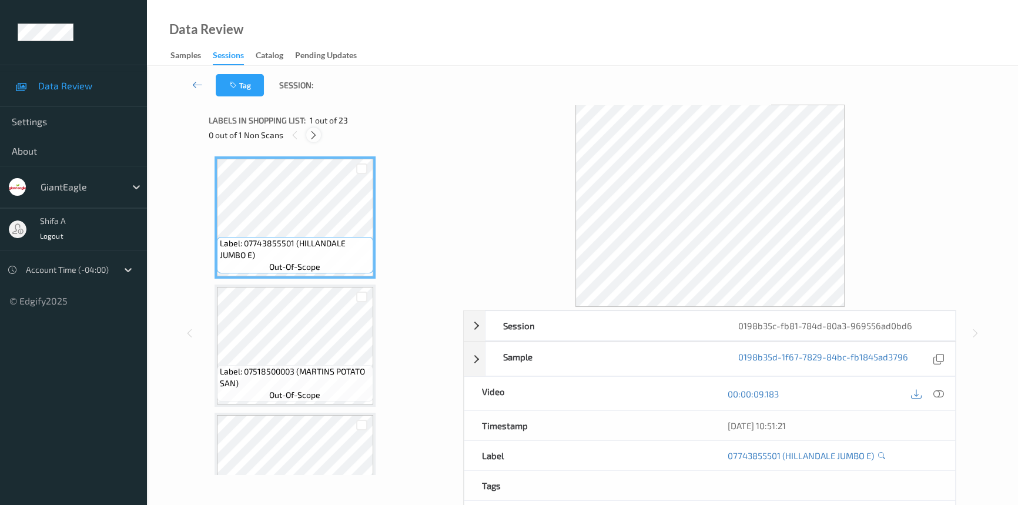
click at [315, 135] on icon at bounding box center [313, 135] width 10 height 11
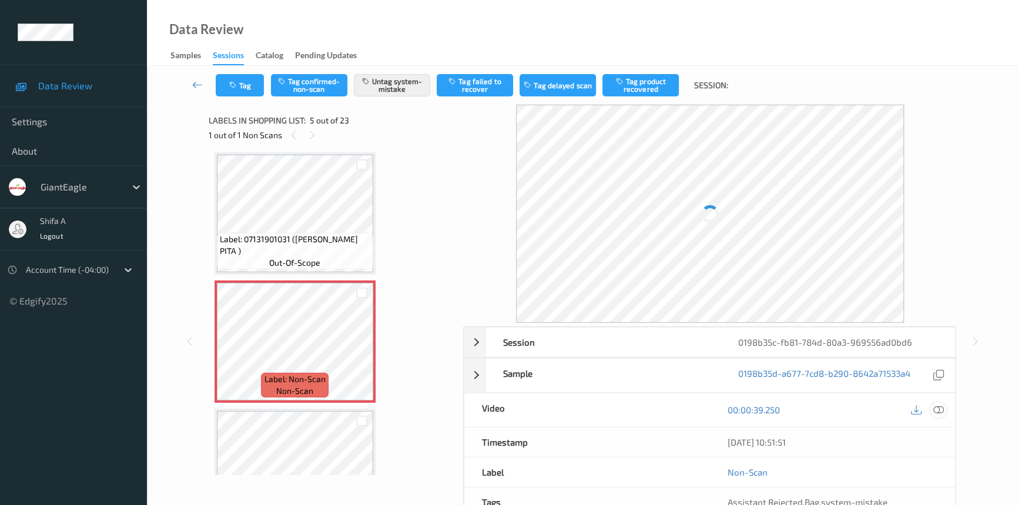
click at [939, 409] on icon at bounding box center [938, 409] width 11 height 11
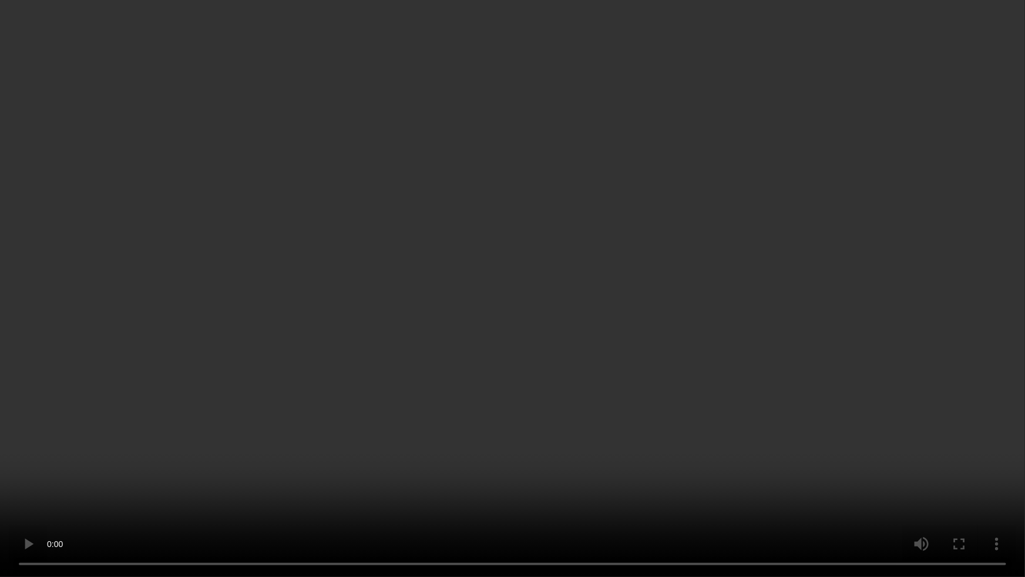
click at [800, 306] on video at bounding box center [512, 288] width 1025 height 577
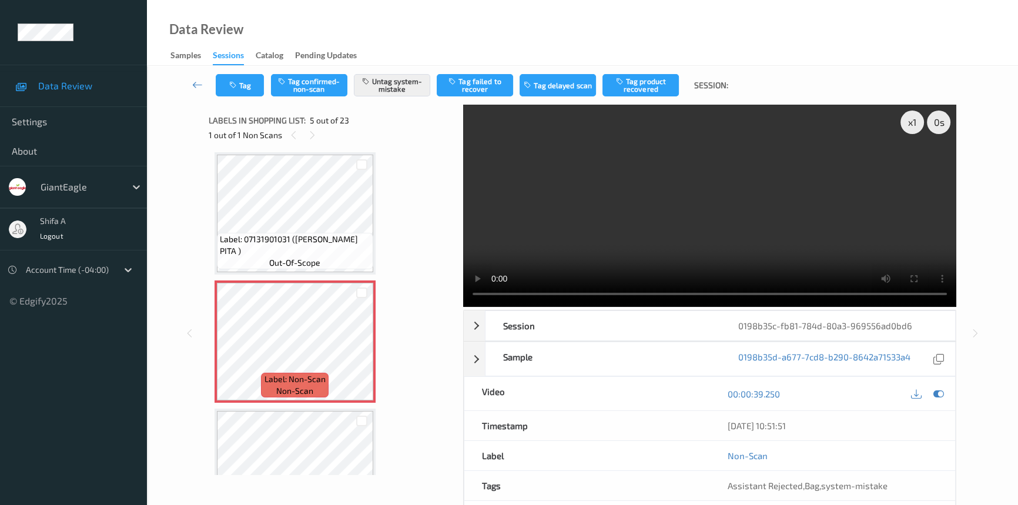
drag, startPoint x: 710, startPoint y: 184, endPoint x: 700, endPoint y: 180, distance: 10.3
click at [708, 182] on video at bounding box center [709, 206] width 493 height 202
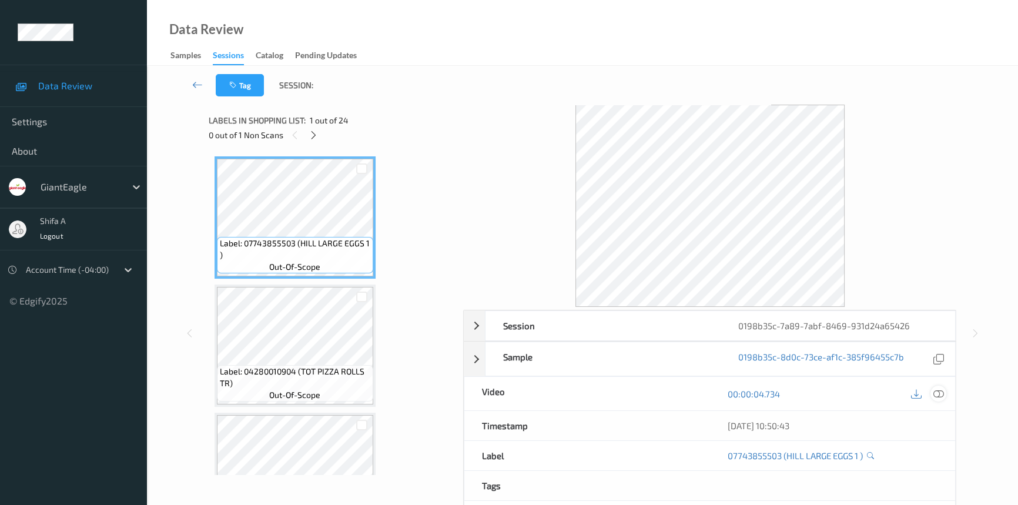
click at [939, 395] on icon at bounding box center [938, 393] width 11 height 11
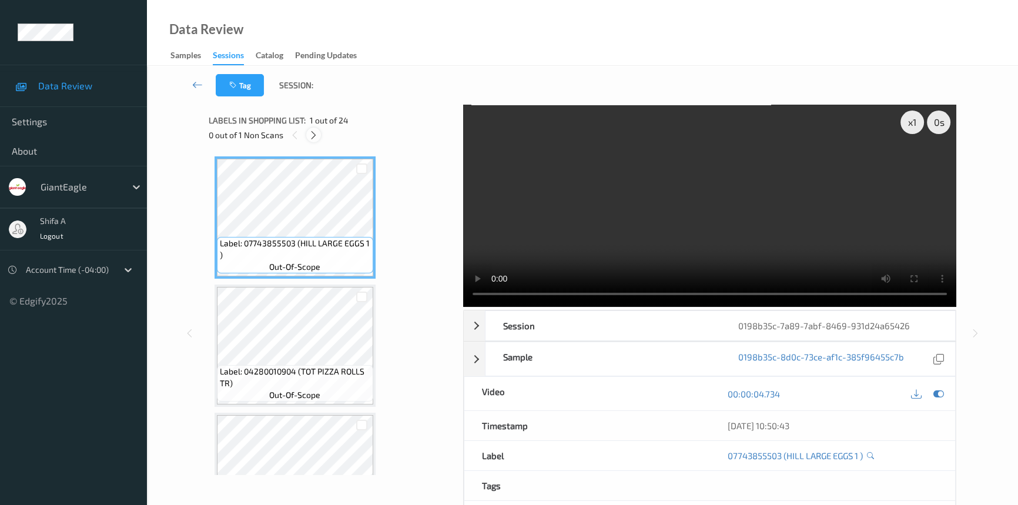
click at [310, 136] on icon at bounding box center [313, 135] width 10 height 11
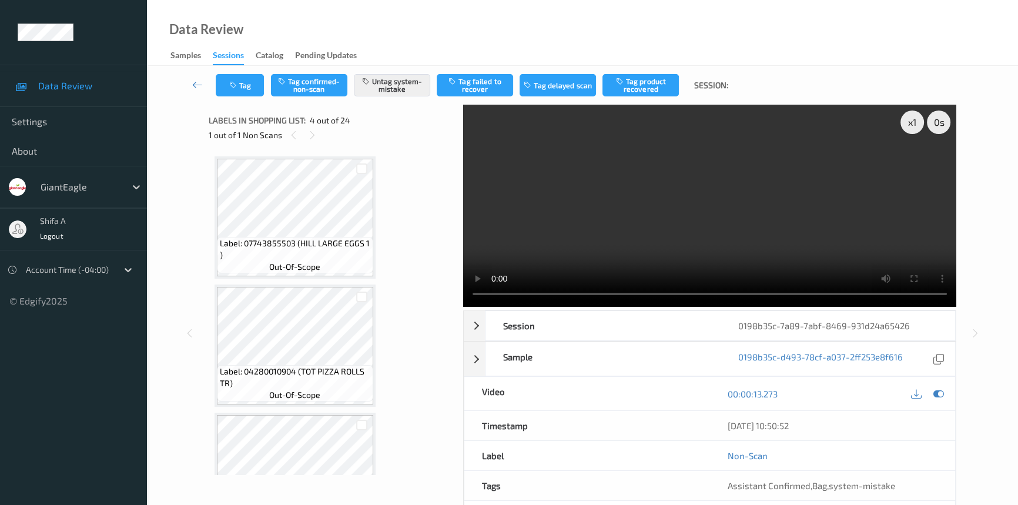
scroll to position [261, 0]
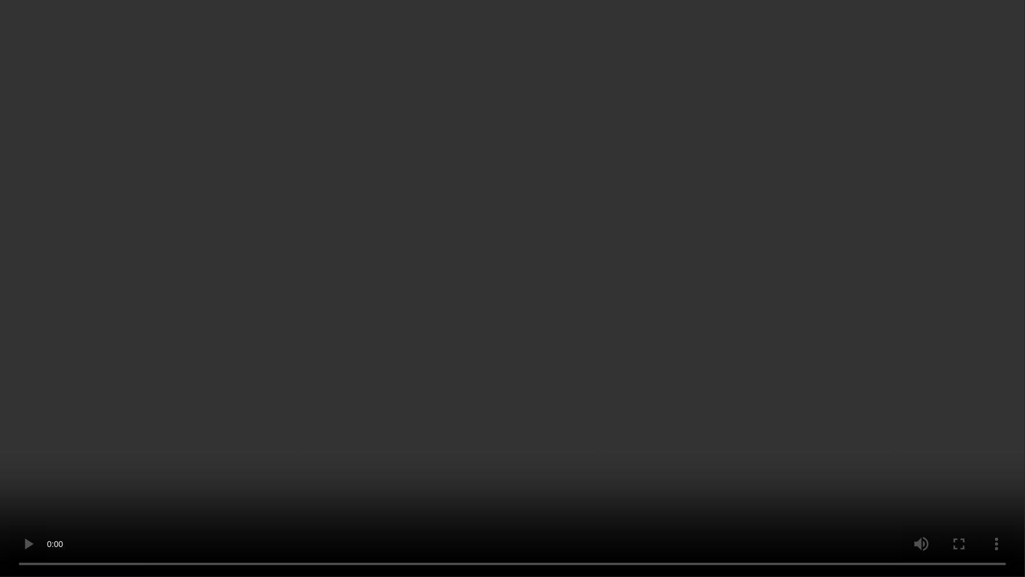
click at [878, 321] on video at bounding box center [512, 288] width 1025 height 577
click at [800, 318] on video at bounding box center [512, 288] width 1025 height 577
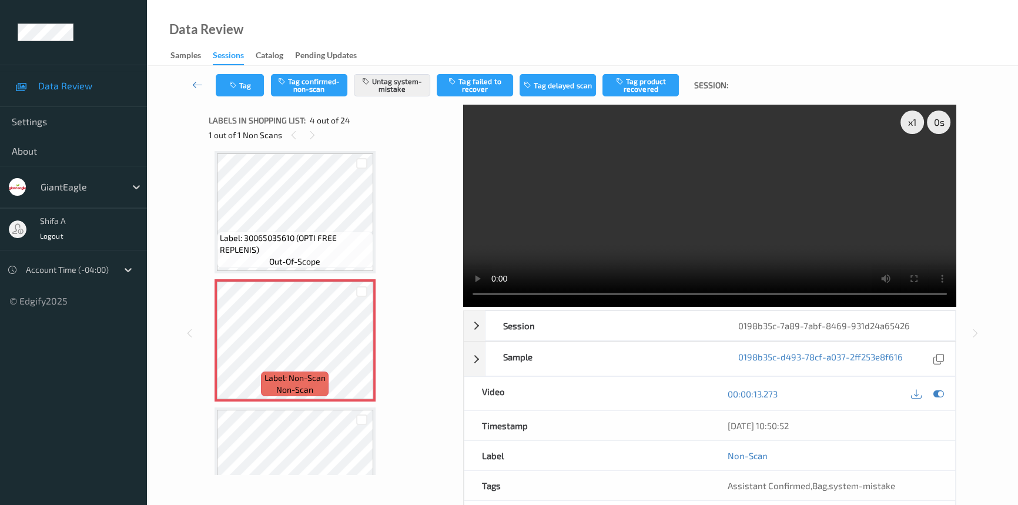
click at [701, 165] on video at bounding box center [709, 206] width 493 height 202
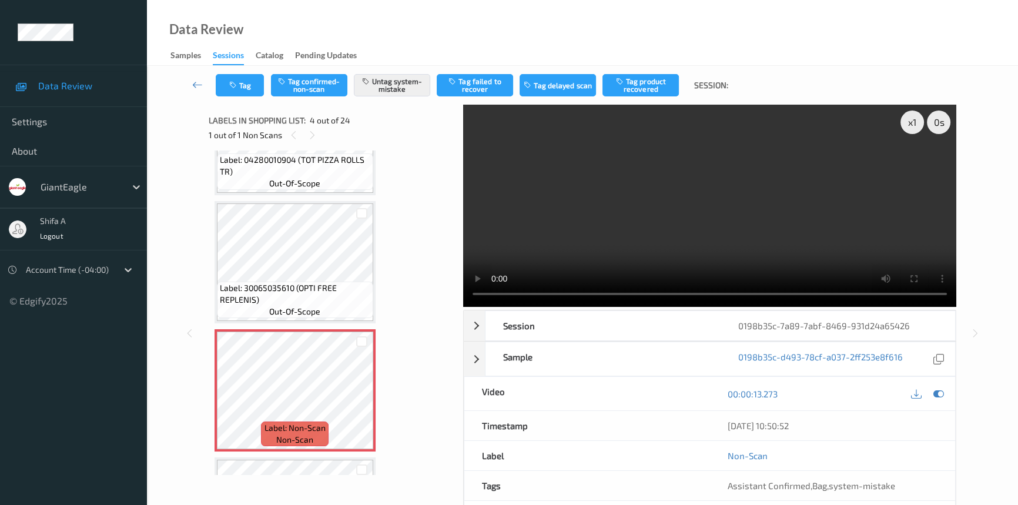
scroll to position [267, 0]
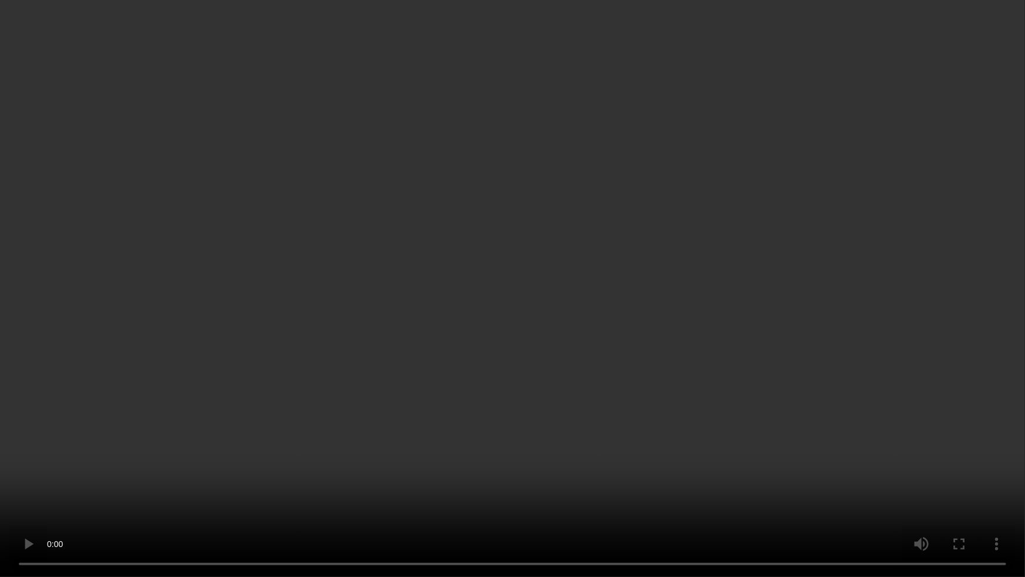
click at [799, 330] on video at bounding box center [512, 288] width 1025 height 577
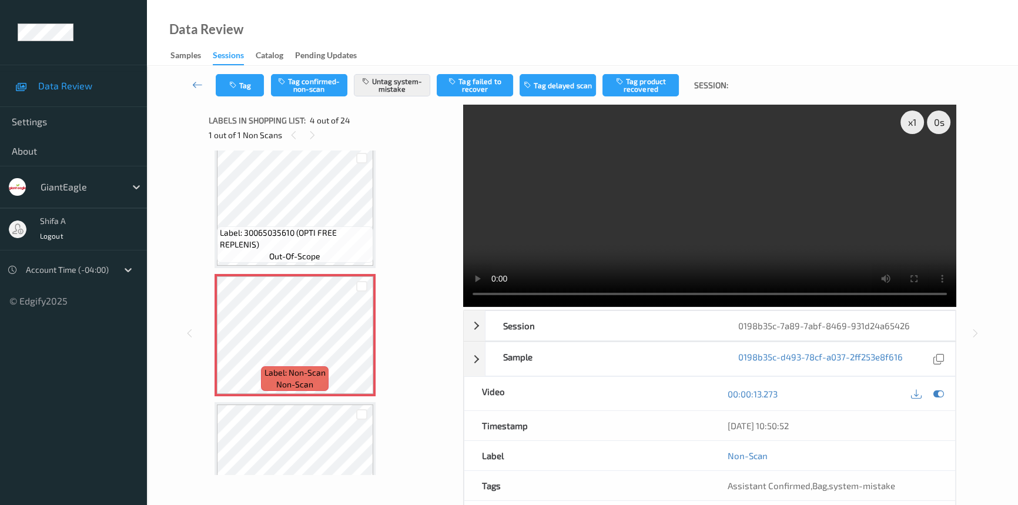
click at [799, 182] on video at bounding box center [709, 206] width 493 height 202
click at [237, 85] on icon "button" at bounding box center [234, 85] width 10 height 8
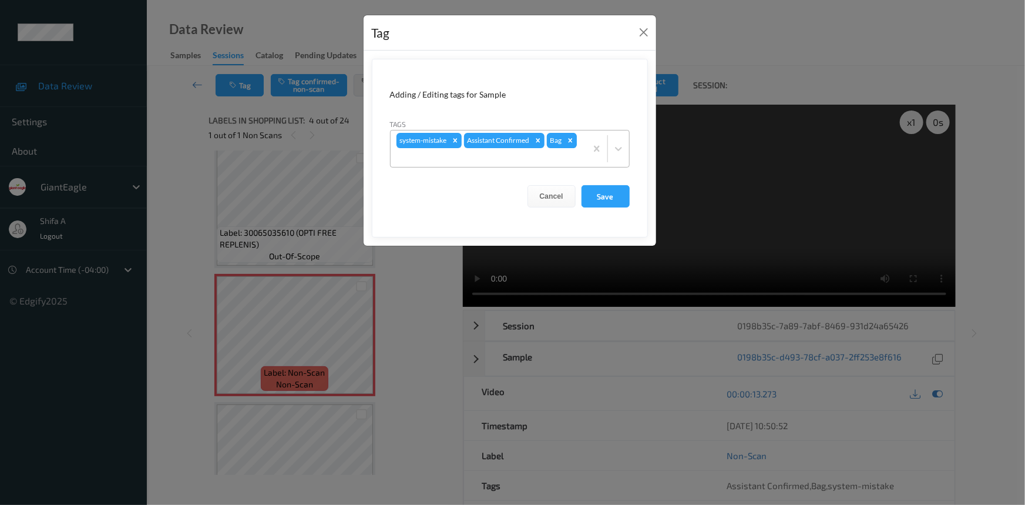
click at [570, 139] on icon "Remove Bag" at bounding box center [570, 140] width 8 height 8
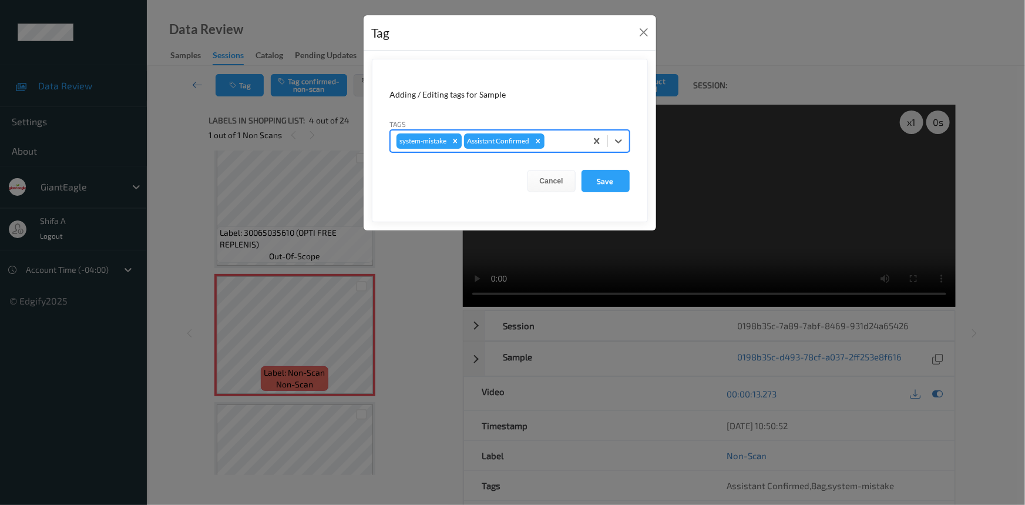
click at [459, 139] on icon "Remove system-mistake" at bounding box center [455, 141] width 8 height 8
click at [607, 187] on button "Save" at bounding box center [606, 181] width 48 height 22
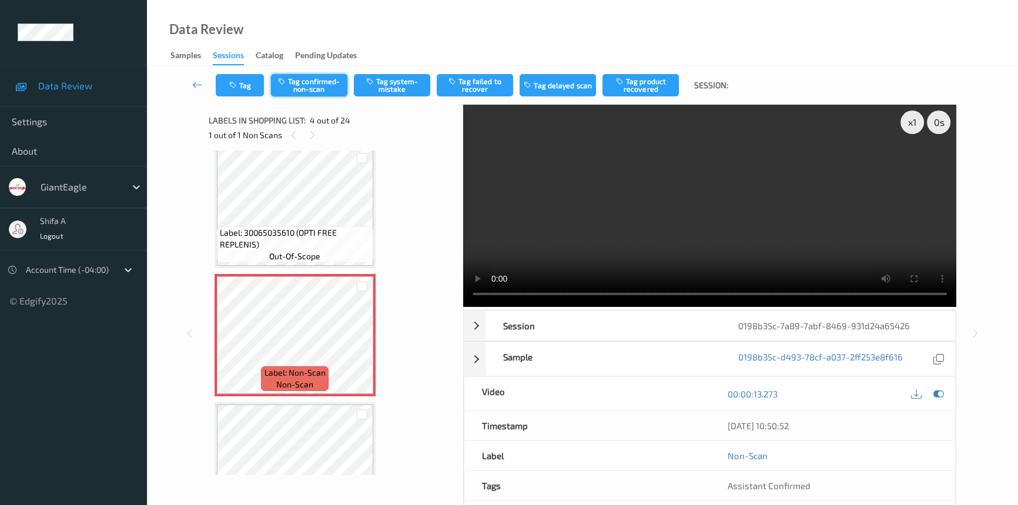
click at [311, 88] on button "Tag confirmed-non-scan" at bounding box center [309, 85] width 76 height 22
click at [654, 90] on button "Tag product recovered" at bounding box center [640, 85] width 76 height 22
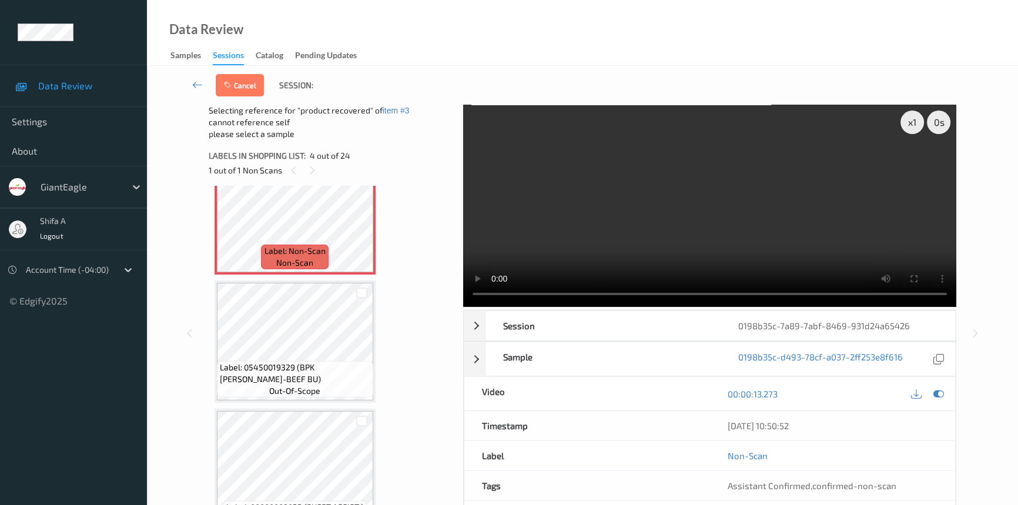
scroll to position [427, 0]
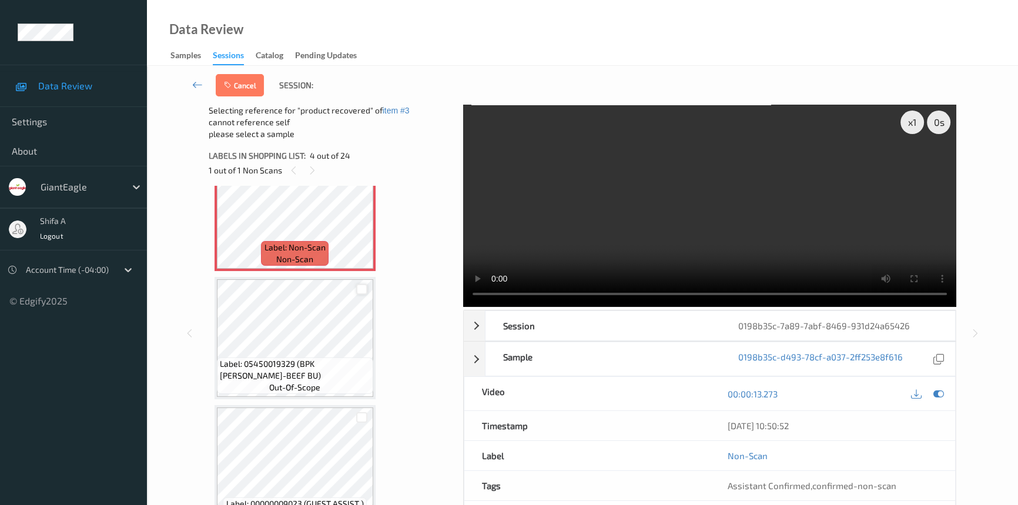
click at [358, 290] on div at bounding box center [361, 289] width 11 height 11
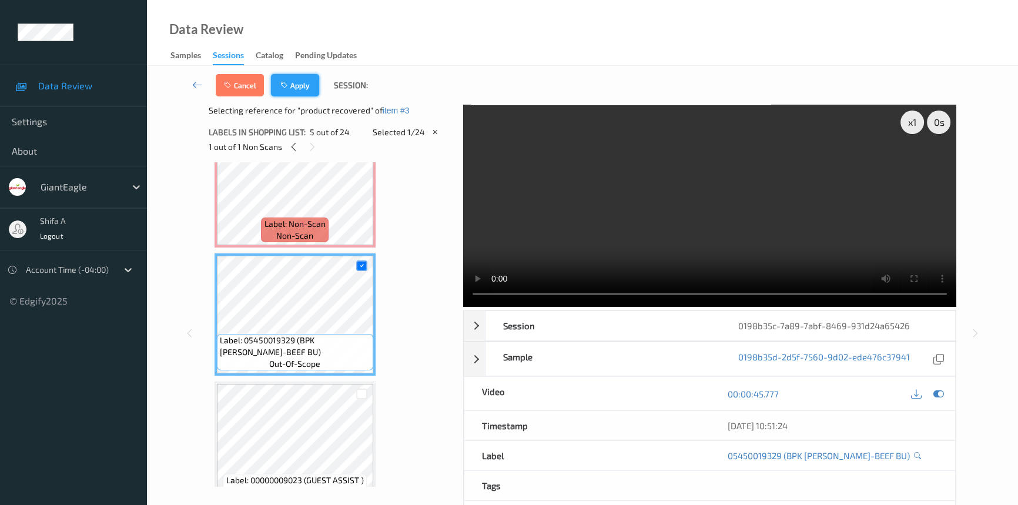
click at [306, 92] on button "Apply" at bounding box center [295, 85] width 48 height 22
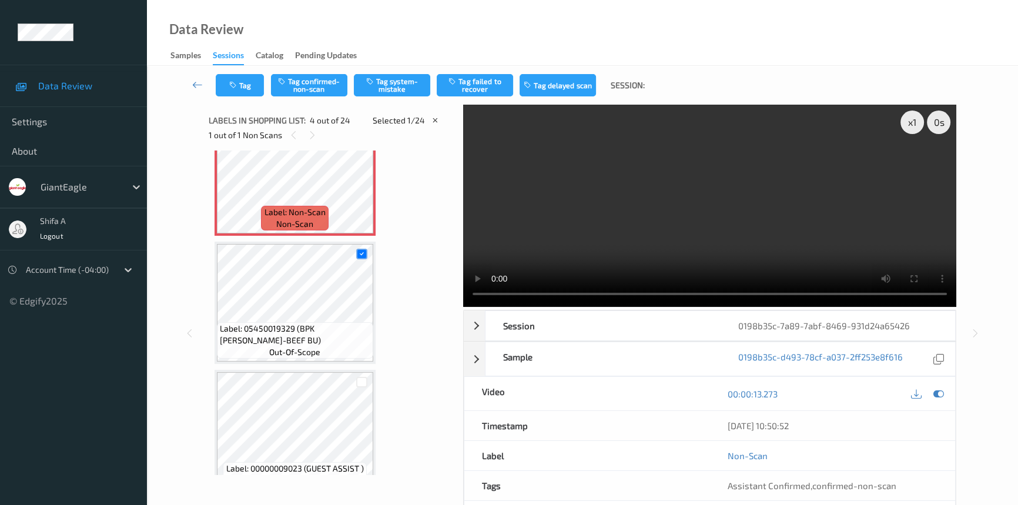
scroll to position [261, 0]
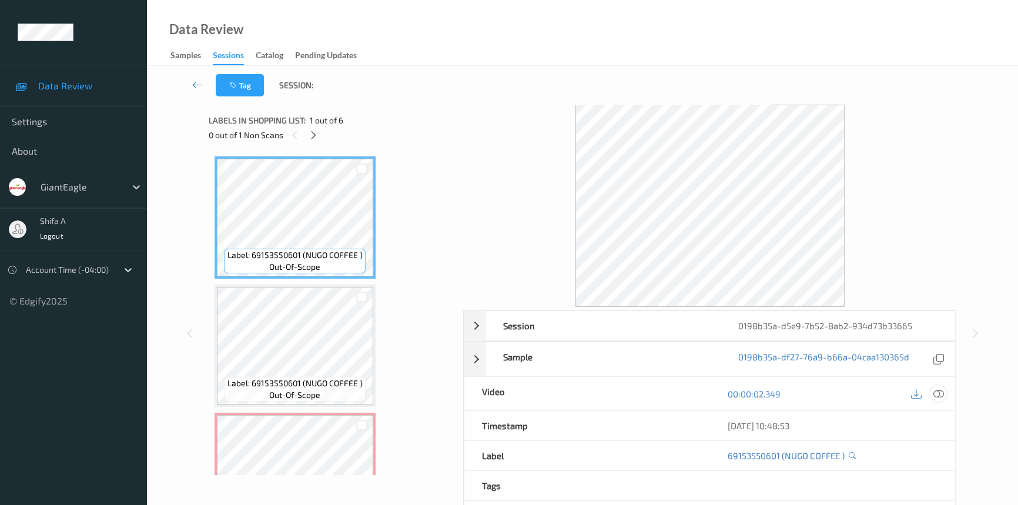
click at [936, 394] on icon at bounding box center [938, 393] width 11 height 11
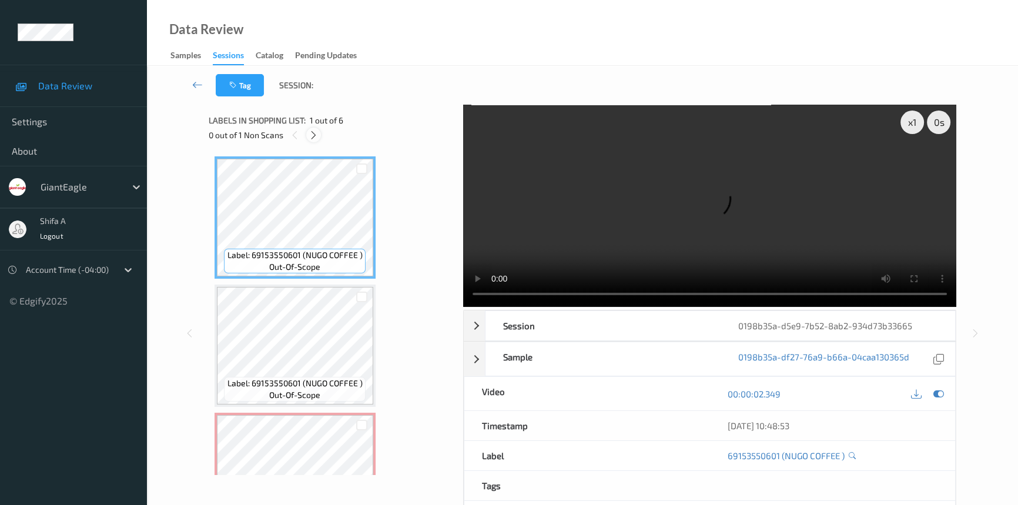
click at [310, 137] on icon at bounding box center [313, 135] width 10 height 11
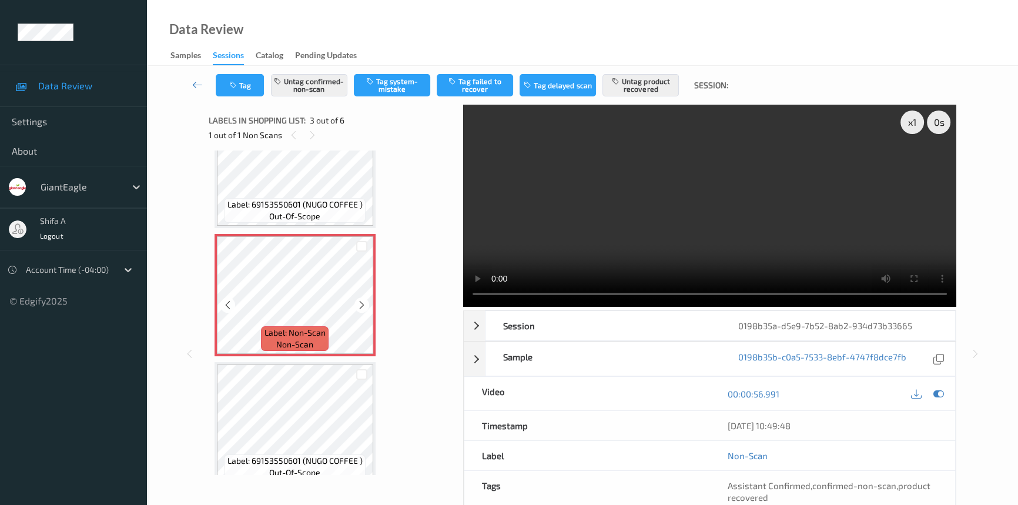
scroll to position [240, 0]
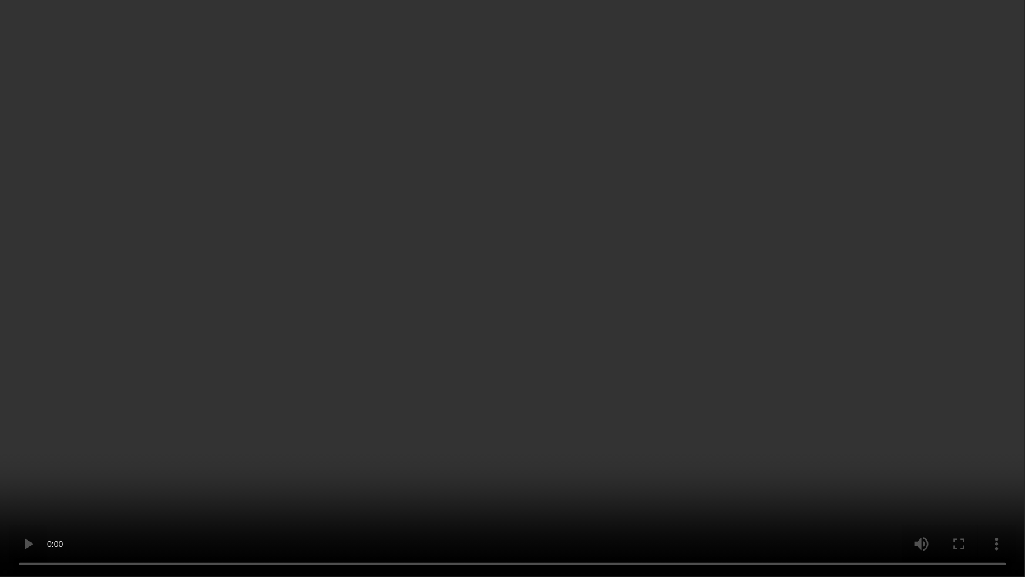
click at [841, 305] on video at bounding box center [512, 288] width 1025 height 577
click at [367, 504] on video at bounding box center [512, 288] width 1025 height 577
click at [630, 504] on video at bounding box center [512, 288] width 1025 height 577
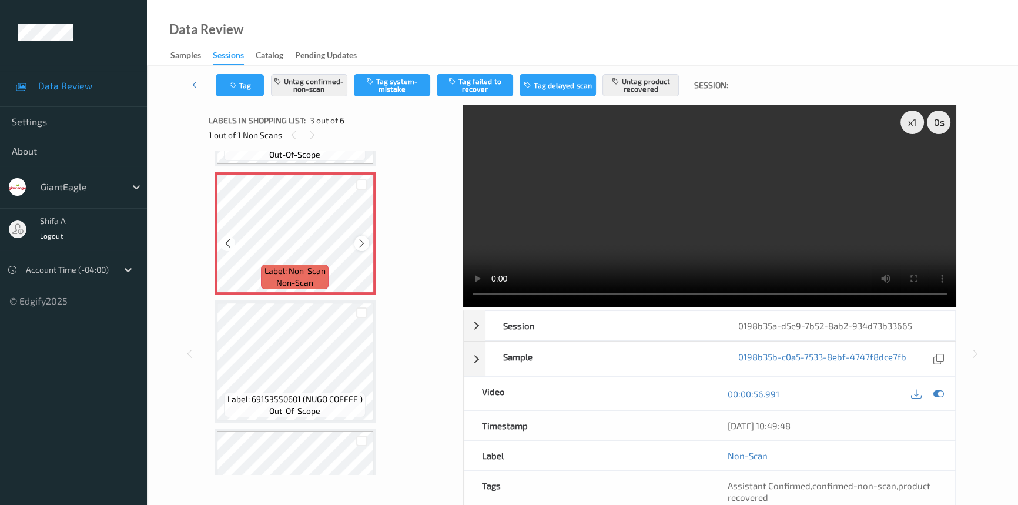
click at [361, 240] on icon at bounding box center [362, 243] width 10 height 11
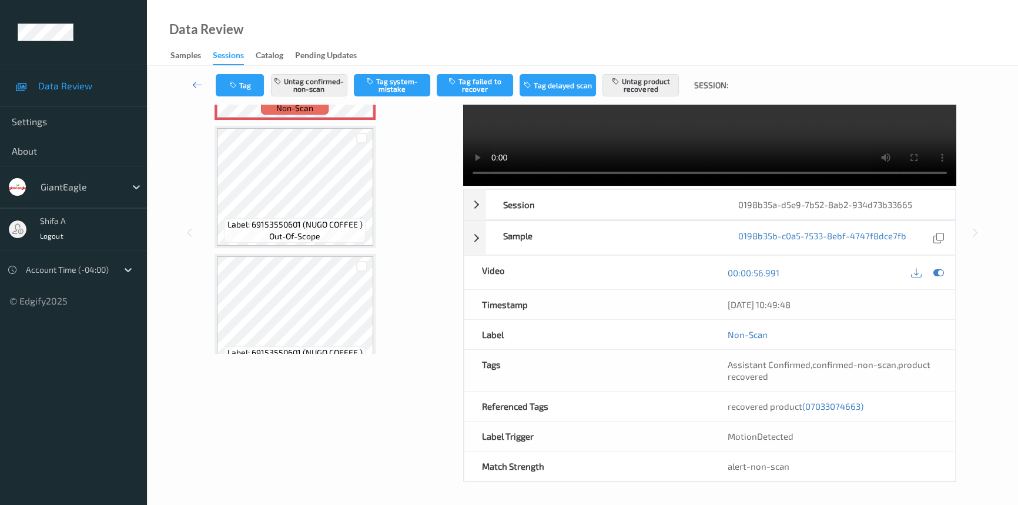
scroll to position [133, 0]
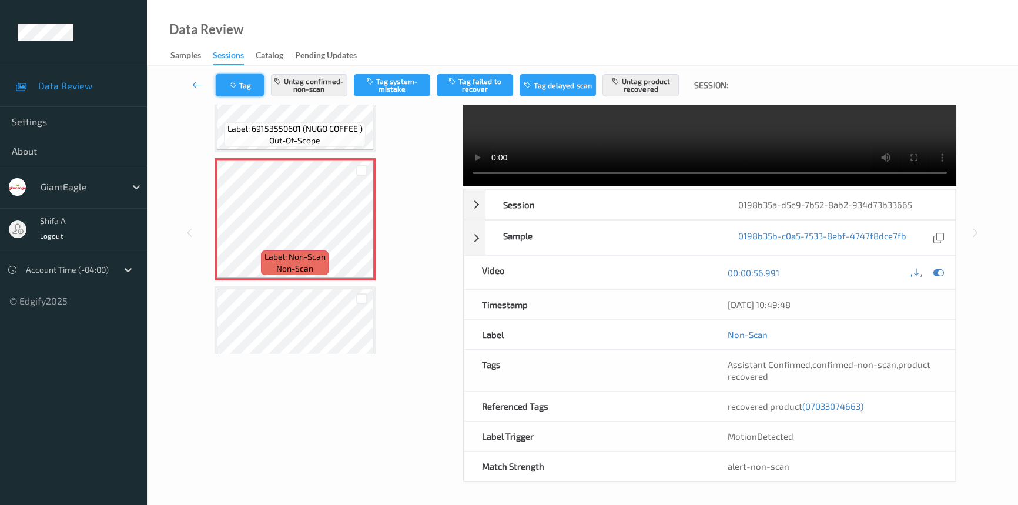
click at [240, 88] on button "Tag" at bounding box center [240, 85] width 48 height 22
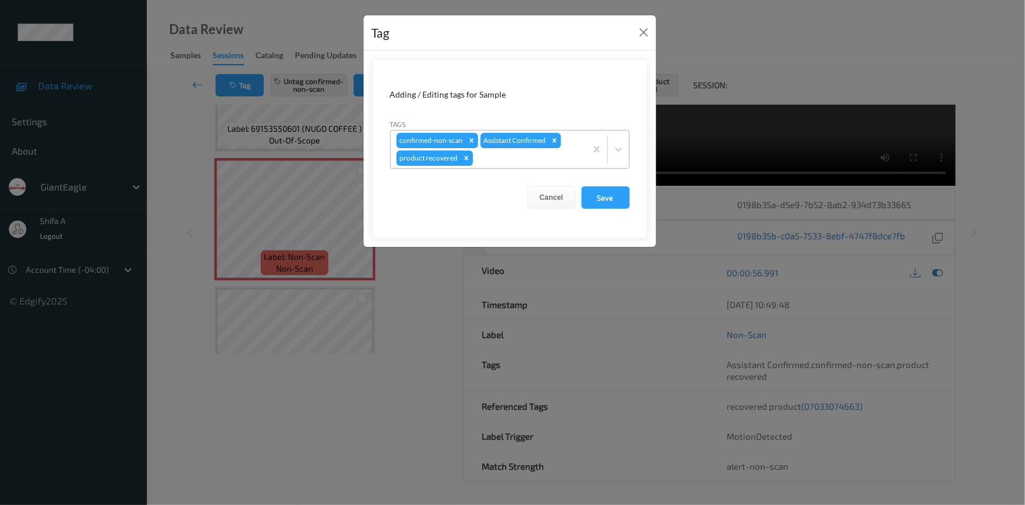
click at [462, 160] on icon "Remove product recovered" at bounding box center [466, 158] width 8 height 8
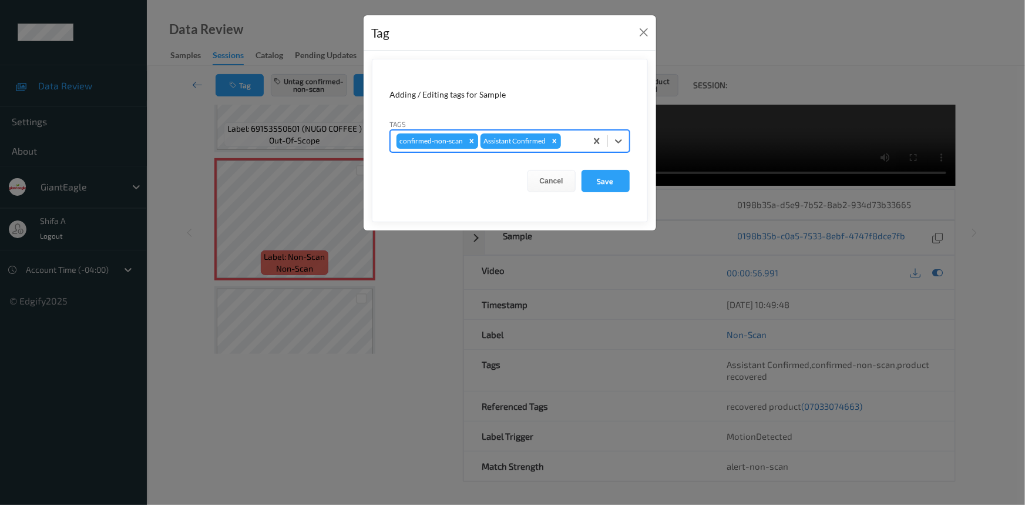
click at [465, 140] on div "Remove confirmed-non-scan" at bounding box center [471, 140] width 13 height 15
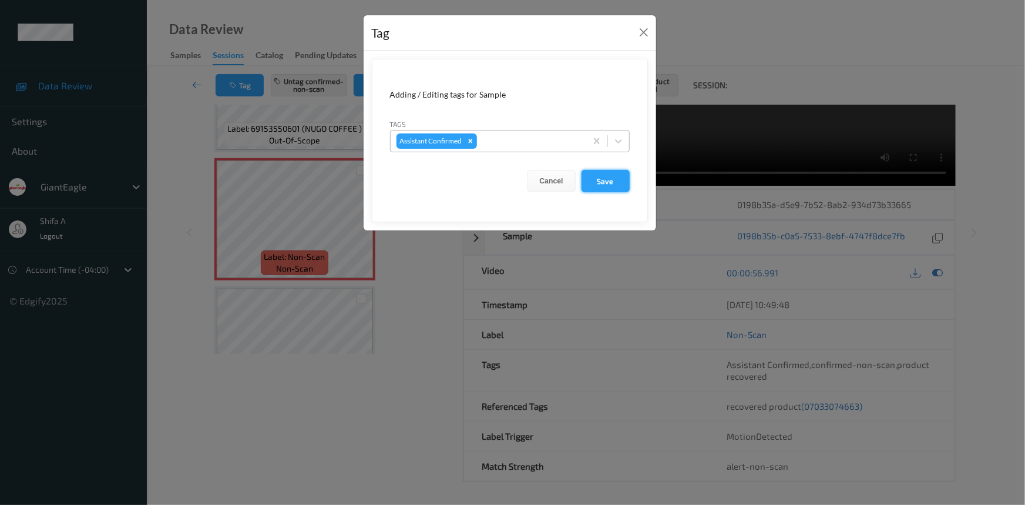
click at [606, 177] on button "Save" at bounding box center [606, 181] width 48 height 22
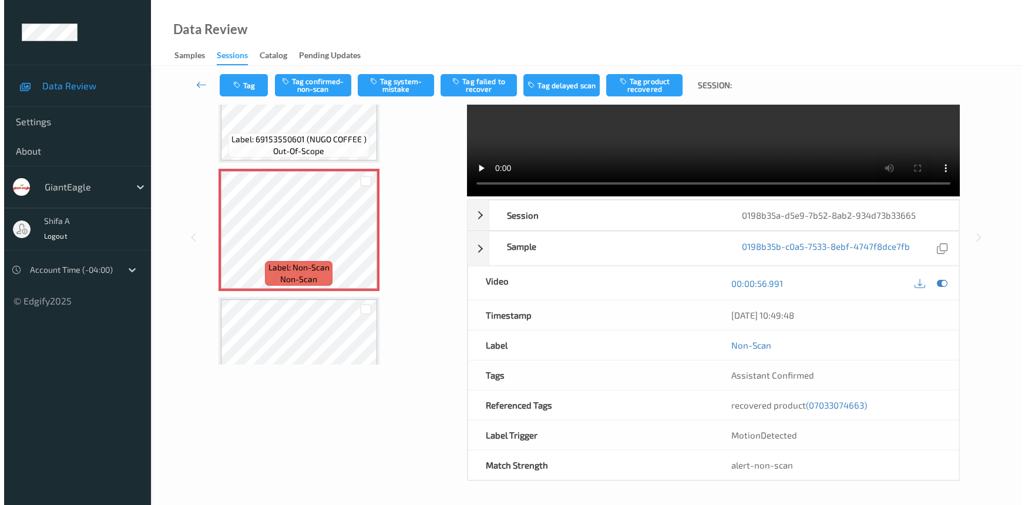
scroll to position [109, 0]
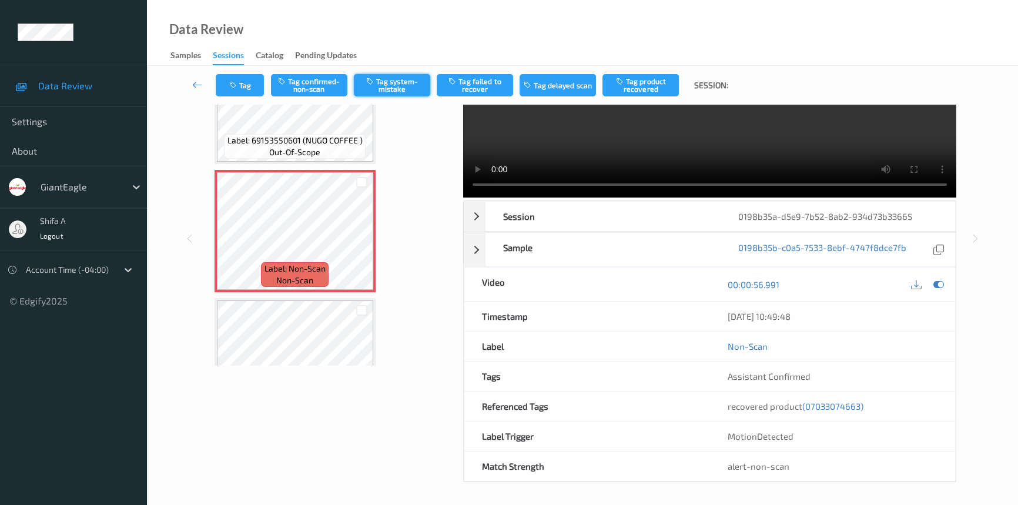
click at [400, 90] on button "Tag system-mistake" at bounding box center [392, 85] width 76 height 22
click at [247, 88] on button "Tag" at bounding box center [240, 85] width 48 height 22
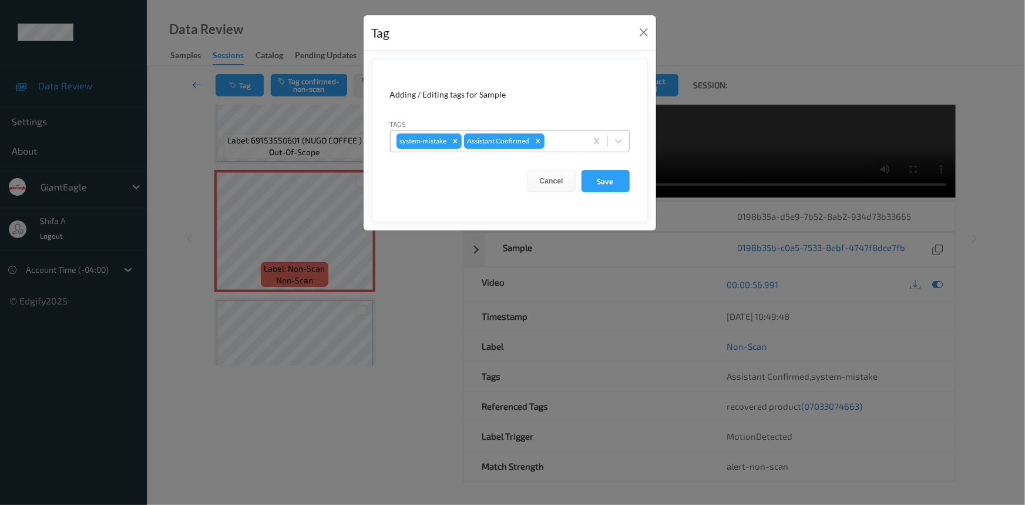
click at [563, 145] on div at bounding box center [563, 141] width 33 height 14
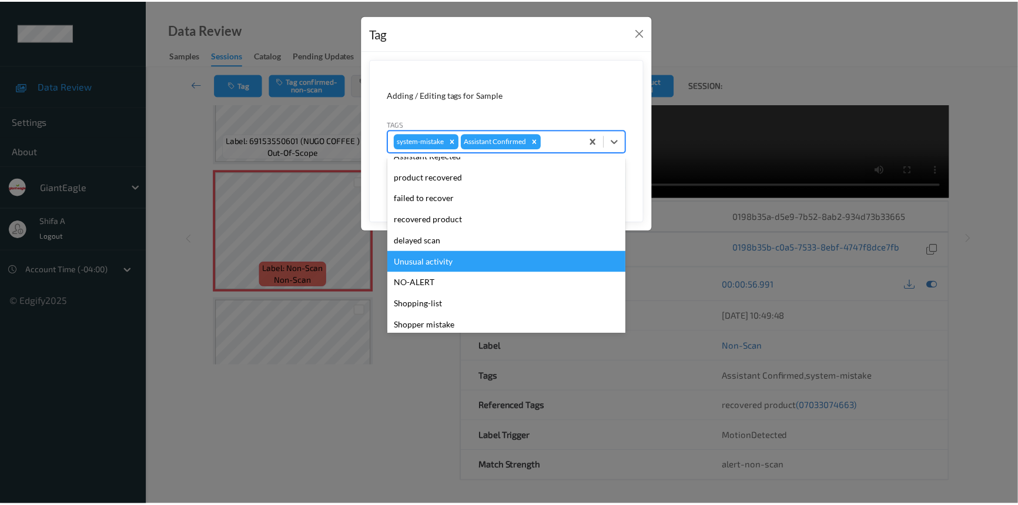
scroll to position [103, 0]
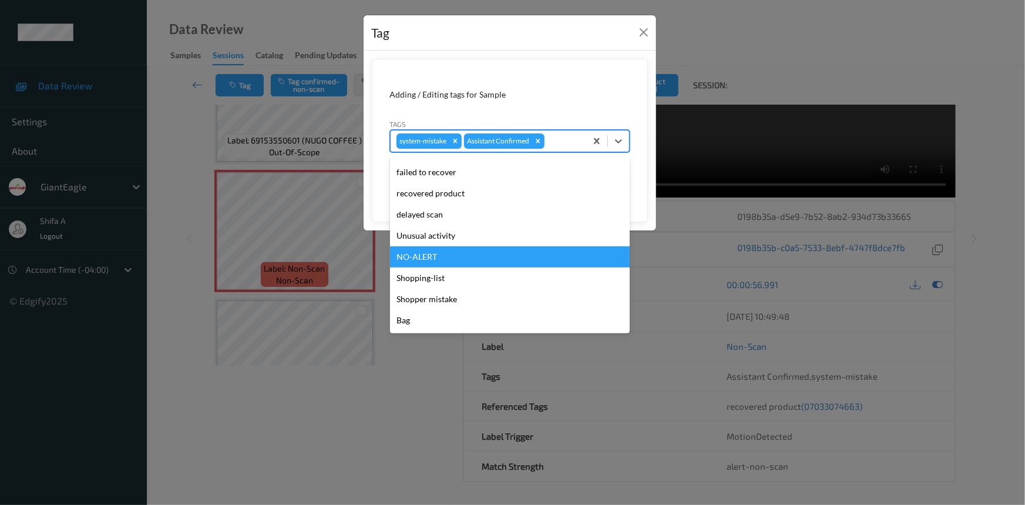
click at [462, 234] on div "Unusual activity" at bounding box center [510, 235] width 240 height 21
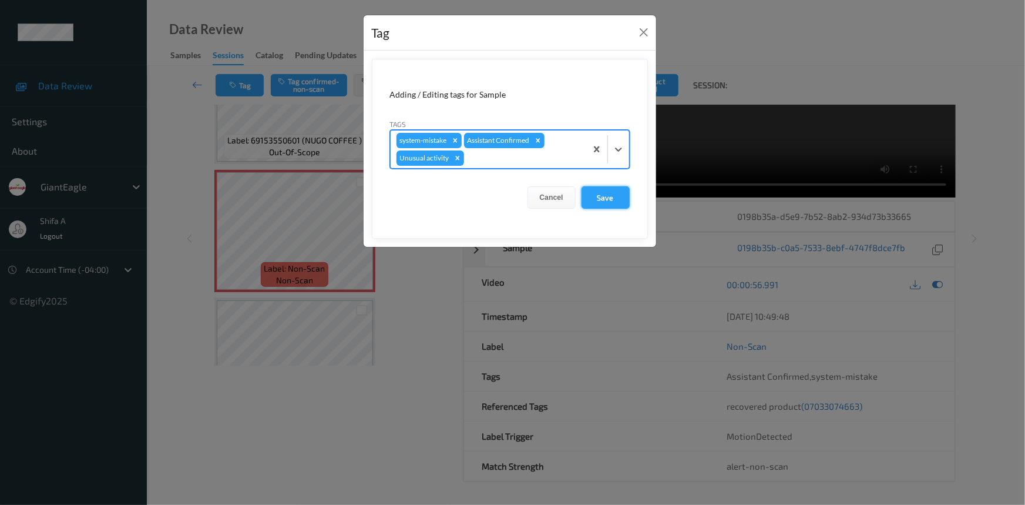
click at [600, 206] on button "Save" at bounding box center [606, 197] width 48 height 22
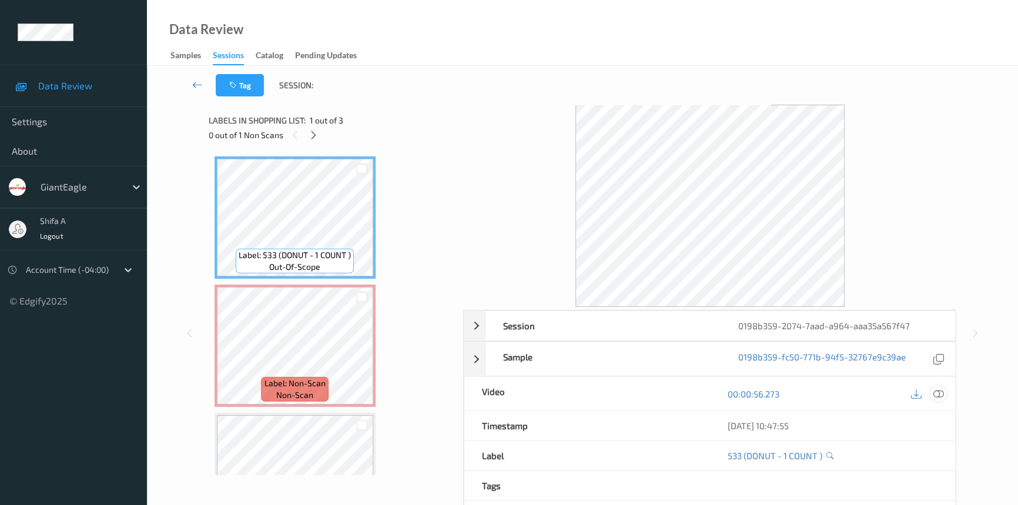
click at [938, 395] on icon at bounding box center [938, 393] width 11 height 11
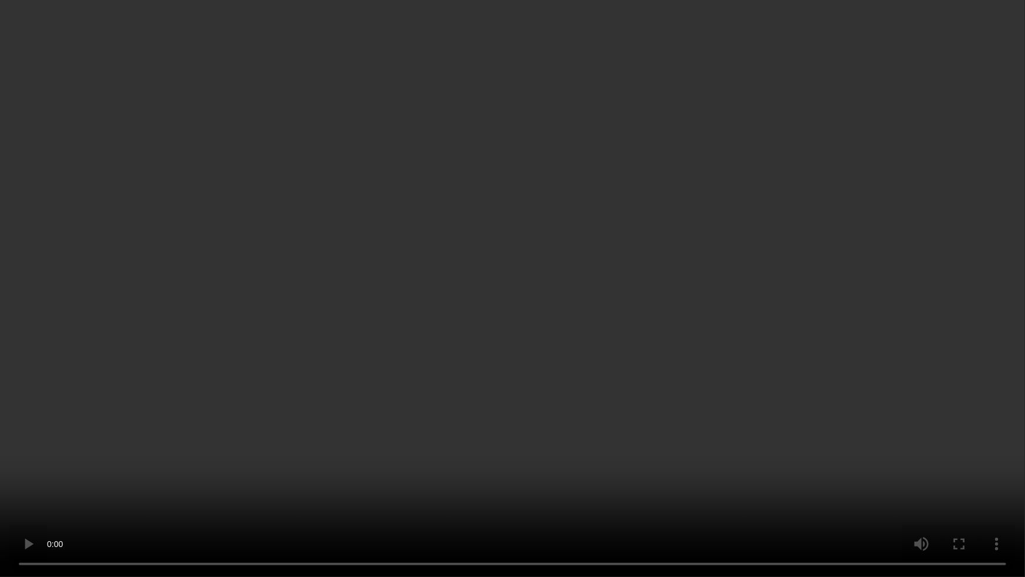
click at [775, 334] on video at bounding box center [512, 288] width 1025 height 577
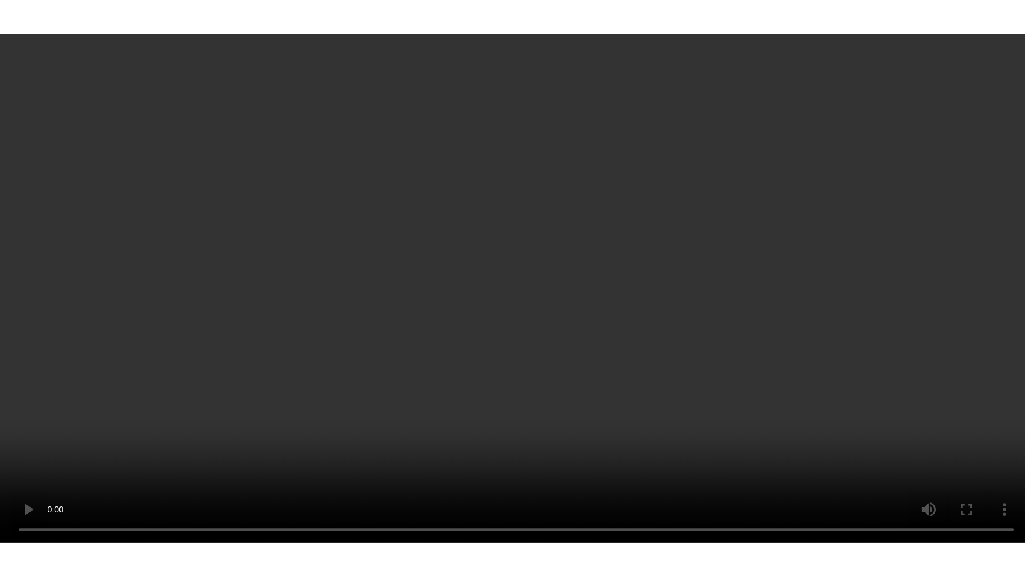
scroll to position [53, 0]
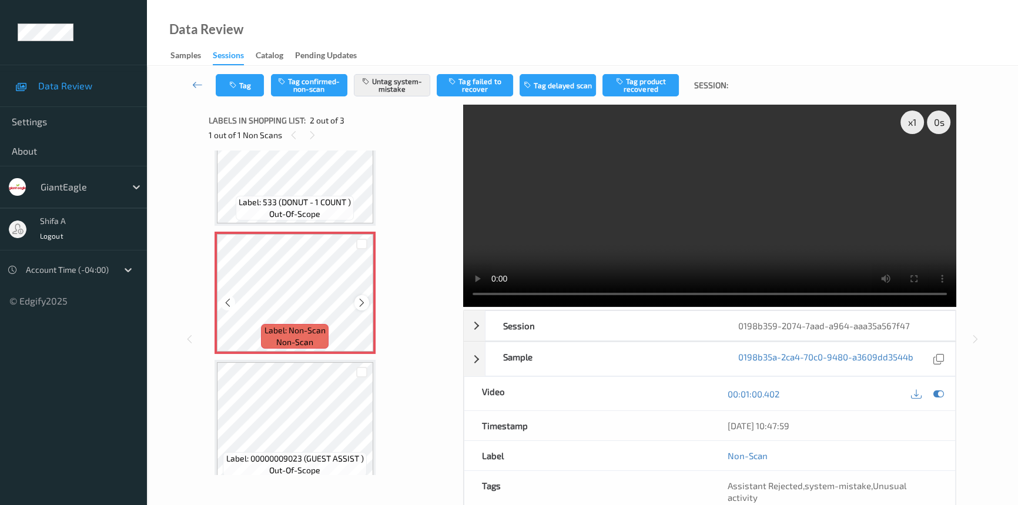
click at [358, 305] on icon at bounding box center [362, 302] width 10 height 11
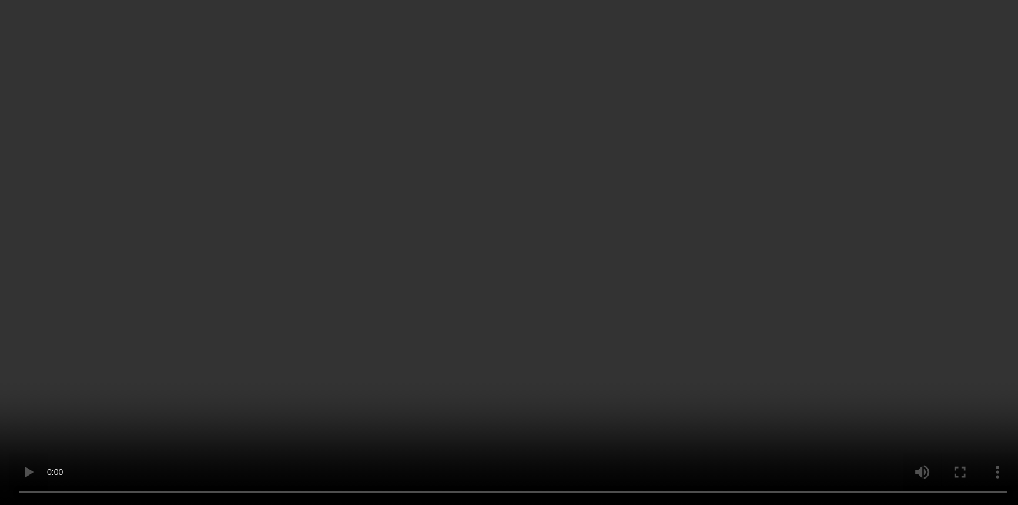
scroll to position [0, 0]
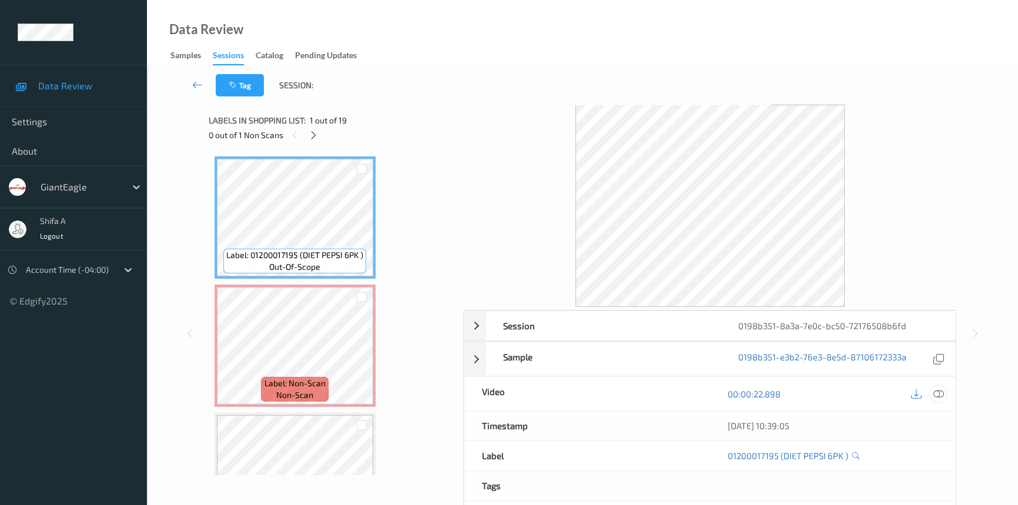
click at [941, 397] on icon at bounding box center [938, 393] width 11 height 11
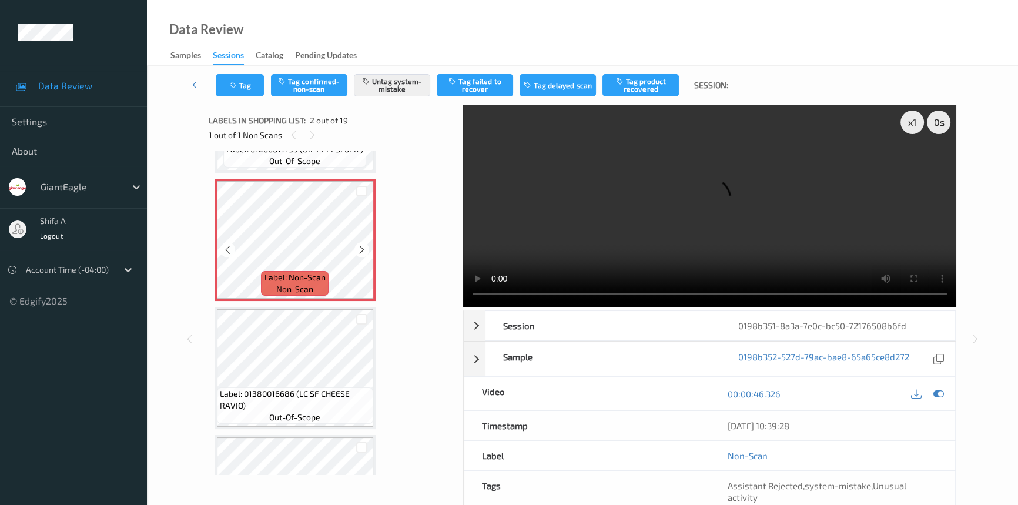
scroll to position [106, 0]
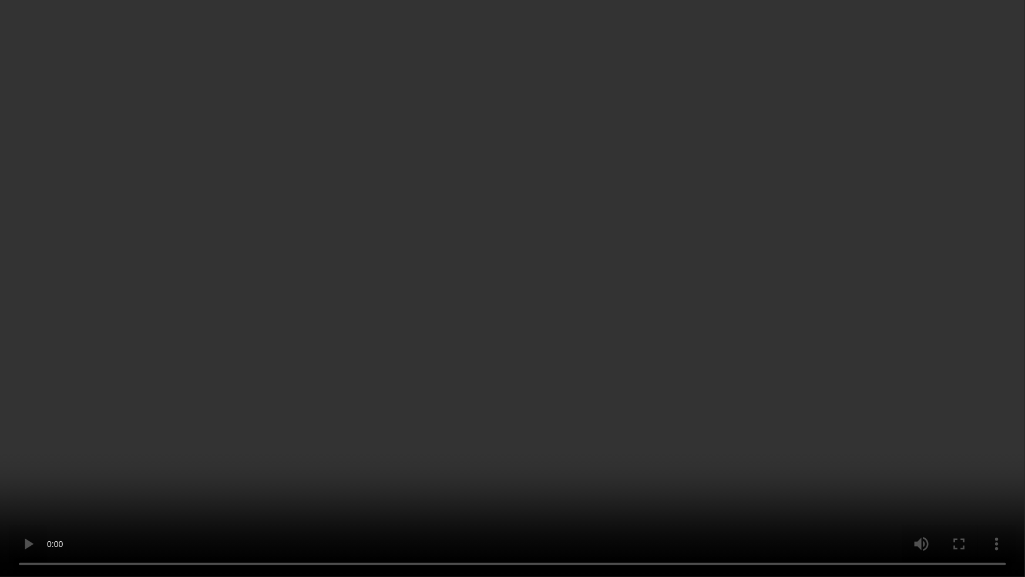
click at [843, 321] on video at bounding box center [512, 288] width 1025 height 577
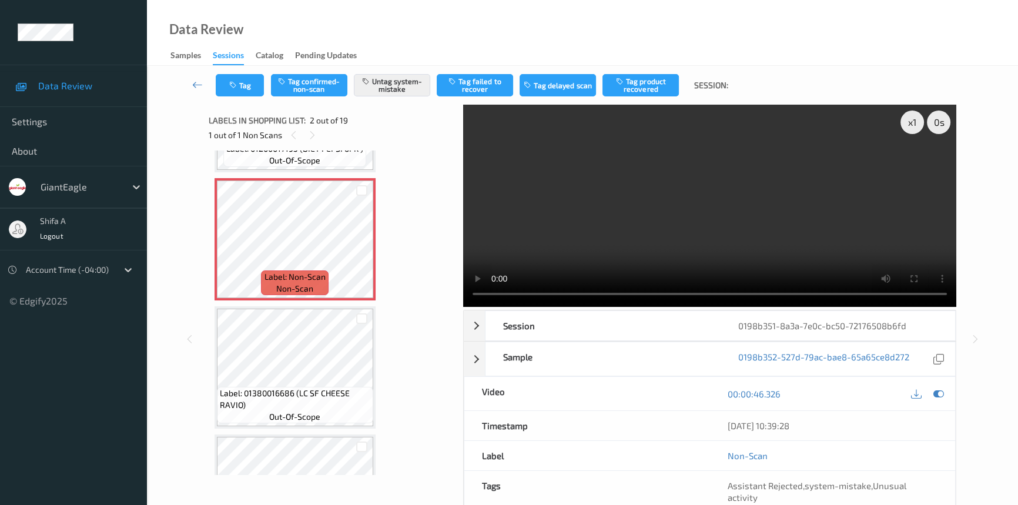
click at [748, 152] on video at bounding box center [709, 206] width 493 height 202
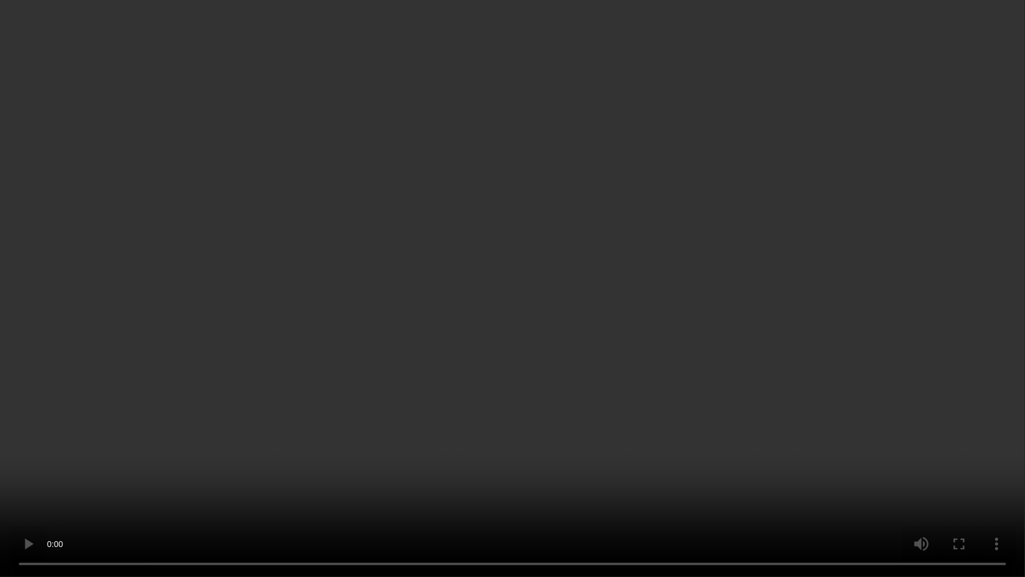
click at [721, 328] on video at bounding box center [512, 288] width 1025 height 577
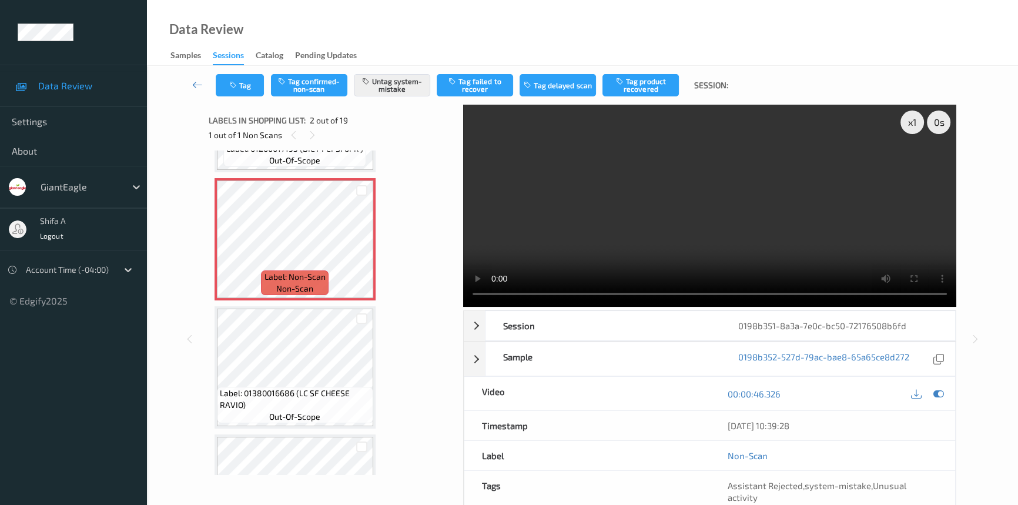
click at [792, 196] on video at bounding box center [709, 206] width 493 height 202
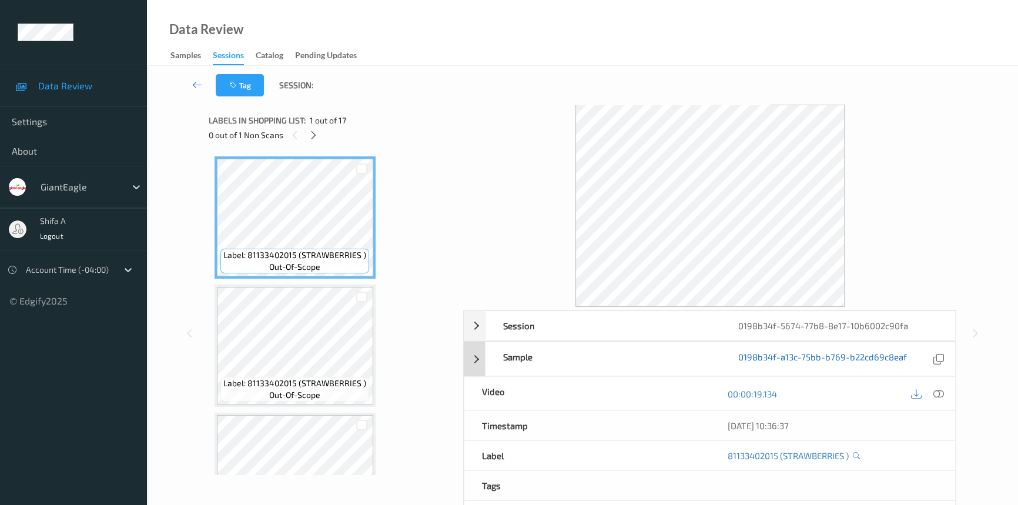
drag, startPoint x: 942, startPoint y: 393, endPoint x: 841, endPoint y: 362, distance: 106.3
click at [942, 392] on icon at bounding box center [938, 393] width 11 height 11
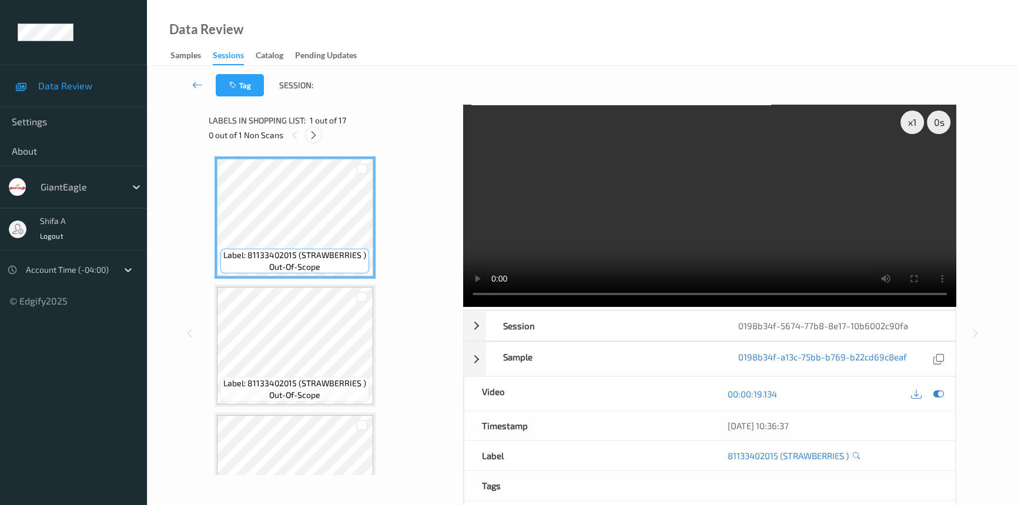
click at [314, 130] on icon at bounding box center [313, 135] width 10 height 11
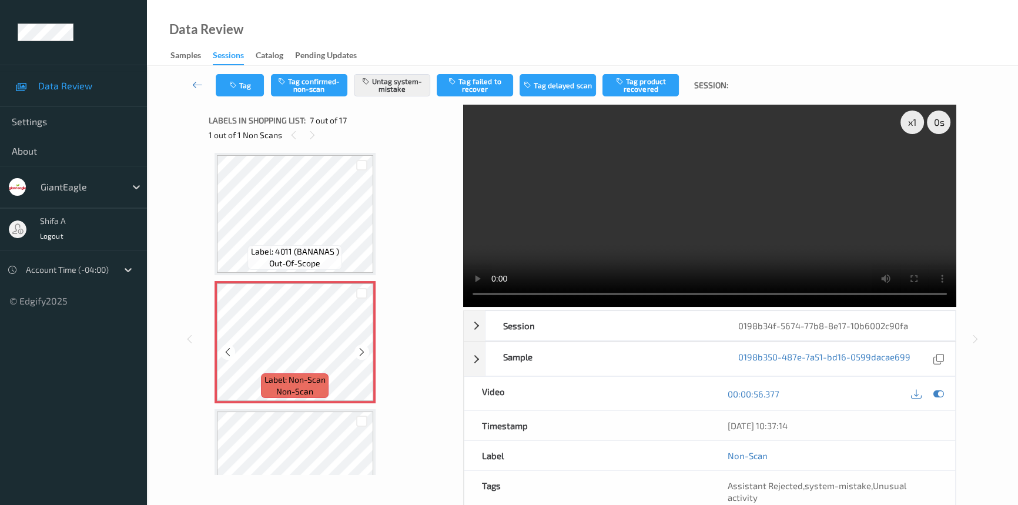
click at [337, 246] on span "Label: 4011 (BANANAS )" at bounding box center [295, 252] width 88 height 12
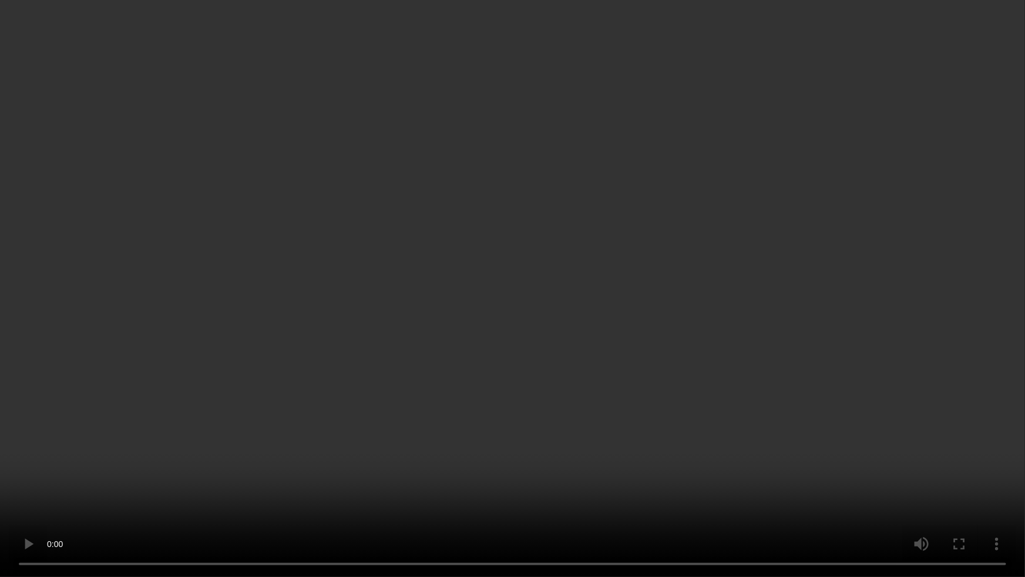
click at [841, 311] on video at bounding box center [512, 288] width 1025 height 577
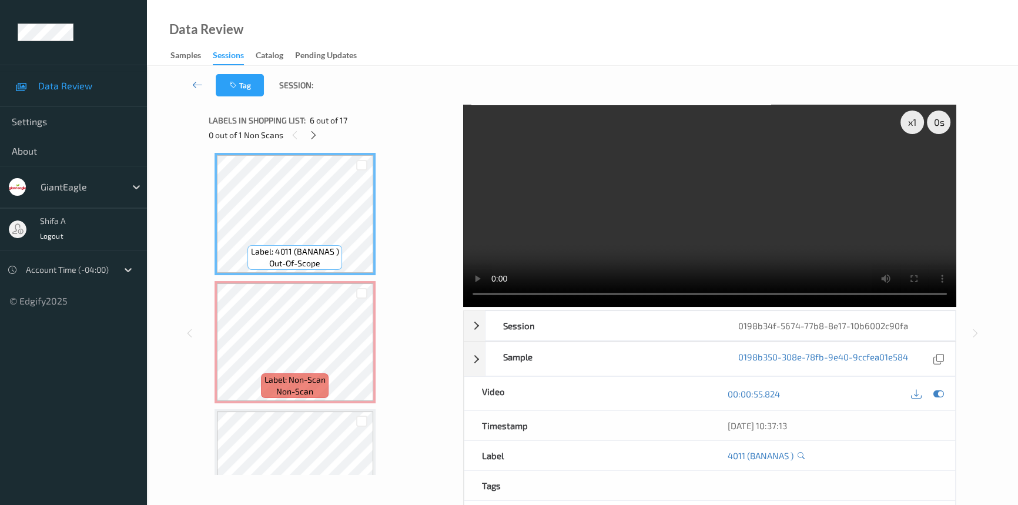
click at [770, 234] on video at bounding box center [709, 206] width 493 height 202
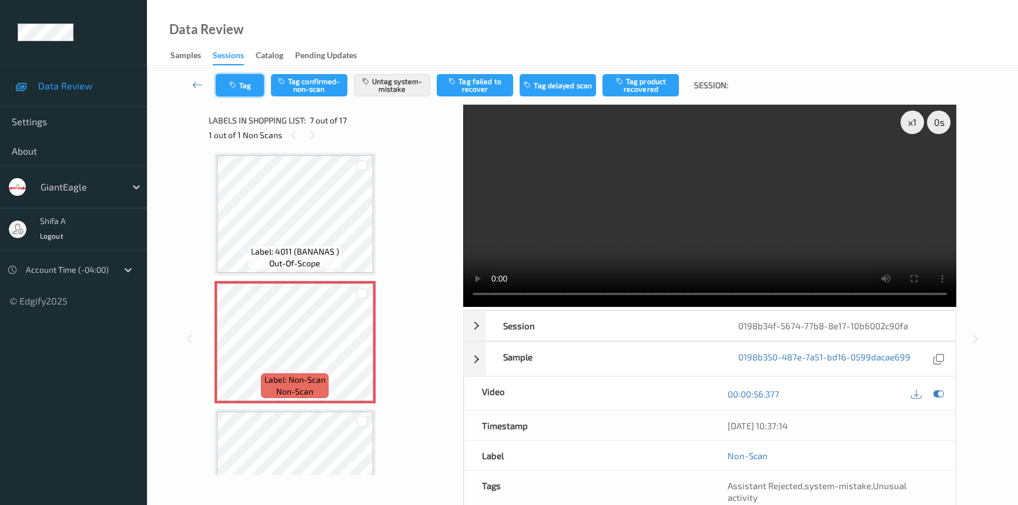
click at [238, 79] on button "Tag" at bounding box center [240, 85] width 48 height 22
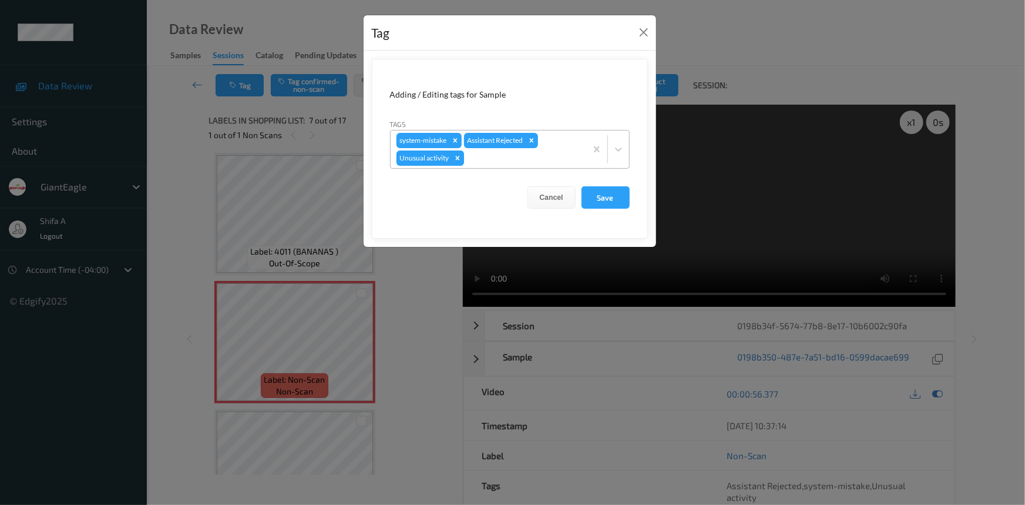
drag, startPoint x: 457, startPoint y: 159, endPoint x: 585, endPoint y: 183, distance: 129.7
click at [458, 159] on icon "Remove Unusual activity" at bounding box center [457, 158] width 4 height 4
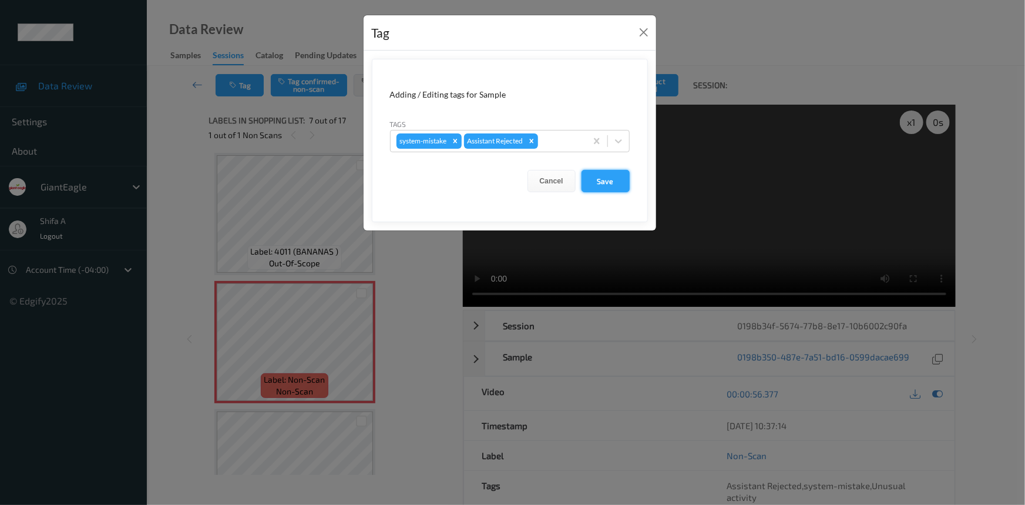
click at [587, 184] on button "Save" at bounding box center [606, 181] width 48 height 22
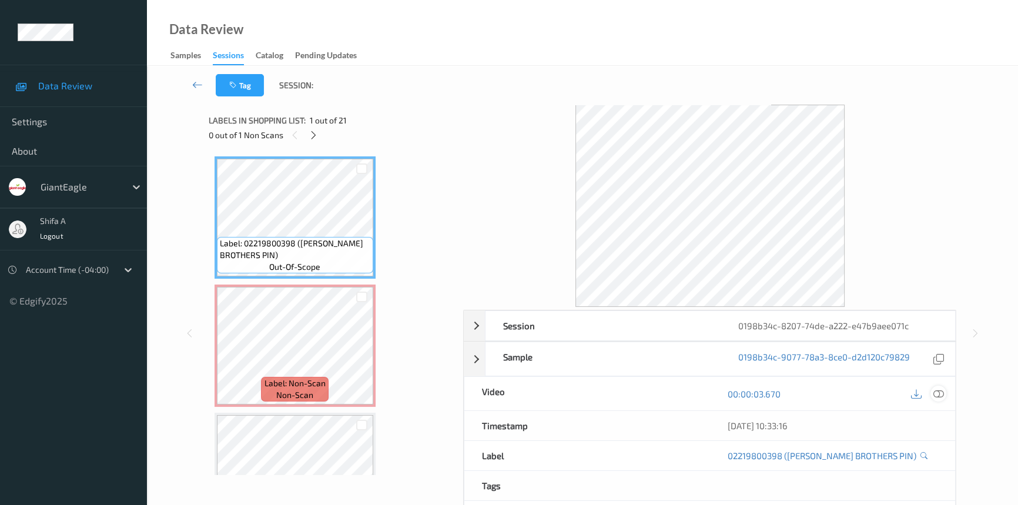
click at [934, 392] on icon at bounding box center [938, 393] width 11 height 11
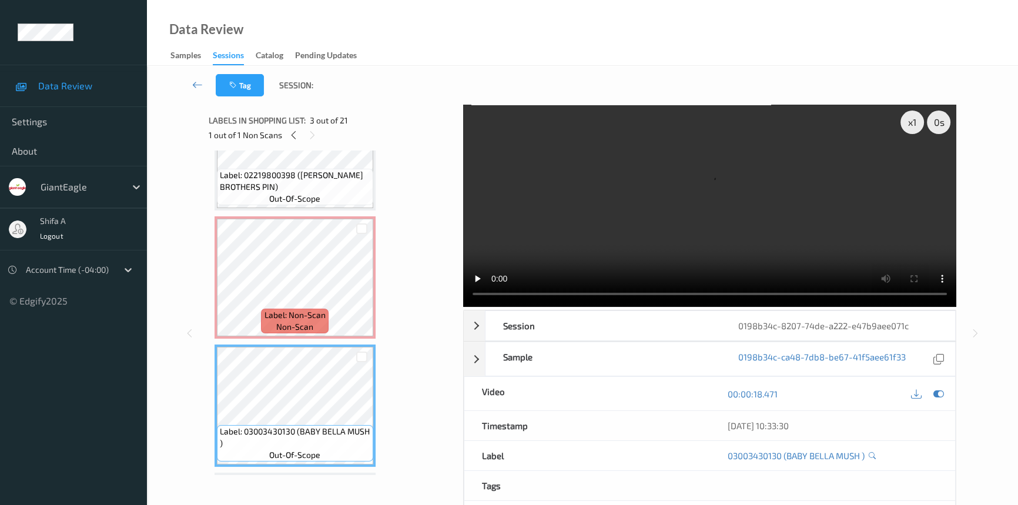
scroll to position [53, 0]
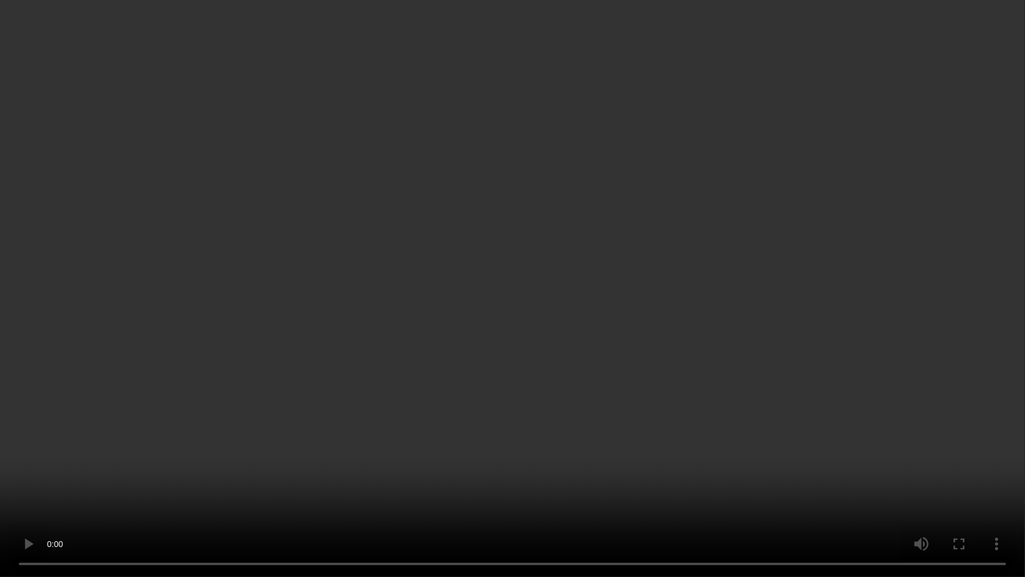
click at [875, 305] on video at bounding box center [512, 288] width 1025 height 577
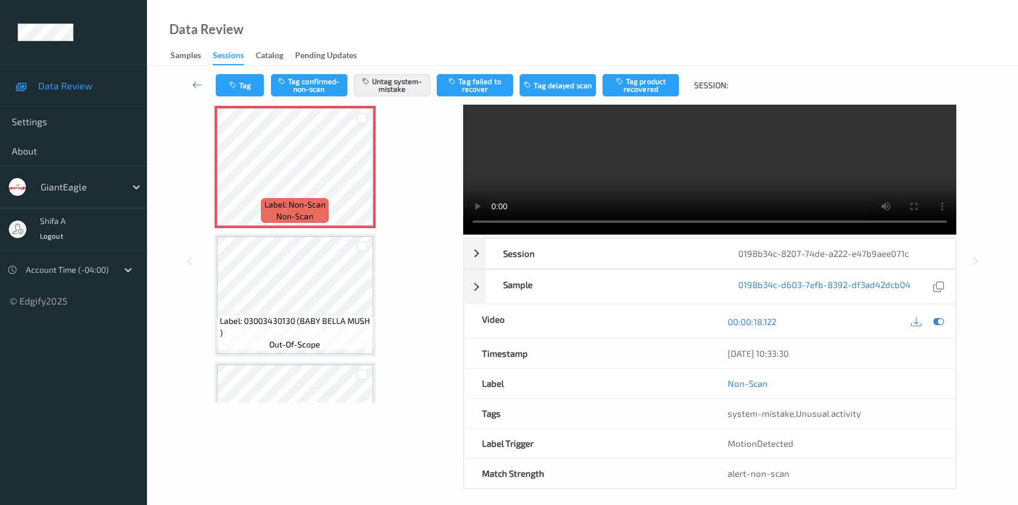
scroll to position [0, 0]
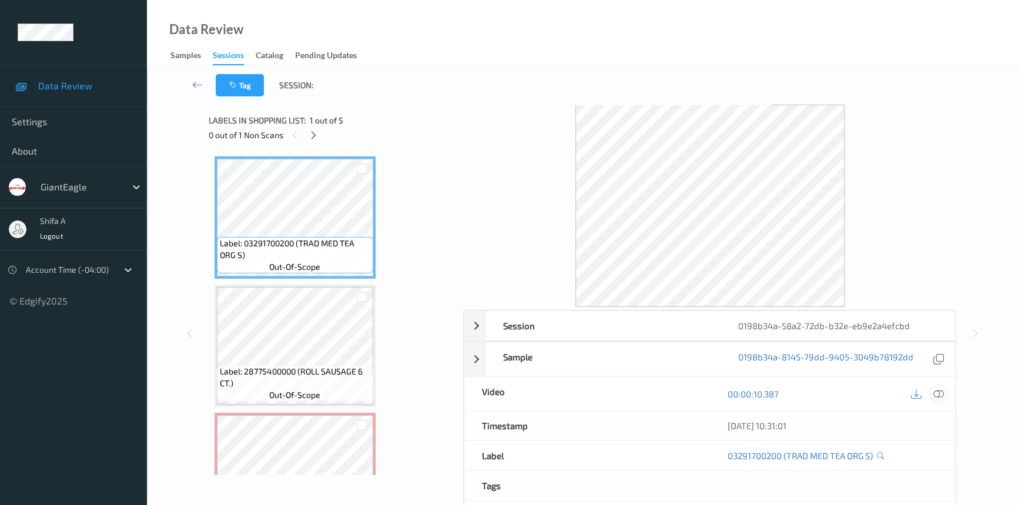
click at [934, 392] on icon at bounding box center [938, 393] width 11 height 11
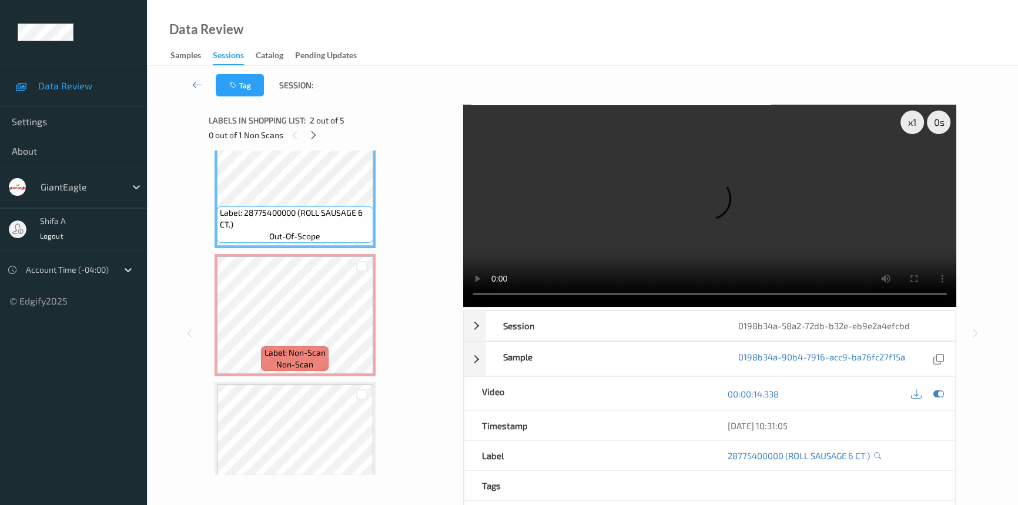
scroll to position [160, 0]
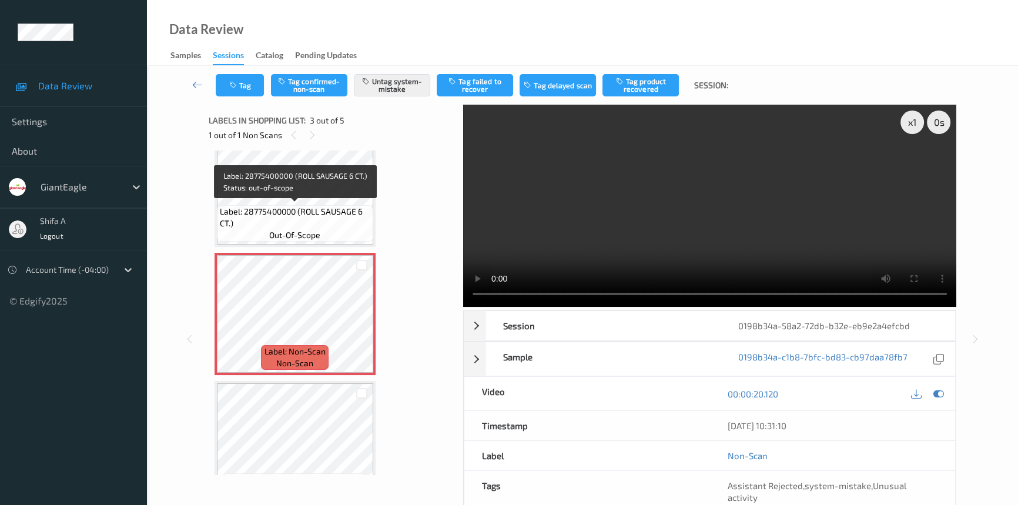
click at [294, 223] on span "Label: 28775400000 (ROLL SAUSAGE 6 CT.)" at bounding box center [295, 217] width 150 height 23
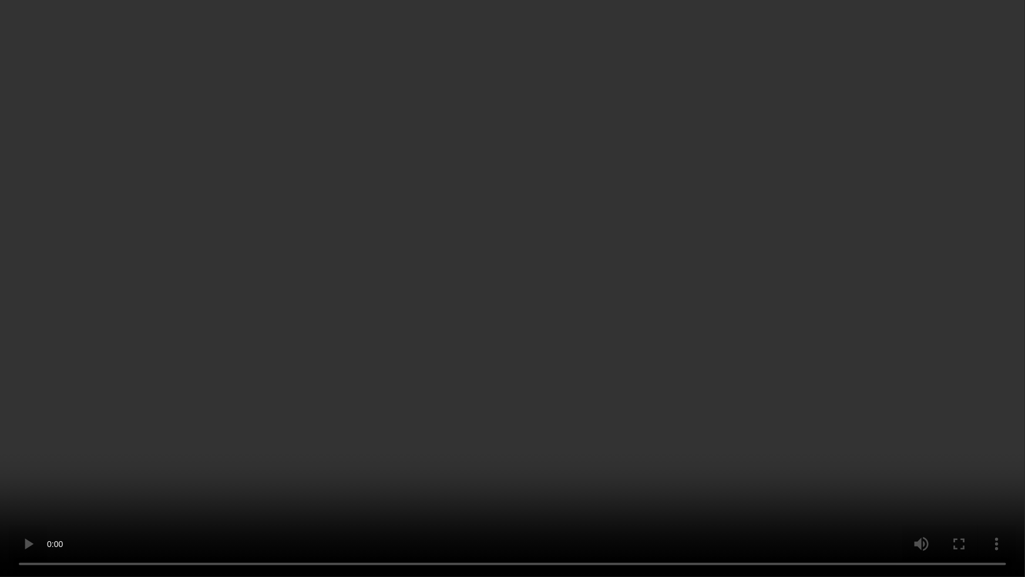
click at [803, 315] on video at bounding box center [512, 288] width 1025 height 577
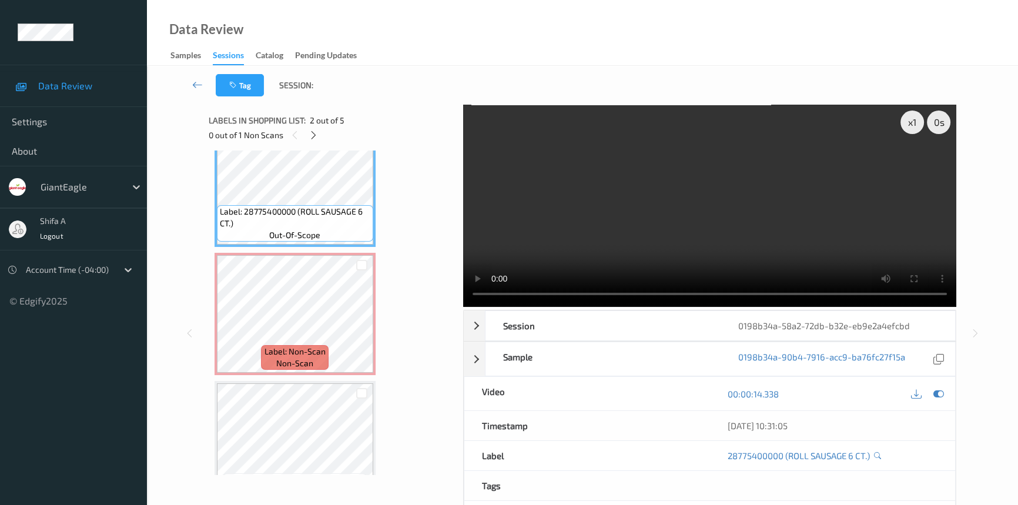
click at [683, 223] on video at bounding box center [709, 206] width 493 height 202
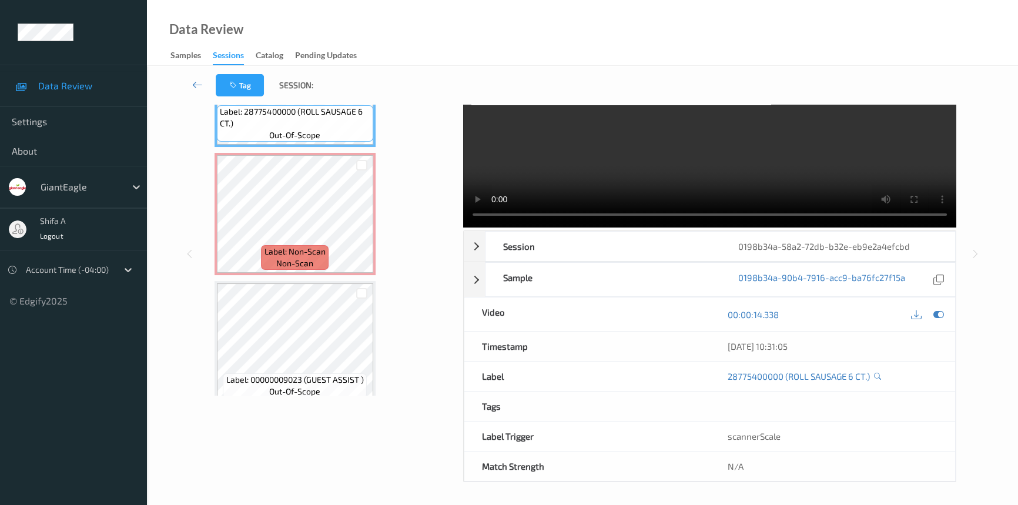
scroll to position [53, 0]
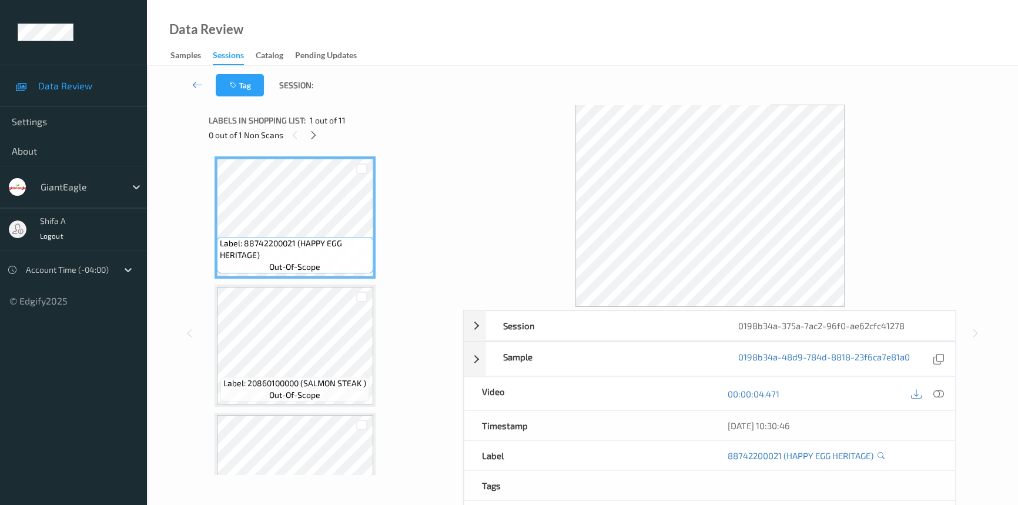
click at [936, 388] on icon at bounding box center [938, 393] width 11 height 11
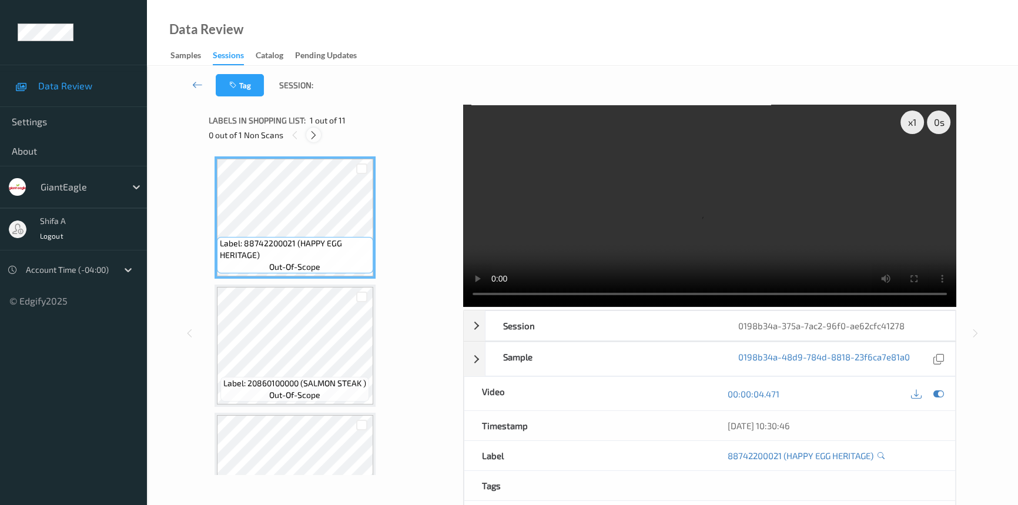
click at [317, 136] on icon at bounding box center [313, 135] width 10 height 11
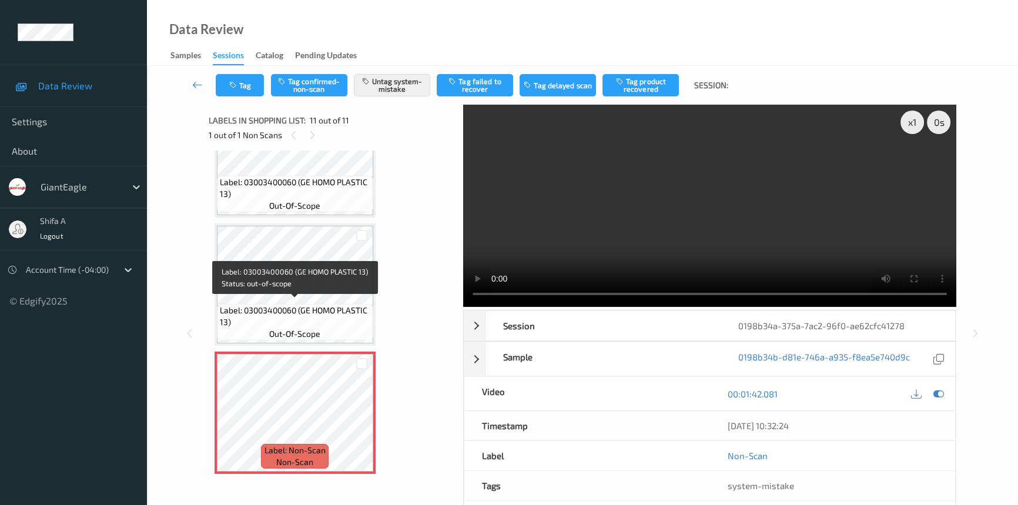
click at [309, 311] on span "Label: 03003400060 (GE HOMO PLASTIC 13)" at bounding box center [295, 315] width 150 height 23
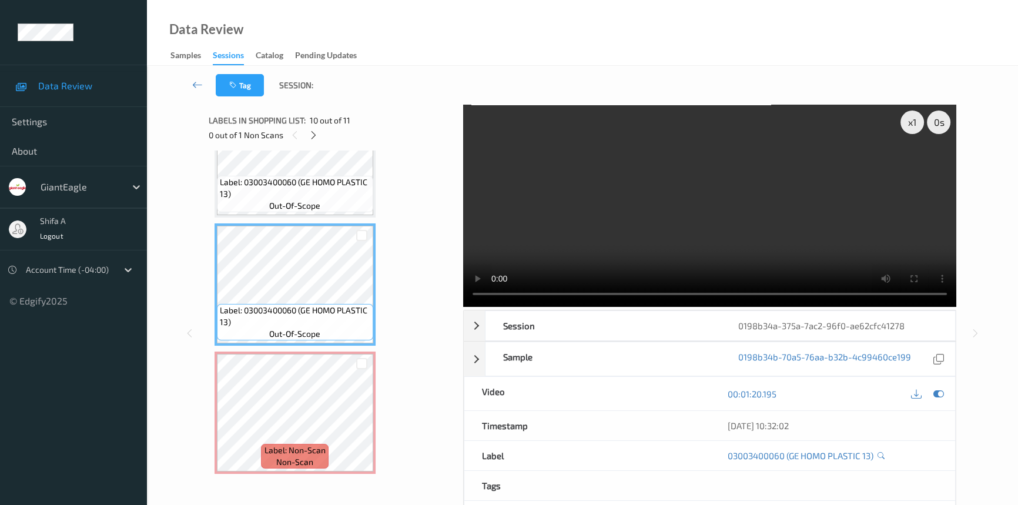
scroll to position [1013, 0]
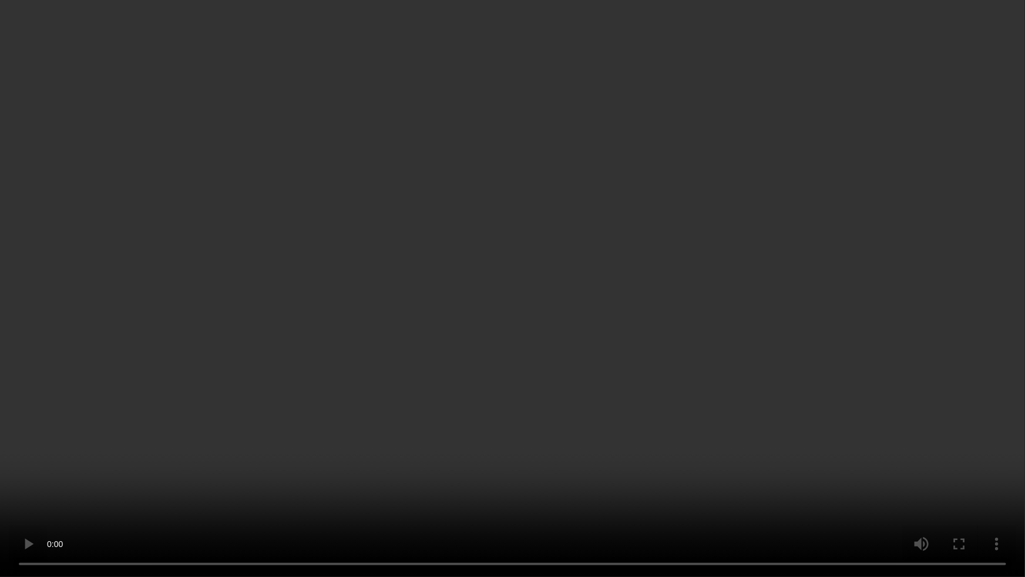
click at [754, 365] on video at bounding box center [512, 288] width 1025 height 577
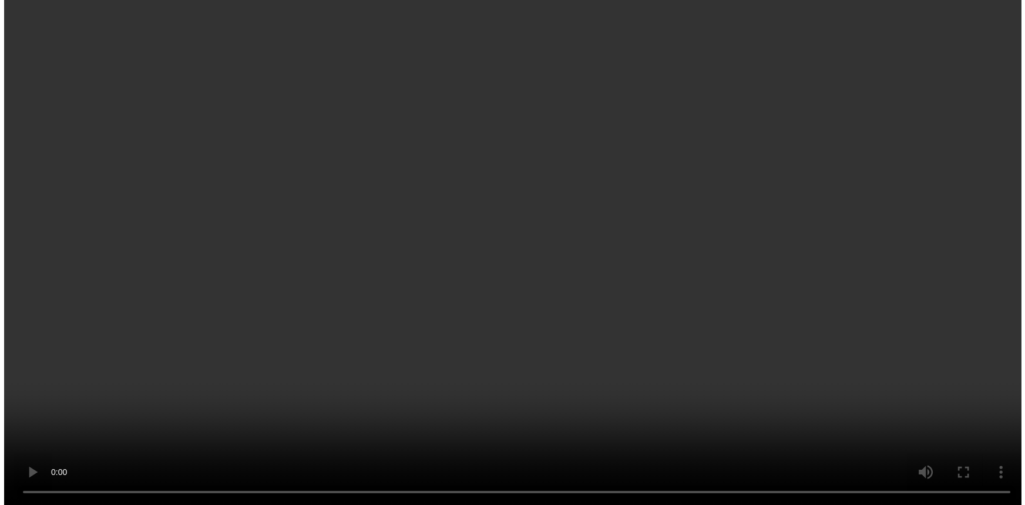
scroll to position [1086, 0]
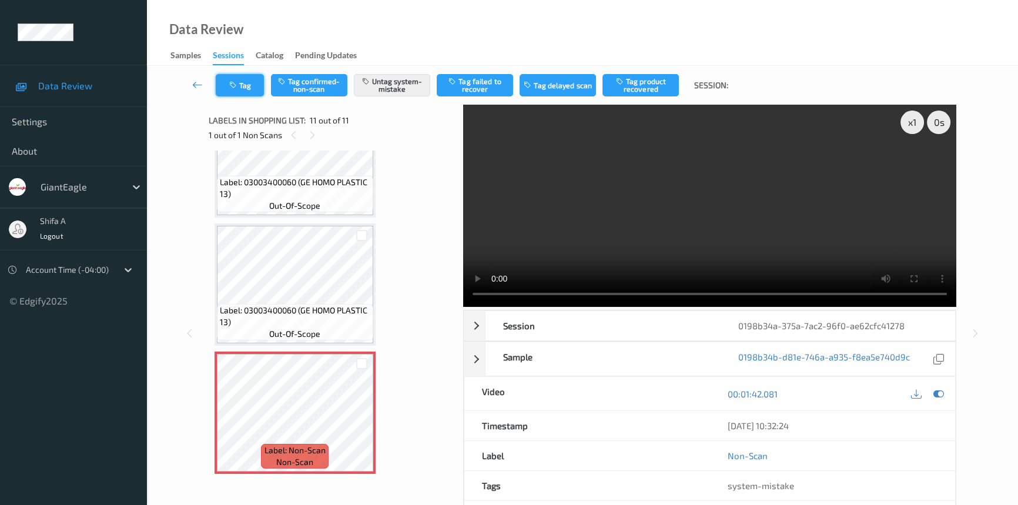
click at [235, 76] on button "Tag" at bounding box center [240, 85] width 48 height 22
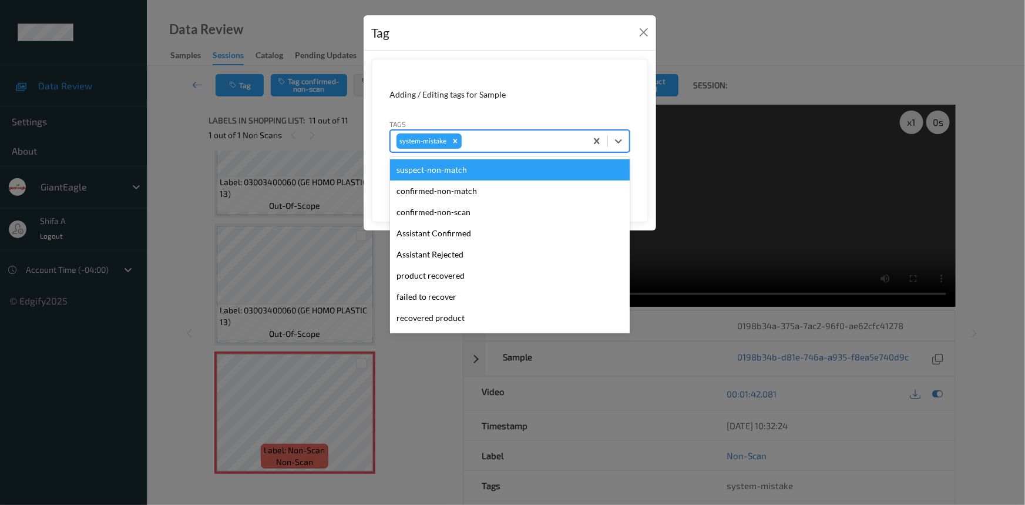
drag, startPoint x: 511, startPoint y: 139, endPoint x: 489, endPoint y: 158, distance: 29.1
click at [511, 138] on div at bounding box center [522, 141] width 116 height 14
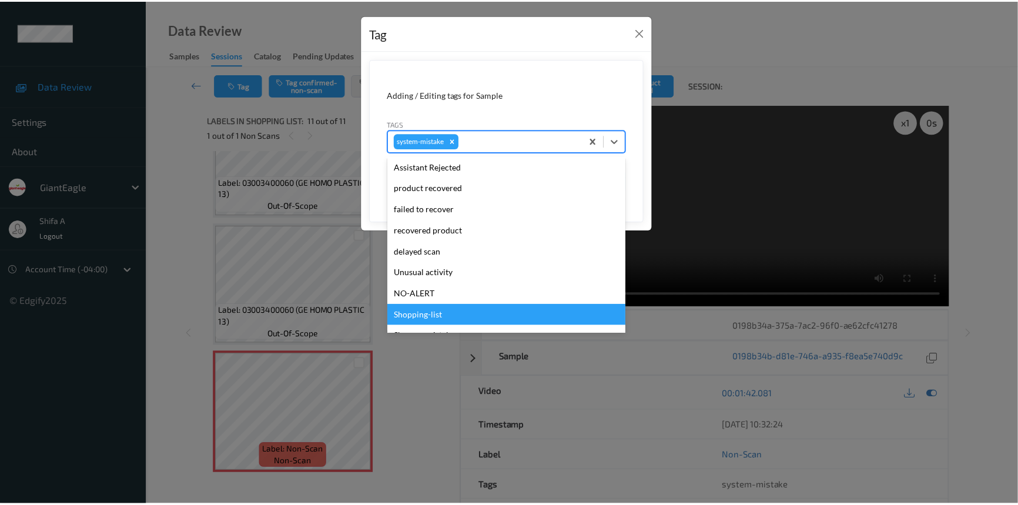
scroll to position [124, 0]
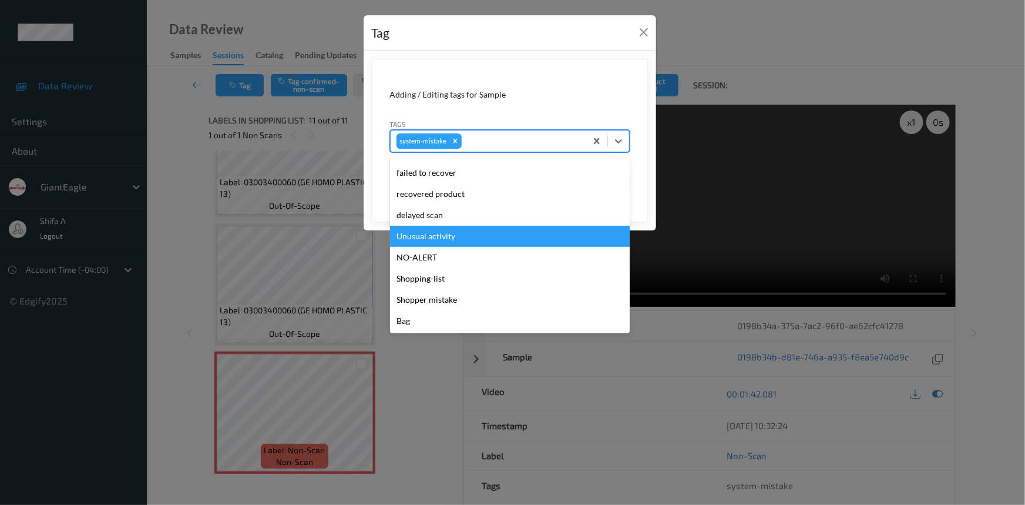
click at [450, 238] on div "Unusual activity" at bounding box center [510, 236] width 240 height 21
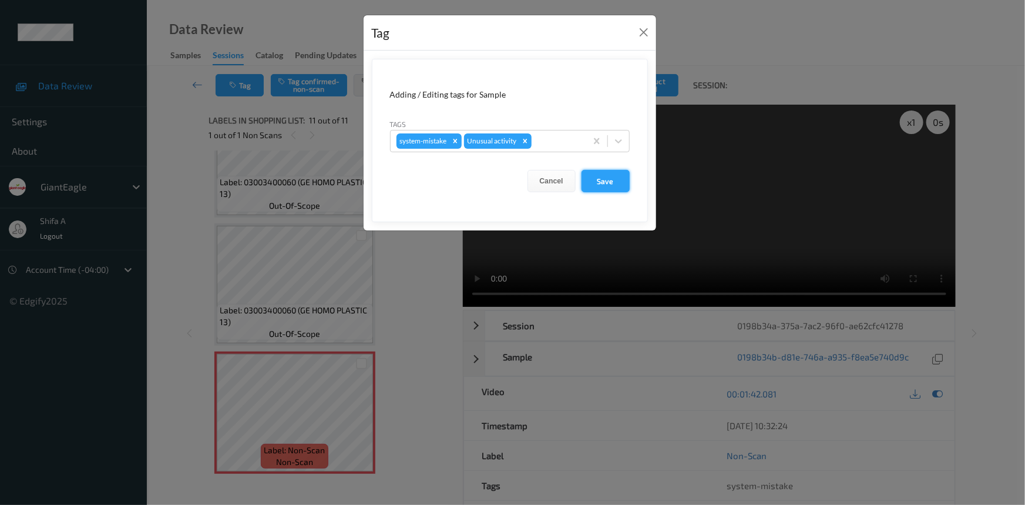
click at [609, 185] on button "Save" at bounding box center [606, 181] width 48 height 22
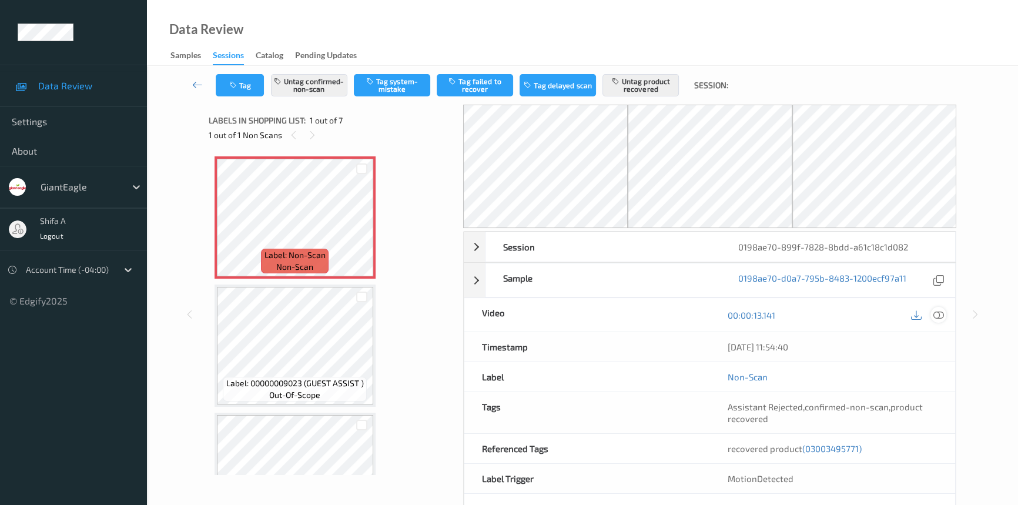
click at [940, 312] on icon at bounding box center [938, 315] width 11 height 11
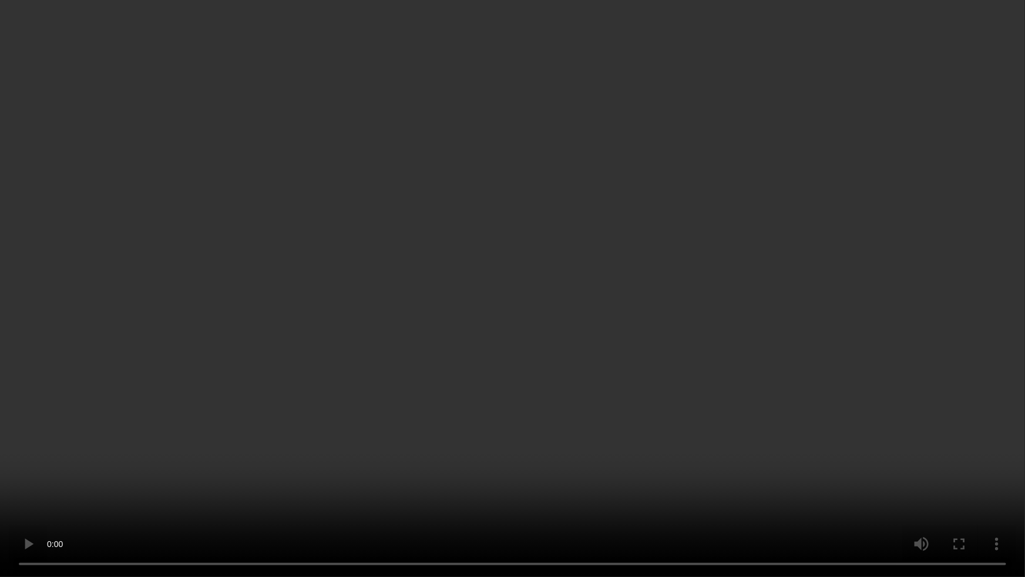
click at [822, 325] on video at bounding box center [512, 288] width 1025 height 577
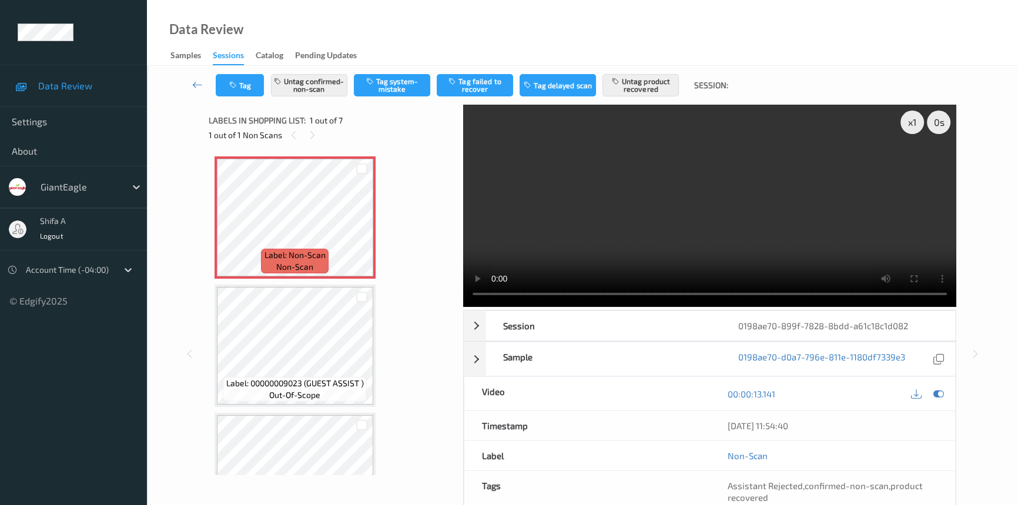
scroll to position [121, 0]
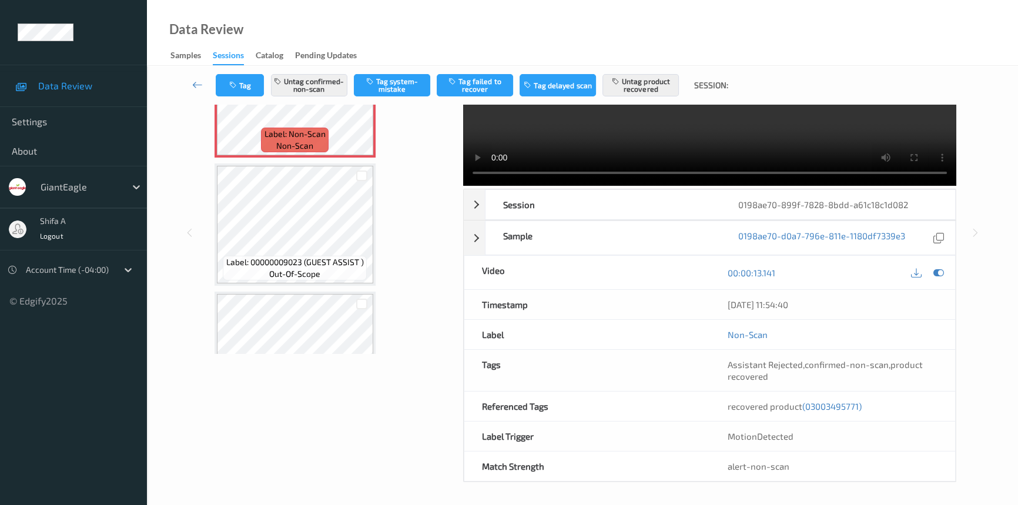
click at [840, 403] on span "(03003495771)" at bounding box center [831, 406] width 59 height 11
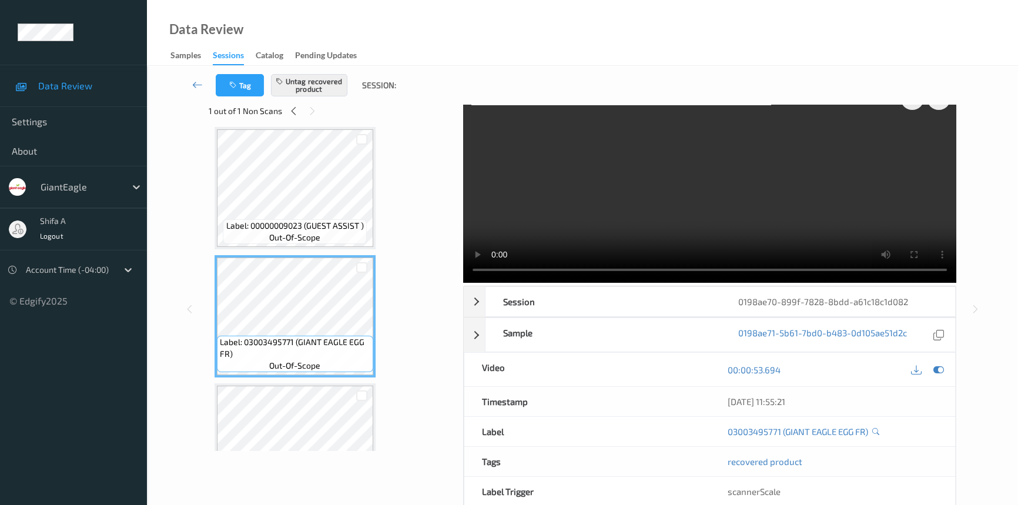
scroll to position [0, 0]
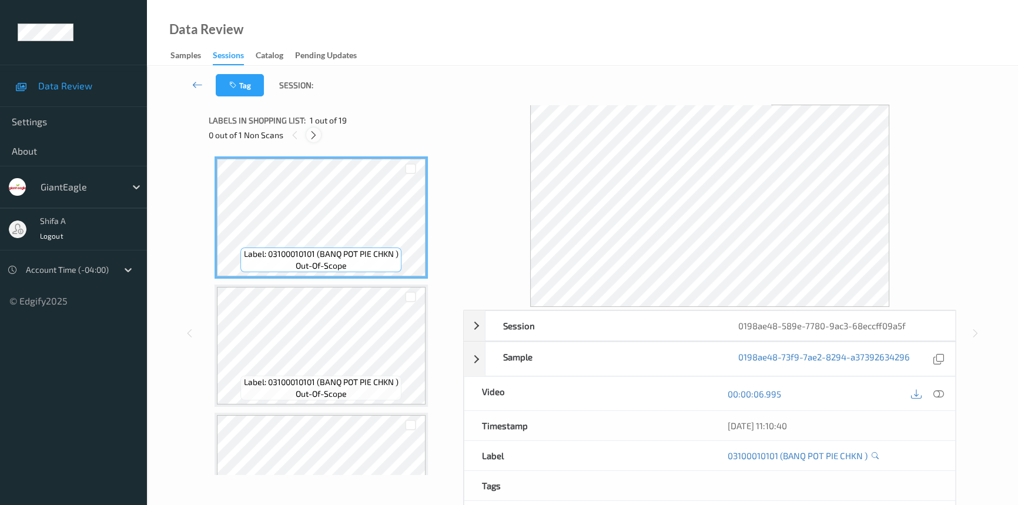
click at [313, 136] on icon at bounding box center [313, 135] width 10 height 11
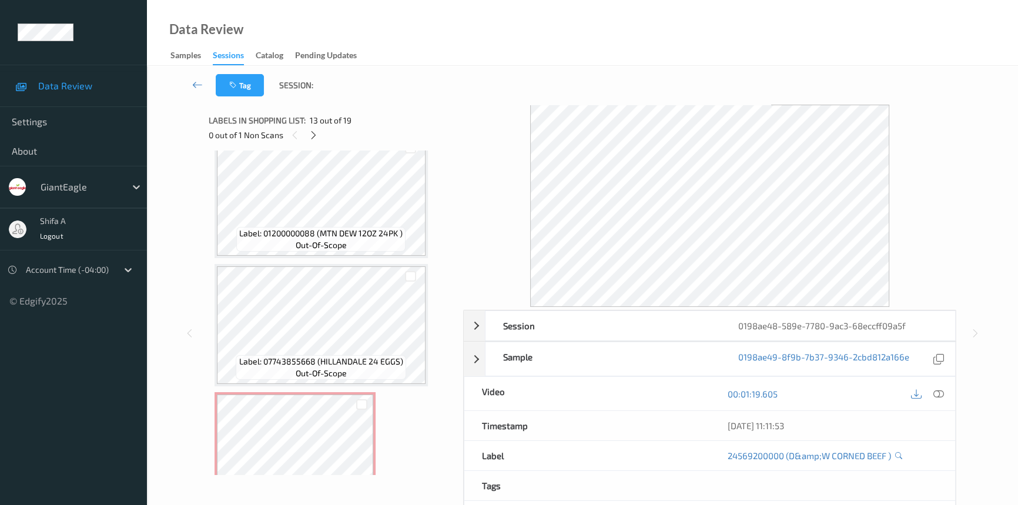
scroll to position [2107, 0]
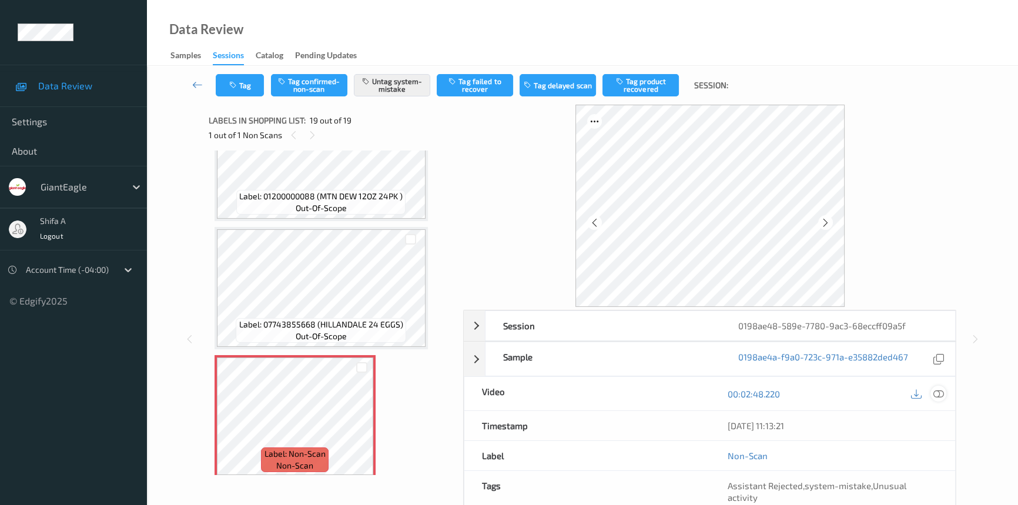
click at [941, 388] on icon at bounding box center [938, 393] width 11 height 11
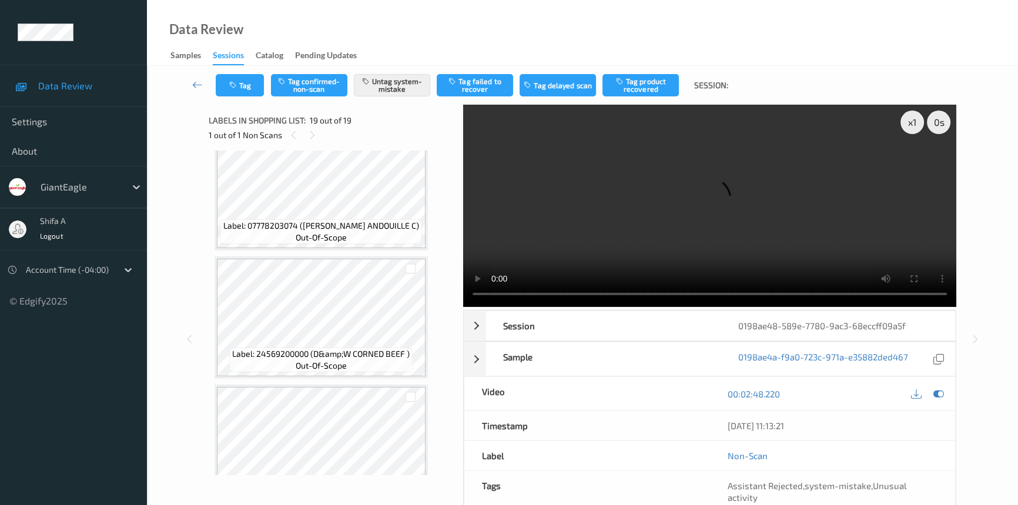
scroll to position [1412, 0]
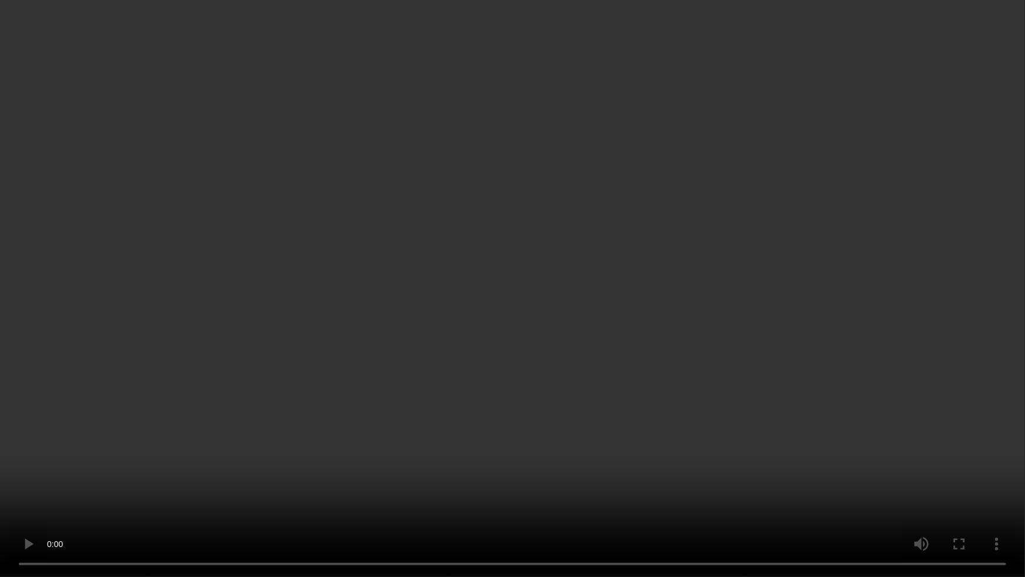
click at [361, 341] on video at bounding box center [512, 288] width 1025 height 577
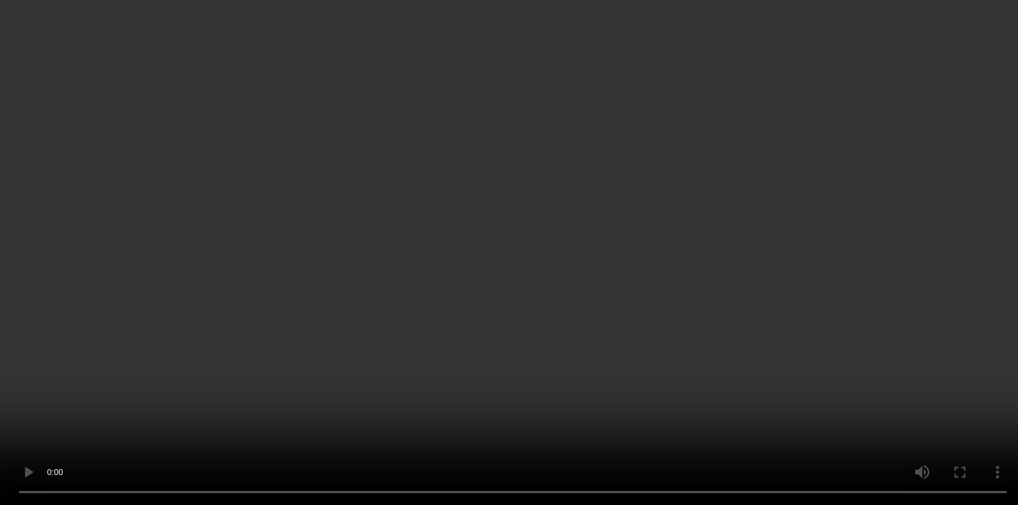
scroll to position [1626, 0]
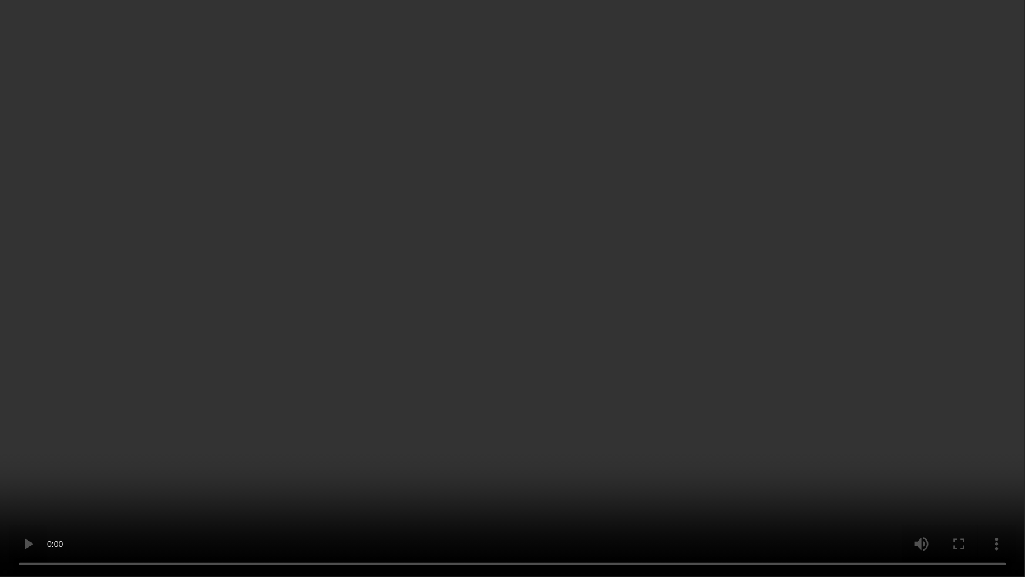
click at [518, 385] on video at bounding box center [512, 288] width 1025 height 577
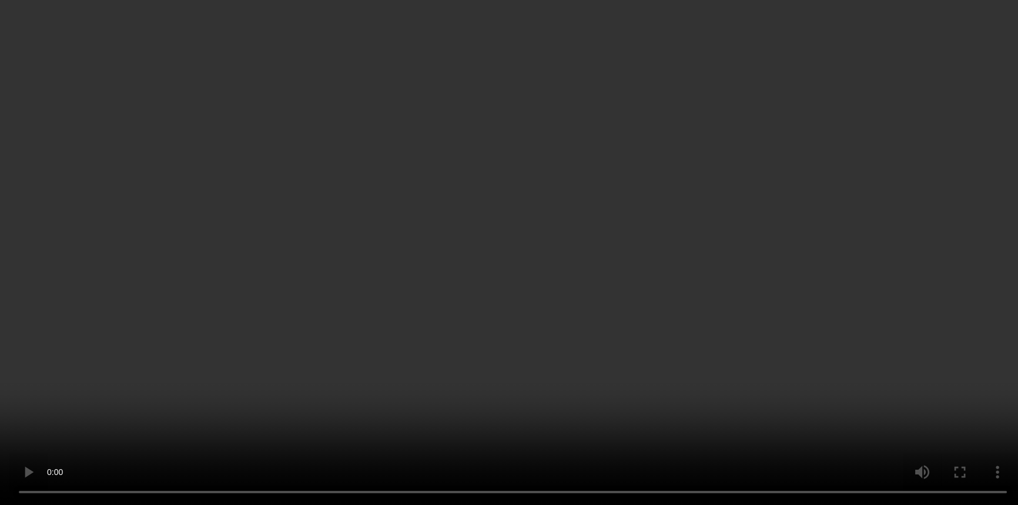
scroll to position [1335, 0]
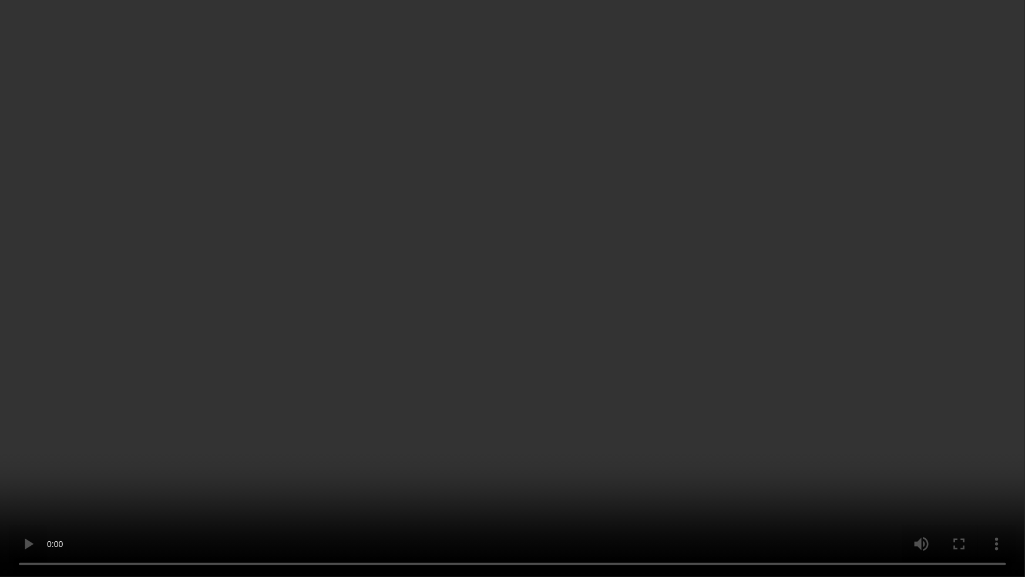
click at [686, 333] on video at bounding box center [512, 288] width 1025 height 577
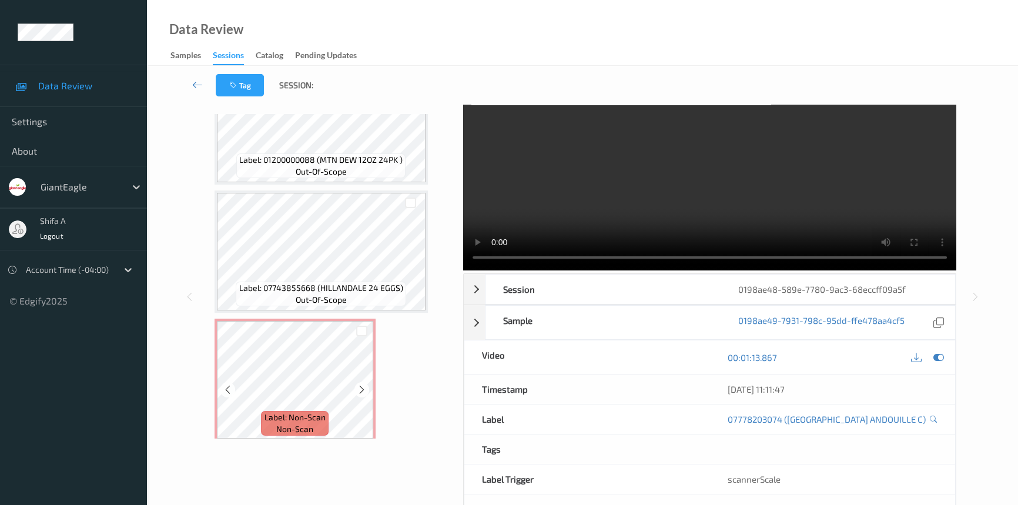
scroll to position [79, 0]
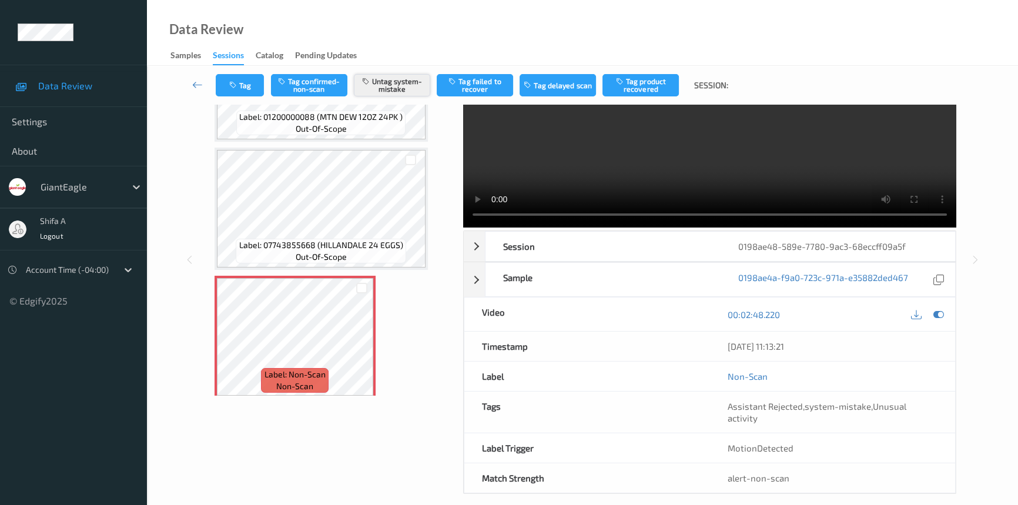
click at [394, 83] on button "Untag system-mistake" at bounding box center [392, 85] width 76 height 22
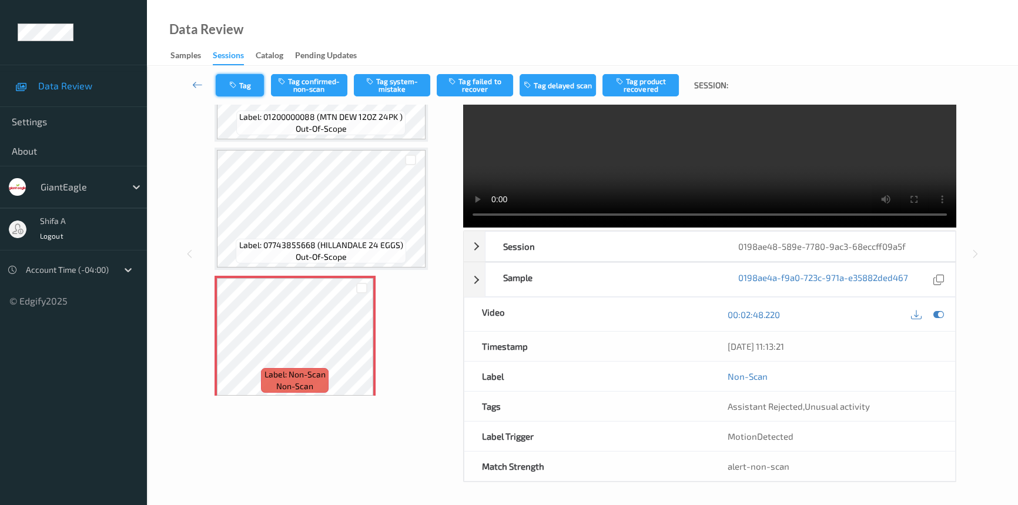
click at [232, 78] on button "Tag" at bounding box center [240, 85] width 48 height 22
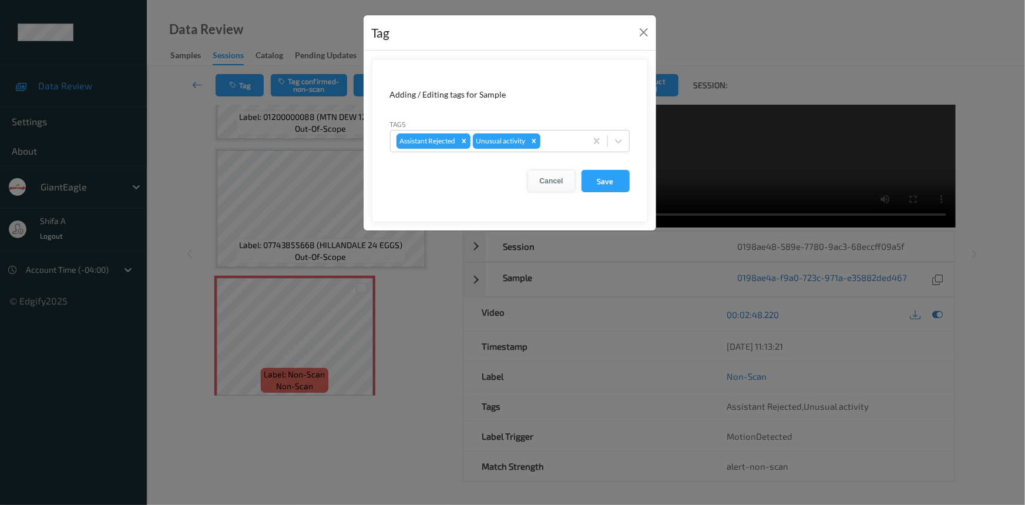
click at [533, 140] on icon "Remove Unusual activity" at bounding box center [534, 141] width 8 height 8
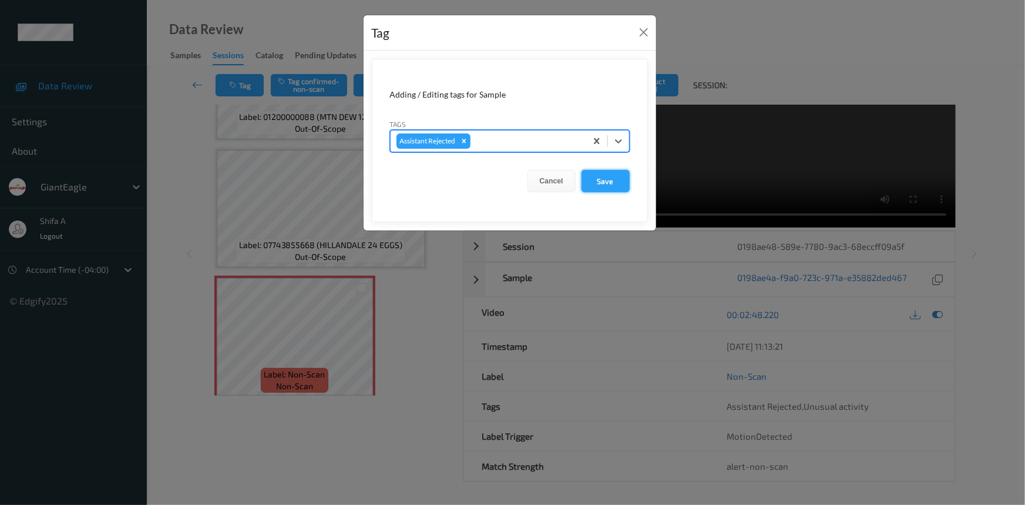
click at [609, 176] on button "Save" at bounding box center [606, 181] width 48 height 22
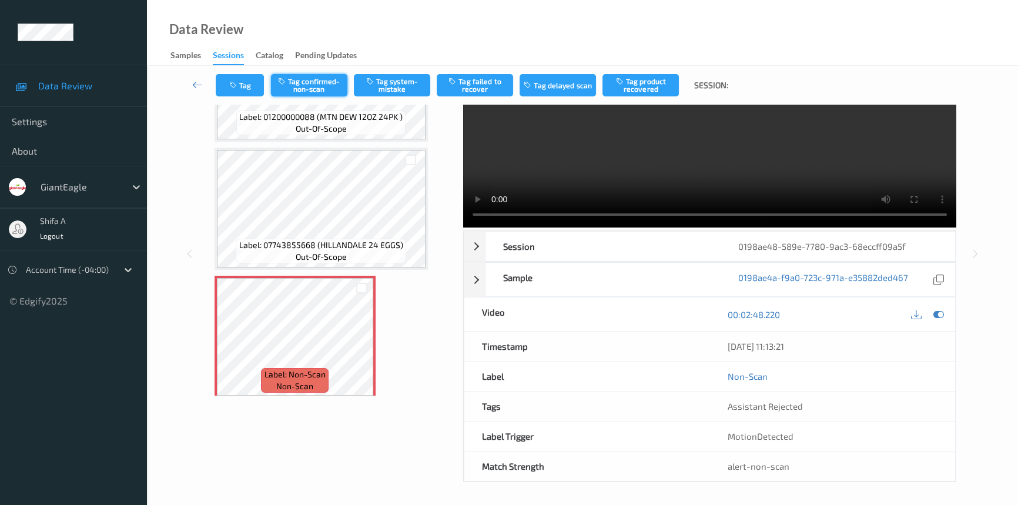
click at [297, 86] on button "Tag confirmed-non-scan" at bounding box center [309, 85] width 76 height 22
click at [493, 90] on button "Tag failed to recover" at bounding box center [475, 85] width 76 height 22
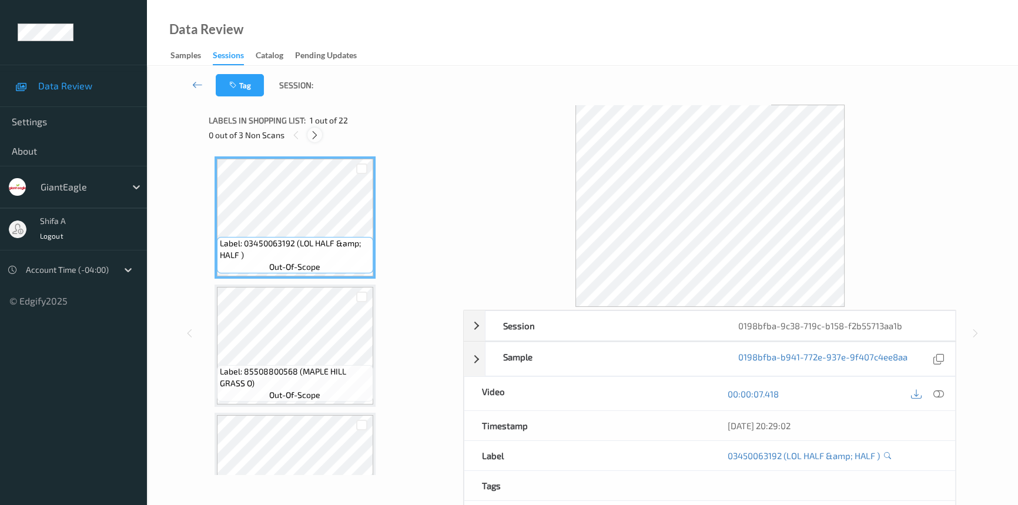
click at [316, 134] on icon at bounding box center [315, 135] width 10 height 11
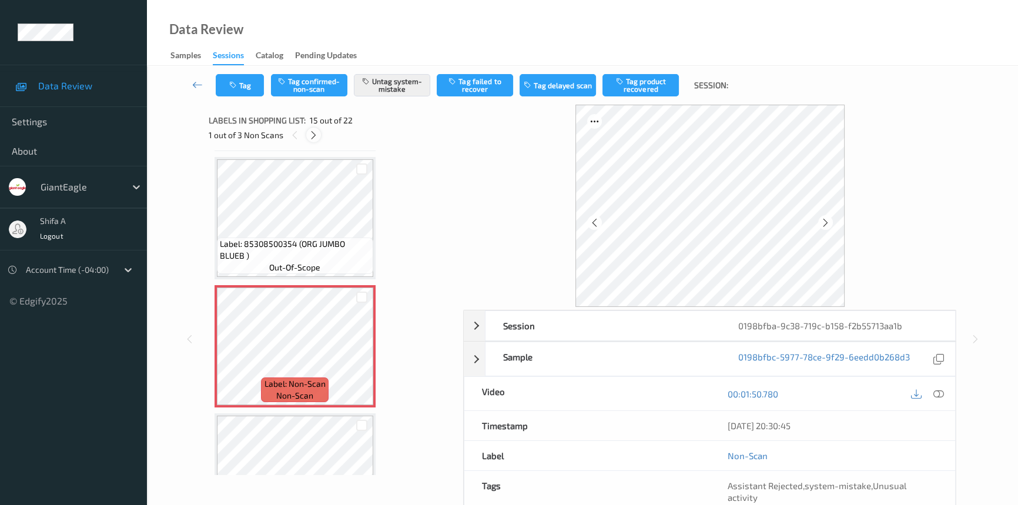
click at [316, 134] on icon at bounding box center [313, 135] width 10 height 11
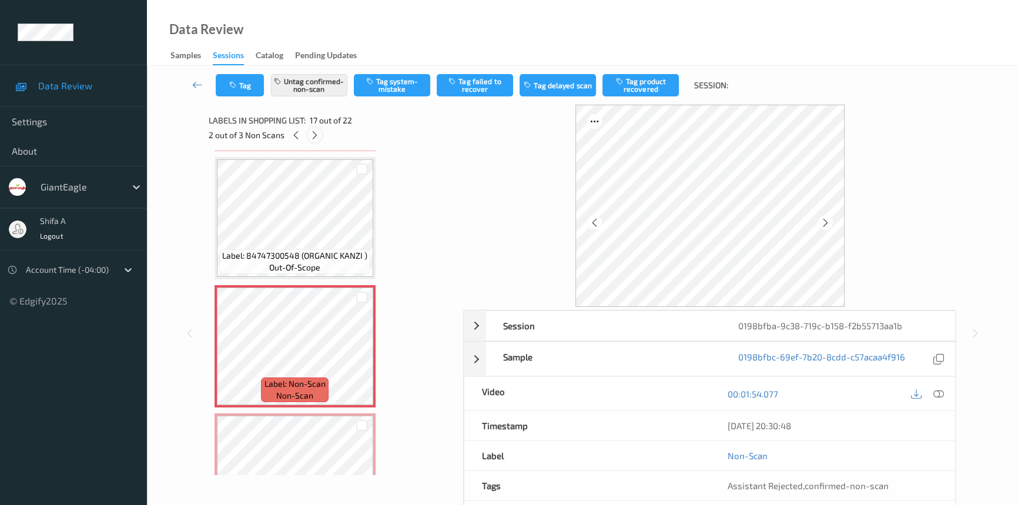
click at [316, 134] on icon at bounding box center [315, 135] width 10 height 11
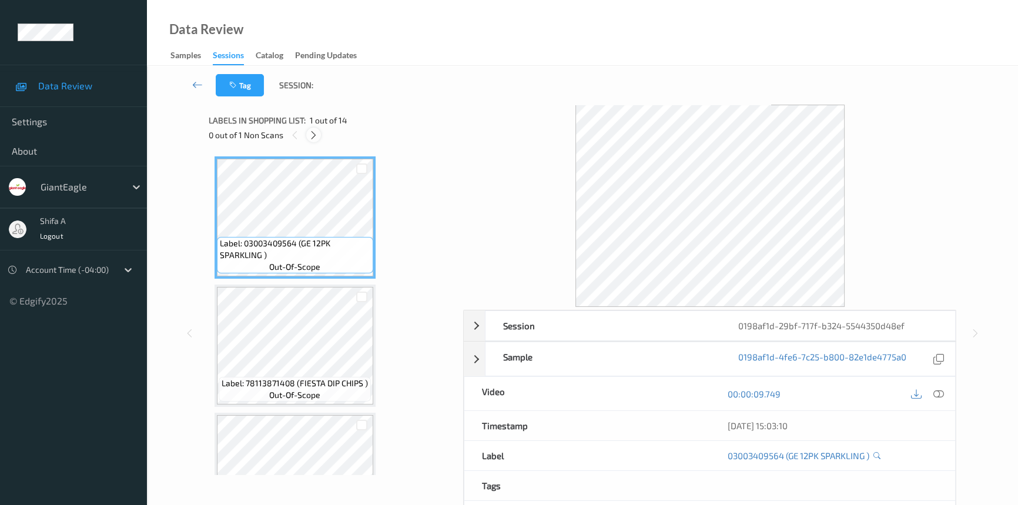
click at [315, 141] on div at bounding box center [313, 134] width 15 height 15
click at [942, 393] on icon at bounding box center [938, 393] width 11 height 11
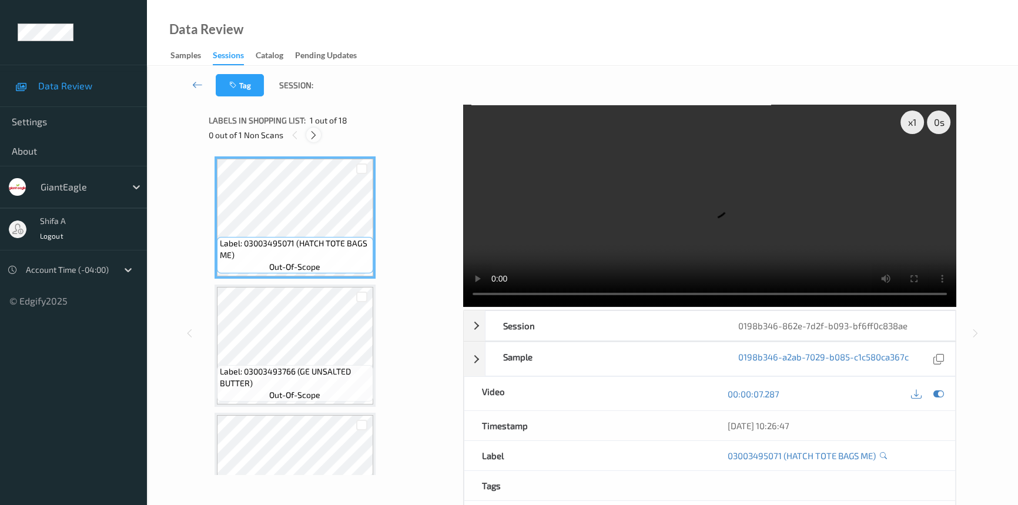
click at [314, 139] on icon at bounding box center [313, 135] width 10 height 11
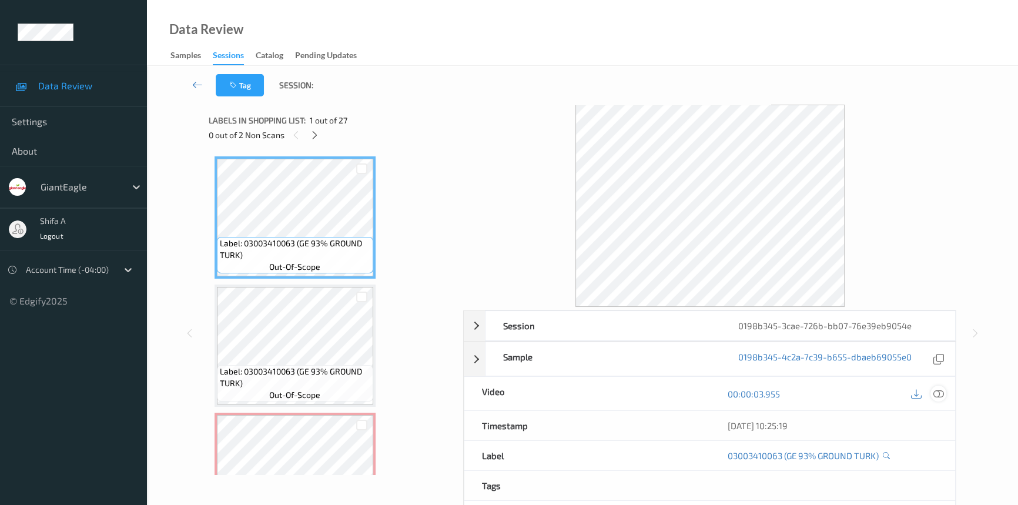
click at [940, 393] on icon at bounding box center [938, 393] width 11 height 11
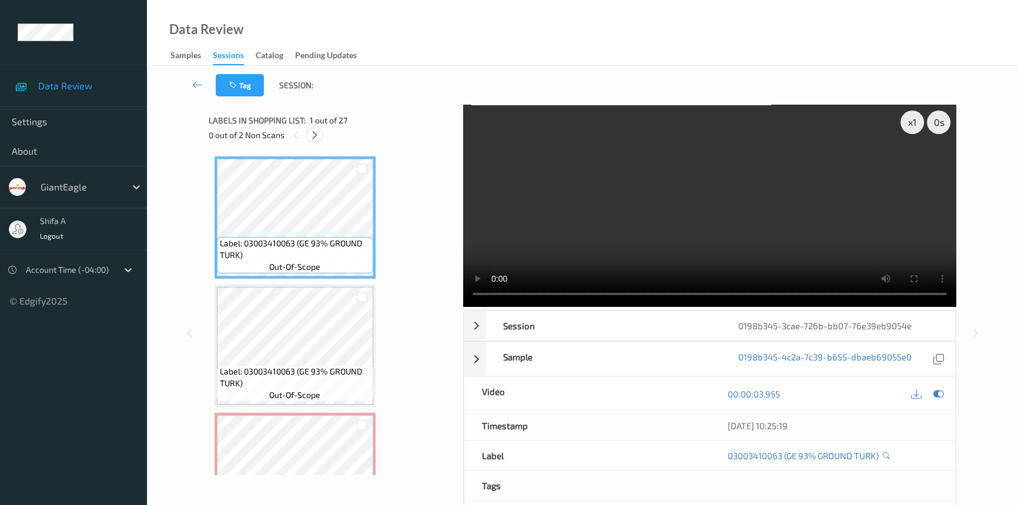
click at [312, 136] on icon at bounding box center [315, 135] width 10 height 11
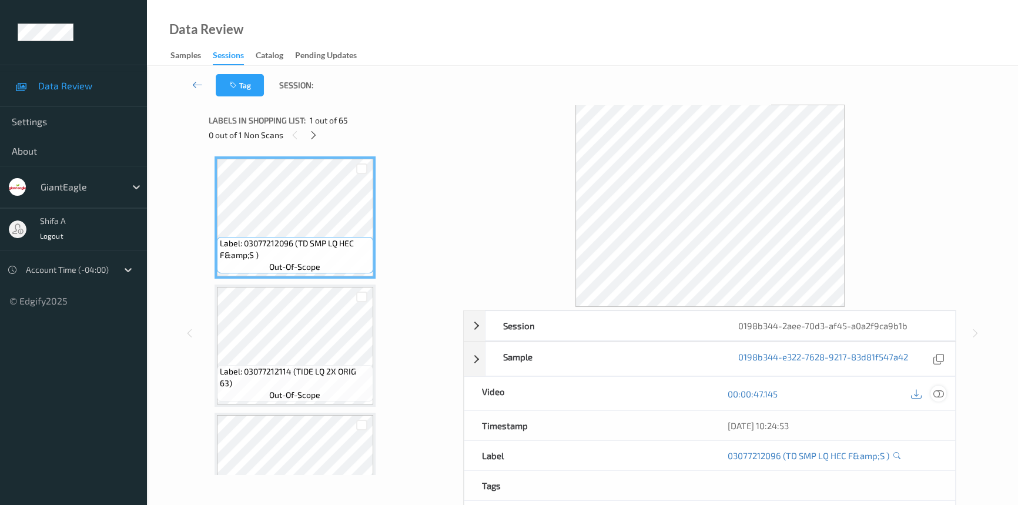
click at [944, 393] on div at bounding box center [938, 393] width 16 height 16
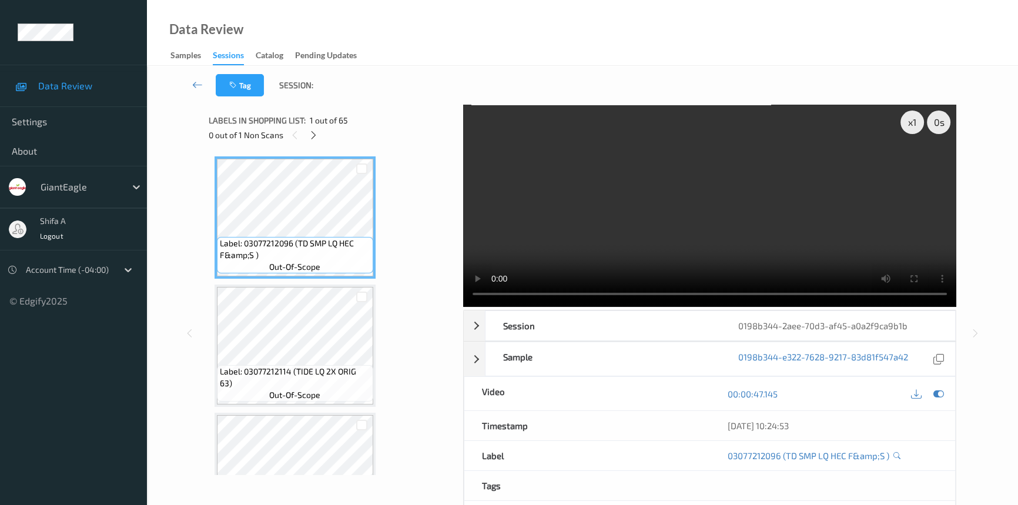
click at [317, 139] on icon at bounding box center [313, 135] width 10 height 11
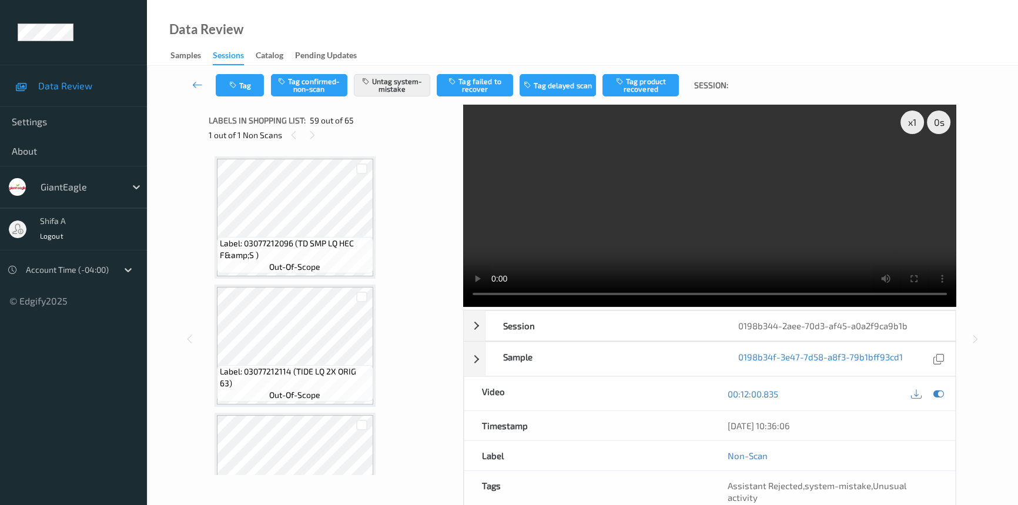
scroll to position [7281, 0]
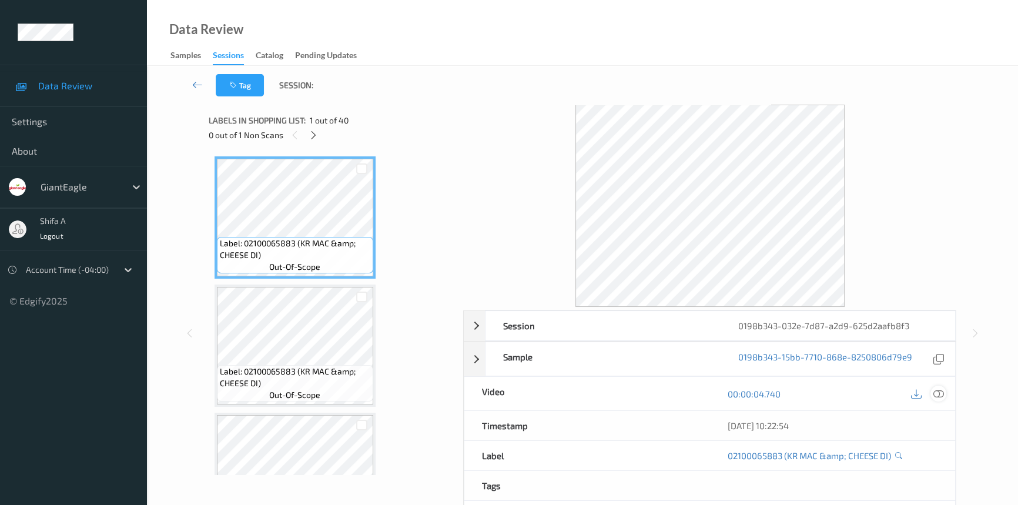
click at [940, 395] on icon at bounding box center [938, 393] width 11 height 11
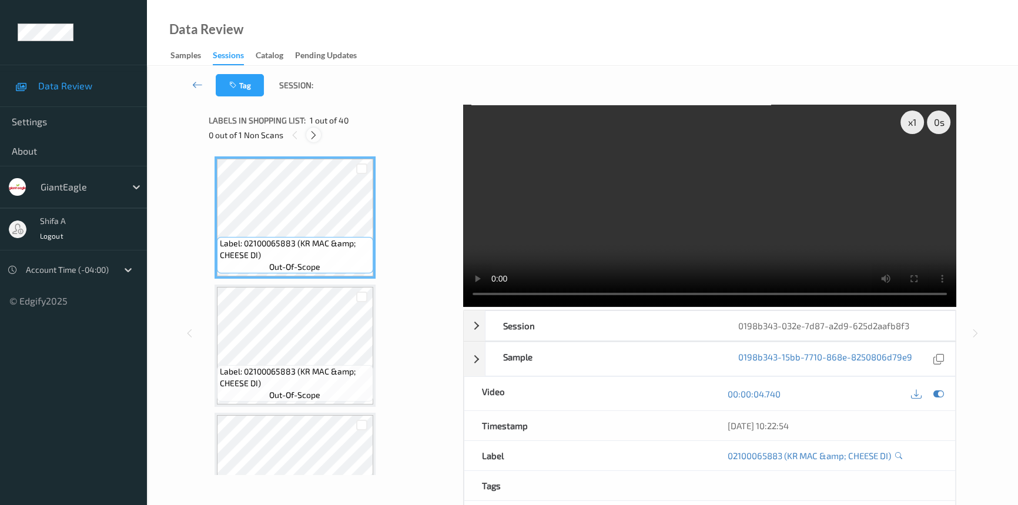
click at [316, 133] on icon at bounding box center [313, 135] width 10 height 11
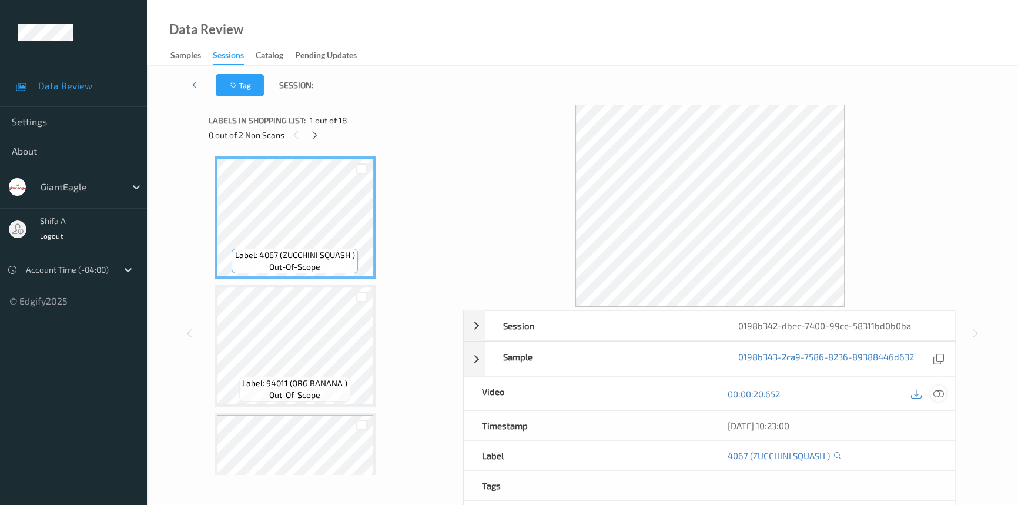
click at [939, 390] on icon at bounding box center [938, 393] width 11 height 11
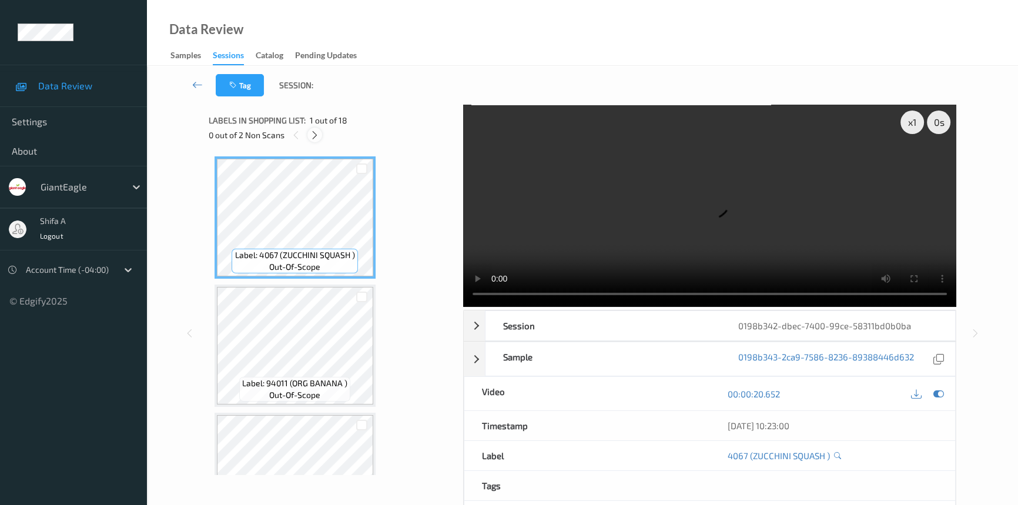
click at [311, 137] on icon at bounding box center [315, 135] width 10 height 11
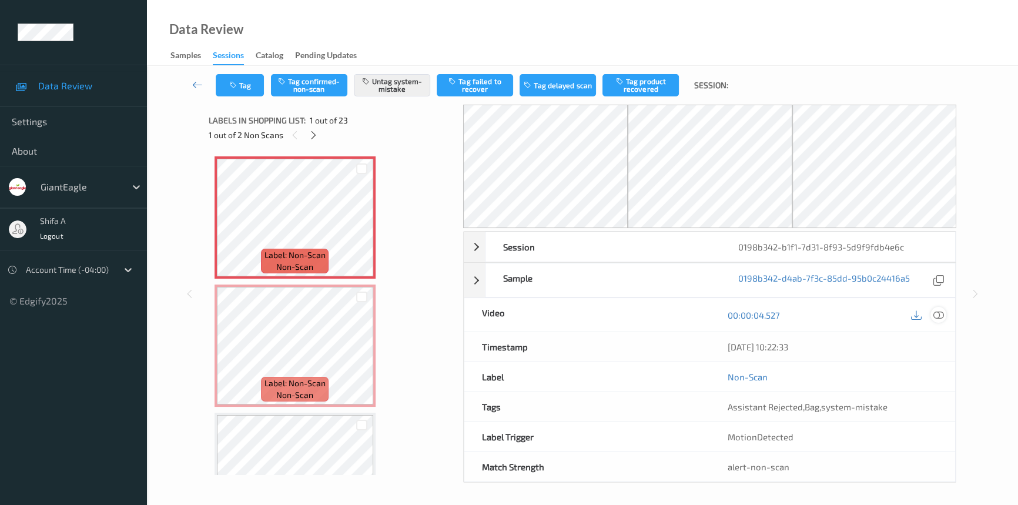
click at [934, 311] on icon at bounding box center [938, 315] width 11 height 11
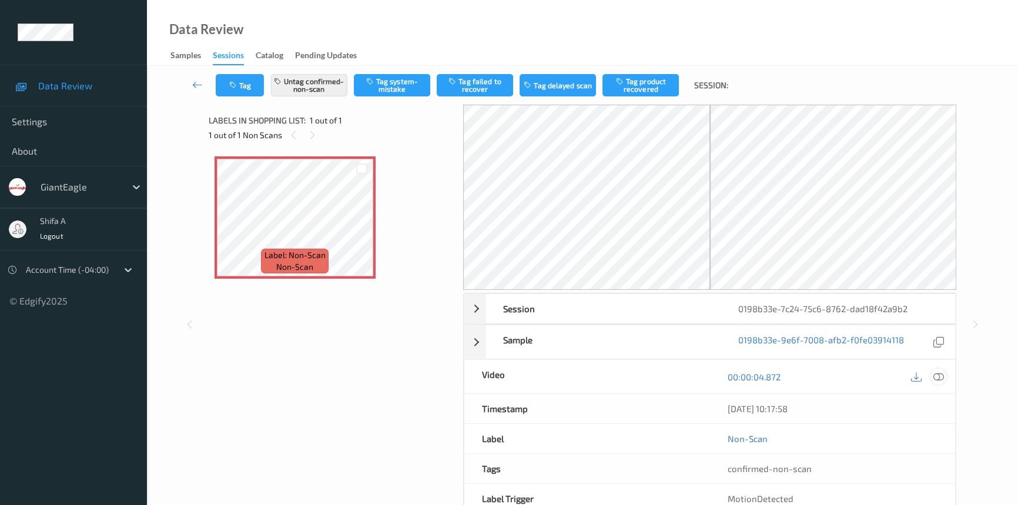
click at [939, 374] on icon at bounding box center [938, 376] width 11 height 11
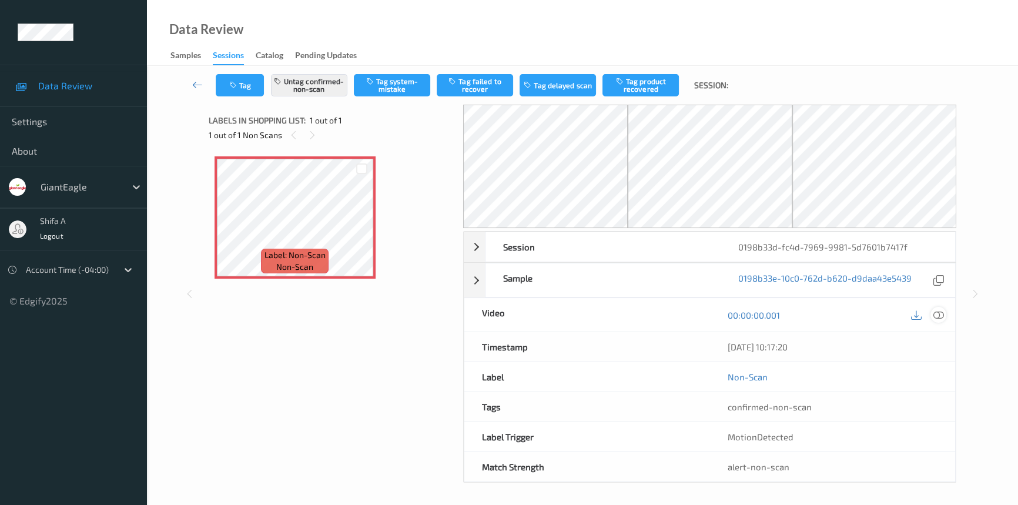
click at [942, 317] on icon at bounding box center [938, 315] width 11 height 11
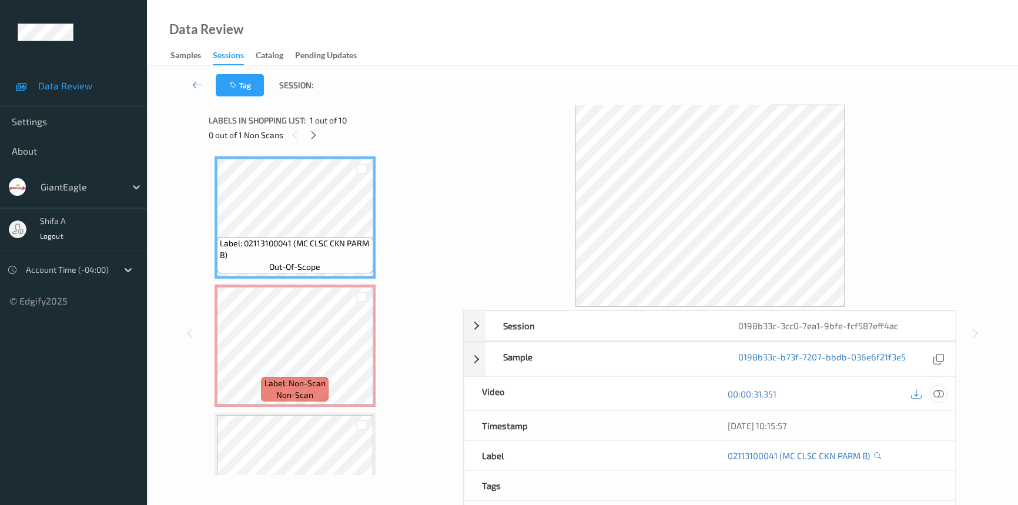
click at [937, 395] on icon at bounding box center [938, 393] width 11 height 11
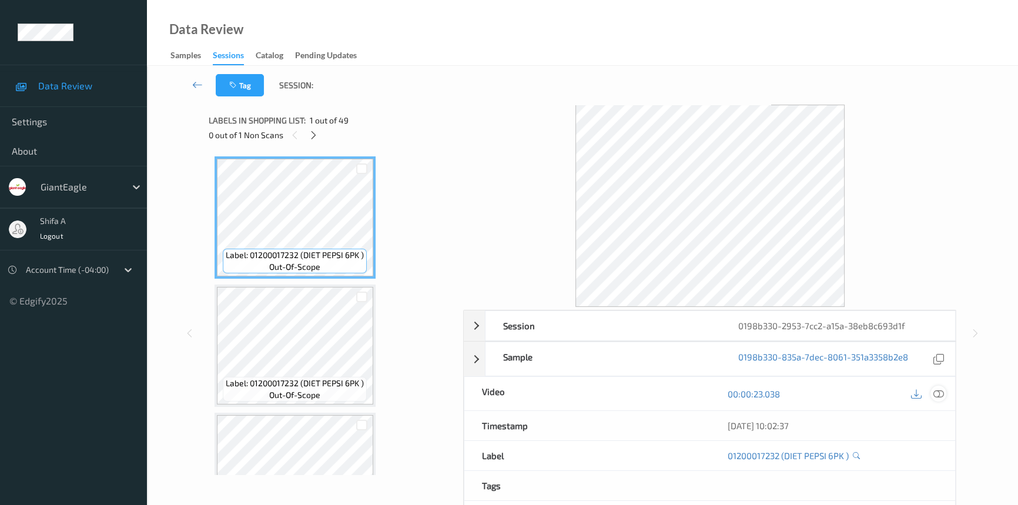
click at [941, 393] on icon at bounding box center [938, 393] width 11 height 11
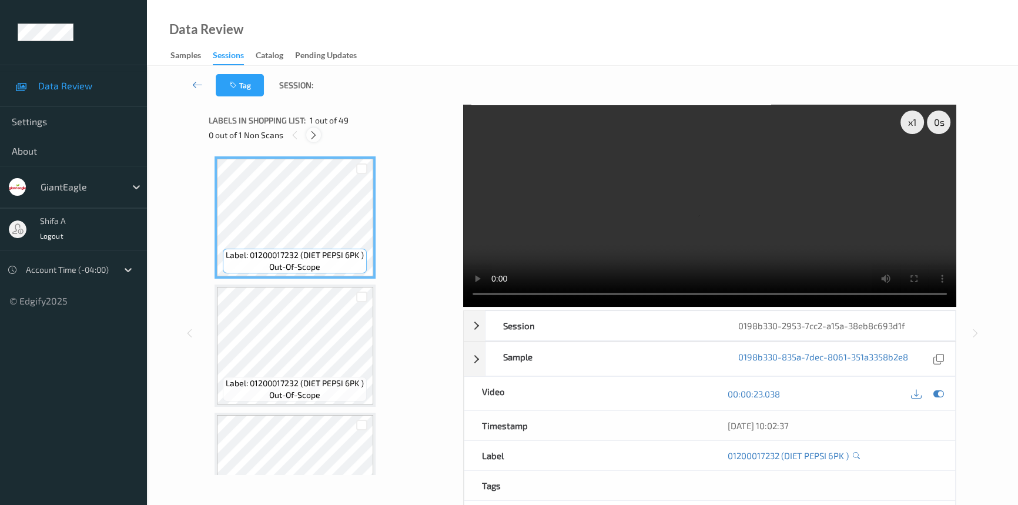
click at [319, 135] on div at bounding box center [313, 134] width 15 height 15
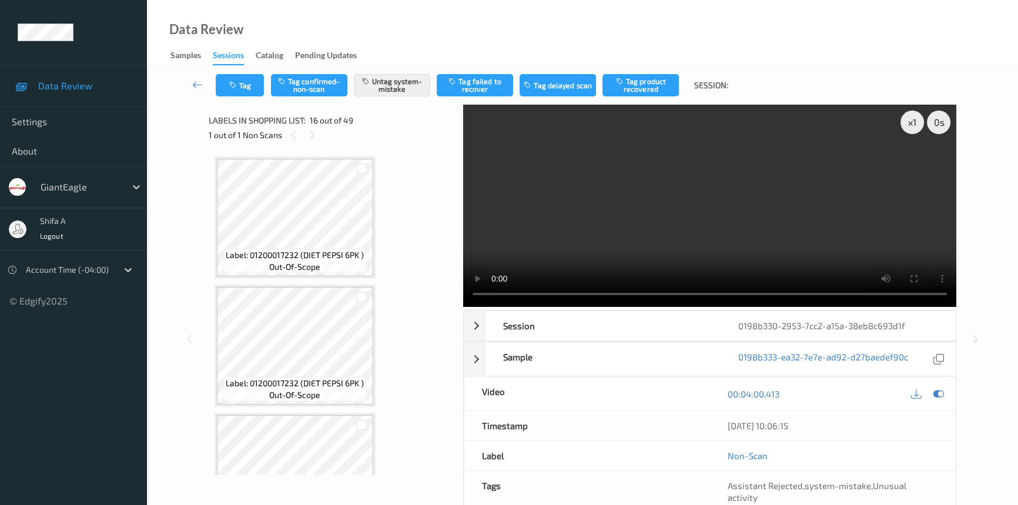
scroll to position [1792, 0]
